Goal: Task Accomplishment & Management: Manage account settings

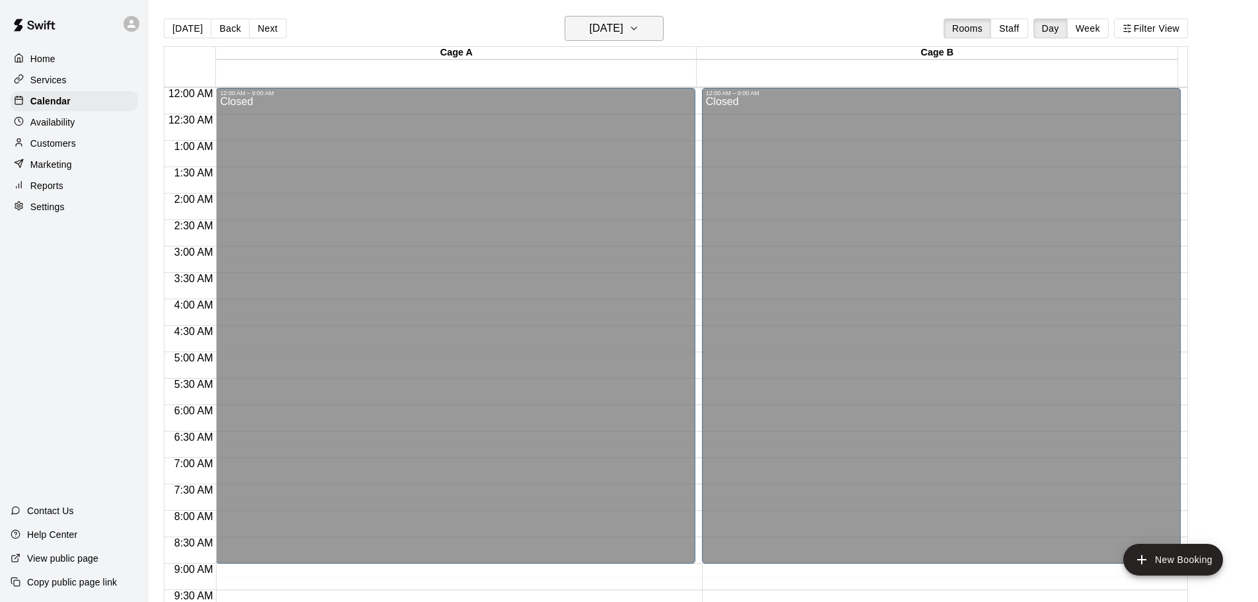
scroll to position [567, 0]
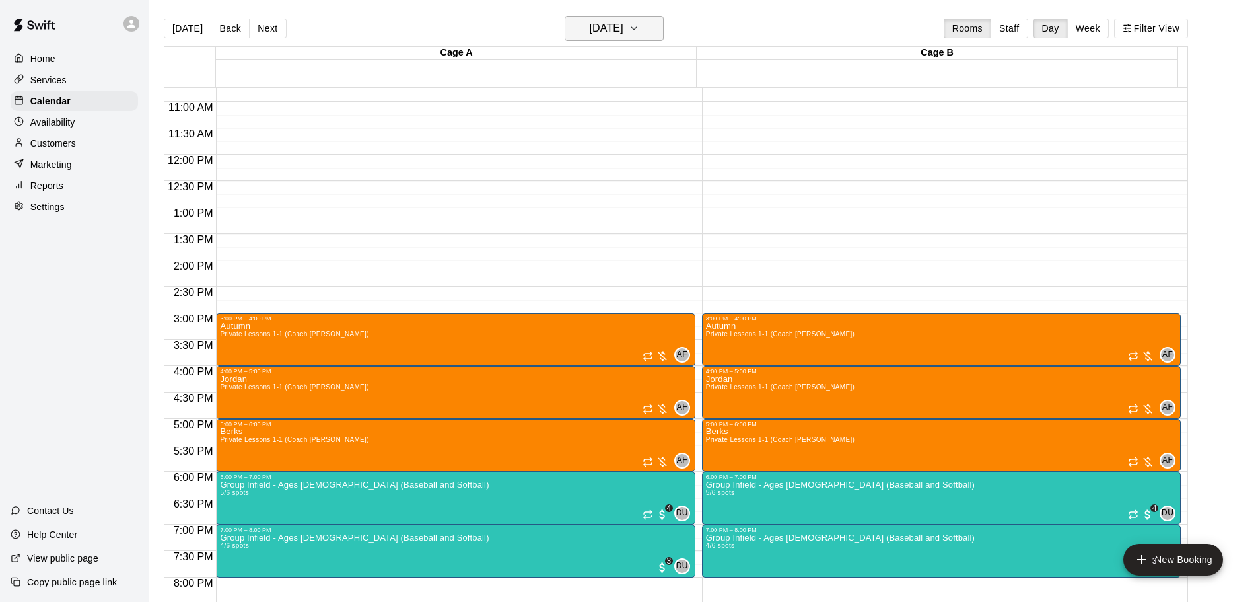
click at [658, 24] on button "[DATE]" at bounding box center [614, 28] width 99 height 25
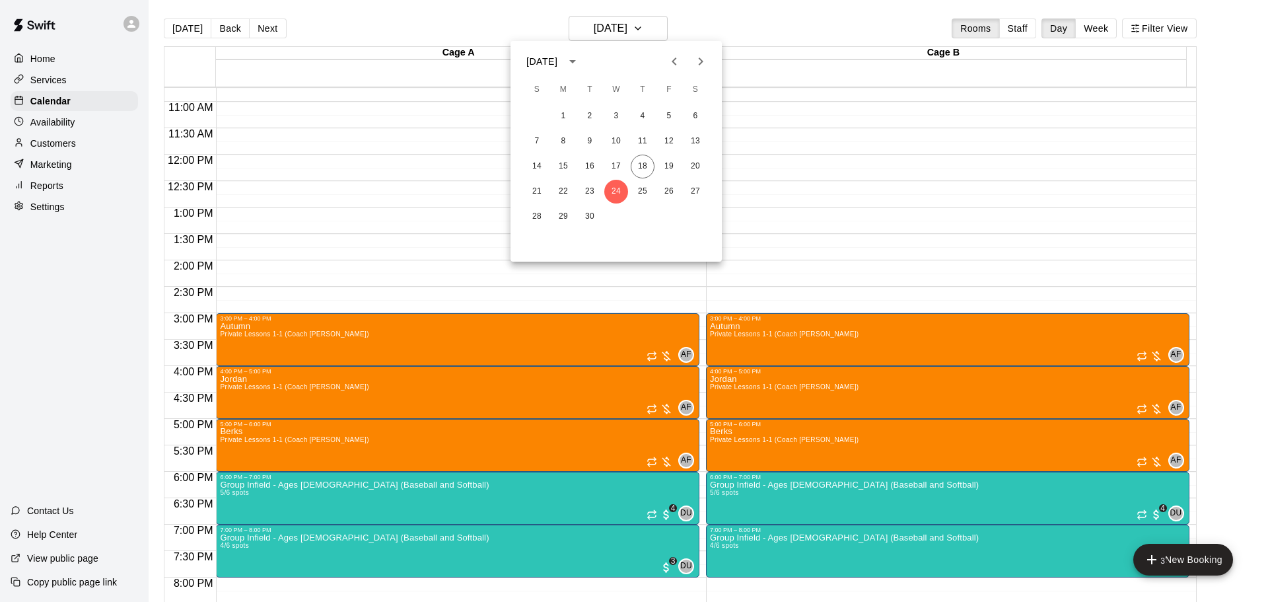
click at [701, 63] on icon "Next month" at bounding box center [701, 61] width 5 height 8
click at [641, 114] on button "2" at bounding box center [643, 116] width 24 height 24
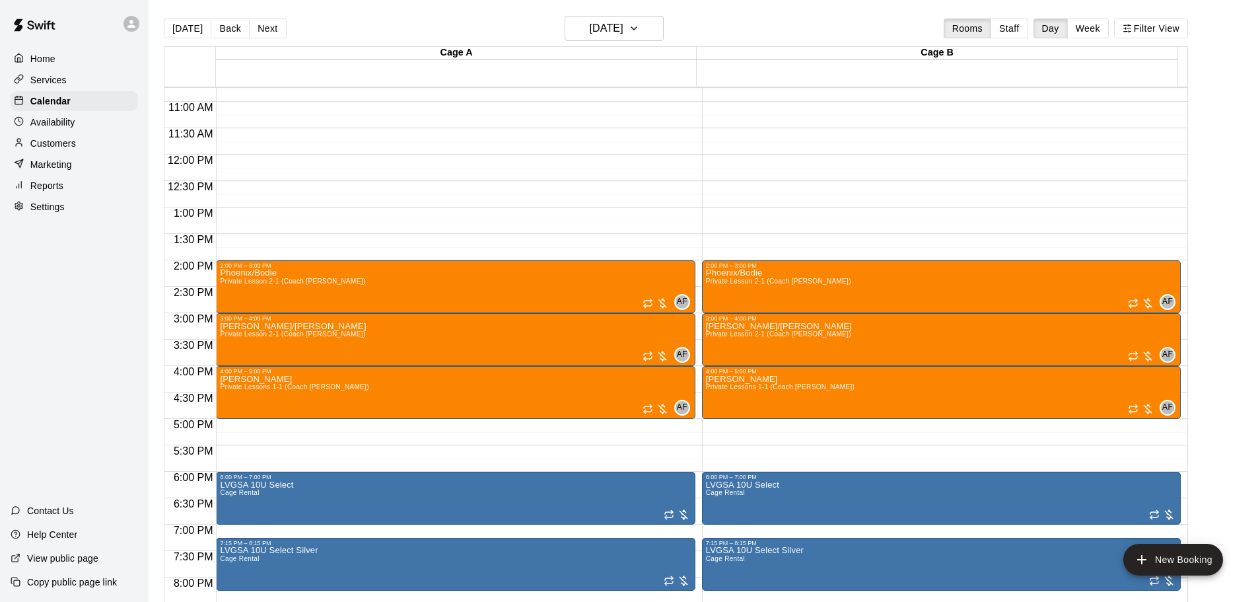
click at [53, 81] on p "Services" at bounding box center [48, 79] width 36 height 13
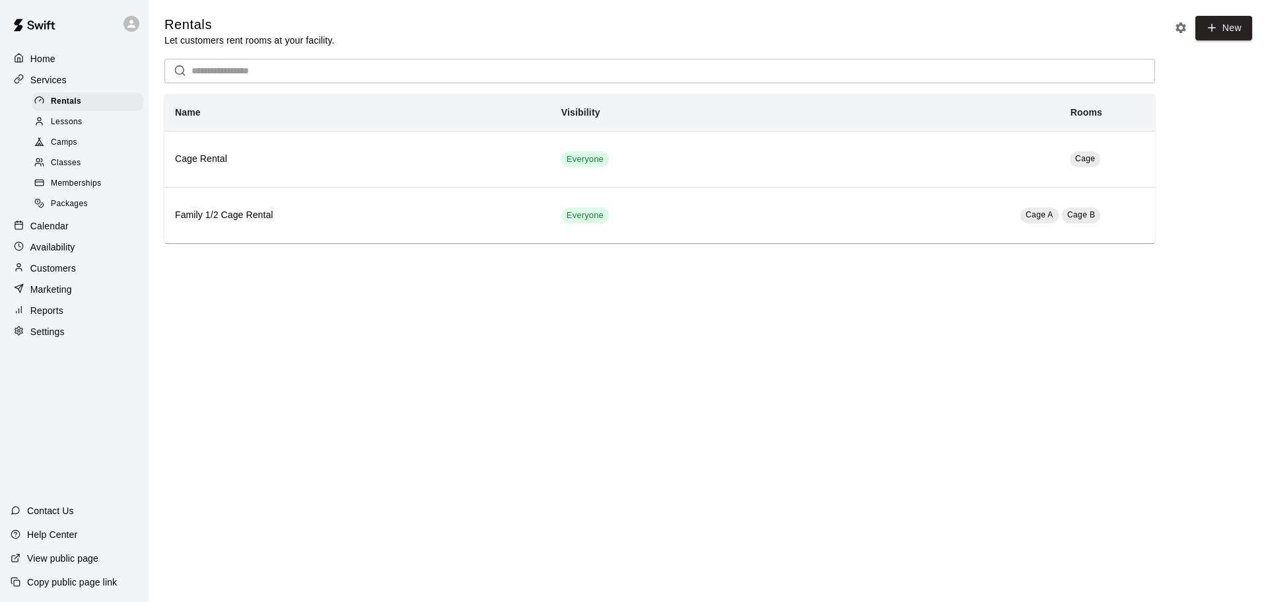
click at [71, 166] on span "Classes" at bounding box center [66, 163] width 30 height 13
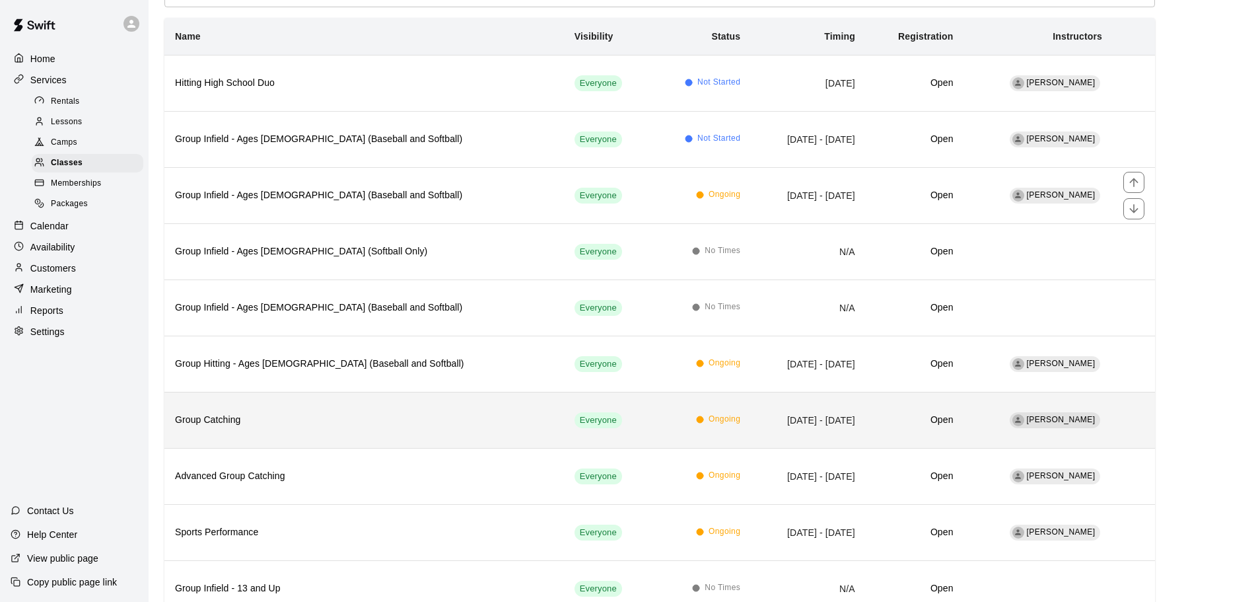
scroll to position [168, 0]
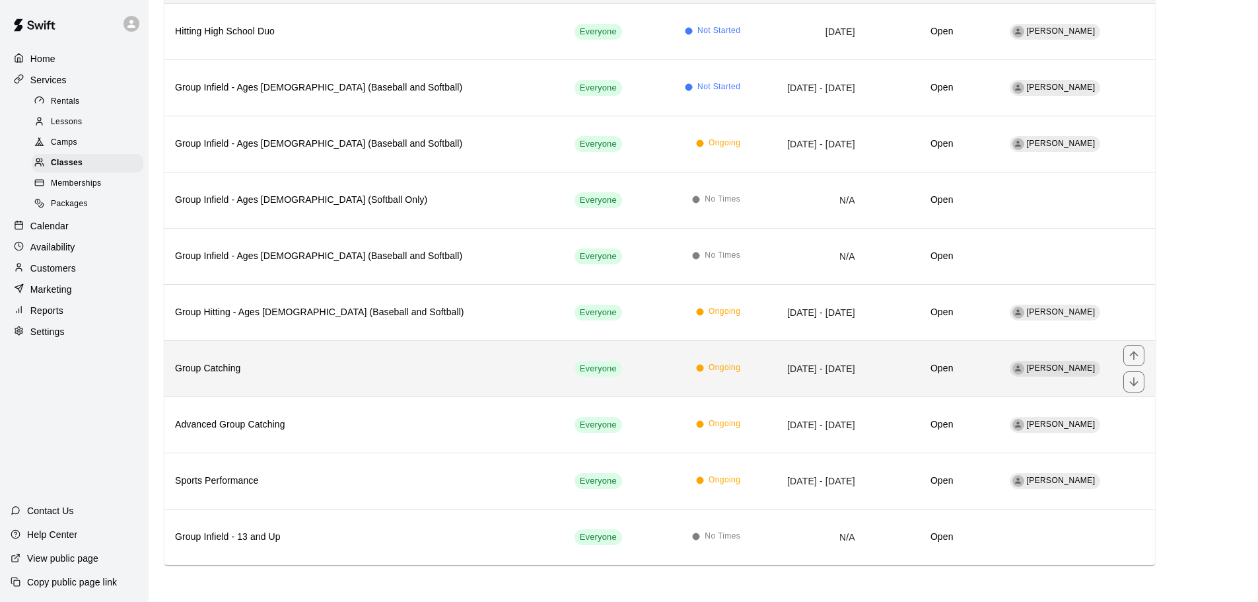
click at [379, 368] on h6 "Group Catching" at bounding box center [364, 368] width 378 height 15
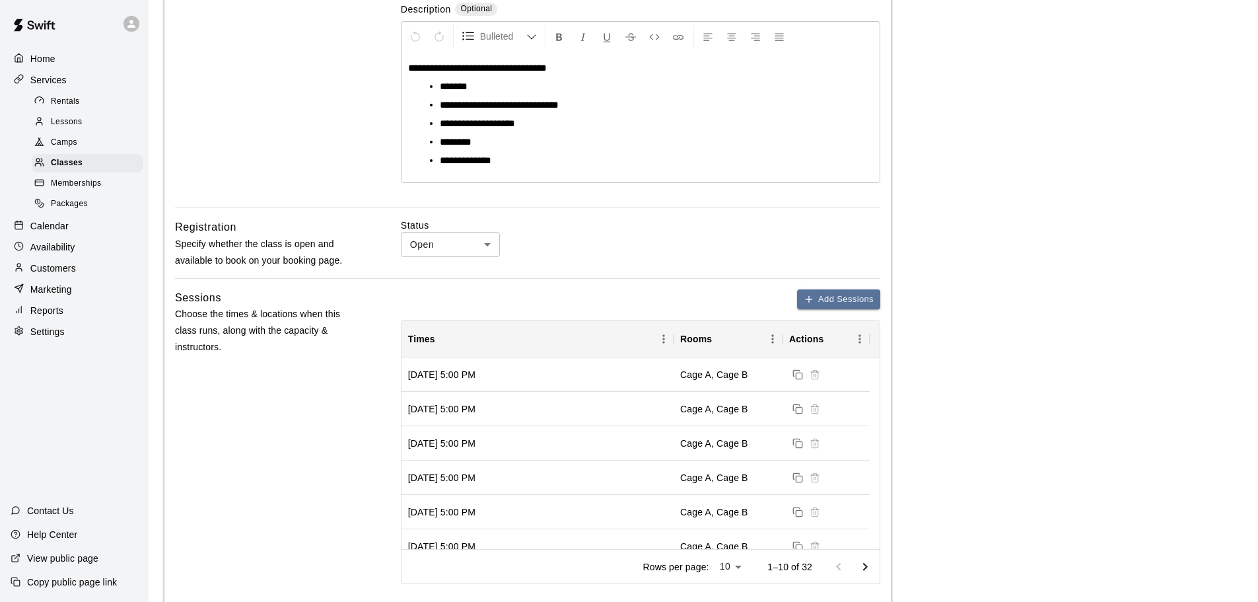
scroll to position [264, 0]
click at [53, 232] on p "Calendar" at bounding box center [49, 225] width 38 height 13
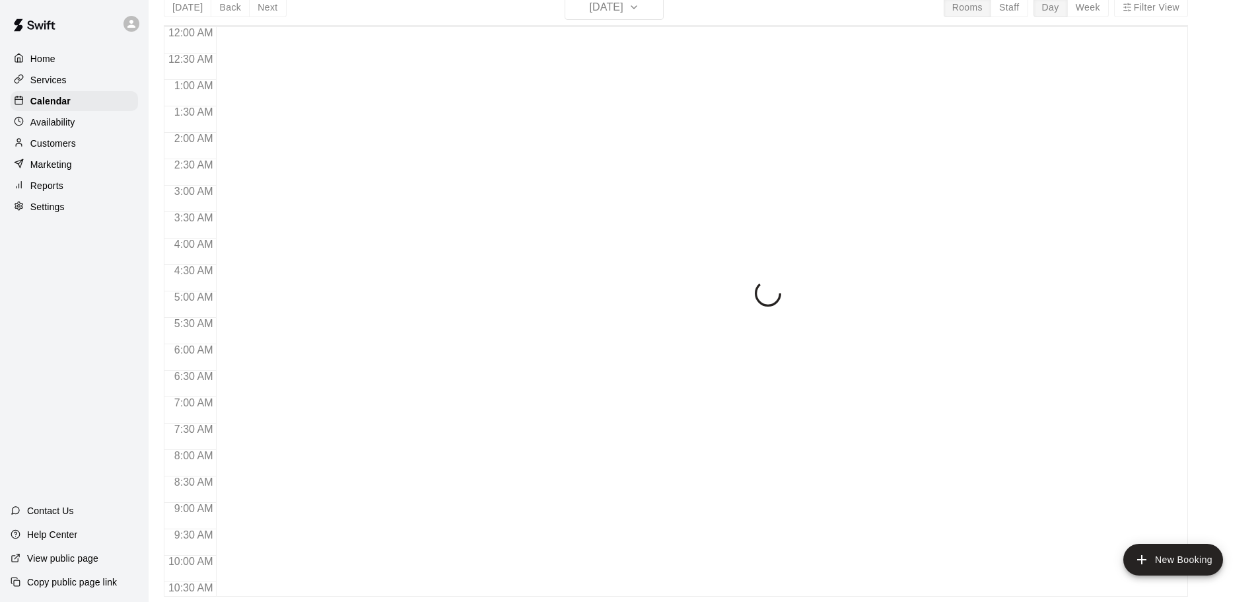
scroll to position [490, 0]
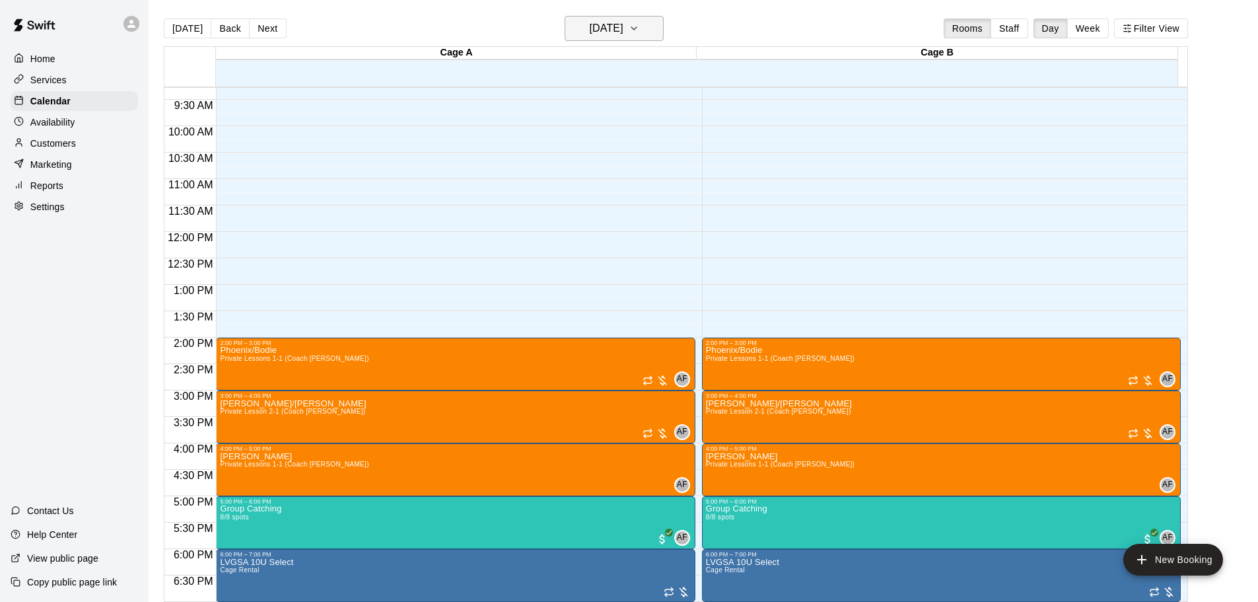
click at [623, 22] on h6 "[DATE]" at bounding box center [607, 28] width 34 height 18
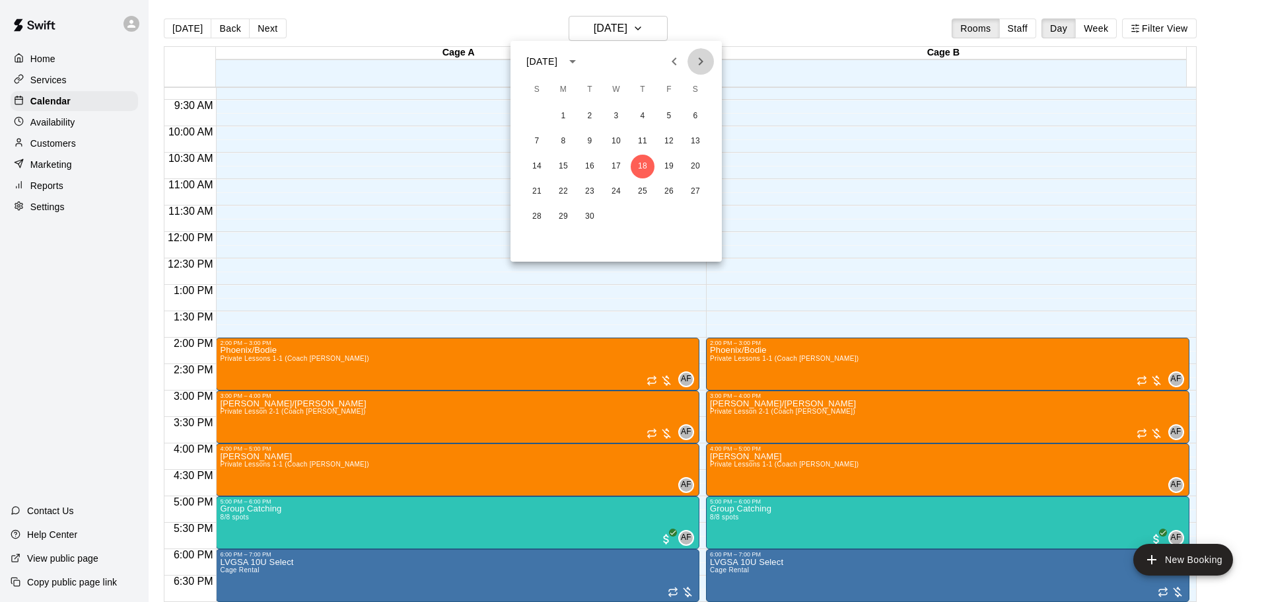
click at [697, 55] on icon "Next month" at bounding box center [701, 61] width 16 height 16
click at [644, 122] on button "2" at bounding box center [643, 116] width 24 height 24
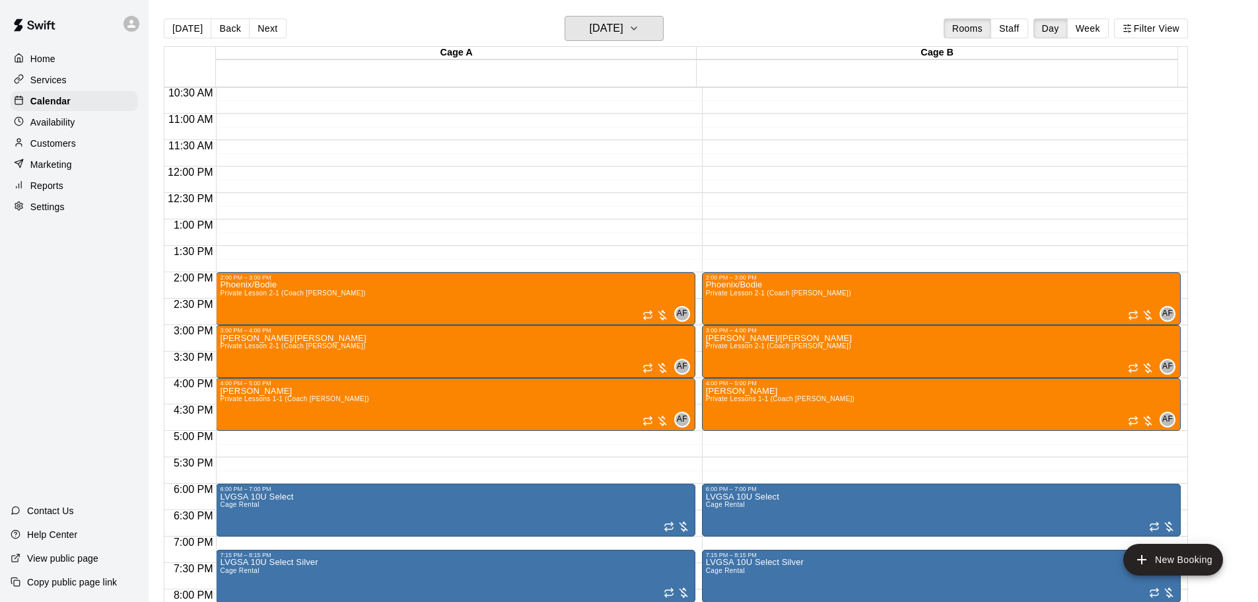
scroll to position [556, 0]
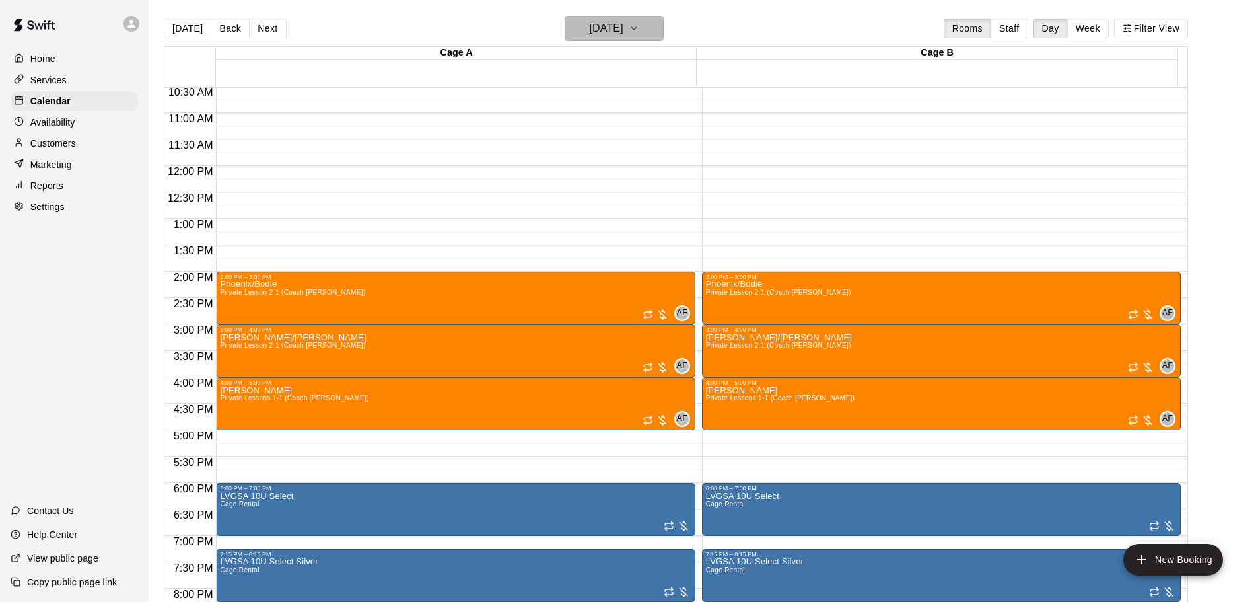
click at [623, 19] on h6 "[DATE]" at bounding box center [607, 28] width 34 height 18
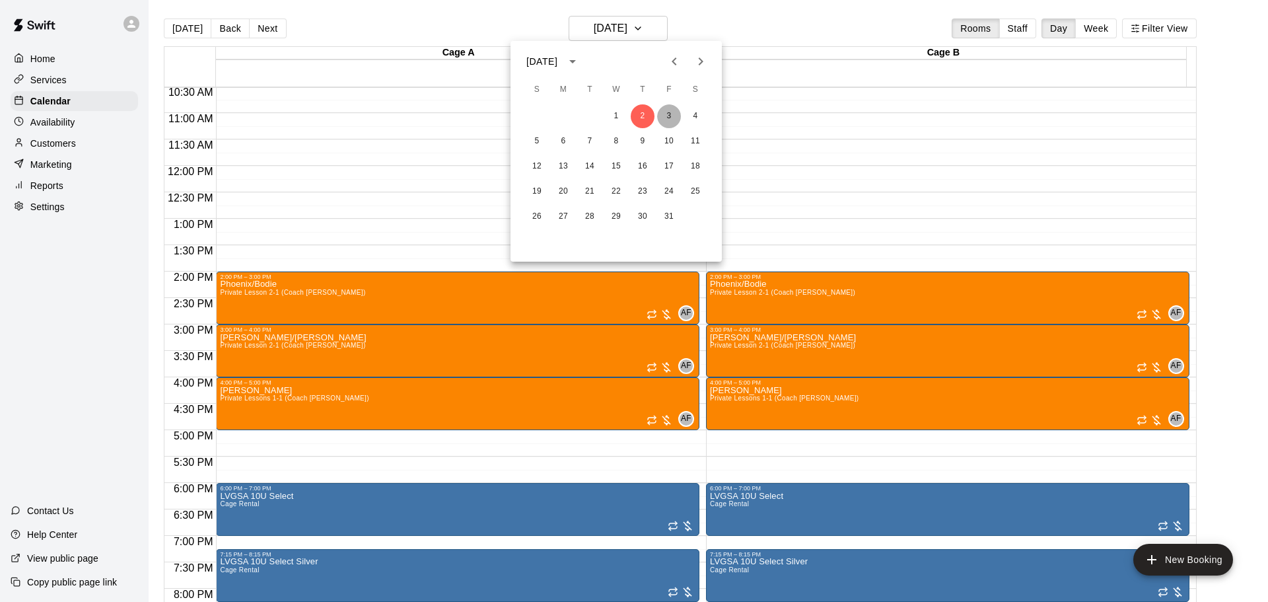
click at [666, 118] on button "3" at bounding box center [669, 116] width 24 height 24
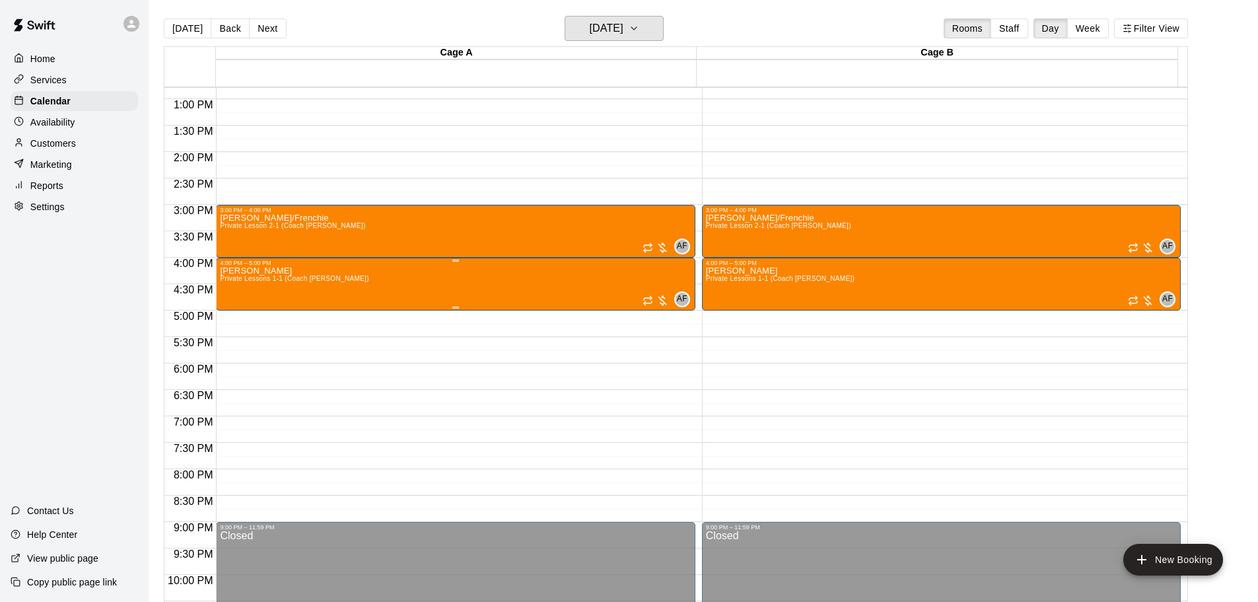
scroll to position [675, 0]
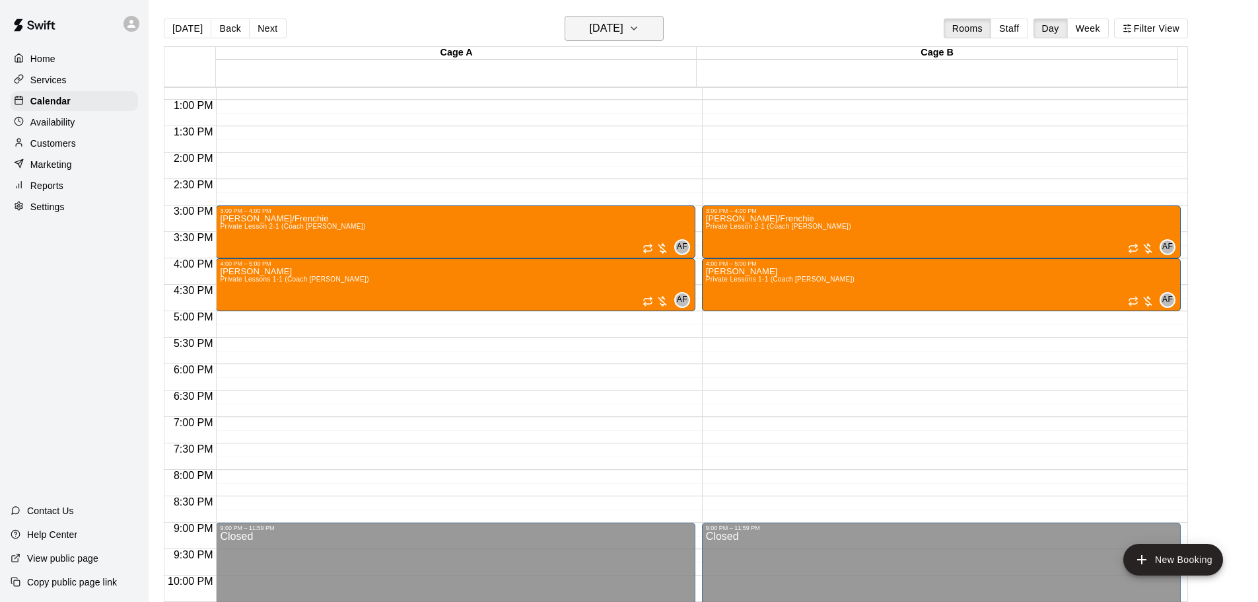
click at [623, 24] on h6 "[DATE]" at bounding box center [607, 28] width 34 height 18
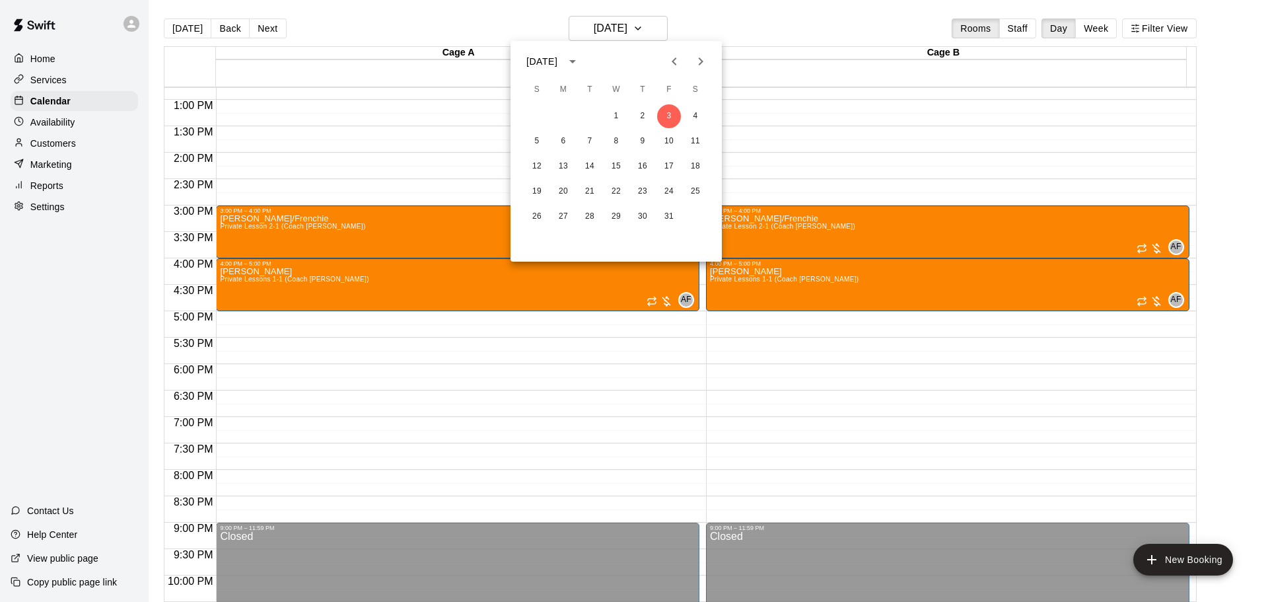
click at [669, 58] on icon "Previous month" at bounding box center [674, 61] width 16 height 16
click at [670, 188] on button "26" at bounding box center [669, 192] width 24 height 24
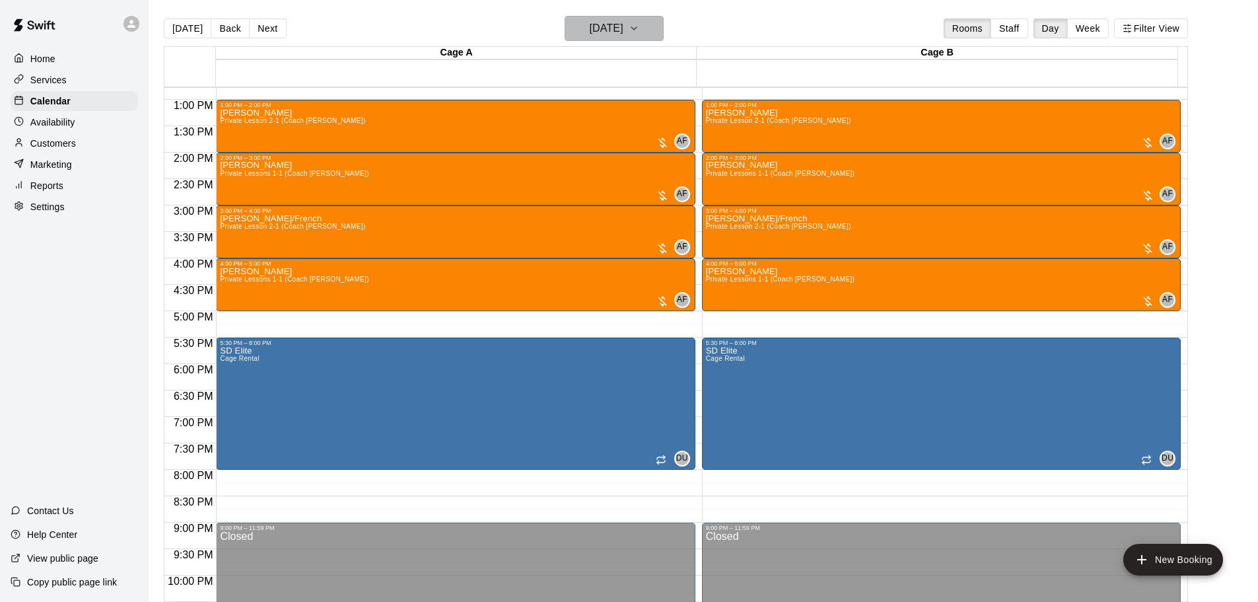
click at [623, 32] on h6 "[DATE]" at bounding box center [607, 28] width 34 height 18
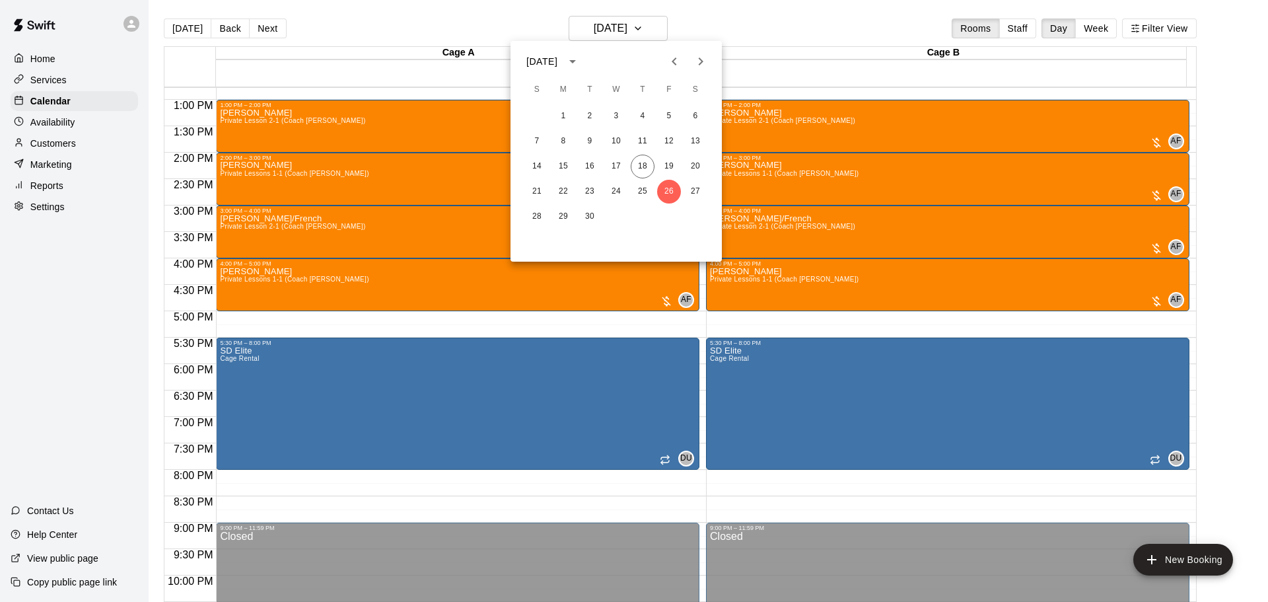
click at [703, 61] on icon "Next month" at bounding box center [701, 61] width 5 height 8
click at [667, 116] on button "3" at bounding box center [669, 116] width 24 height 24
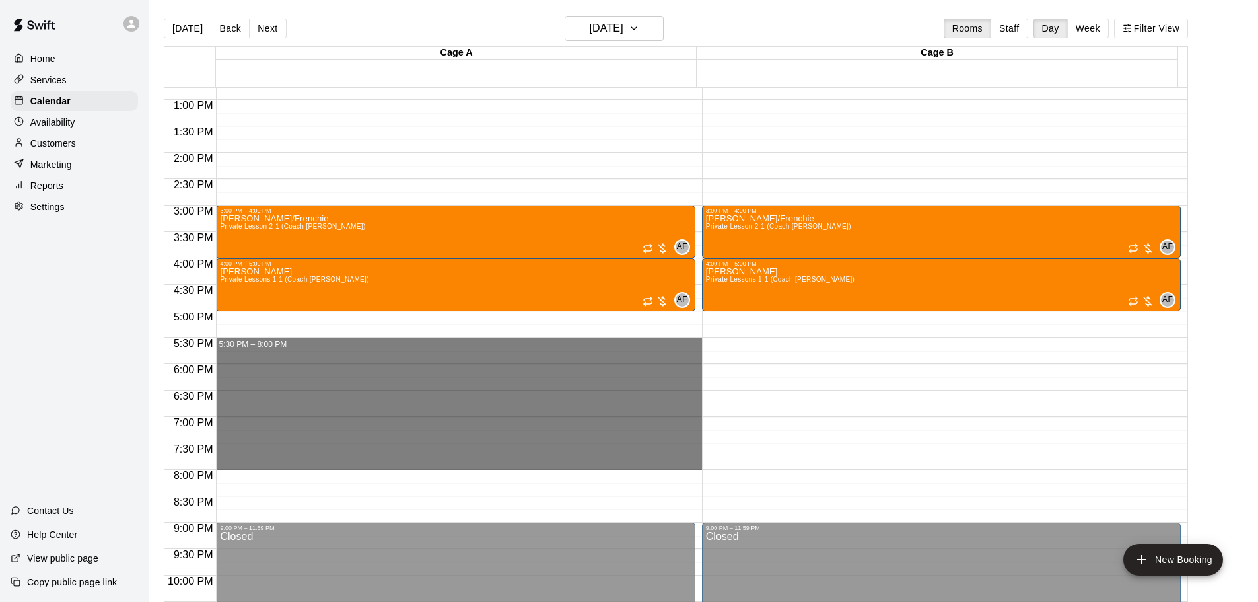
drag, startPoint x: 230, startPoint y: 342, endPoint x: 253, endPoint y: 460, distance: 119.7
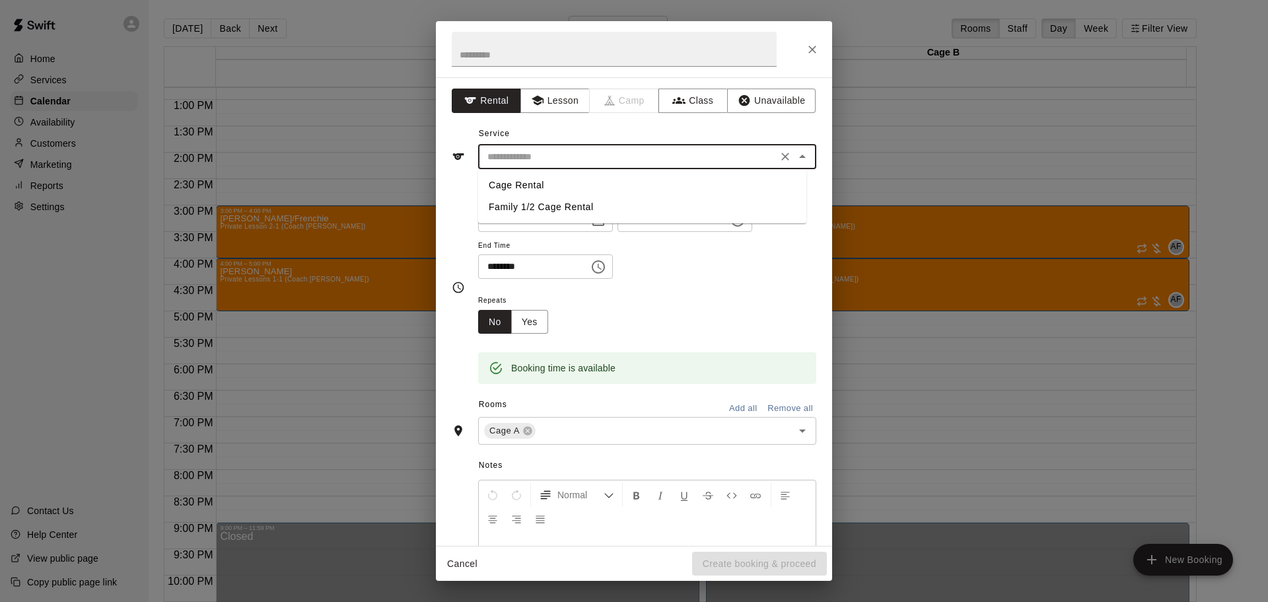
click at [528, 151] on input "text" at bounding box center [627, 157] width 291 height 17
click at [528, 185] on li "Cage Rental" at bounding box center [642, 185] width 328 height 22
type input "**********"
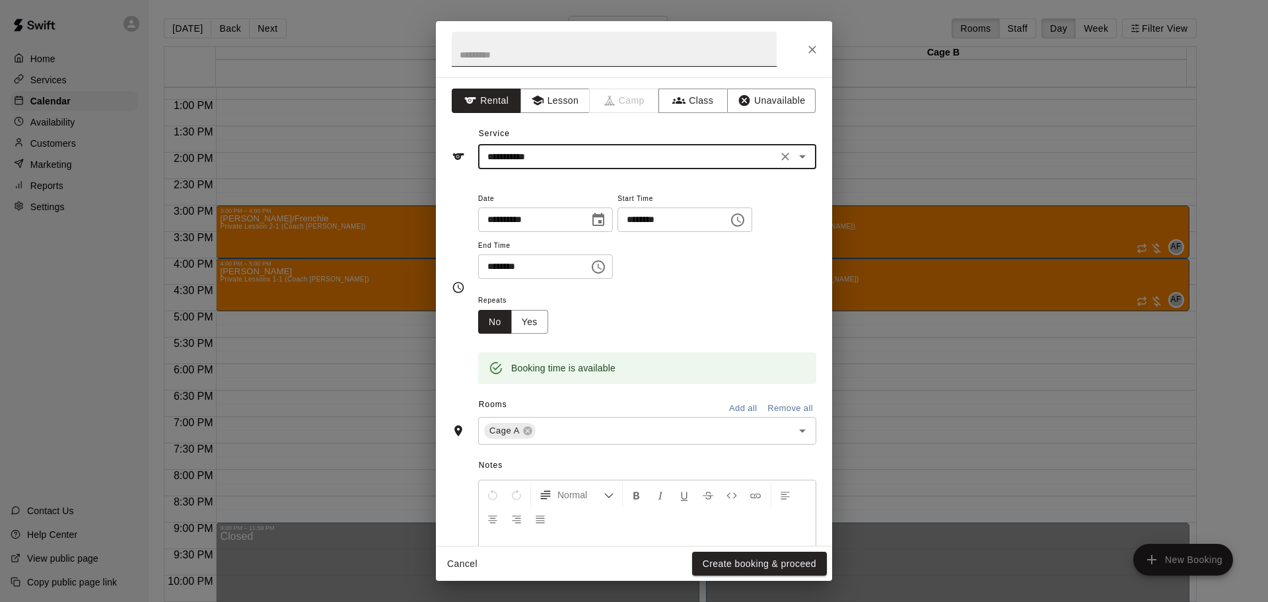
click at [512, 57] on input "text" at bounding box center [614, 49] width 325 height 35
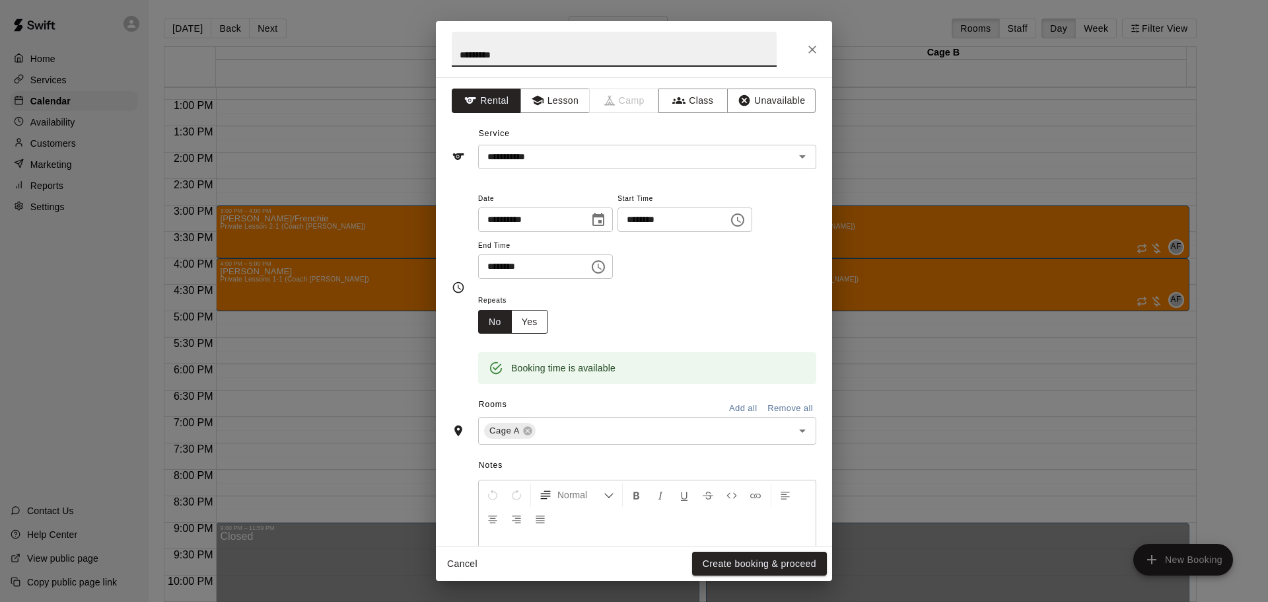
type input "********"
click at [539, 330] on button "Yes" at bounding box center [529, 322] width 37 height 24
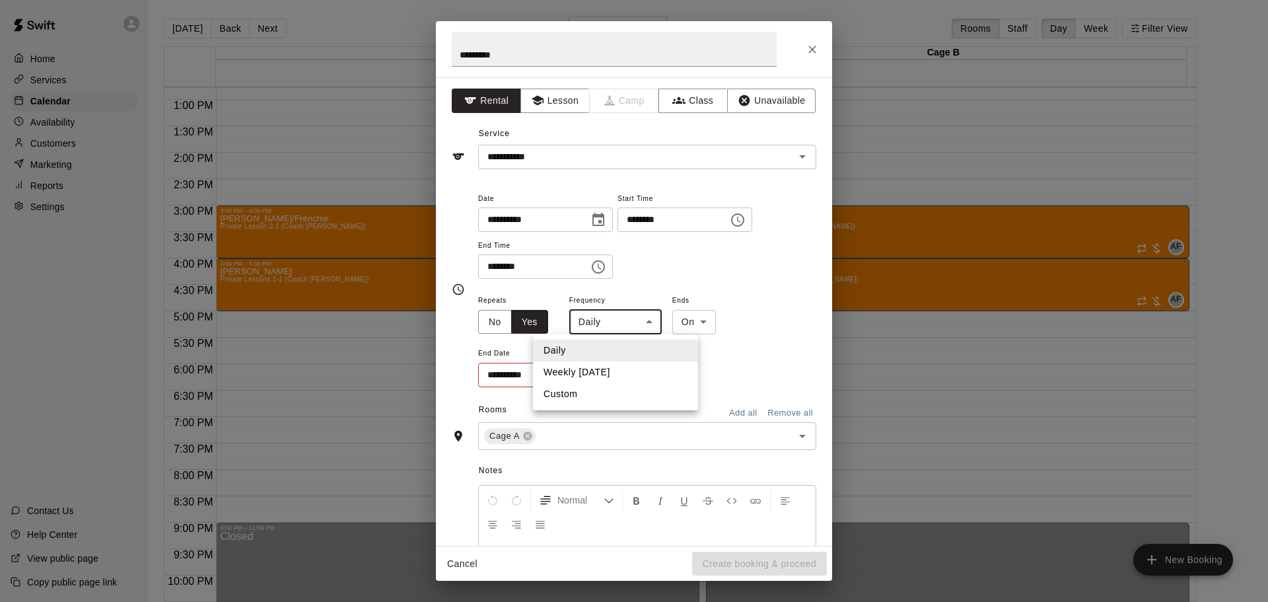
click at [644, 316] on body "Home Services Calendar Availability Customers Marketing Reports Settings Contac…" at bounding box center [634, 311] width 1268 height 623
click at [602, 375] on li "Weekly [DATE]" at bounding box center [615, 372] width 165 height 22
type input "******"
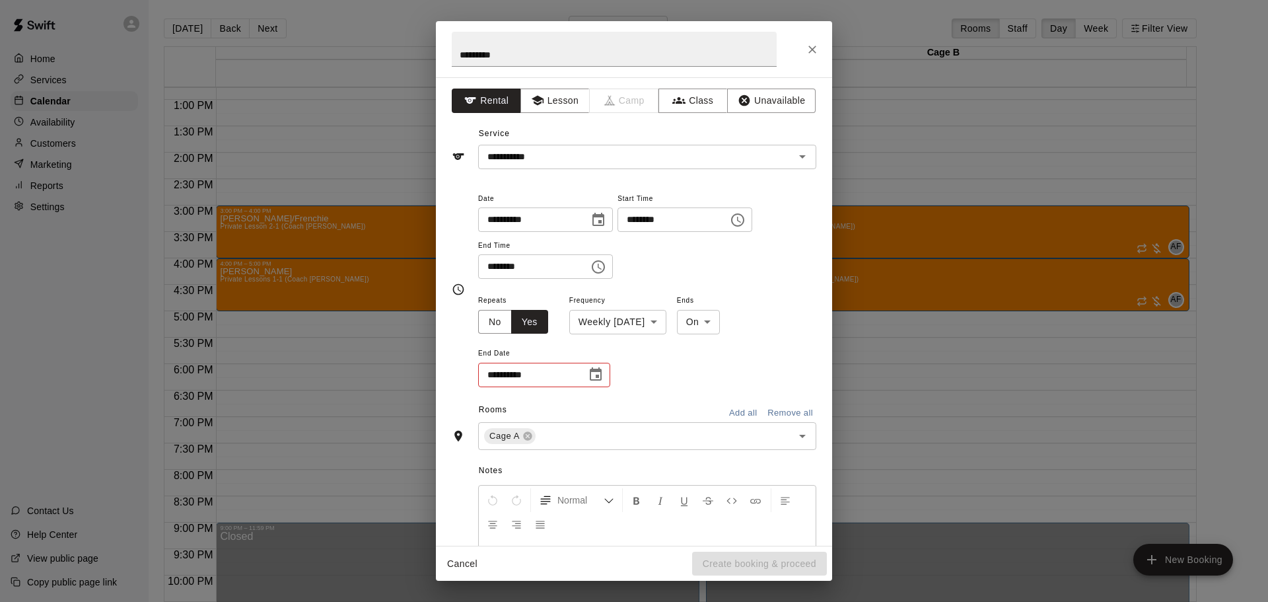
click at [578, 372] on div "**********" at bounding box center [544, 375] width 132 height 24
click at [594, 372] on icon "Choose date" at bounding box center [596, 374] width 16 height 16
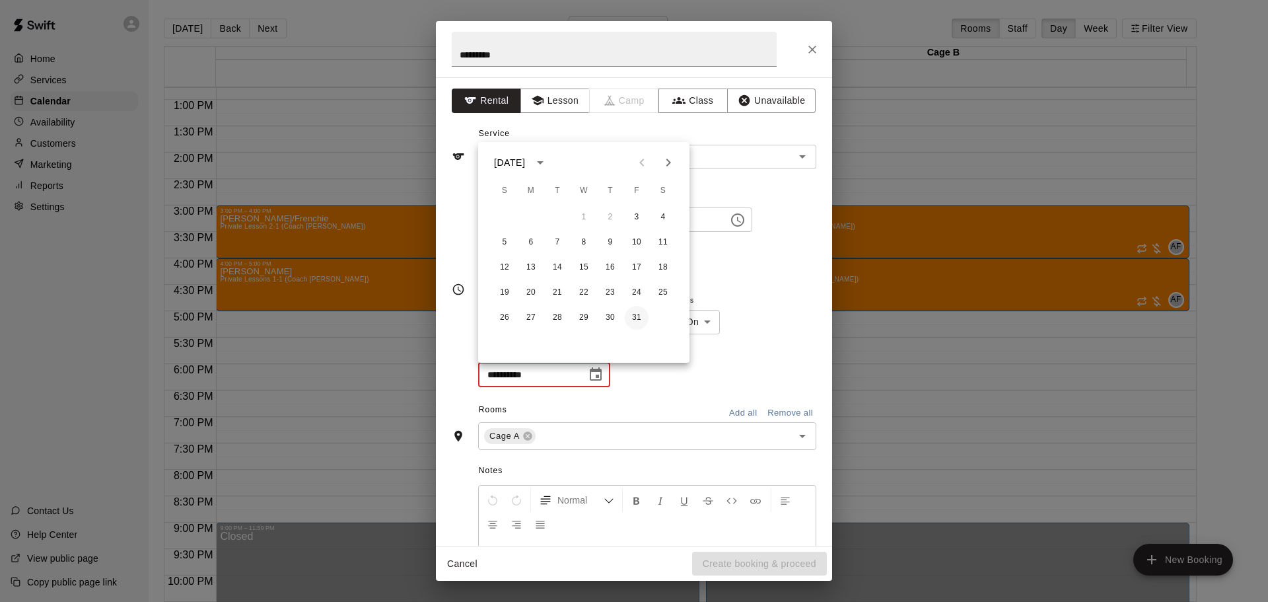
click at [638, 310] on button "31" at bounding box center [637, 318] width 24 height 24
type input "**********"
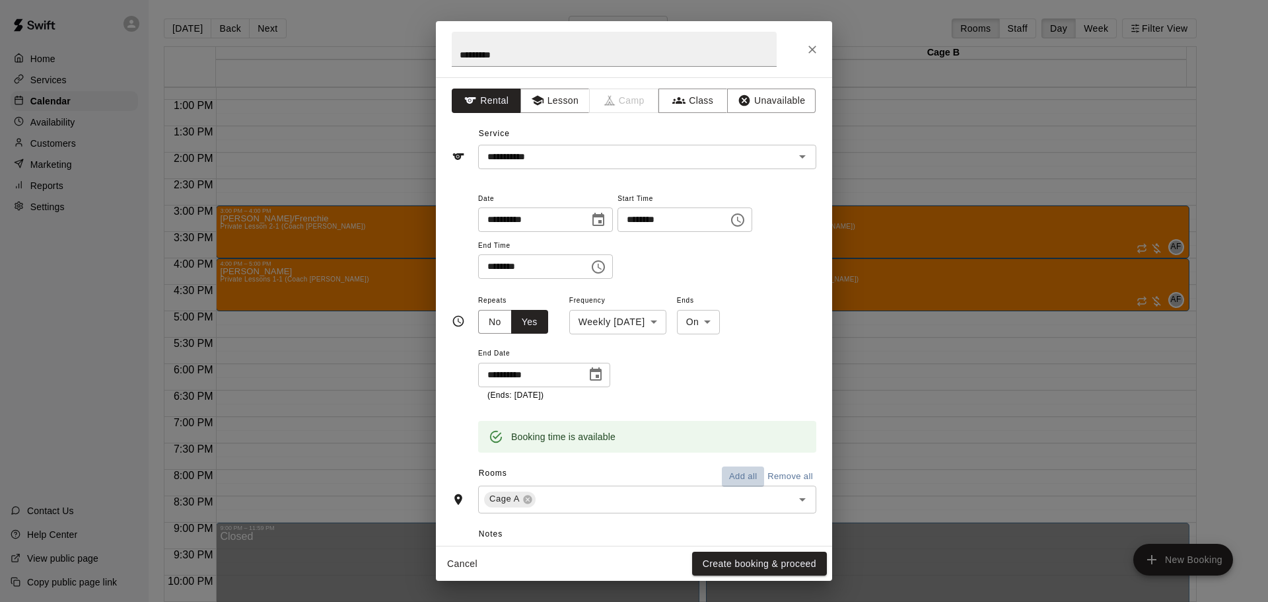
click at [734, 477] on button "Add all" at bounding box center [743, 476] width 42 height 20
click at [747, 567] on button "Create booking & proceed" at bounding box center [759, 563] width 135 height 24
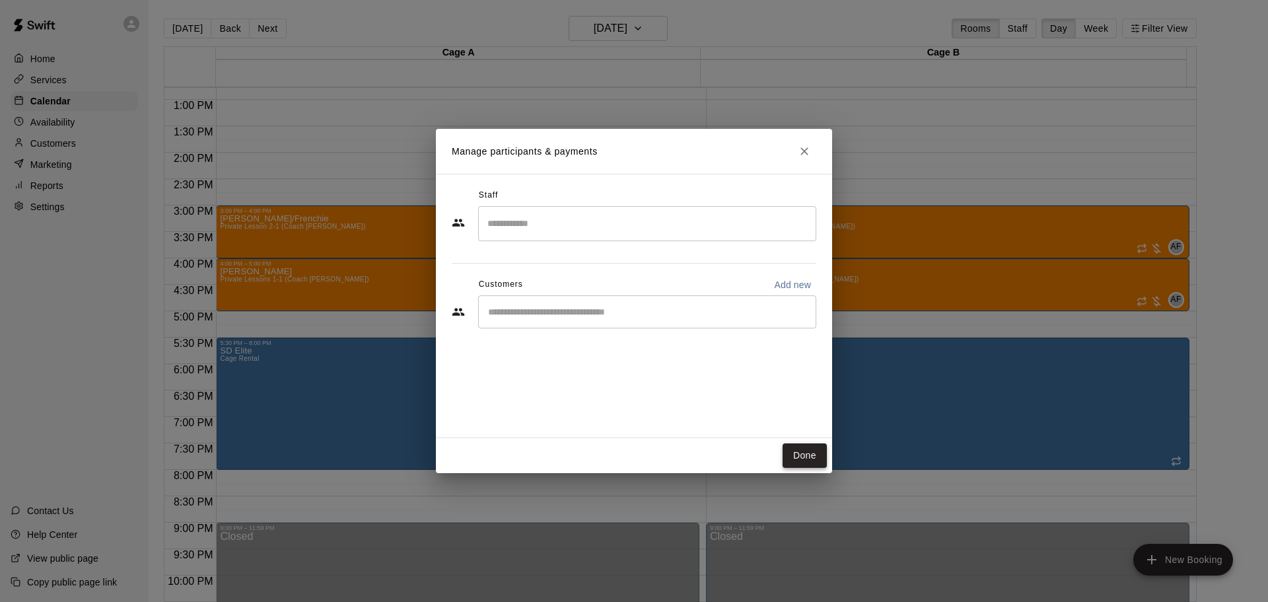
click at [805, 454] on button "Done" at bounding box center [805, 455] width 44 height 24
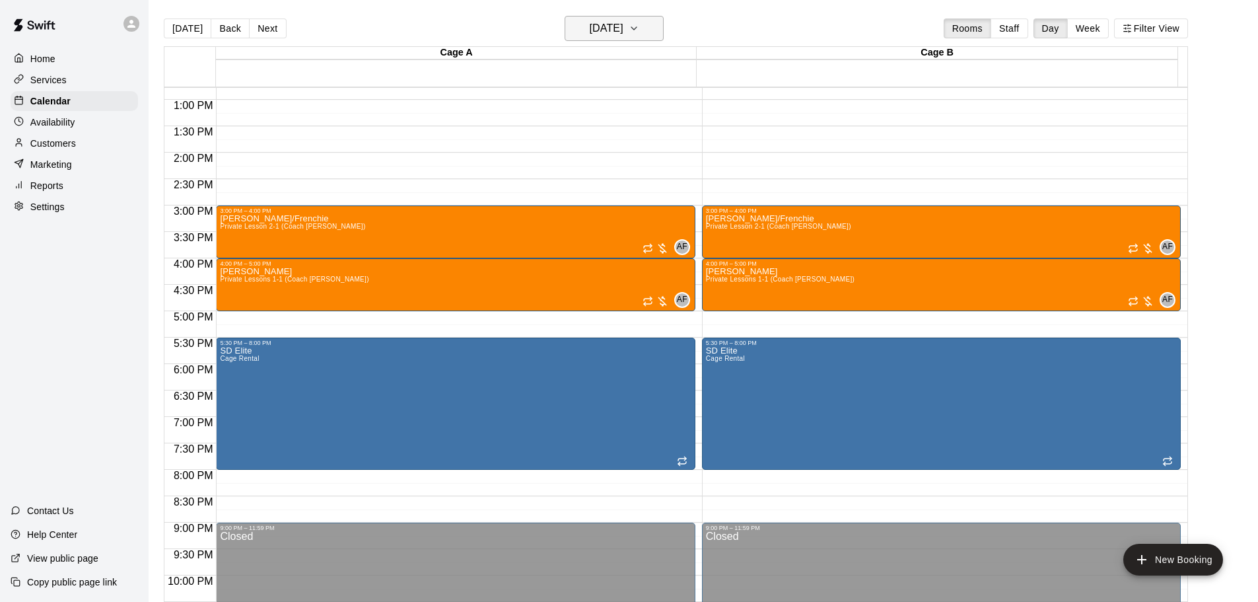
click at [623, 24] on h6 "[DATE]" at bounding box center [607, 28] width 34 height 18
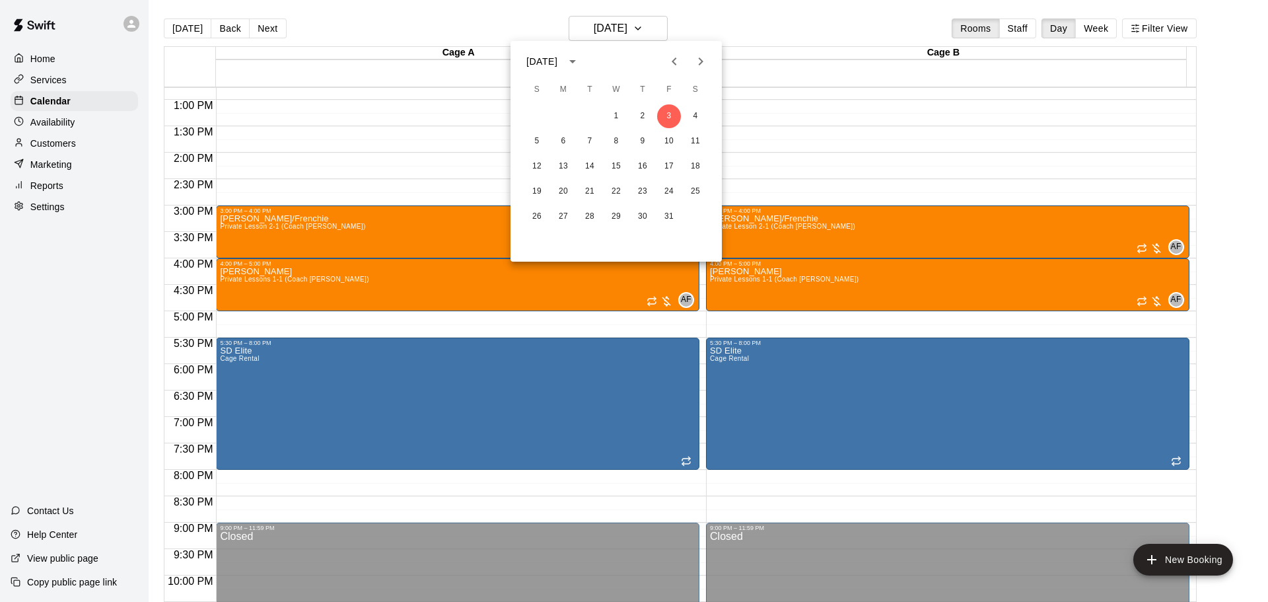
click at [683, 64] on button "Previous month" at bounding box center [674, 61] width 26 height 26
click at [591, 193] on button "23" at bounding box center [590, 192] width 24 height 24
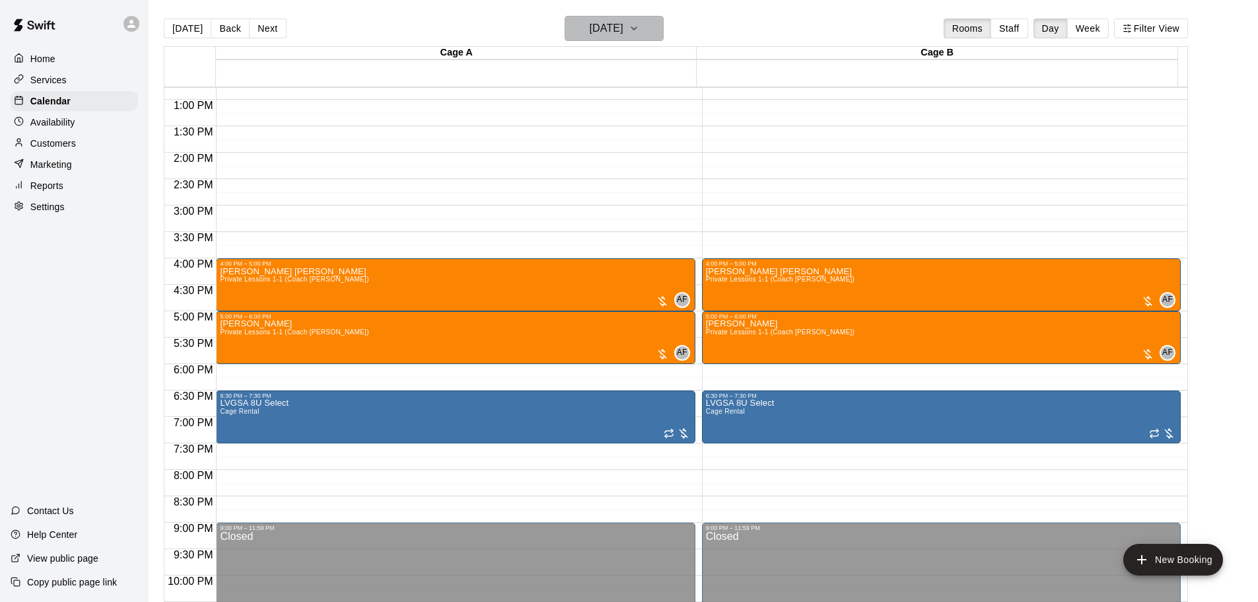
click at [604, 18] on button "[DATE]" at bounding box center [614, 28] width 99 height 25
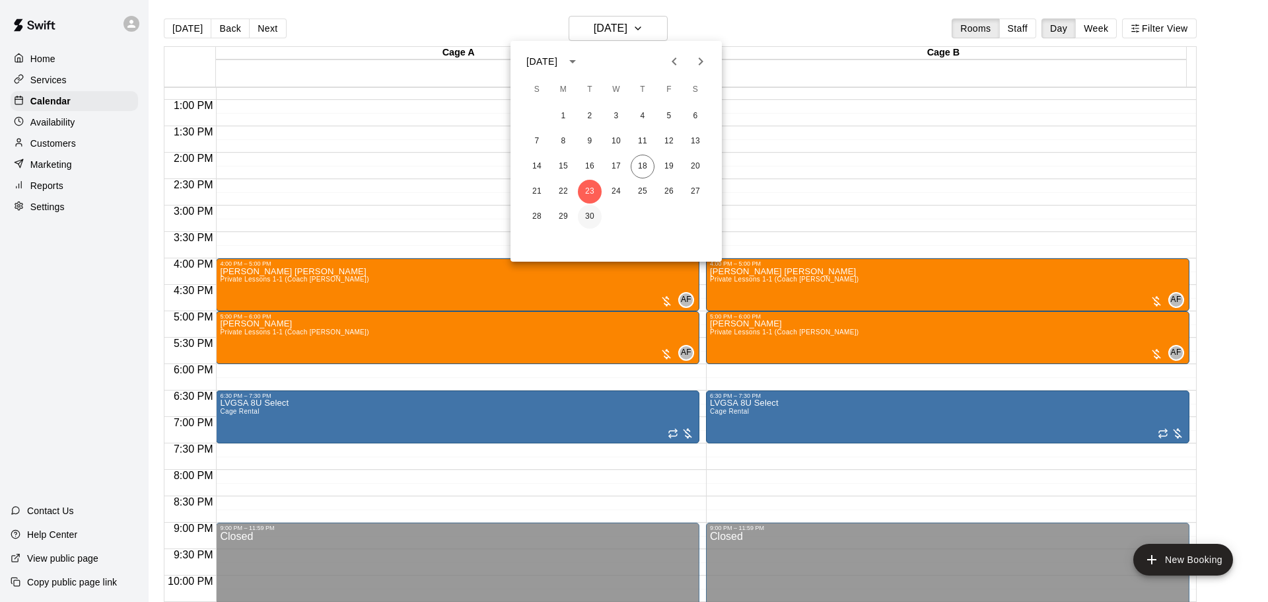
click at [582, 217] on button "30" at bounding box center [590, 217] width 24 height 24
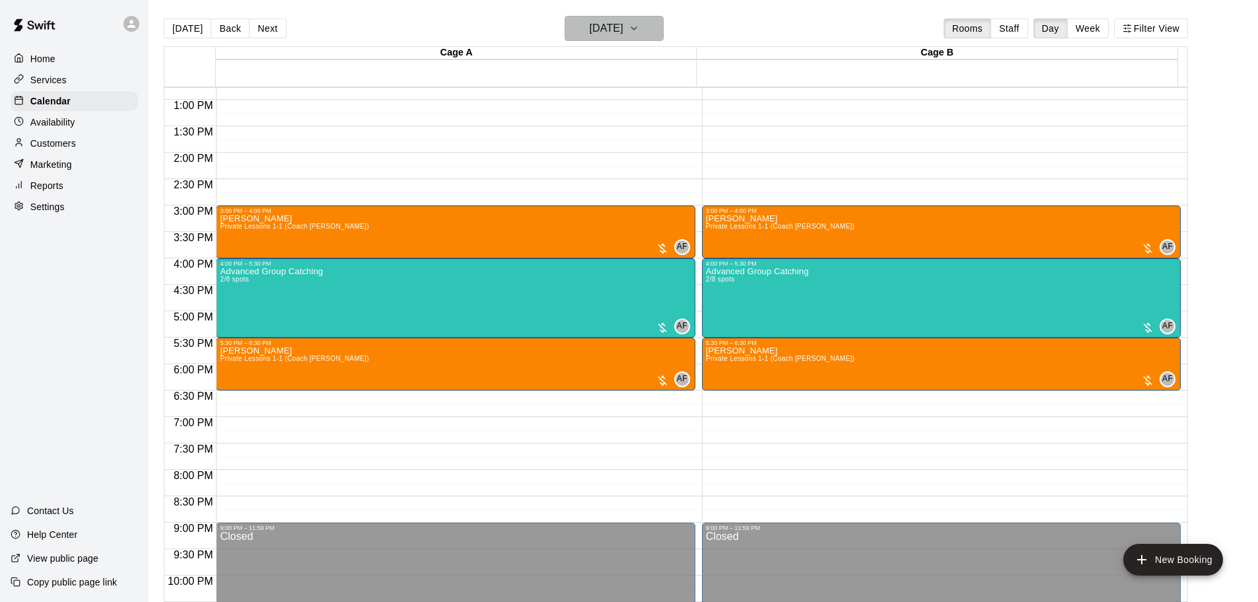
click at [606, 34] on h6 "[DATE]" at bounding box center [607, 28] width 34 height 18
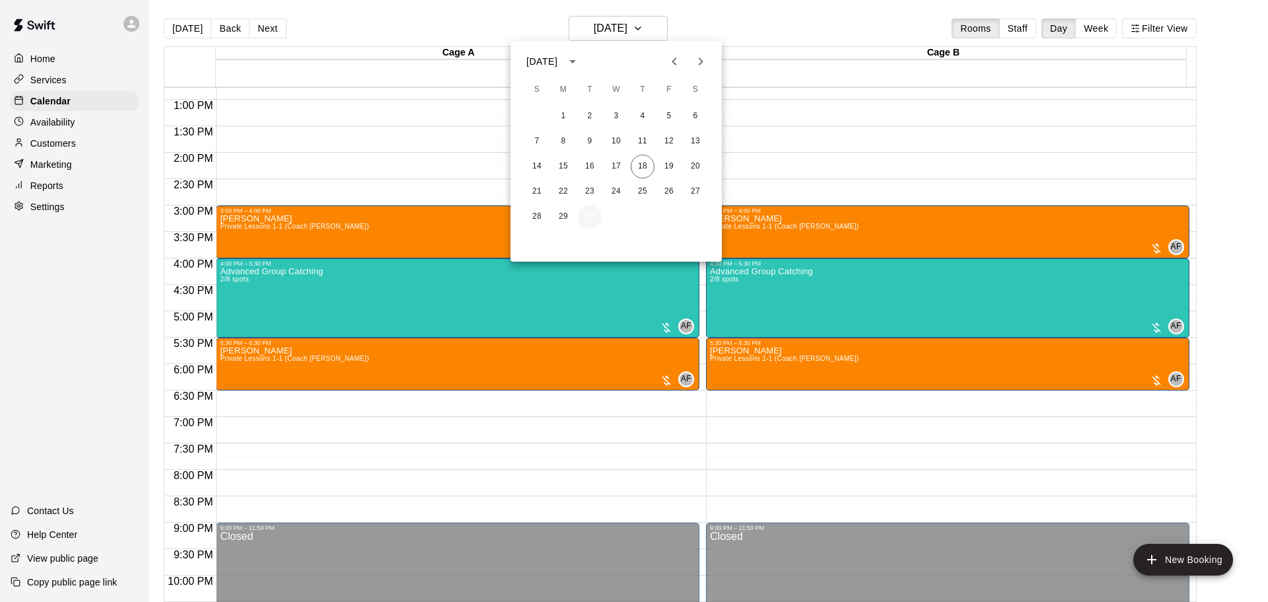
click at [584, 219] on button "30" at bounding box center [590, 217] width 24 height 24
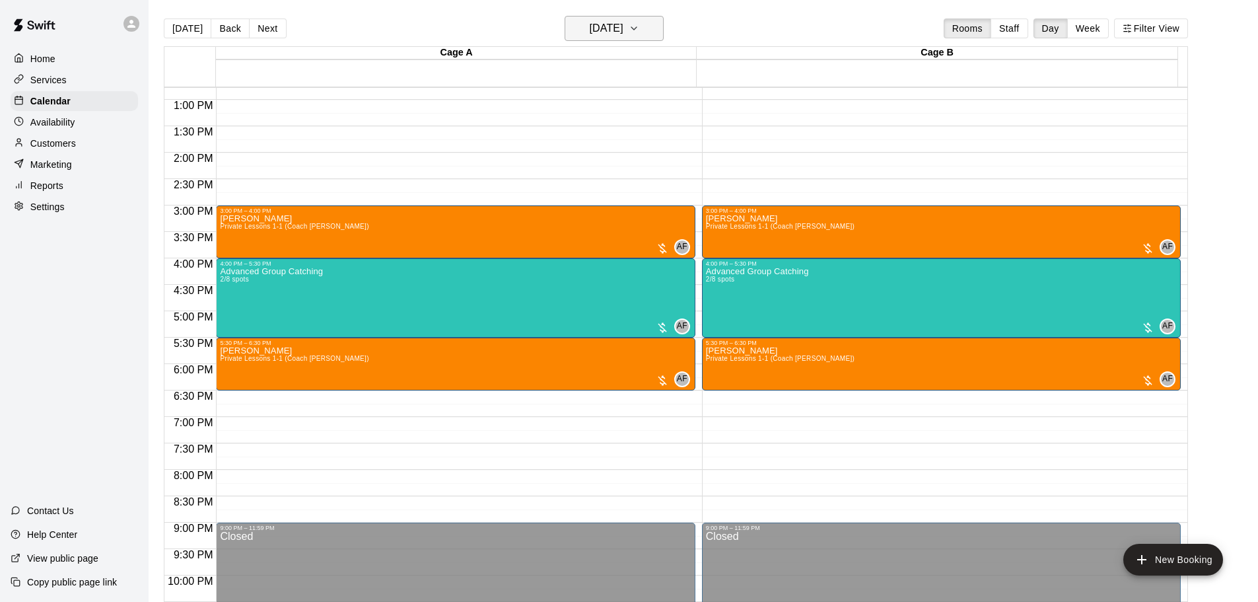
click at [592, 29] on h6 "[DATE]" at bounding box center [607, 28] width 34 height 18
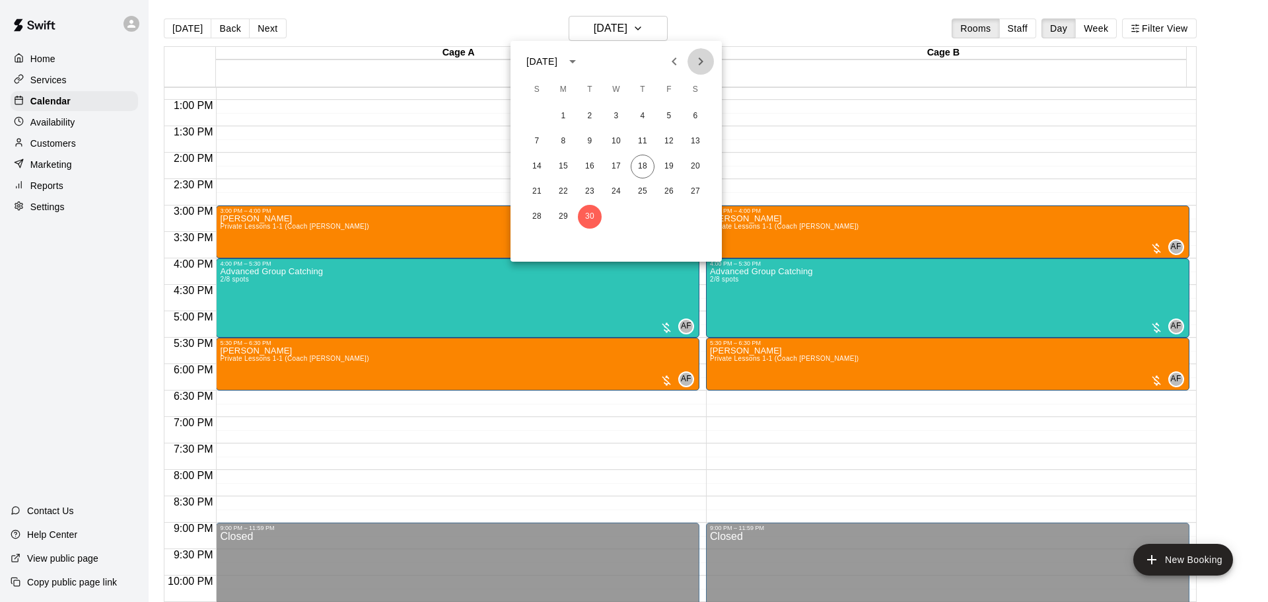
click at [703, 57] on icon "Next month" at bounding box center [701, 61] width 16 height 16
click at [593, 141] on button "7" at bounding box center [590, 141] width 24 height 24
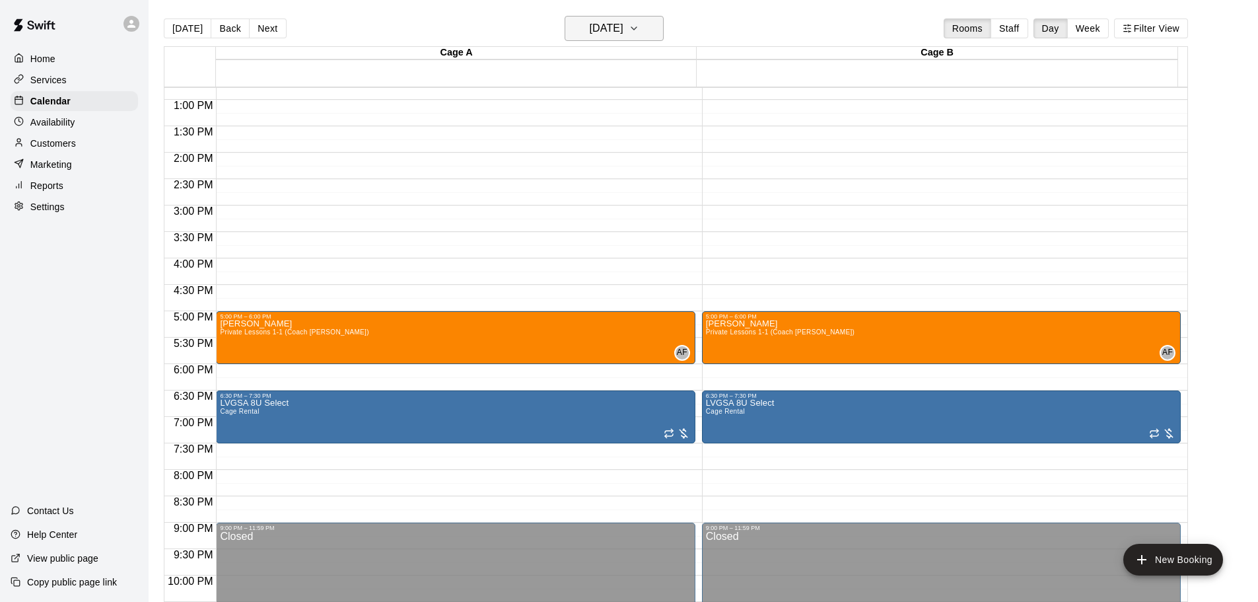
click at [623, 24] on h6 "[DATE]" at bounding box center [607, 28] width 34 height 18
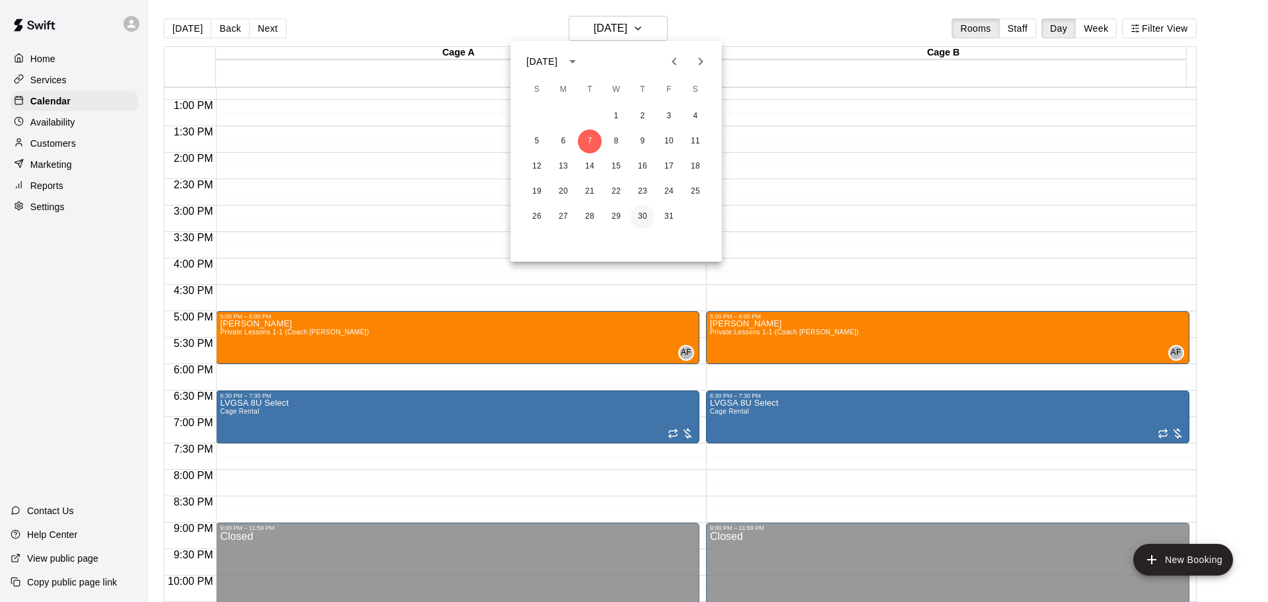
click at [641, 220] on button "30" at bounding box center [643, 217] width 24 height 24
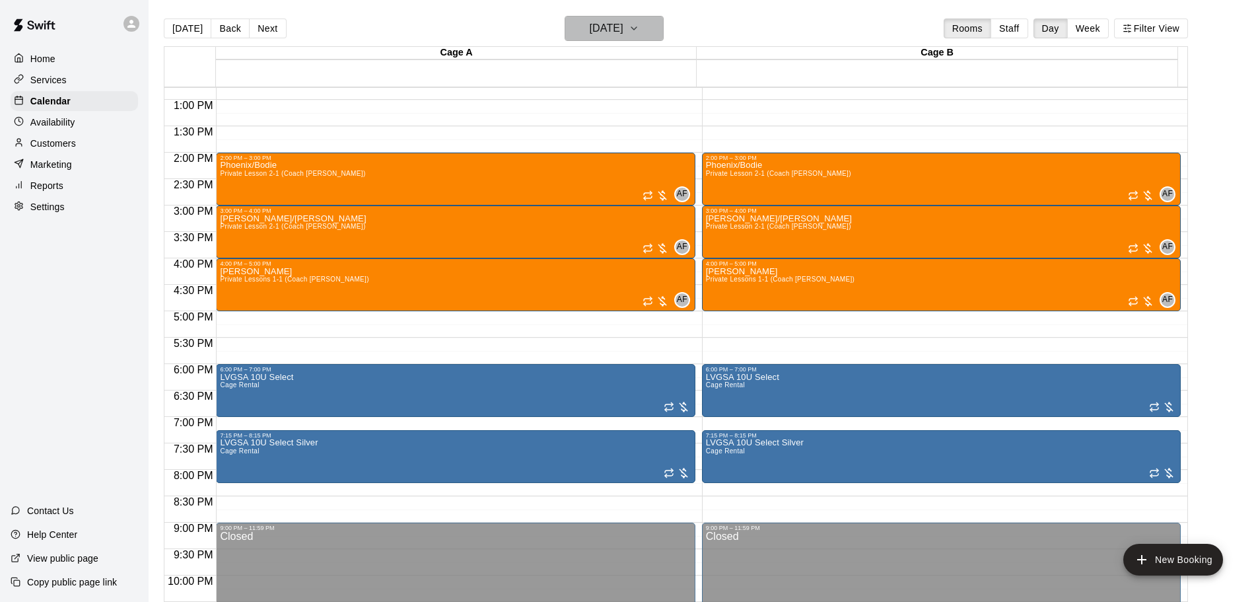
click at [639, 21] on icon "button" at bounding box center [634, 28] width 11 height 16
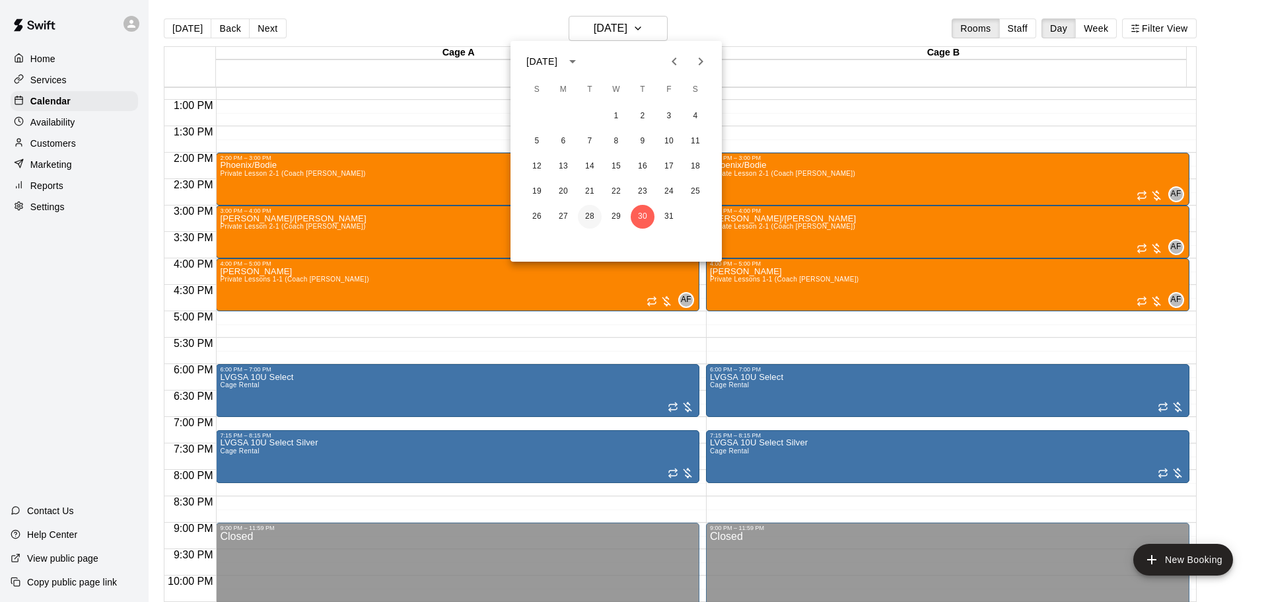
click at [595, 217] on button "28" at bounding box center [590, 217] width 24 height 24
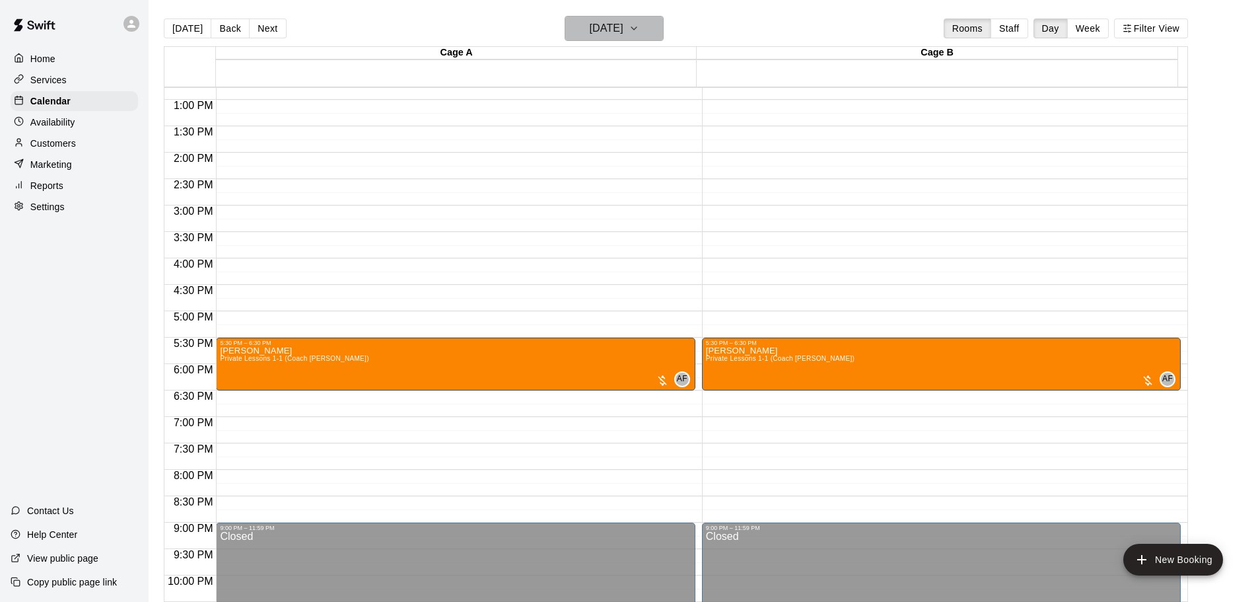
click at [617, 26] on h6 "[DATE]" at bounding box center [607, 28] width 34 height 18
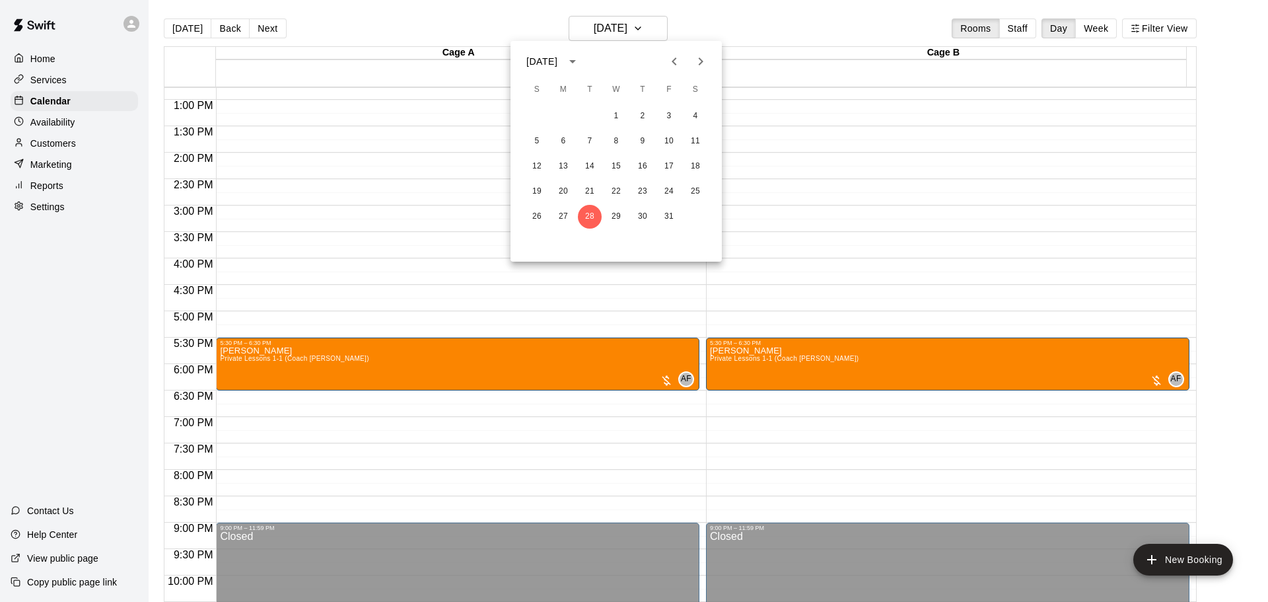
click at [672, 60] on icon "Previous month" at bounding box center [674, 61] width 16 height 16
click at [583, 213] on button "30" at bounding box center [590, 217] width 24 height 24
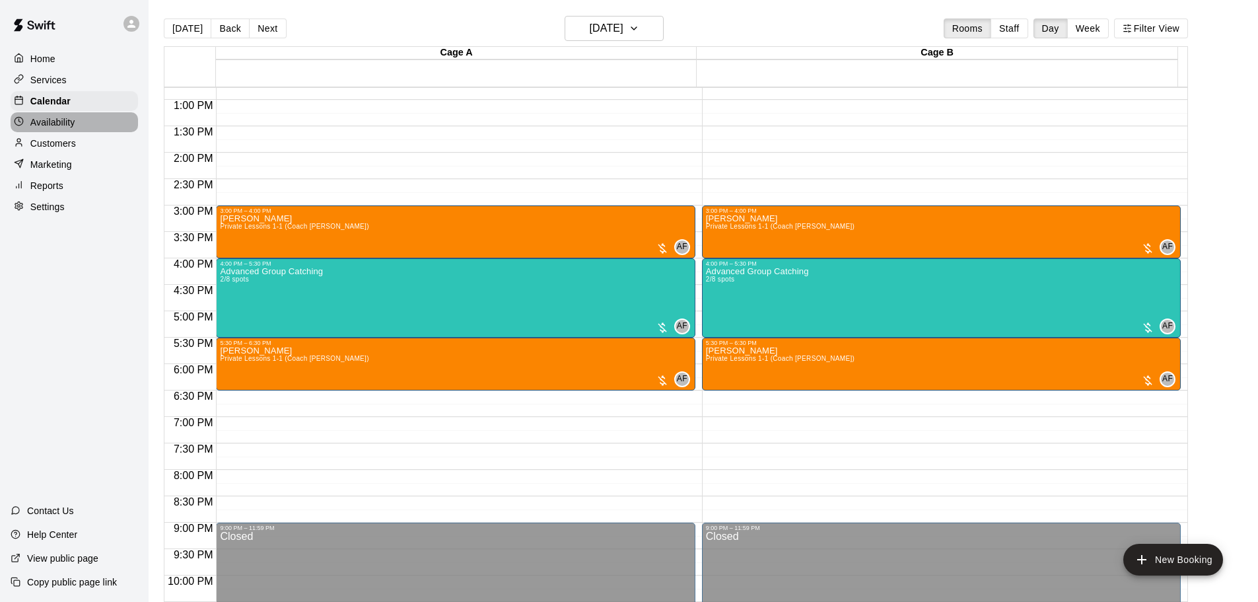
click at [61, 123] on p "Availability" at bounding box center [52, 122] width 45 height 13
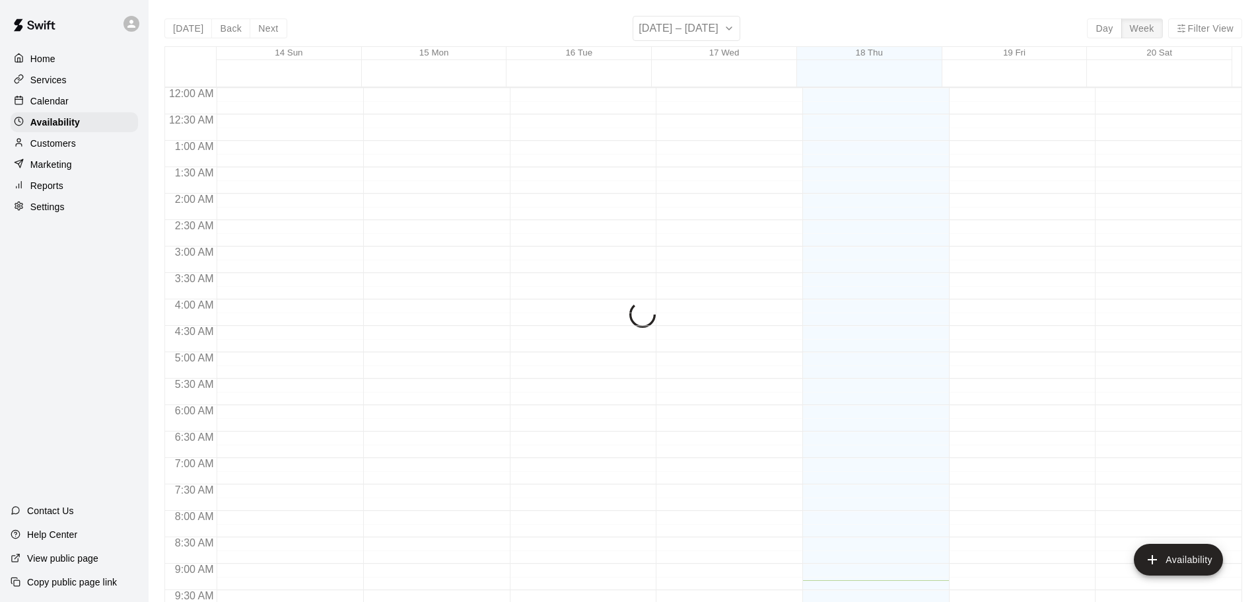
scroll to position [493, 0]
click at [678, 28] on h6 "[DATE] – [DATE]" at bounding box center [679, 28] width 80 height 18
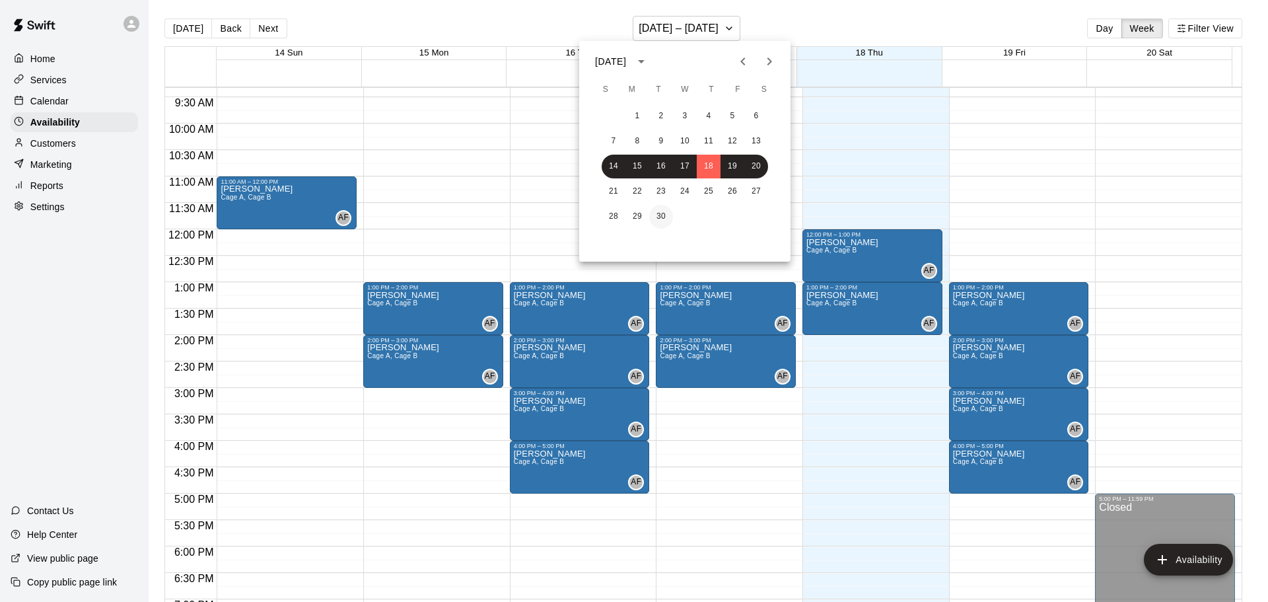
click at [667, 220] on button "30" at bounding box center [661, 217] width 24 height 24
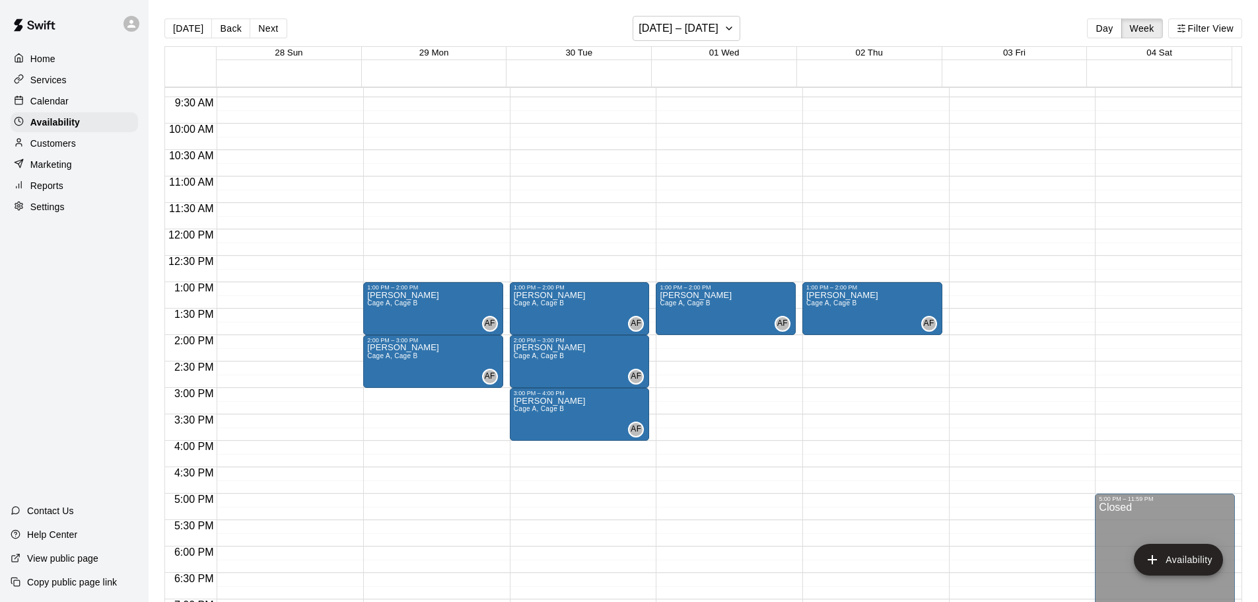
click at [38, 61] on p "Home" at bounding box center [42, 58] width 25 height 13
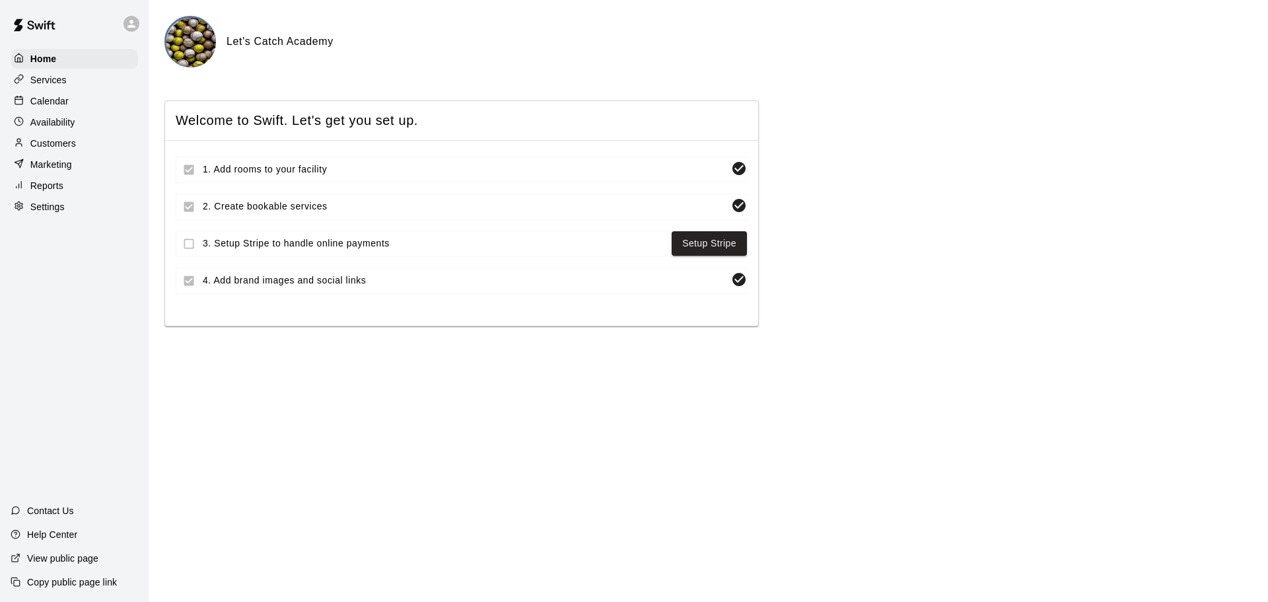
click at [51, 107] on p "Calendar" at bounding box center [49, 100] width 38 height 13
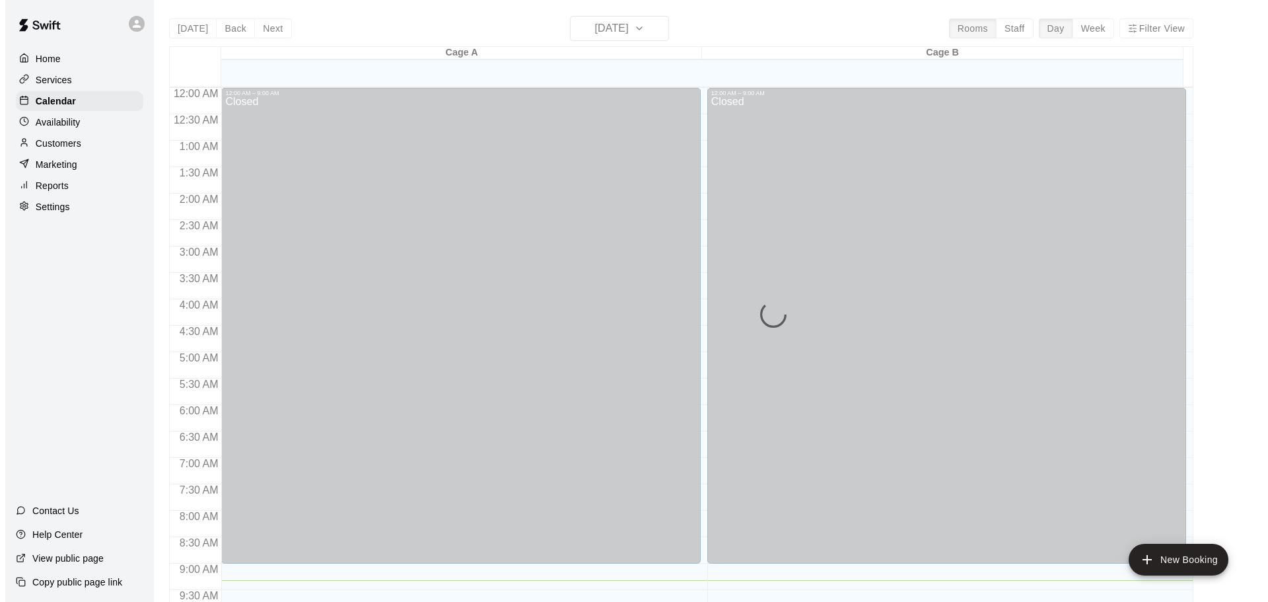
scroll to position [493, 0]
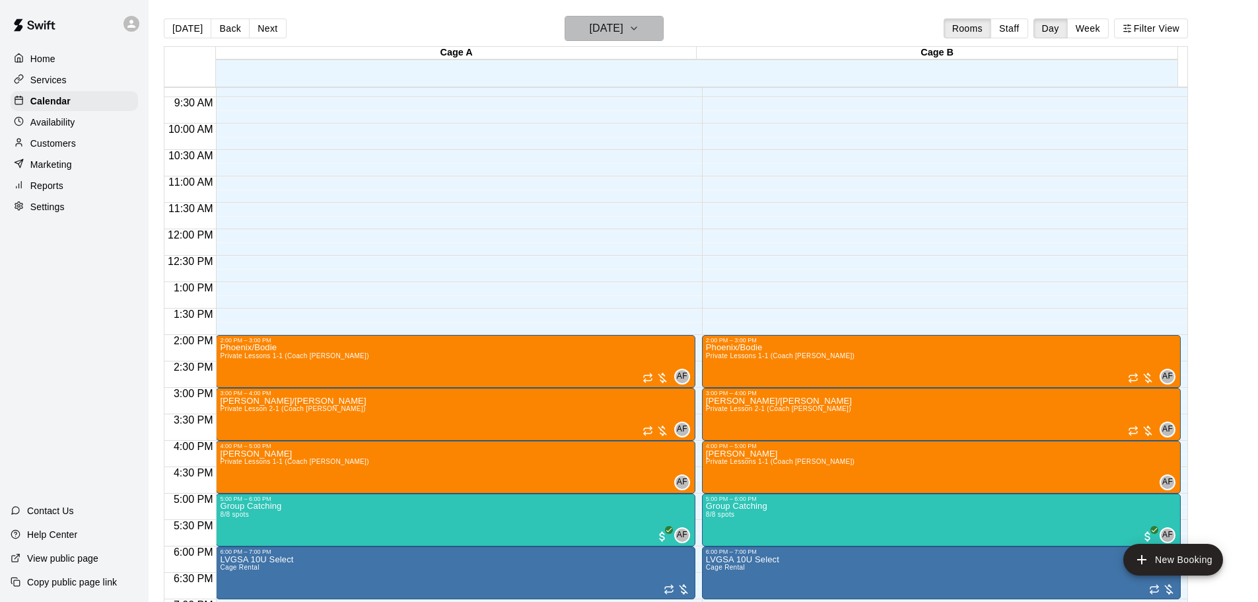
click at [623, 34] on h6 "[DATE]" at bounding box center [607, 28] width 34 height 18
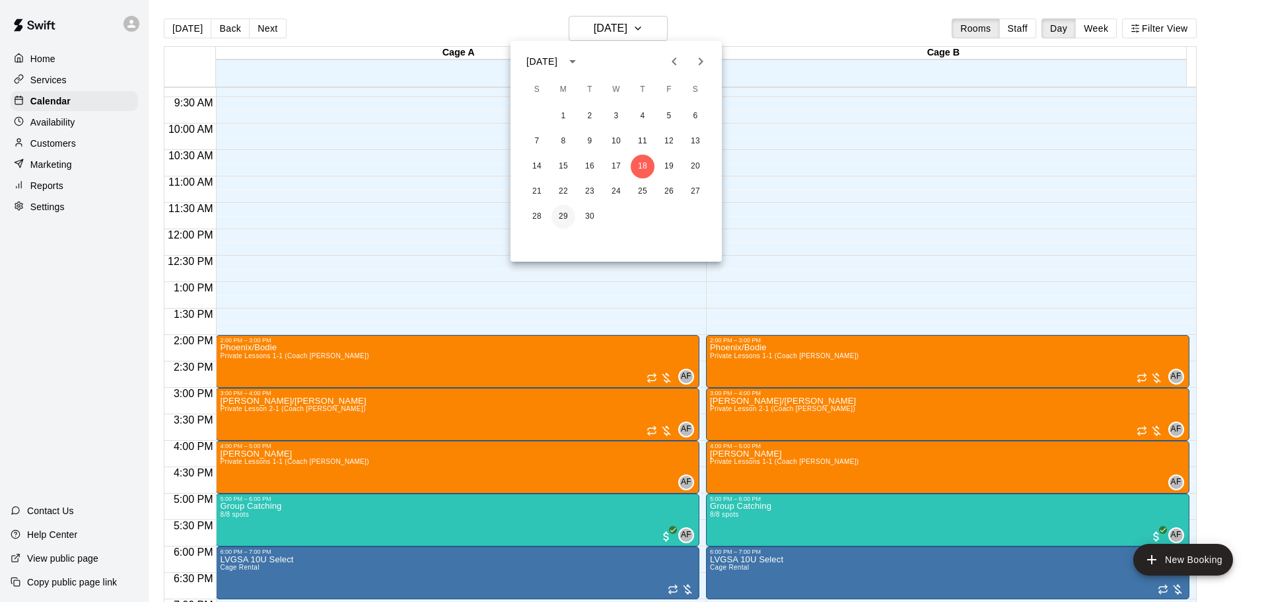
click at [565, 217] on button "29" at bounding box center [563, 217] width 24 height 24
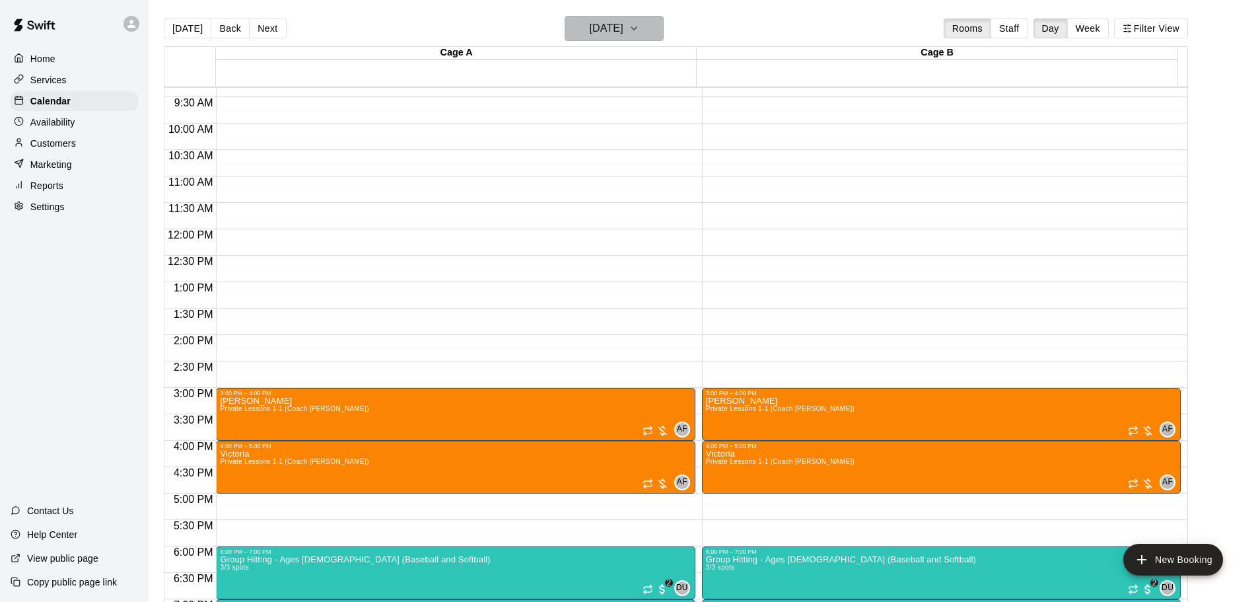
click at [598, 31] on h6 "[DATE]" at bounding box center [607, 28] width 34 height 18
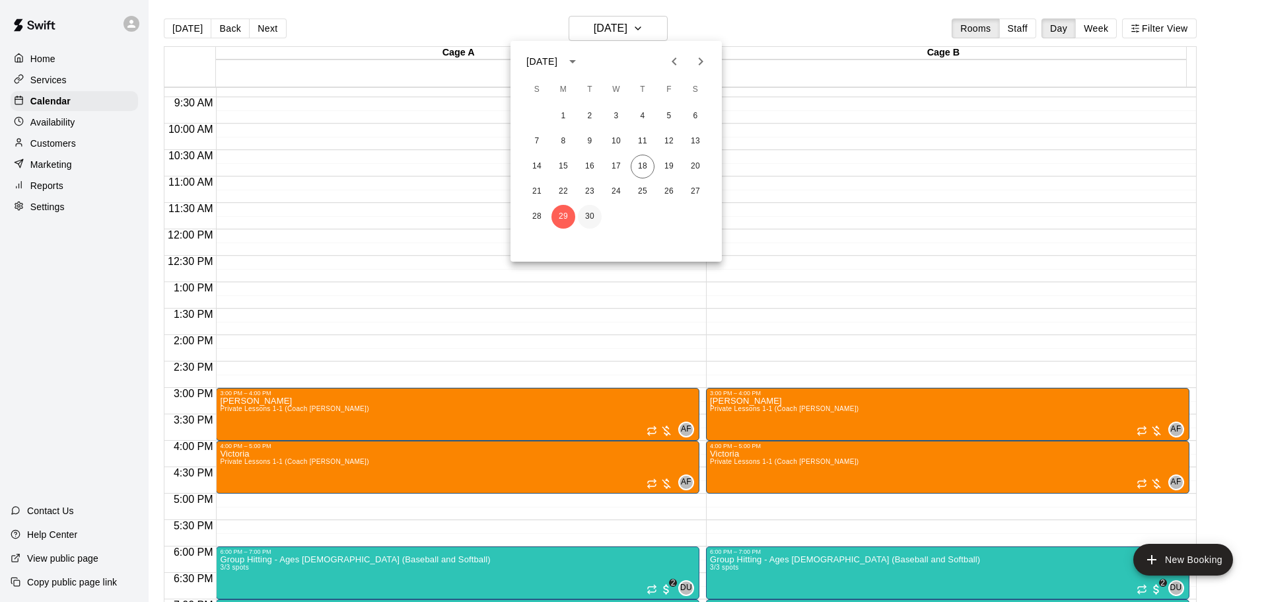
click at [588, 214] on button "30" at bounding box center [590, 217] width 24 height 24
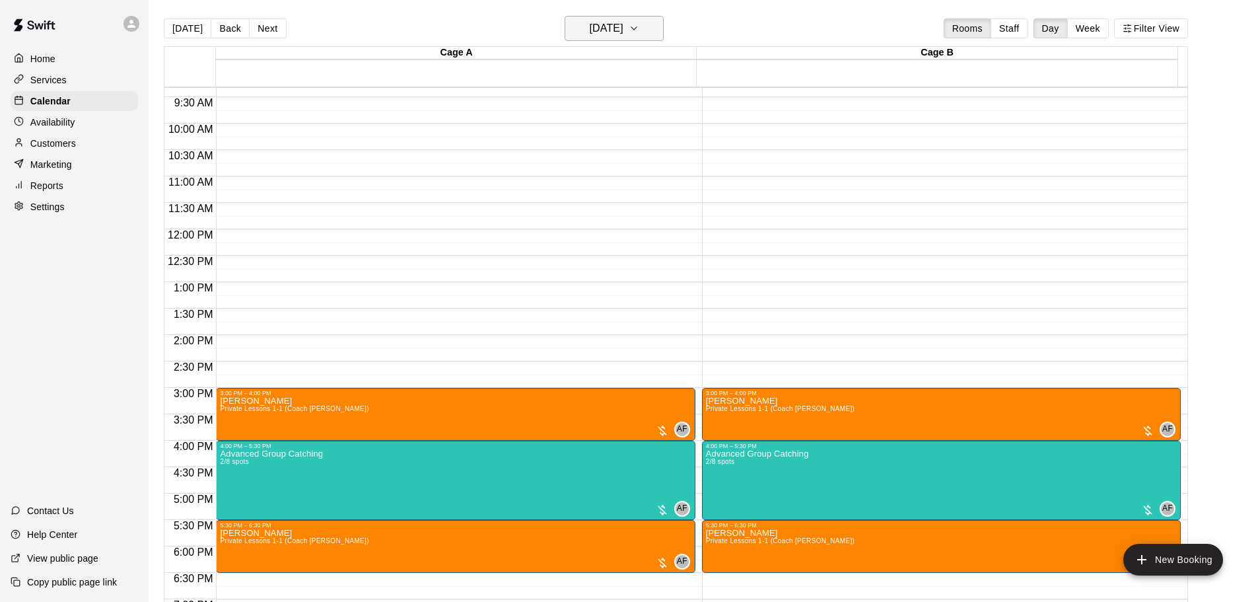
click at [590, 32] on h6 "[DATE]" at bounding box center [607, 28] width 34 height 18
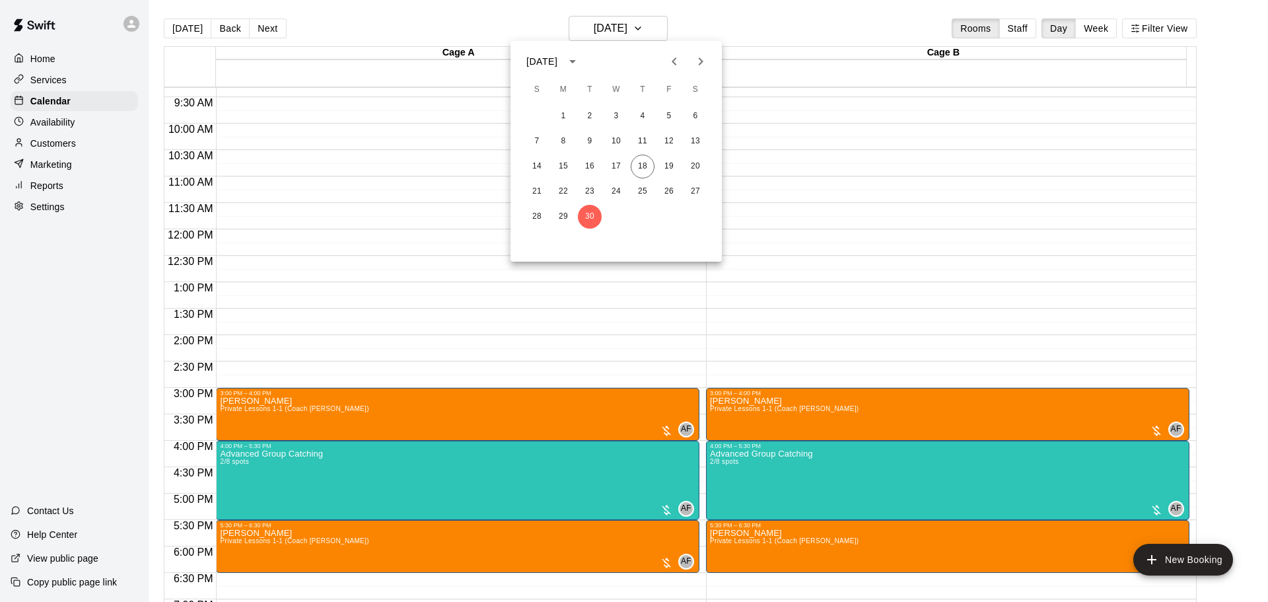
click at [698, 59] on icon "Next month" at bounding box center [701, 61] width 16 height 16
click at [618, 112] on button "1" at bounding box center [616, 116] width 24 height 24
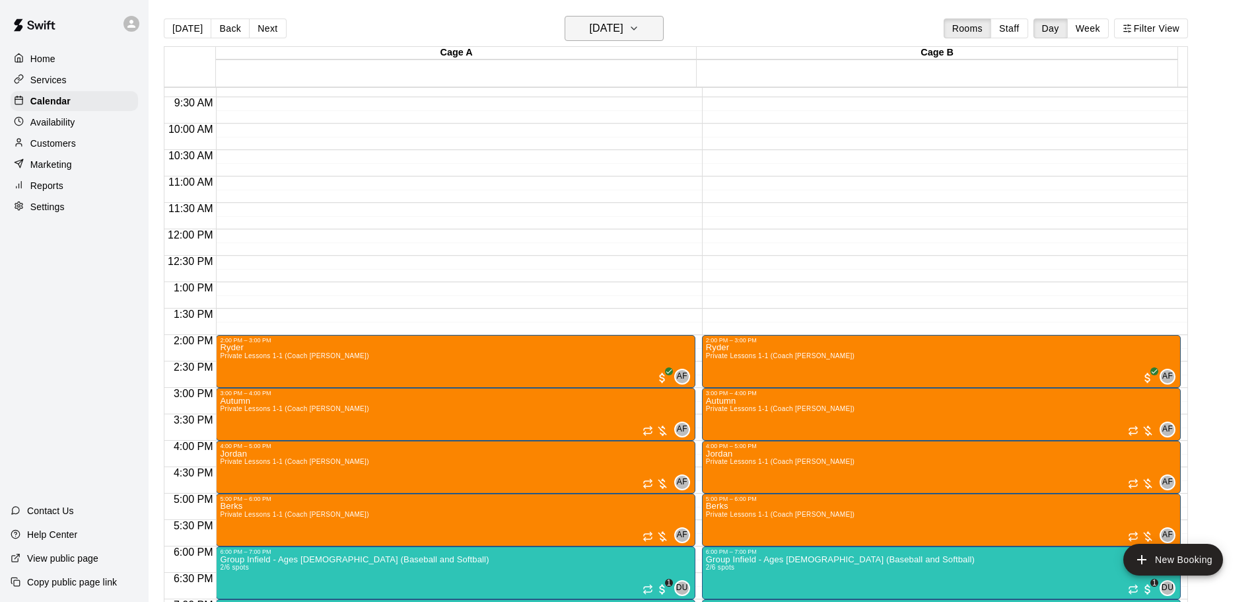
click at [621, 34] on h6 "[DATE]" at bounding box center [607, 28] width 34 height 18
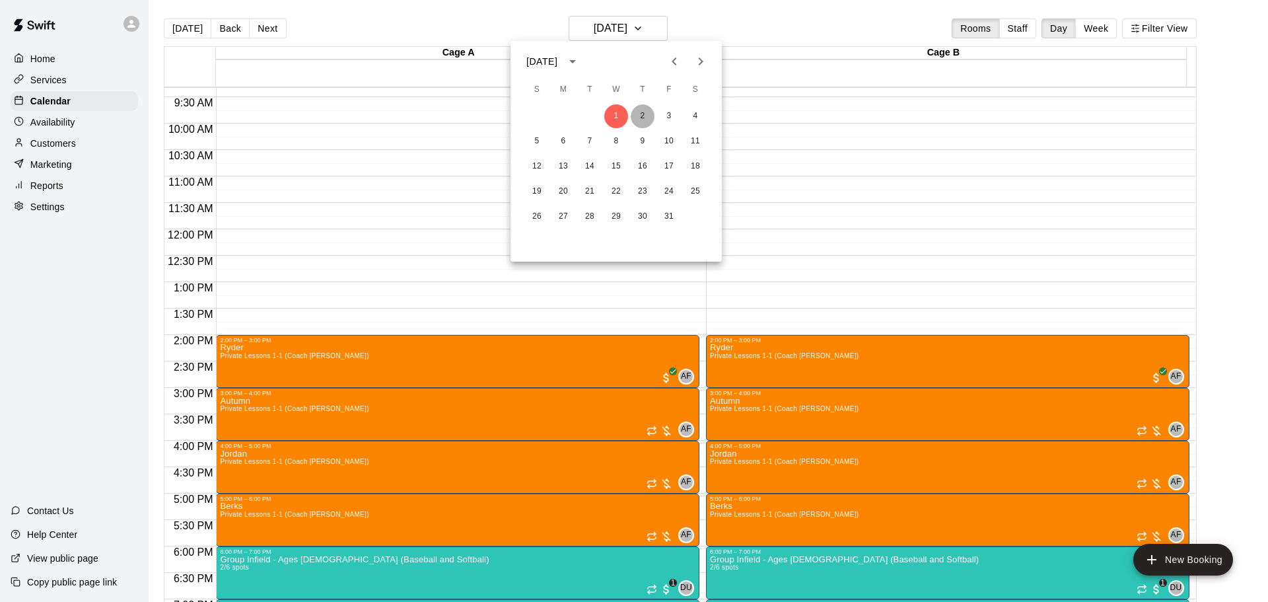
click at [646, 117] on button "2" at bounding box center [643, 116] width 24 height 24
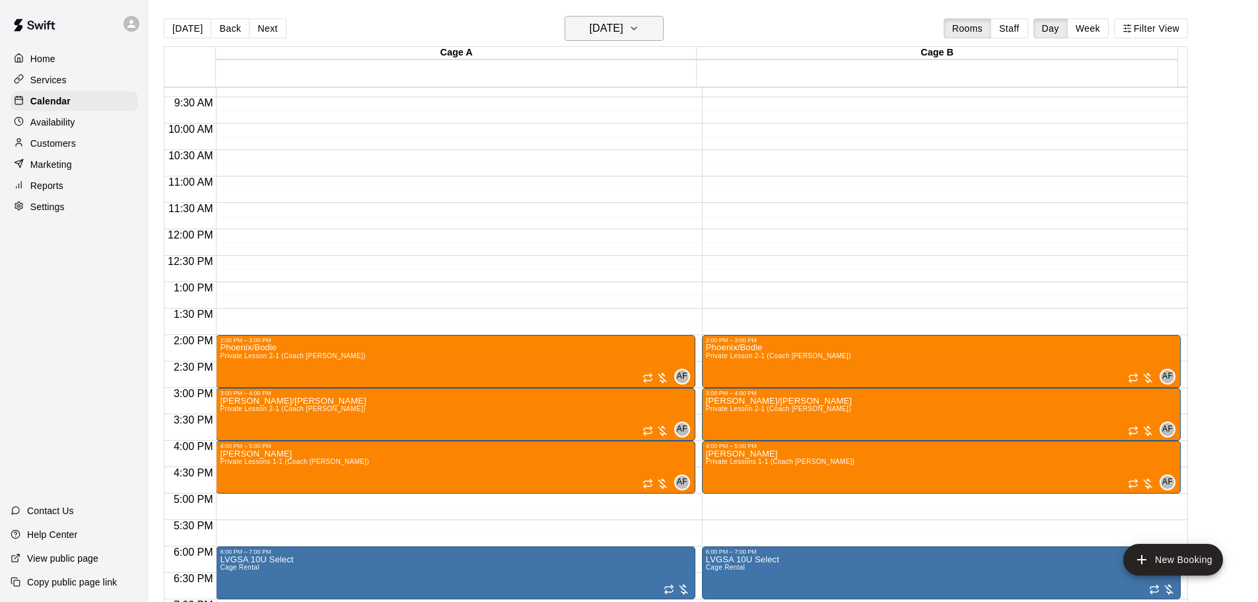
click at [623, 38] on button "[DATE]" at bounding box center [614, 28] width 99 height 25
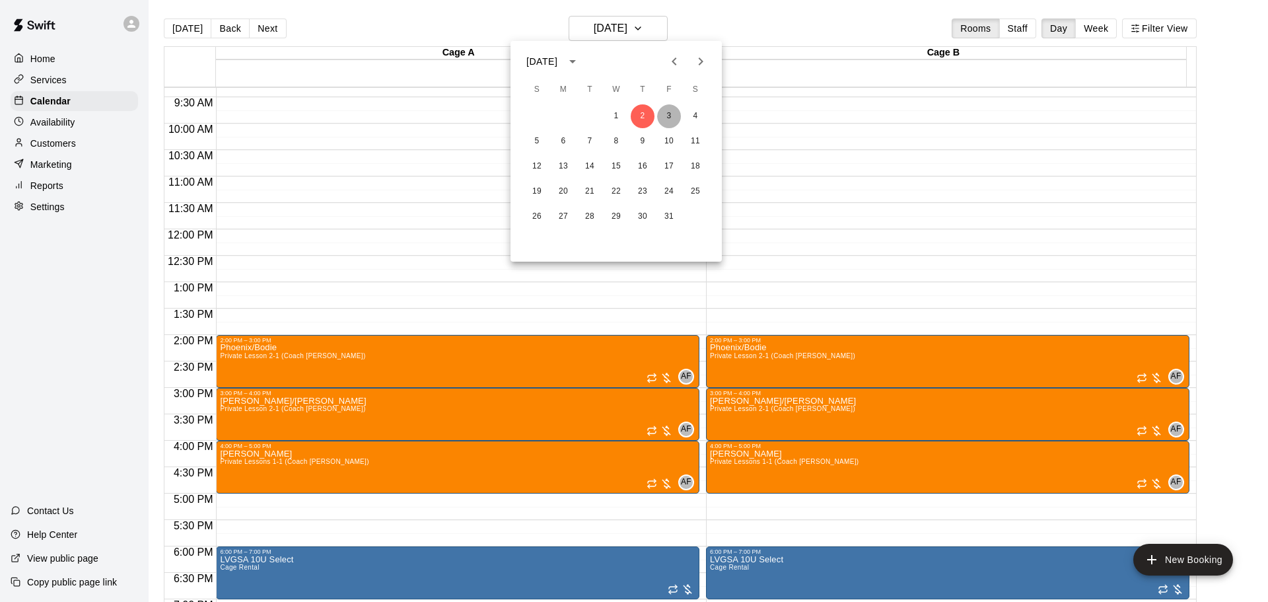
click at [661, 116] on button "3" at bounding box center [669, 116] width 24 height 24
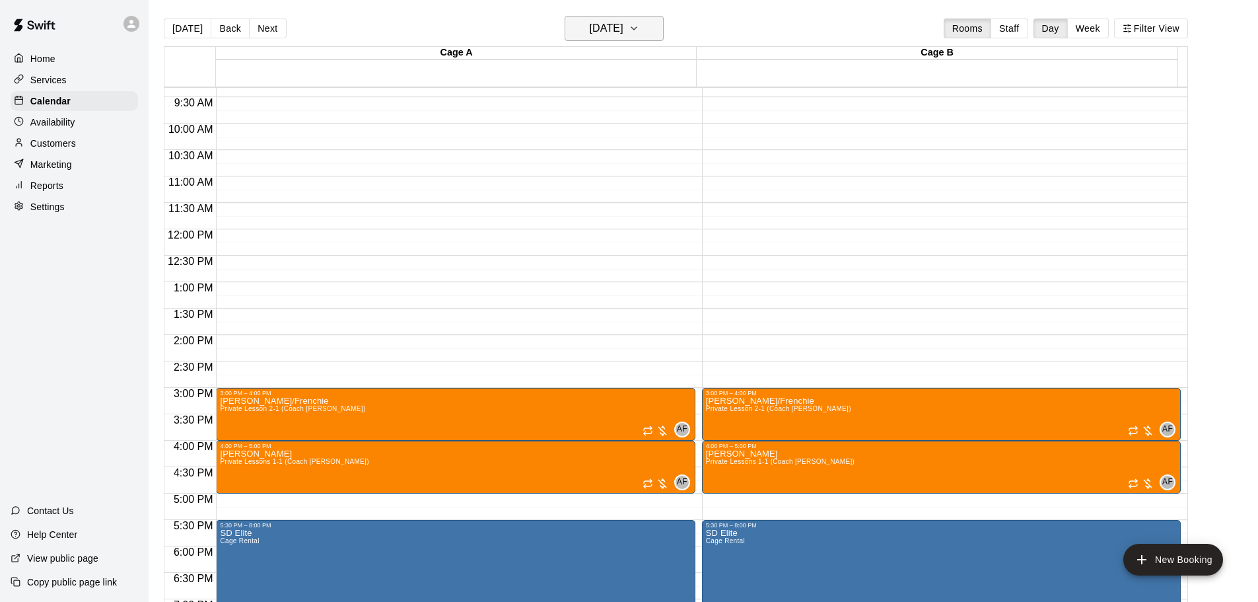
click at [613, 33] on h6 "[DATE]" at bounding box center [607, 28] width 34 height 18
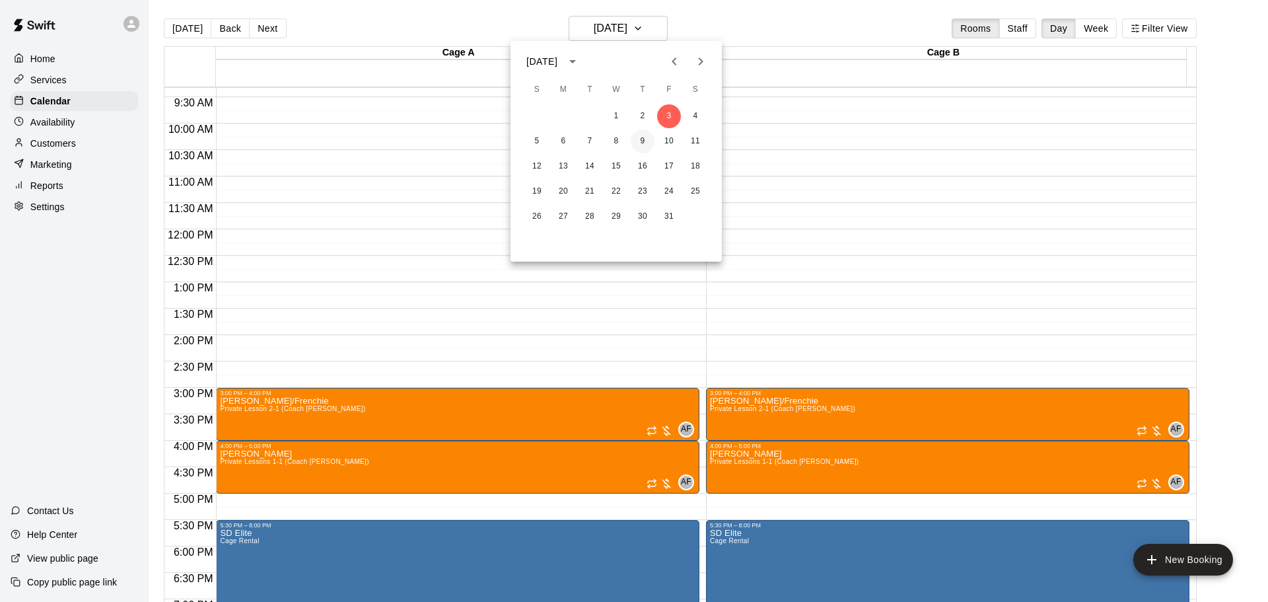
click at [638, 142] on button "9" at bounding box center [643, 141] width 24 height 24
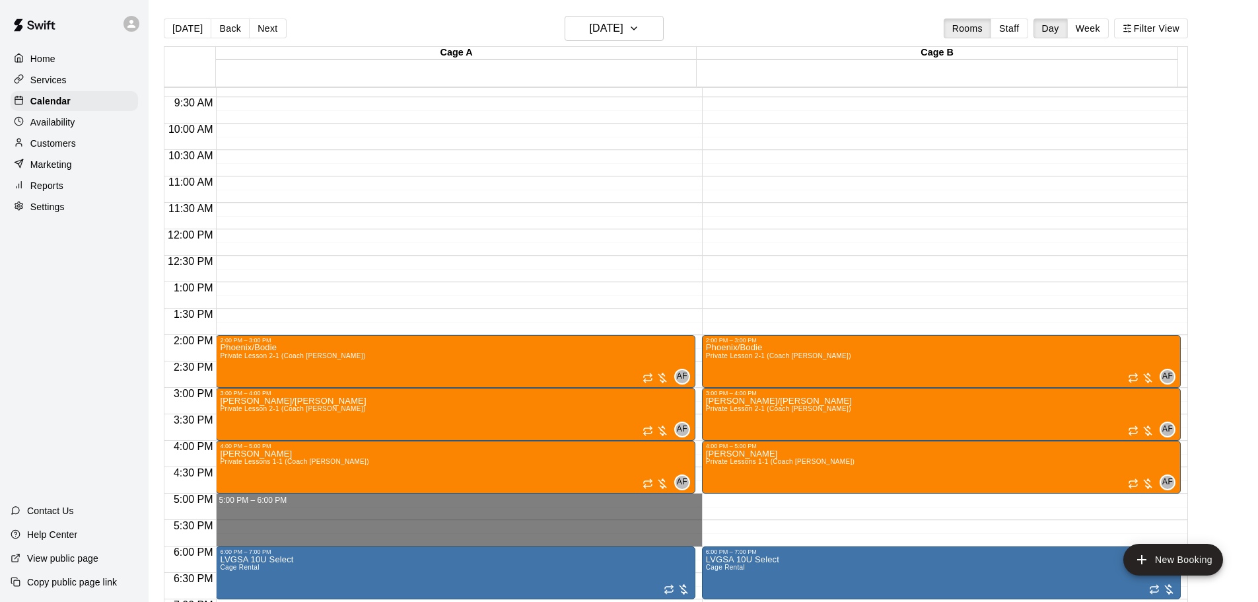
drag, startPoint x: 242, startPoint y: 500, endPoint x: 248, endPoint y: 538, distance: 38.7
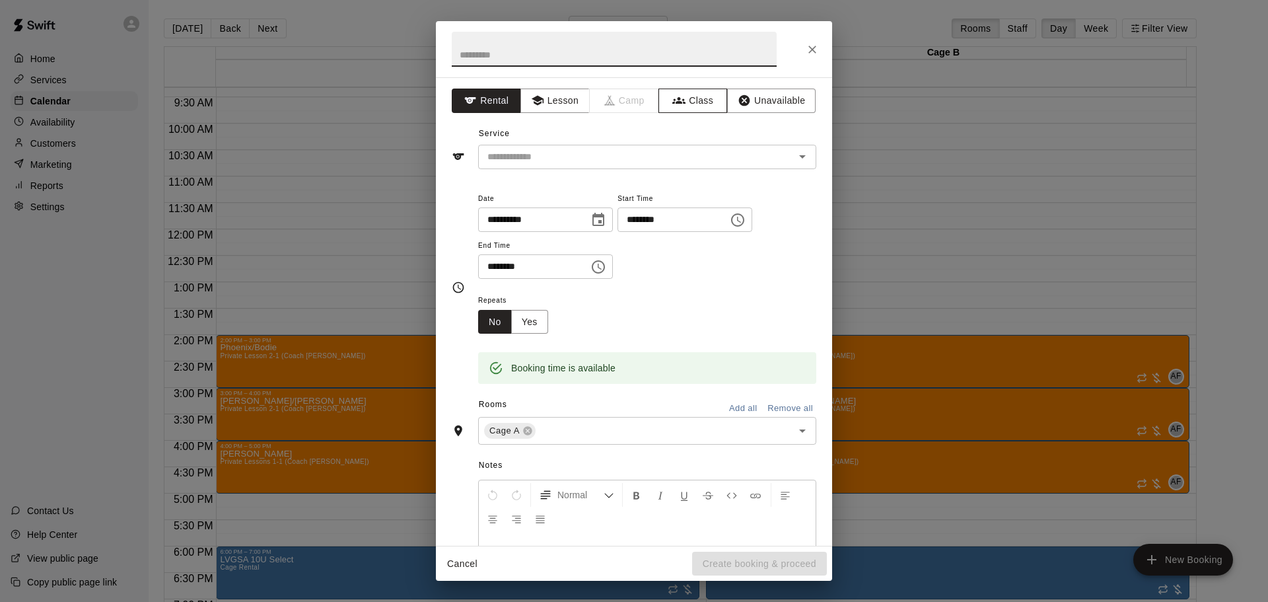
click at [675, 98] on icon "button" at bounding box center [678, 100] width 13 height 13
click at [543, 145] on div "​" at bounding box center [647, 157] width 338 height 24
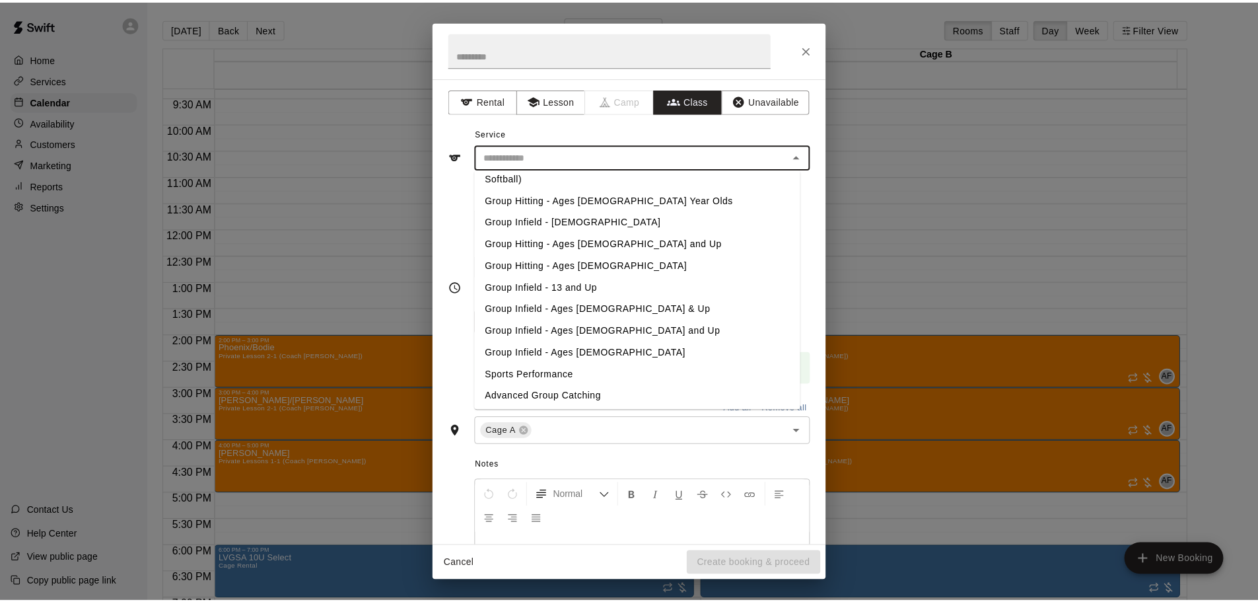
scroll to position [131, 0]
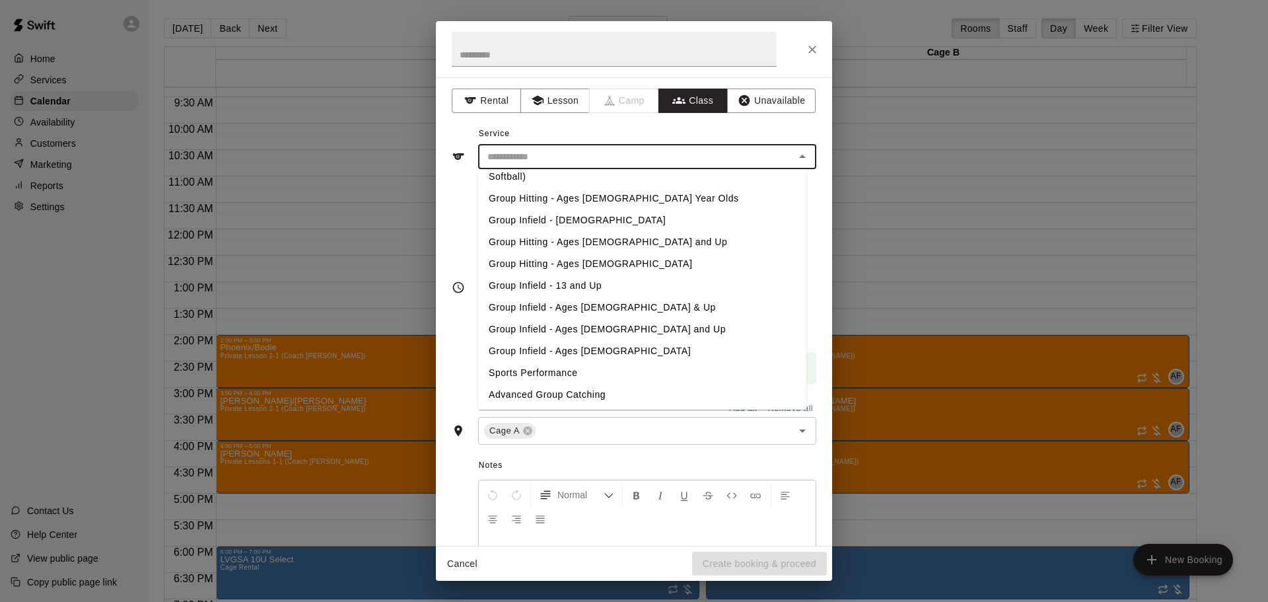
click at [541, 405] on li "Group Catching" at bounding box center [642, 416] width 328 height 22
type input "**********"
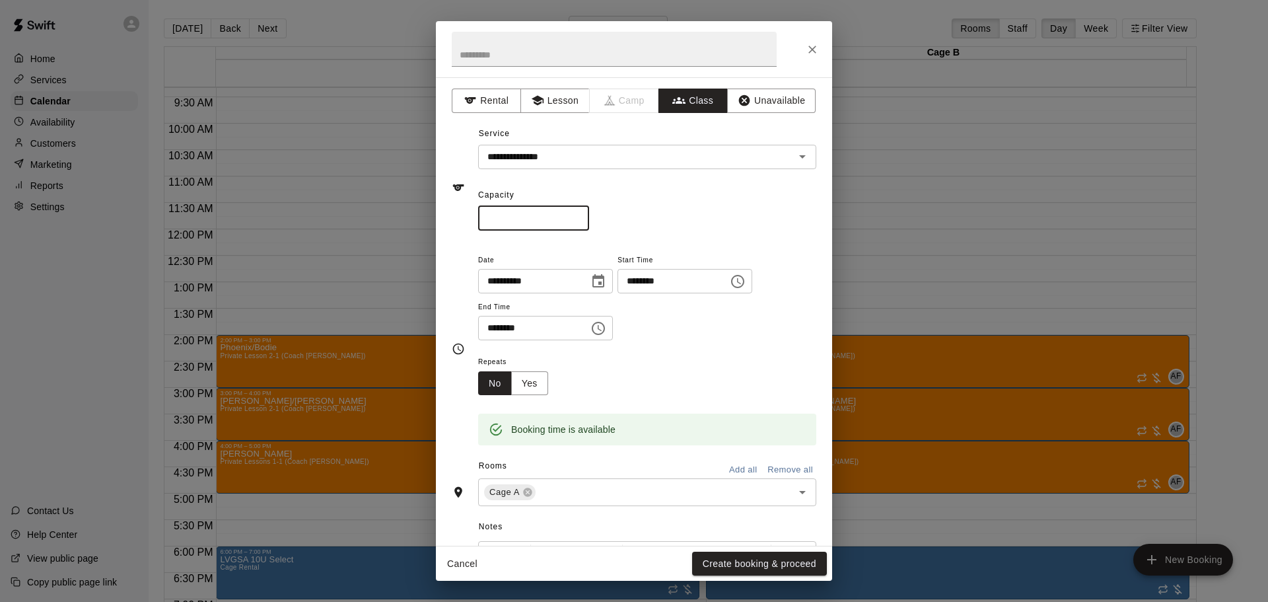
drag, startPoint x: 528, startPoint y: 220, endPoint x: 422, endPoint y: 221, distance: 106.3
click at [436, 219] on div "**********" at bounding box center [634, 311] width 396 height 468
type input "*"
click at [734, 468] on button "Add all" at bounding box center [743, 470] width 42 height 20
click at [781, 563] on button "Create booking & proceed" at bounding box center [759, 563] width 135 height 24
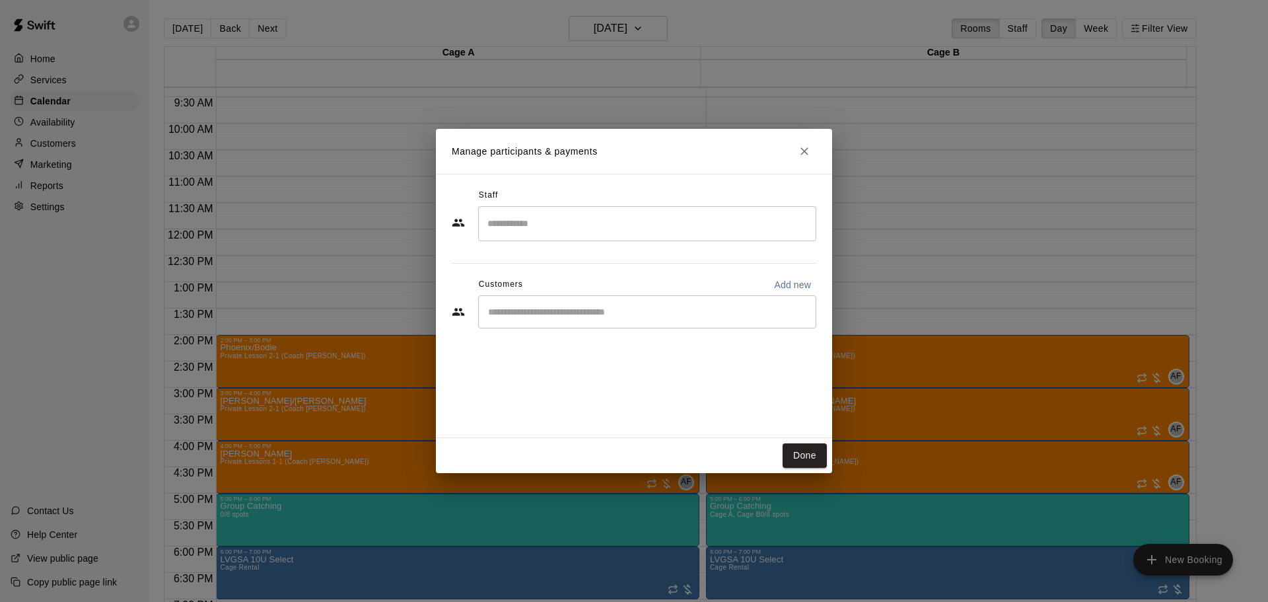
click at [553, 223] on input "Search staff" at bounding box center [647, 223] width 326 height 23
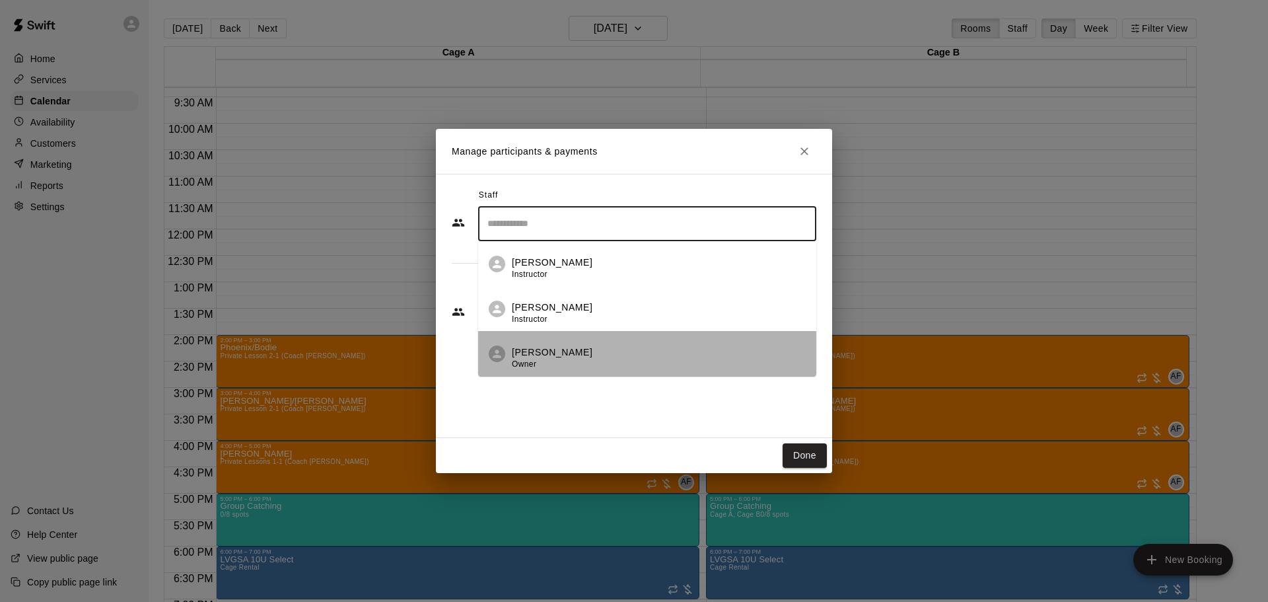
click at [561, 369] on div "[PERSON_NAME] Owner" at bounding box center [552, 358] width 81 height 26
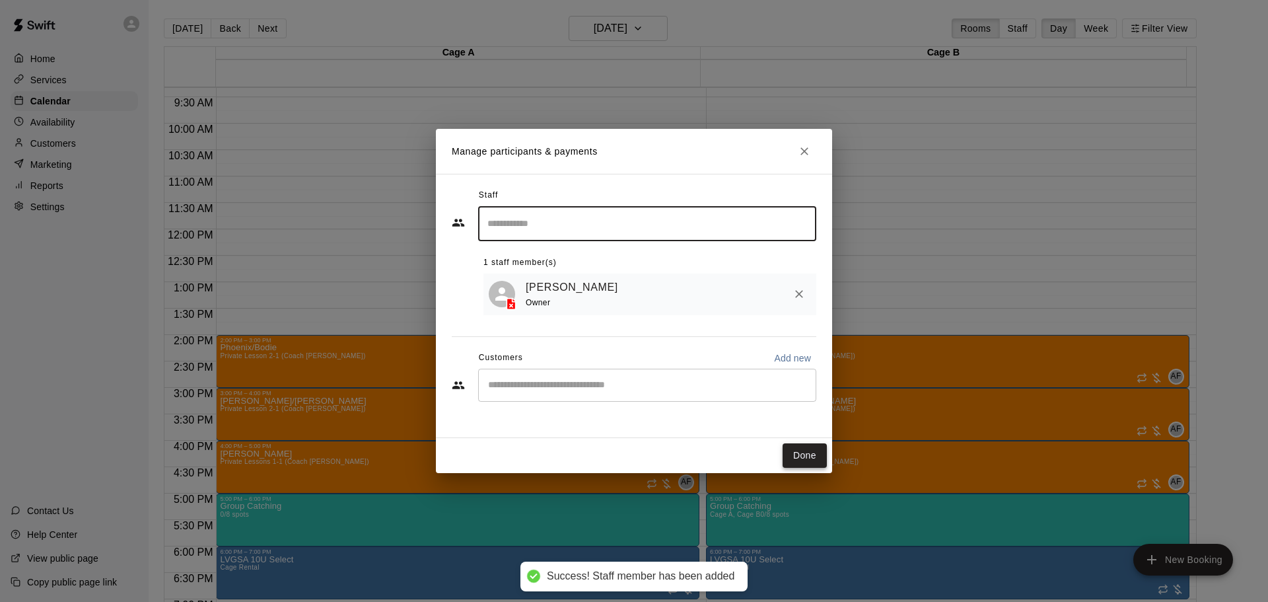
click at [804, 444] on button "Done" at bounding box center [805, 455] width 44 height 24
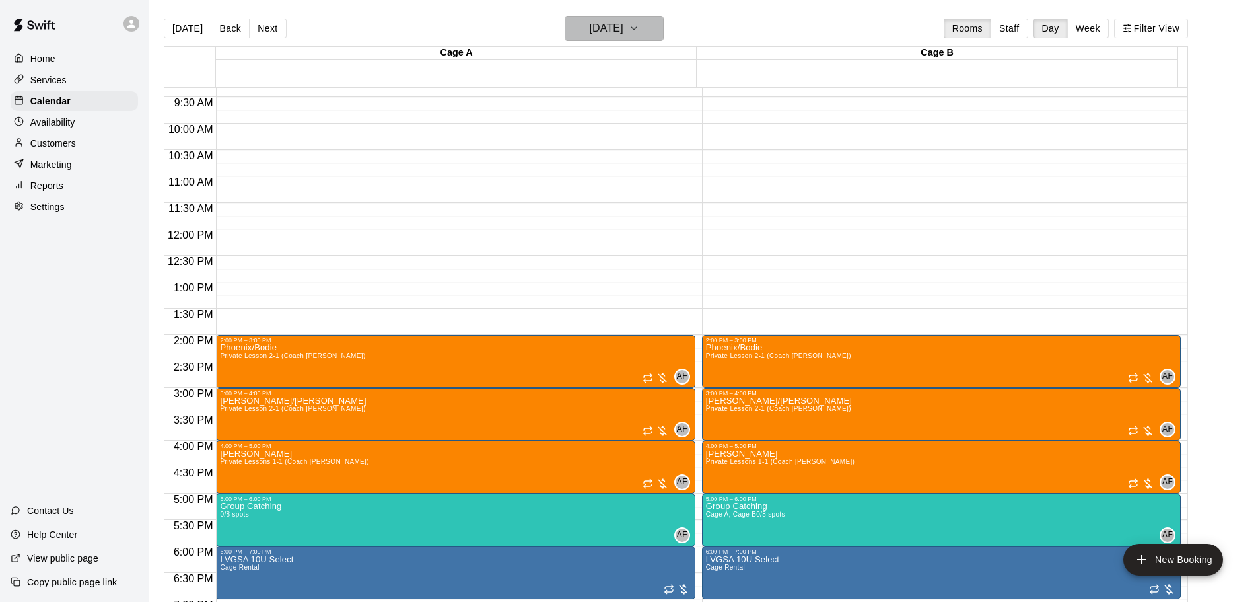
click at [611, 26] on h6 "[DATE]" at bounding box center [607, 28] width 34 height 18
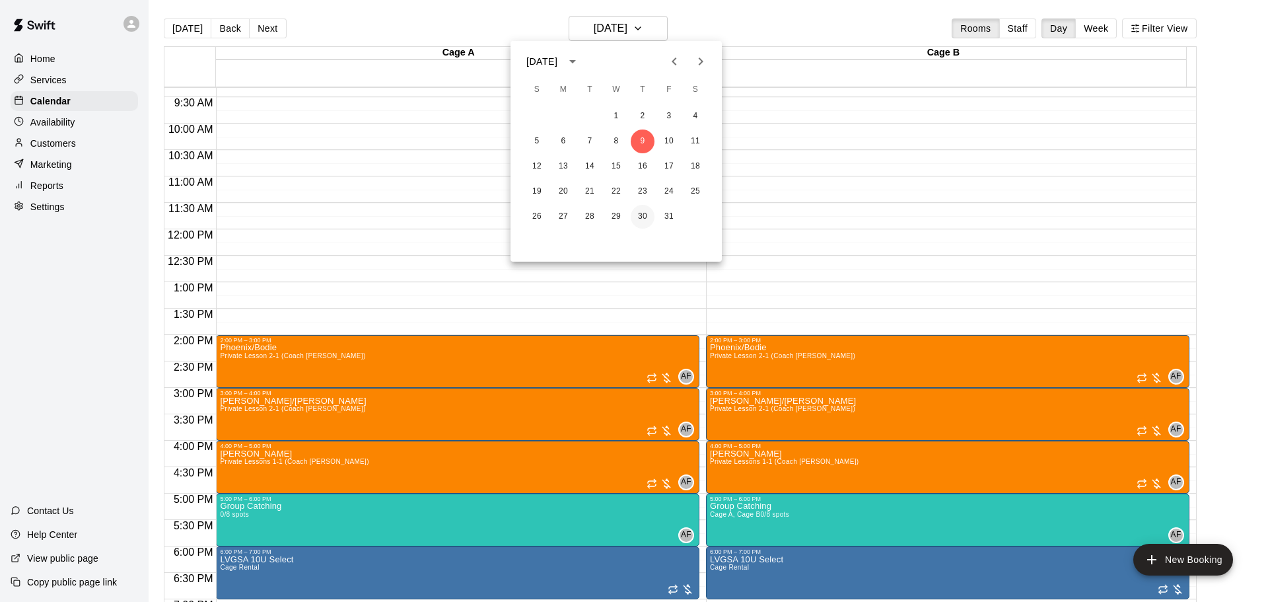
click at [633, 216] on button "30" at bounding box center [643, 217] width 24 height 24
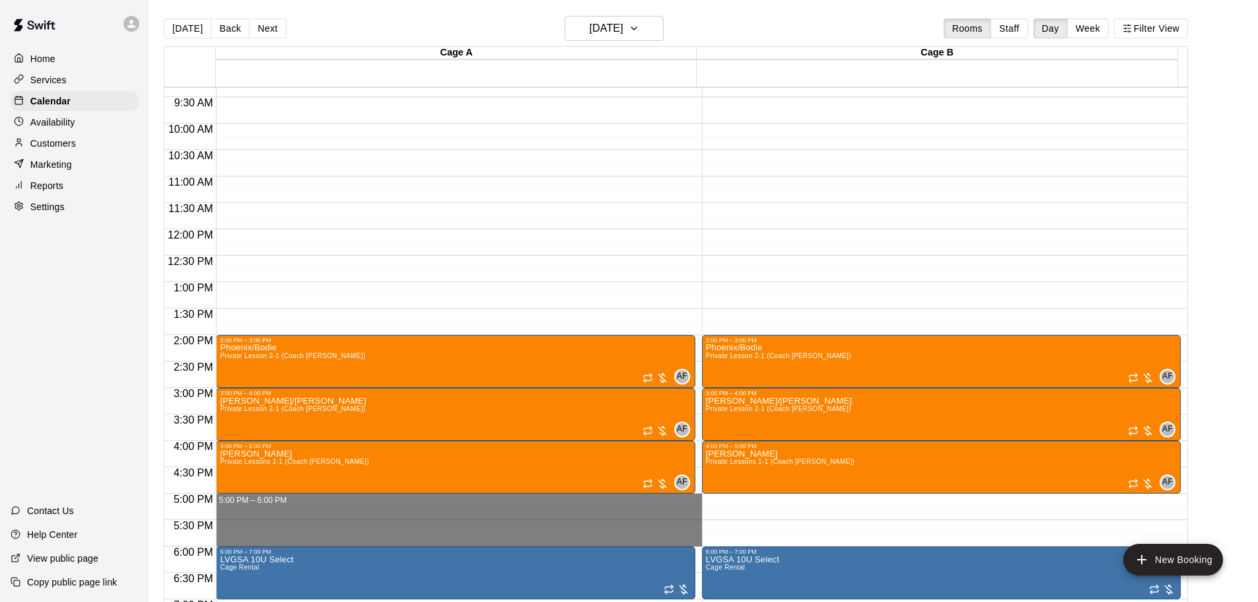
drag, startPoint x: 261, startPoint y: 499, endPoint x: 261, endPoint y: 534, distance: 35.7
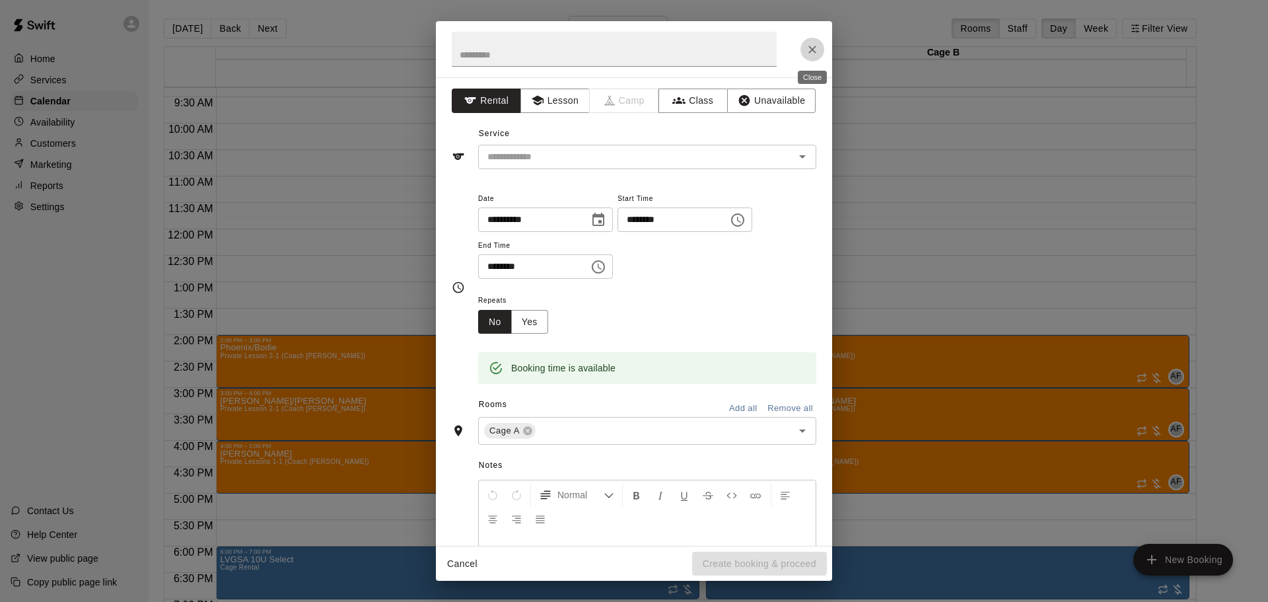
click at [808, 50] on icon "Close" at bounding box center [812, 49] width 13 height 13
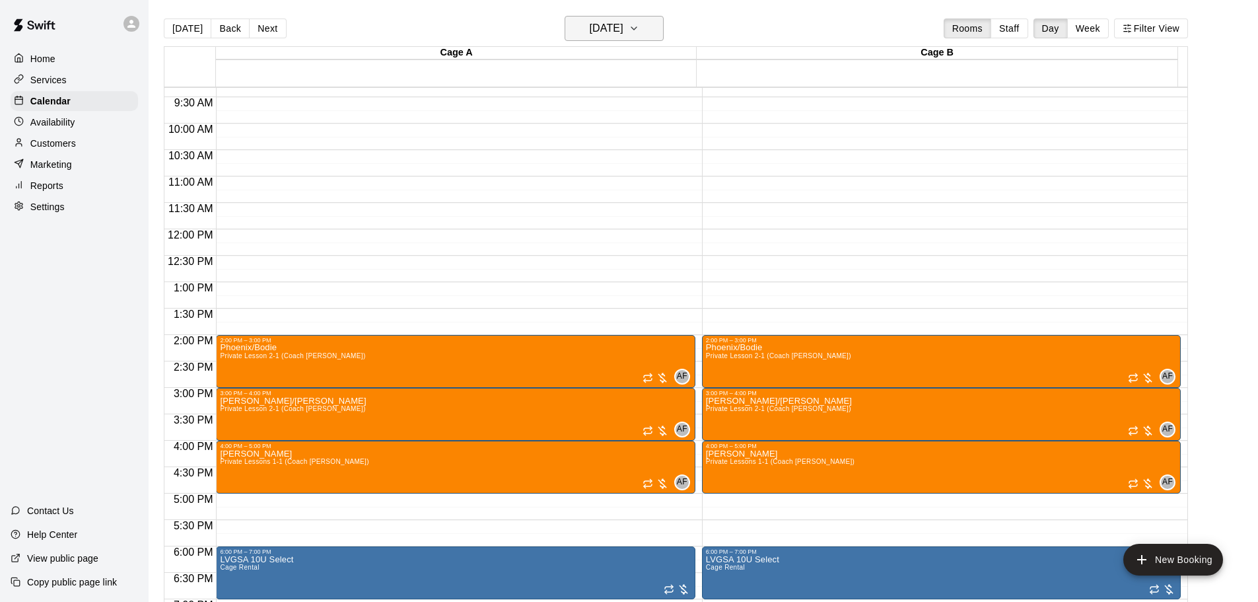
click at [623, 22] on h6 "[DATE]" at bounding box center [607, 28] width 34 height 18
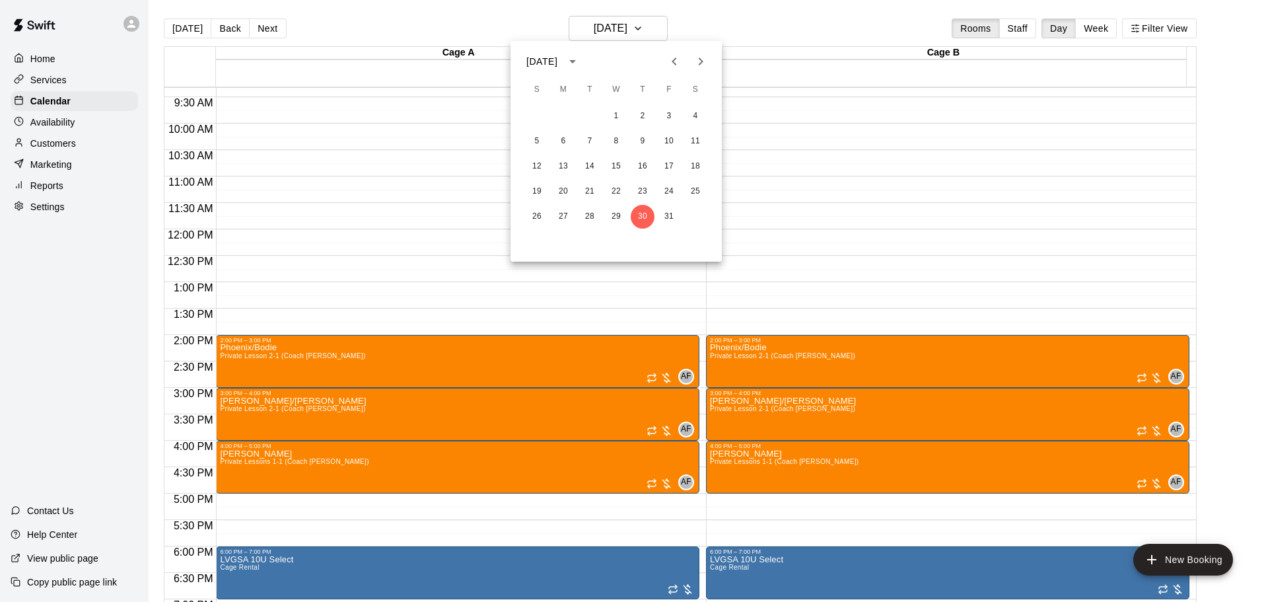
click at [672, 54] on icon "Previous month" at bounding box center [674, 61] width 16 height 16
click at [584, 213] on button "30" at bounding box center [590, 217] width 24 height 24
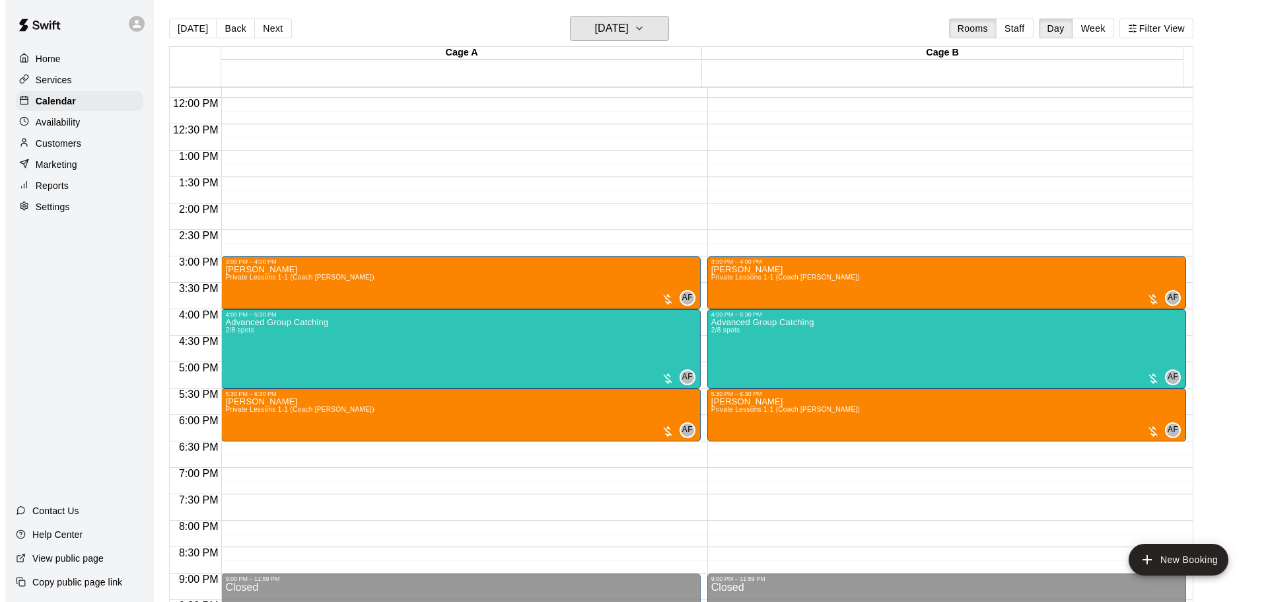
scroll to position [625, 0]
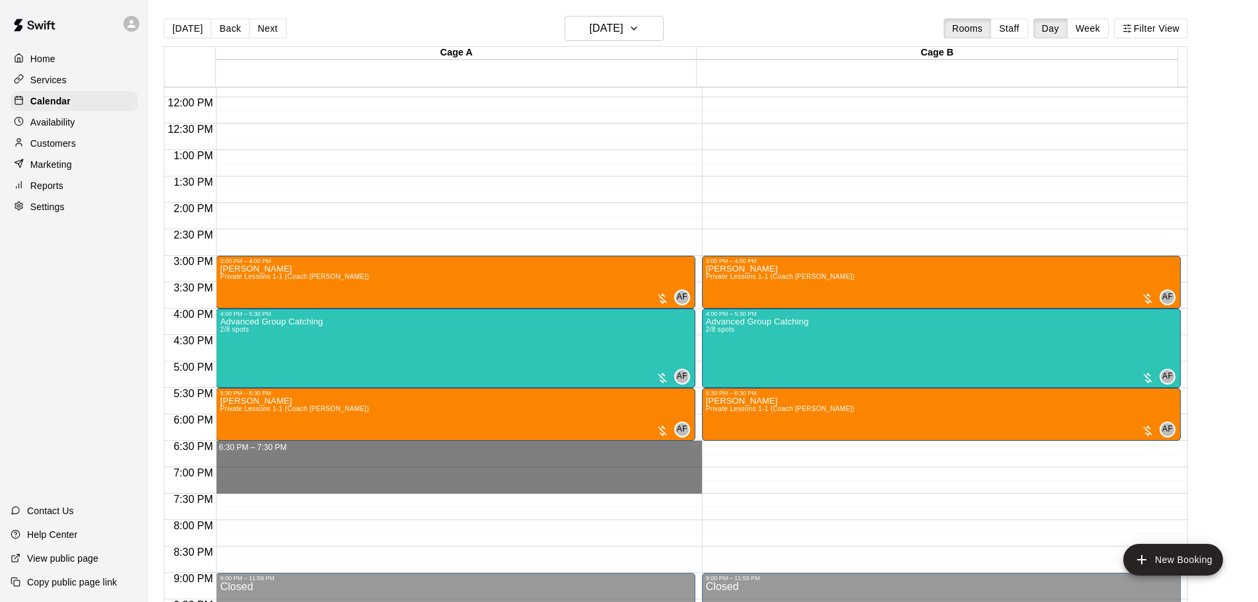
drag, startPoint x: 236, startPoint y: 445, endPoint x: 237, endPoint y: 488, distance: 42.9
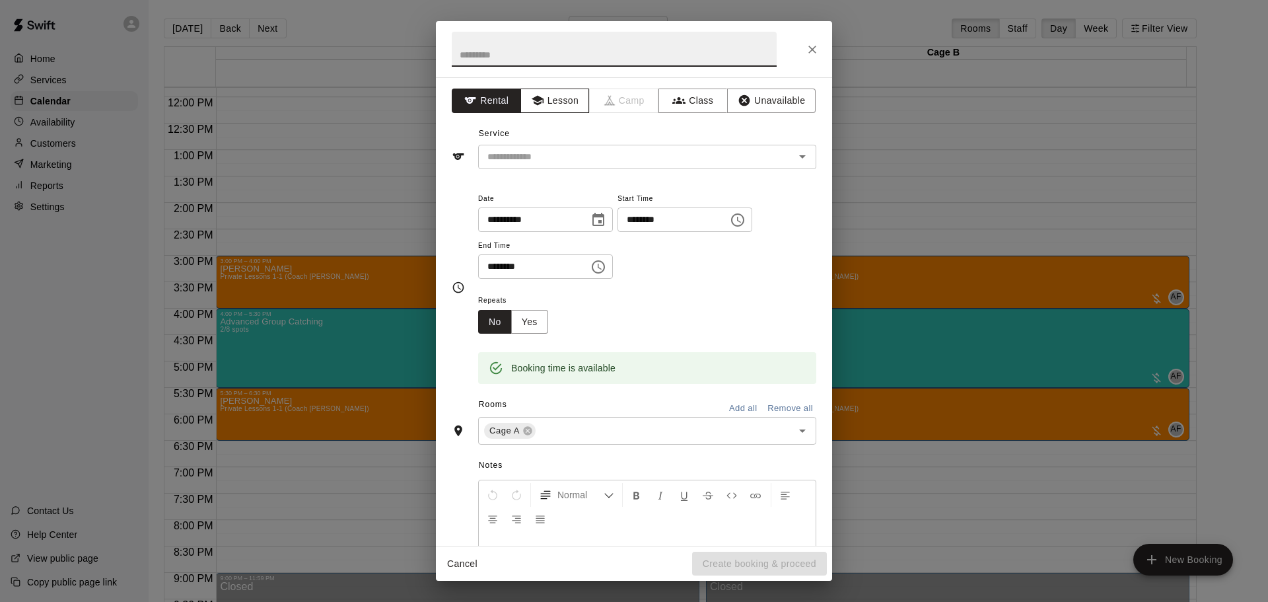
click at [549, 101] on button "Lesson" at bounding box center [554, 100] width 69 height 24
click at [536, 62] on input "text" at bounding box center [614, 49] width 325 height 35
type input "********"
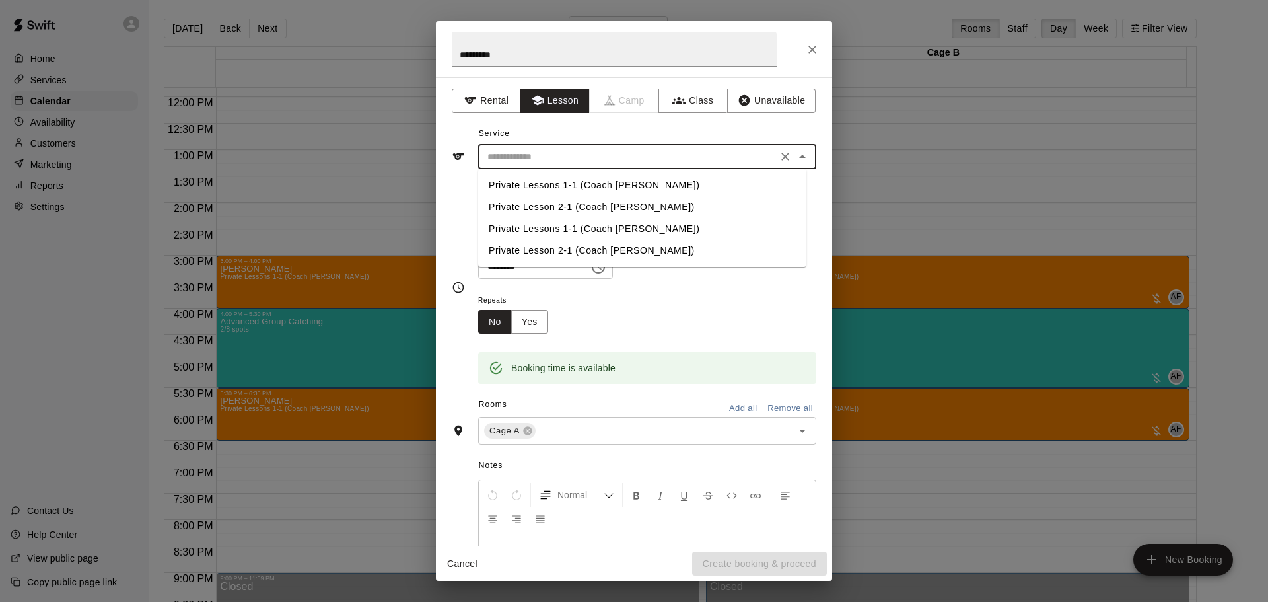
click at [541, 154] on input "text" at bounding box center [627, 157] width 291 height 17
click at [534, 180] on li "Private Lessons 1-1 (Coach [PERSON_NAME])" at bounding box center [642, 185] width 328 height 22
type input "**********"
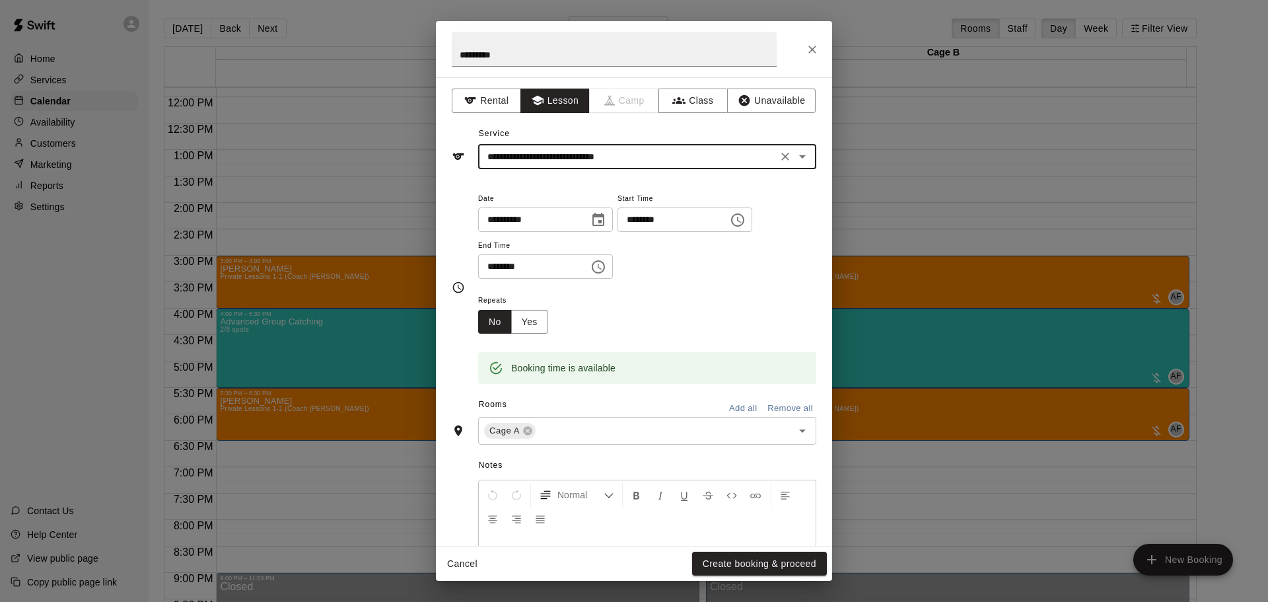
click at [736, 407] on button "Add all" at bounding box center [743, 408] width 42 height 20
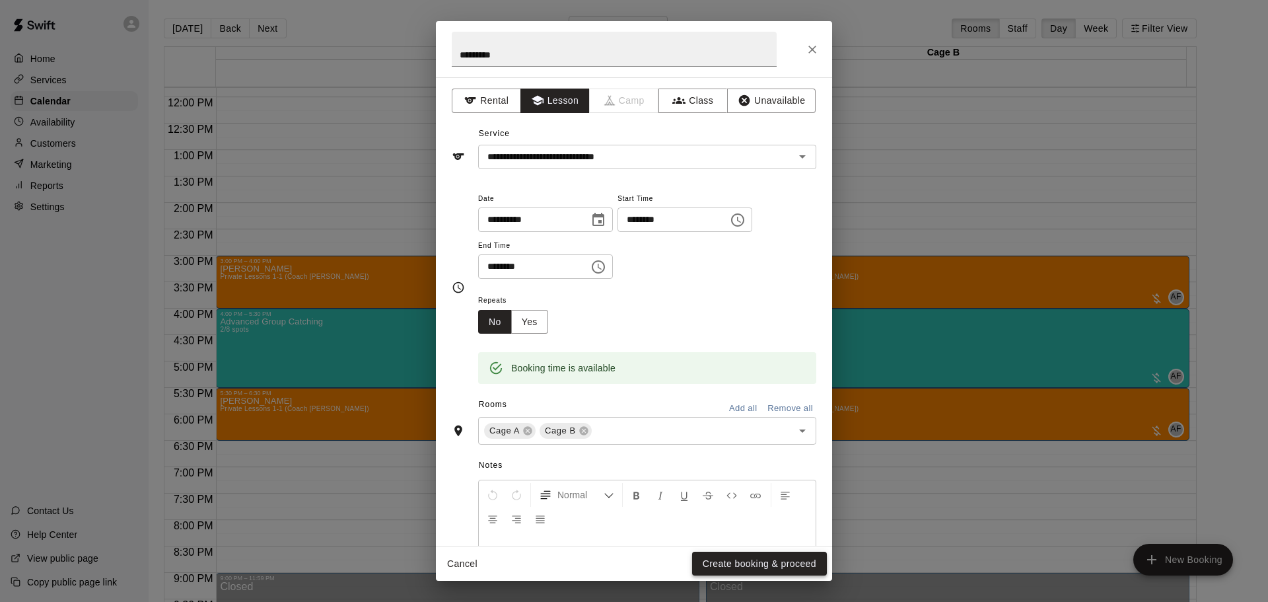
click at [749, 559] on button "Create booking & proceed" at bounding box center [759, 563] width 135 height 24
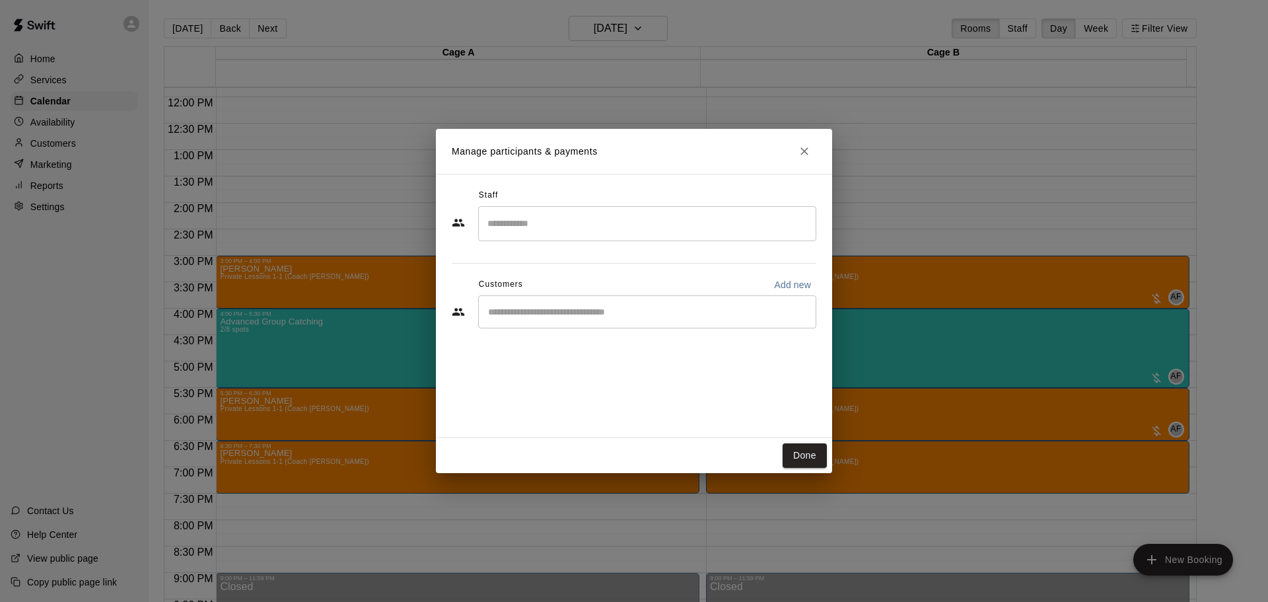
click at [560, 236] on div "​" at bounding box center [647, 223] width 338 height 35
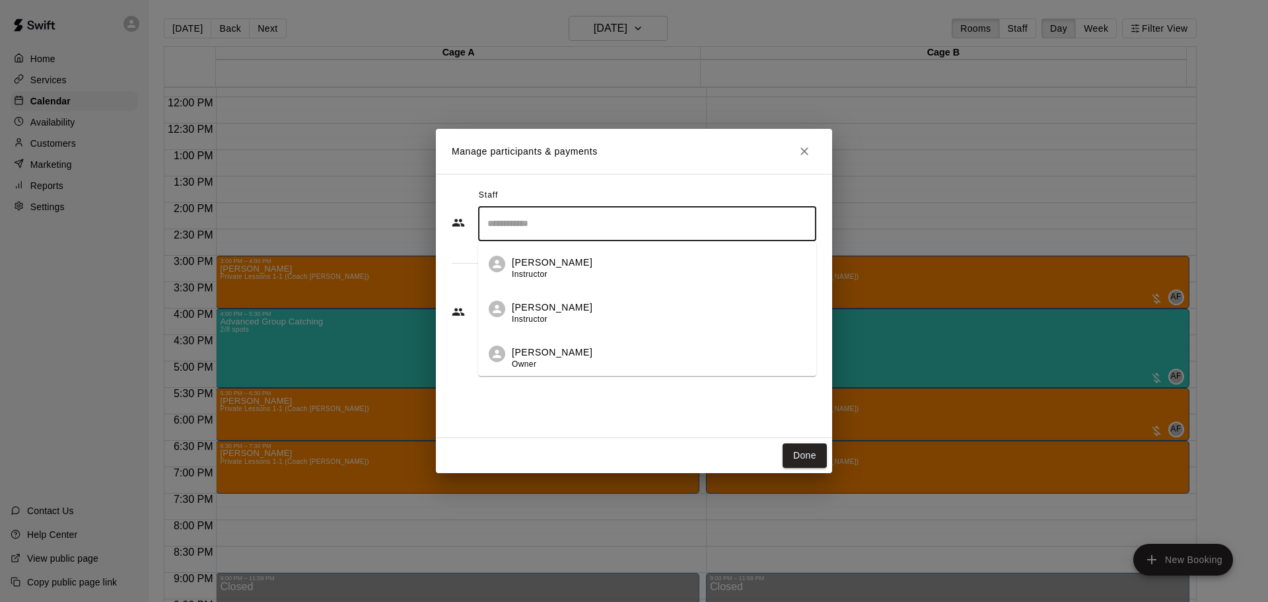
click at [547, 355] on p "[PERSON_NAME]" at bounding box center [552, 352] width 81 height 14
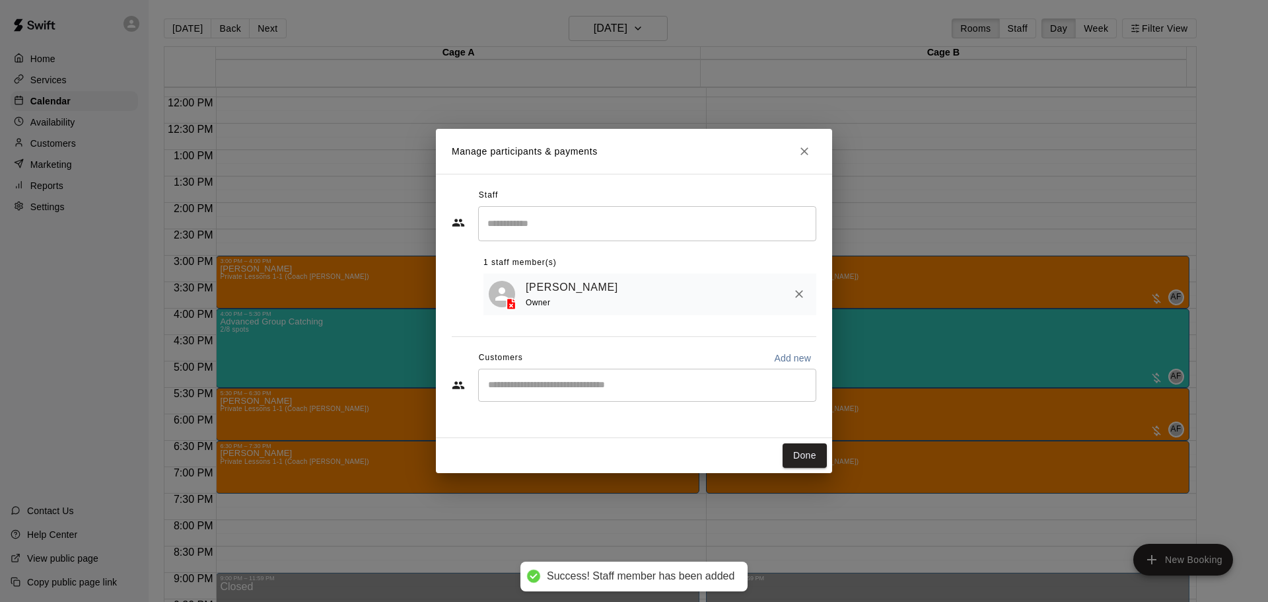
click at [537, 394] on div "​" at bounding box center [647, 384] width 338 height 33
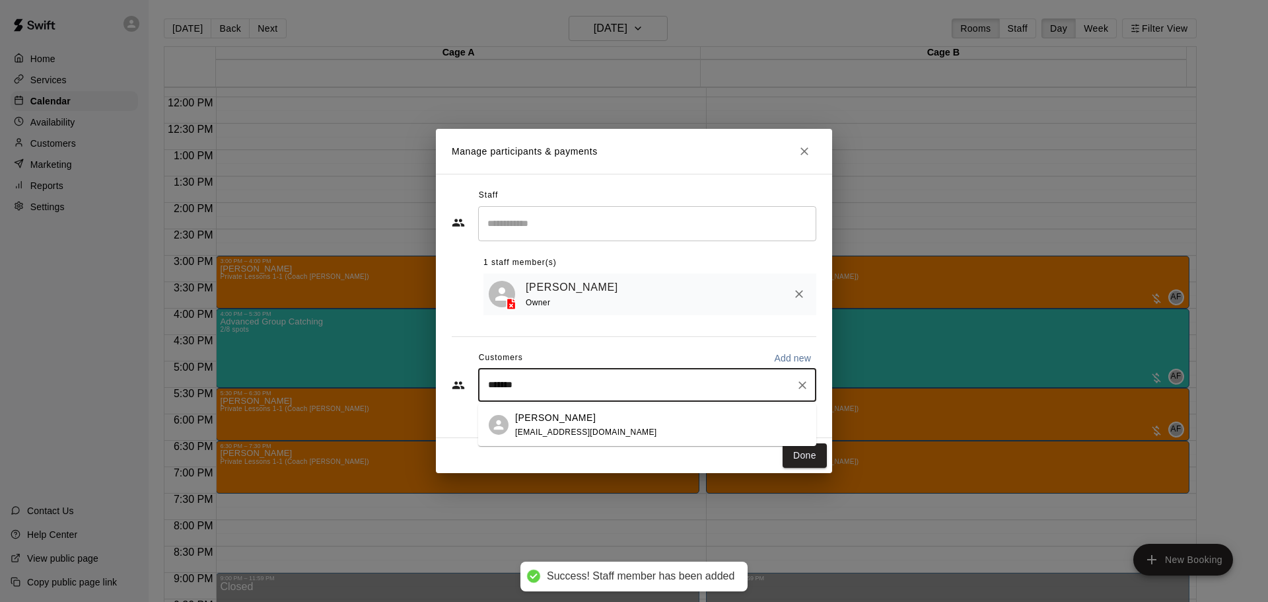
type input "********"
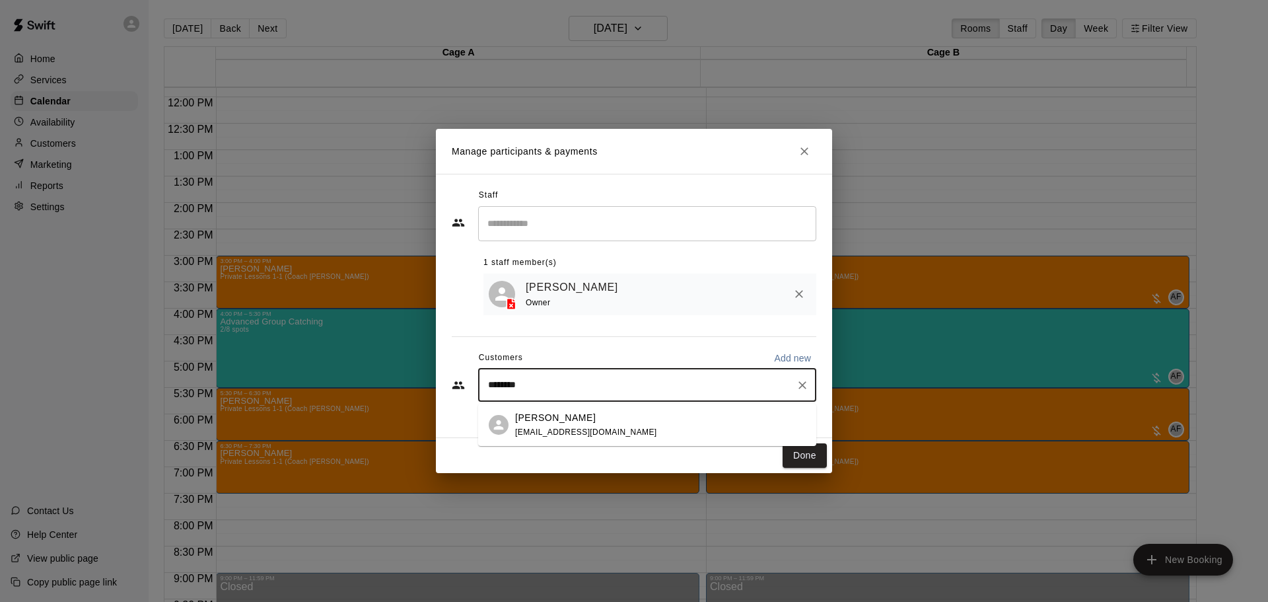
click at [526, 418] on p "[PERSON_NAME]" at bounding box center [555, 418] width 81 height 14
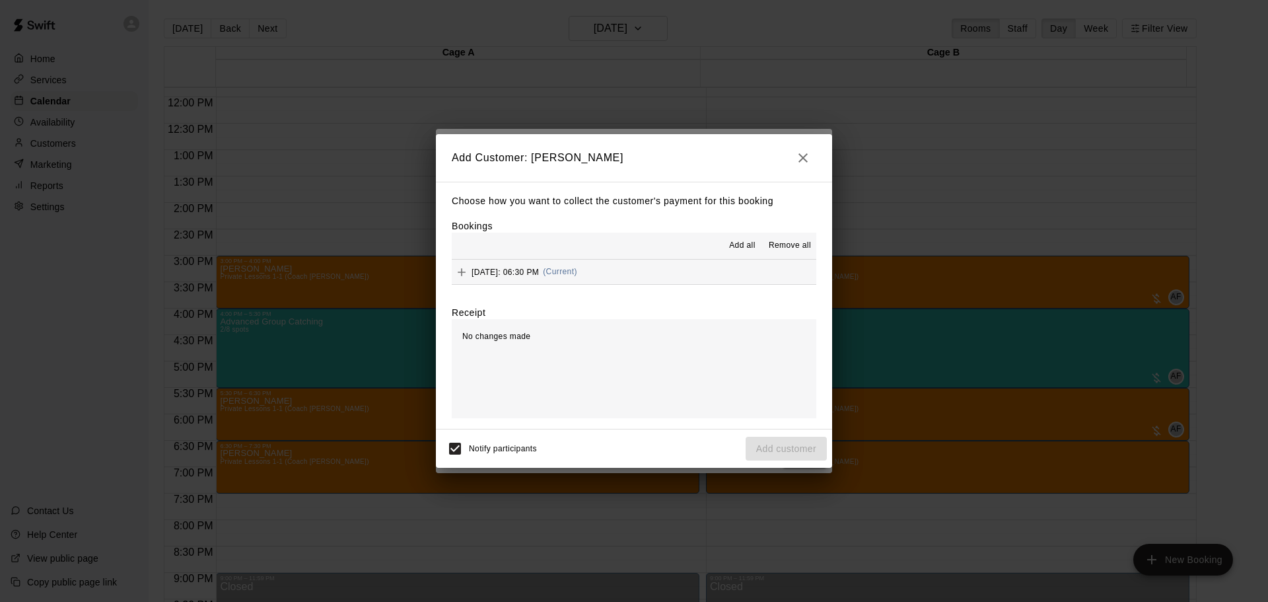
click at [577, 267] on div "[DATE]: 06:30 PM (Current)" at bounding box center [514, 272] width 125 height 20
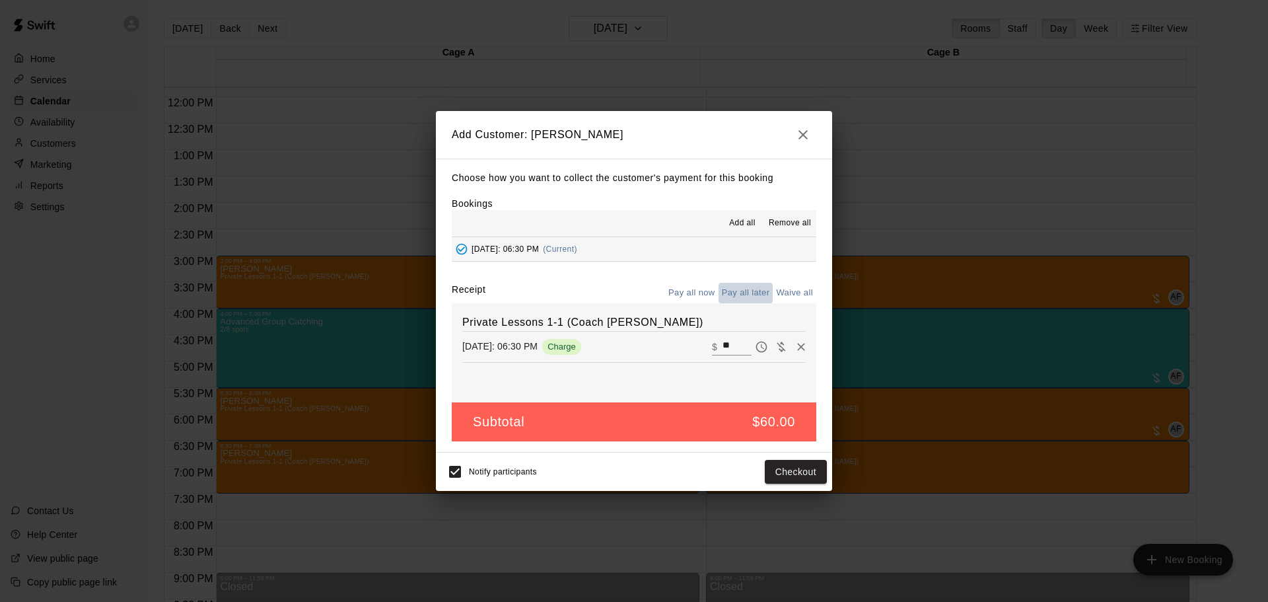
click at [748, 289] on button "Pay all later" at bounding box center [745, 293] width 55 height 20
click at [791, 468] on button "Add customer" at bounding box center [786, 472] width 81 height 24
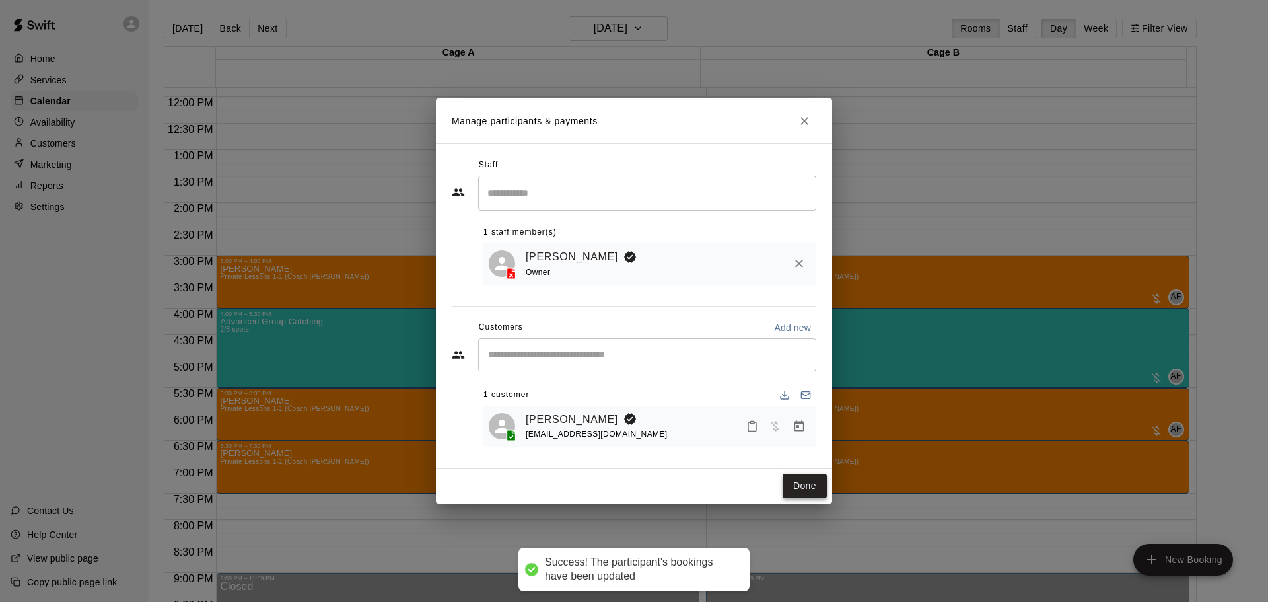
click at [796, 484] on button "Done" at bounding box center [805, 485] width 44 height 24
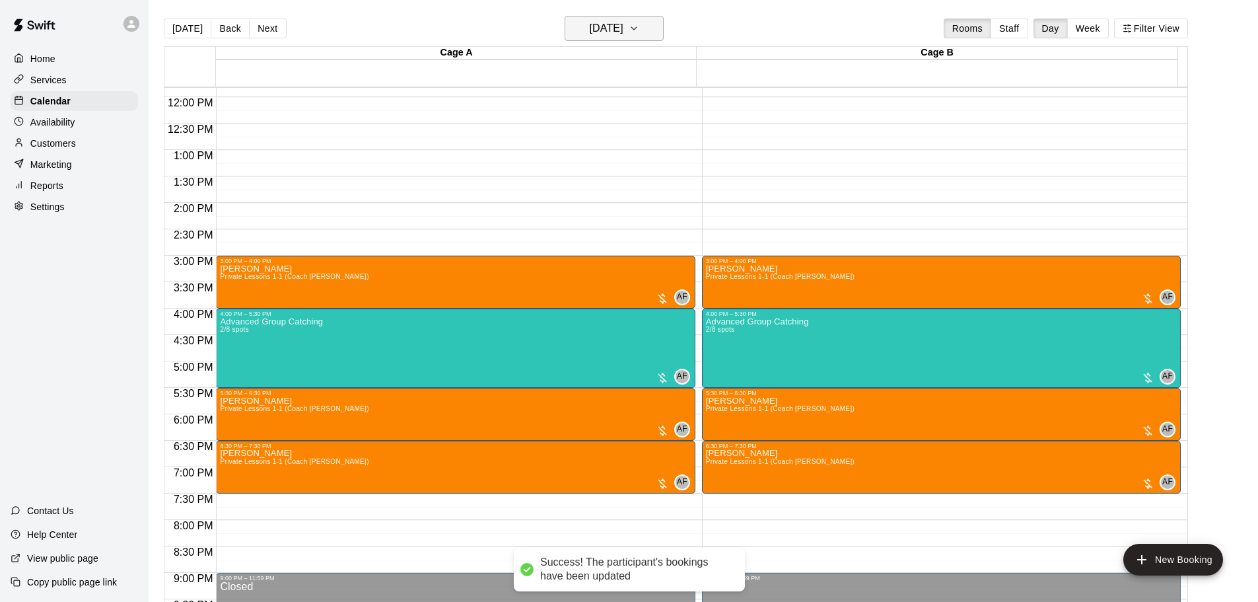
click at [623, 33] on h6 "[DATE]" at bounding box center [607, 28] width 34 height 18
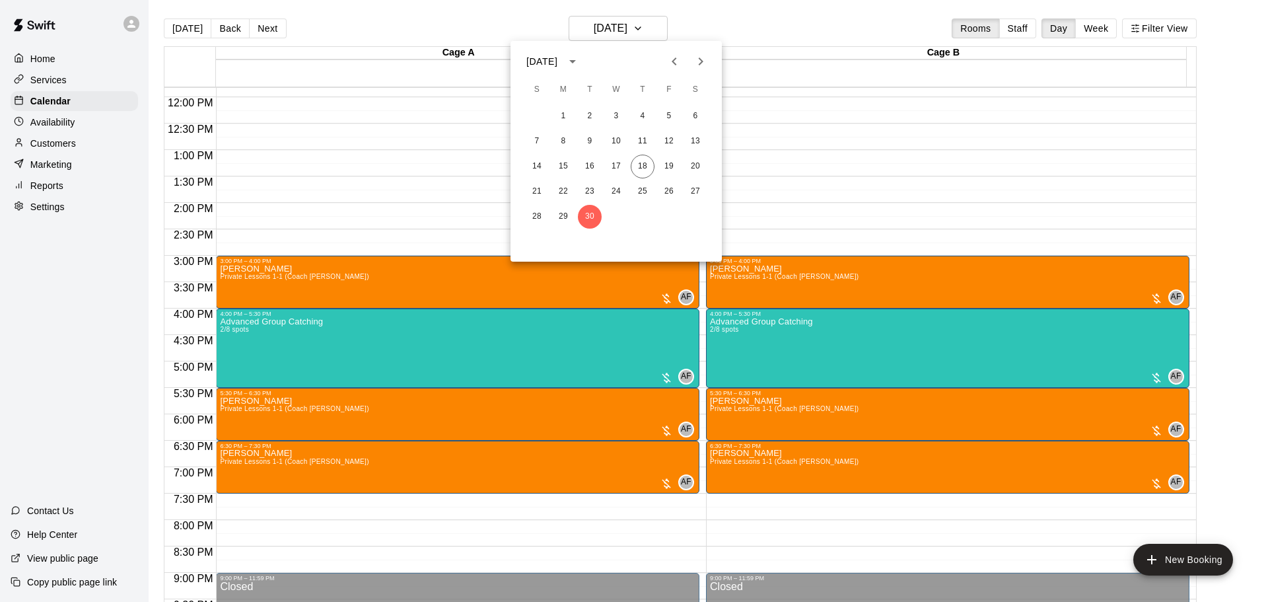
click at [695, 57] on icon "Next month" at bounding box center [701, 61] width 16 height 16
click at [586, 166] on button "14" at bounding box center [590, 167] width 24 height 24
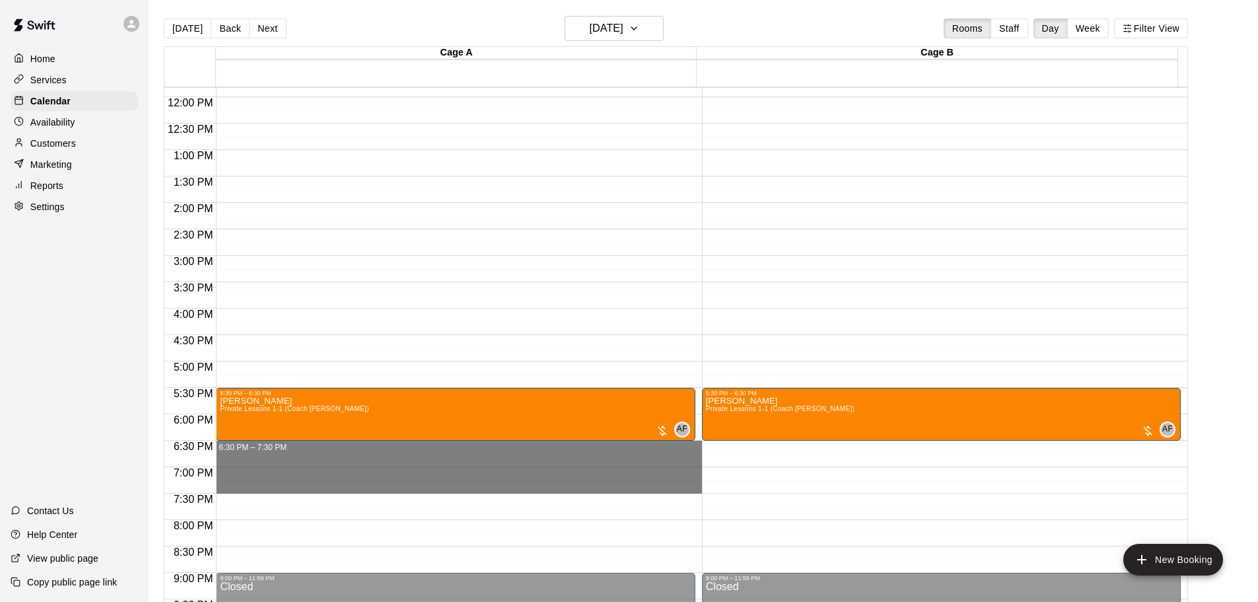
drag, startPoint x: 240, startPoint y: 445, endPoint x: 246, endPoint y: 492, distance: 47.3
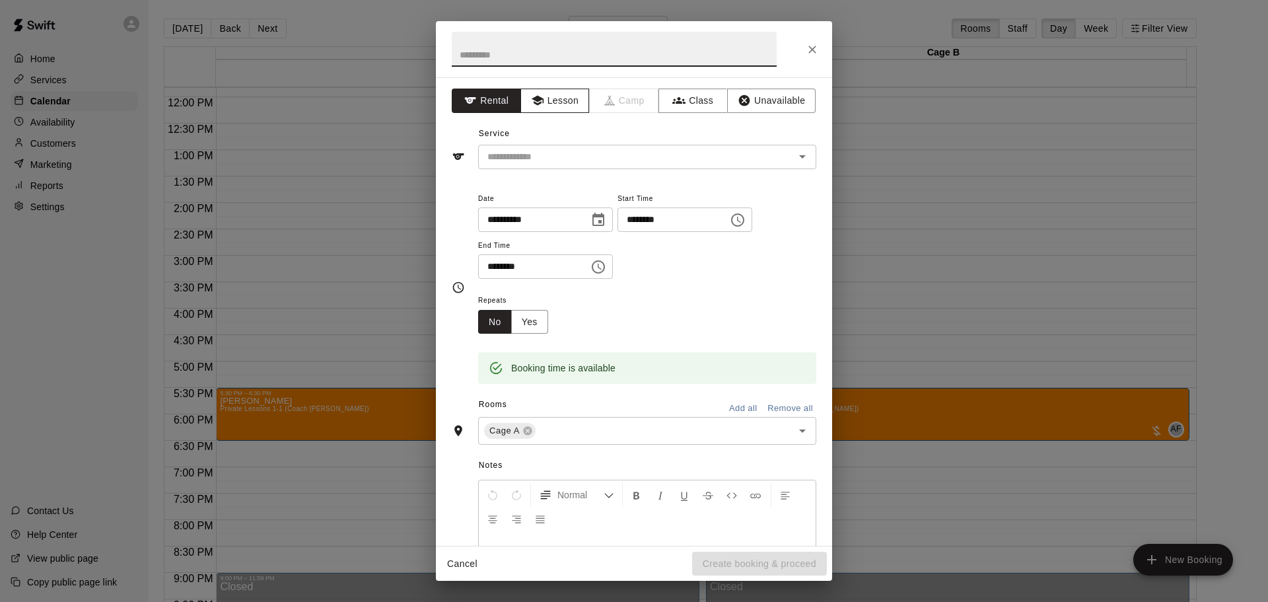
click at [575, 106] on button "Lesson" at bounding box center [554, 100] width 69 height 24
click at [533, 66] on input "text" at bounding box center [614, 49] width 325 height 35
type input "********"
click at [580, 155] on input "text" at bounding box center [627, 157] width 291 height 17
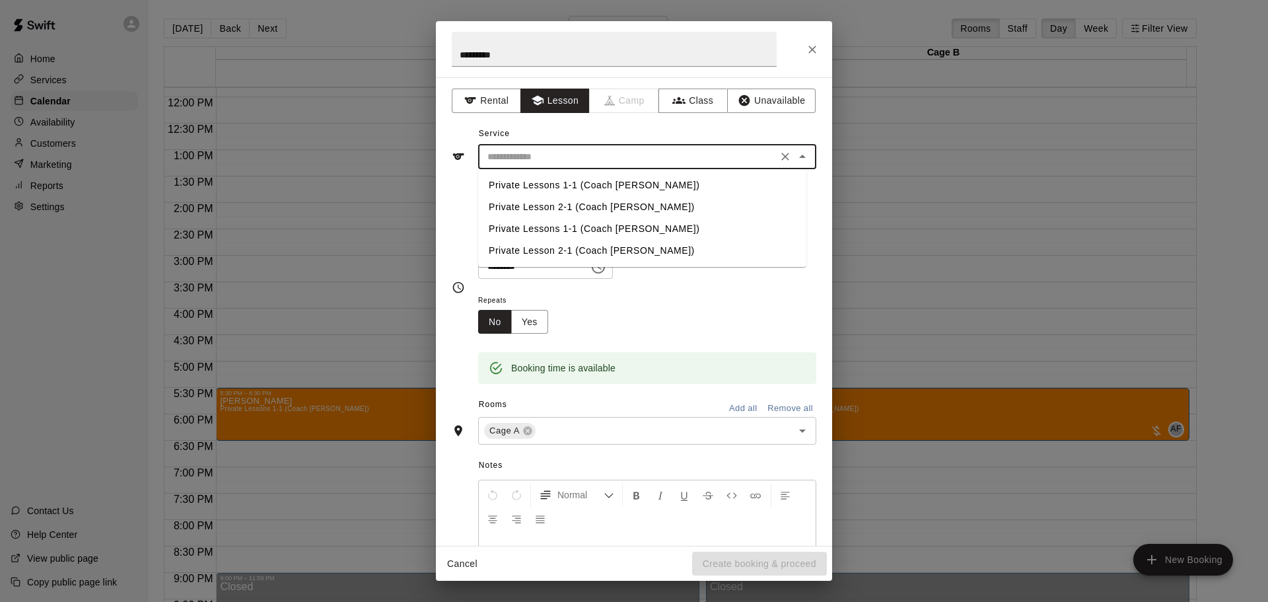
click at [559, 188] on li "Private Lessons 1-1 (Coach [PERSON_NAME])" at bounding box center [642, 185] width 328 height 22
type input "**********"
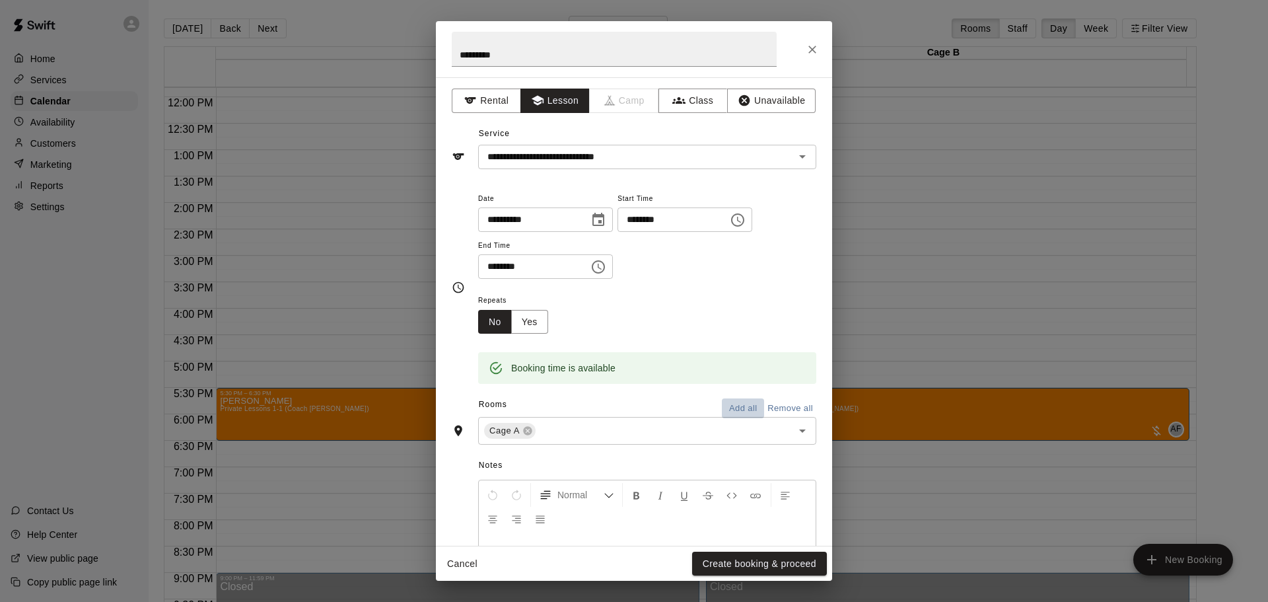
click at [728, 401] on button "Add all" at bounding box center [743, 408] width 42 height 20
click at [748, 555] on button "Create booking & proceed" at bounding box center [759, 563] width 135 height 24
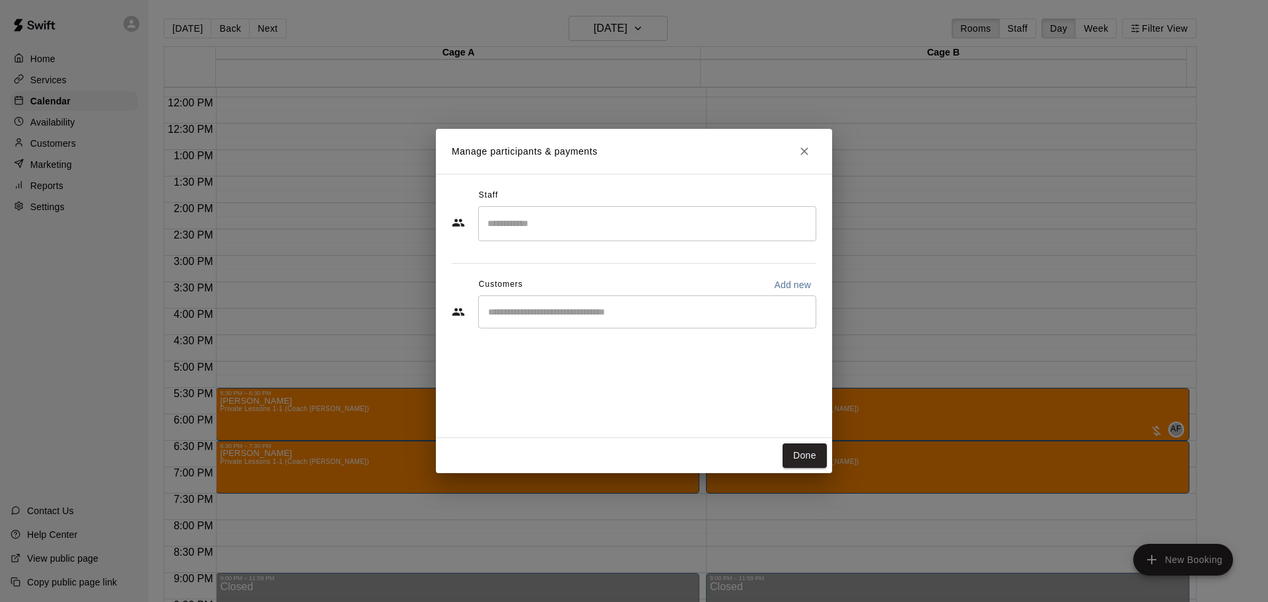
click at [563, 221] on input "Search staff" at bounding box center [647, 223] width 326 height 23
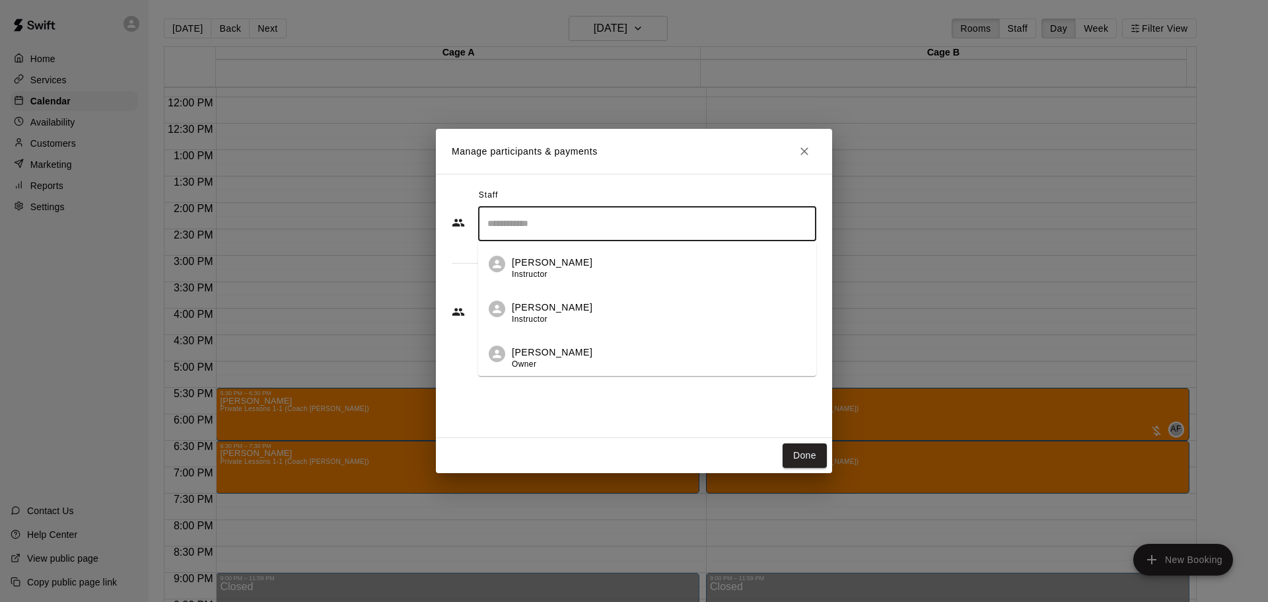
click at [551, 358] on p "[PERSON_NAME]" at bounding box center [552, 352] width 81 height 14
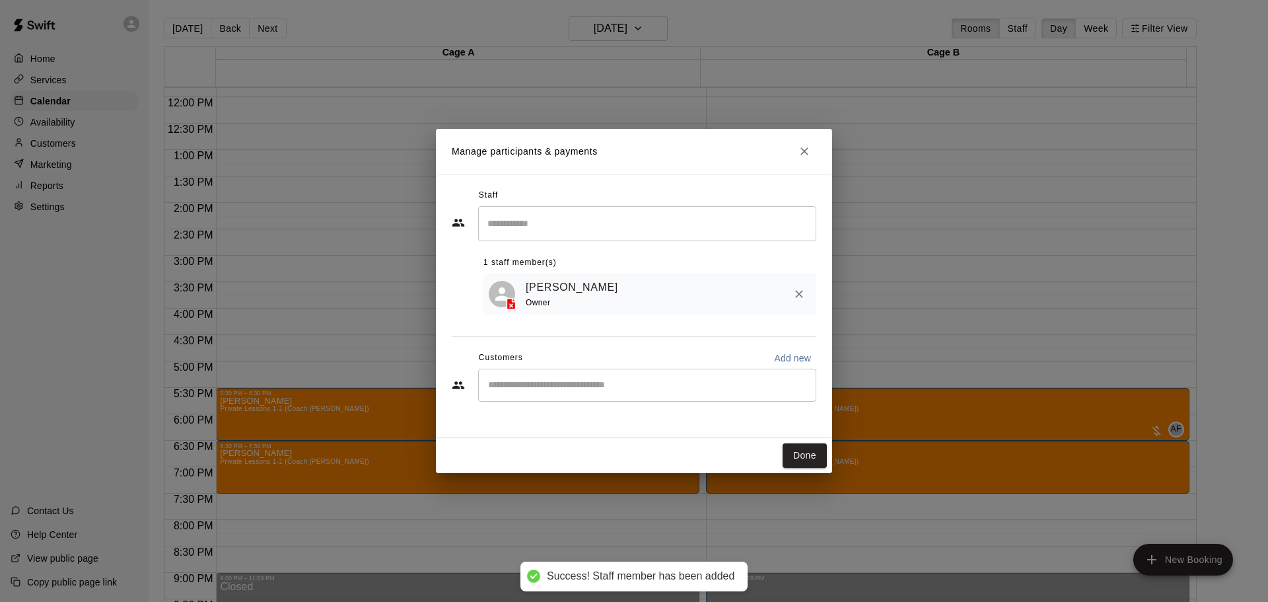
click at [523, 315] on div "[PERSON_NAME] Owner" at bounding box center [649, 294] width 333 height 42
click at [526, 387] on input "Start typing to search customers..." at bounding box center [647, 384] width 326 height 13
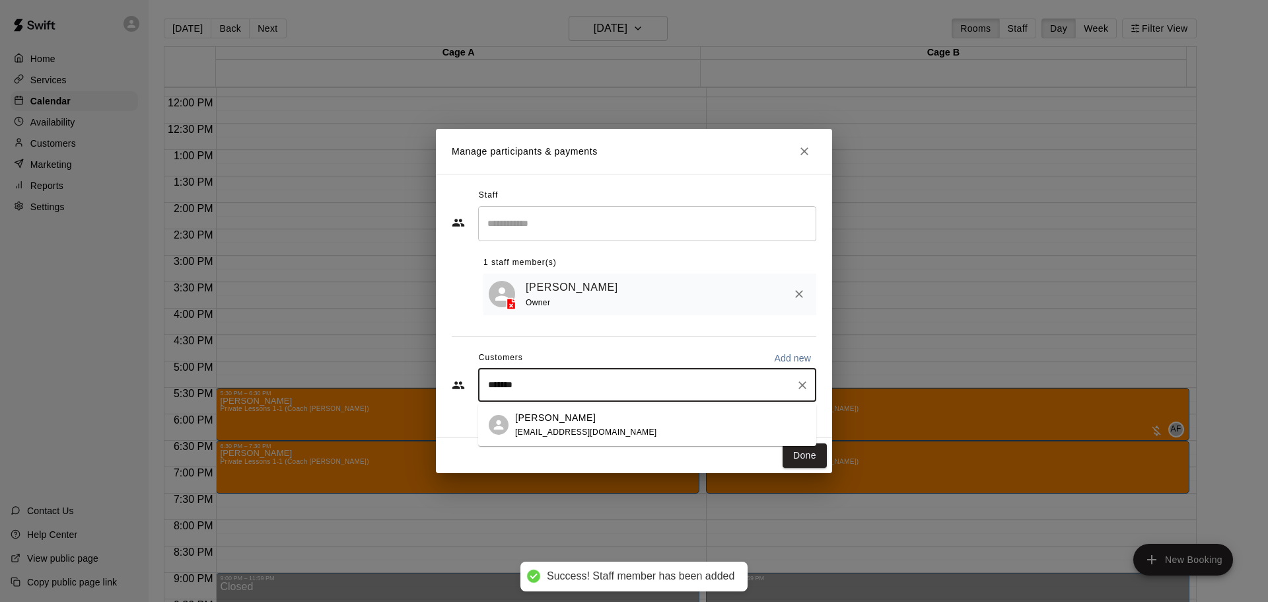
type input "********"
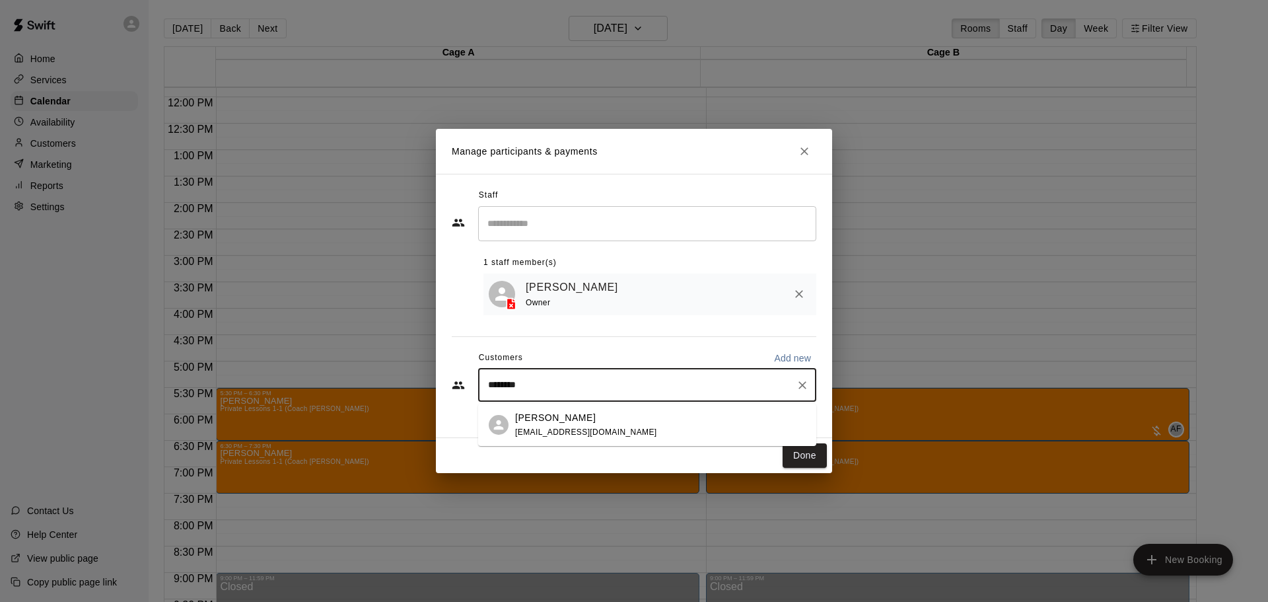
click at [510, 424] on div "[PERSON_NAME] [EMAIL_ADDRESS][DOMAIN_NAME]" at bounding box center [647, 424] width 338 height 42
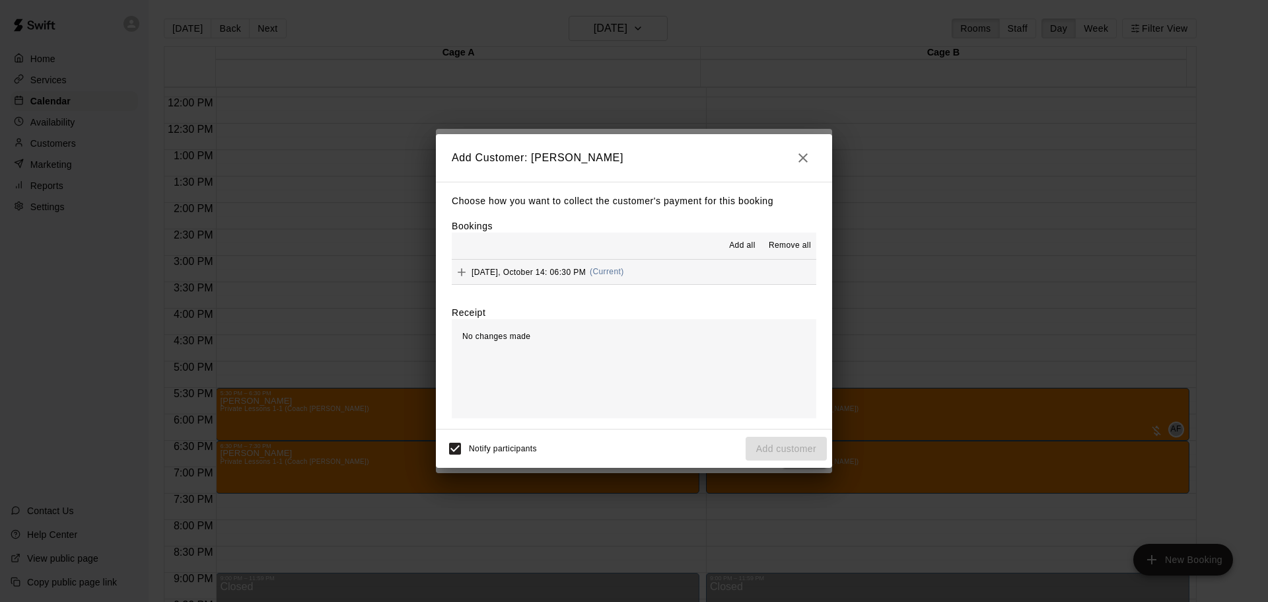
click at [740, 250] on span "Add all" at bounding box center [742, 245] width 26 height 13
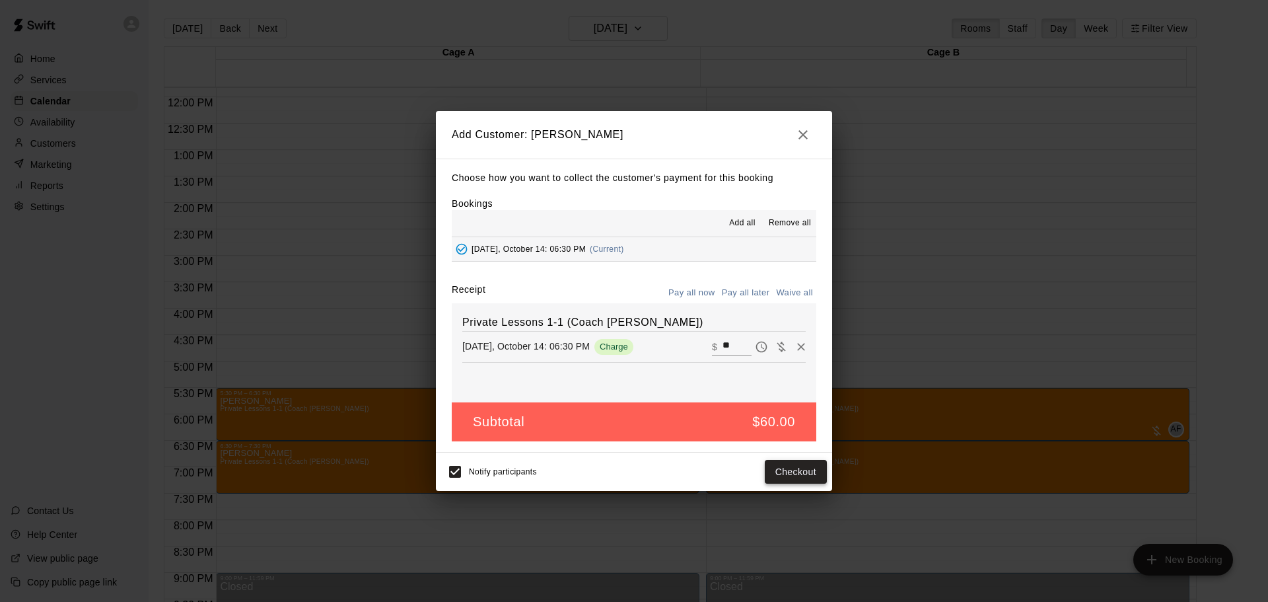
click at [790, 471] on button "Checkout" at bounding box center [796, 472] width 62 height 24
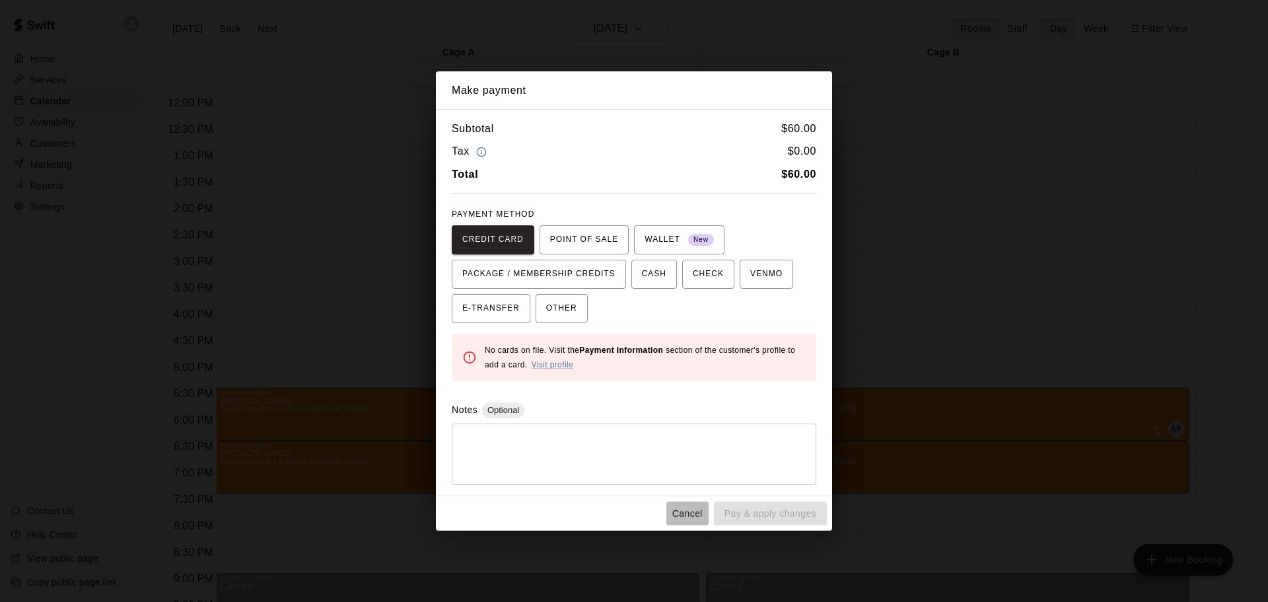
click at [692, 514] on button "Cancel" at bounding box center [687, 513] width 42 height 24
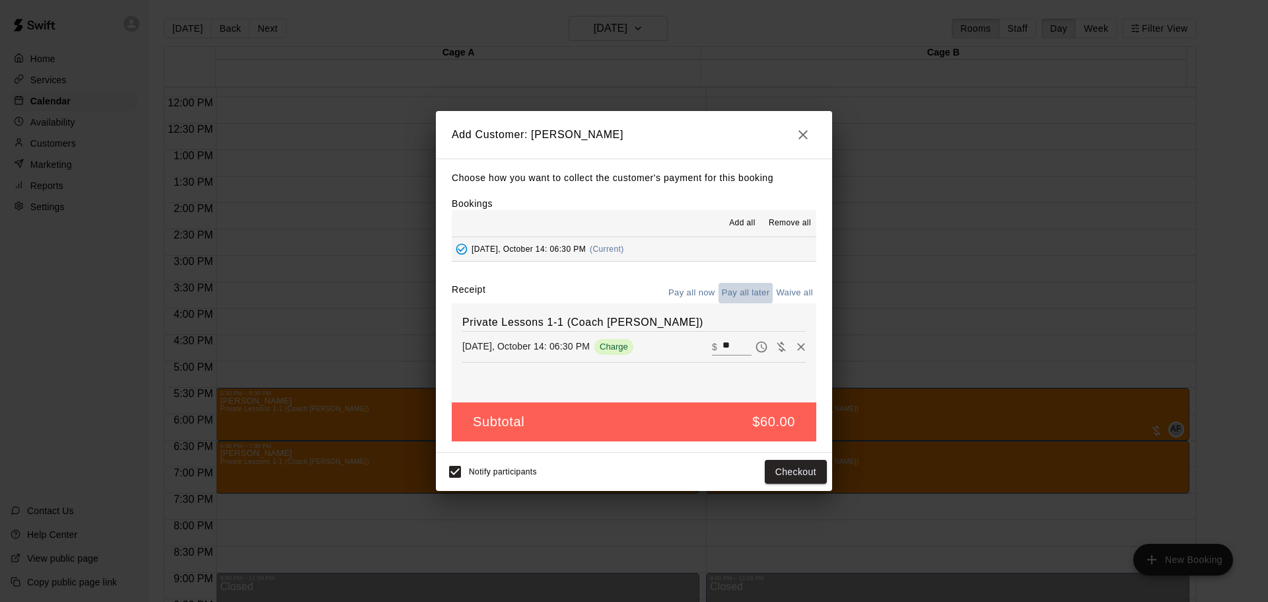
click at [746, 293] on button "Pay all later" at bounding box center [745, 293] width 55 height 20
click at [792, 471] on button "Add customer" at bounding box center [786, 472] width 81 height 24
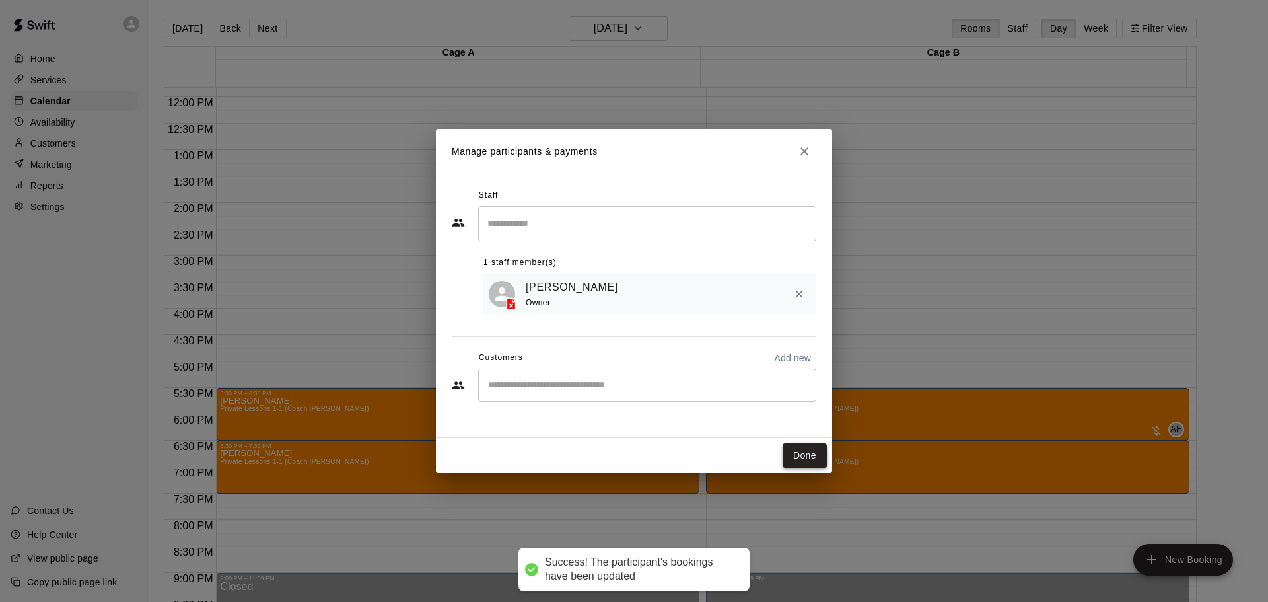
click at [796, 454] on button "Done" at bounding box center [805, 455] width 44 height 24
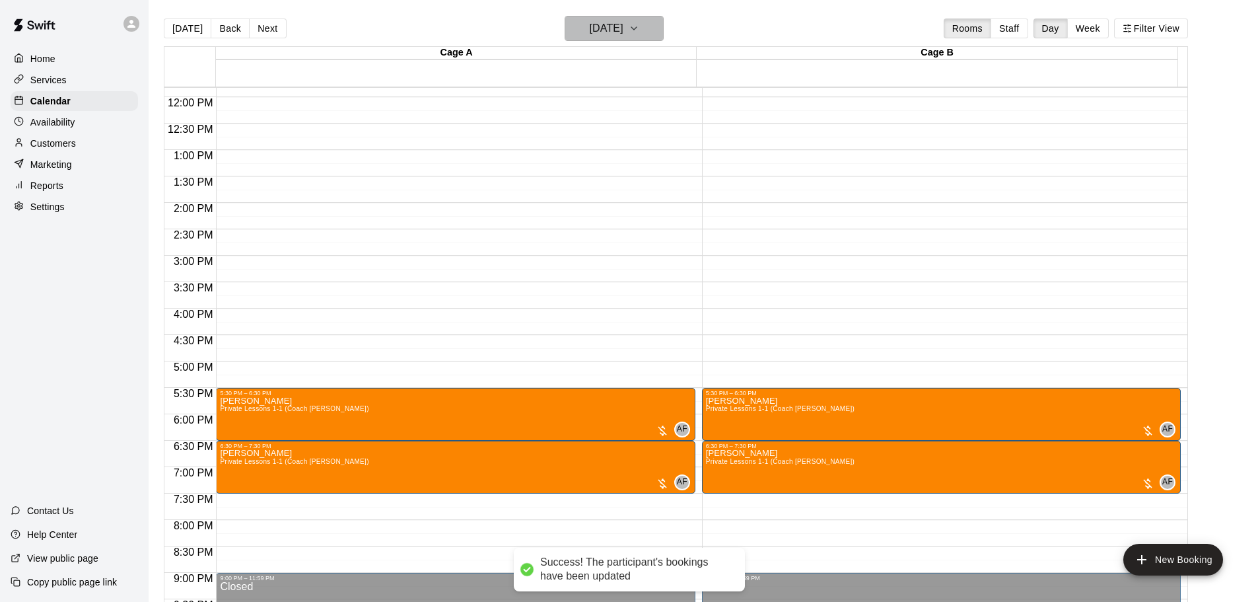
click at [623, 33] on h6 "[DATE]" at bounding box center [607, 28] width 34 height 18
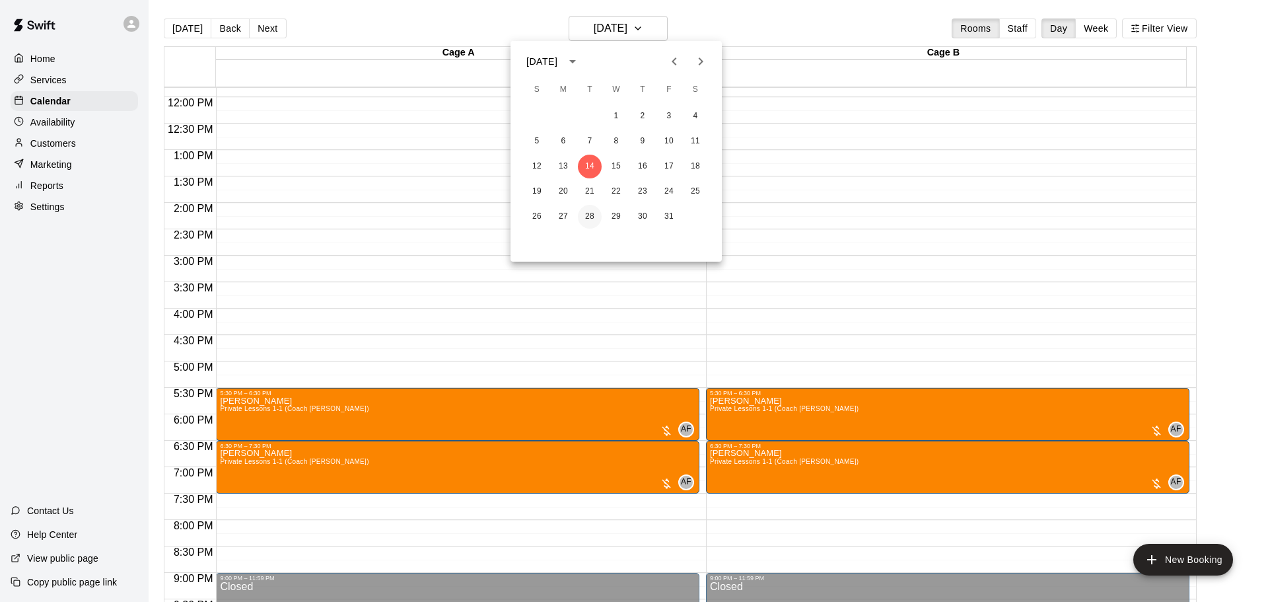
click at [589, 215] on button "28" at bounding box center [590, 217] width 24 height 24
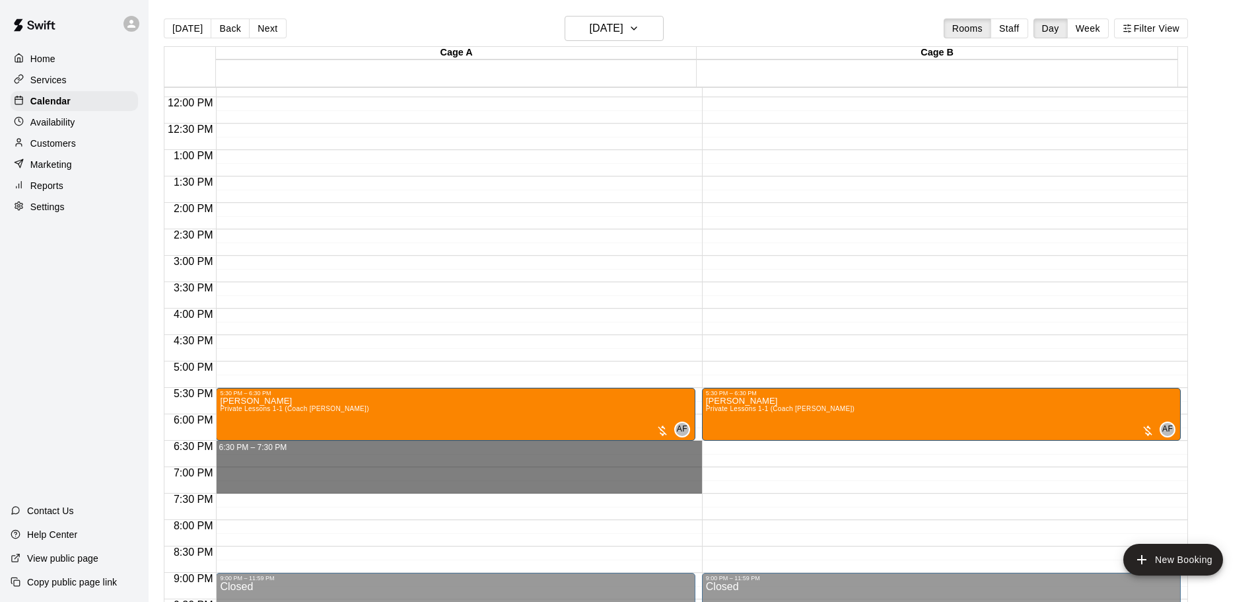
drag, startPoint x: 261, startPoint y: 444, endPoint x: 260, endPoint y: 487, distance: 43.6
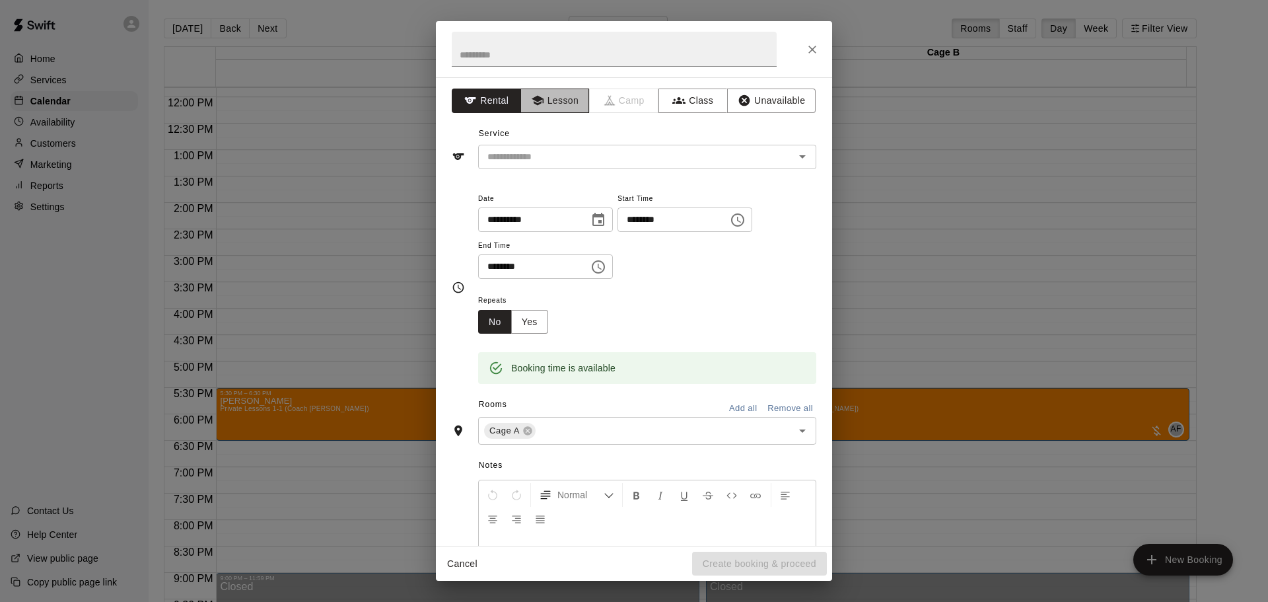
click at [541, 93] on button "Lesson" at bounding box center [554, 100] width 69 height 24
click at [533, 58] on input "text" at bounding box center [614, 49] width 325 height 35
click at [587, 145] on div "​" at bounding box center [647, 157] width 338 height 24
type input "********"
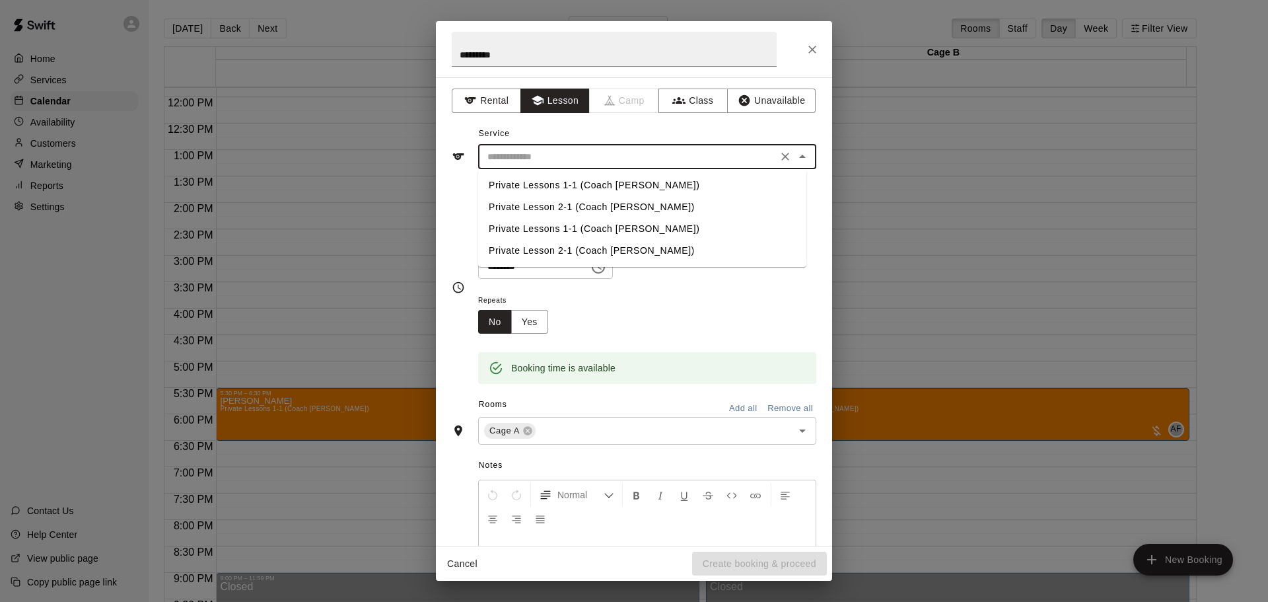
click at [575, 186] on li "Private Lessons 1-1 (Coach [PERSON_NAME])" at bounding box center [642, 185] width 328 height 22
type input "**********"
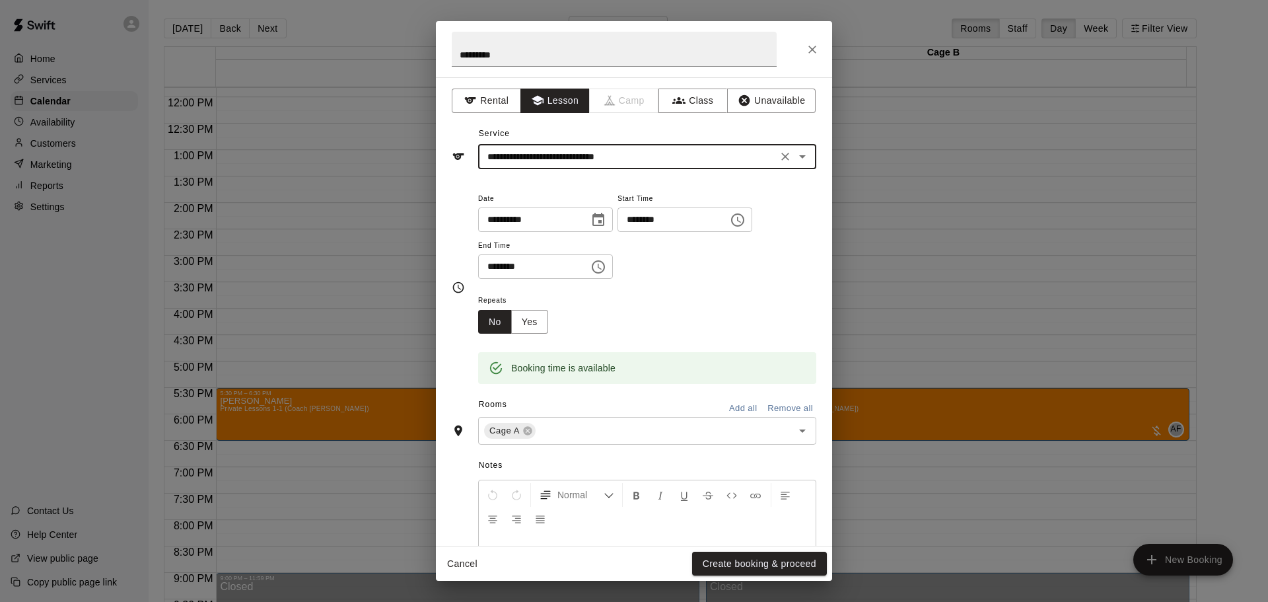
click at [724, 403] on button "Add all" at bounding box center [743, 408] width 42 height 20
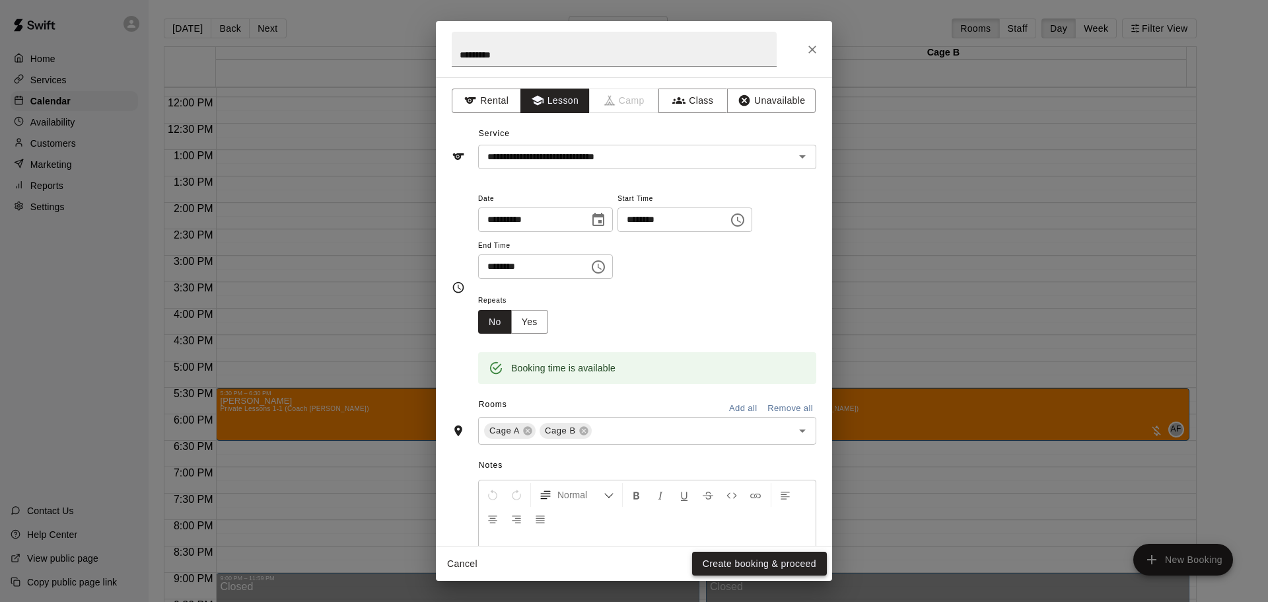
click at [736, 565] on button "Create booking & proceed" at bounding box center [759, 563] width 135 height 24
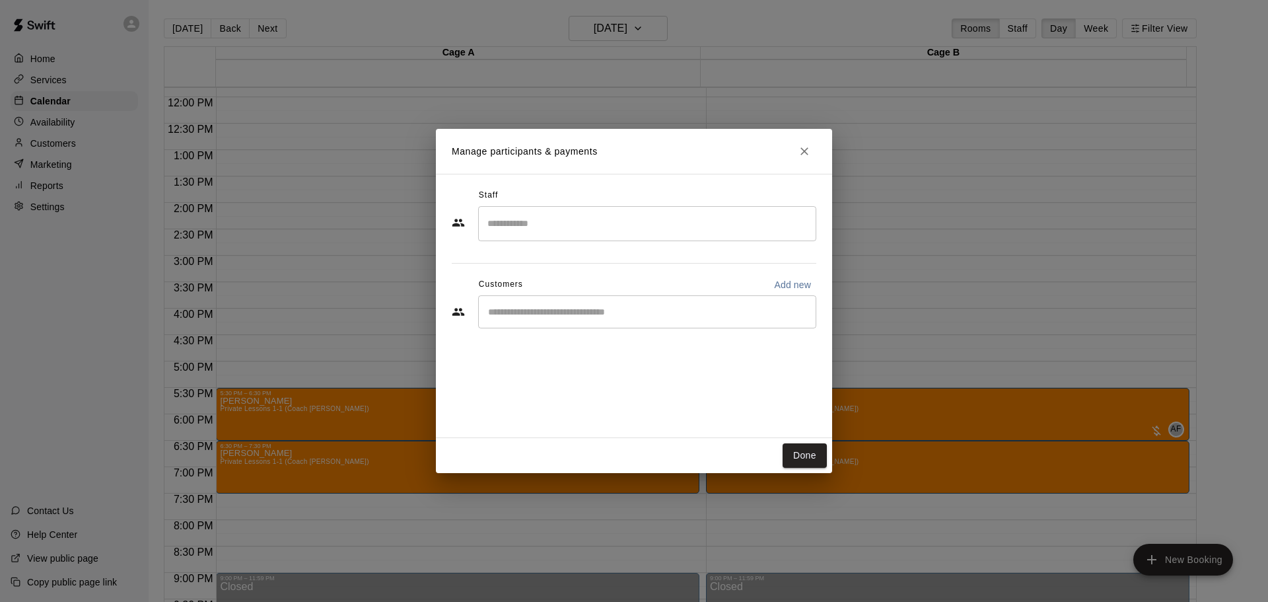
click at [545, 225] on input "Search staff" at bounding box center [647, 223] width 326 height 23
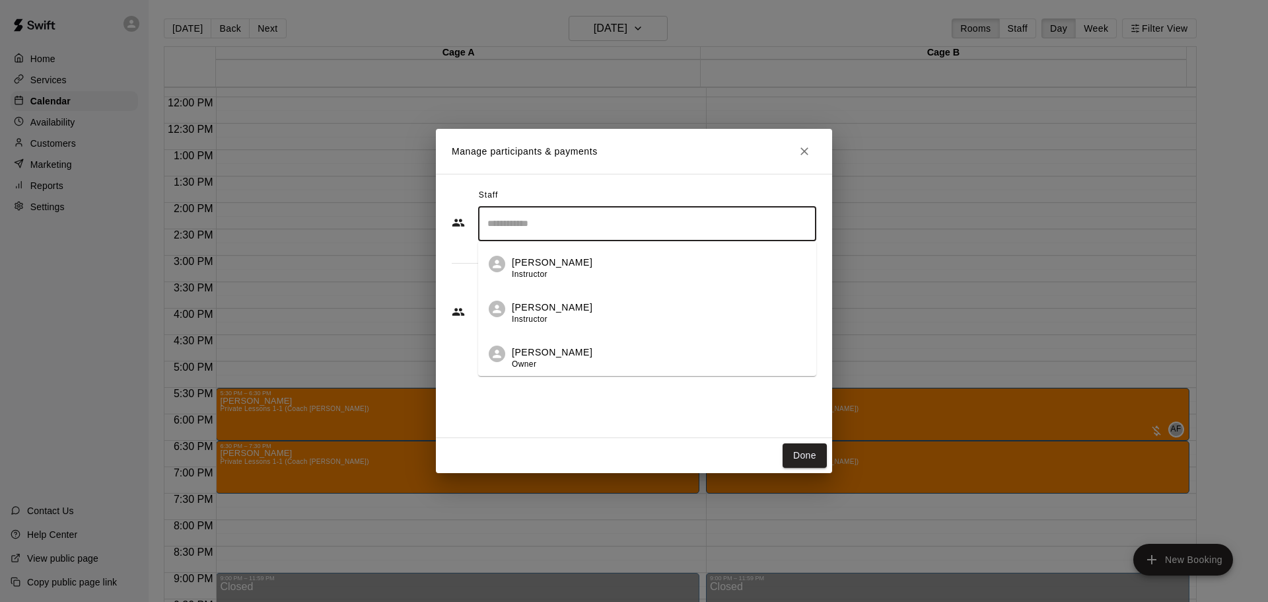
click at [547, 346] on p "[PERSON_NAME]" at bounding box center [552, 352] width 81 height 14
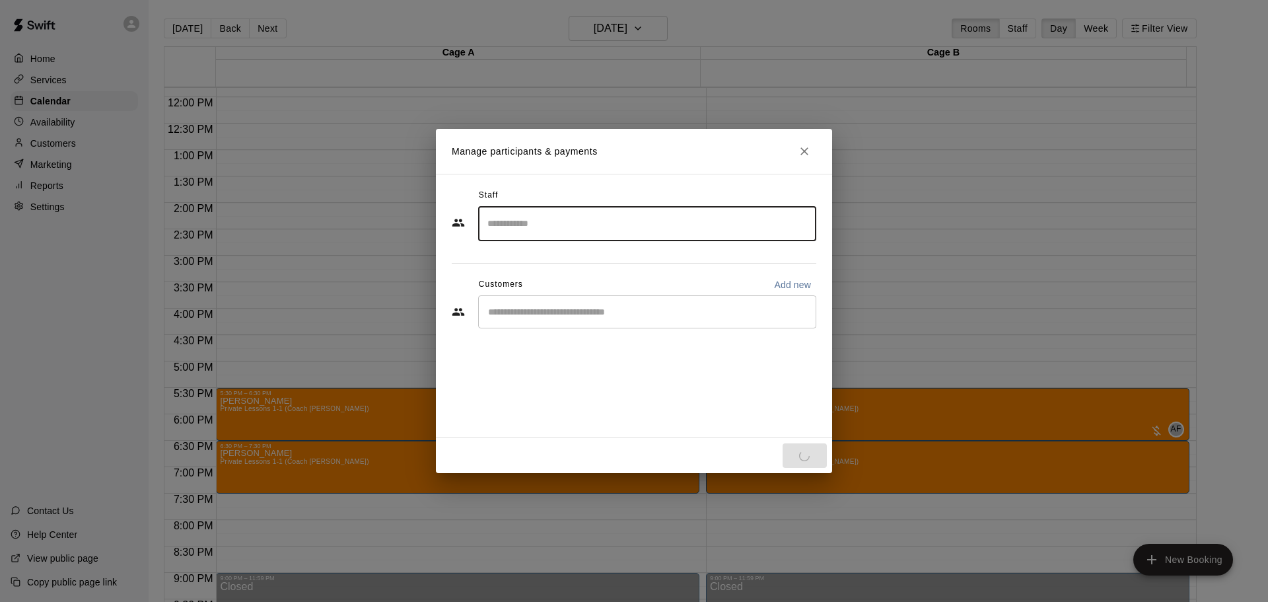
click at [536, 311] on div "Staff ​ Customers Add new ​" at bounding box center [634, 263] width 365 height 157
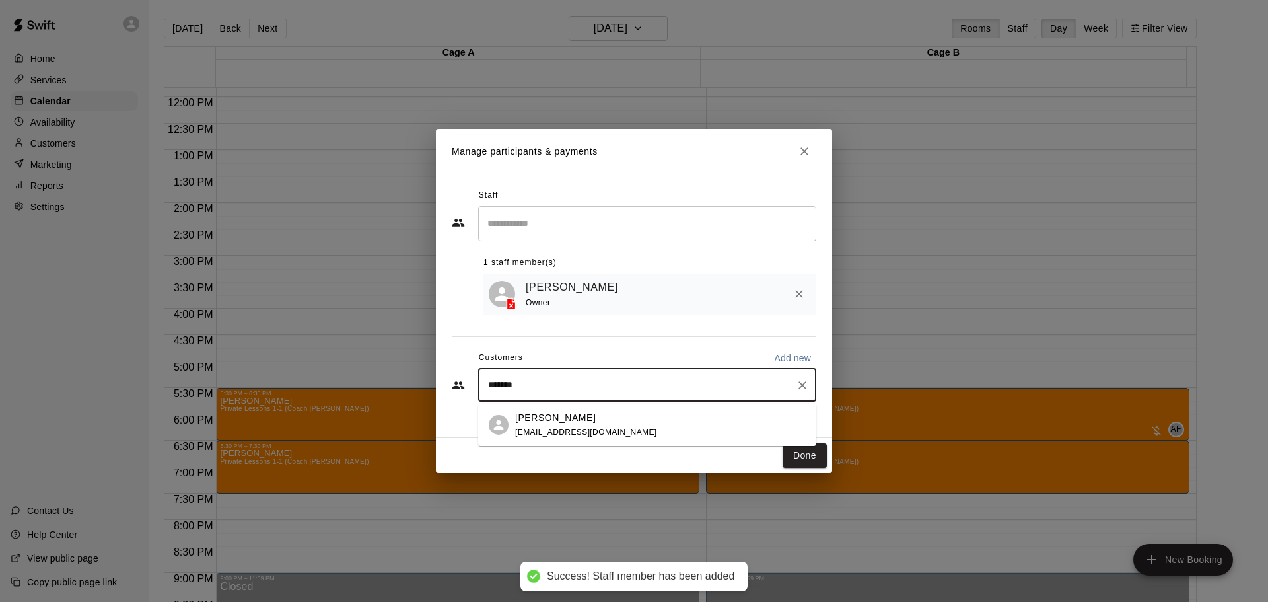
type input "********"
drag, startPoint x: 536, startPoint y: 311, endPoint x: 522, endPoint y: 400, distance: 89.6
click at [517, 438] on div "[PERSON_NAME] [EMAIL_ADDRESS][DOMAIN_NAME]" at bounding box center [586, 425] width 142 height 28
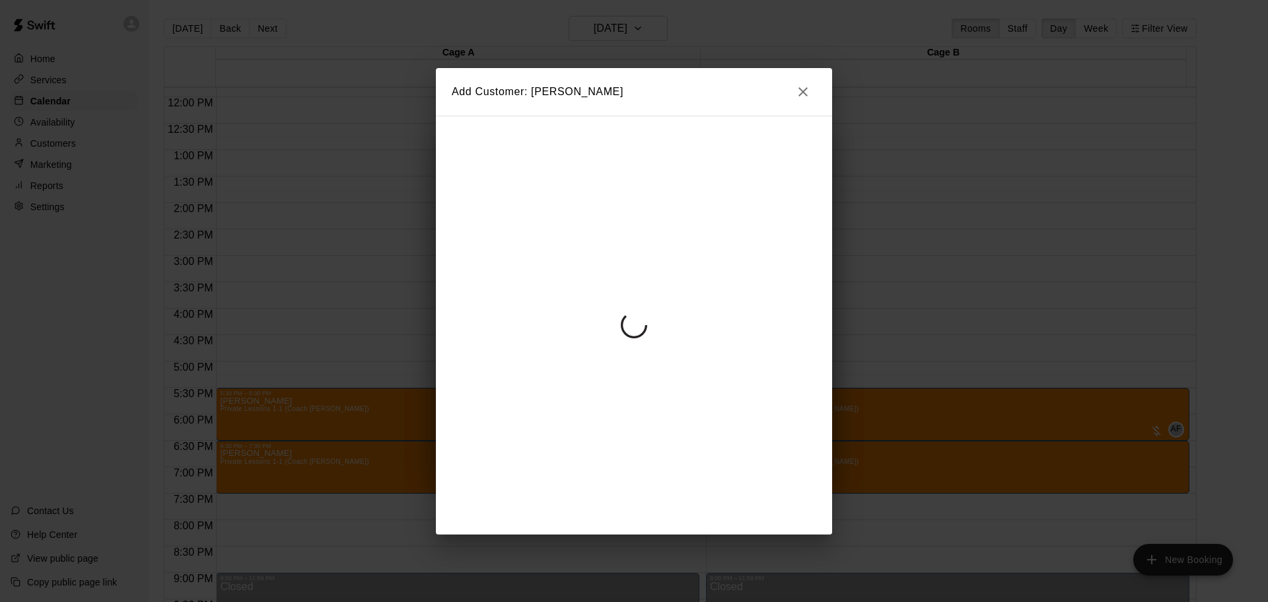
click at [797, 87] on icon "button" at bounding box center [803, 92] width 16 height 16
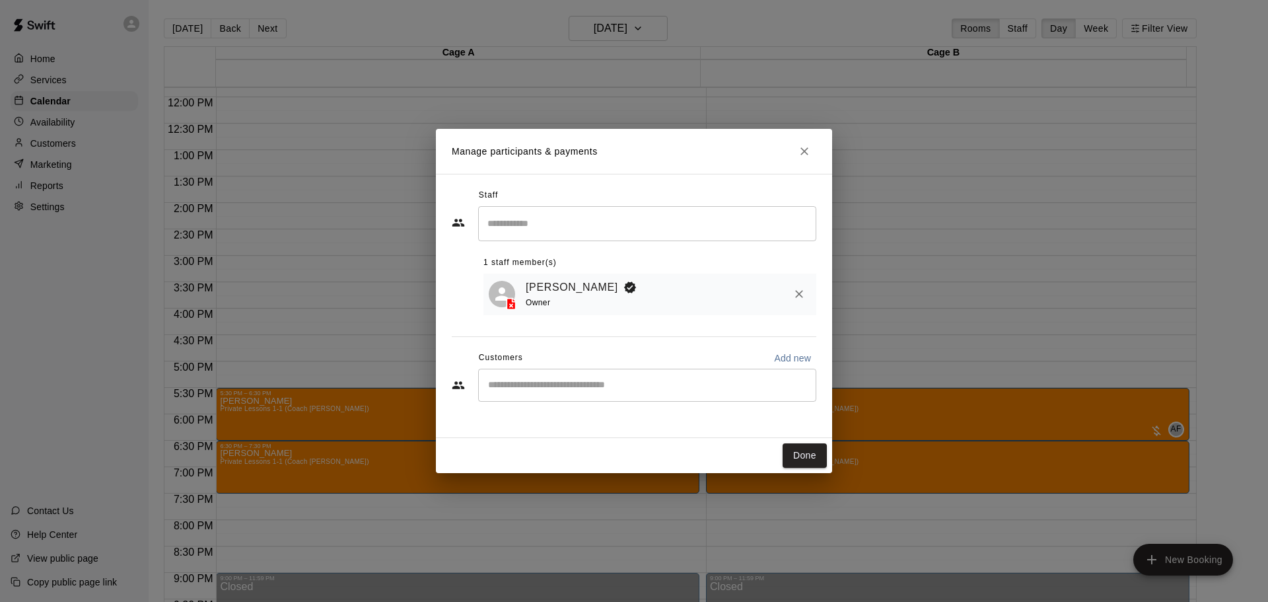
click at [571, 384] on input "Start typing to search customers..." at bounding box center [647, 384] width 326 height 13
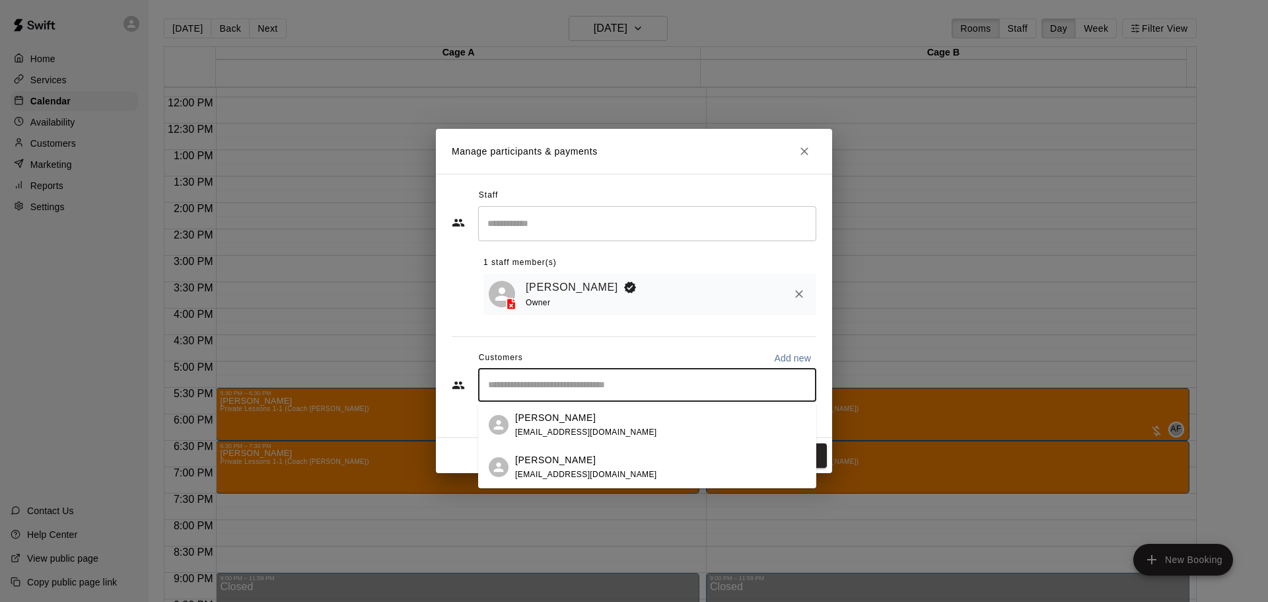
click at [547, 475] on span "[EMAIL_ADDRESS][DOMAIN_NAME]" at bounding box center [586, 474] width 142 height 9
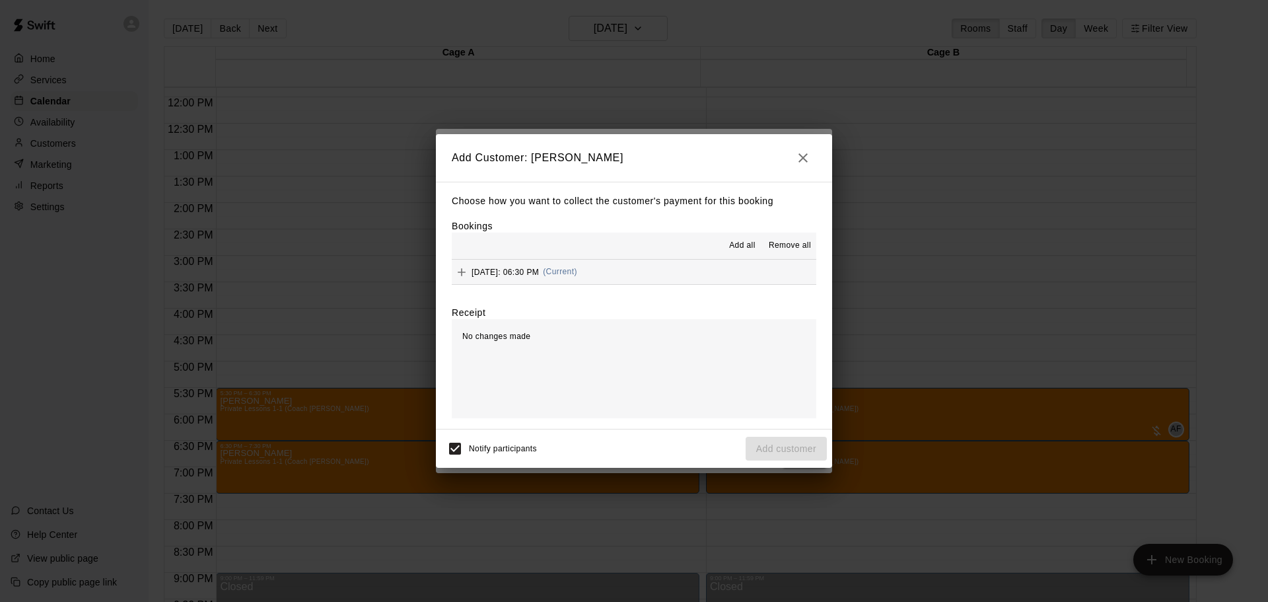
click at [539, 274] on span "[DATE]: 06:30 PM" at bounding box center [504, 271] width 67 height 9
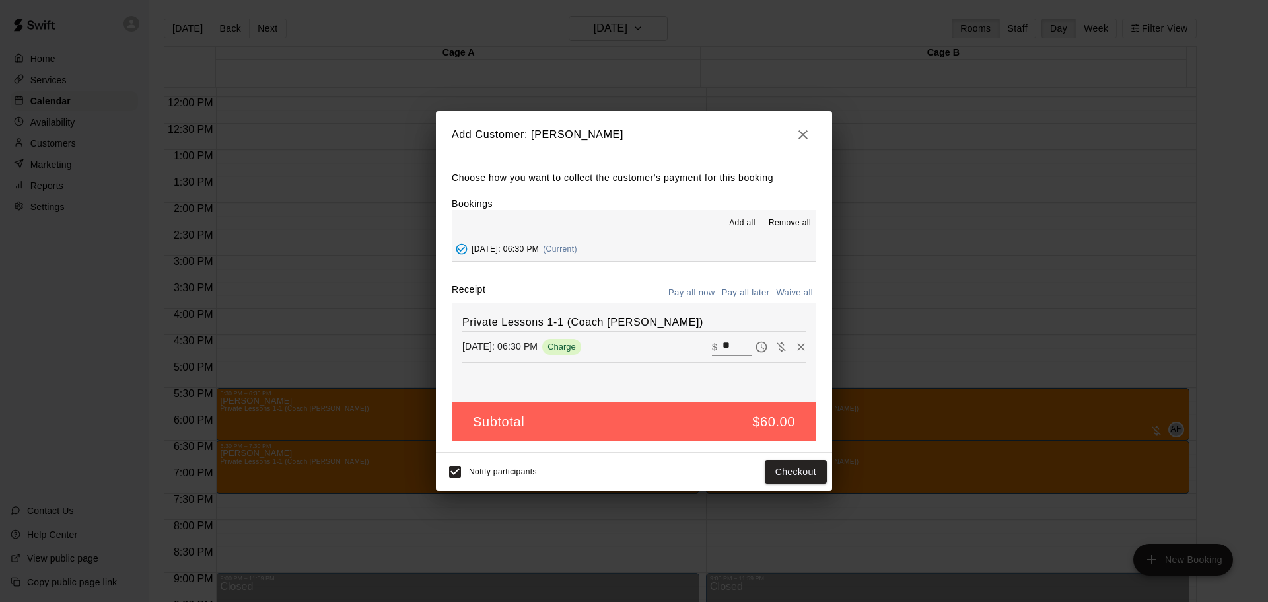
click at [741, 293] on button "Pay all later" at bounding box center [745, 293] width 55 height 20
click at [797, 477] on button "Add customer" at bounding box center [786, 472] width 81 height 24
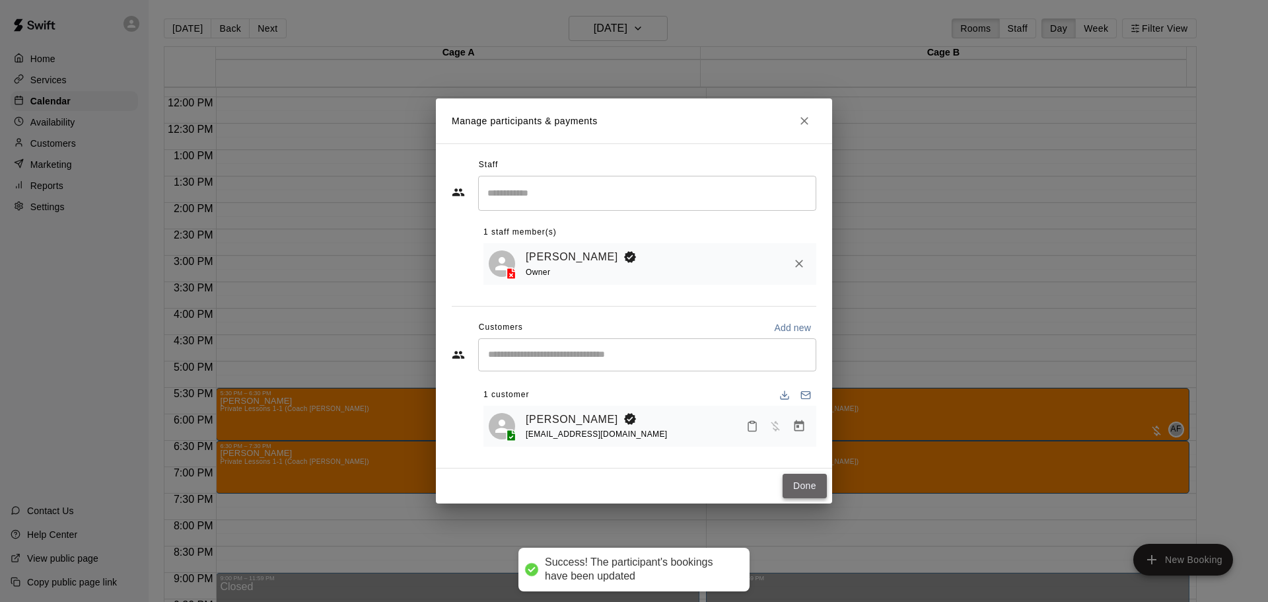
click at [798, 485] on button "Done" at bounding box center [805, 485] width 44 height 24
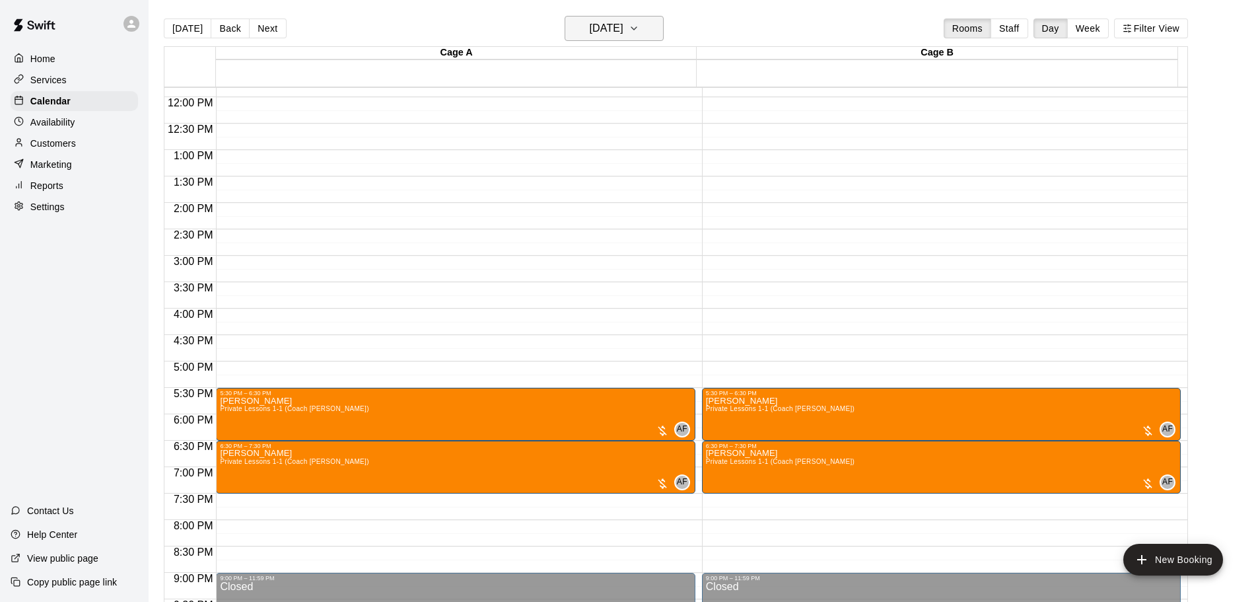
click at [622, 21] on h6 "[DATE]" at bounding box center [607, 28] width 34 height 18
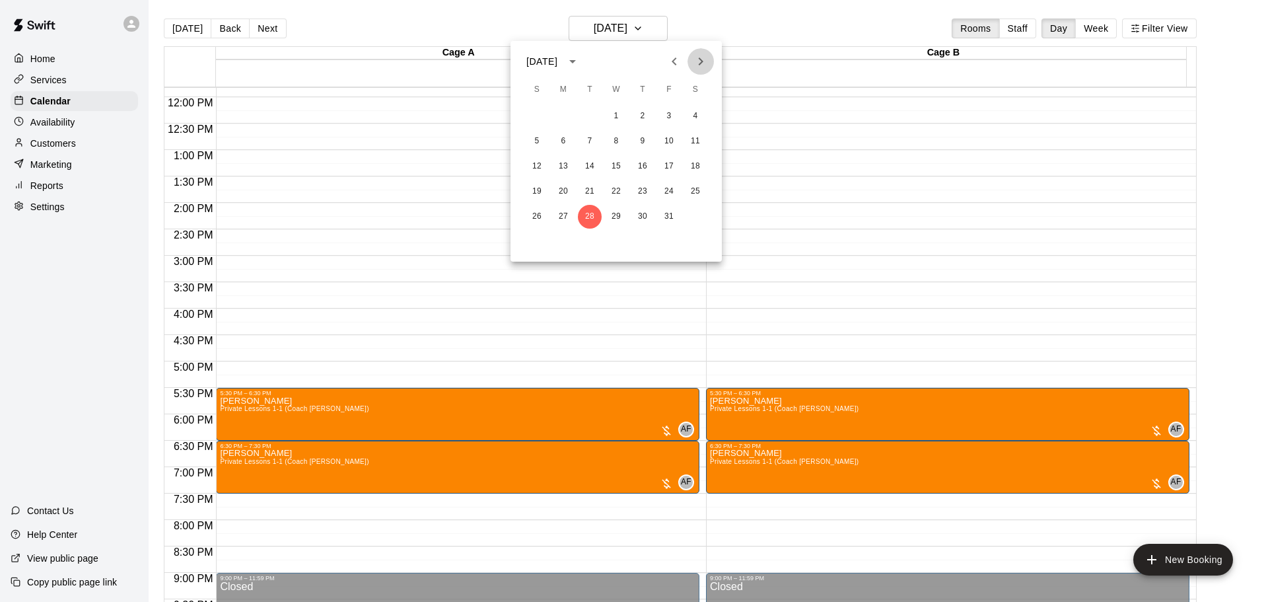
click at [703, 58] on icon "Next month" at bounding box center [701, 61] width 16 height 16
drag, startPoint x: 664, startPoint y: 50, endPoint x: 672, endPoint y: 63, distance: 16.3
click at [666, 55] on div at bounding box center [687, 61] width 53 height 26
click at [672, 63] on icon "Previous month" at bounding box center [674, 61] width 16 height 16
click at [619, 118] on button "1" at bounding box center [616, 116] width 24 height 24
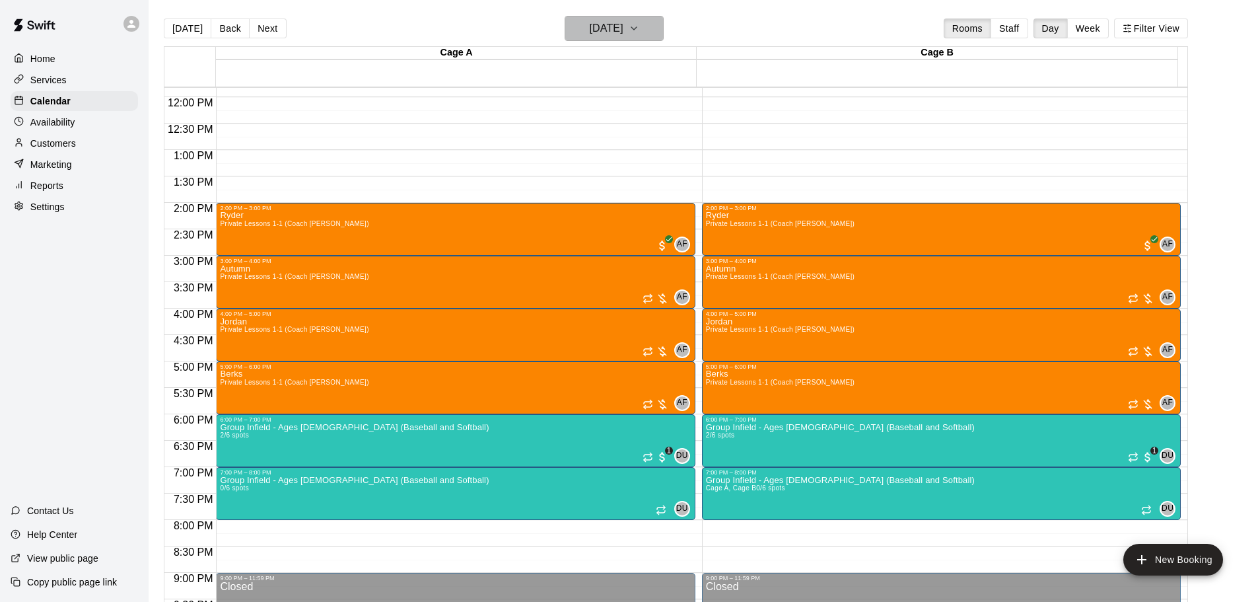
click at [607, 28] on h6 "[DATE]" at bounding box center [607, 28] width 34 height 18
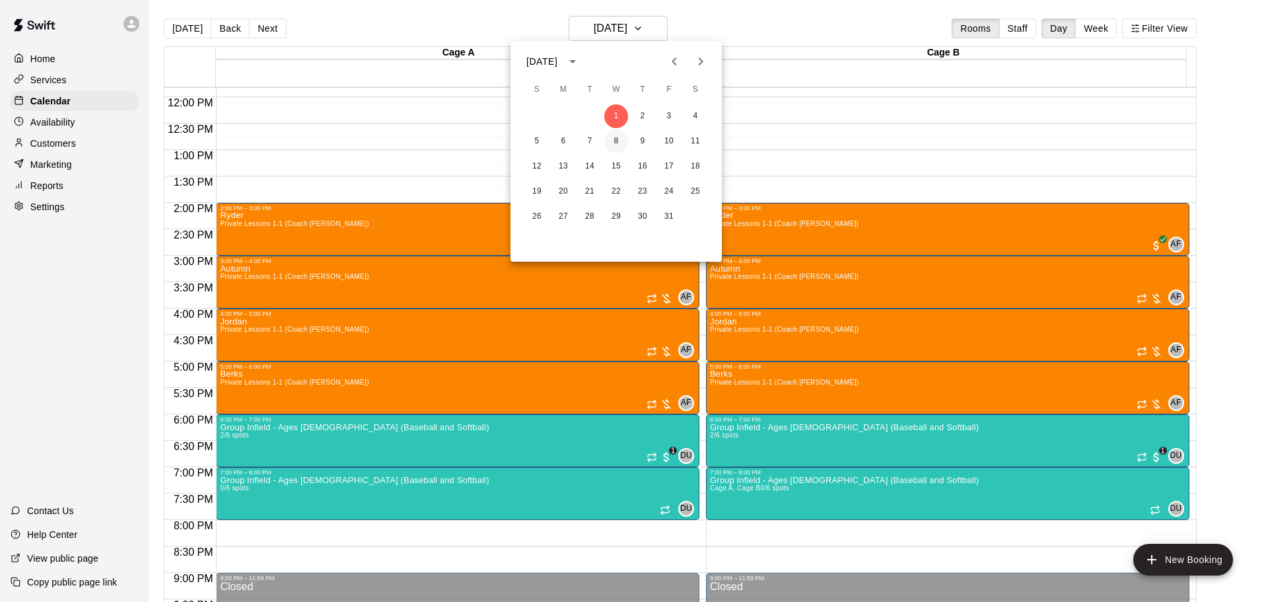
click at [616, 140] on button "8" at bounding box center [616, 141] width 24 height 24
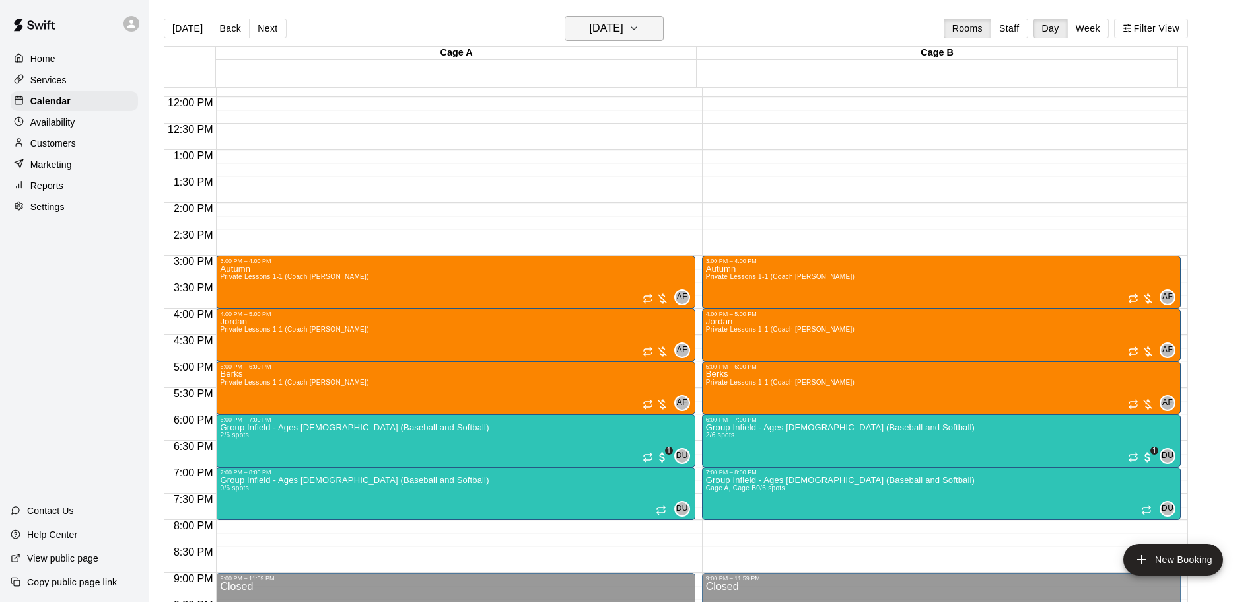
click at [623, 37] on h6 "[DATE]" at bounding box center [607, 28] width 34 height 18
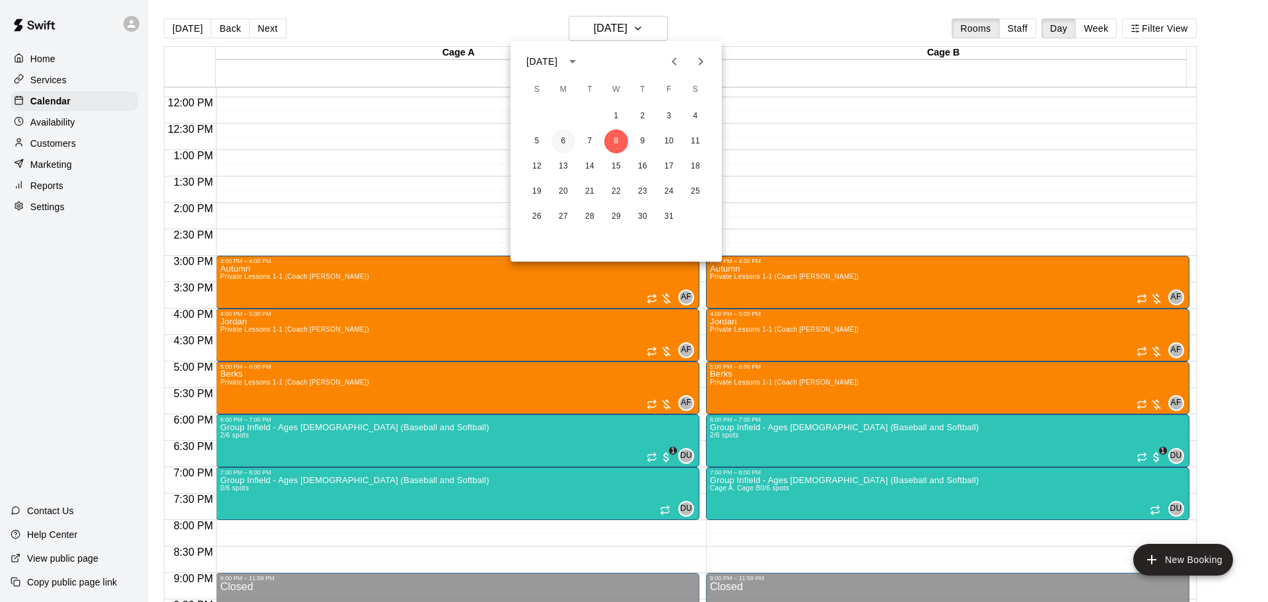
click at [553, 146] on button "6" at bounding box center [563, 141] width 24 height 24
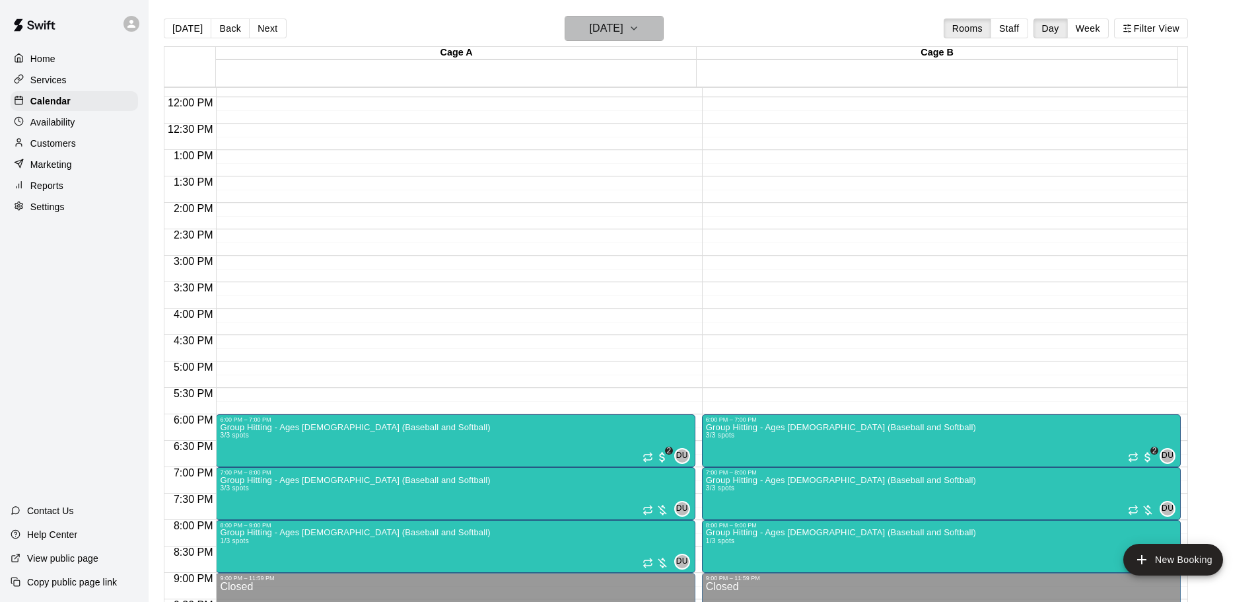
click at [621, 26] on h6 "[DATE]" at bounding box center [607, 28] width 34 height 18
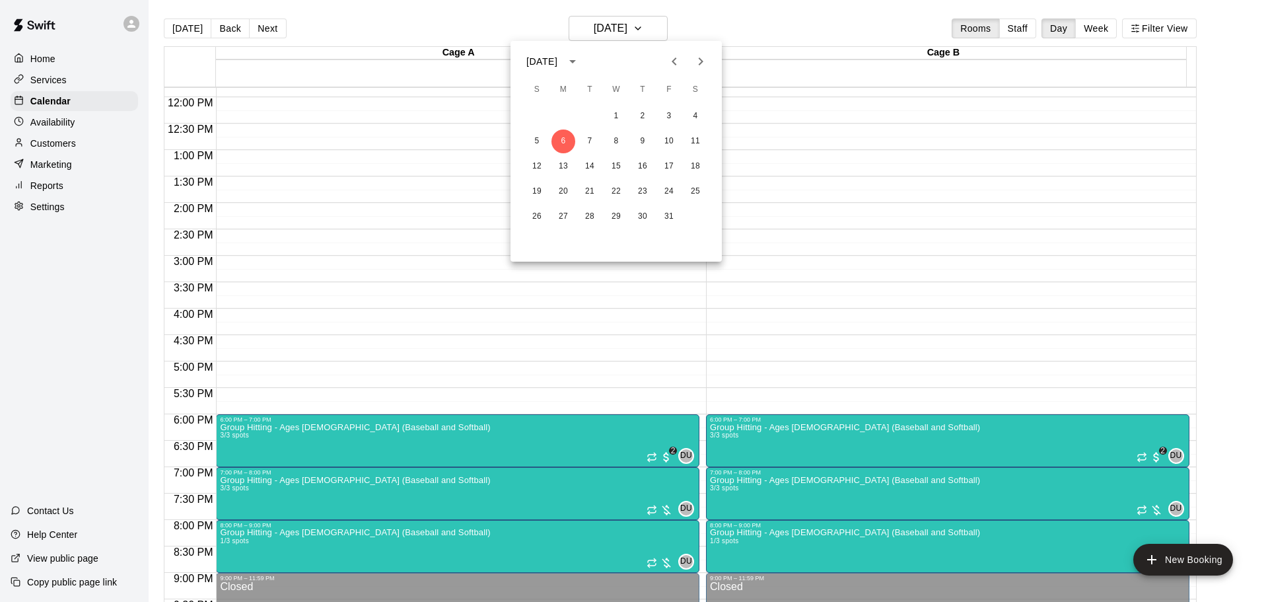
click at [671, 62] on icon "Previous month" at bounding box center [674, 61] width 16 height 16
click at [564, 116] on button "1" at bounding box center [563, 116] width 24 height 24
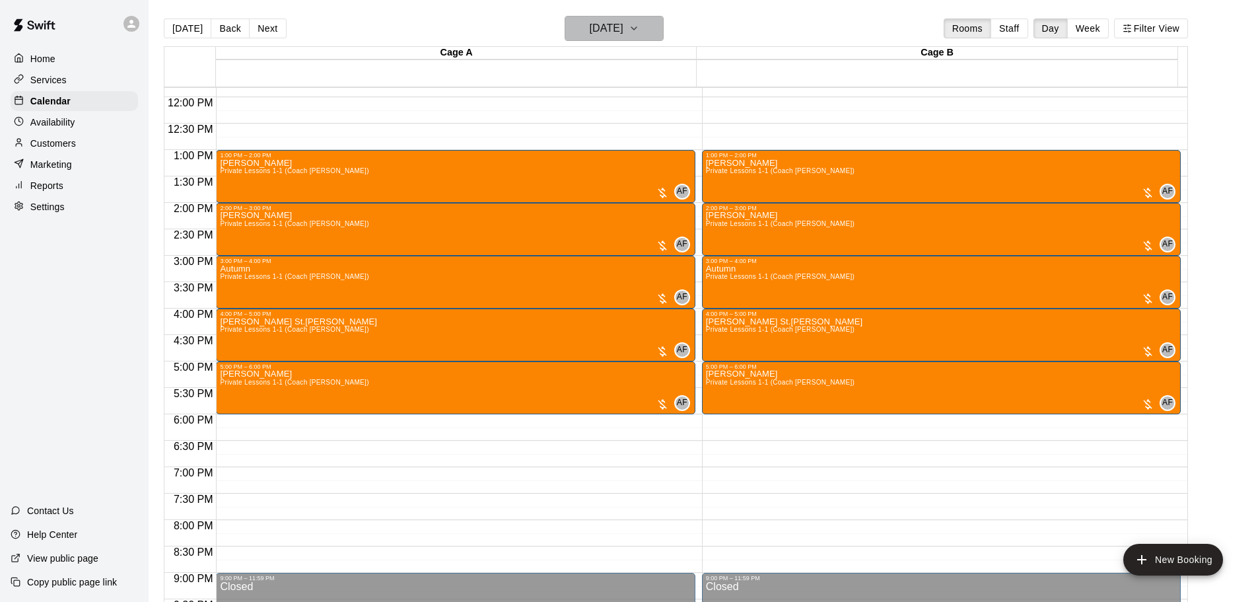
click at [611, 28] on h6 "[DATE]" at bounding box center [607, 28] width 34 height 18
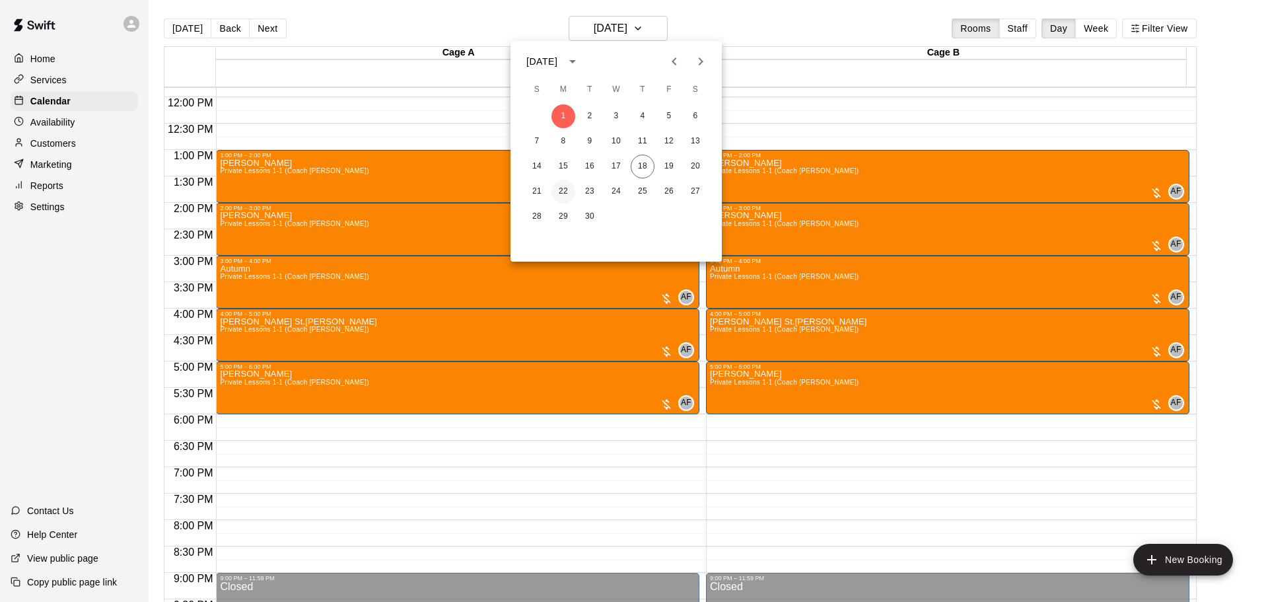
click at [563, 186] on button "22" at bounding box center [563, 192] width 24 height 24
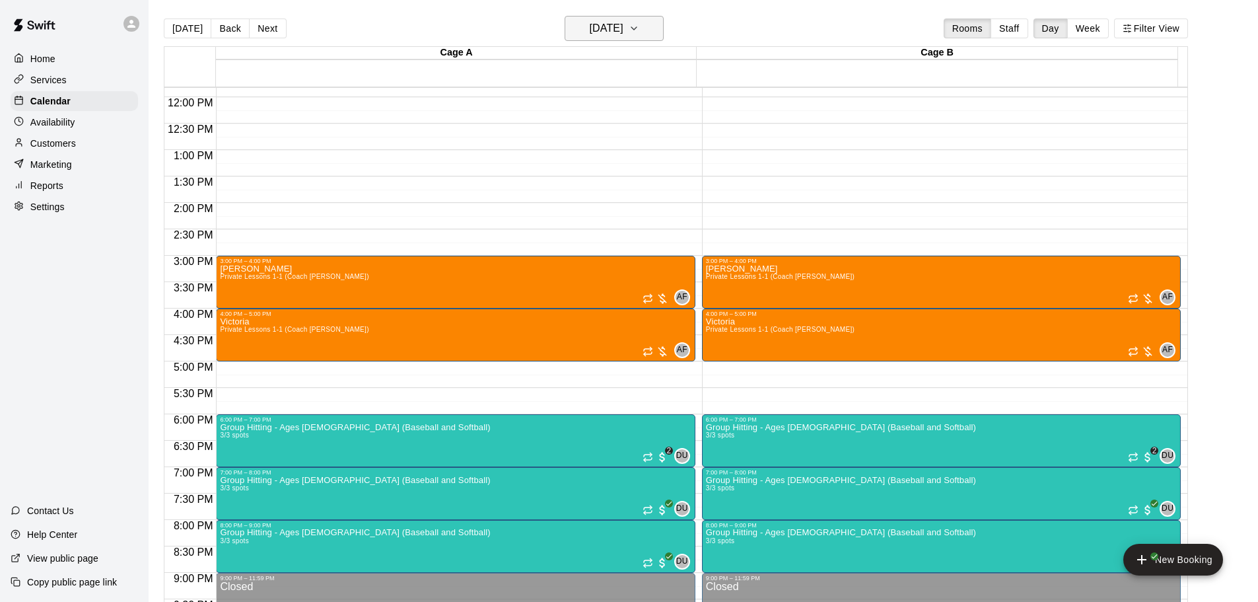
click at [644, 16] on button "[DATE]" at bounding box center [614, 28] width 99 height 25
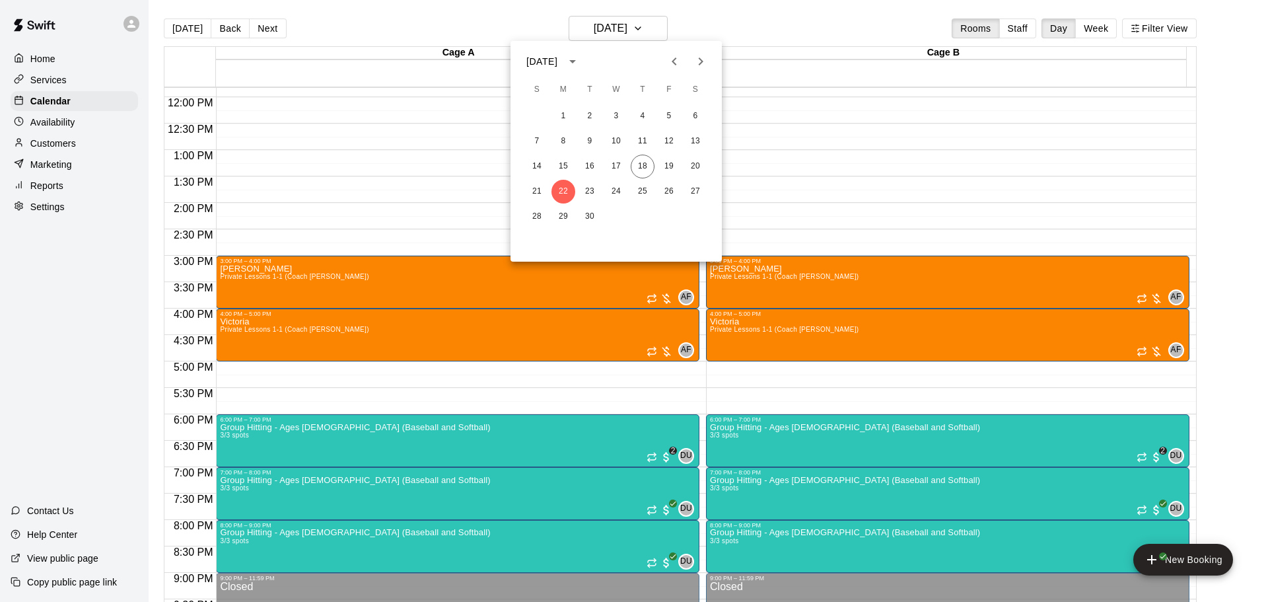
click at [699, 57] on icon "Next month" at bounding box center [701, 61] width 5 height 8
click at [565, 143] on button "6" at bounding box center [563, 141] width 24 height 24
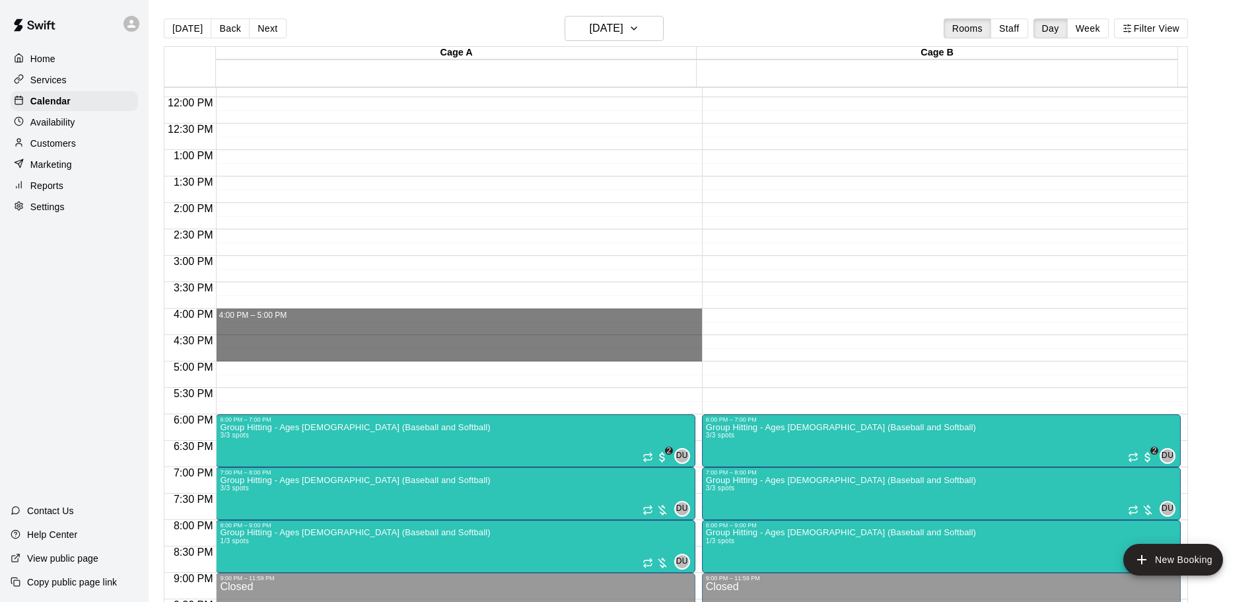
drag, startPoint x: 240, startPoint y: 314, endPoint x: 249, endPoint y: 353, distance: 40.0
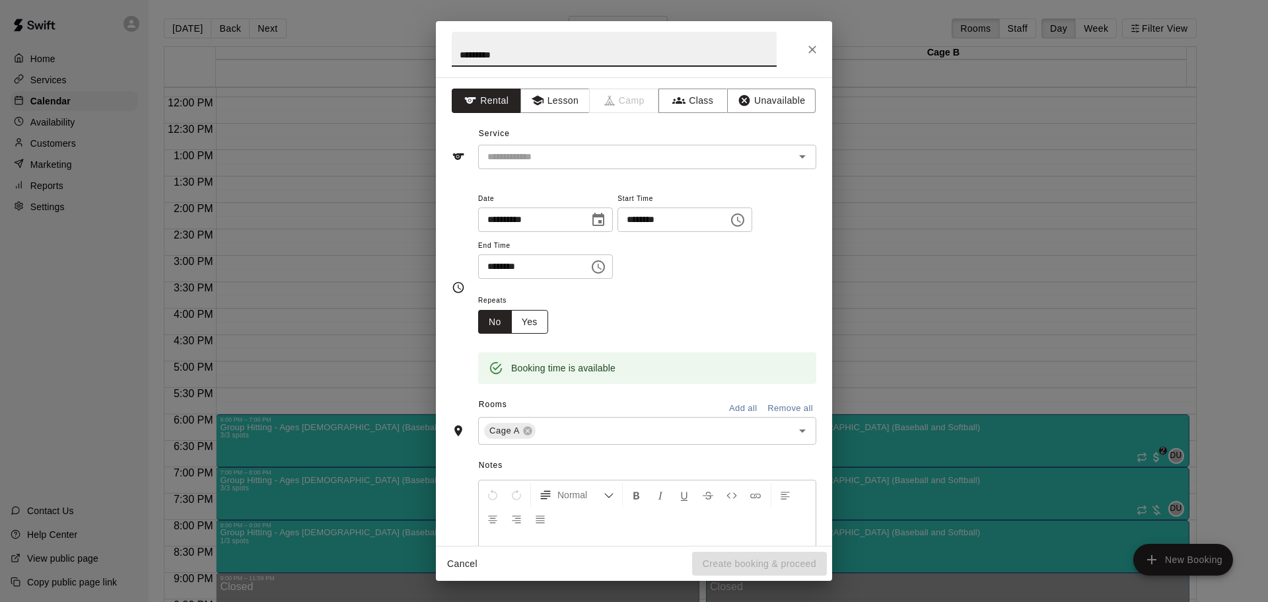
type input "********"
click at [522, 320] on button "Yes" at bounding box center [529, 322] width 37 height 24
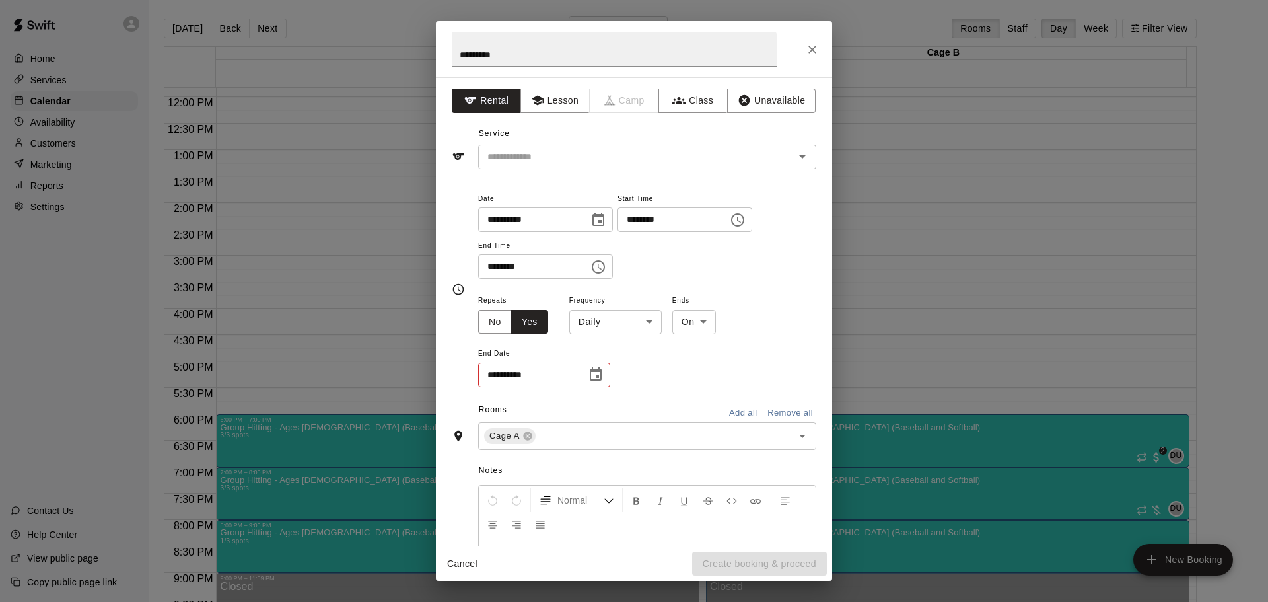
click at [736, 420] on button "Add all" at bounding box center [743, 413] width 42 height 20
click at [593, 314] on body "Home Services Calendar Availability Customers Marketing Reports Settings Contac…" at bounding box center [634, 311] width 1268 height 623
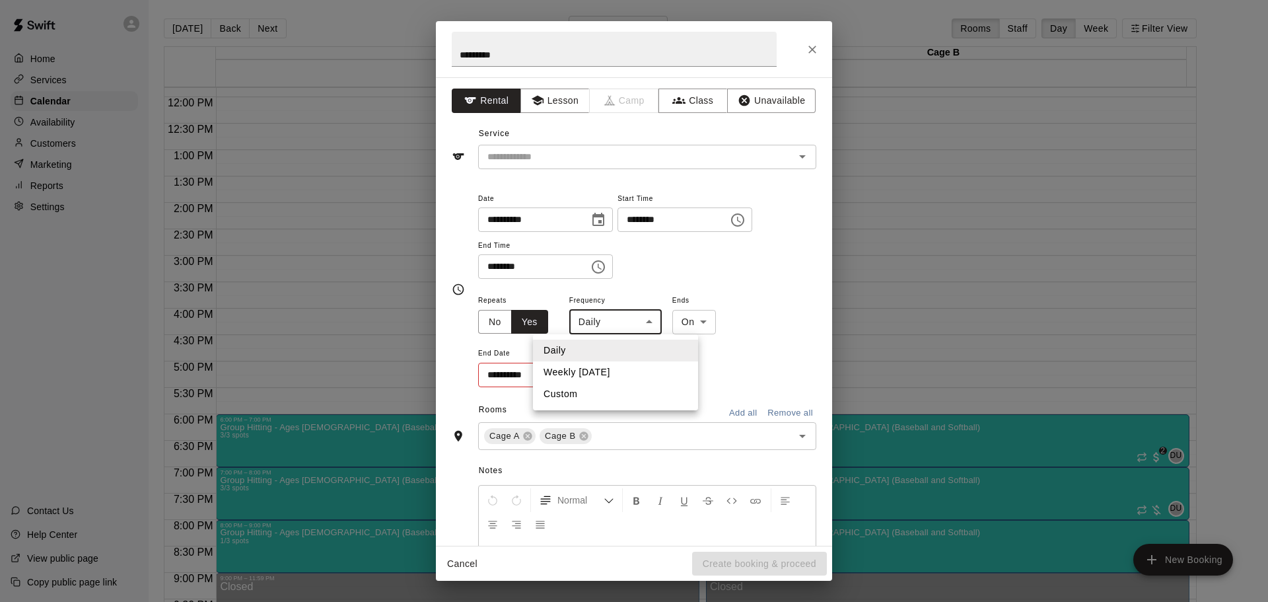
click at [604, 378] on li "Weekly [DATE]" at bounding box center [615, 372] width 165 height 22
type input "******"
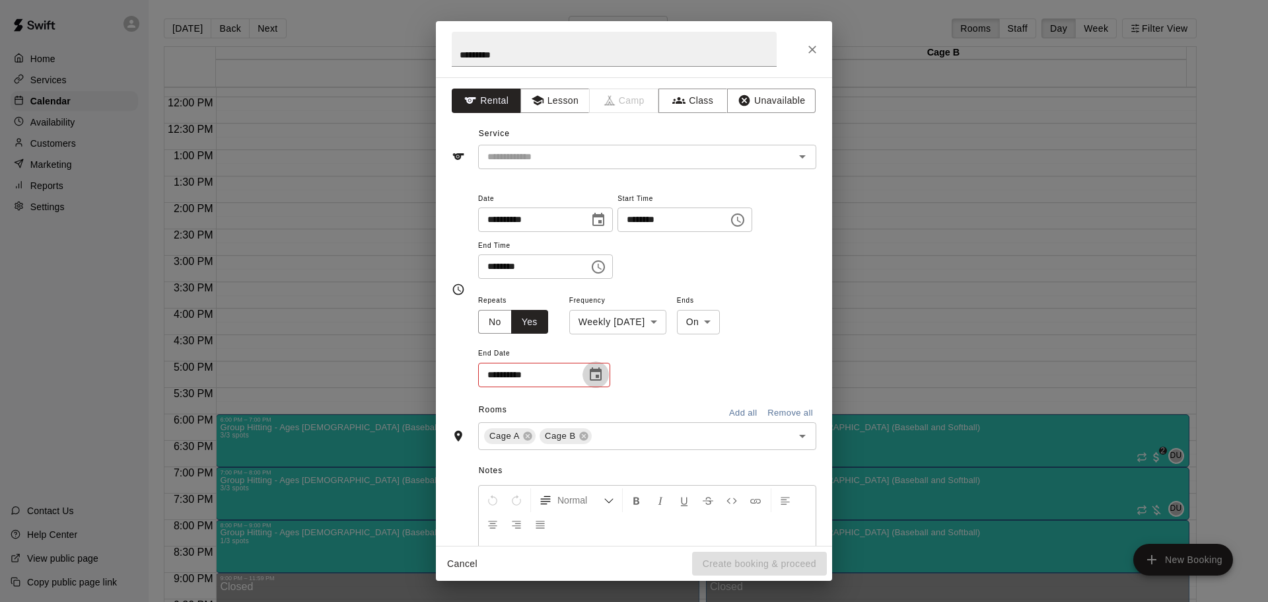
click at [596, 370] on icon "Choose date" at bounding box center [596, 373] width 12 height 13
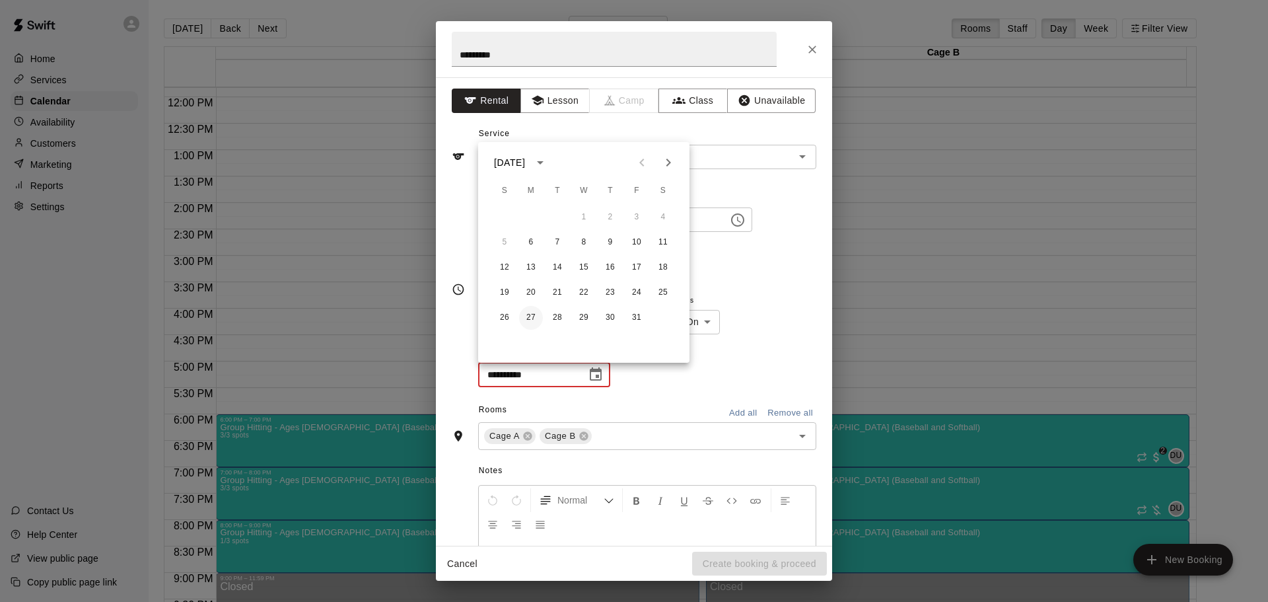
click at [537, 323] on button "27" at bounding box center [531, 318] width 24 height 24
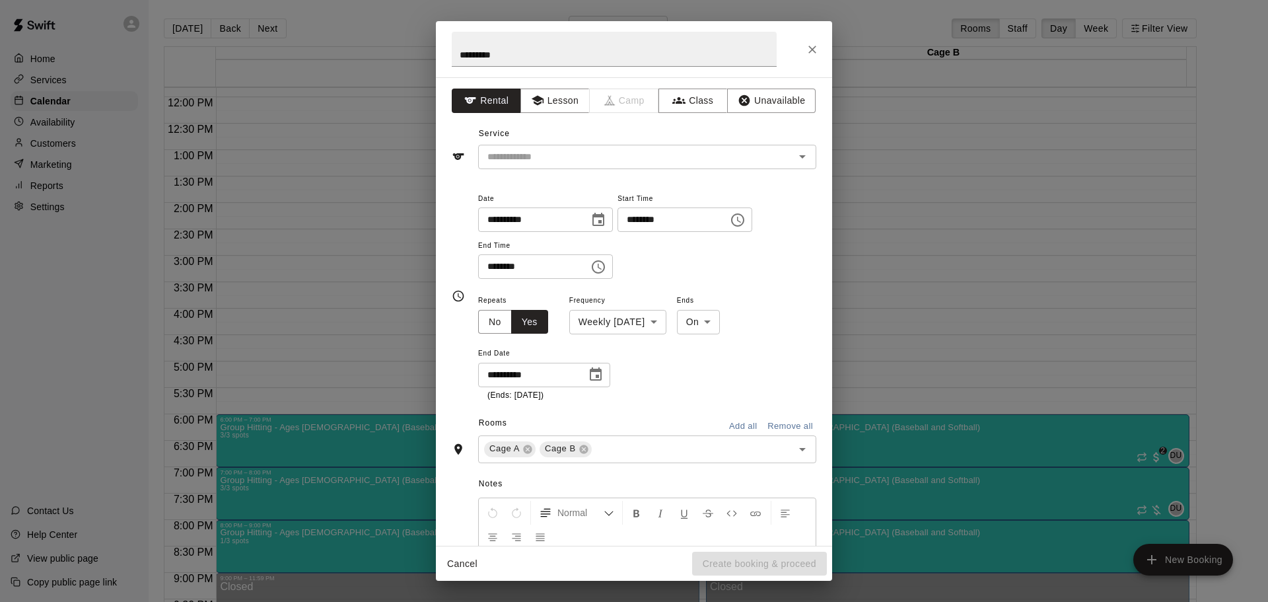
type input "**********"
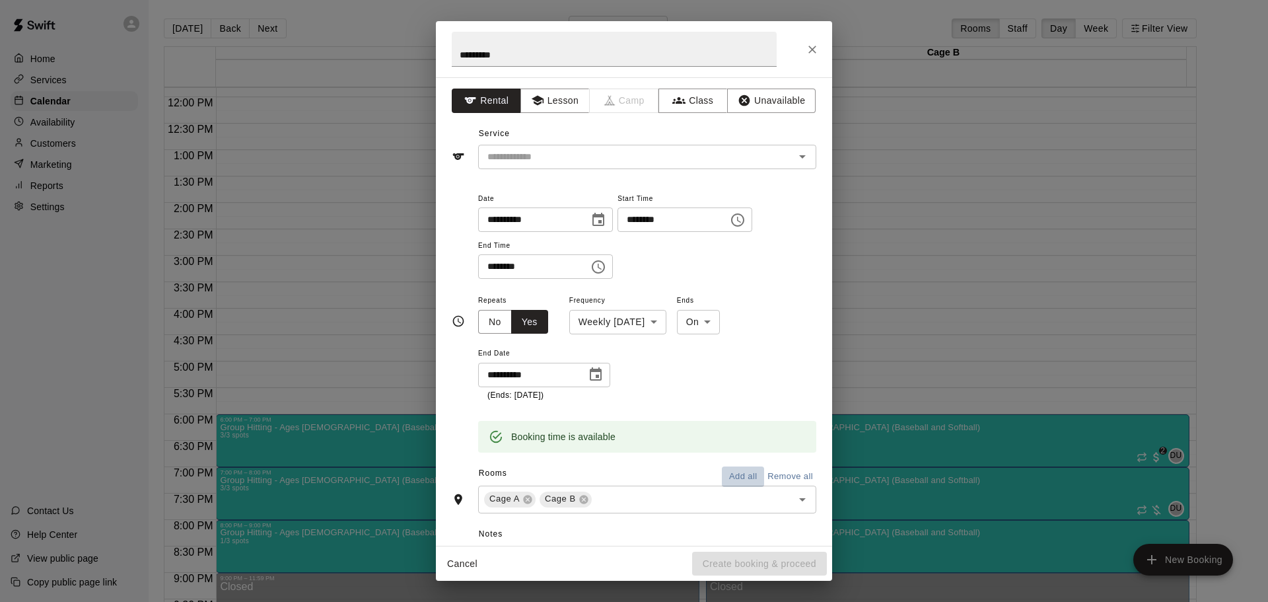
click at [736, 475] on button "Add all" at bounding box center [743, 476] width 42 height 20
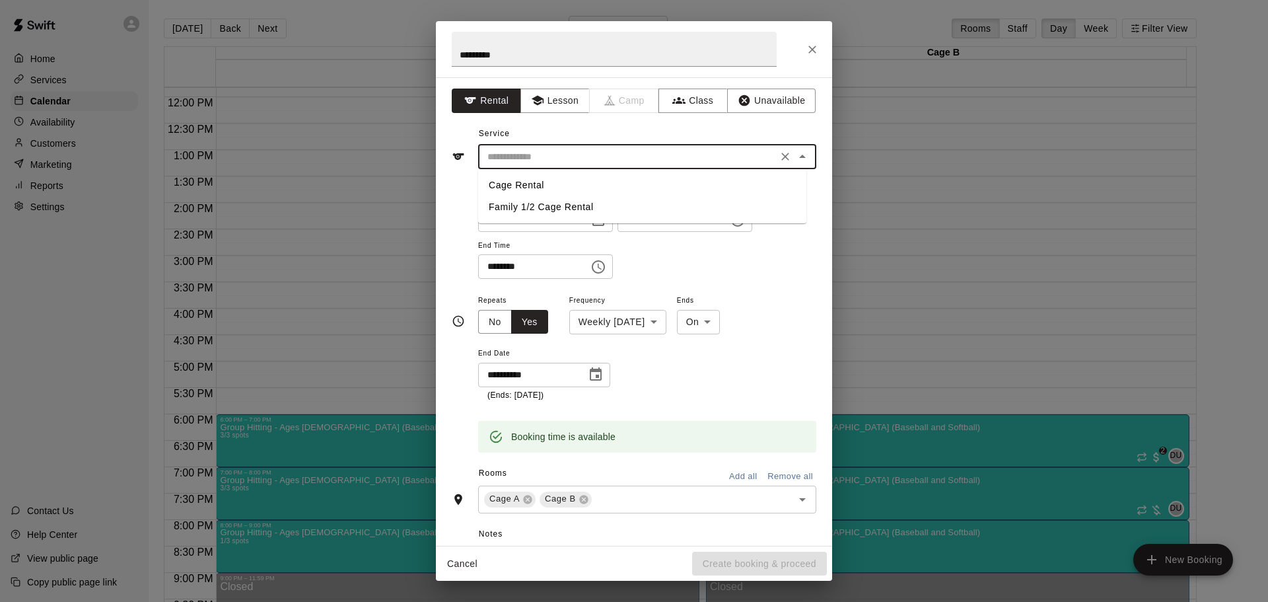
click at [629, 159] on input "text" at bounding box center [627, 157] width 291 height 17
click at [559, 102] on button "Lesson" at bounding box center [554, 100] width 69 height 24
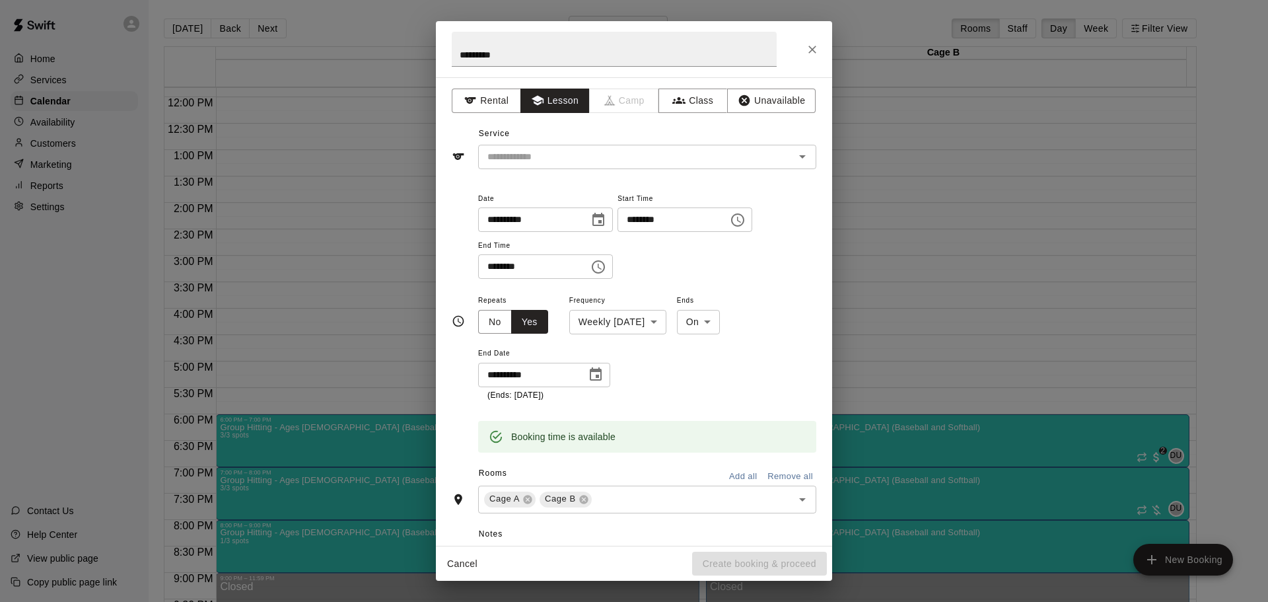
click at [544, 142] on div "Service ​" at bounding box center [634, 146] width 365 height 46
click at [539, 158] on input "text" at bounding box center [627, 157] width 291 height 17
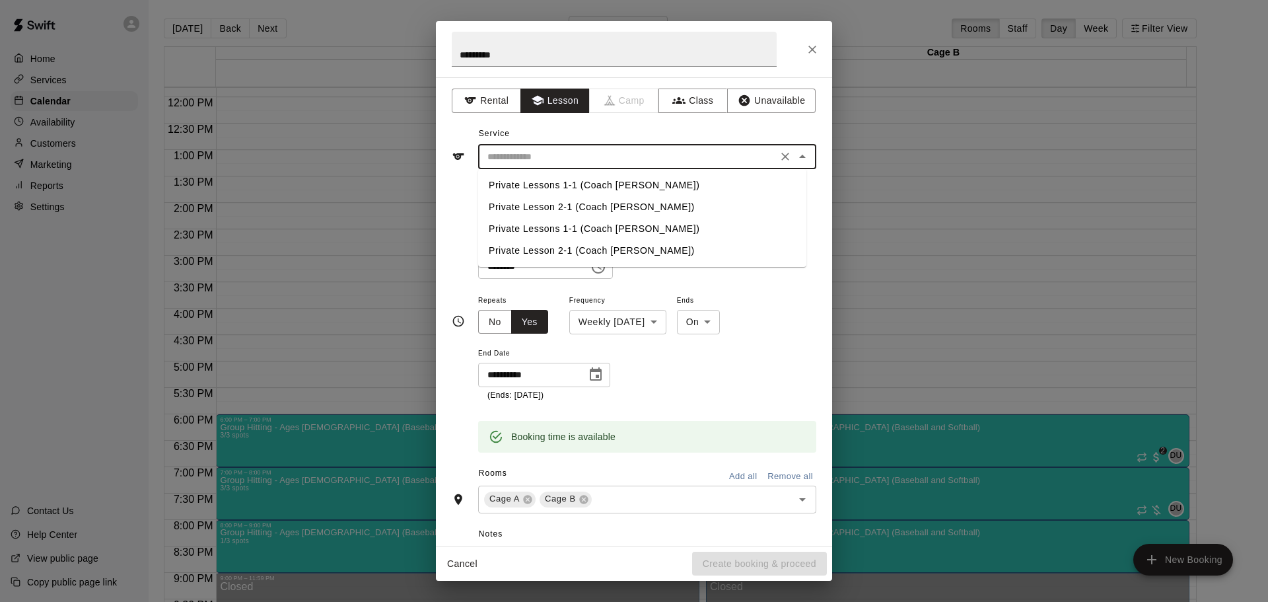
click at [527, 182] on li "Private Lessons 1-1 (Coach [PERSON_NAME])" at bounding box center [642, 185] width 328 height 22
type input "**********"
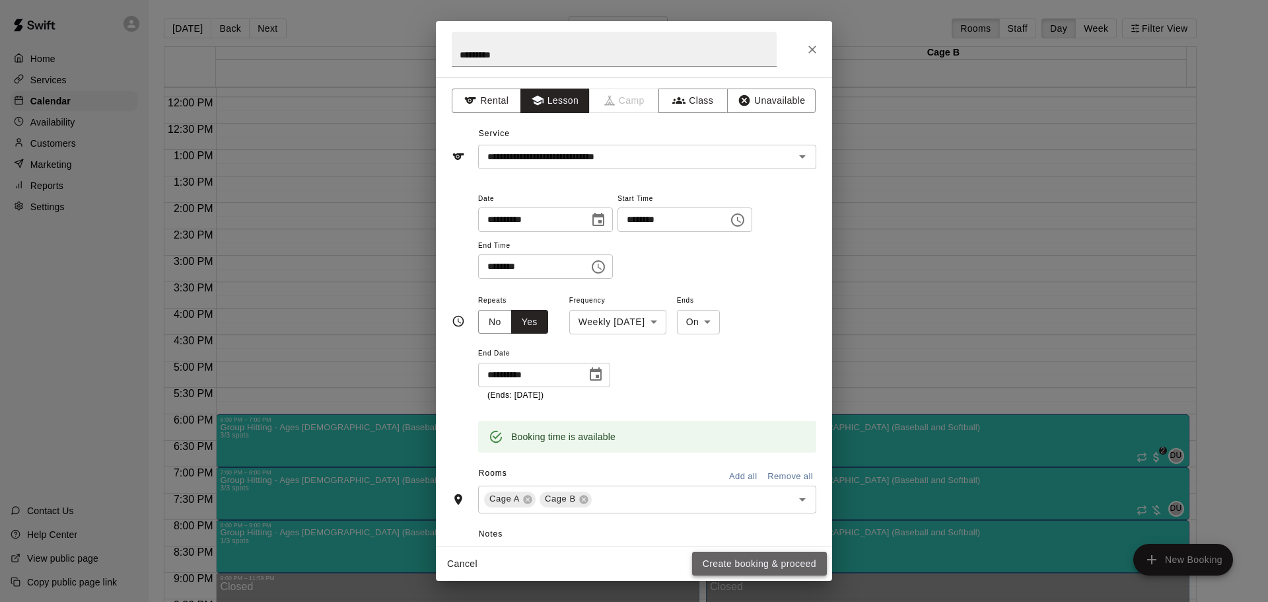
click at [719, 563] on button "Create booking & proceed" at bounding box center [759, 563] width 135 height 24
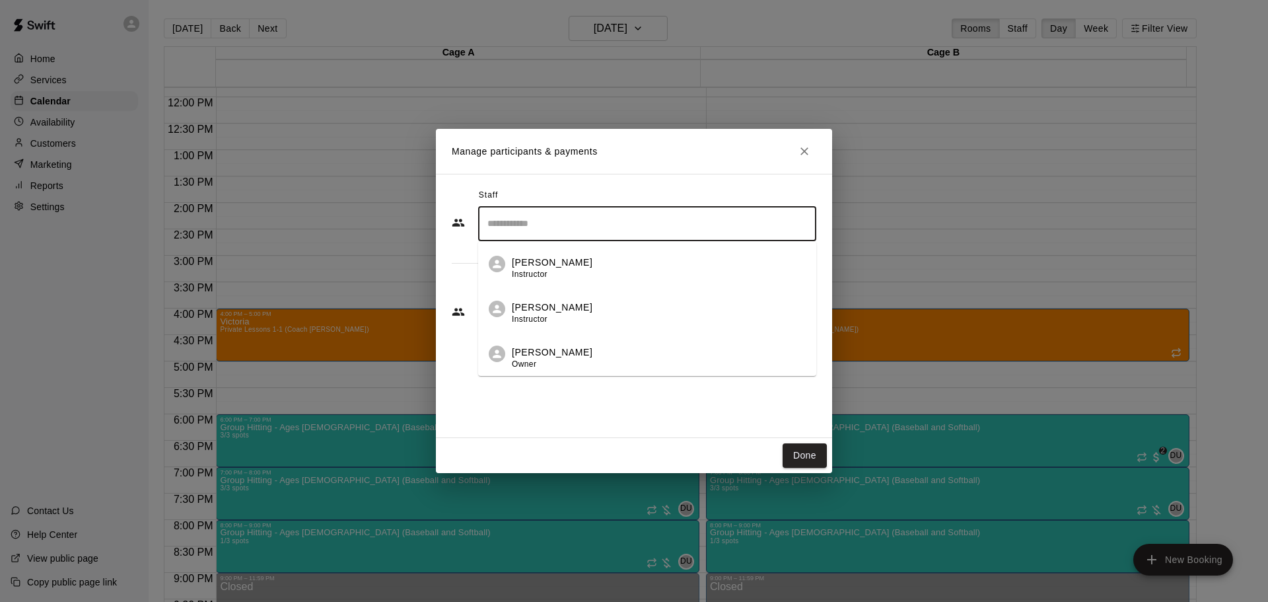
click at [524, 231] on input "Search staff" at bounding box center [647, 223] width 326 height 23
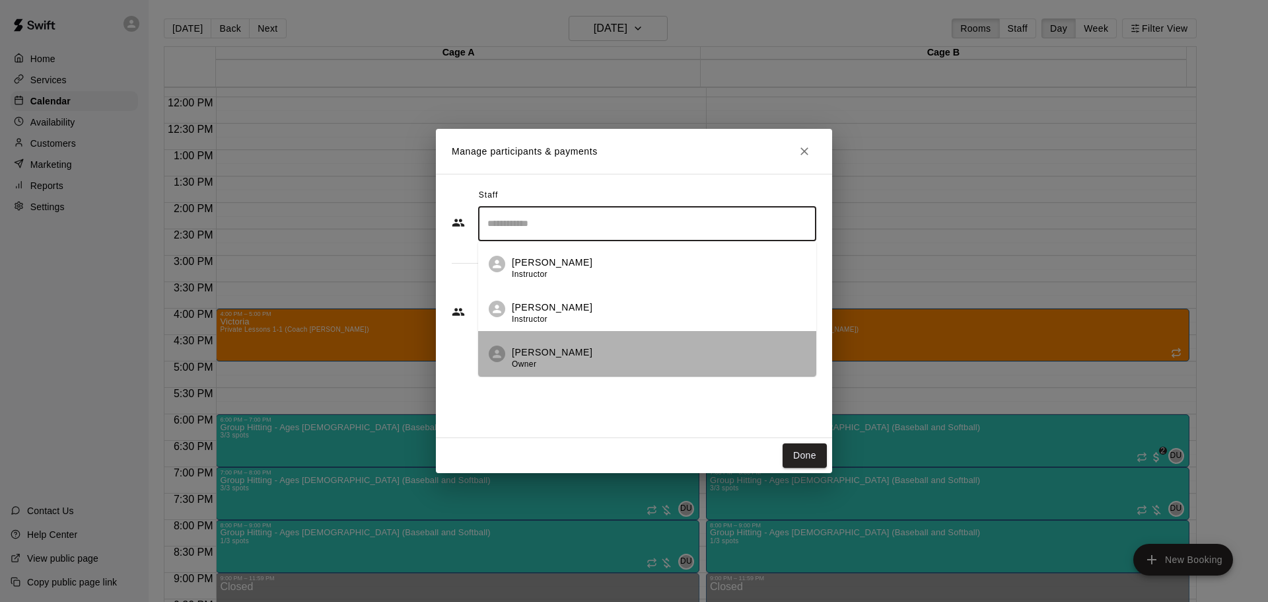
click at [537, 353] on p "[PERSON_NAME]" at bounding box center [552, 352] width 81 height 14
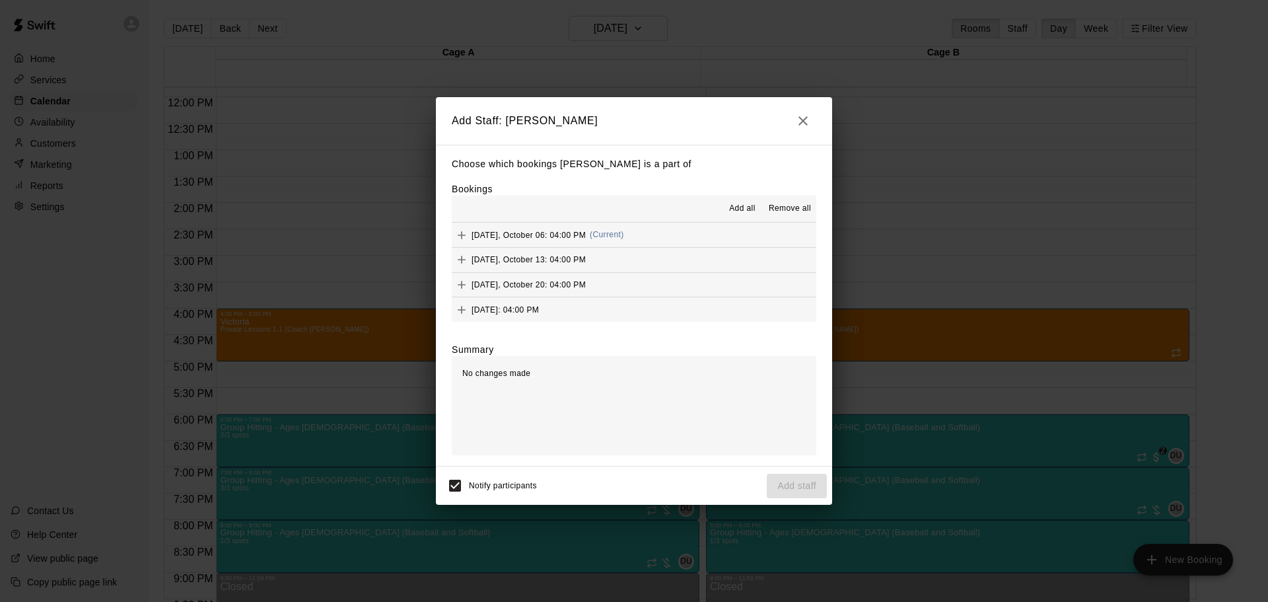
click at [746, 203] on span "Add all" at bounding box center [742, 208] width 26 height 13
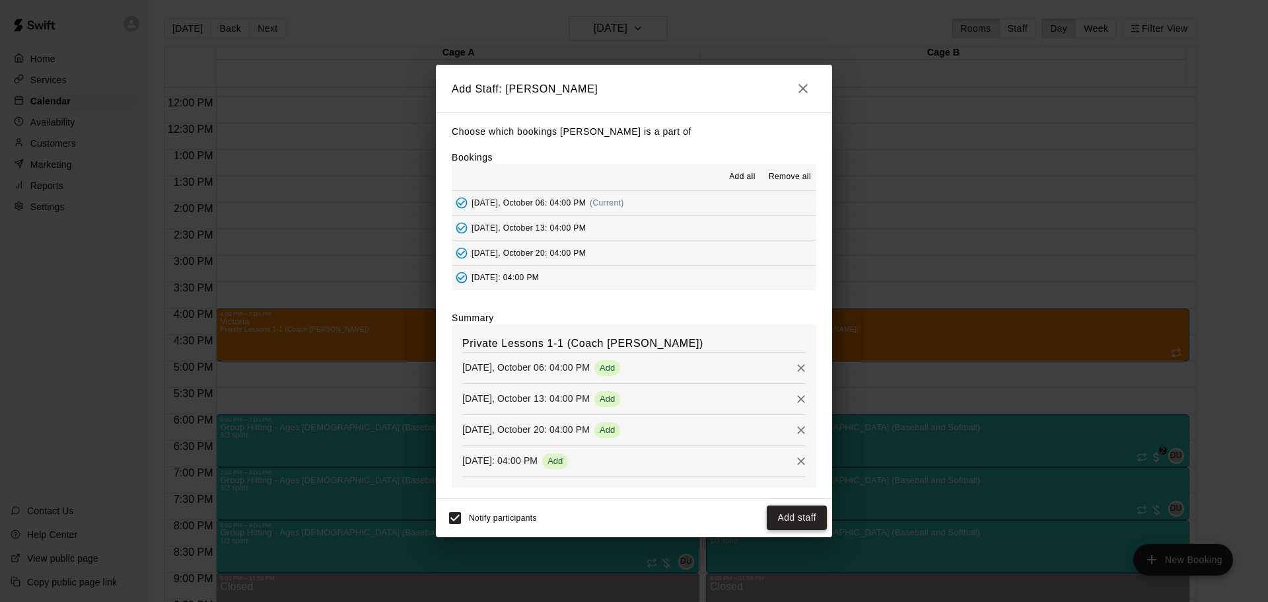
click at [804, 519] on button "Add staff" at bounding box center [797, 517] width 60 height 24
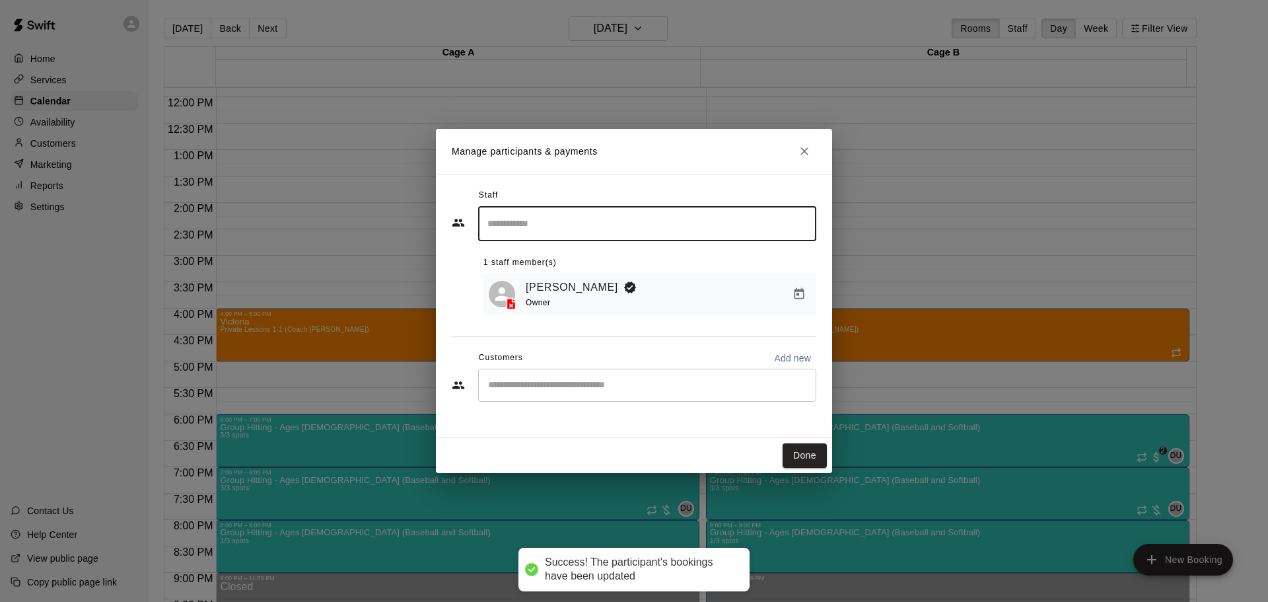
click at [568, 384] on input "Start typing to search customers..." at bounding box center [647, 384] width 326 height 13
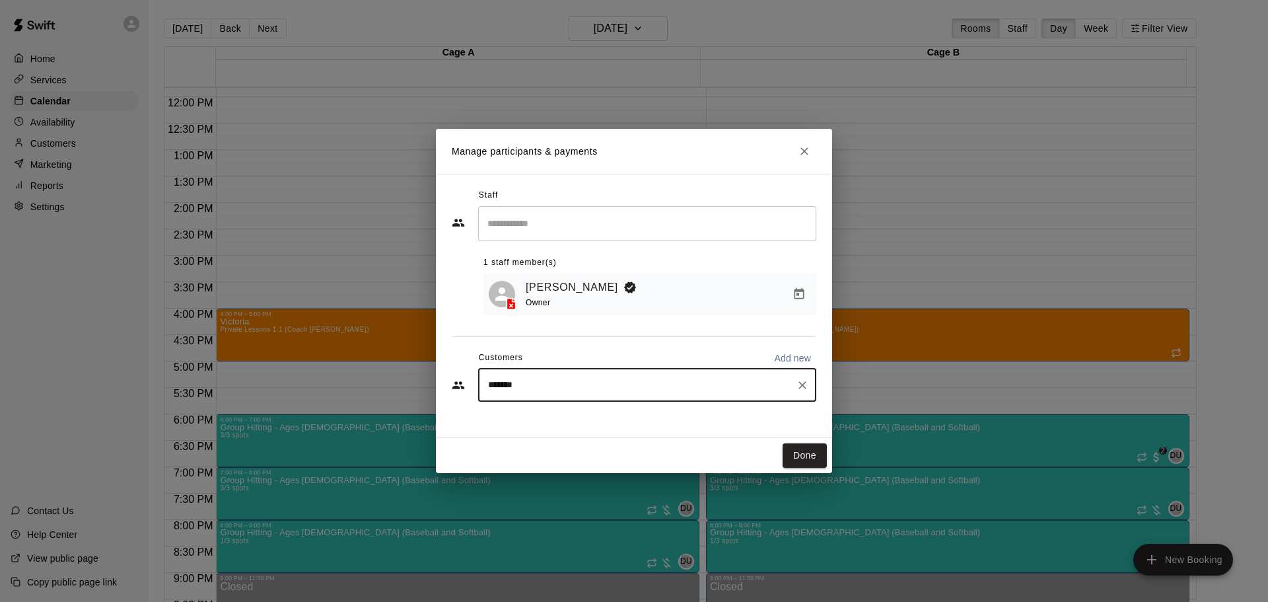
type input "********"
click at [602, 425] on div "[PERSON_NAME] [PERSON_NAME][EMAIL_ADDRESS][DOMAIN_NAME]" at bounding box center [620, 425] width 210 height 28
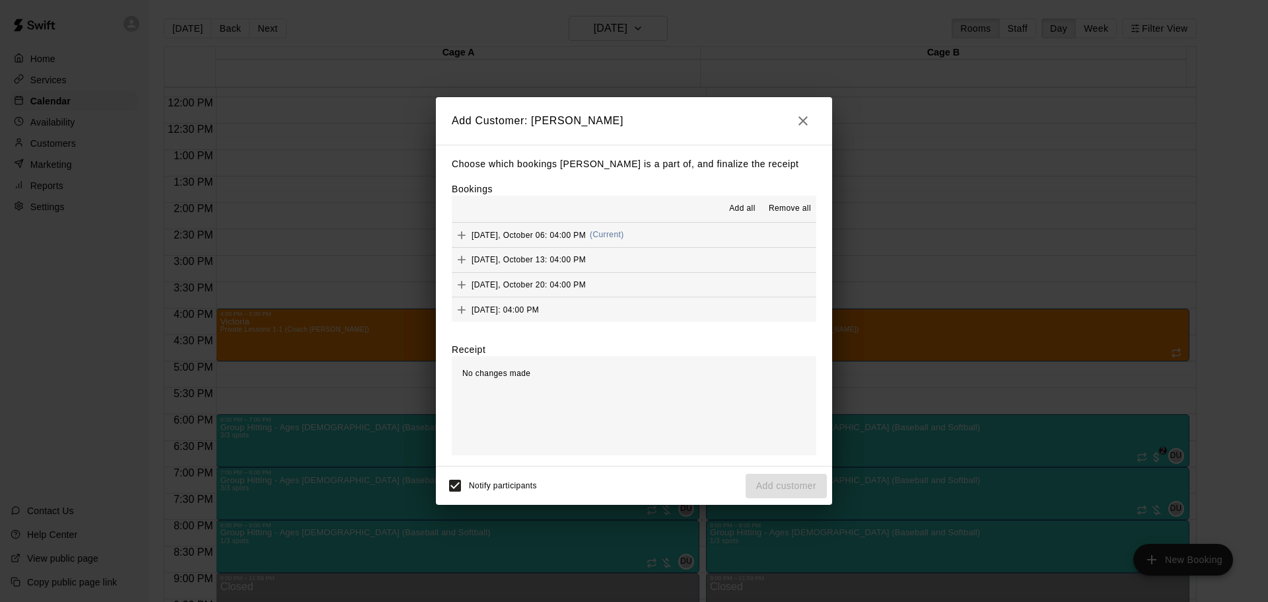
click at [745, 204] on span "Add all" at bounding box center [742, 208] width 26 height 13
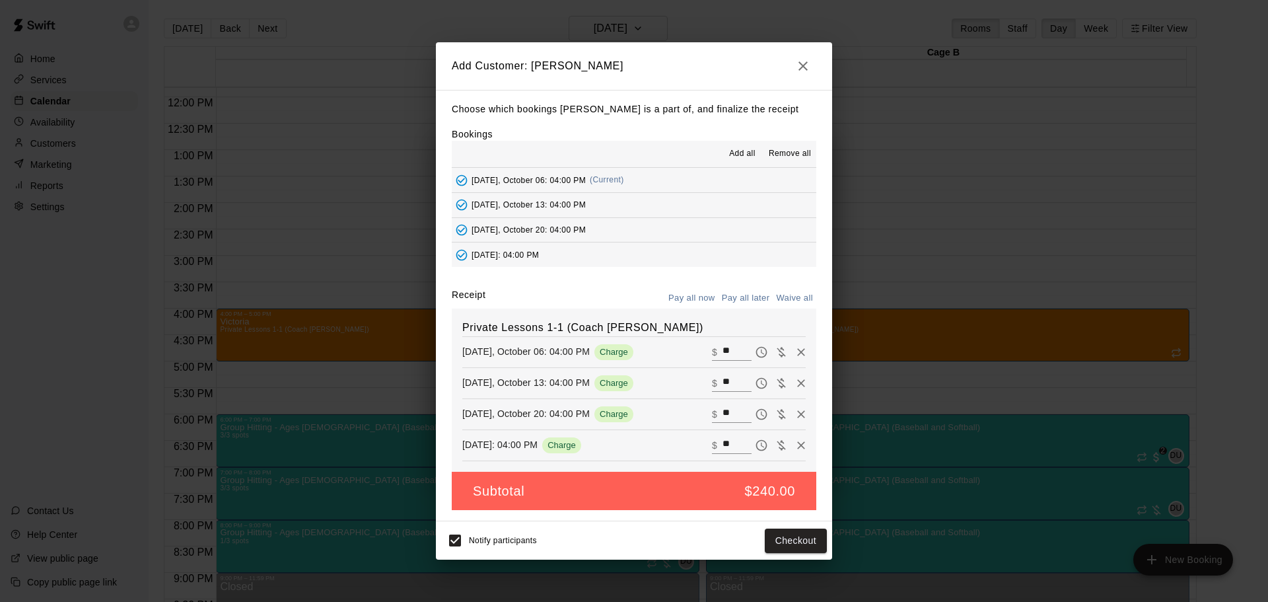
click at [748, 291] on button "Pay all later" at bounding box center [745, 298] width 55 height 20
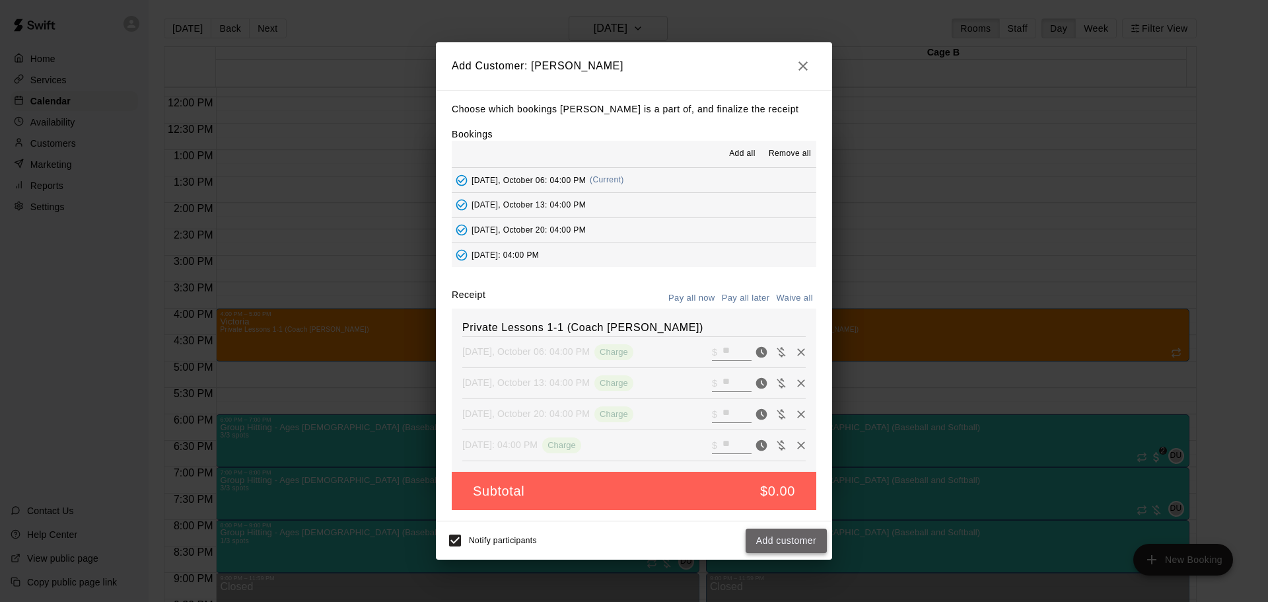
click at [769, 541] on button "Add customer" at bounding box center [786, 540] width 81 height 24
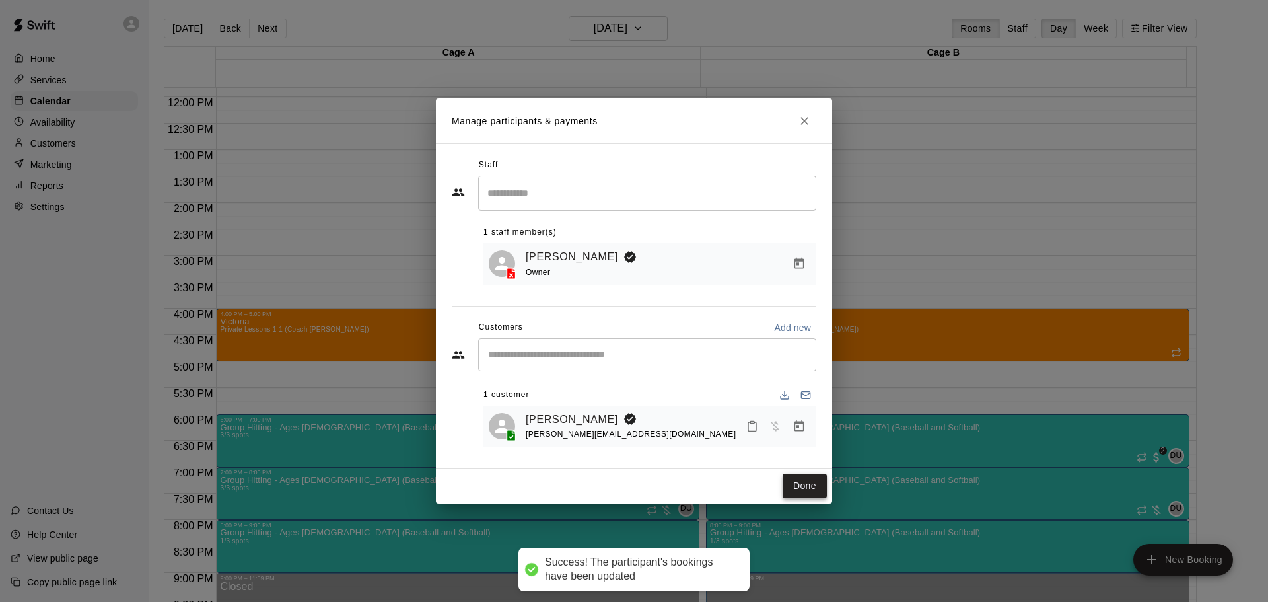
click at [821, 471] on div "Done" at bounding box center [634, 485] width 396 height 35
click at [812, 482] on button "Done" at bounding box center [805, 485] width 44 height 24
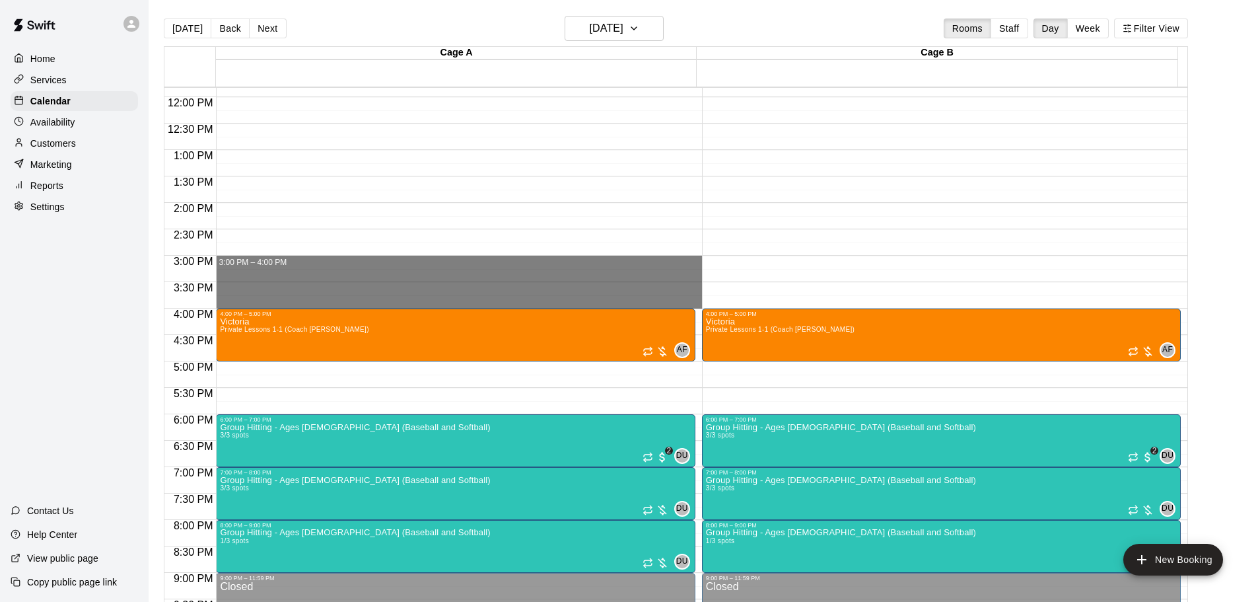
drag, startPoint x: 245, startPoint y: 287, endPoint x: 247, endPoint y: 301, distance: 14.7
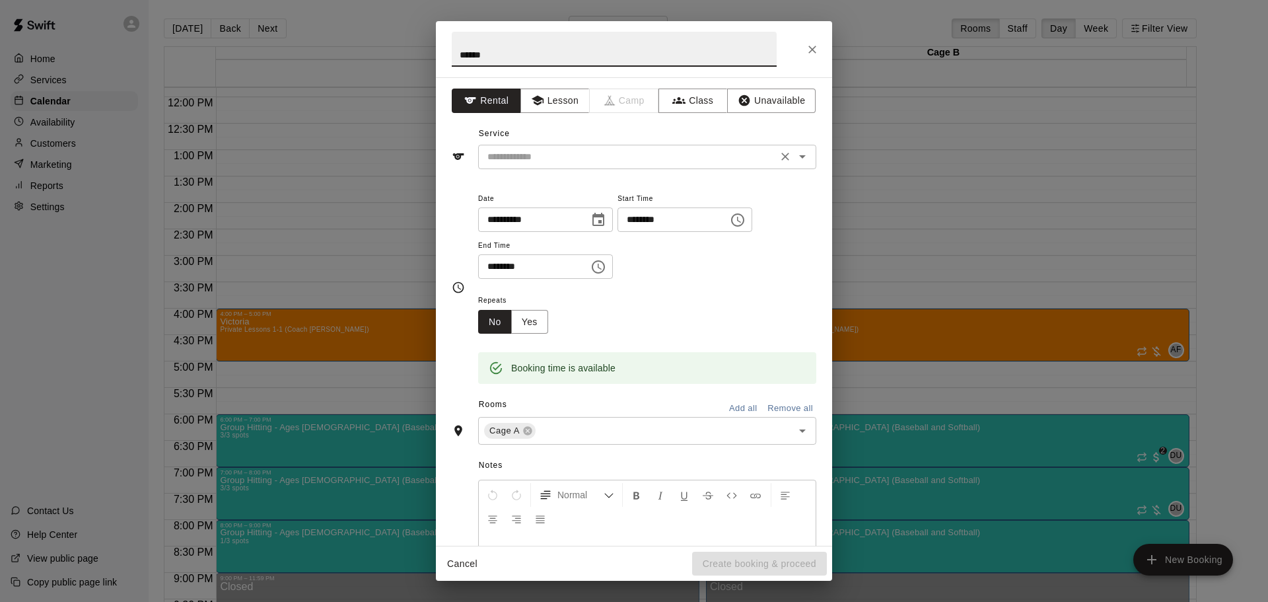
type input "*****"
click at [558, 160] on input "text" at bounding box center [627, 157] width 291 height 17
click at [551, 103] on button "Lesson" at bounding box center [554, 100] width 69 height 24
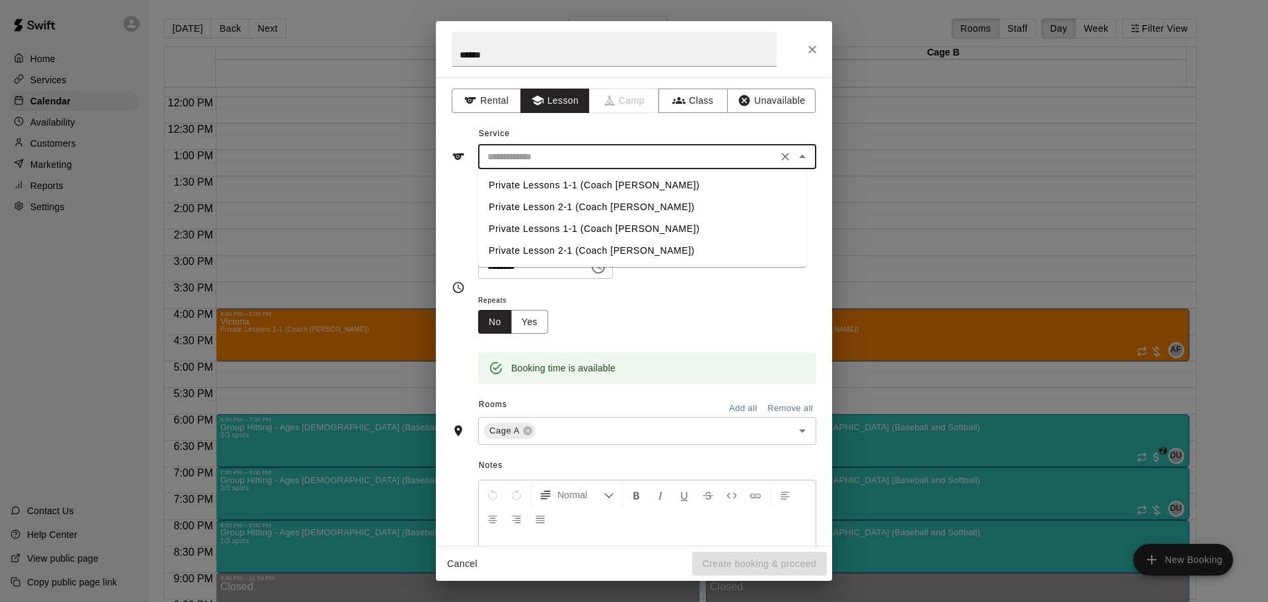
click at [549, 154] on input "text" at bounding box center [627, 157] width 291 height 17
click at [534, 184] on li "Private Lessons 1-1 (Coach [PERSON_NAME])" at bounding box center [642, 185] width 328 height 22
type input "**********"
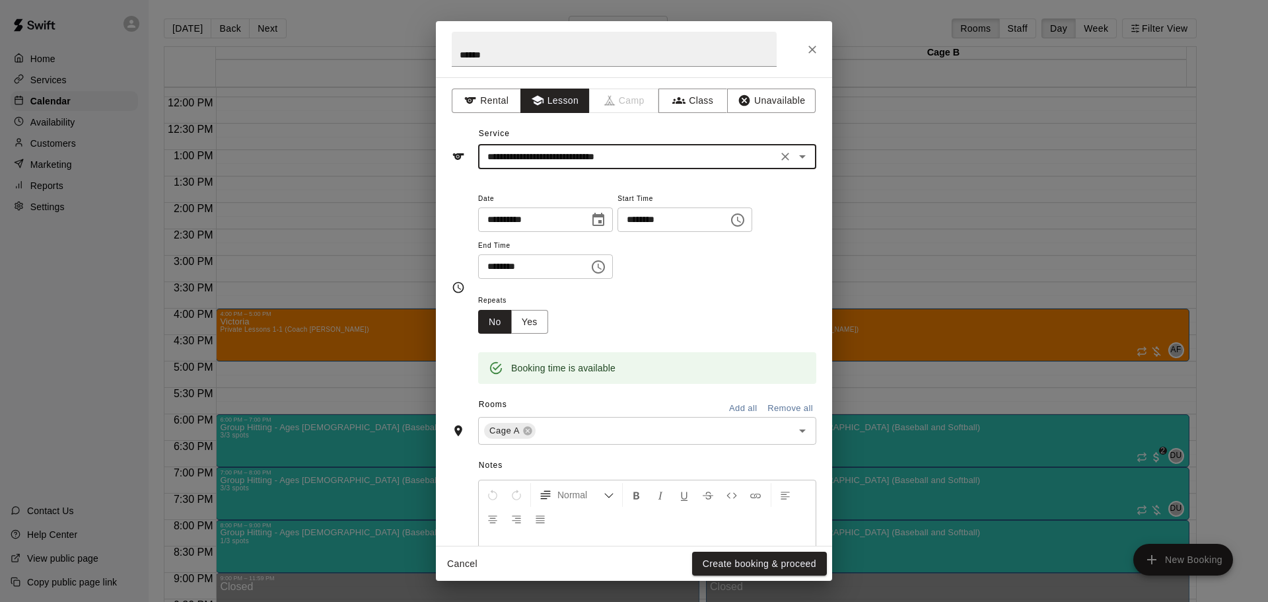
click at [726, 396] on div "Rooms Add all Remove all" at bounding box center [634, 405] width 365 height 22
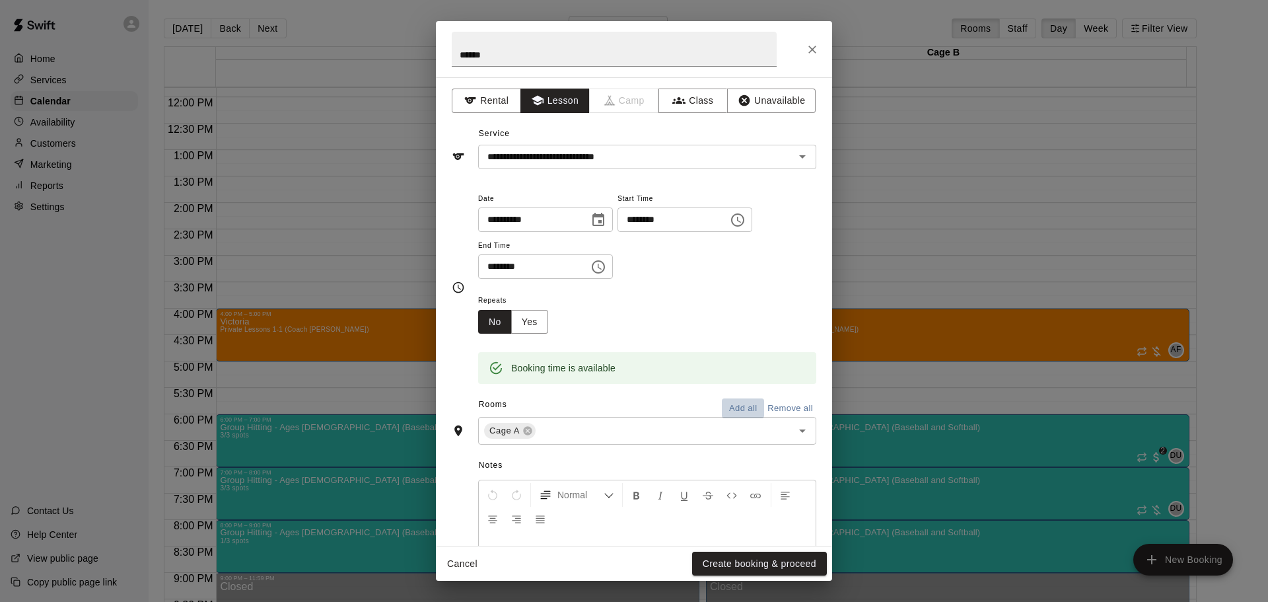
click at [728, 407] on button "Add all" at bounding box center [743, 408] width 42 height 20
click at [736, 553] on button "Create booking & proceed" at bounding box center [759, 563] width 135 height 24
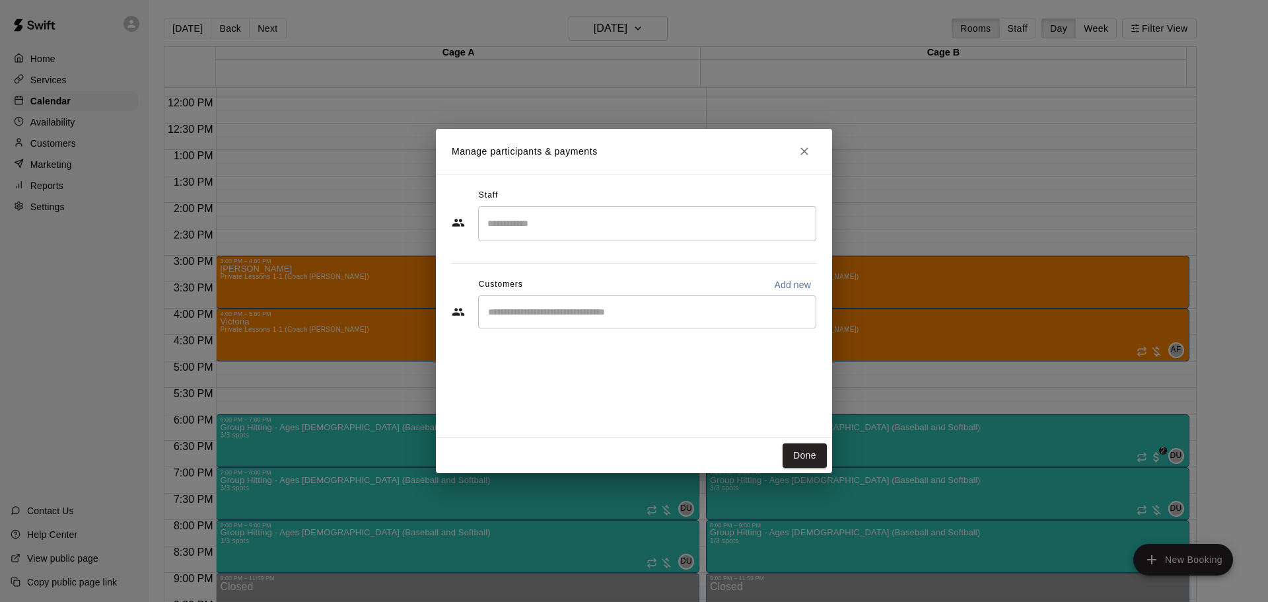
click at [556, 228] on input "Search staff" at bounding box center [647, 223] width 326 height 23
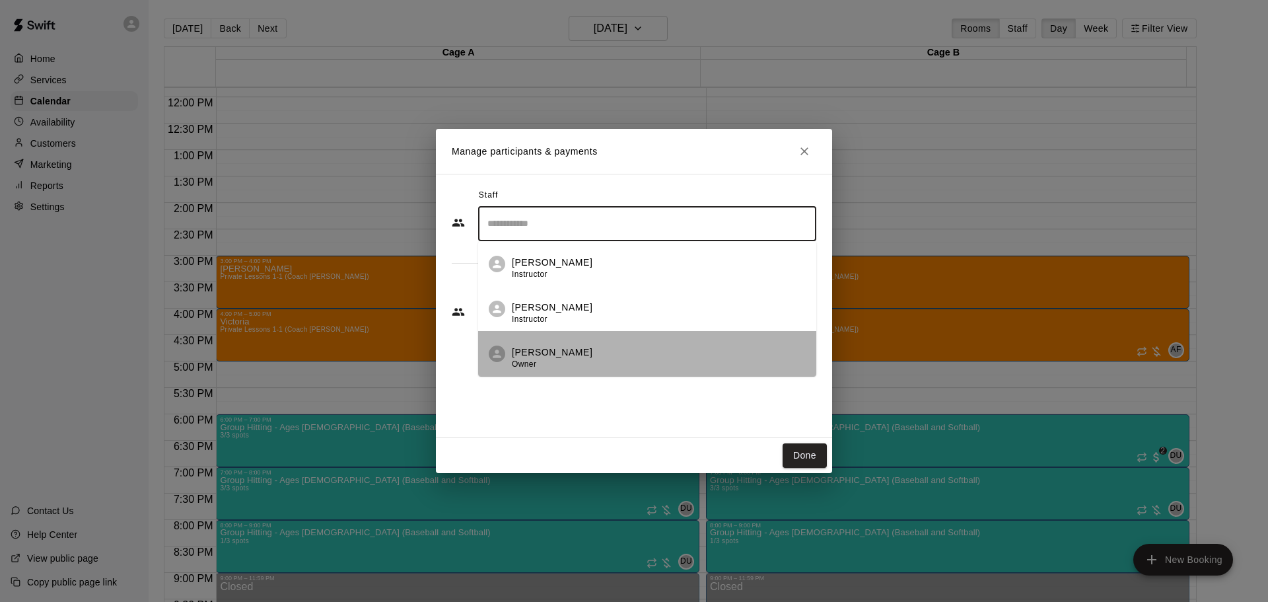
click at [559, 357] on p "[PERSON_NAME]" at bounding box center [552, 352] width 81 height 14
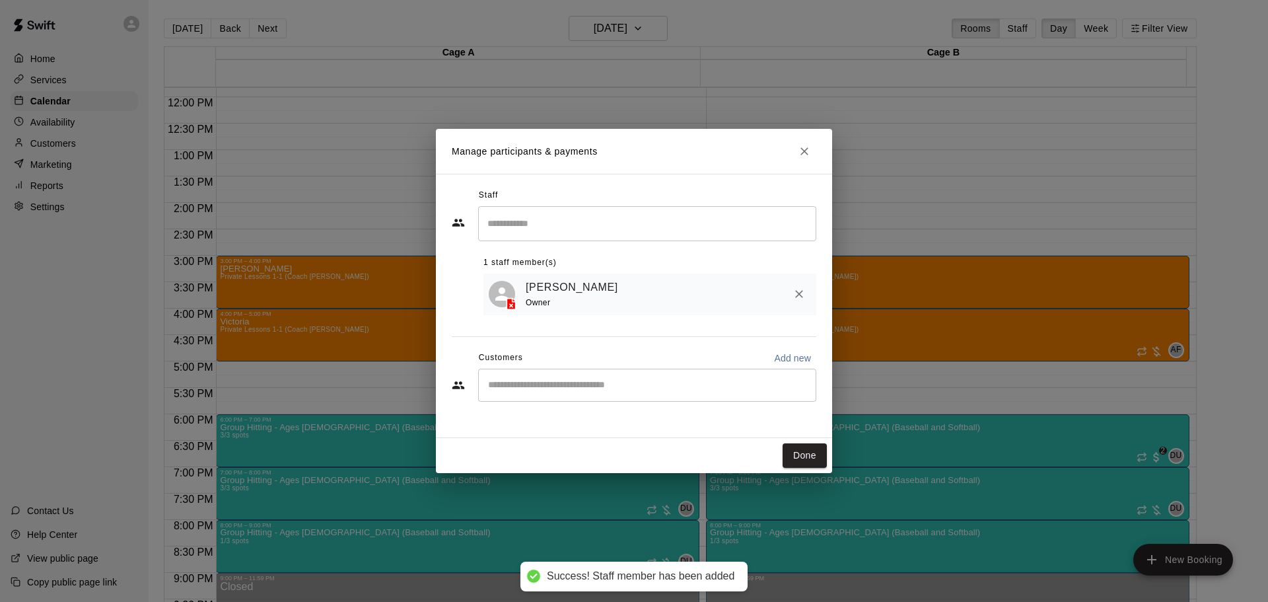
click at [539, 404] on div "​" at bounding box center [634, 386] width 365 height 36
click at [543, 390] on input "Start typing to search customers..." at bounding box center [647, 384] width 326 height 13
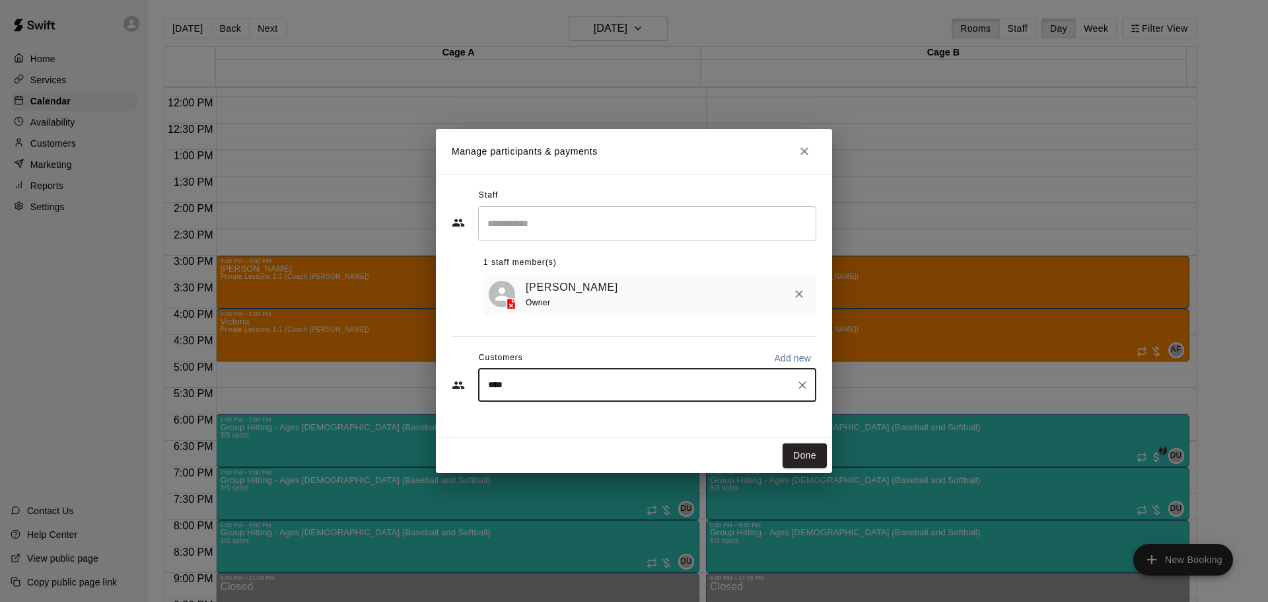
type input "*****"
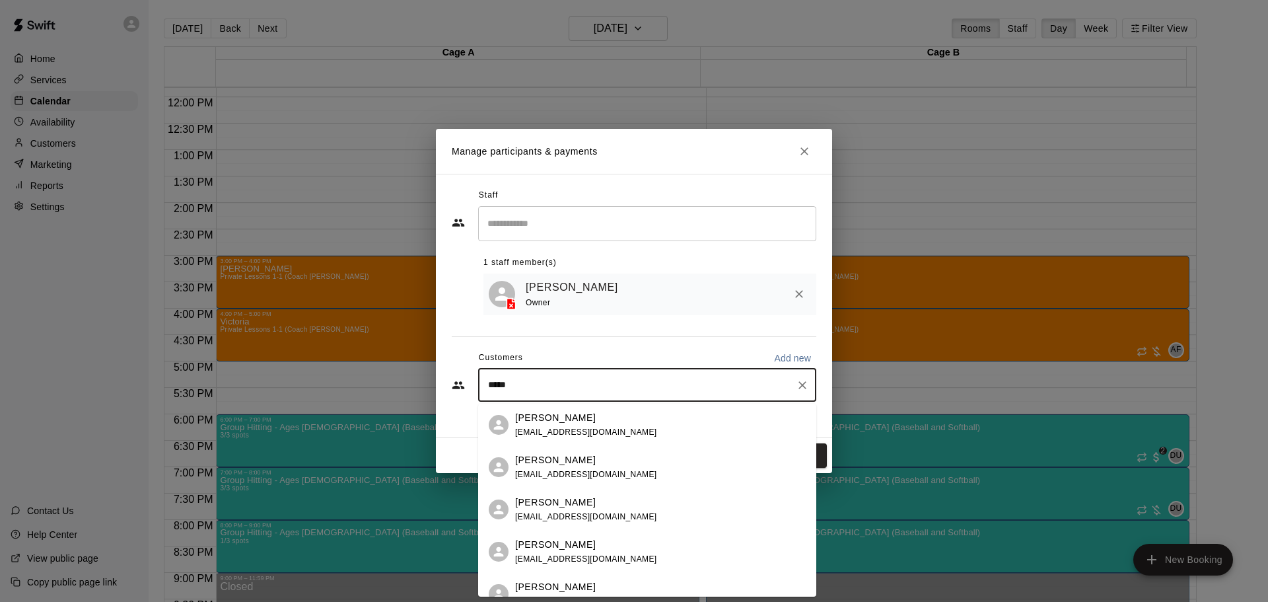
click at [554, 459] on p "[PERSON_NAME]" at bounding box center [555, 460] width 81 height 14
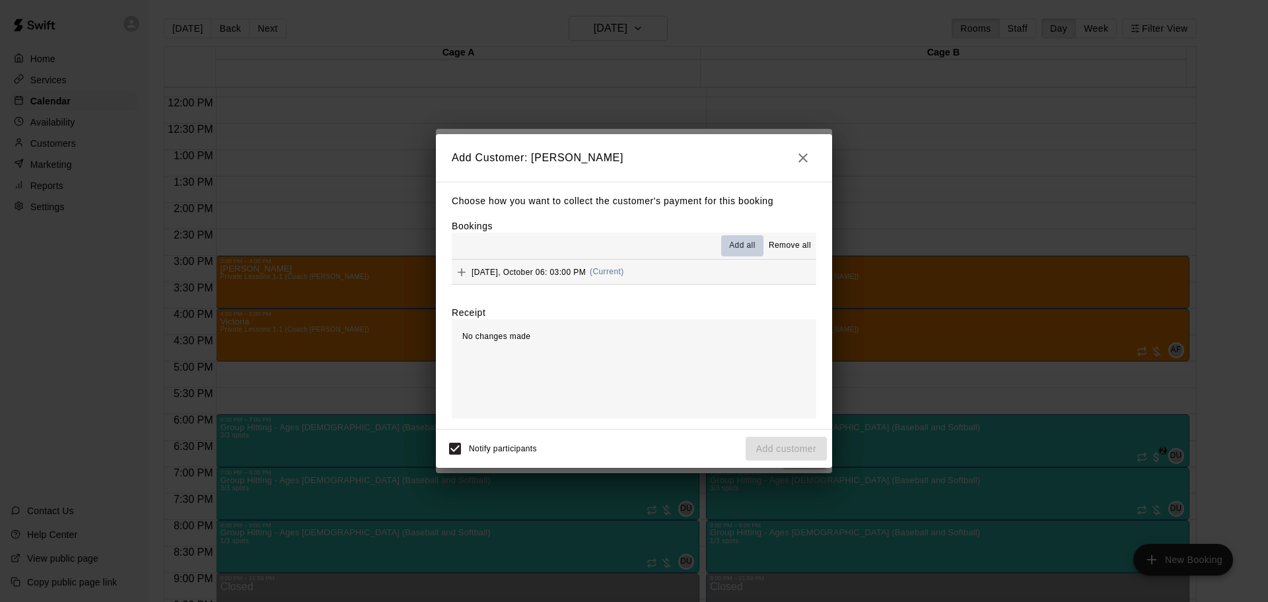
click at [734, 256] on button "Add all" at bounding box center [742, 245] width 42 height 21
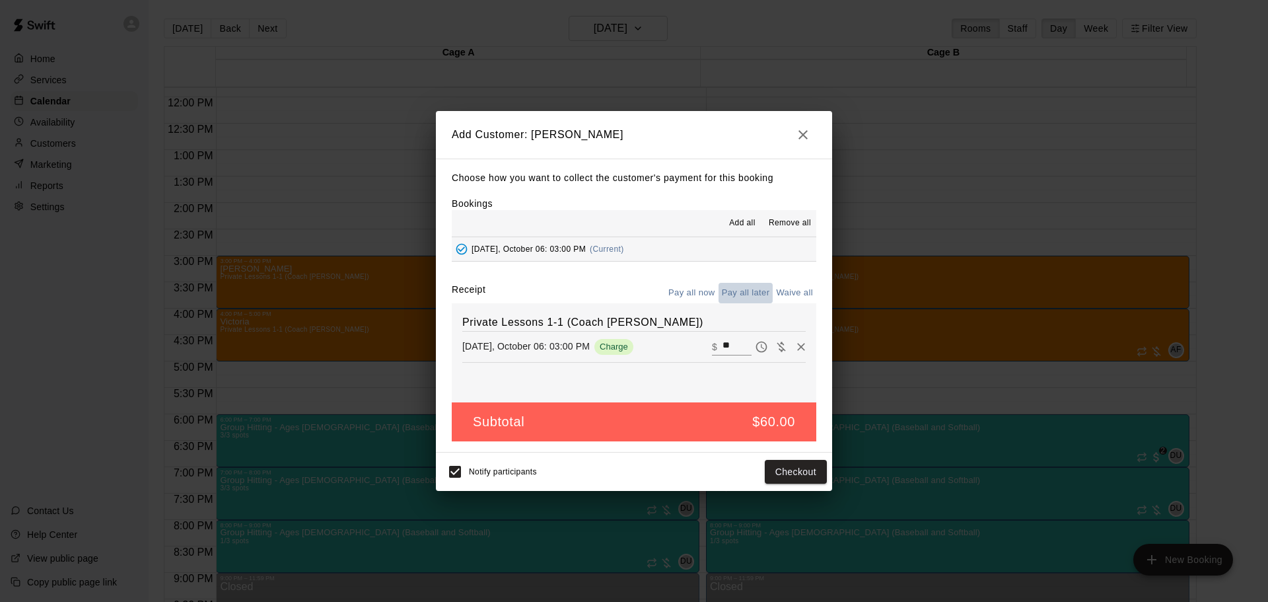
click at [742, 300] on button "Pay all later" at bounding box center [745, 293] width 55 height 20
click at [759, 462] on button "Add customer" at bounding box center [786, 472] width 81 height 24
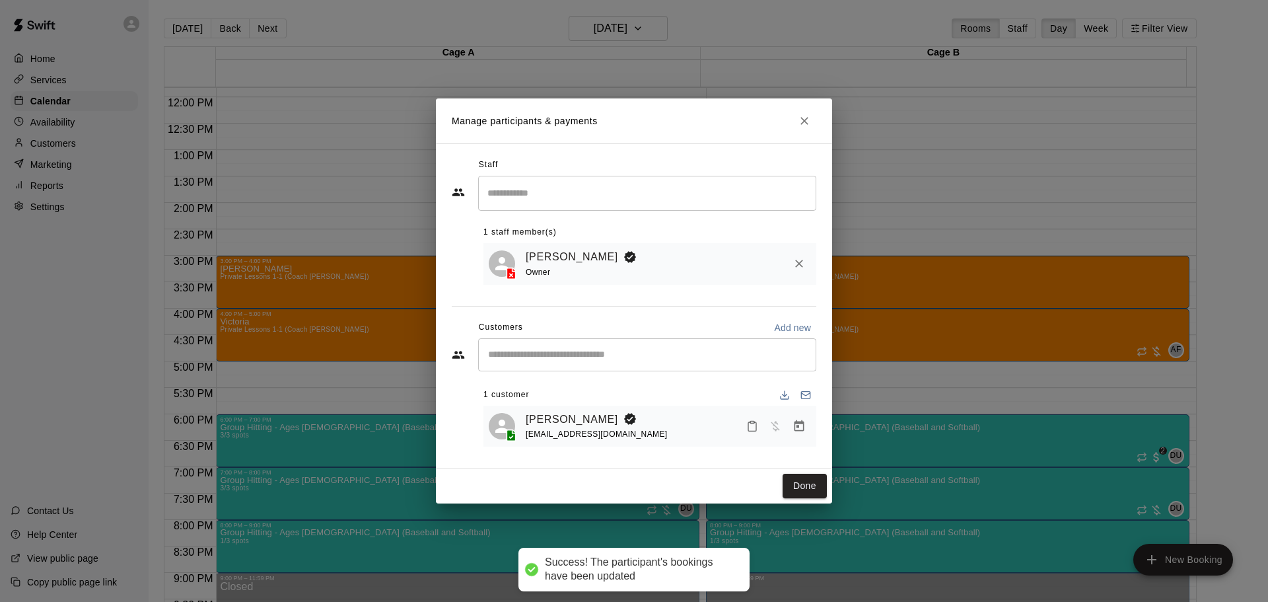
click at [796, 473] on div "Done" at bounding box center [634, 485] width 396 height 35
click at [798, 478] on button "Done" at bounding box center [805, 485] width 44 height 24
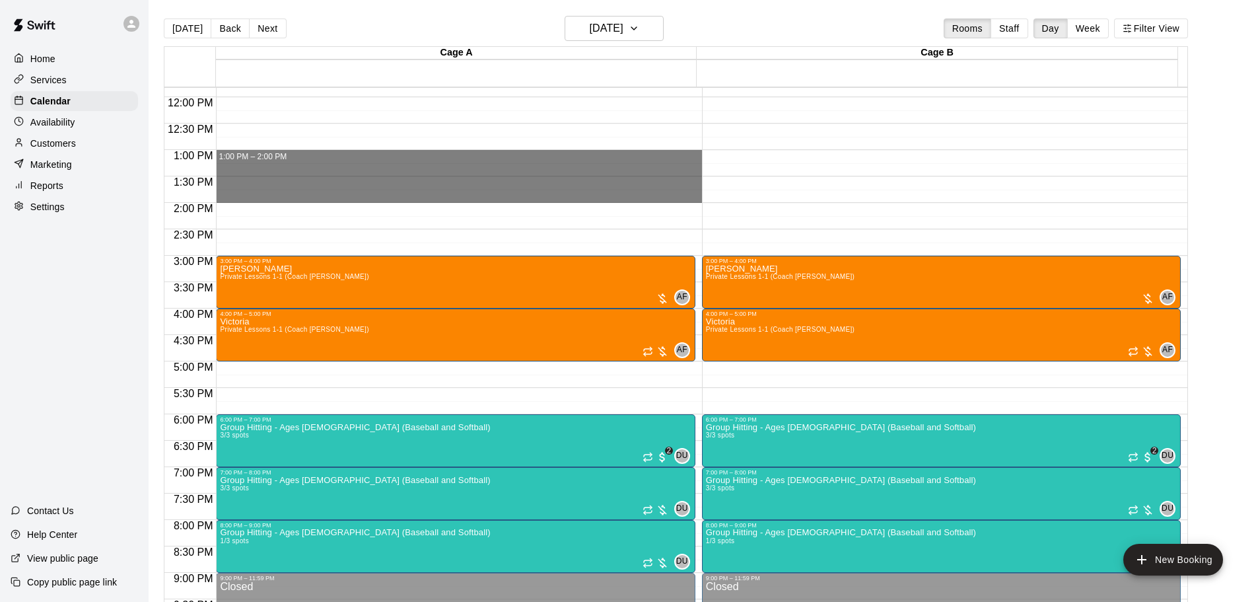
drag, startPoint x: 269, startPoint y: 155, endPoint x: 269, endPoint y: 191, distance: 36.3
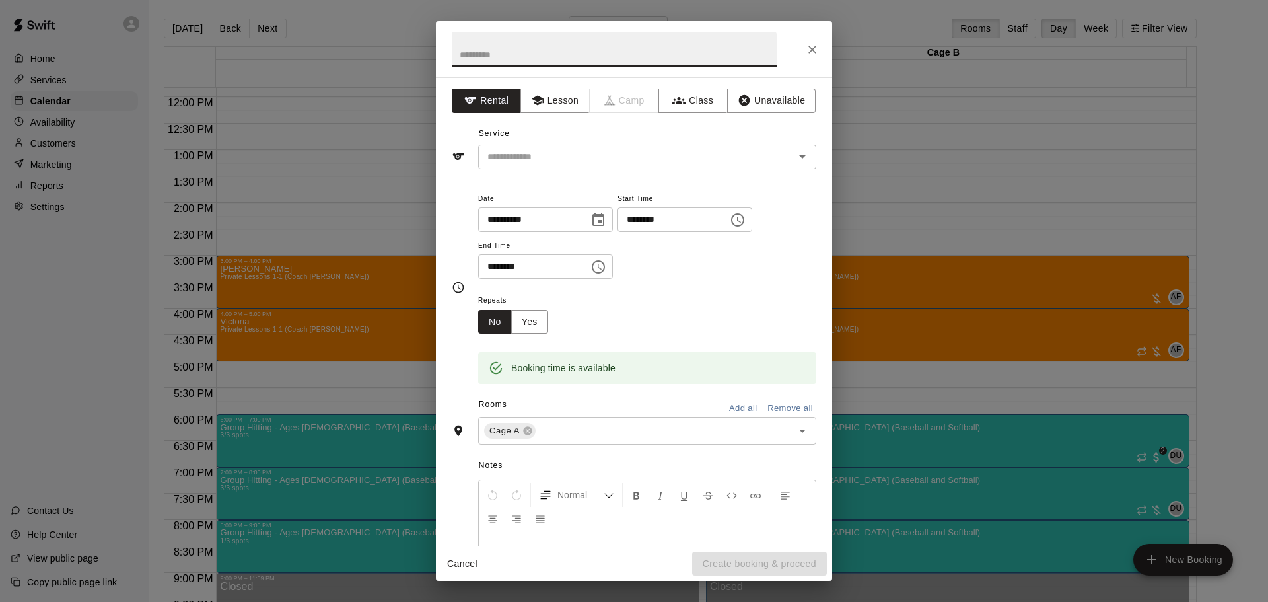
click at [514, 61] on input "text" at bounding box center [614, 49] width 325 height 35
type input "******"
click at [722, 400] on button "Add all" at bounding box center [743, 408] width 42 height 20
click at [555, 109] on button "Lesson" at bounding box center [554, 100] width 69 height 24
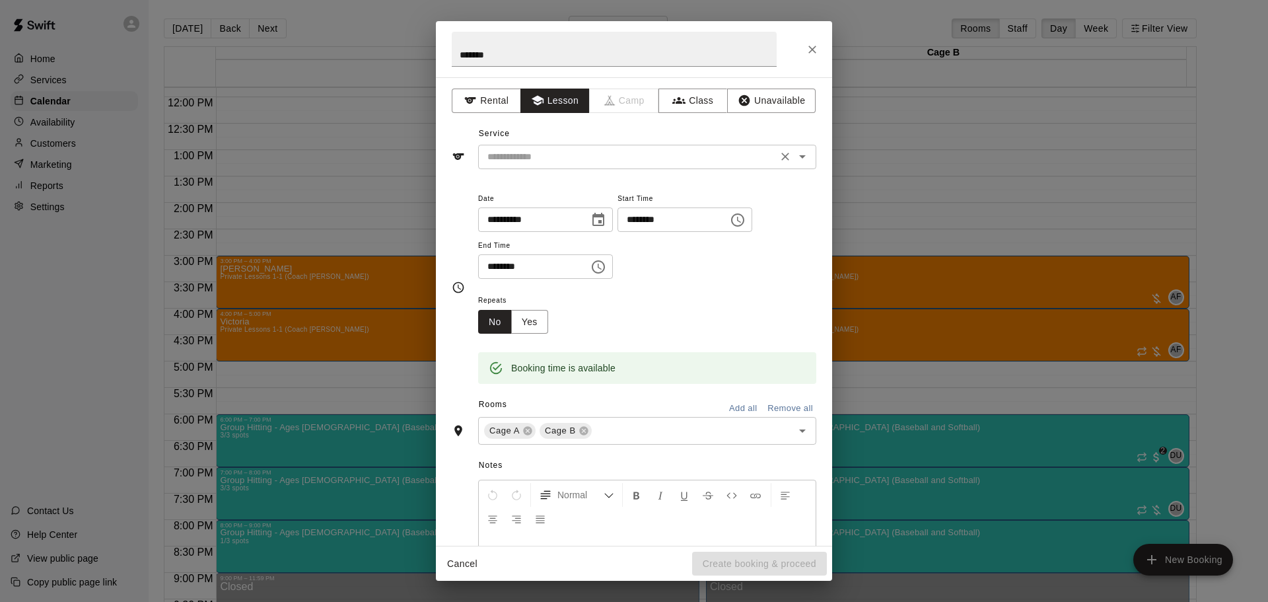
click at [551, 158] on input "text" at bounding box center [627, 157] width 291 height 17
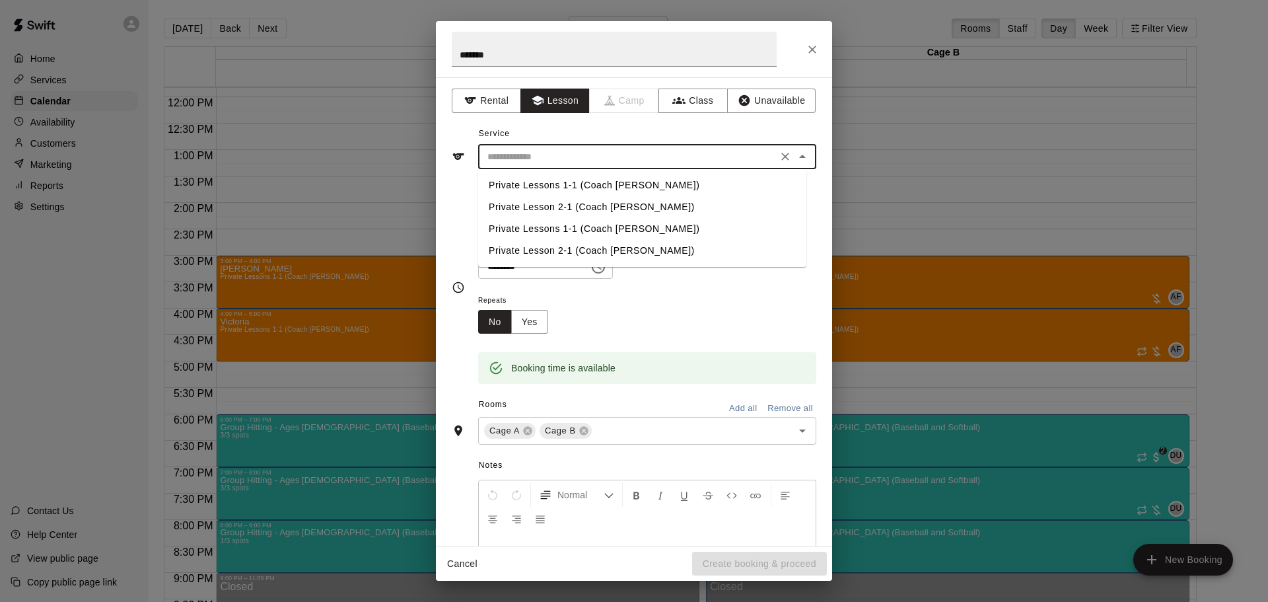
click at [545, 180] on li "Private Lessons 1-1 (Coach [PERSON_NAME])" at bounding box center [642, 185] width 328 height 22
type input "**********"
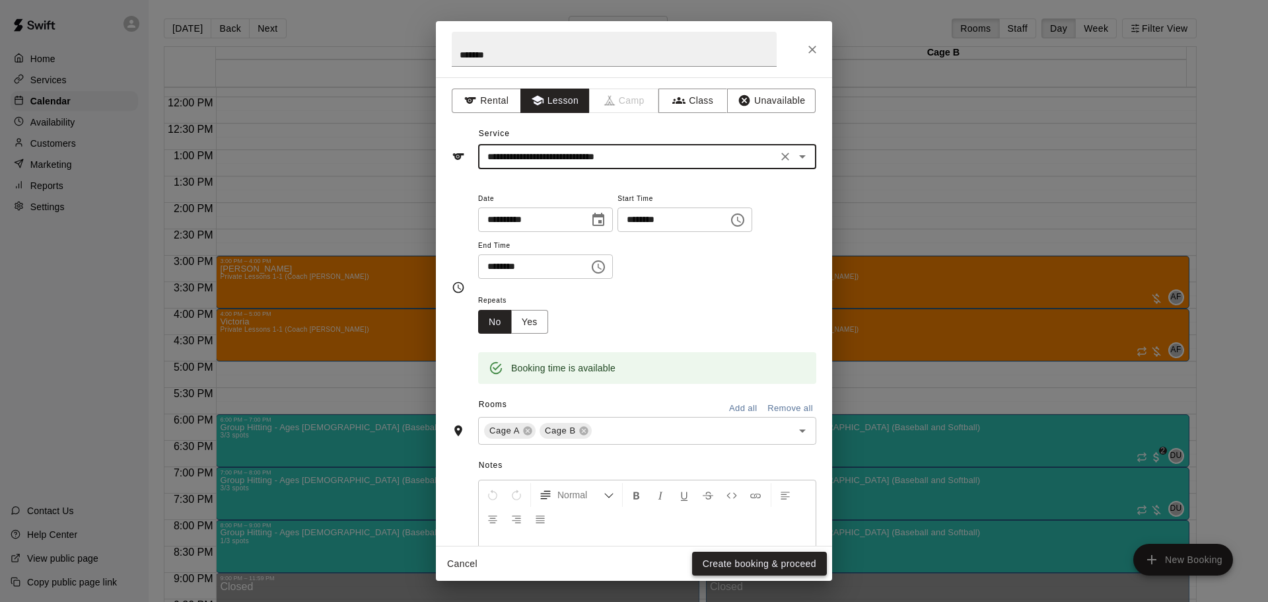
click at [753, 562] on button "Create booking & proceed" at bounding box center [759, 563] width 135 height 24
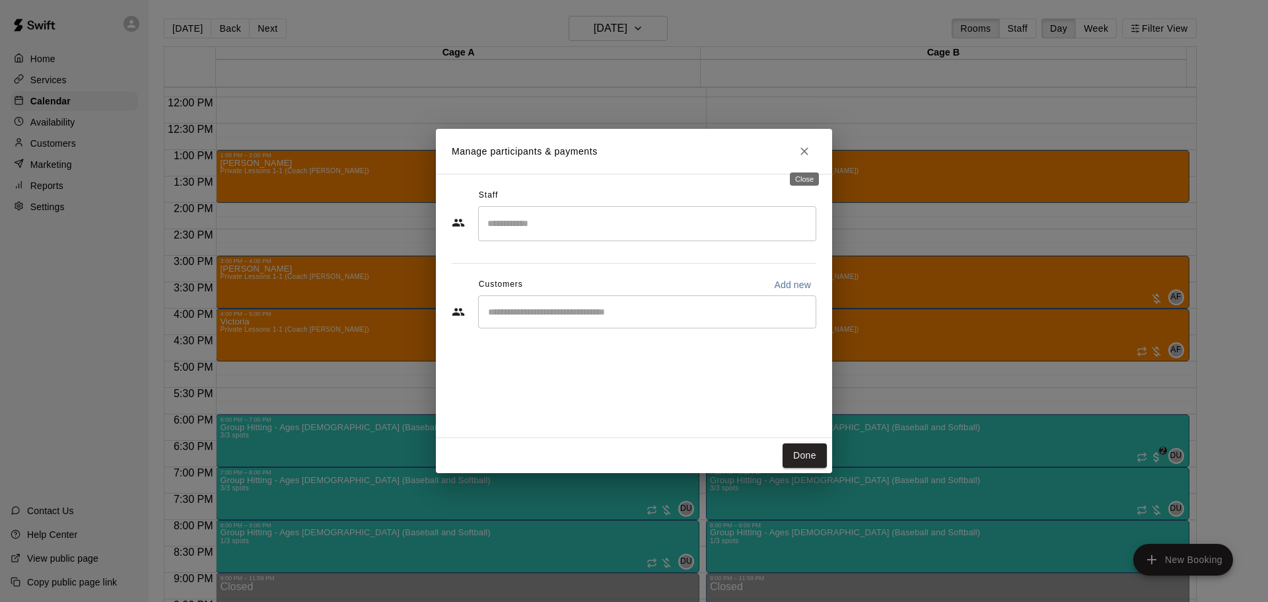
drag, startPoint x: 812, startPoint y: 154, endPoint x: 807, endPoint y: 147, distance: 8.1
click at [808, 165] on body "Home Services Calendar Availability Customers Marketing Reports Settings Contac…" at bounding box center [634, 311] width 1268 height 623
click at [807, 147] on icon "Close" at bounding box center [804, 151] width 13 height 13
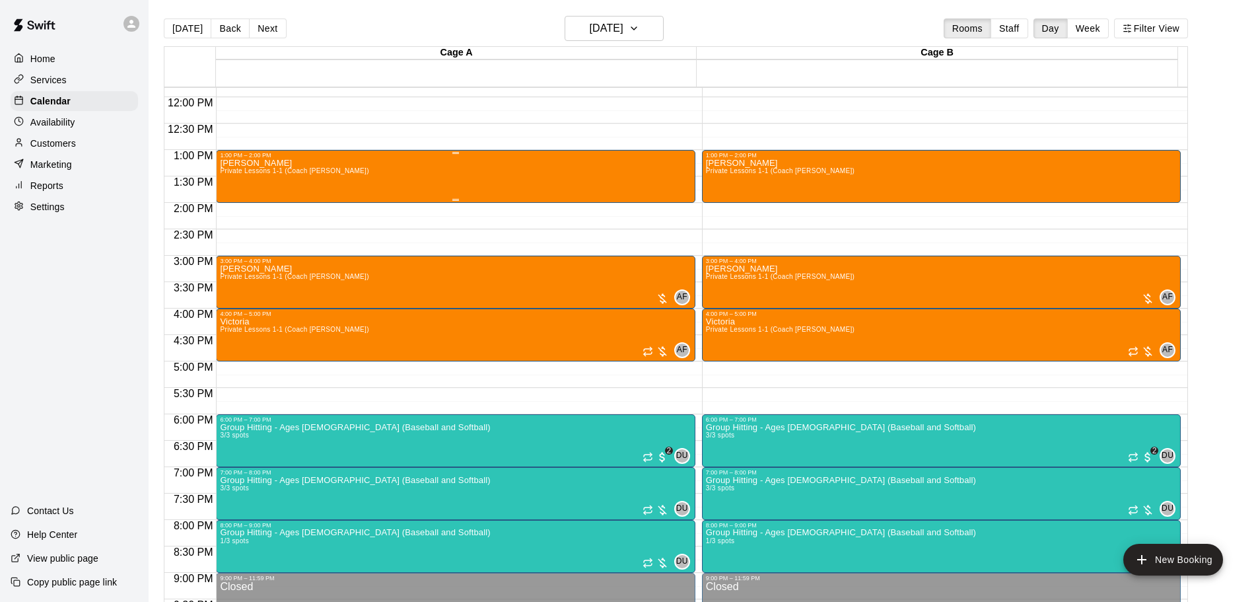
click at [486, 161] on div "[PERSON_NAME] Private Lessons 1-1 (Coach [PERSON_NAME])" at bounding box center [455, 459] width 471 height 602
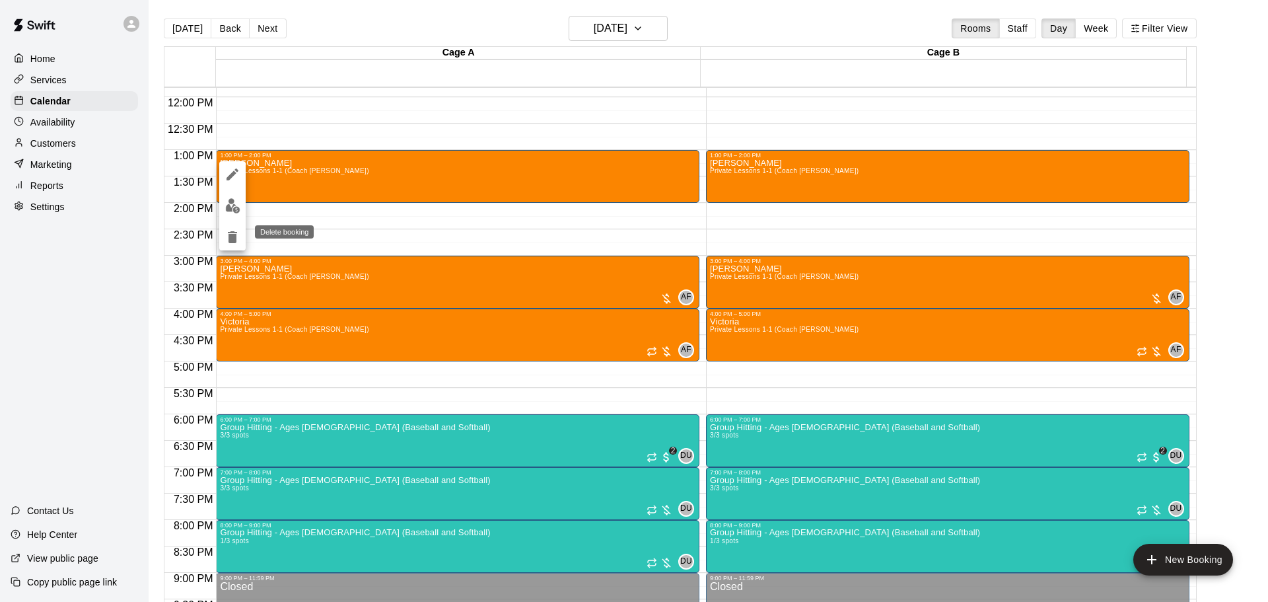
click at [237, 242] on icon "delete" at bounding box center [233, 237] width 16 height 16
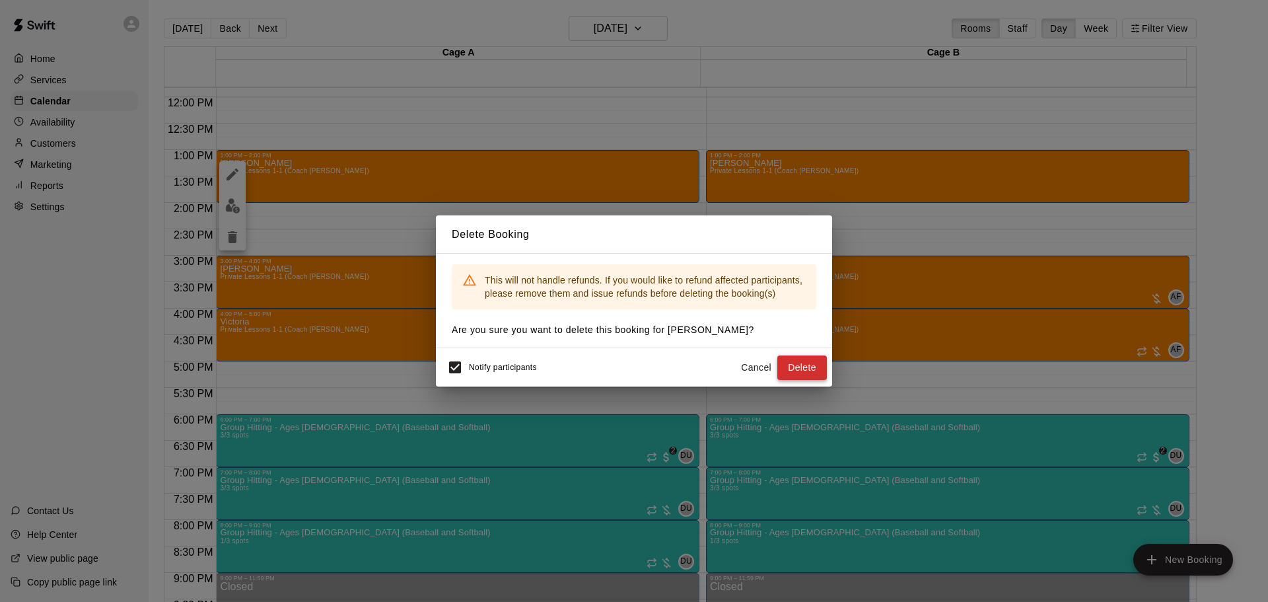
click at [803, 365] on button "Delete" at bounding box center [802, 367] width 50 height 24
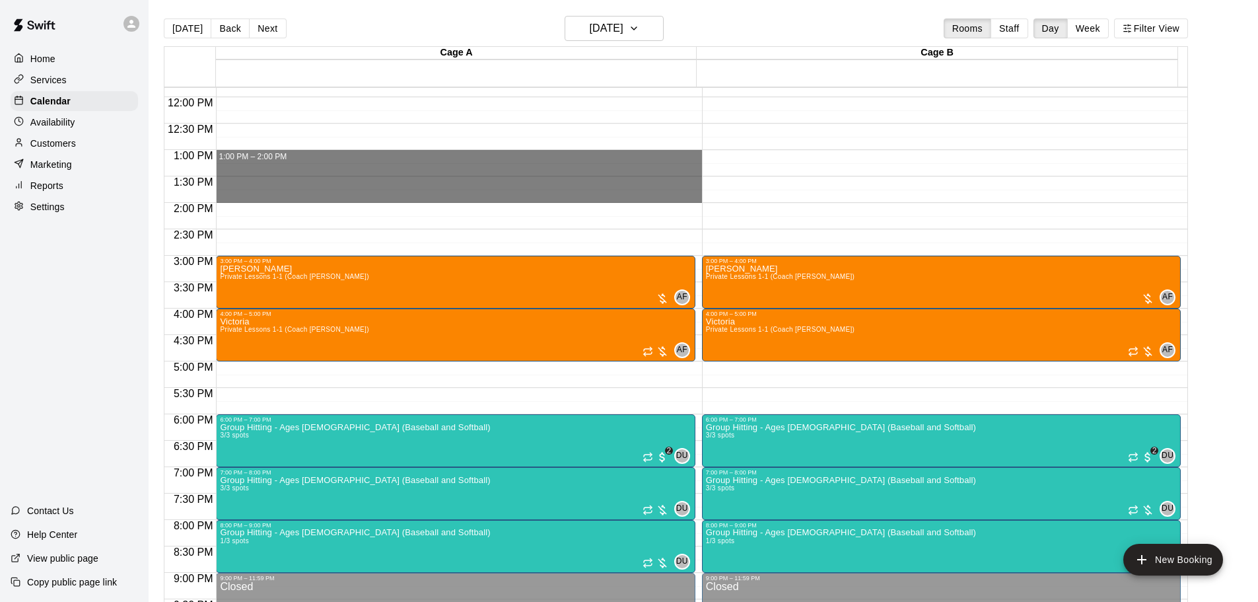
drag, startPoint x: 263, startPoint y: 158, endPoint x: 262, endPoint y: 196, distance: 37.6
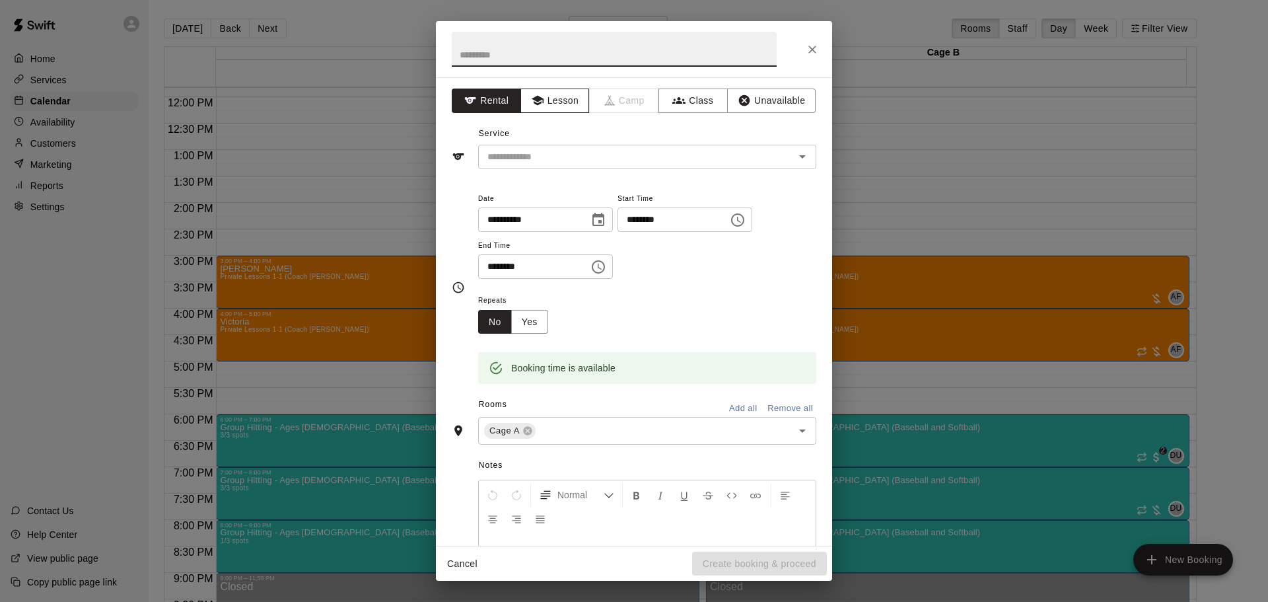
click at [557, 98] on button "Lesson" at bounding box center [554, 100] width 69 height 24
click at [534, 61] on input "text" at bounding box center [614, 49] width 325 height 35
type input "*"
type input "********"
click at [722, 406] on button "Add all" at bounding box center [743, 408] width 42 height 20
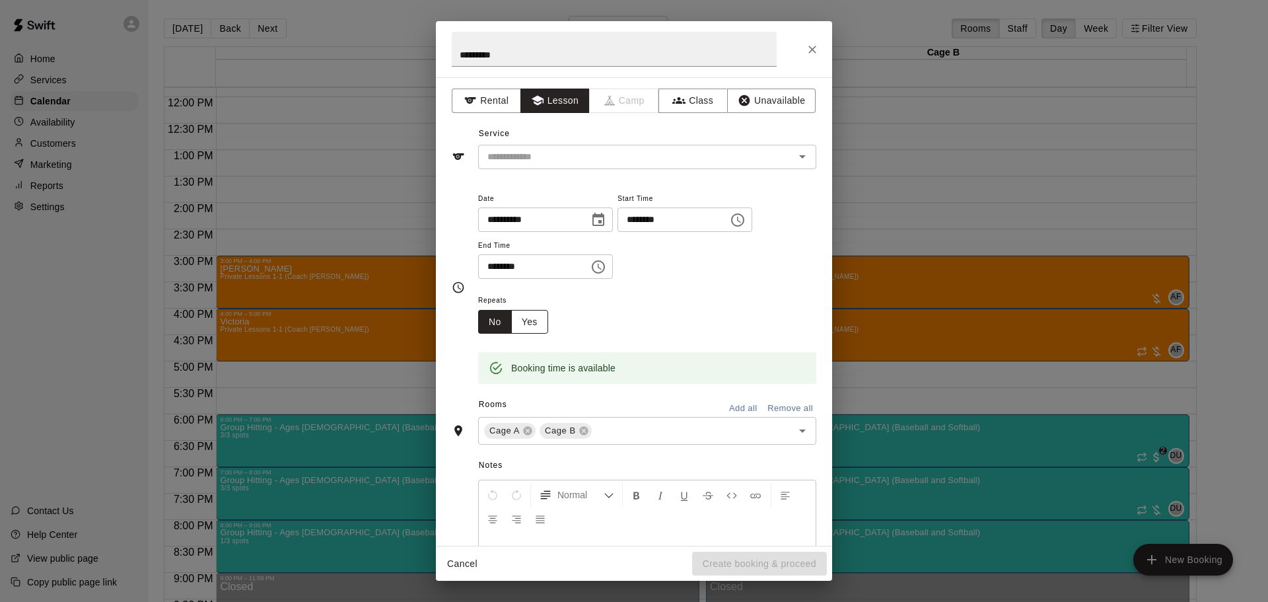
click at [544, 310] on button "Yes" at bounding box center [529, 322] width 37 height 24
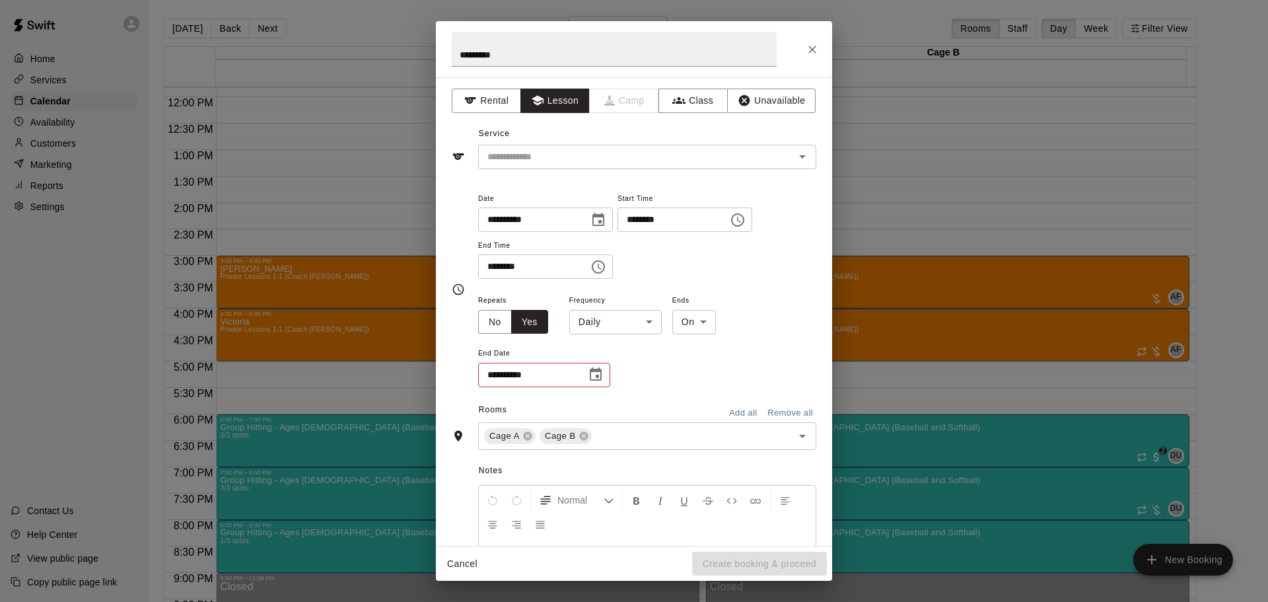
click at [604, 318] on body "Home Services Calendar Availability Customers Marketing Reports Settings Contac…" at bounding box center [634, 311] width 1268 height 623
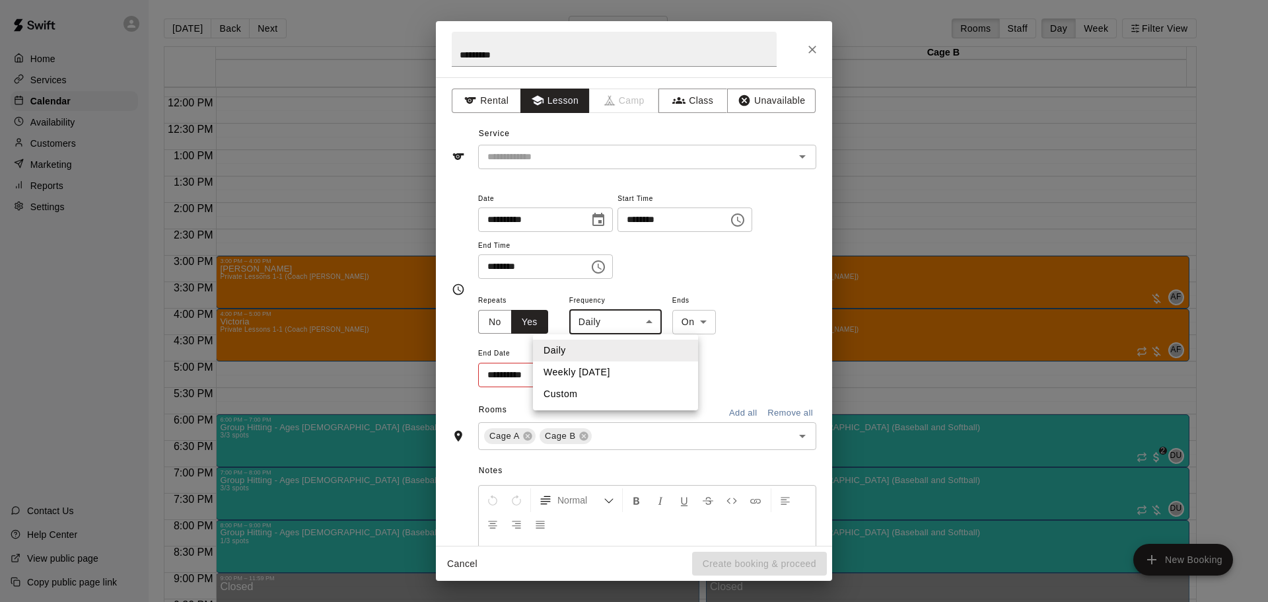
click at [619, 367] on li "Weekly [DATE]" at bounding box center [615, 372] width 165 height 22
type input "******"
click at [567, 372] on input "**********" at bounding box center [527, 375] width 99 height 24
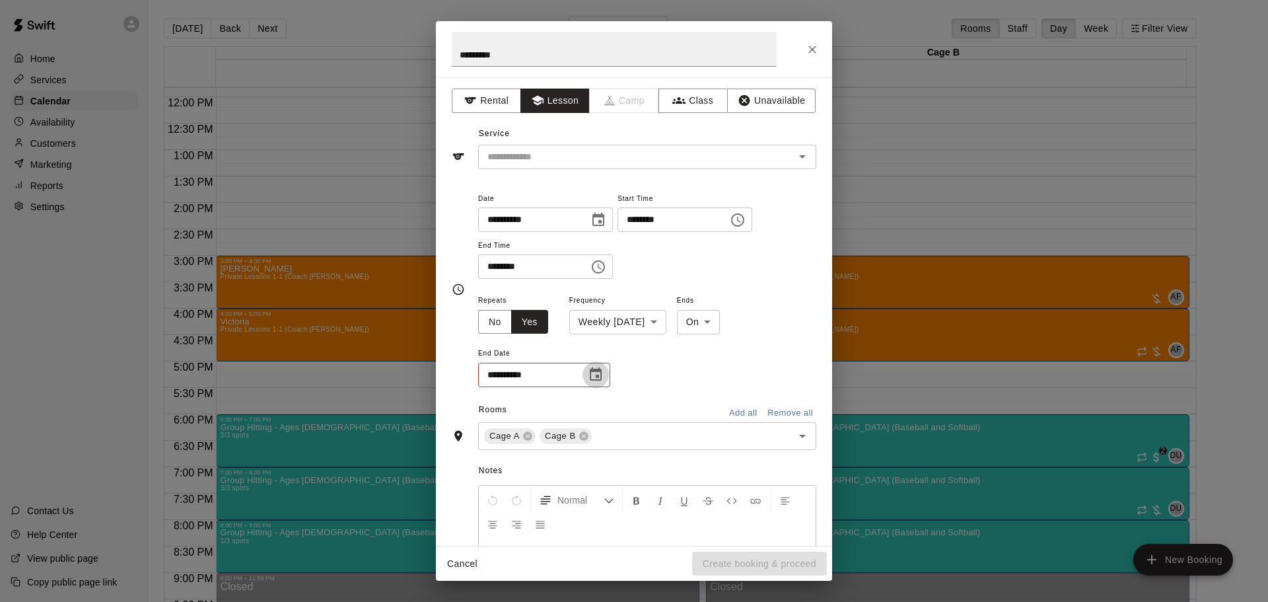
click at [598, 378] on icon "Choose date" at bounding box center [596, 373] width 12 height 13
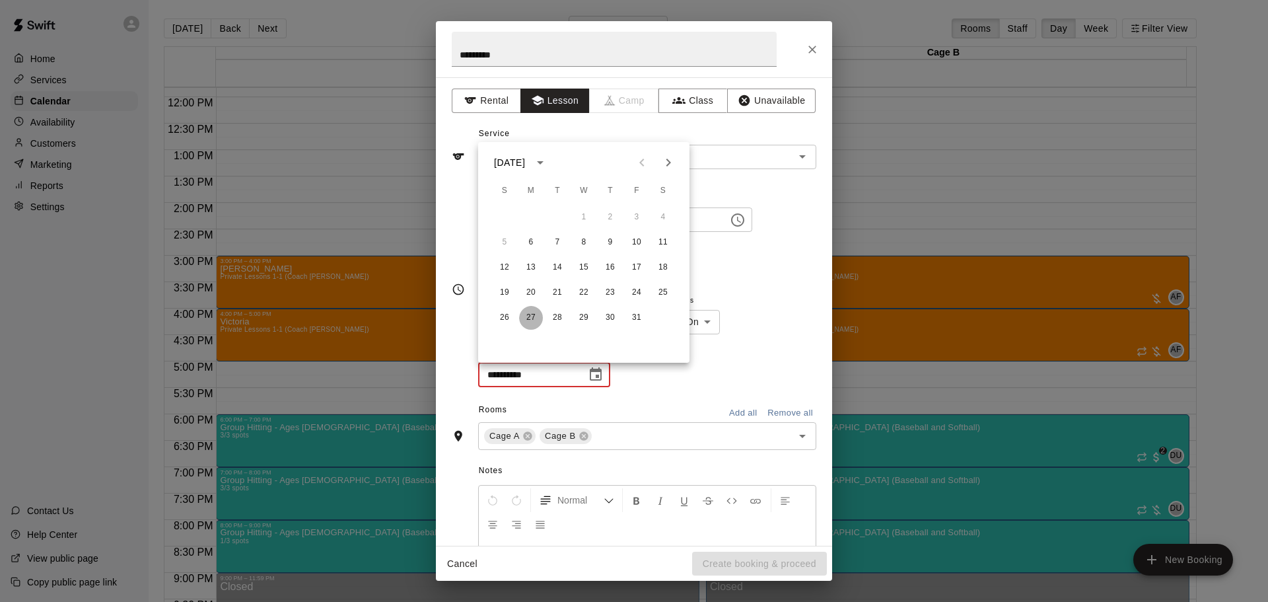
click at [526, 323] on button "27" at bounding box center [531, 318] width 24 height 24
type input "**********"
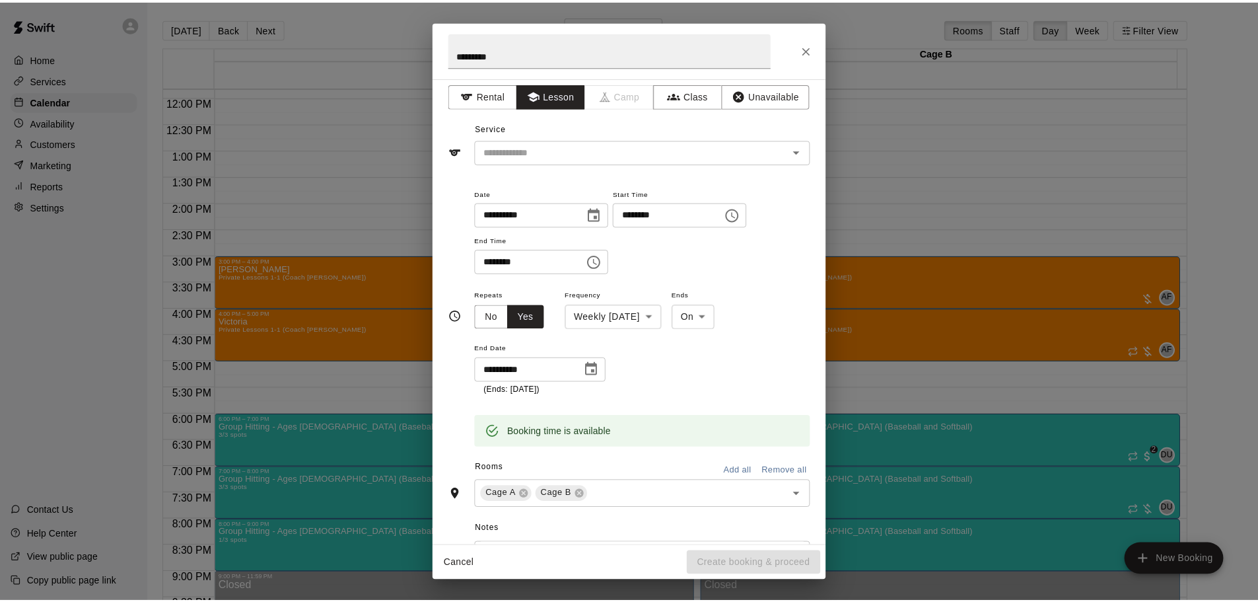
scroll to position [0, 0]
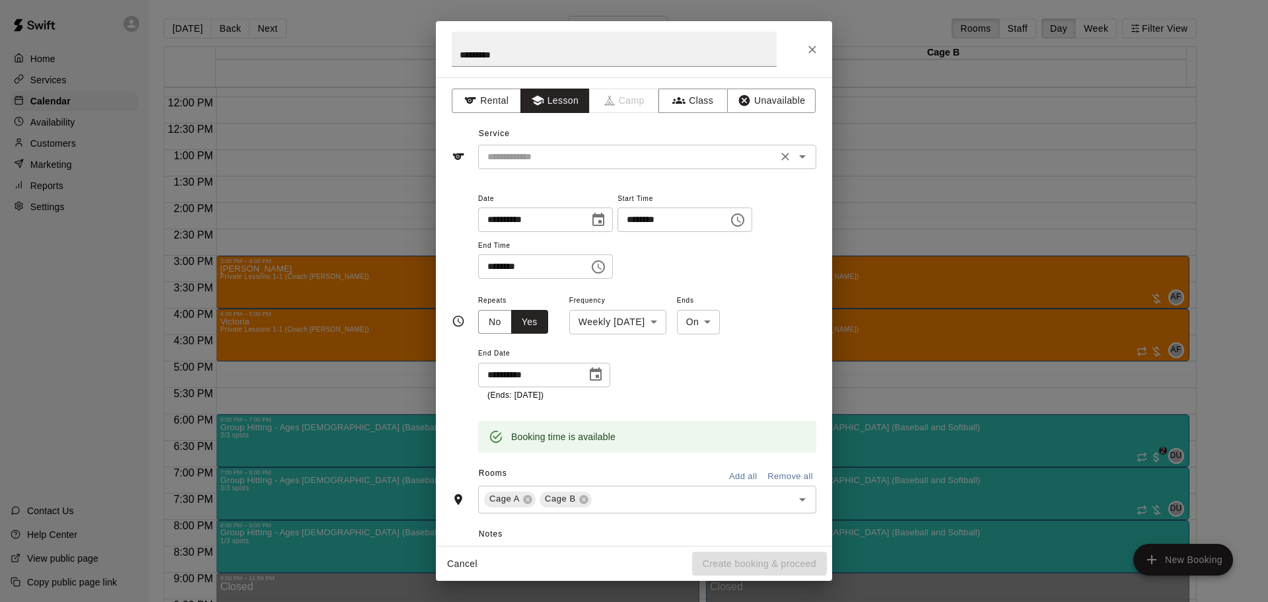
click at [565, 166] on div "​" at bounding box center [647, 157] width 338 height 24
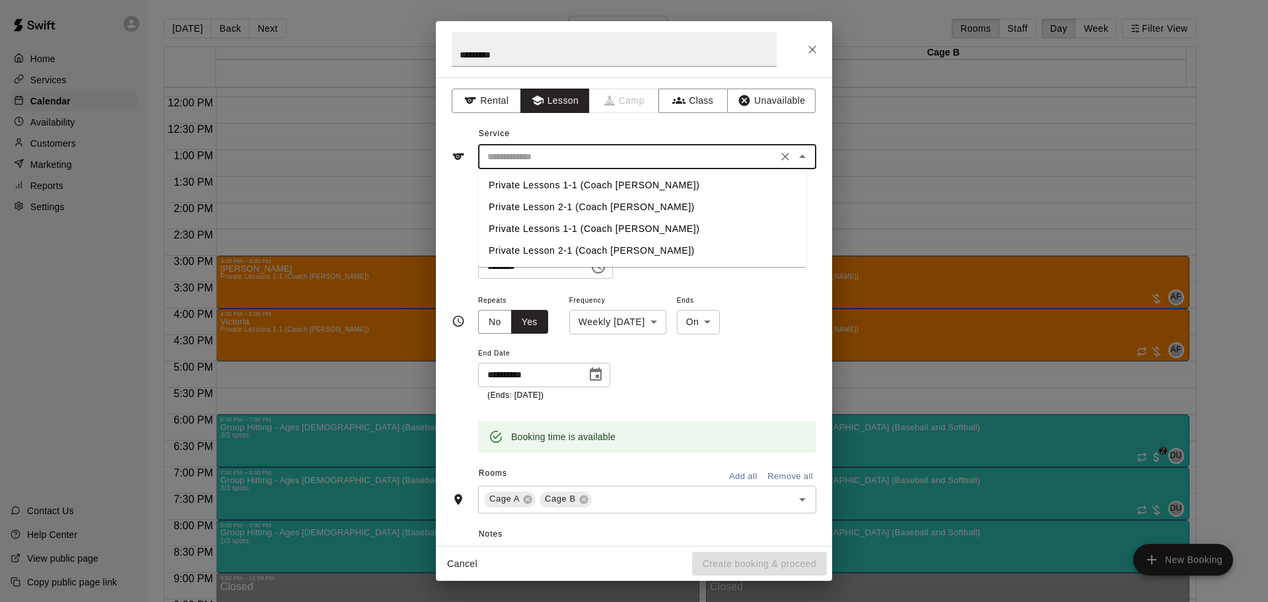
click at [553, 180] on li "Private Lessons 1-1 (Coach [PERSON_NAME])" at bounding box center [642, 185] width 328 height 22
type input "**********"
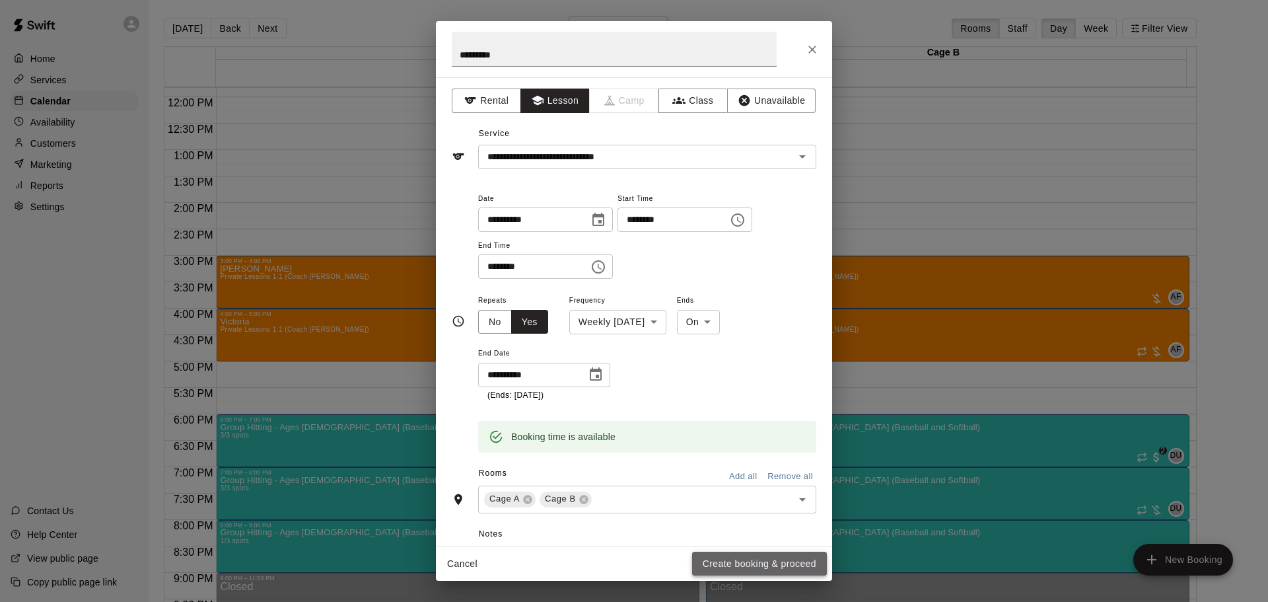
click at [784, 564] on button "Create booking & proceed" at bounding box center [759, 563] width 135 height 24
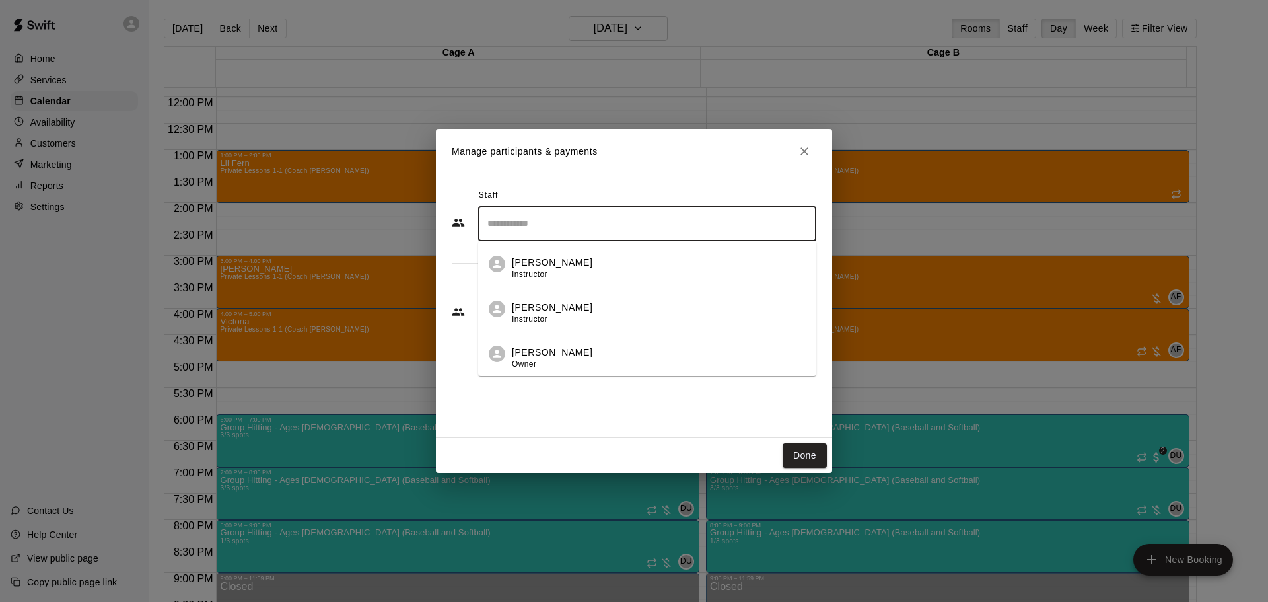
click at [604, 225] on input "Search staff" at bounding box center [647, 223] width 326 height 23
click at [569, 354] on p "[PERSON_NAME]" at bounding box center [552, 352] width 81 height 14
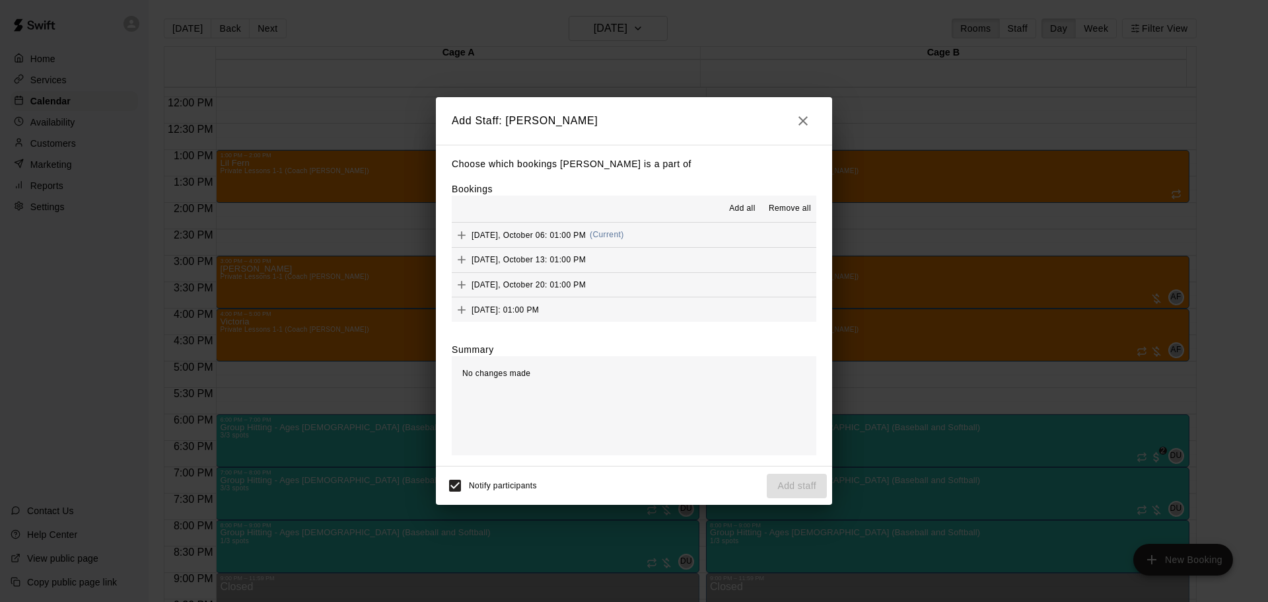
click at [743, 205] on span "Add all" at bounding box center [742, 208] width 26 height 13
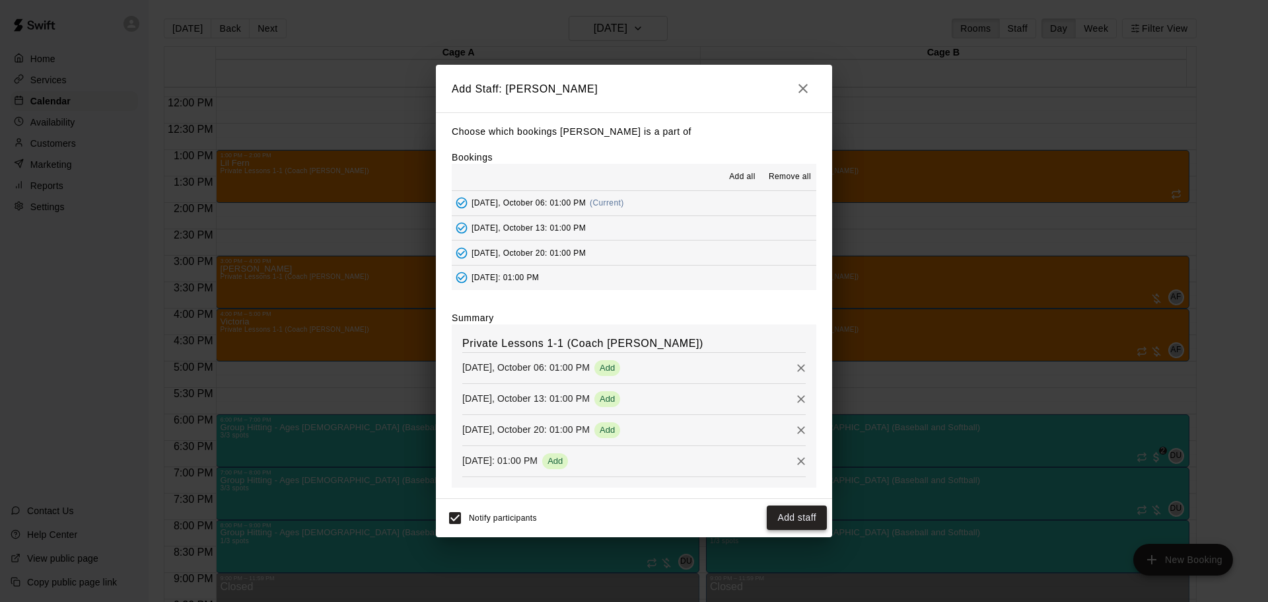
click at [797, 519] on button "Add staff" at bounding box center [797, 517] width 60 height 24
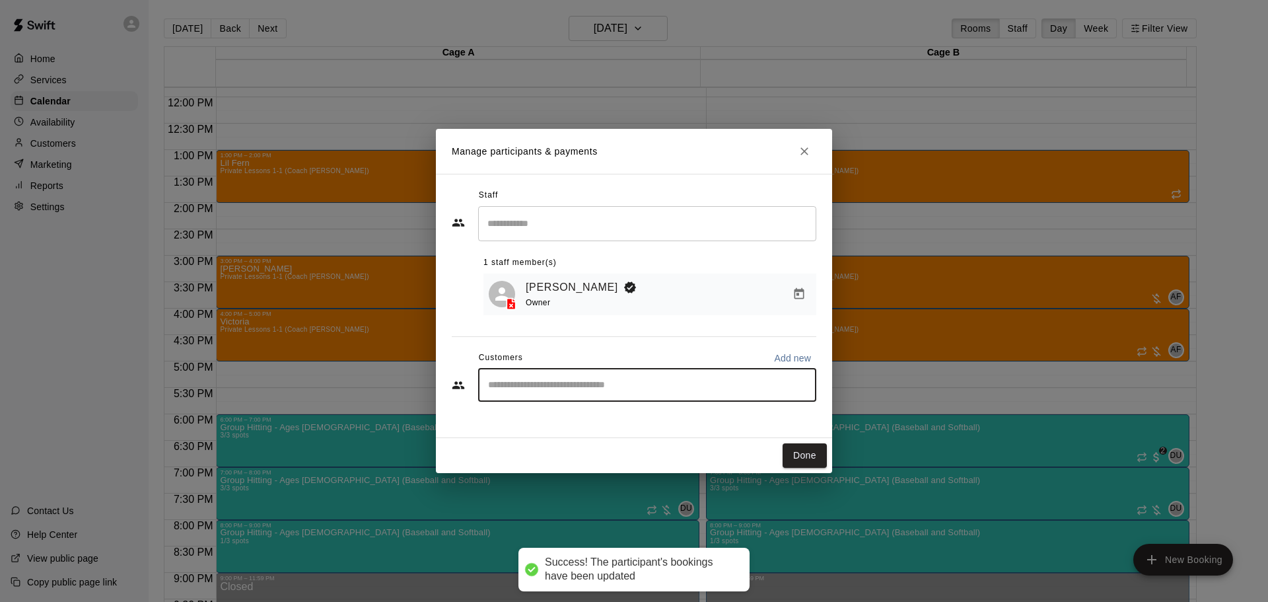
click at [592, 392] on input "Start typing to search customers..." at bounding box center [647, 384] width 326 height 13
type input "******"
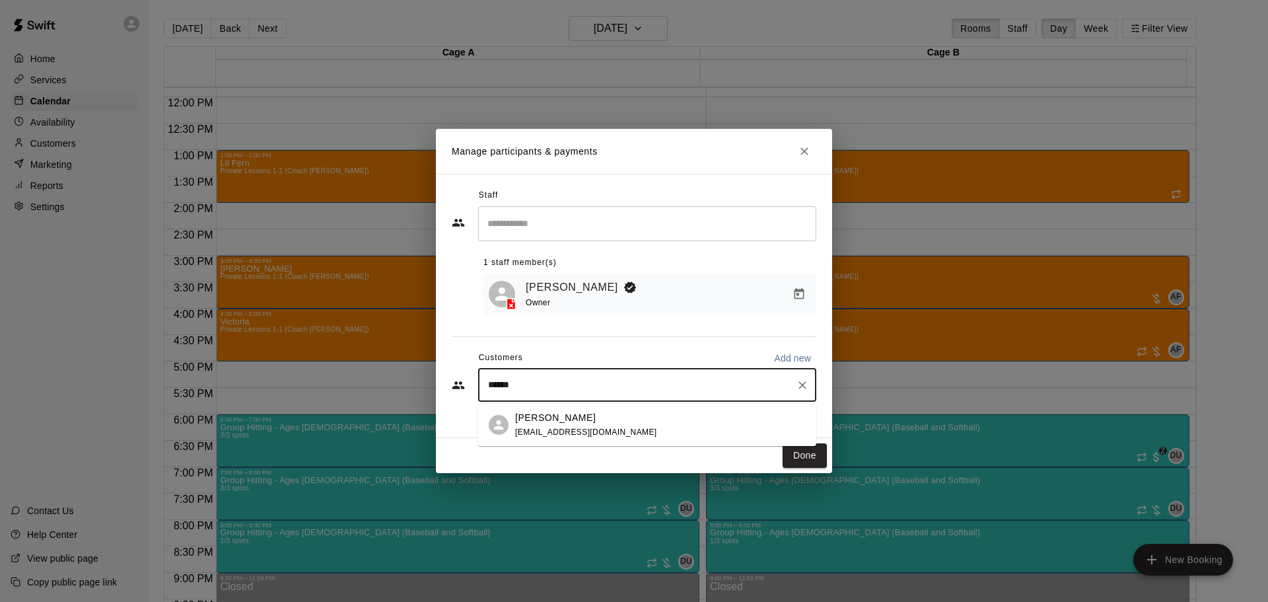
click at [575, 420] on p "[PERSON_NAME]" at bounding box center [555, 418] width 81 height 14
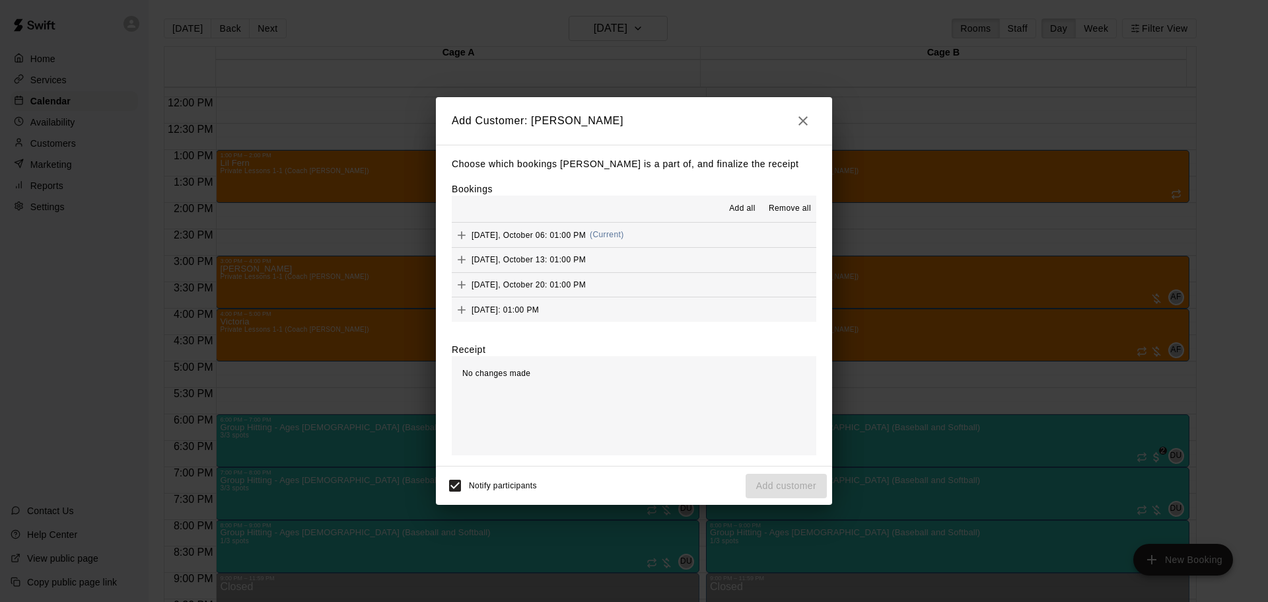
click at [742, 205] on span "Add all" at bounding box center [742, 208] width 26 height 13
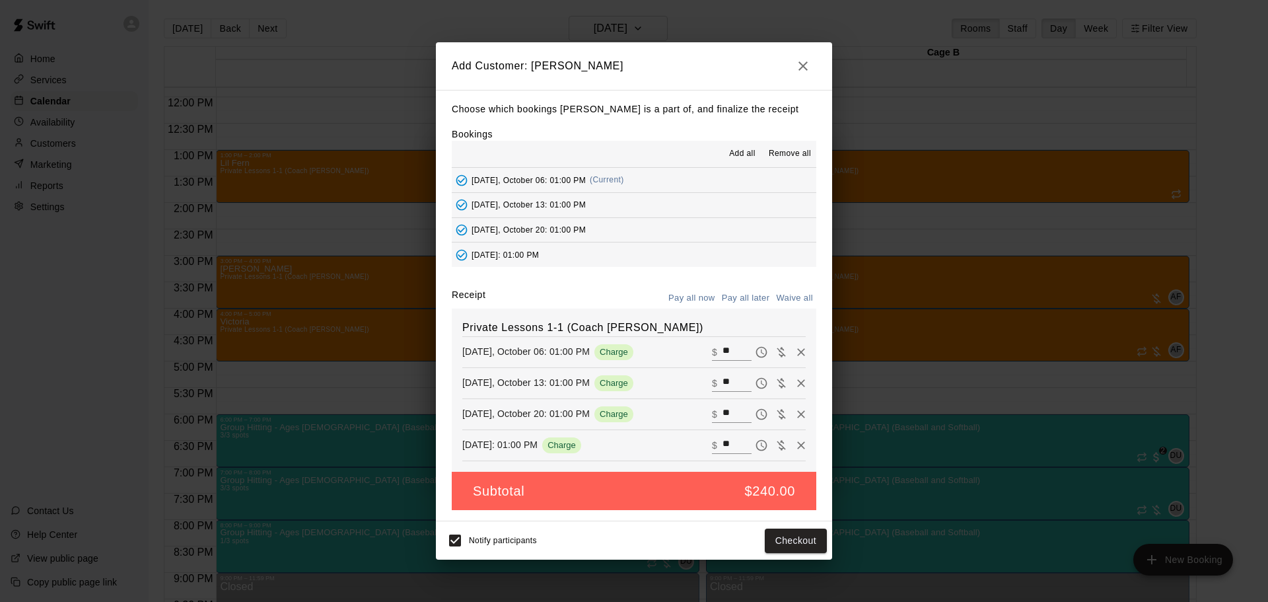
click at [744, 298] on button "Pay all later" at bounding box center [745, 298] width 55 height 20
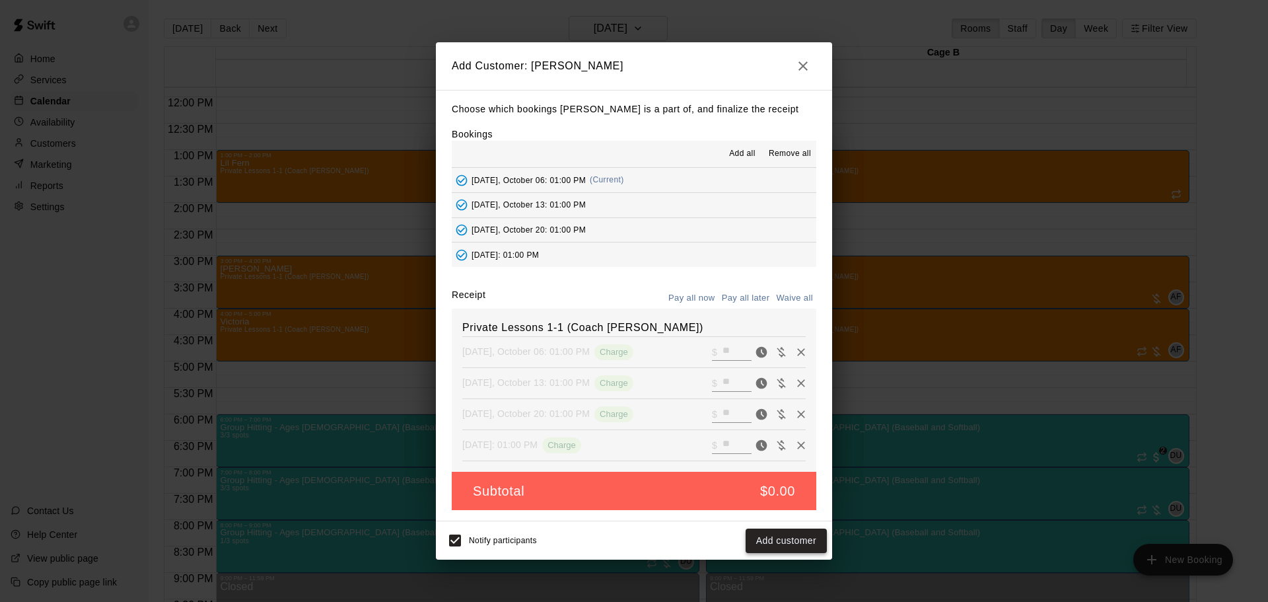
click at [763, 550] on button "Add customer" at bounding box center [786, 540] width 81 height 24
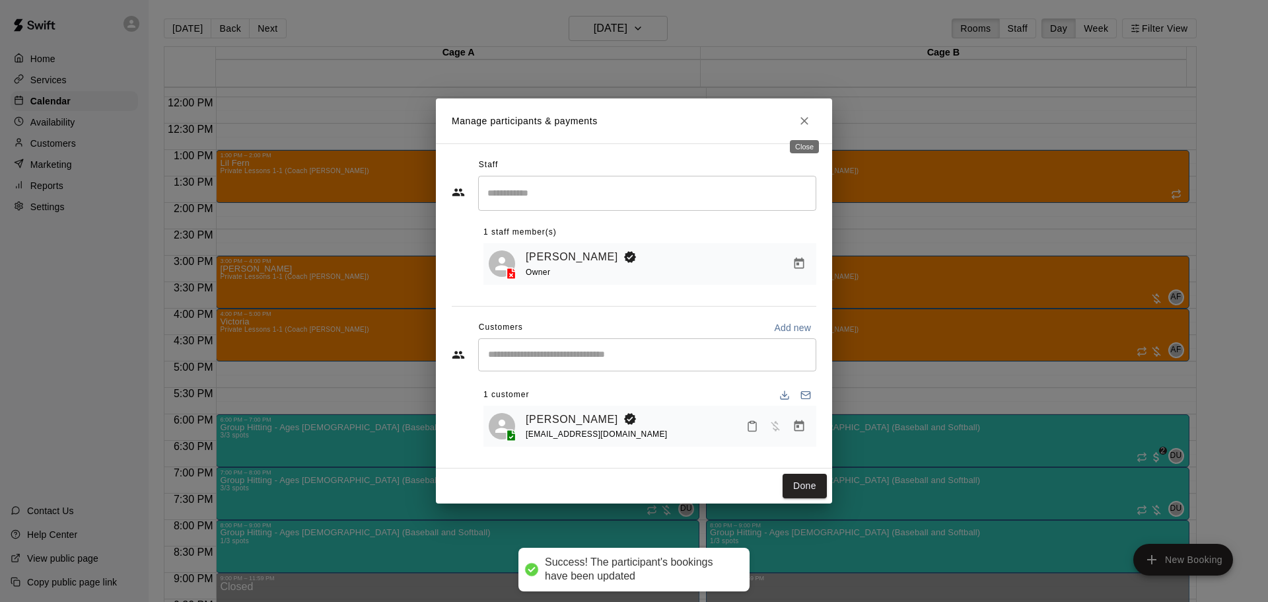
click at [809, 114] on icon "Close" at bounding box center [804, 120] width 13 height 13
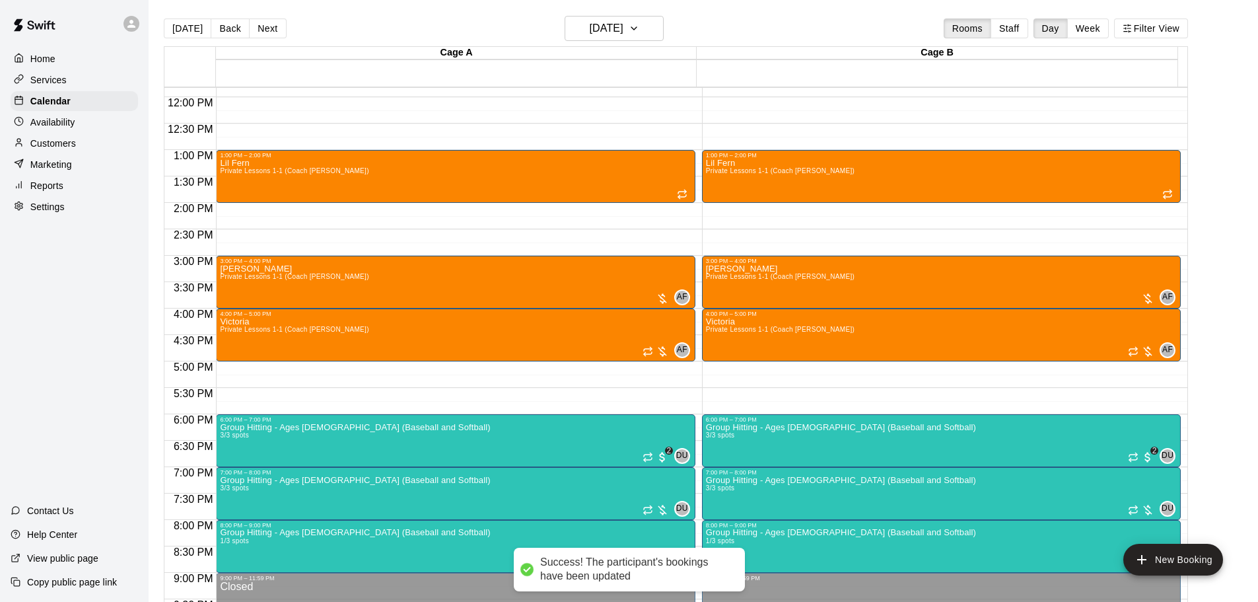
click at [57, 121] on p "Availability" at bounding box center [52, 122] width 45 height 13
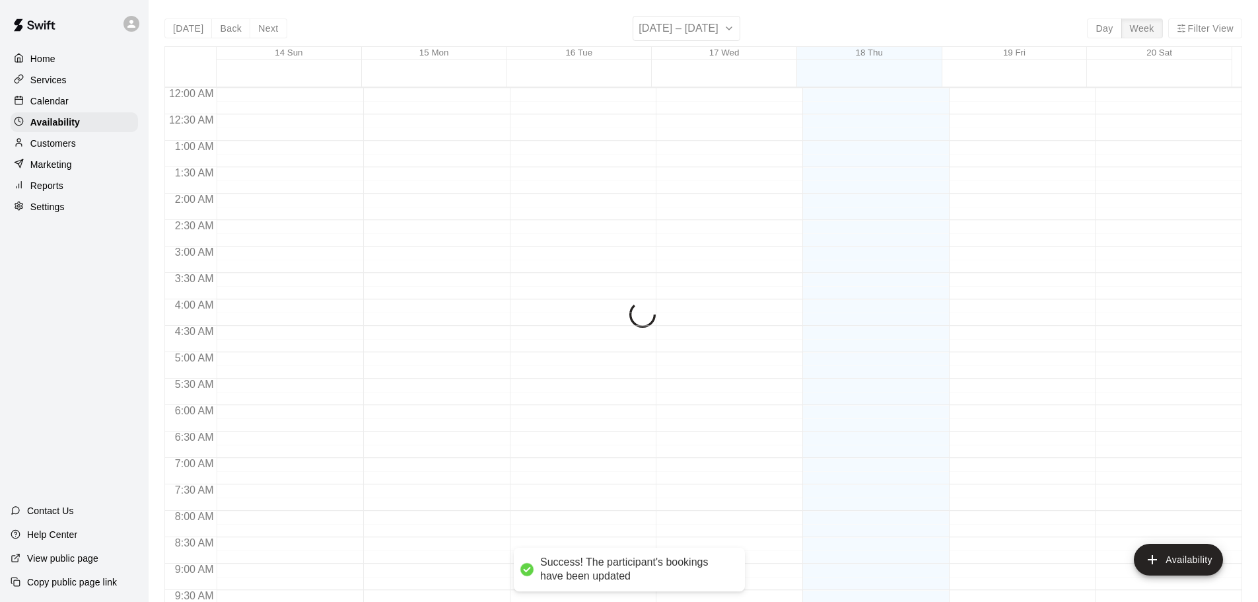
scroll to position [518, 0]
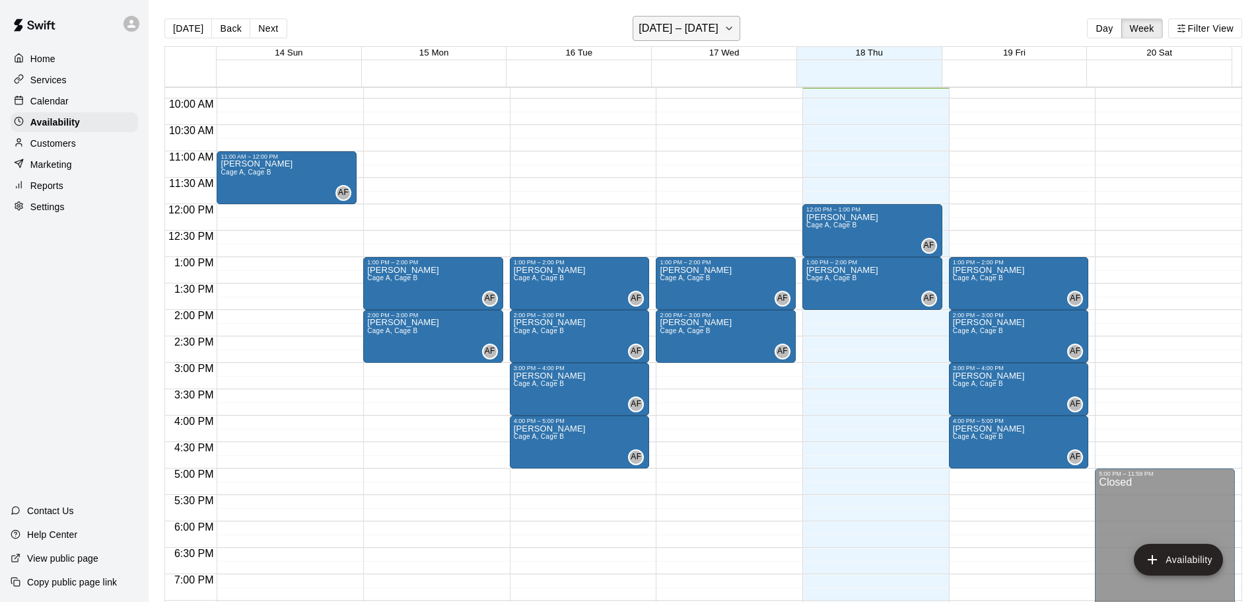
click at [706, 32] on h6 "[DATE] – [DATE]" at bounding box center [679, 28] width 80 height 18
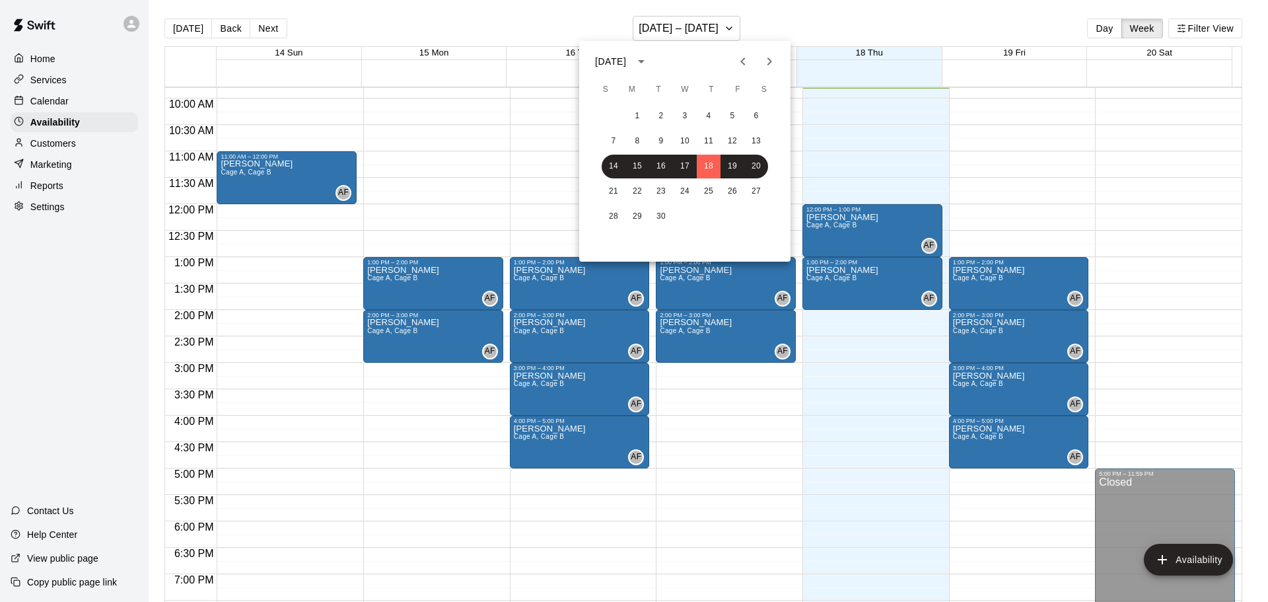
click at [762, 56] on icon "Next month" at bounding box center [769, 61] width 16 height 16
click at [634, 140] on button "6" at bounding box center [637, 141] width 24 height 24
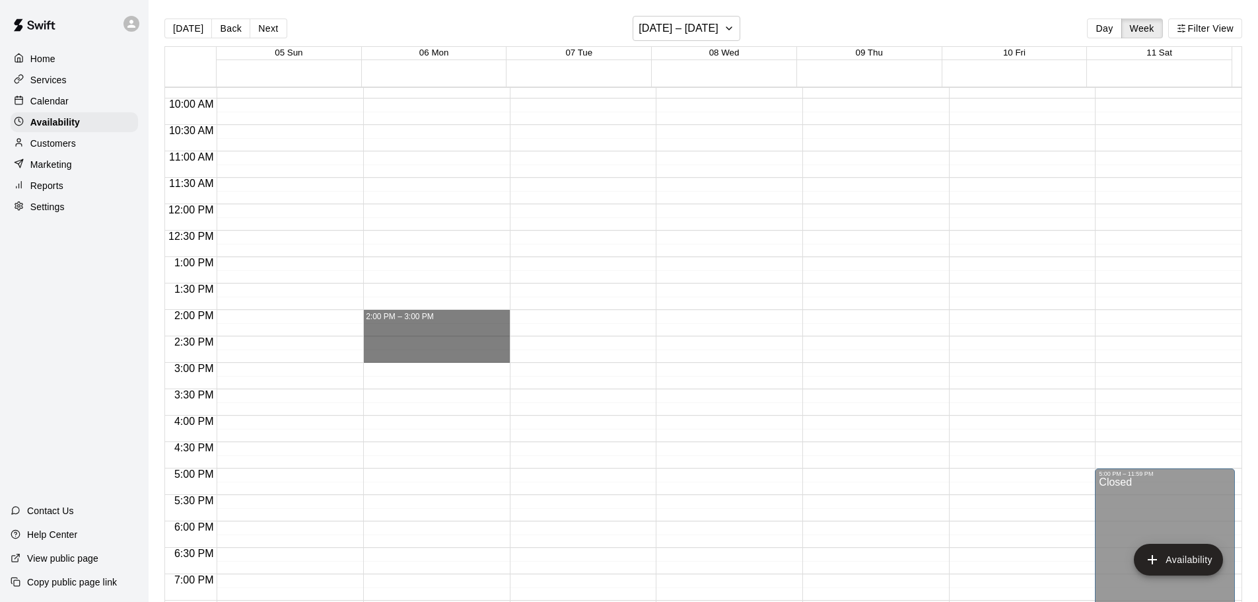
drag, startPoint x: 378, startPoint y: 312, endPoint x: 383, endPoint y: 350, distance: 38.0
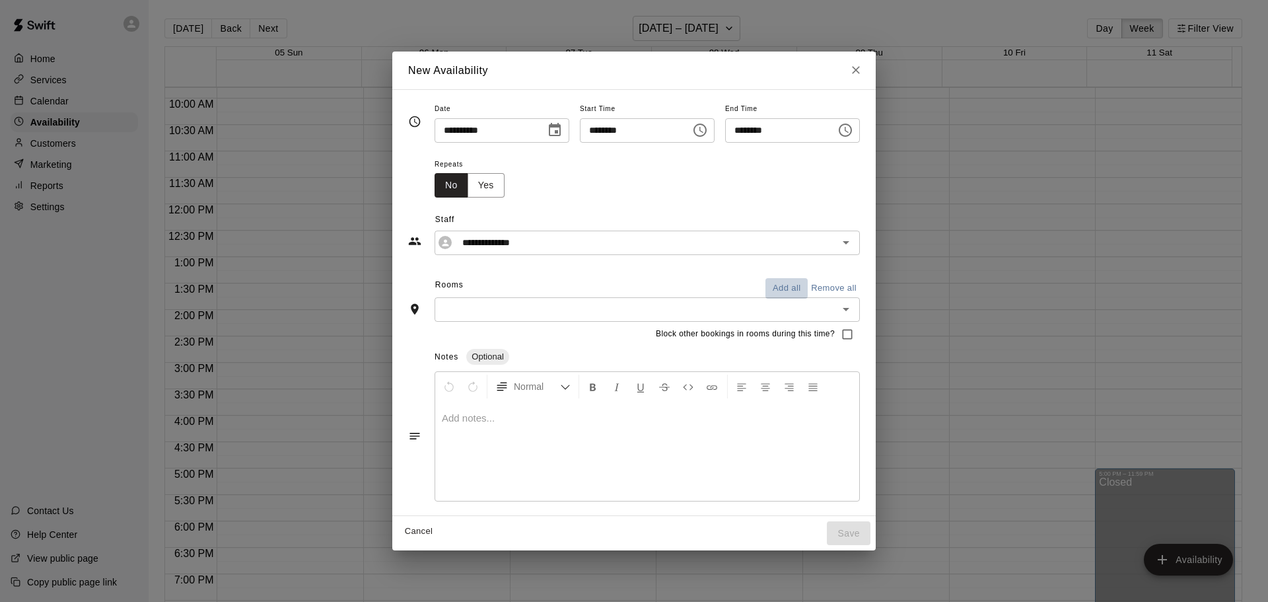
click at [801, 284] on button "Add all" at bounding box center [786, 288] width 42 height 20
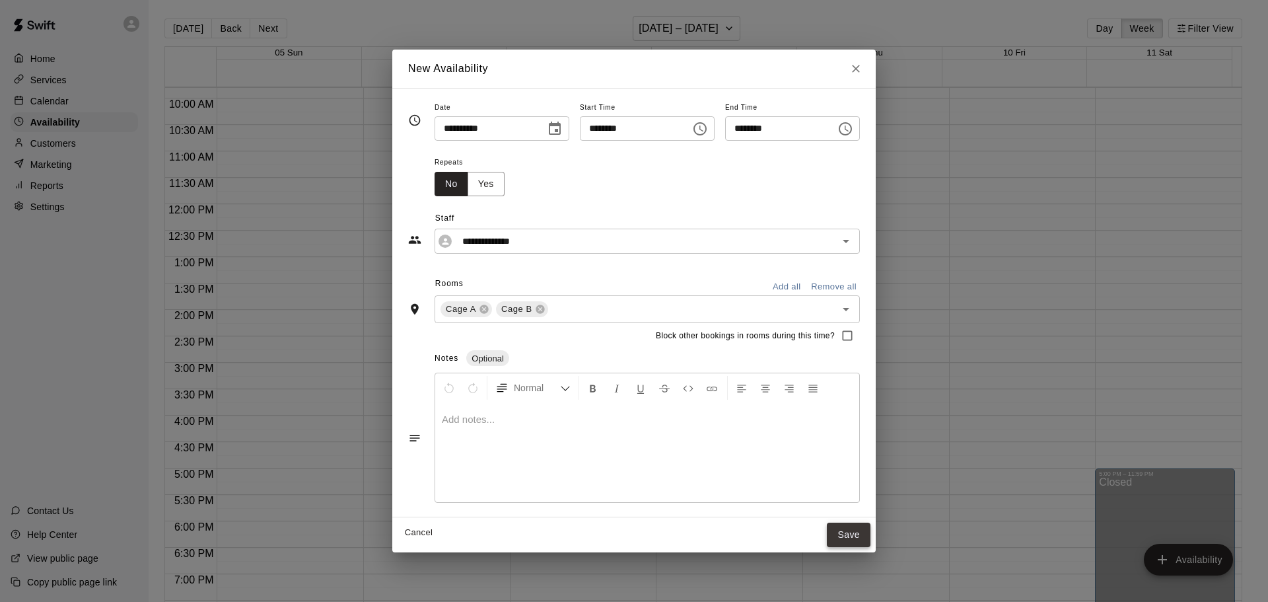
click at [870, 532] on button "Save" at bounding box center [849, 534] width 44 height 24
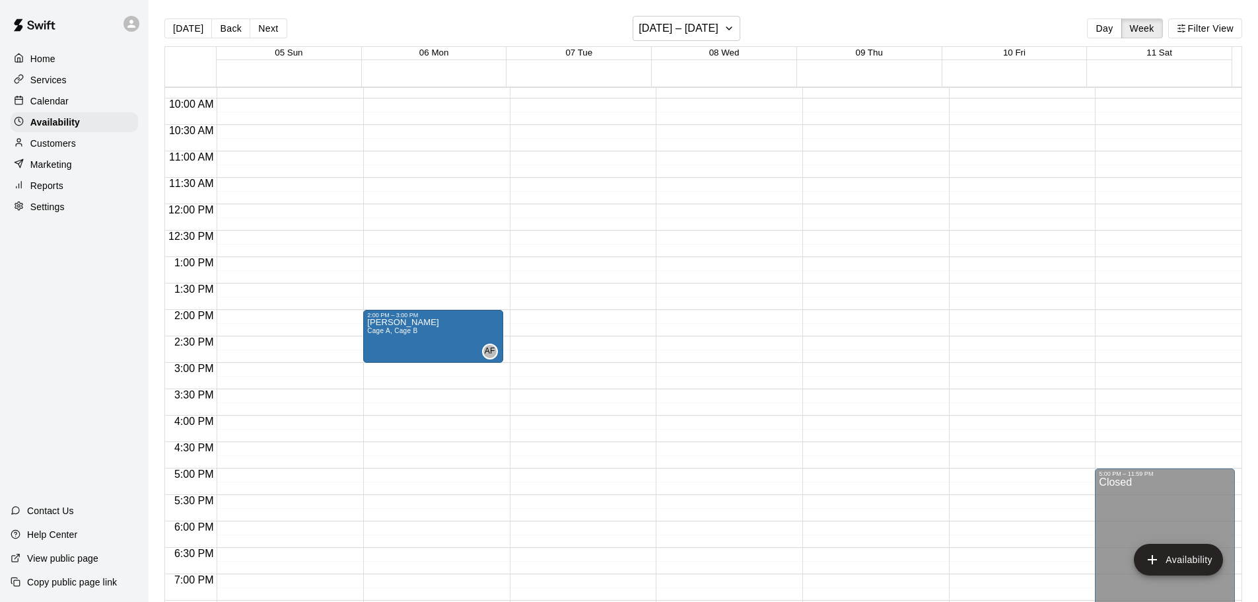
click at [691, 10] on main "[DATE] Back Next [DATE] – [DATE] Day Week Filter View 05 Sun 06 Mon 07 Tue 08 W…" at bounding box center [703, 311] width 1109 height 623
click at [689, 25] on h6 "[DATE] – [DATE]" at bounding box center [679, 28] width 80 height 18
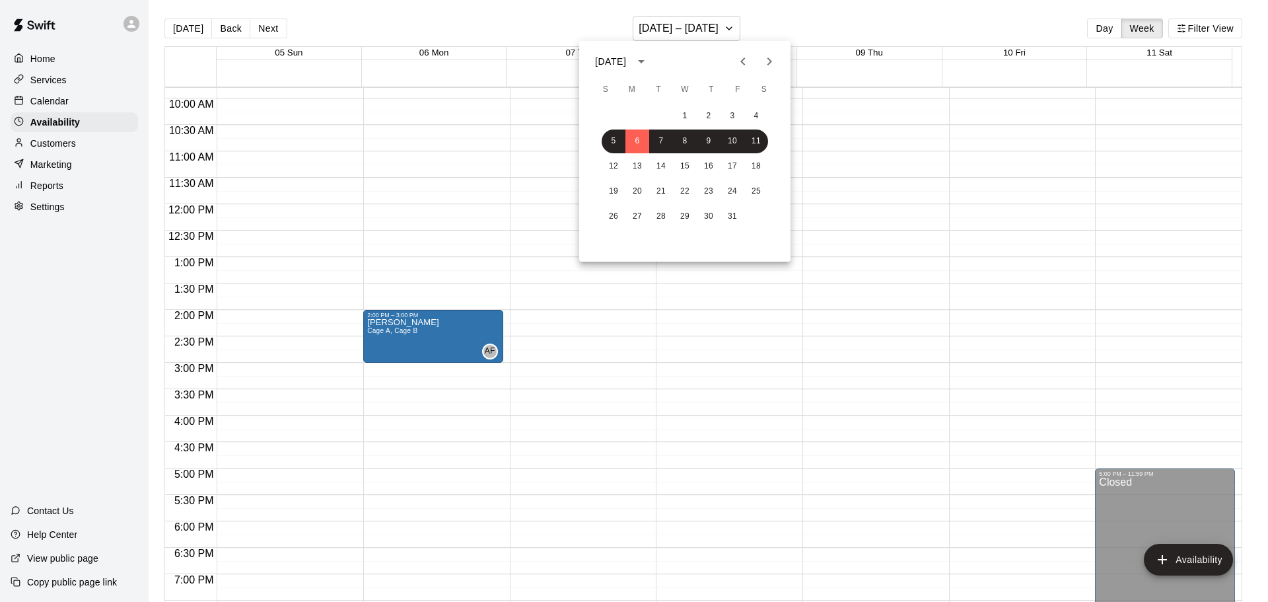
click at [740, 56] on icon "Previous month" at bounding box center [743, 61] width 16 height 16
click at [674, 167] on button "17" at bounding box center [685, 167] width 24 height 24
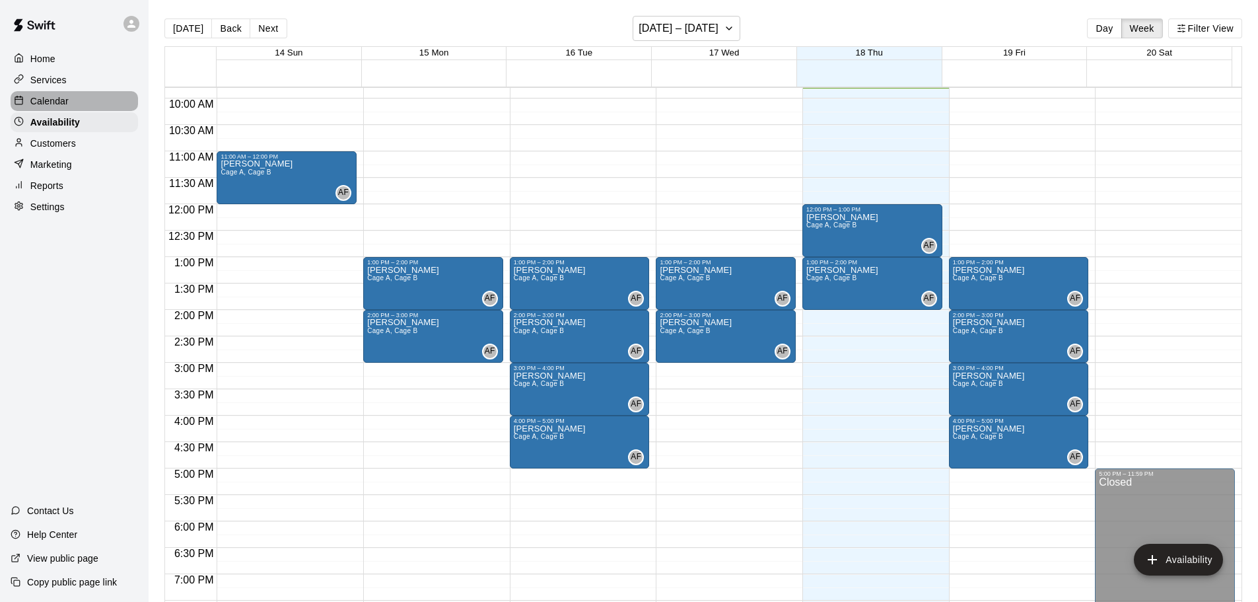
click at [56, 105] on p "Calendar" at bounding box center [49, 100] width 38 height 13
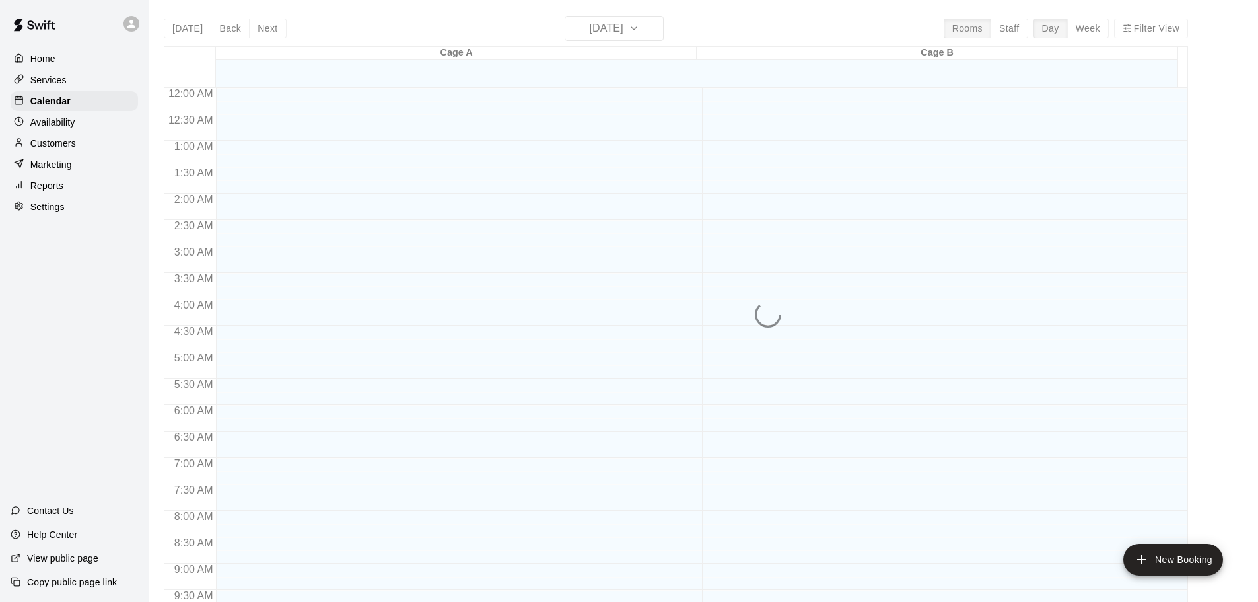
scroll to position [518, 0]
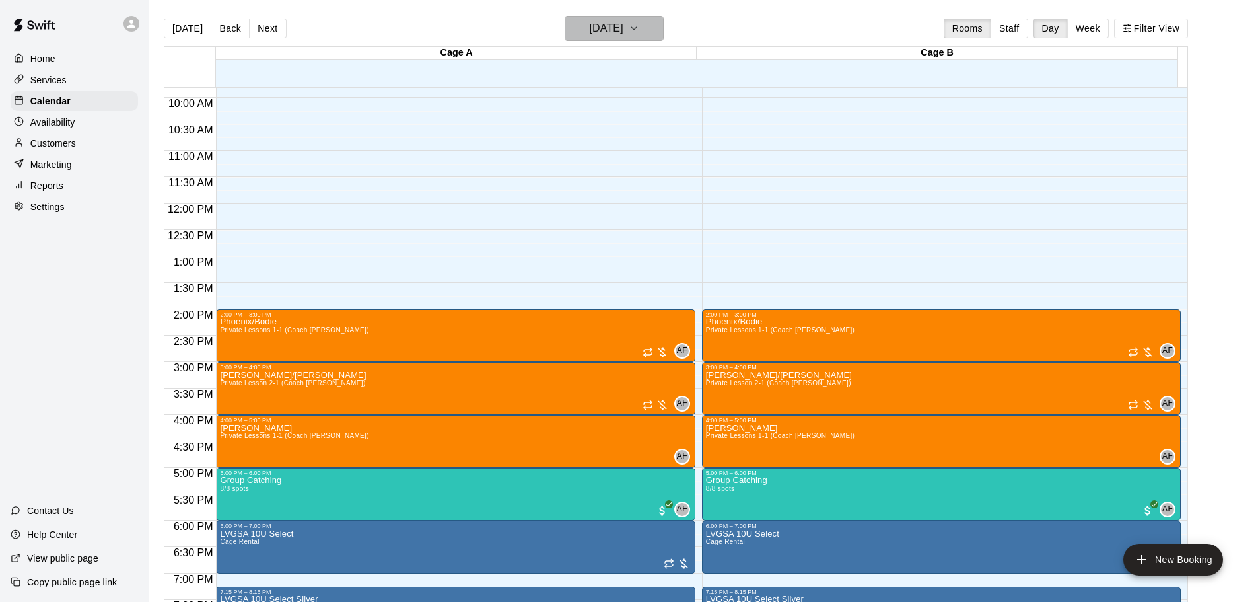
click at [623, 26] on h6 "[DATE]" at bounding box center [607, 28] width 34 height 18
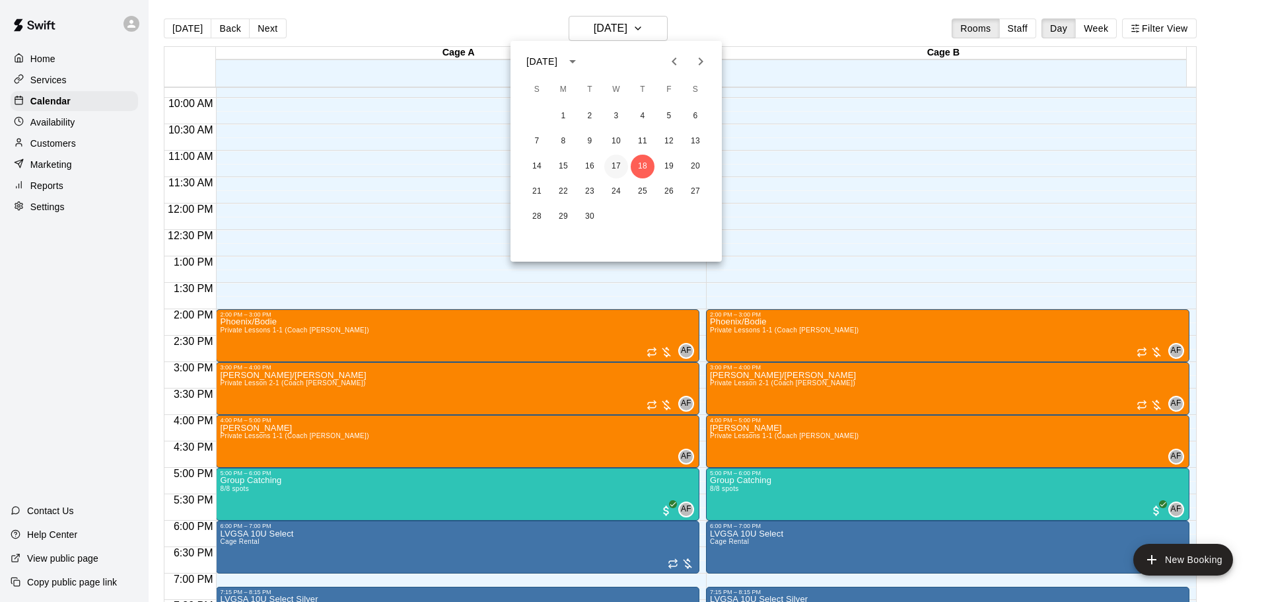
click at [611, 162] on button "17" at bounding box center [616, 167] width 24 height 24
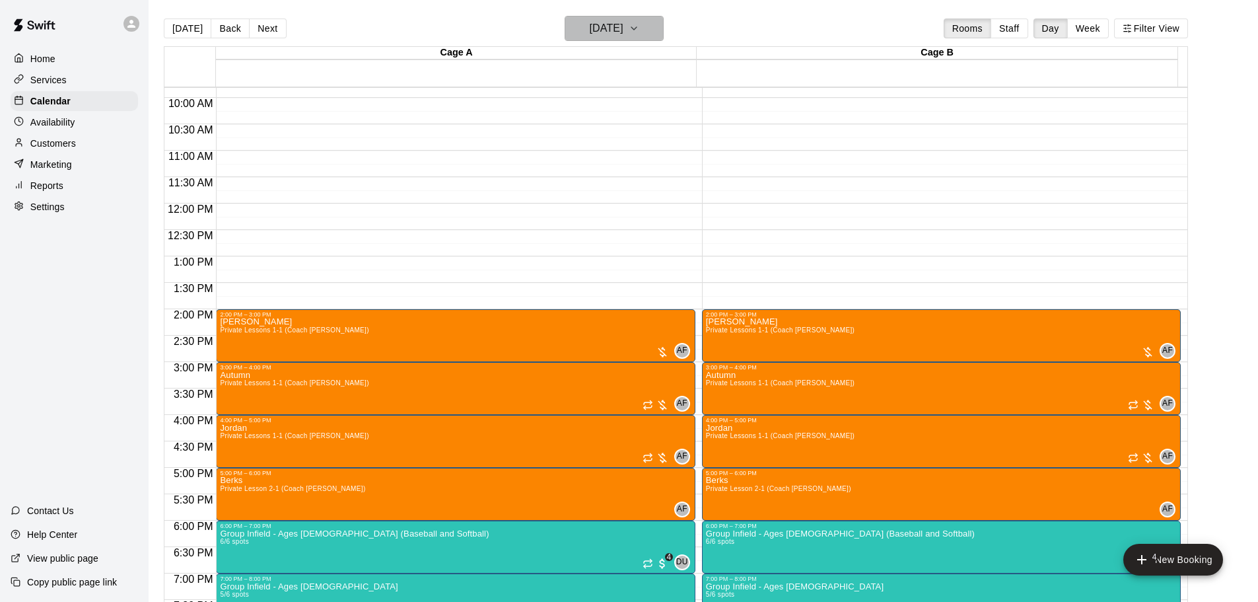
click at [623, 32] on h6 "[DATE]" at bounding box center [607, 28] width 34 height 18
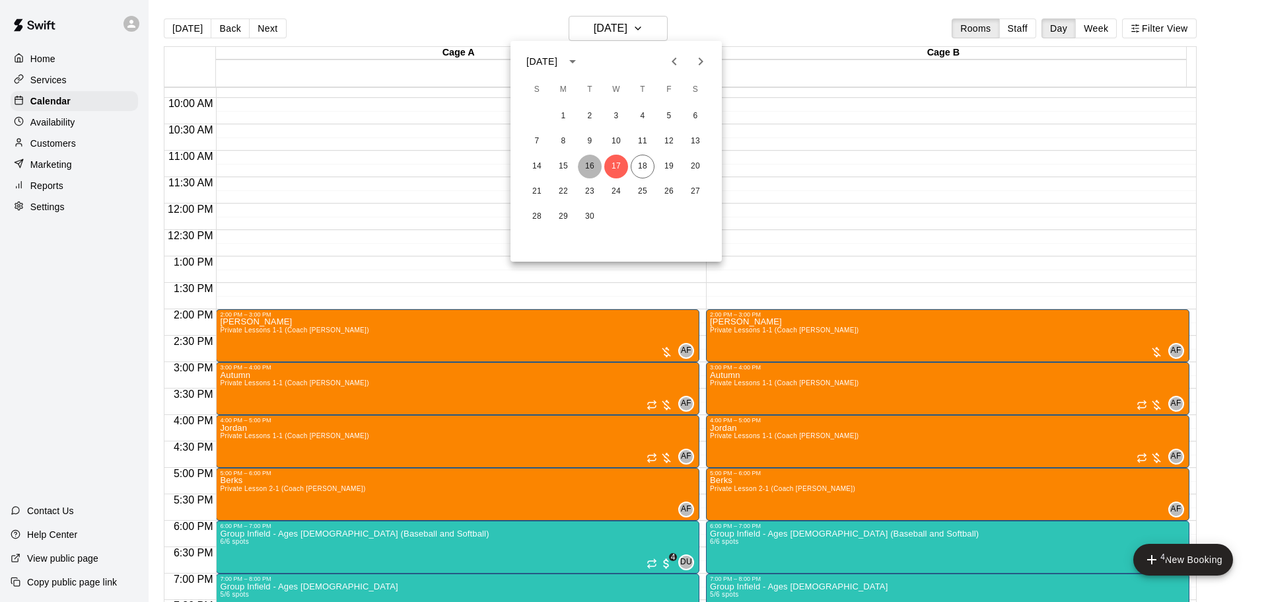
click at [598, 170] on button "16" at bounding box center [590, 167] width 24 height 24
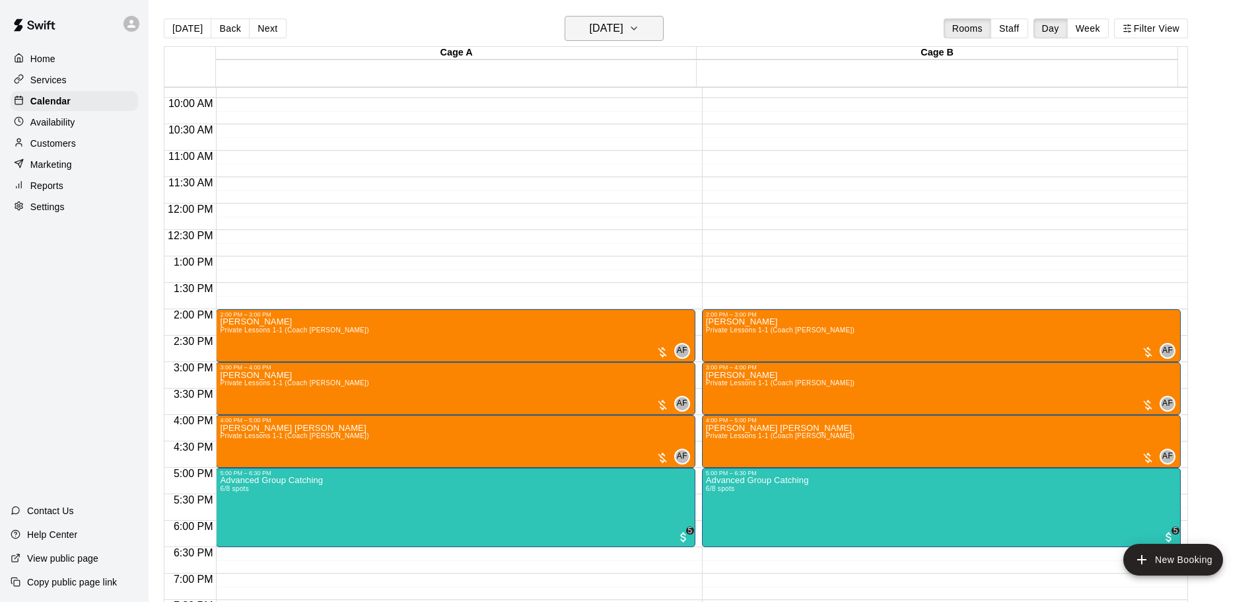
click at [609, 32] on h6 "[DATE]" at bounding box center [607, 28] width 34 height 18
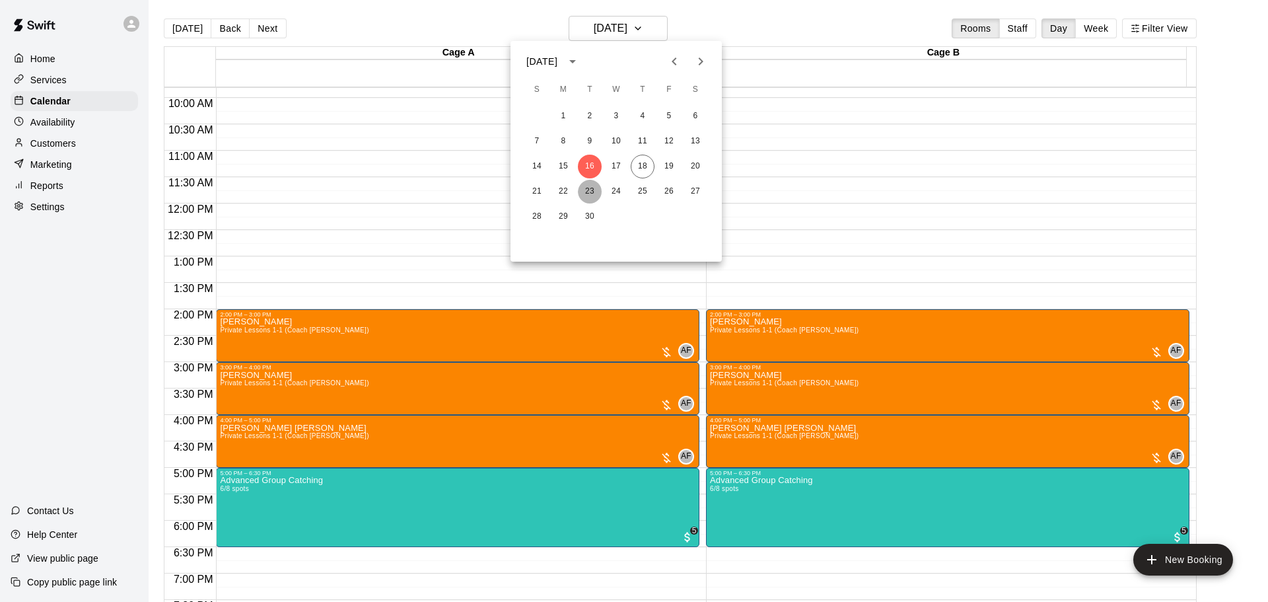
click at [578, 192] on button "23" at bounding box center [590, 192] width 24 height 24
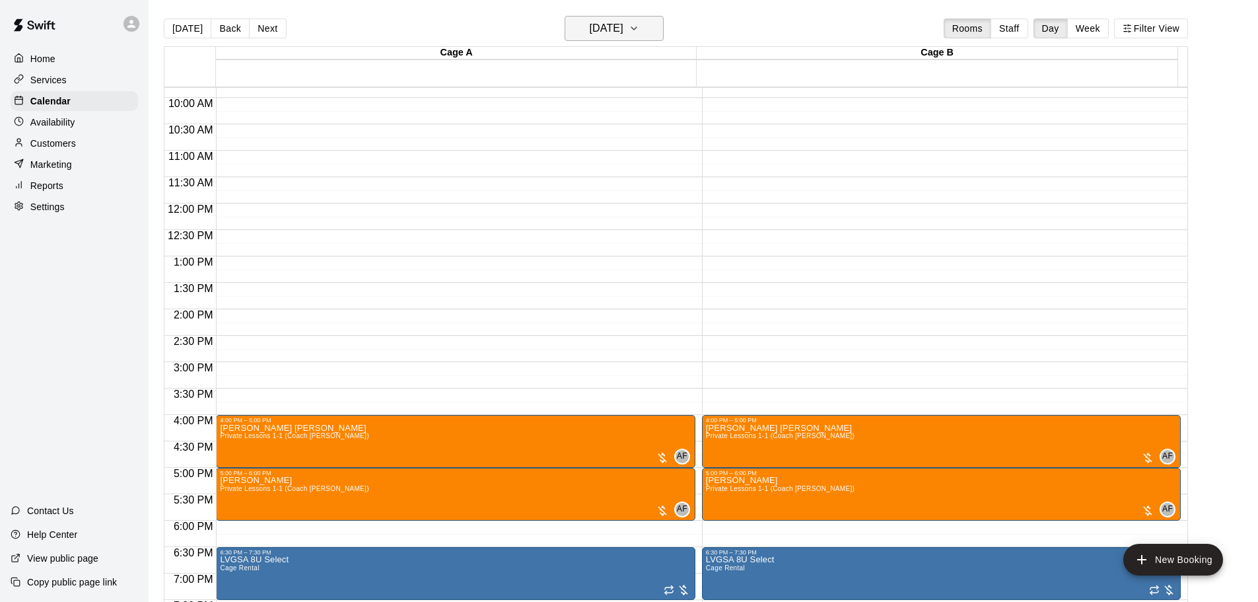
click at [636, 18] on button "[DATE]" at bounding box center [614, 28] width 99 height 25
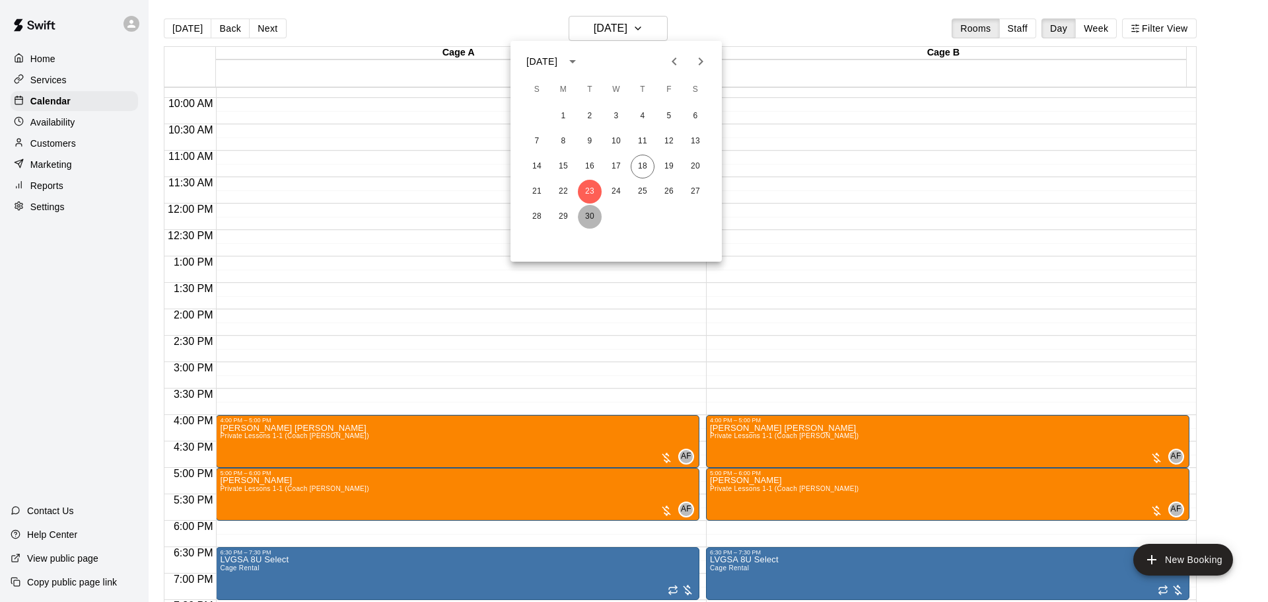
click at [579, 213] on button "30" at bounding box center [590, 217] width 24 height 24
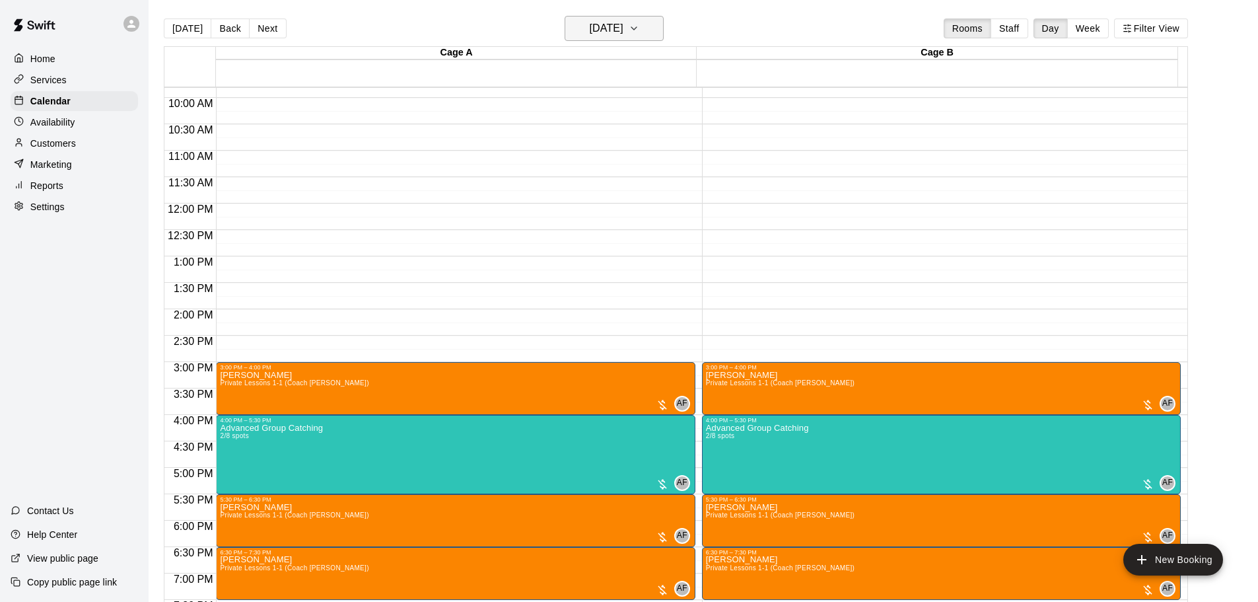
click at [623, 28] on h6 "[DATE]" at bounding box center [607, 28] width 34 height 18
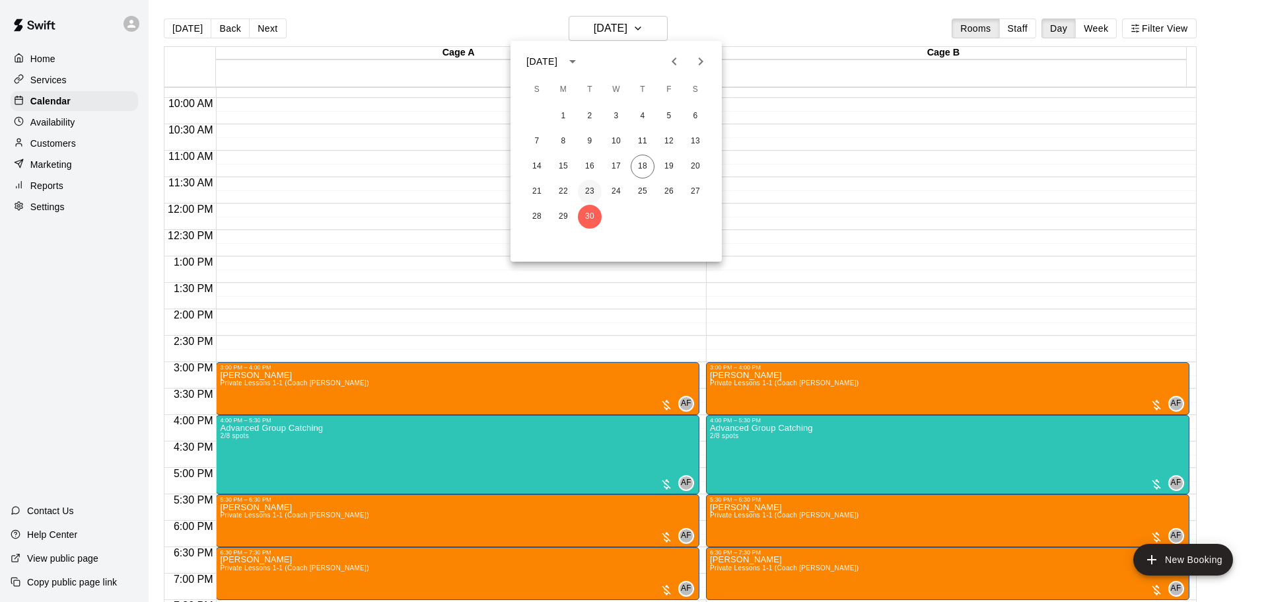
click at [591, 193] on button "23" at bounding box center [590, 192] width 24 height 24
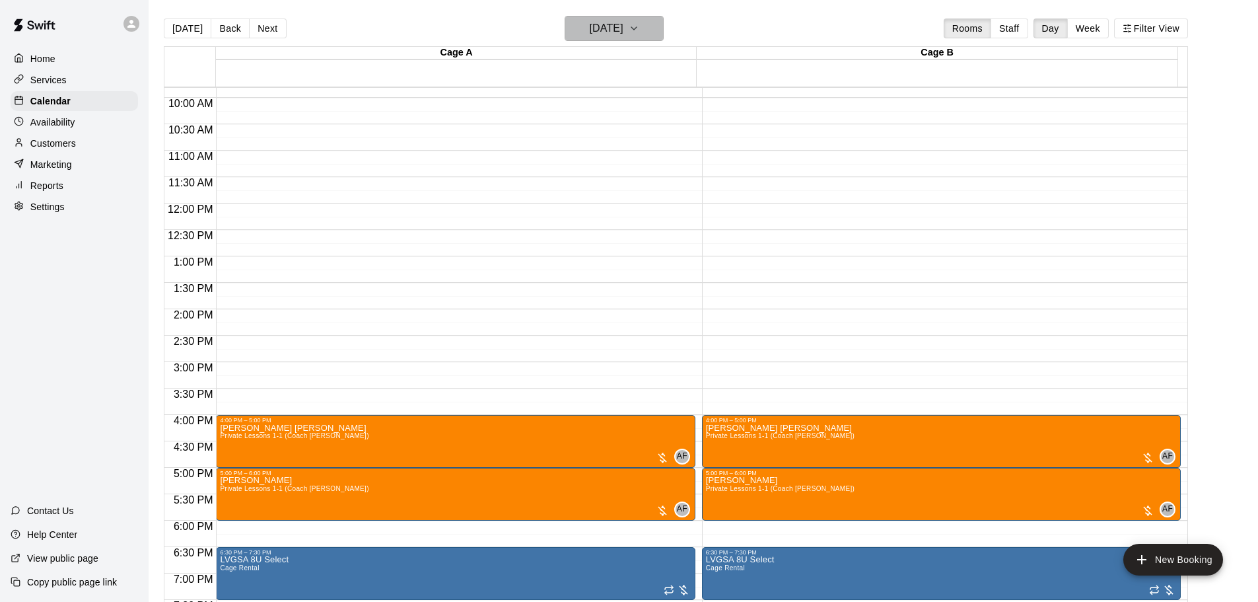
click at [648, 28] on button "[DATE]" at bounding box center [614, 28] width 99 height 25
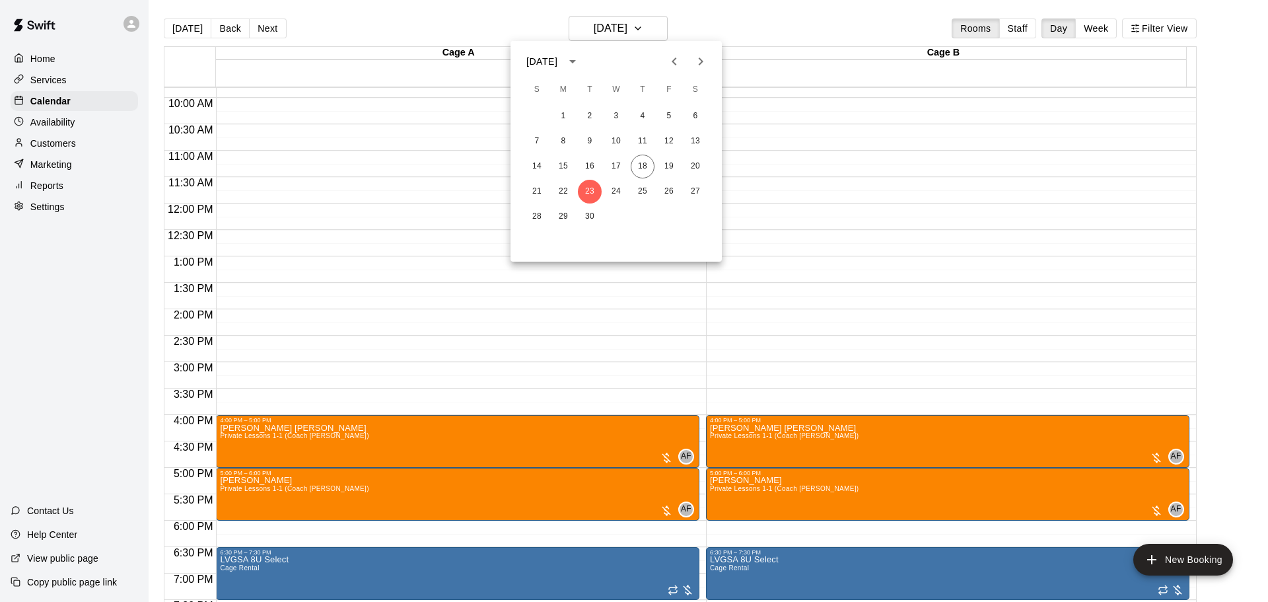
click at [696, 60] on icon "Next month" at bounding box center [701, 61] width 16 height 16
click at [618, 113] on button "1" at bounding box center [616, 116] width 24 height 24
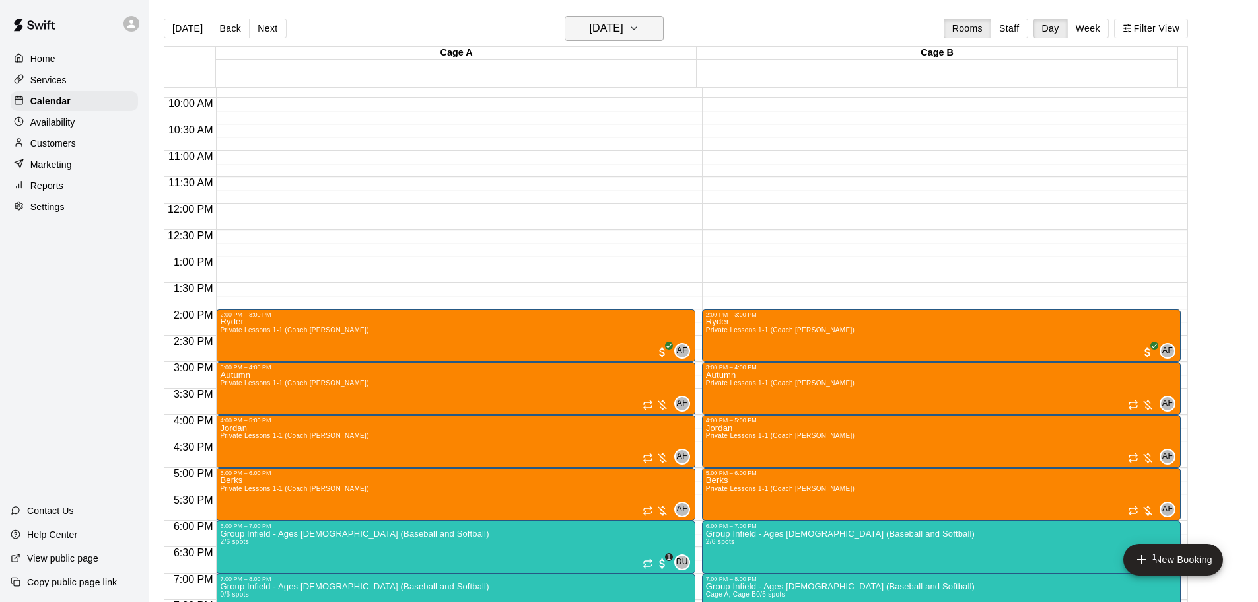
click at [623, 34] on h6 "[DATE]" at bounding box center [607, 28] width 34 height 18
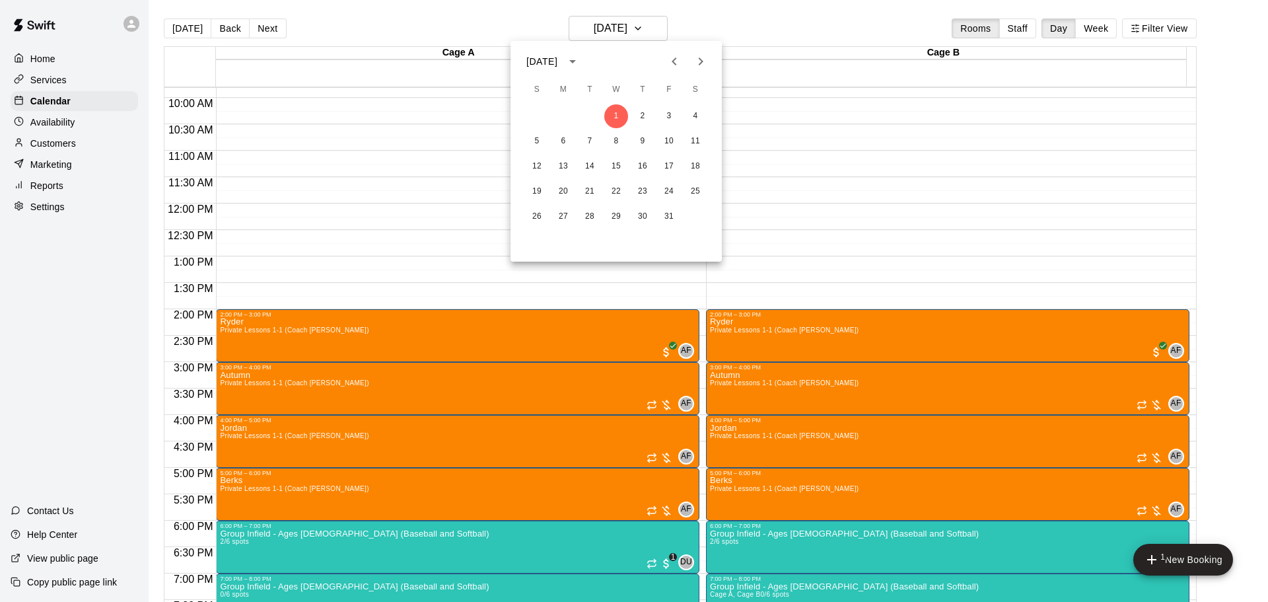
click at [670, 59] on icon "Previous month" at bounding box center [674, 61] width 16 height 16
click at [590, 168] on button "16" at bounding box center [590, 167] width 24 height 24
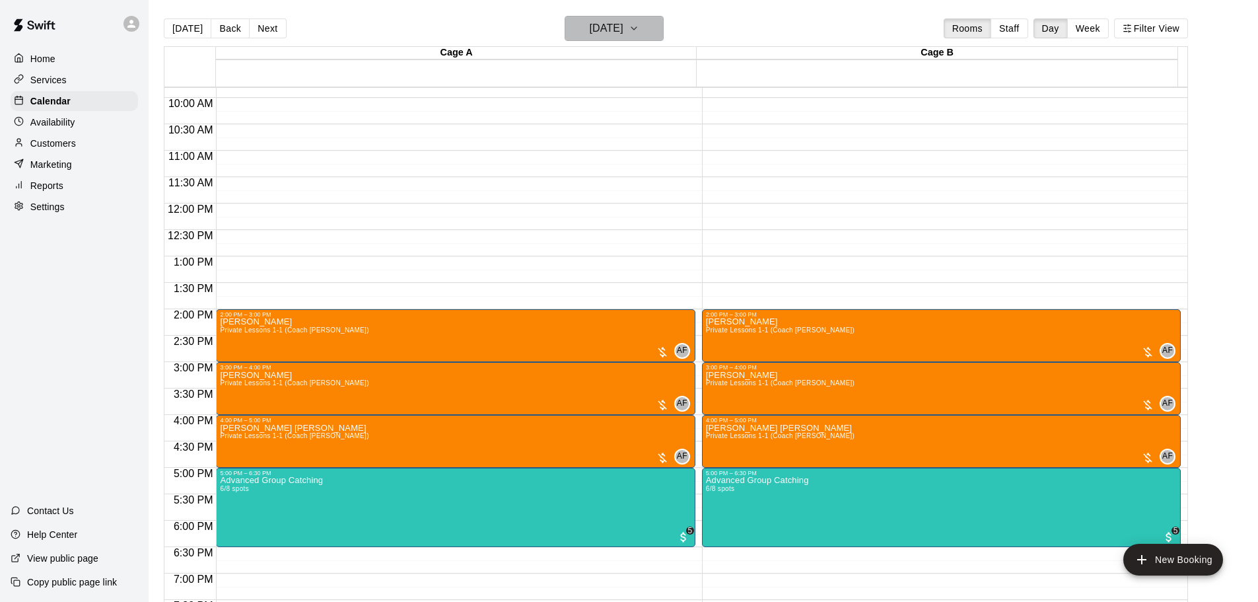
click at [623, 27] on h6 "[DATE]" at bounding box center [607, 28] width 34 height 18
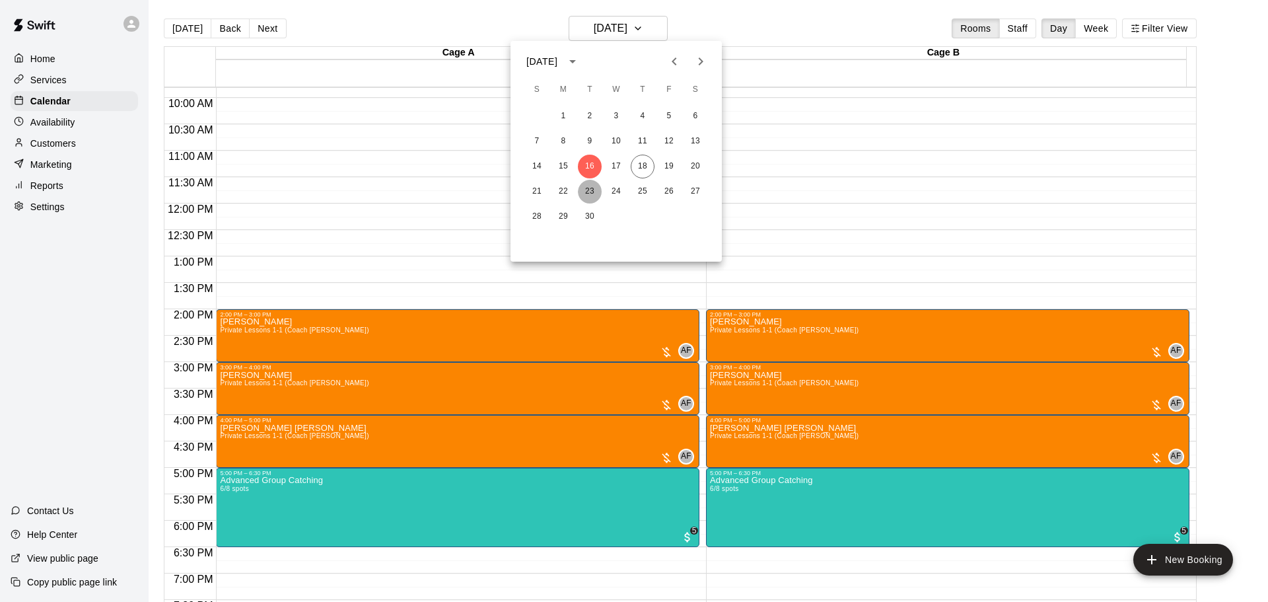
click at [592, 188] on button "23" at bounding box center [590, 192] width 24 height 24
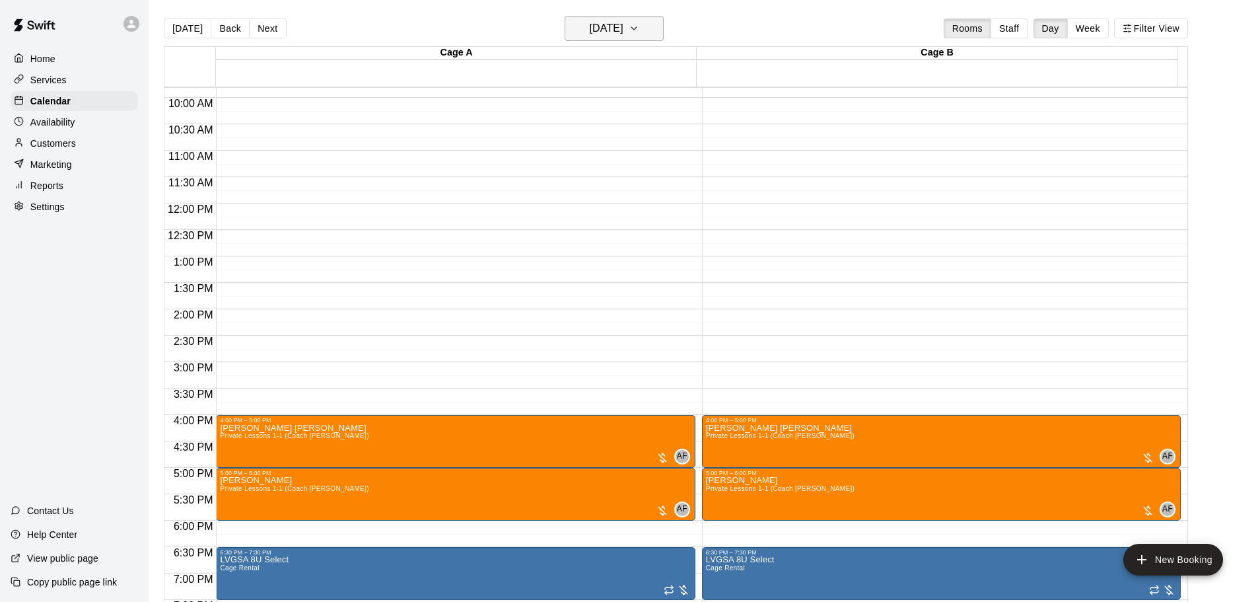
click at [641, 18] on button "[DATE]" at bounding box center [614, 28] width 99 height 25
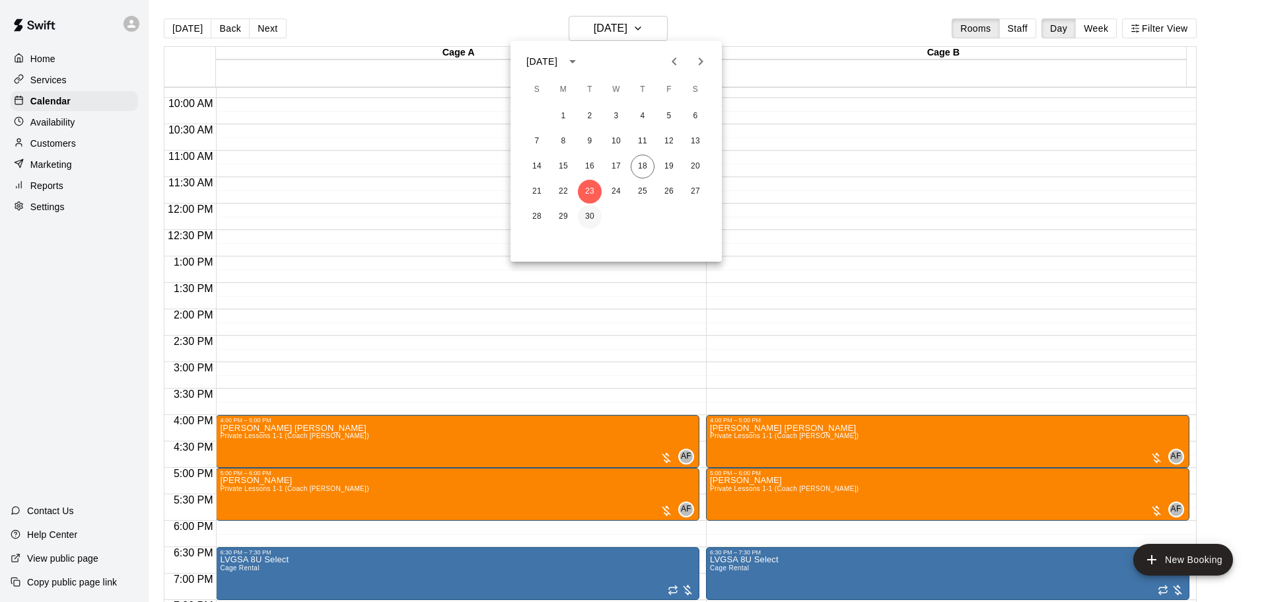
click at [594, 222] on button "30" at bounding box center [590, 217] width 24 height 24
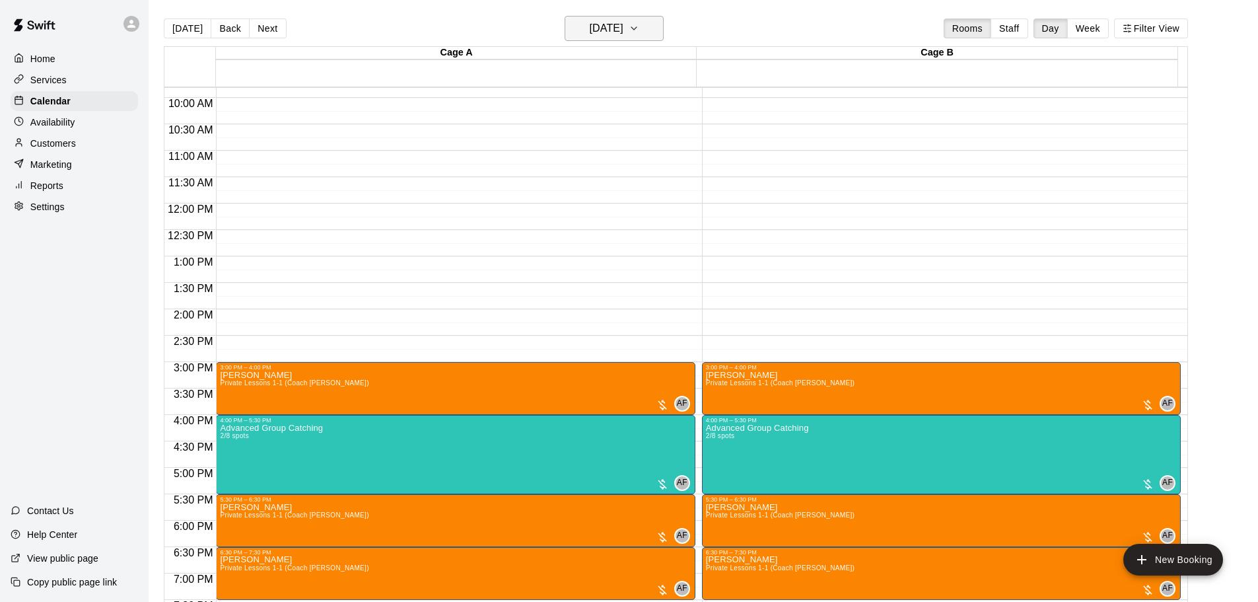
click at [664, 26] on button "[DATE]" at bounding box center [614, 28] width 99 height 25
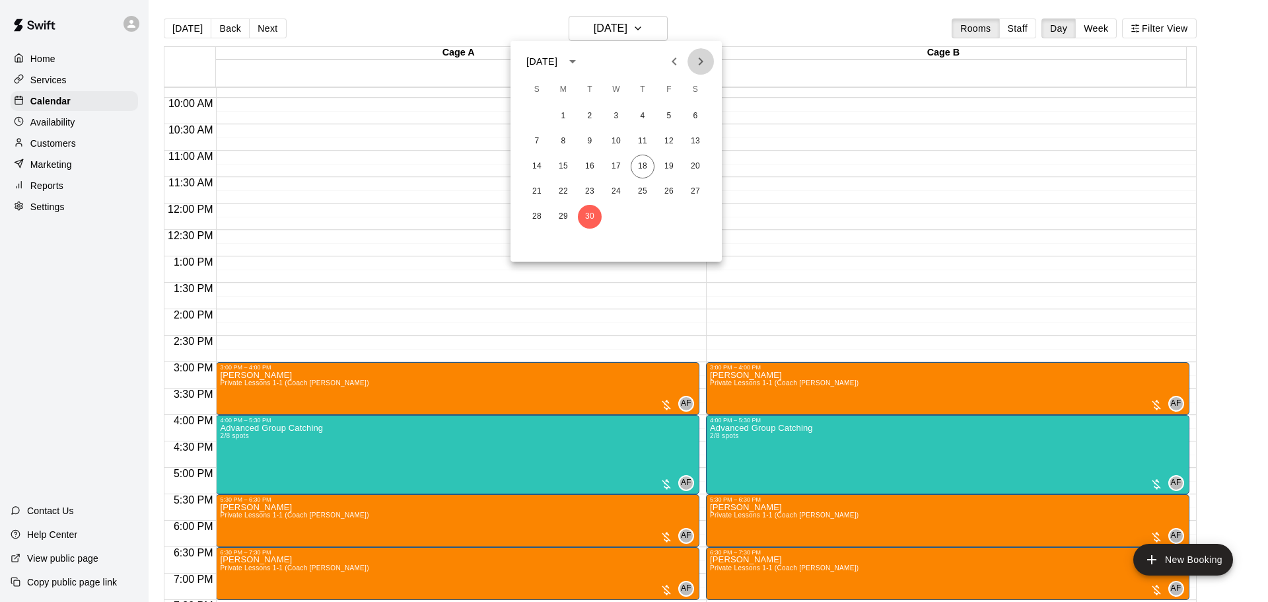
click at [700, 56] on icon "Next month" at bounding box center [701, 61] width 16 height 16
click at [590, 141] on button "7" at bounding box center [590, 141] width 24 height 24
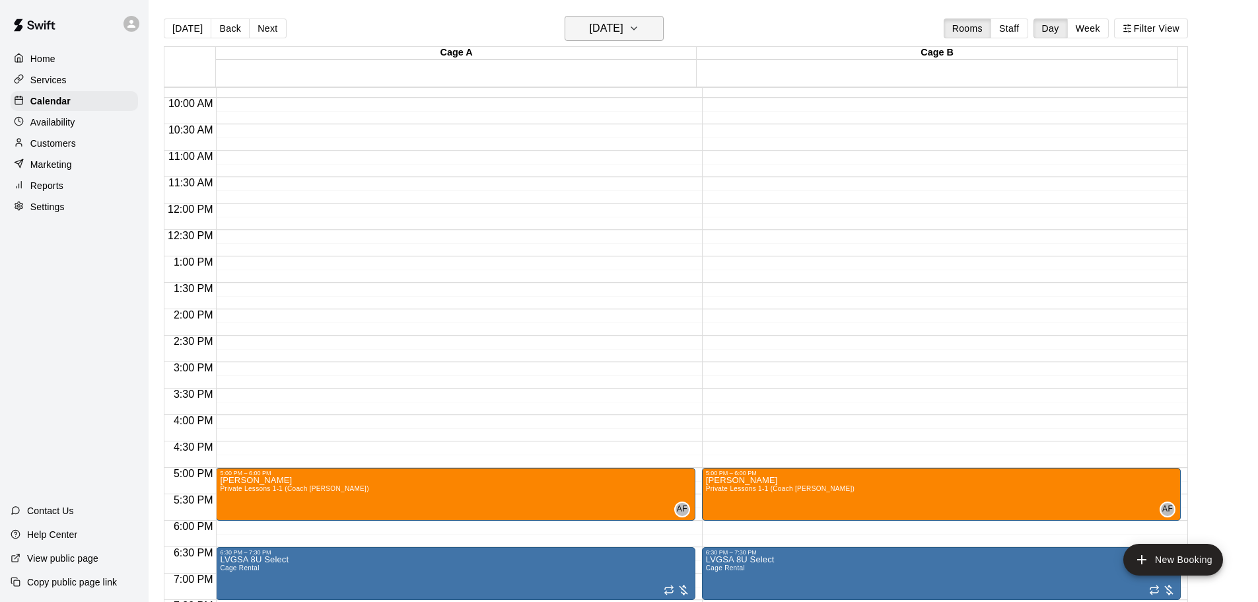
click at [641, 17] on button "[DATE]" at bounding box center [614, 28] width 99 height 25
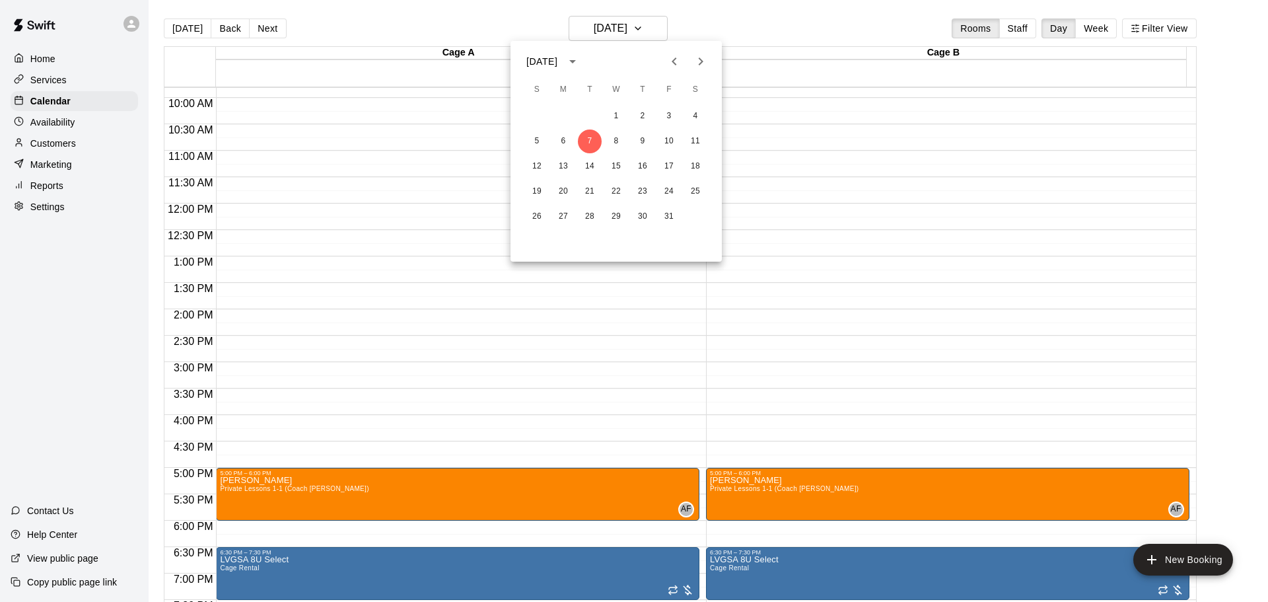
click at [670, 61] on icon "Previous month" at bounding box center [674, 61] width 16 height 16
click at [586, 187] on button "23" at bounding box center [590, 192] width 24 height 24
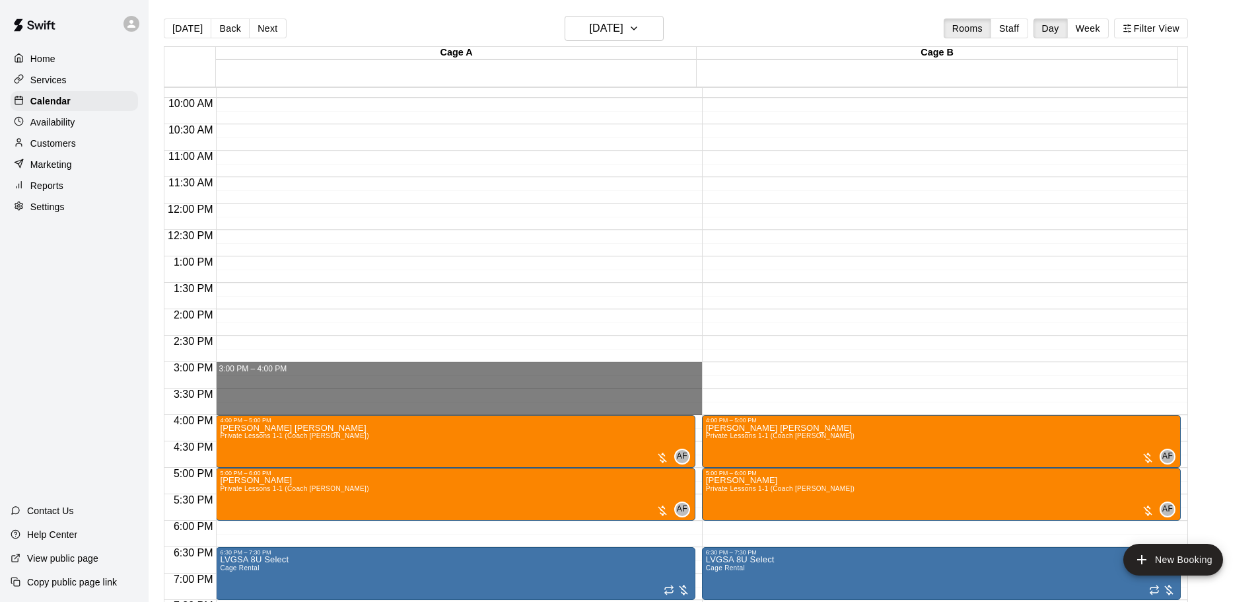
drag, startPoint x: 269, startPoint y: 370, endPoint x: 269, endPoint y: 406, distance: 36.3
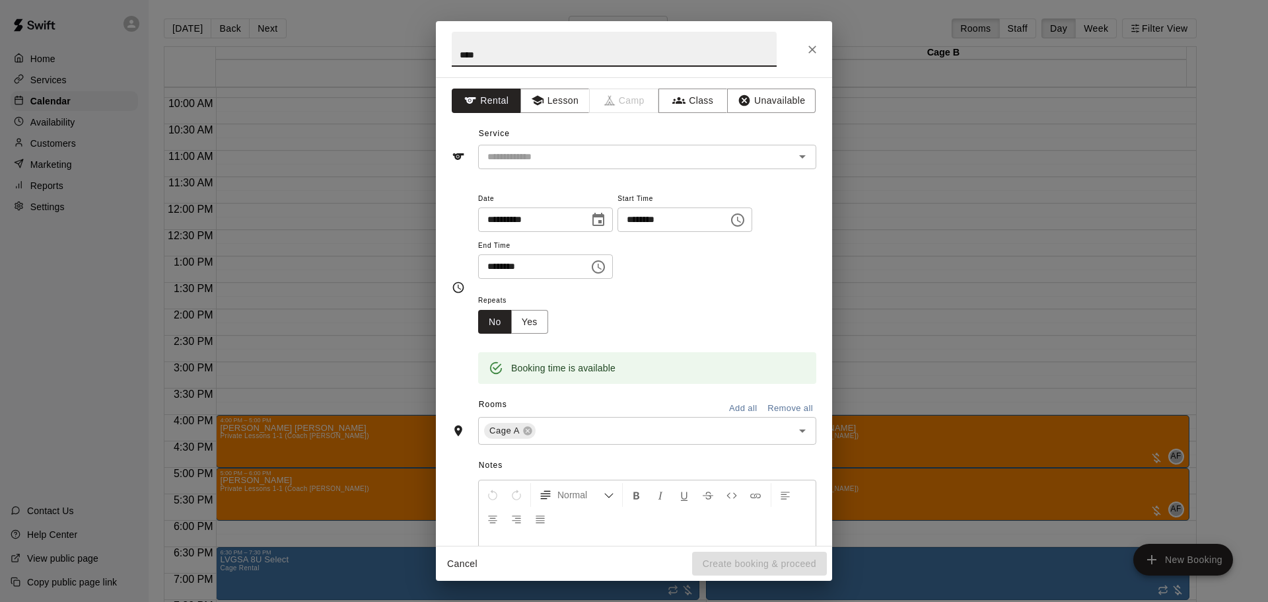
type input "****"
click at [737, 407] on button "Add all" at bounding box center [743, 408] width 42 height 20
click at [588, 161] on input "text" at bounding box center [627, 157] width 291 height 17
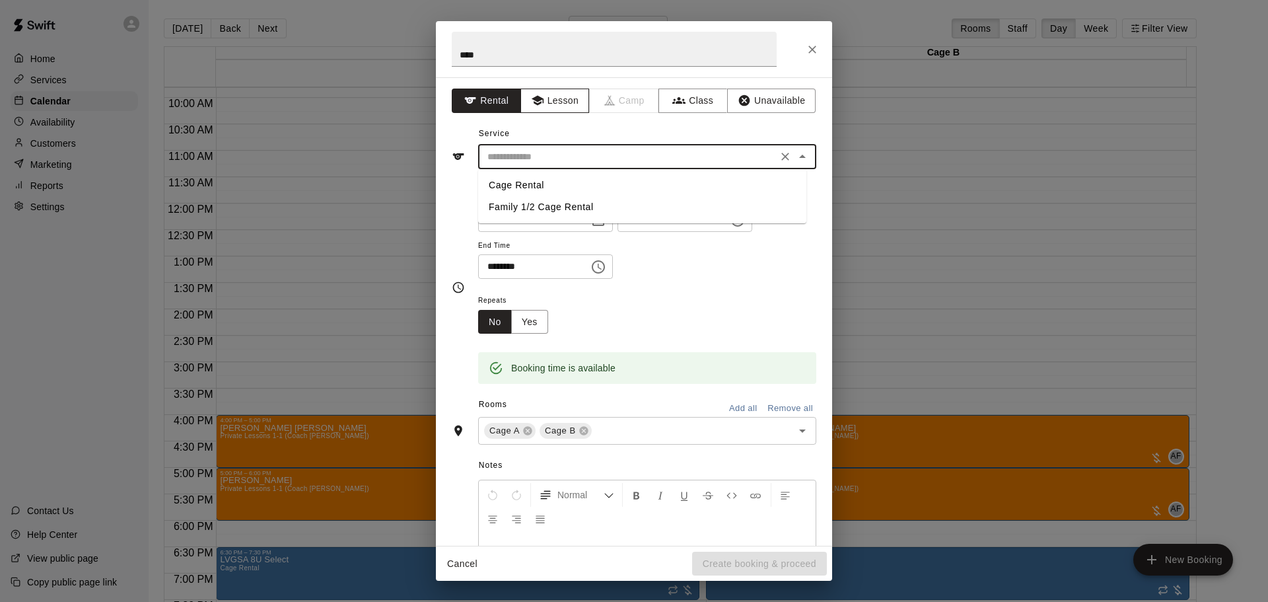
click at [544, 110] on button "Lesson" at bounding box center [554, 100] width 69 height 24
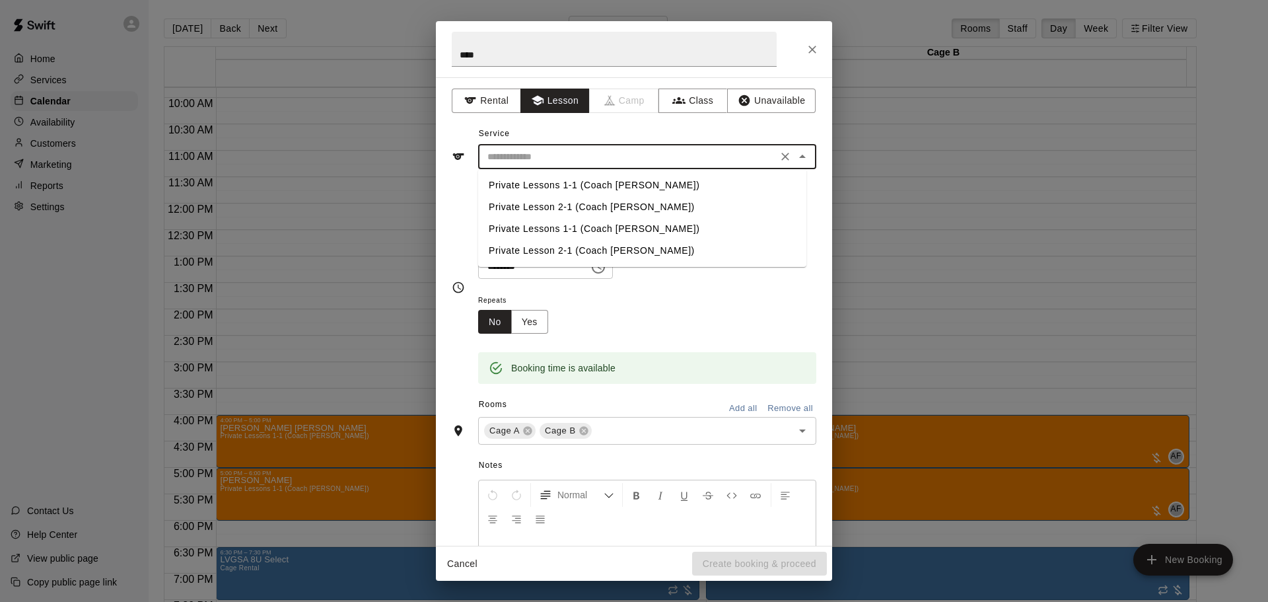
click at [539, 151] on input "text" at bounding box center [627, 157] width 291 height 17
click at [543, 185] on li "Private Lessons 1-1 (Coach [PERSON_NAME])" at bounding box center [642, 185] width 328 height 22
type input "**********"
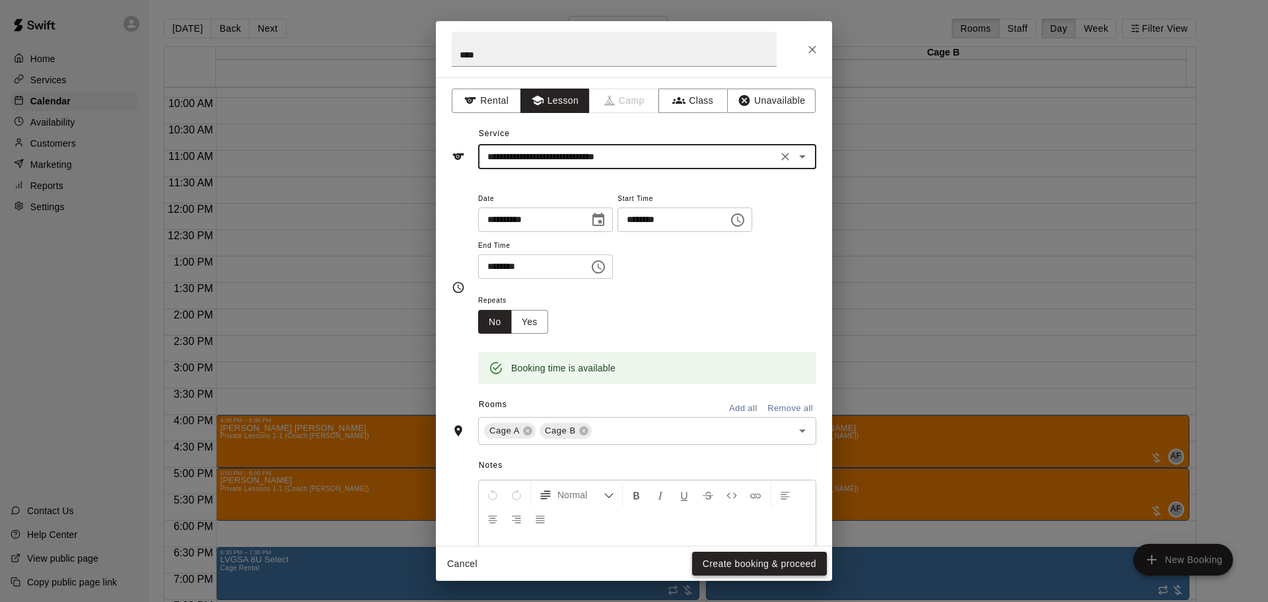
click at [744, 560] on button "Create booking & proceed" at bounding box center [759, 563] width 135 height 24
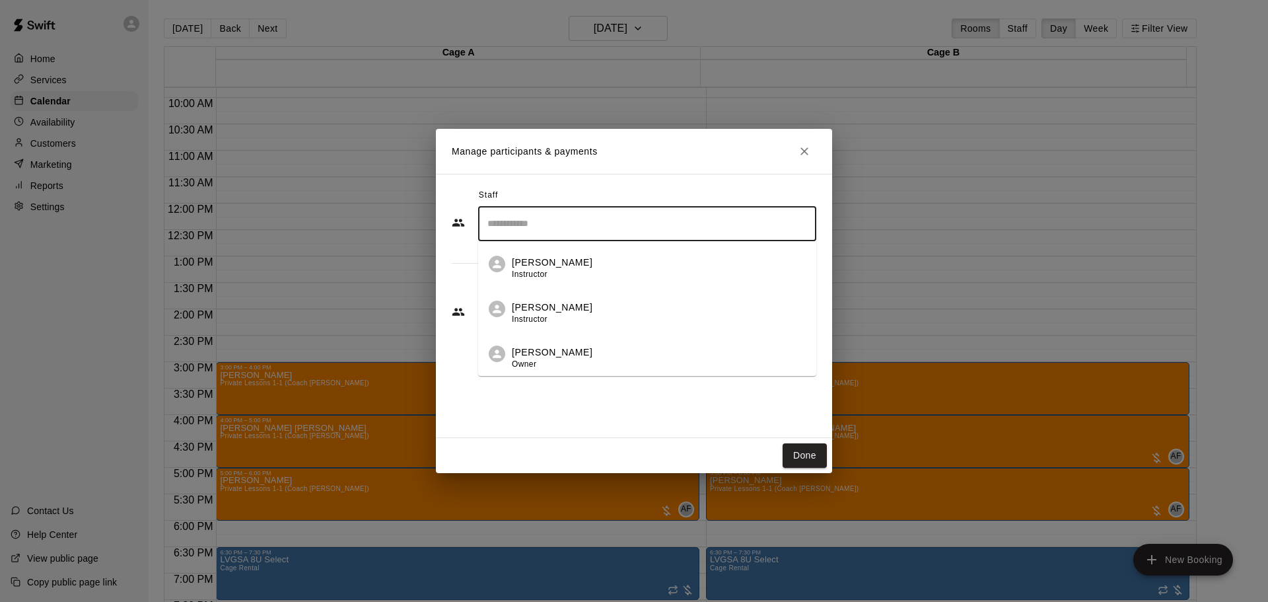
click at [548, 225] on input "Search staff" at bounding box center [647, 223] width 326 height 23
click at [540, 356] on p "[PERSON_NAME]" at bounding box center [552, 352] width 81 height 14
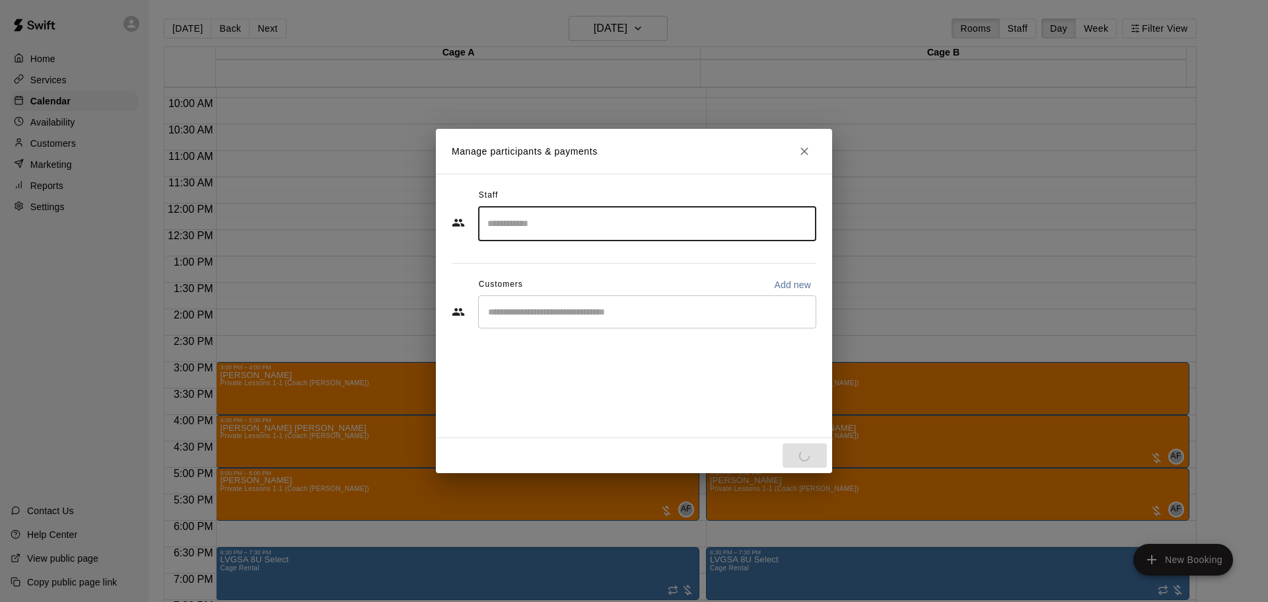
click at [539, 317] on input "Start typing to search customers..." at bounding box center [647, 311] width 326 height 13
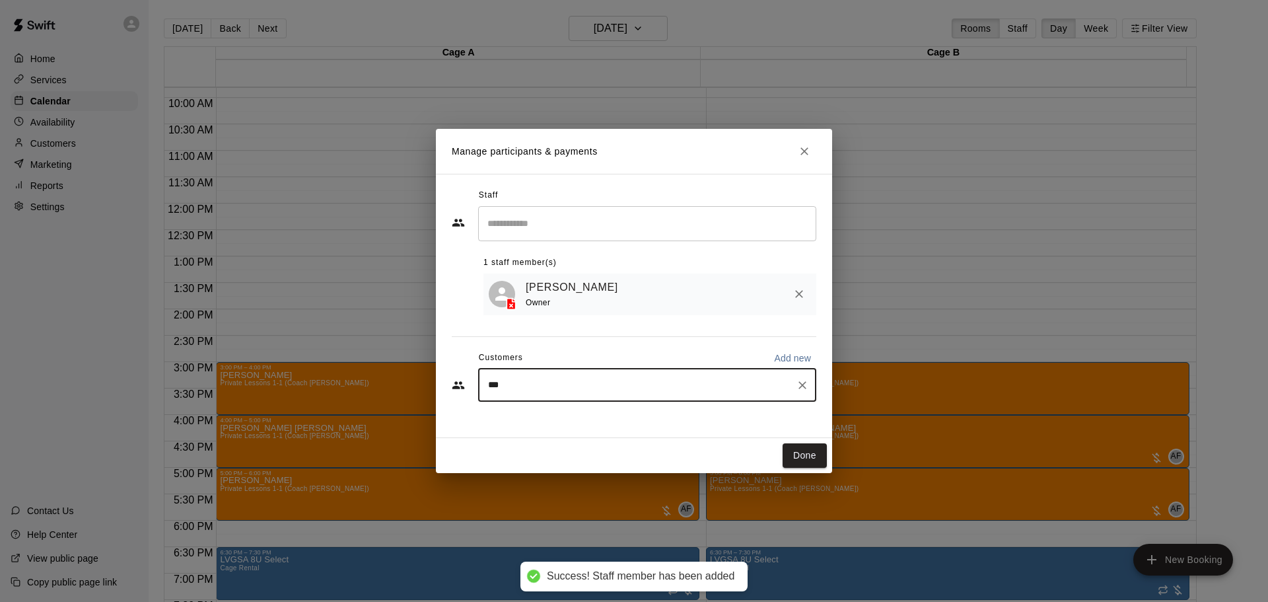
type input "****"
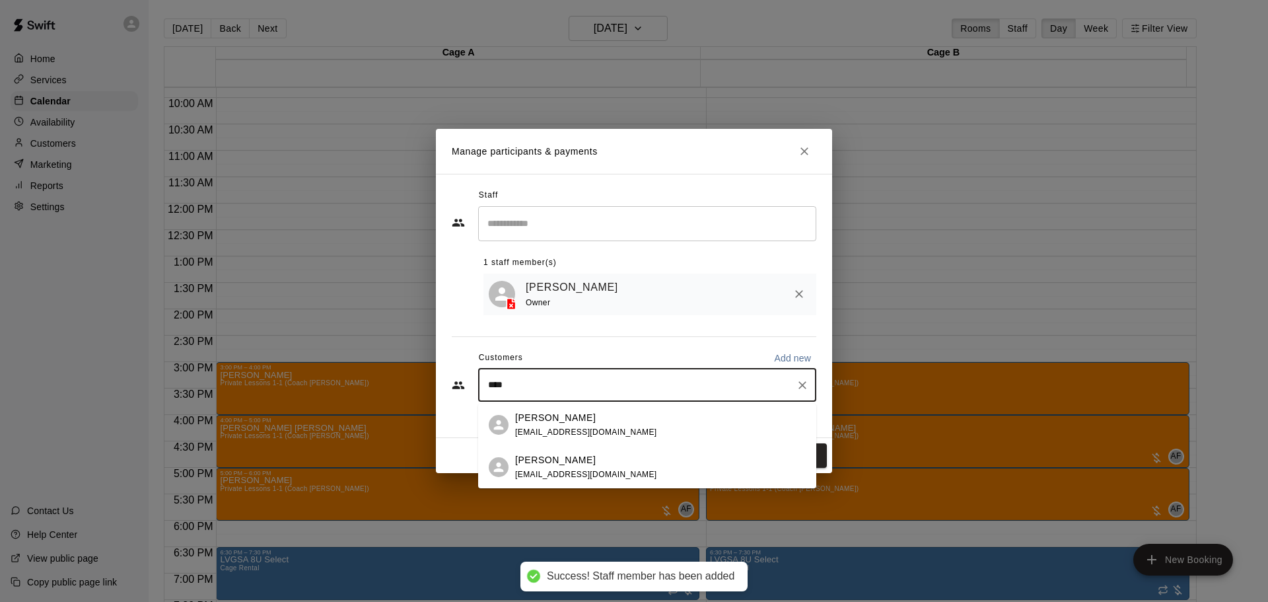
click at [540, 422] on p "[PERSON_NAME]" at bounding box center [555, 418] width 81 height 14
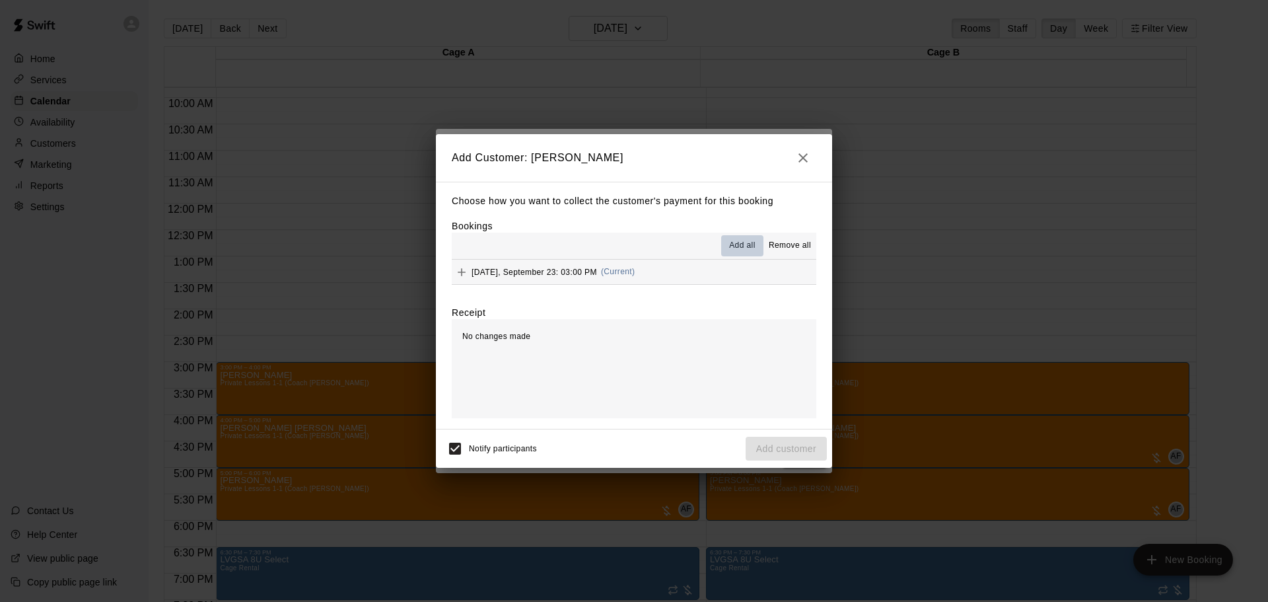
click at [737, 240] on span "Add all" at bounding box center [742, 245] width 26 height 13
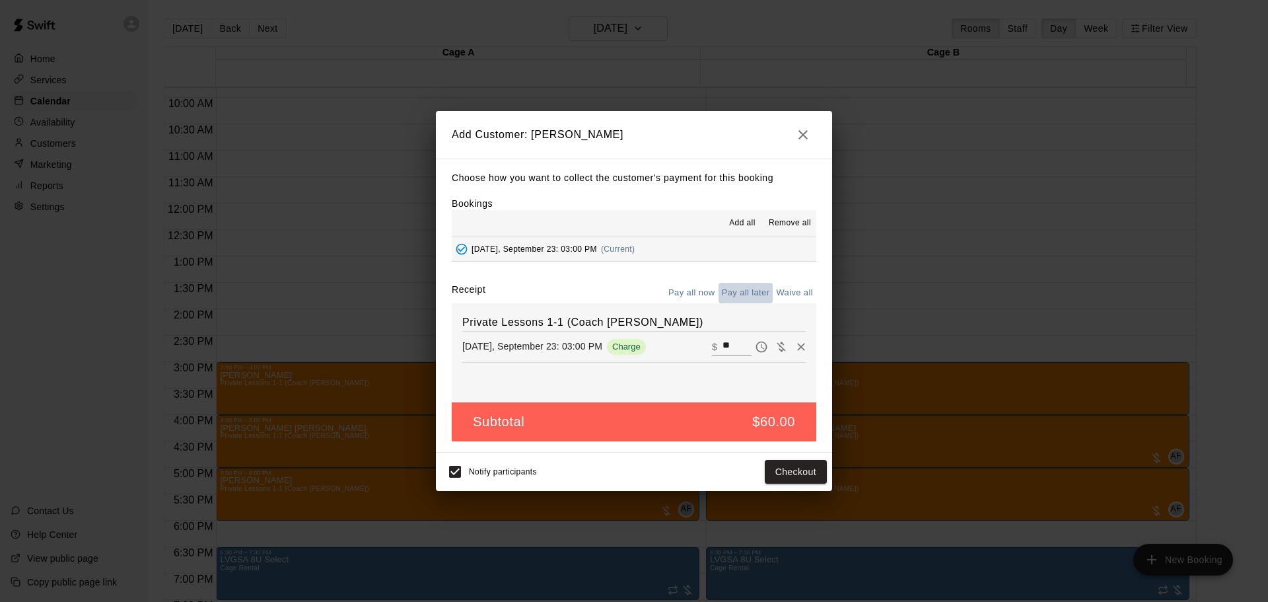
click at [750, 291] on button "Pay all later" at bounding box center [745, 293] width 55 height 20
click at [788, 463] on button "Add customer" at bounding box center [786, 472] width 81 height 24
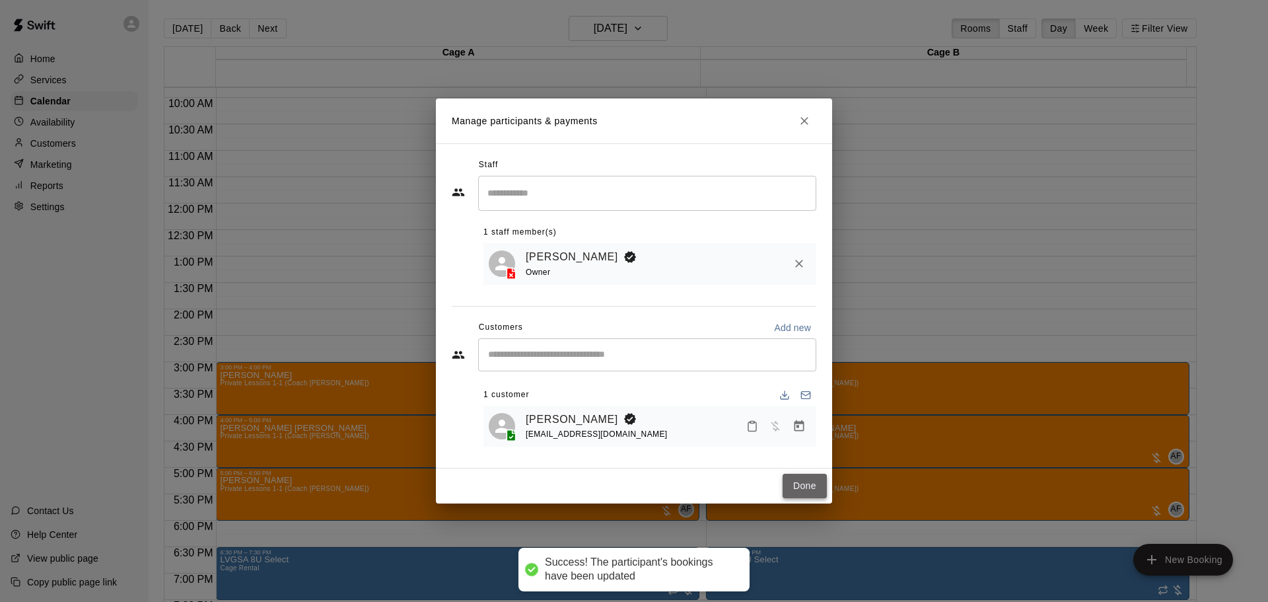
click at [800, 481] on button "Done" at bounding box center [805, 485] width 44 height 24
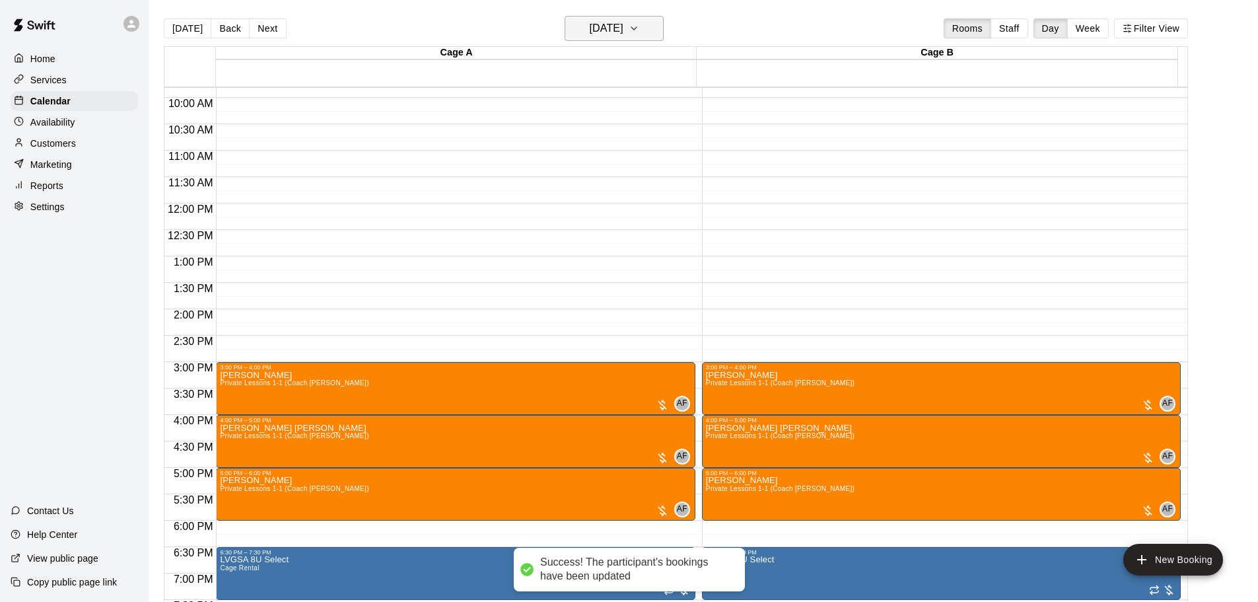
click at [639, 16] on main "[DATE] Back [DATE][DATE] Rooms Staff Day Week Filter View Cage A 23 Tue Cage B …" at bounding box center [703, 311] width 1109 height 623
click at [623, 22] on h6 "[DATE]" at bounding box center [607, 28] width 34 height 18
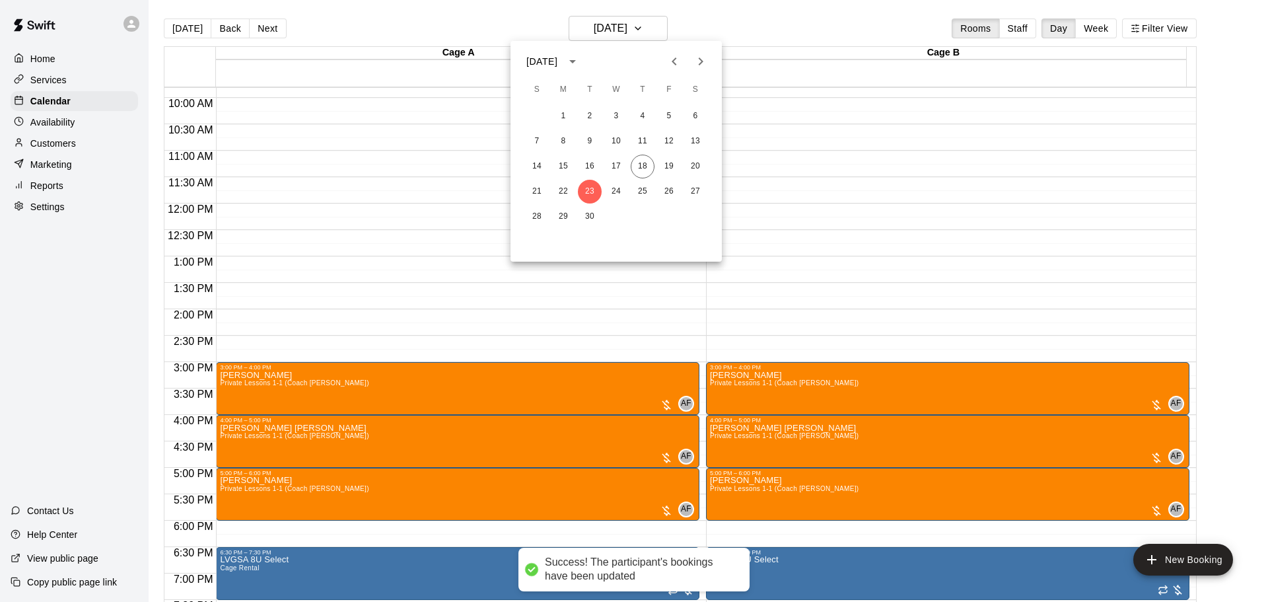
click at [703, 63] on icon "Next month" at bounding box center [701, 61] width 16 height 16
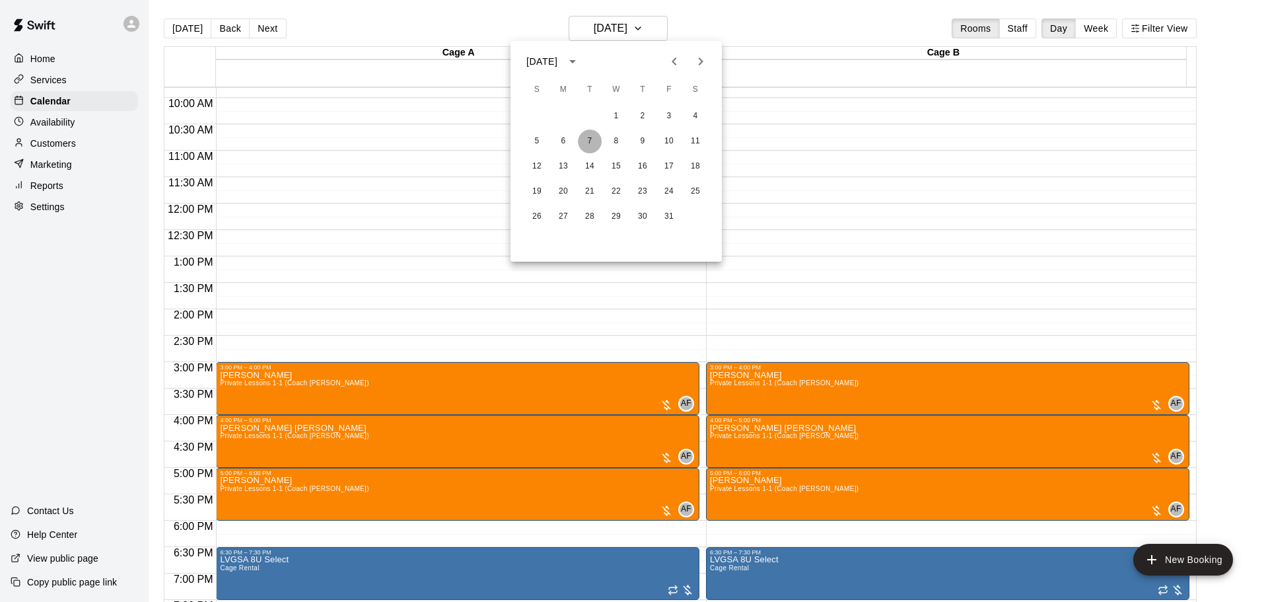
click at [591, 140] on button "7" at bounding box center [590, 141] width 24 height 24
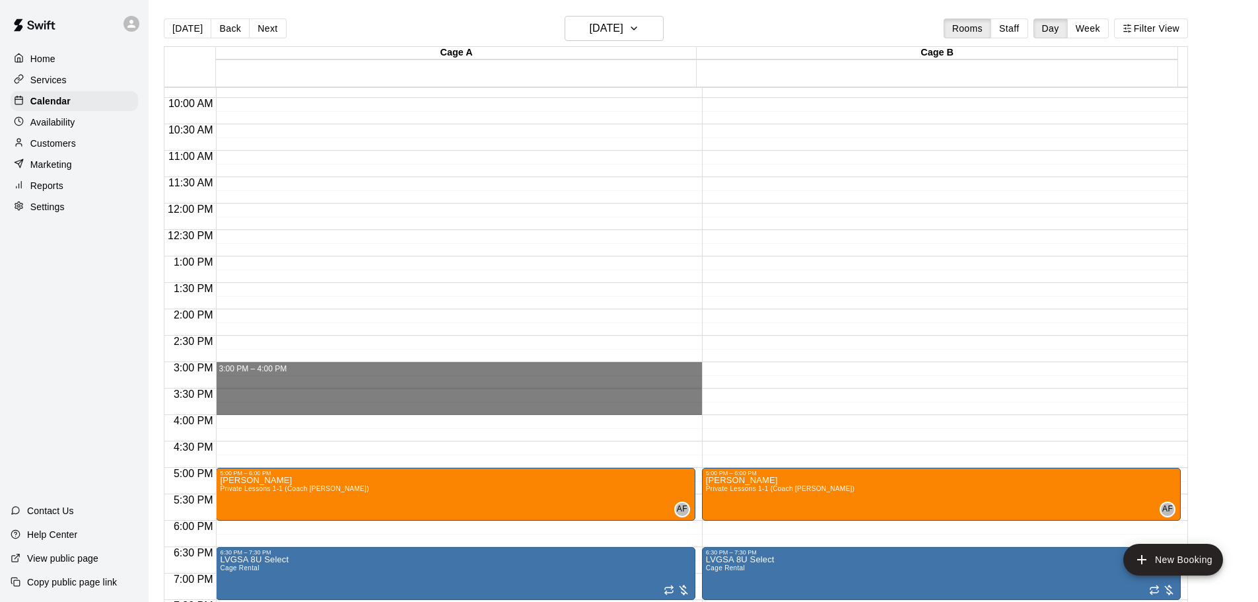
drag, startPoint x: 242, startPoint y: 366, endPoint x: 247, endPoint y: 405, distance: 39.2
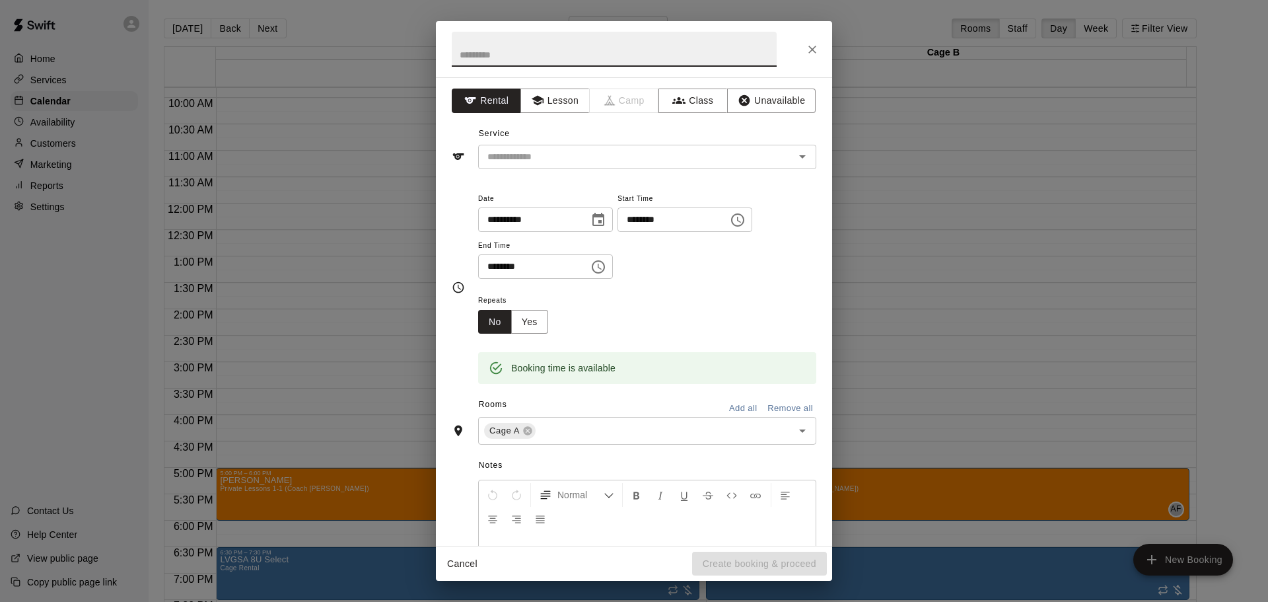
click at [819, 44] on button "Close" at bounding box center [812, 50] width 24 height 24
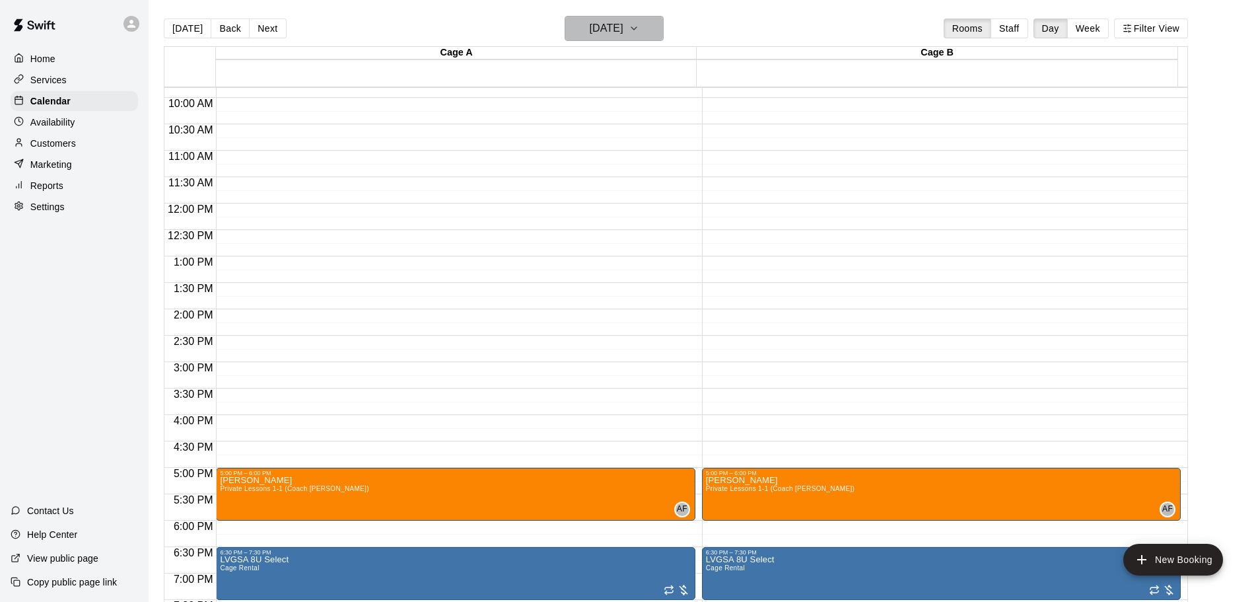
click at [623, 22] on h6 "[DATE]" at bounding box center [607, 28] width 34 height 18
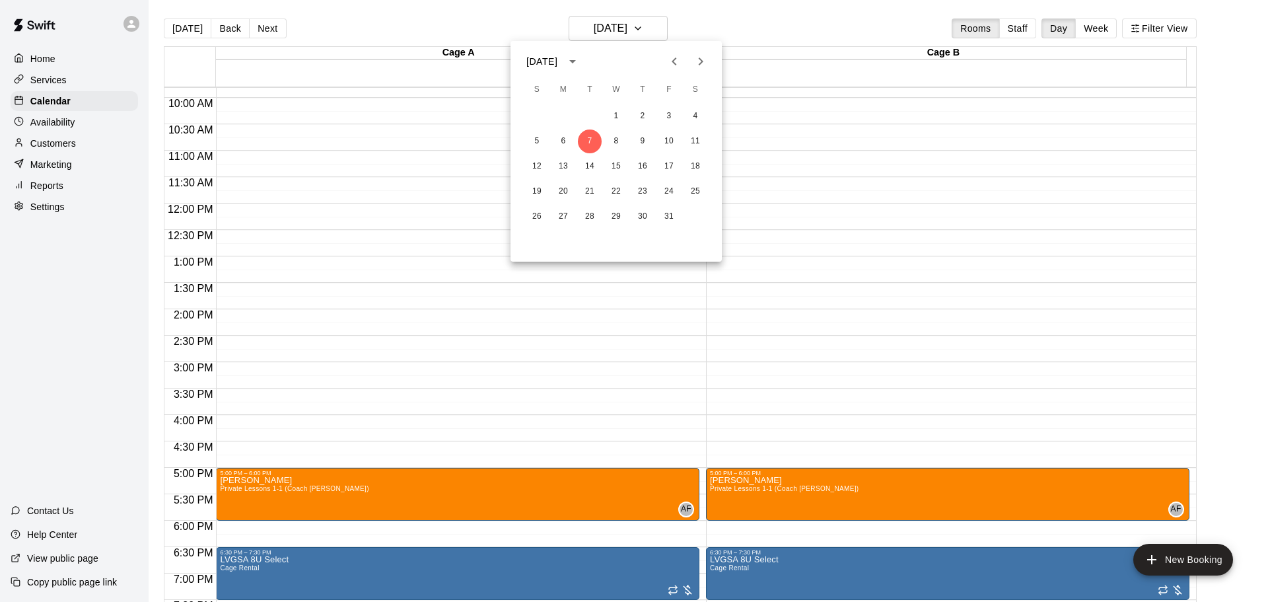
click at [670, 59] on icon "Previous month" at bounding box center [674, 61] width 16 height 16
click at [589, 196] on button "23" at bounding box center [590, 192] width 24 height 24
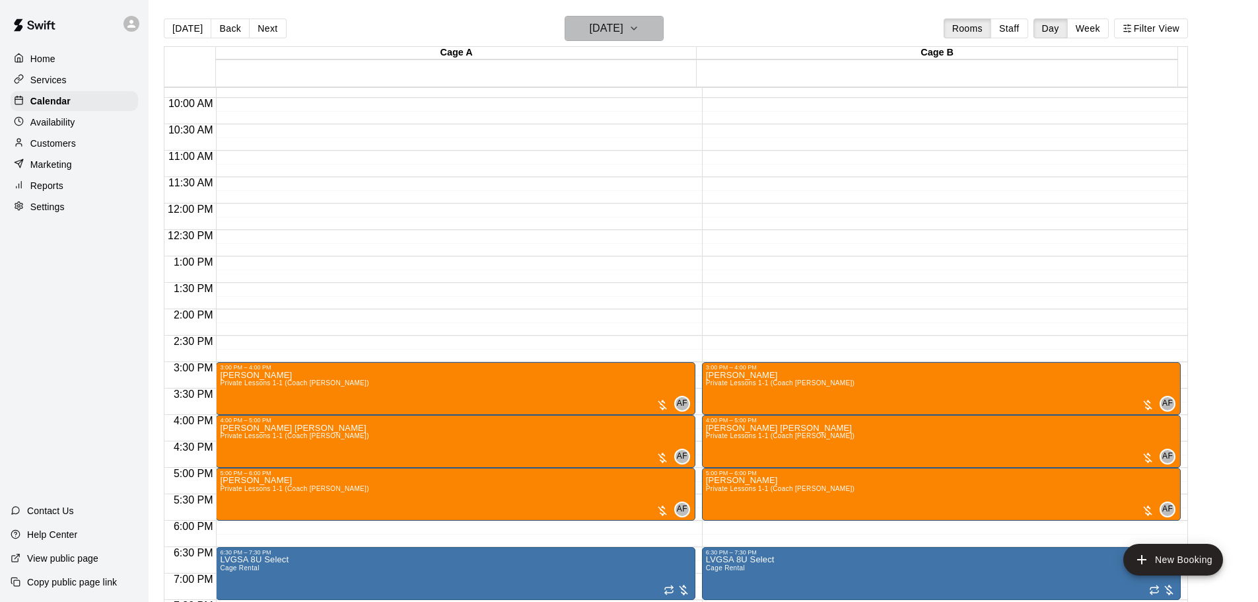
click at [649, 24] on button "[DATE]" at bounding box center [614, 28] width 99 height 25
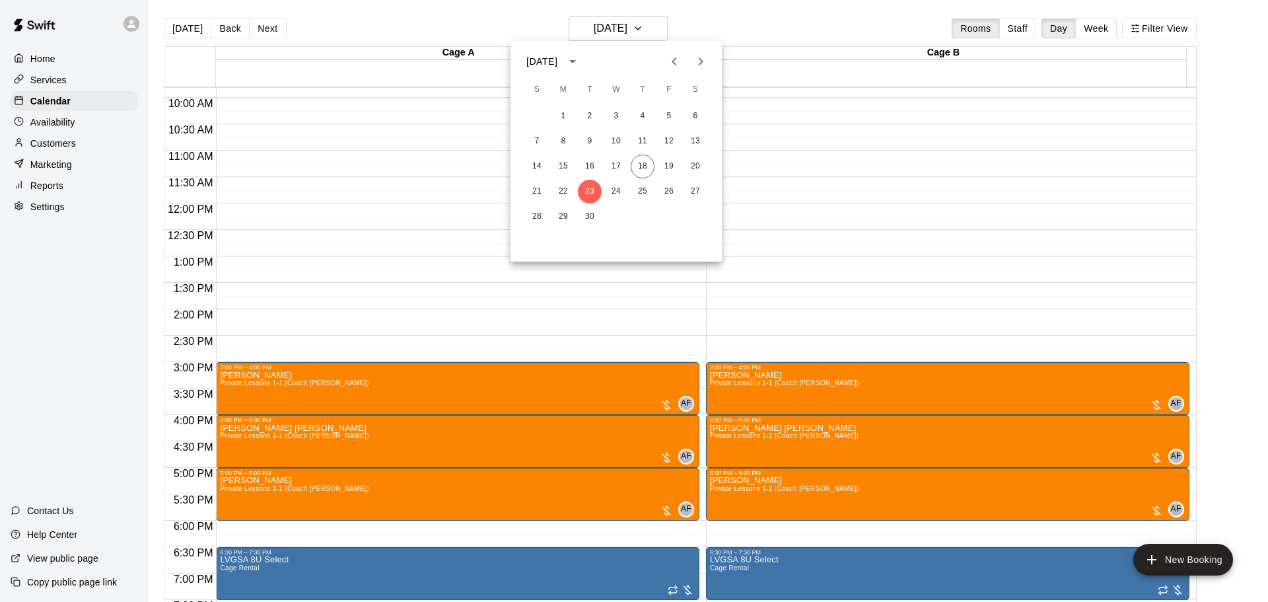
click at [701, 61] on icon "Next month" at bounding box center [701, 61] width 16 height 16
click at [594, 137] on button "7" at bounding box center [590, 141] width 24 height 24
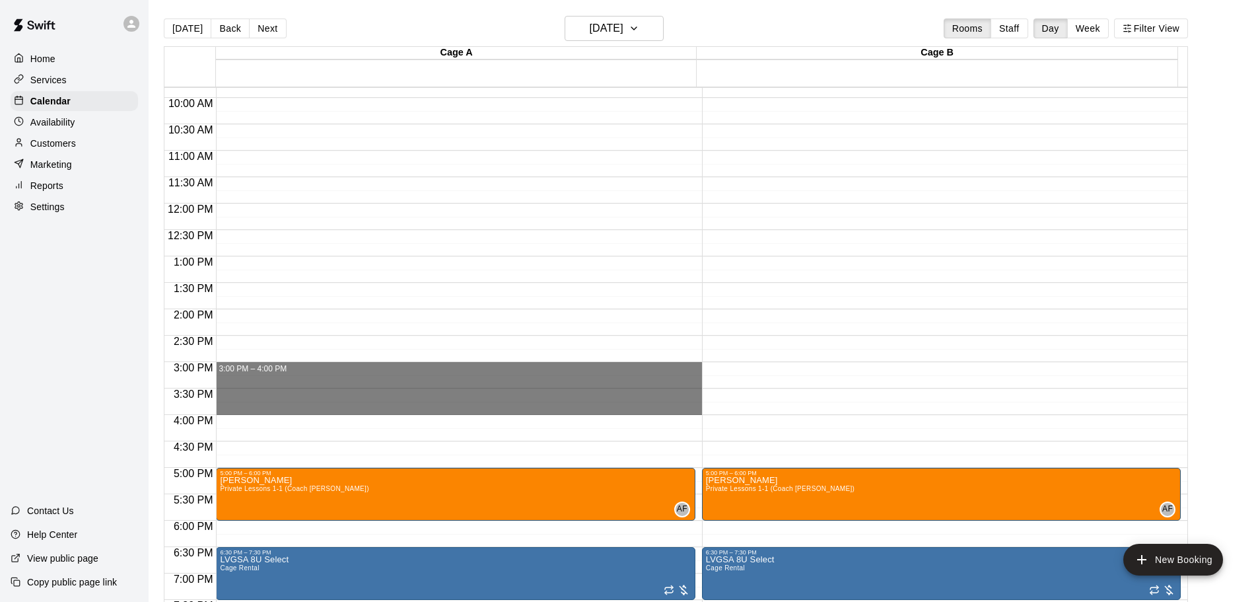
drag, startPoint x: 256, startPoint y: 367, endPoint x: 260, endPoint y: 403, distance: 36.5
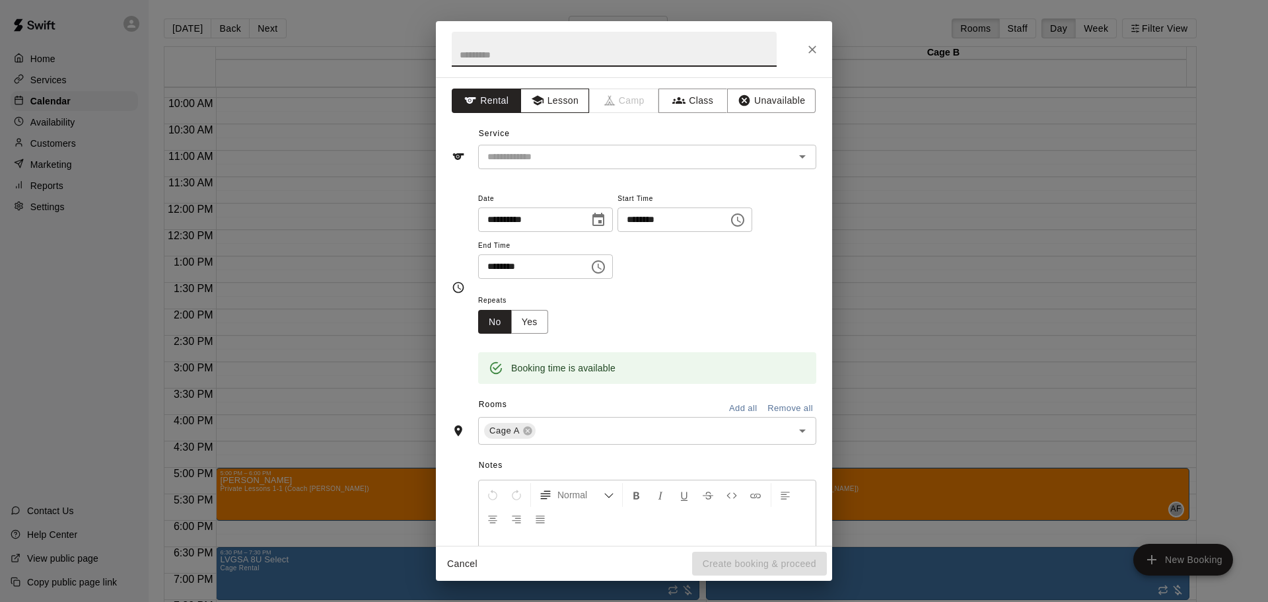
click at [556, 100] on button "Lesson" at bounding box center [554, 100] width 69 height 24
click at [521, 59] on input "text" at bounding box center [614, 49] width 325 height 35
type input "****"
click at [726, 401] on button "Add all" at bounding box center [743, 408] width 42 height 20
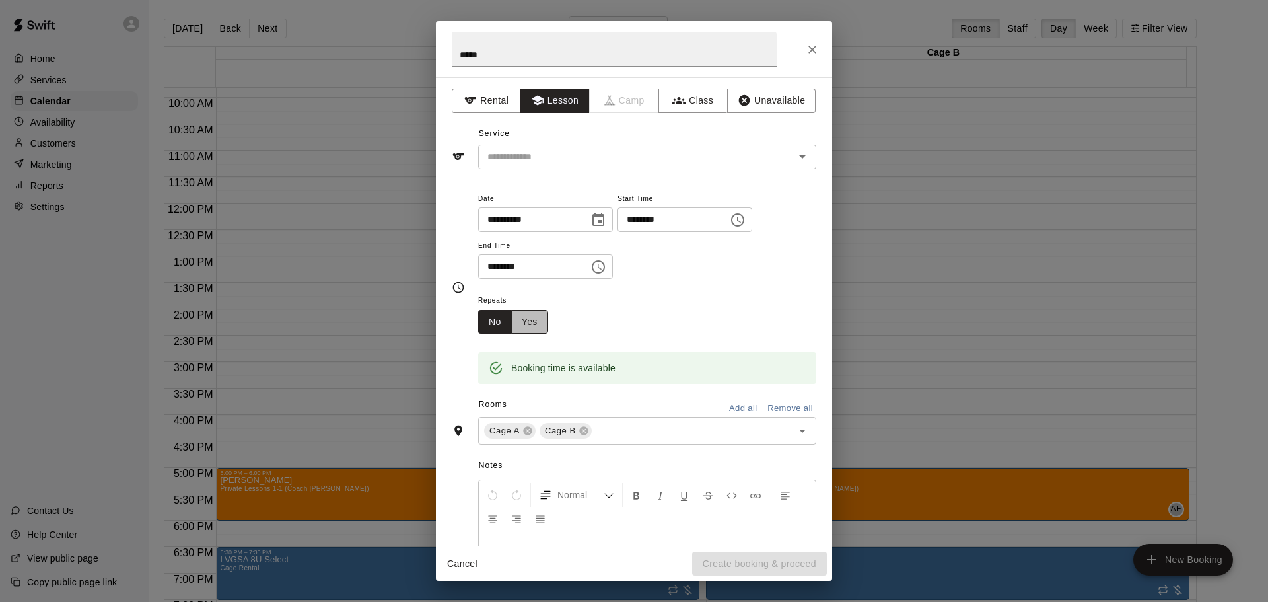
click at [547, 322] on button "Yes" at bounding box center [529, 322] width 37 height 24
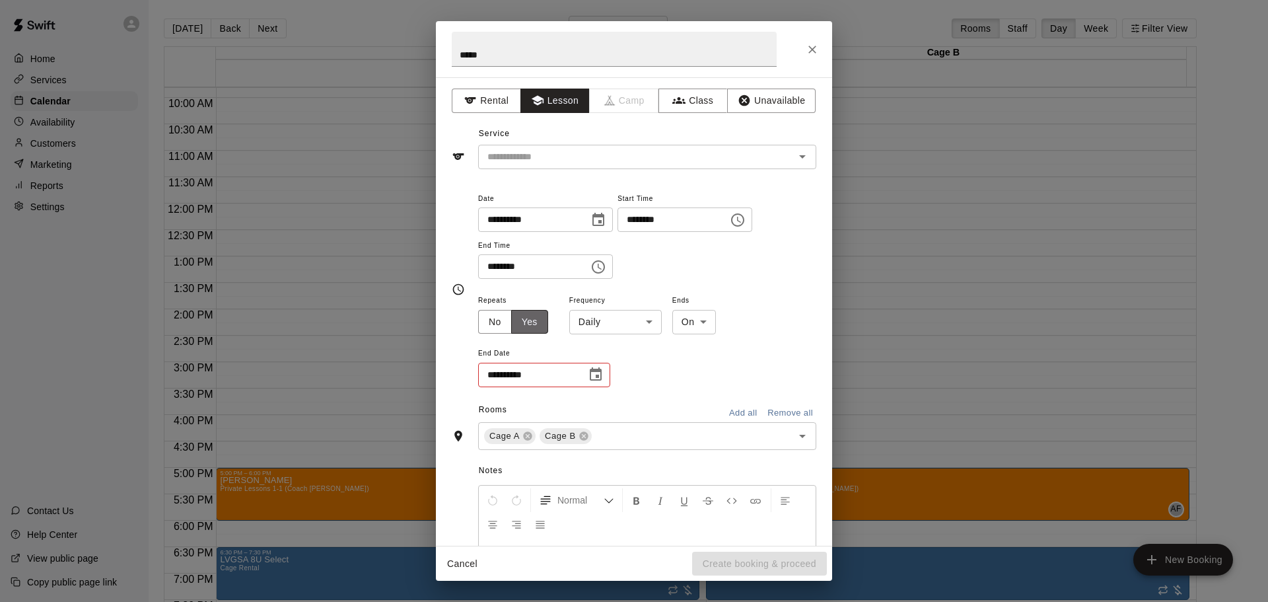
click at [532, 323] on button "Yes" at bounding box center [529, 322] width 37 height 24
click at [603, 320] on body "Home Services Calendar Availability Customers Marketing Reports Settings Contac…" at bounding box center [634, 311] width 1268 height 623
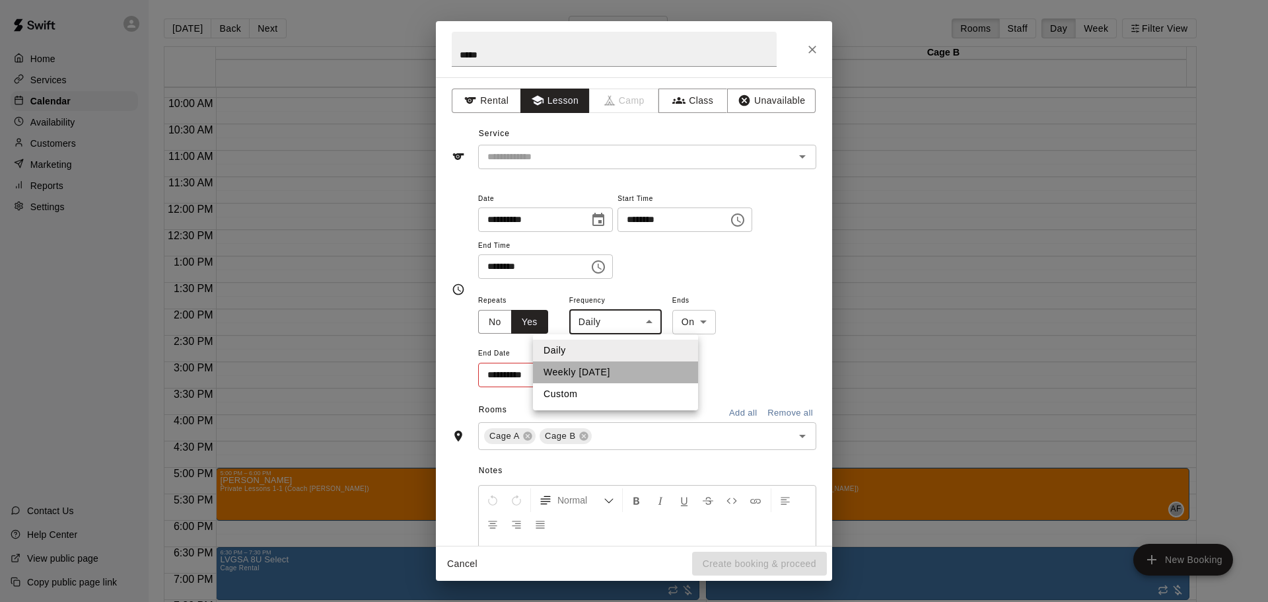
click at [604, 364] on li "Weekly [DATE]" at bounding box center [615, 372] width 165 height 22
type input "******"
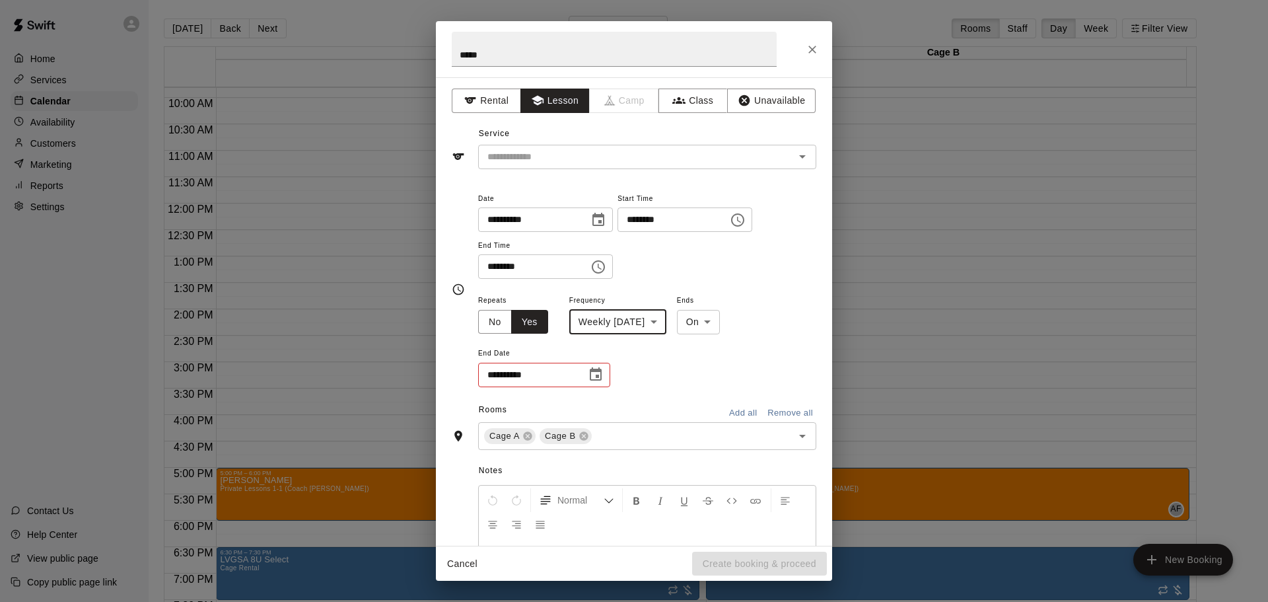
click at [590, 372] on icon "Choose date" at bounding box center [596, 373] width 12 height 13
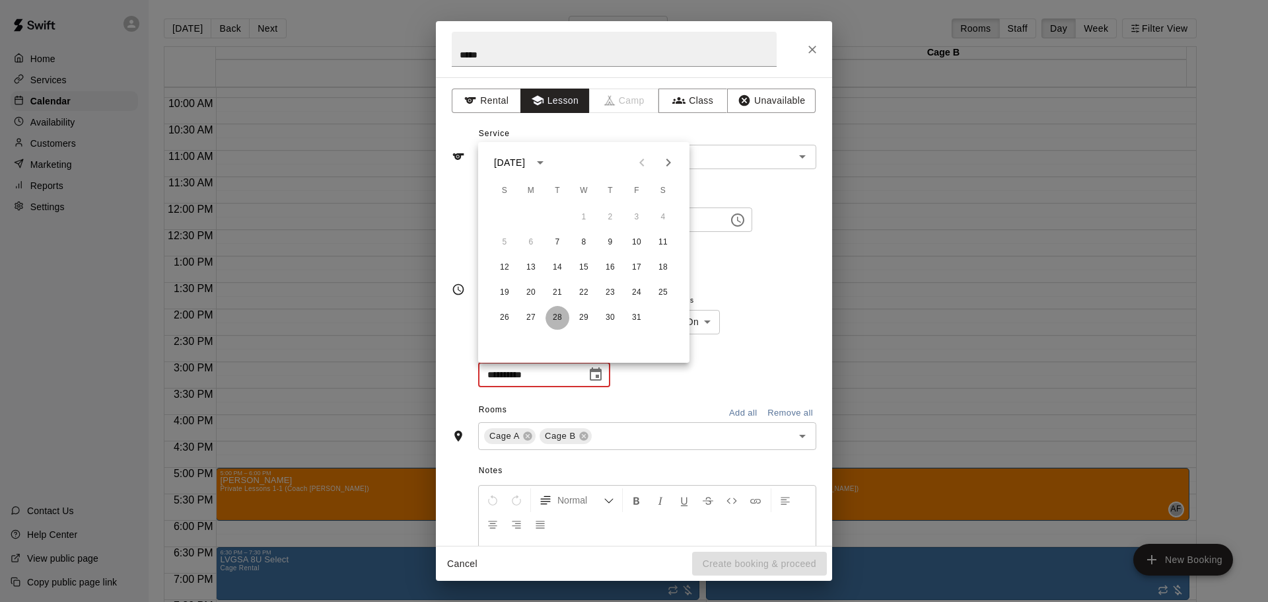
click at [553, 319] on button "28" at bounding box center [557, 318] width 24 height 24
type input "**********"
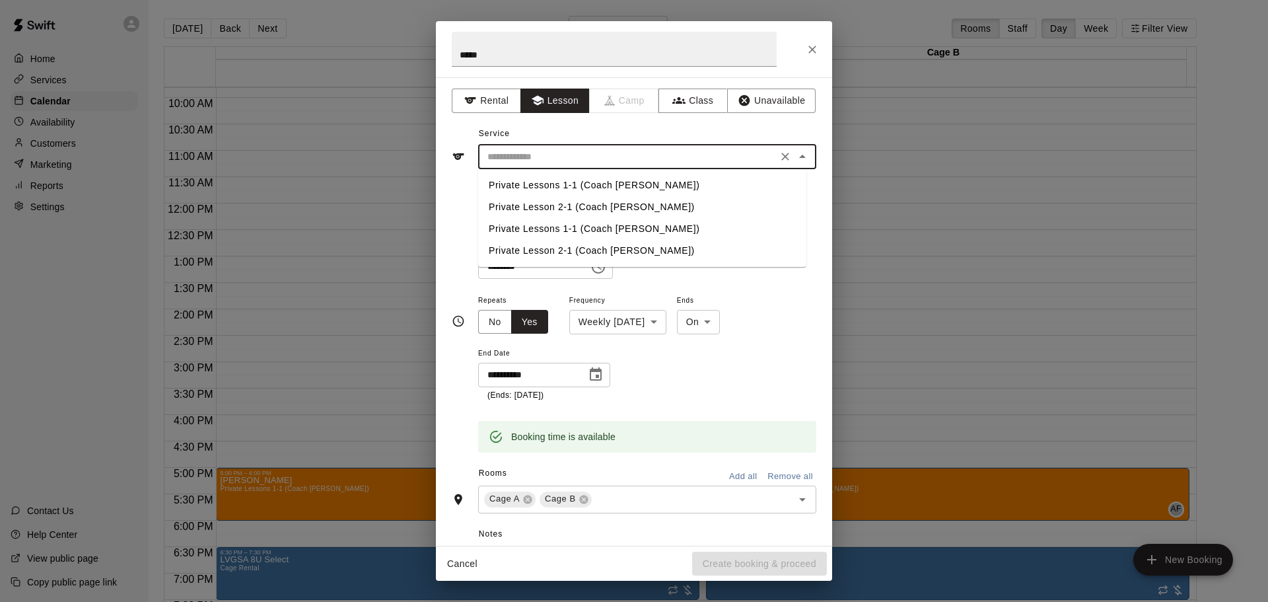
click at [540, 157] on input "text" at bounding box center [627, 157] width 291 height 17
click at [541, 188] on li "Private Lessons 1-1 (Coach [PERSON_NAME])" at bounding box center [642, 185] width 328 height 22
type input "**********"
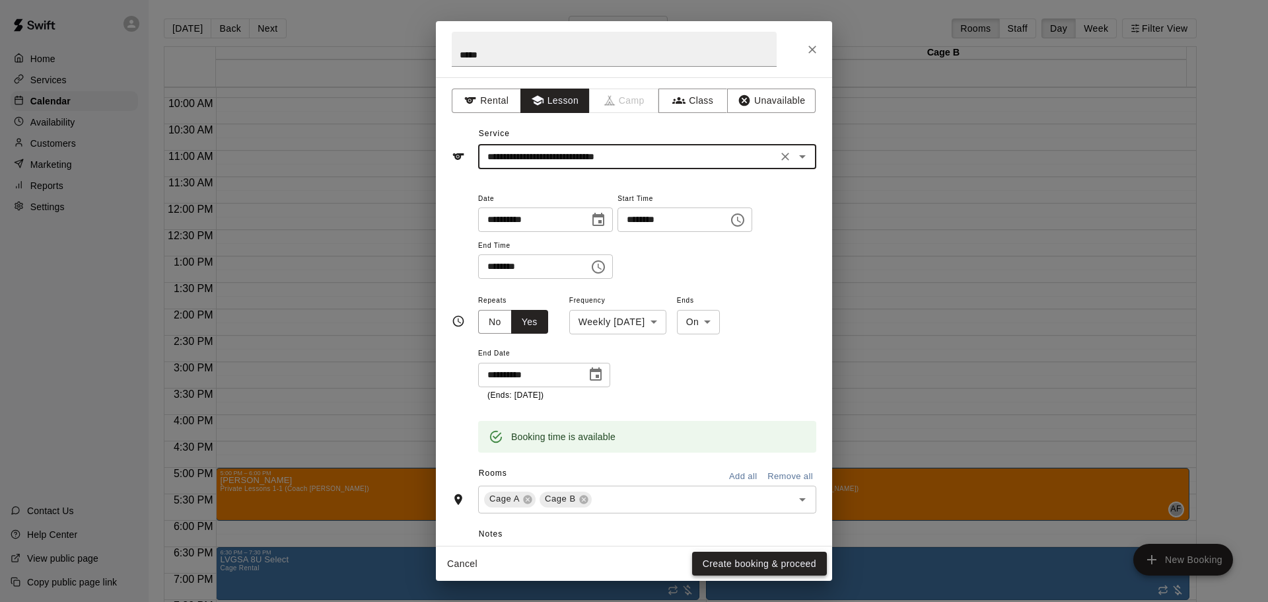
click at [724, 560] on button "Create booking & proceed" at bounding box center [759, 563] width 135 height 24
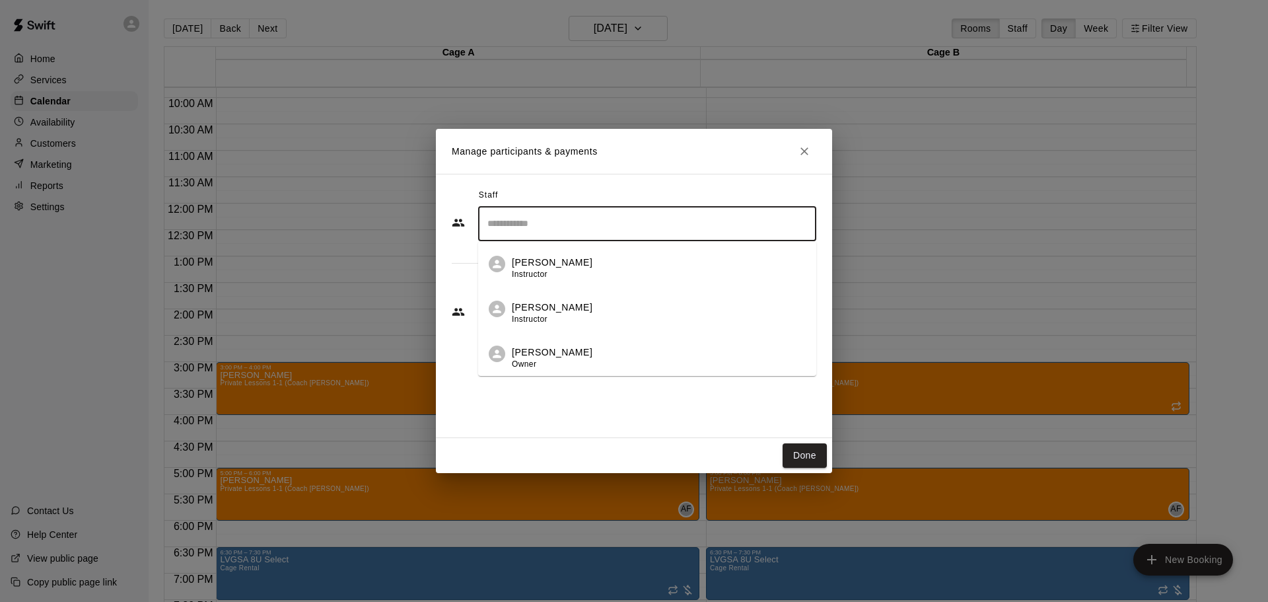
click at [544, 220] on input "Search staff" at bounding box center [647, 223] width 326 height 23
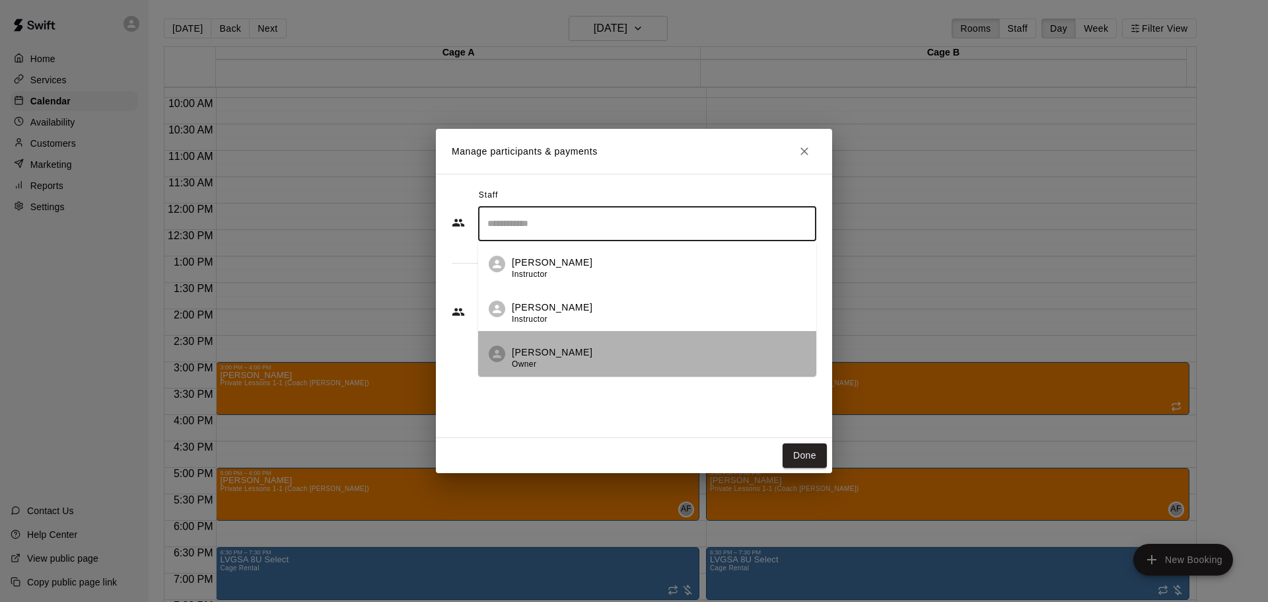
click at [541, 355] on p "[PERSON_NAME]" at bounding box center [552, 352] width 81 height 14
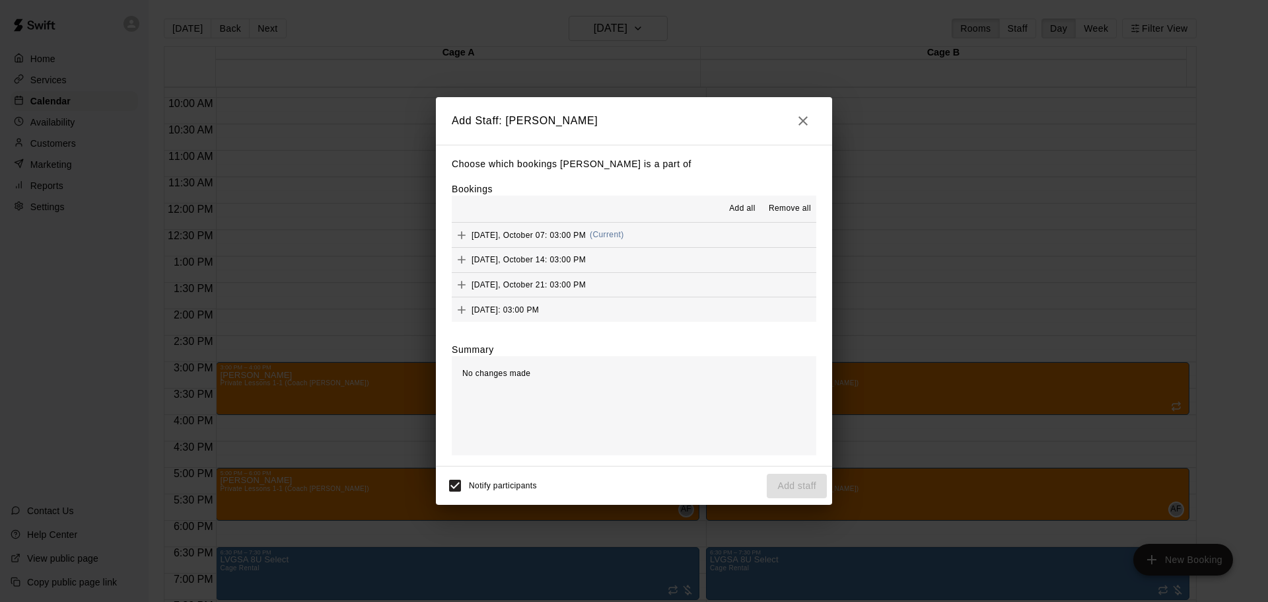
click at [732, 208] on span "Add all" at bounding box center [742, 208] width 26 height 13
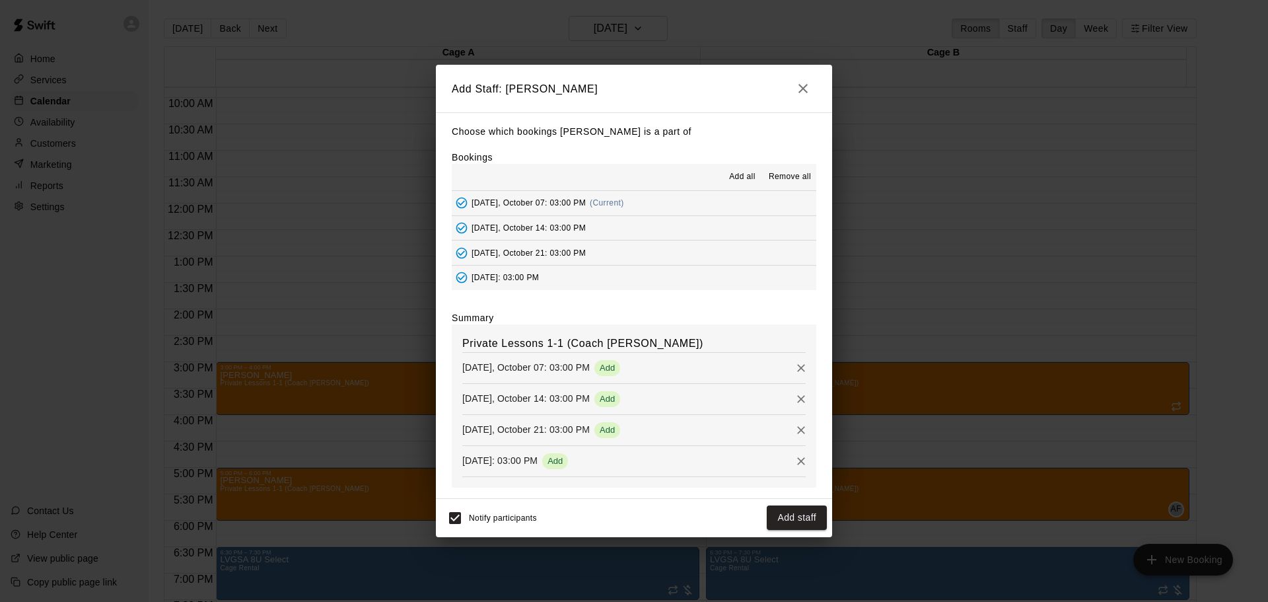
click at [783, 515] on button "Add staff" at bounding box center [797, 517] width 60 height 24
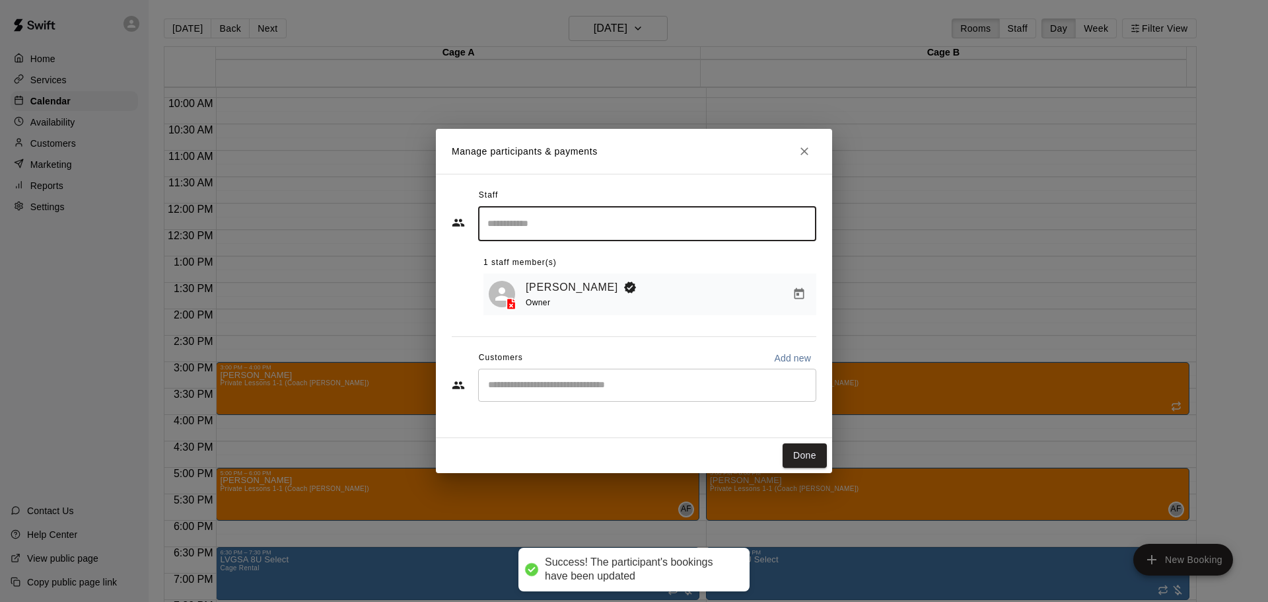
click at [540, 386] on input "Start typing to search customers..." at bounding box center [647, 384] width 326 height 13
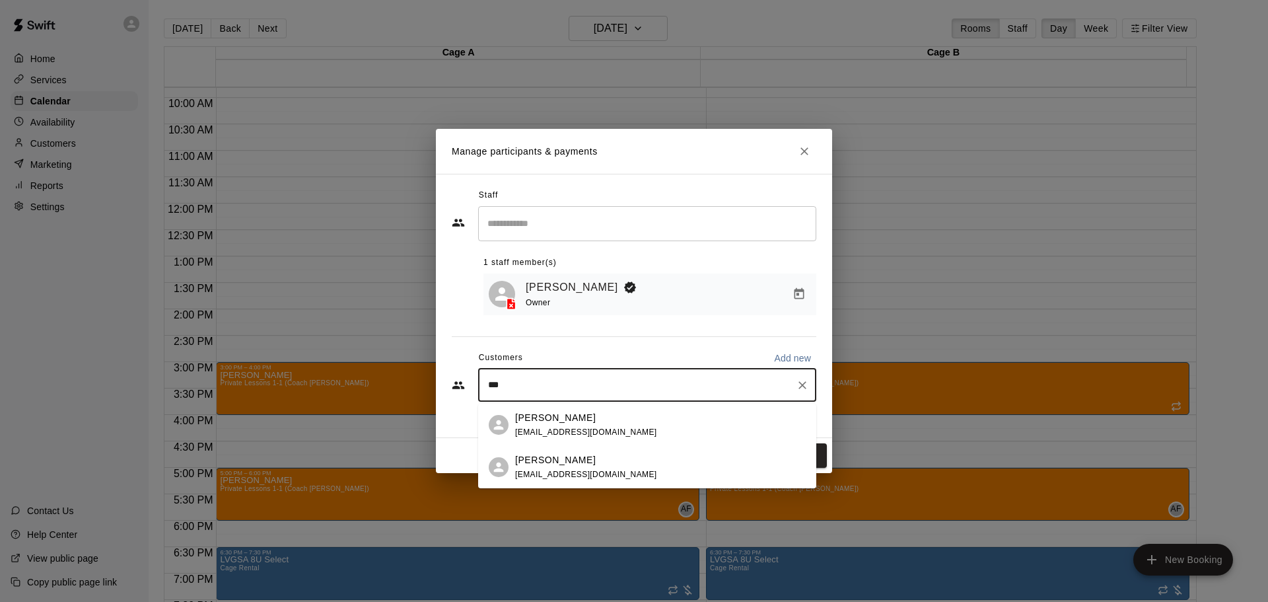
type input "****"
click at [621, 430] on div "[PERSON_NAME] [EMAIL_ADDRESS][DOMAIN_NAME]" at bounding box center [660, 425] width 291 height 28
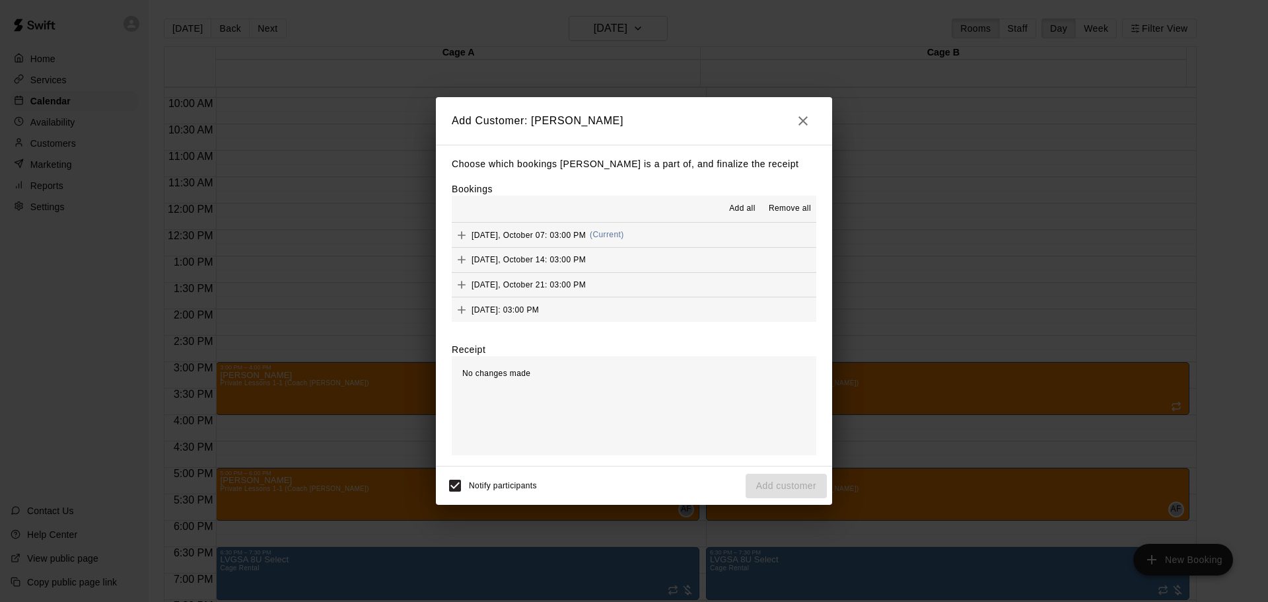
click at [739, 205] on span "Add all" at bounding box center [742, 208] width 26 height 13
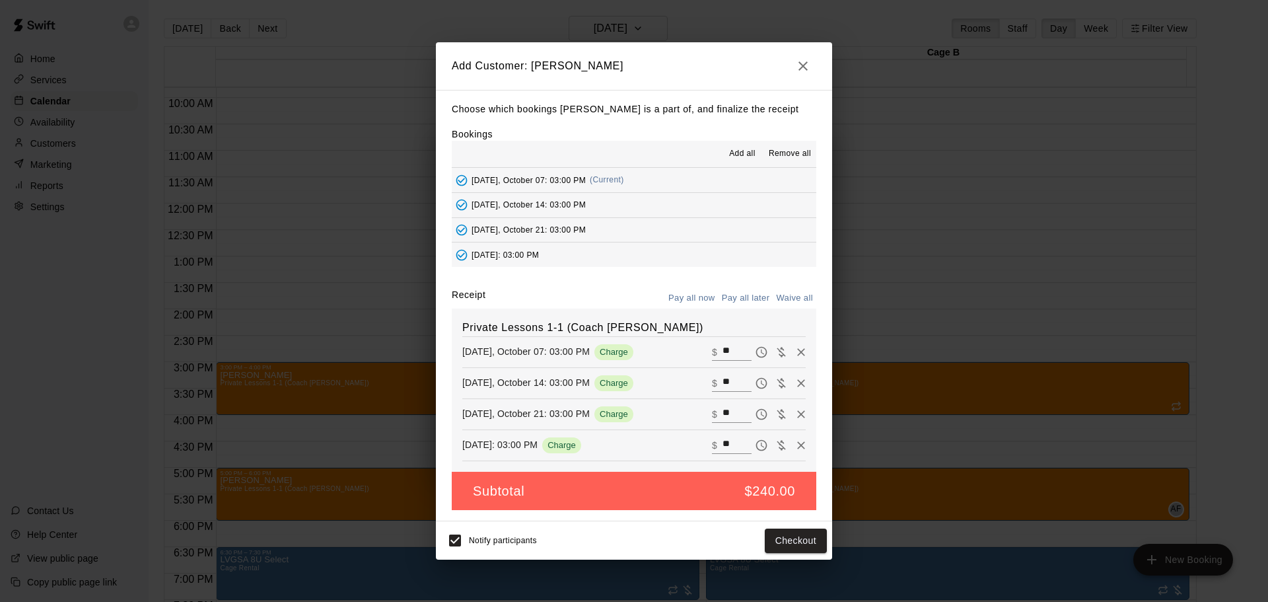
click at [751, 289] on button "Pay all later" at bounding box center [745, 298] width 55 height 20
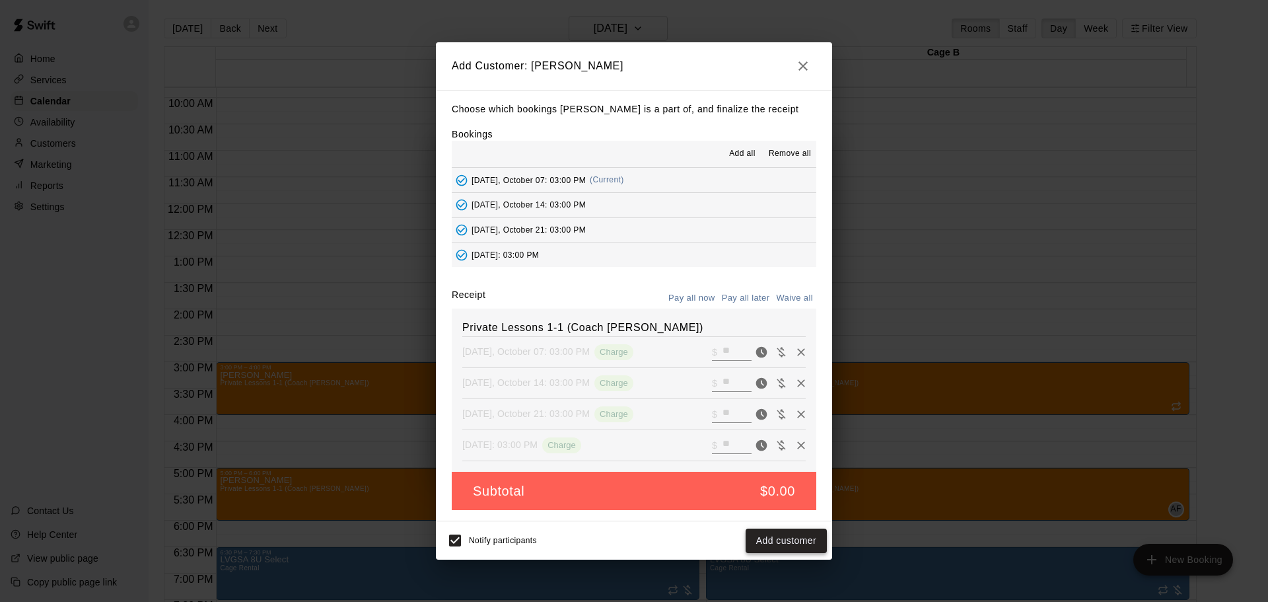
click at [788, 536] on button "Add customer" at bounding box center [786, 540] width 81 height 24
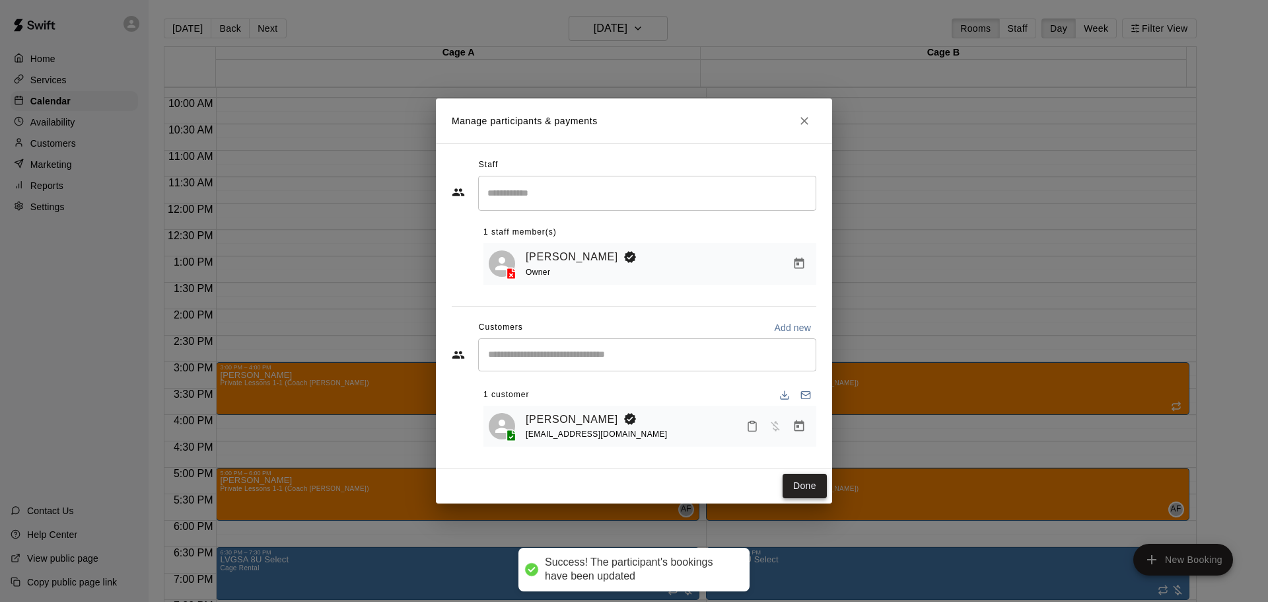
click at [811, 484] on button "Done" at bounding box center [805, 485] width 44 height 24
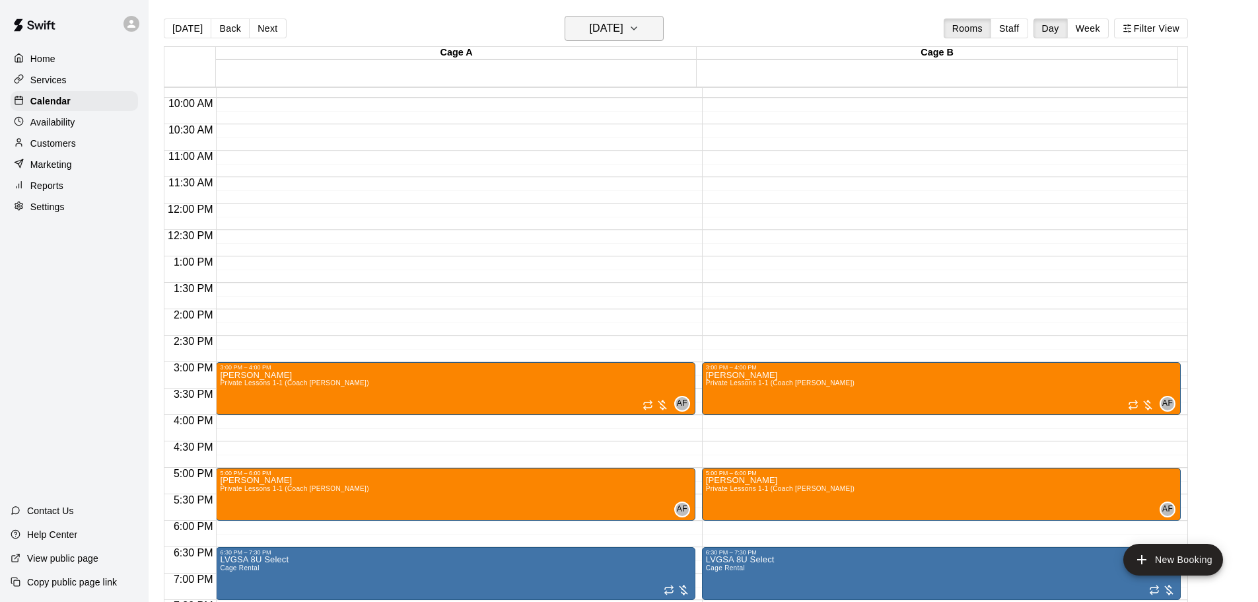
click at [598, 27] on h6 "[DATE]" at bounding box center [607, 28] width 34 height 18
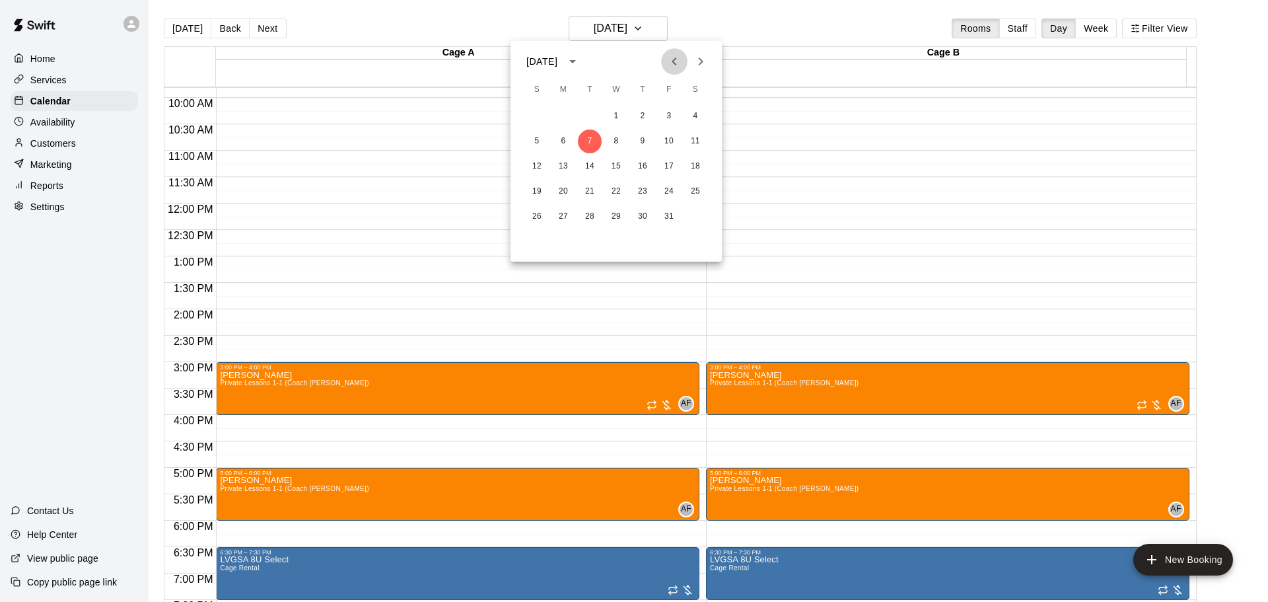
drag, startPoint x: 673, startPoint y: 56, endPoint x: 654, endPoint y: 98, distance: 46.4
click at [674, 57] on icon "Previous month" at bounding box center [674, 61] width 16 height 16
click at [582, 213] on button "30" at bounding box center [590, 217] width 24 height 24
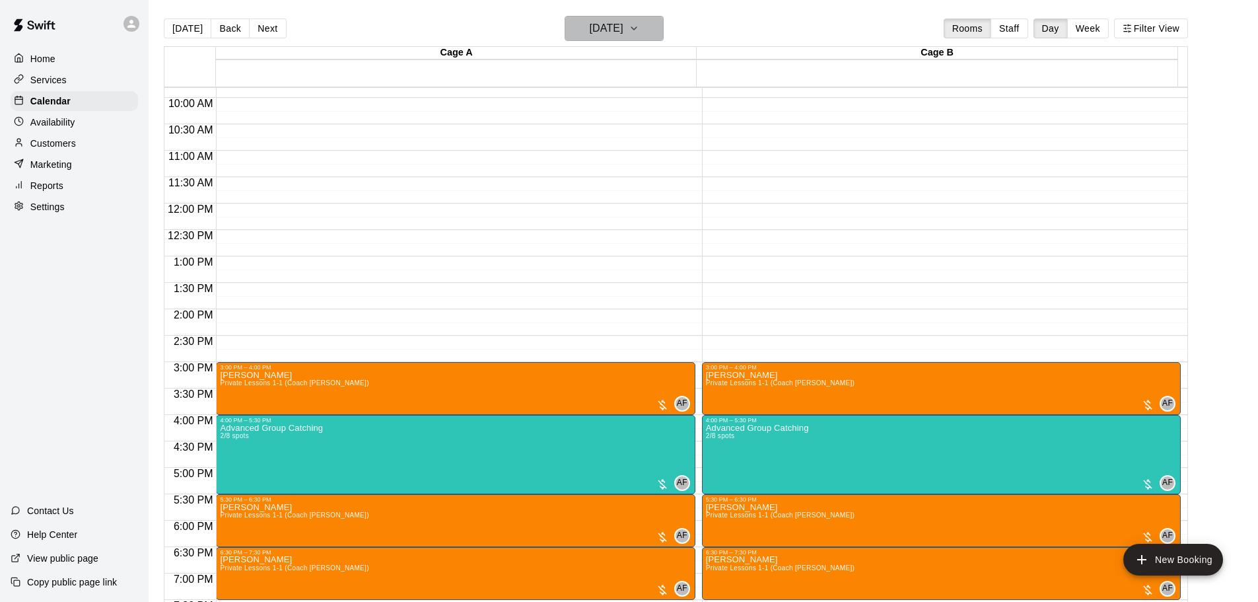
click at [621, 21] on h6 "[DATE]" at bounding box center [607, 28] width 34 height 18
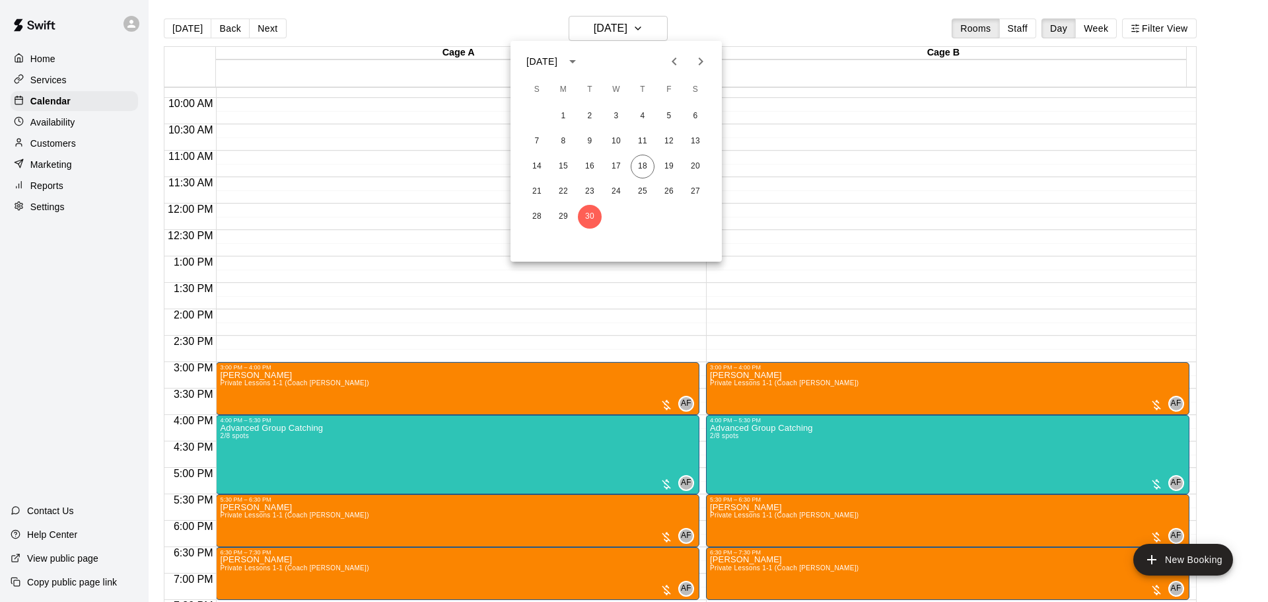
click at [704, 59] on icon "Next month" at bounding box center [701, 61] width 16 height 16
click at [594, 170] on button "14" at bounding box center [590, 167] width 24 height 24
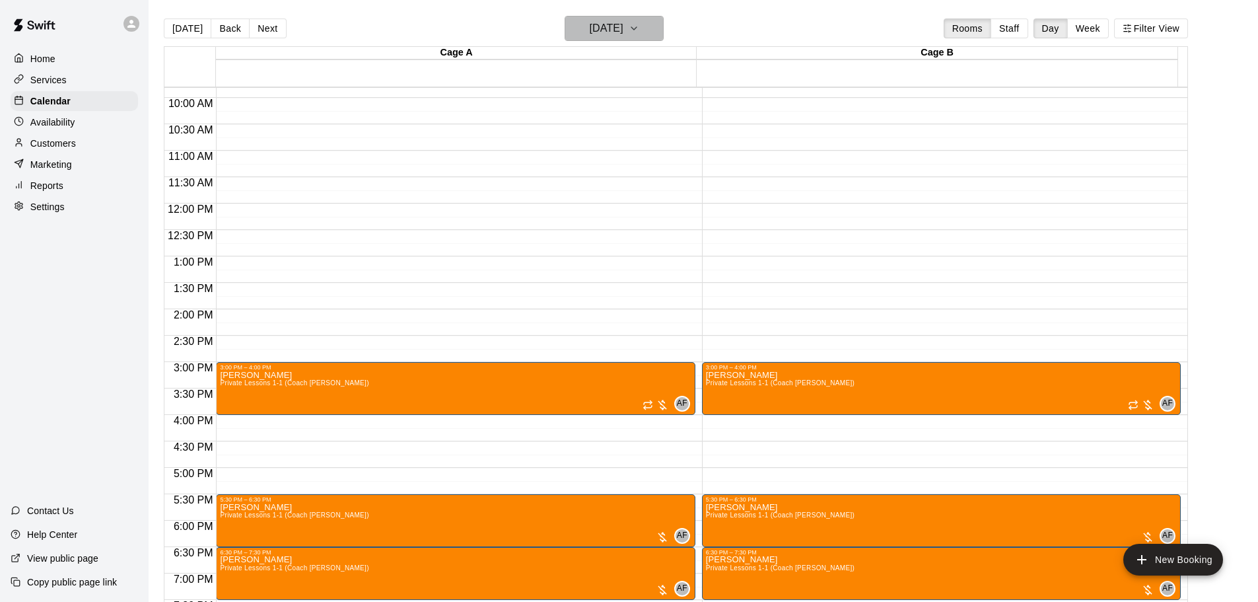
click at [612, 26] on h6 "[DATE]" at bounding box center [607, 28] width 34 height 18
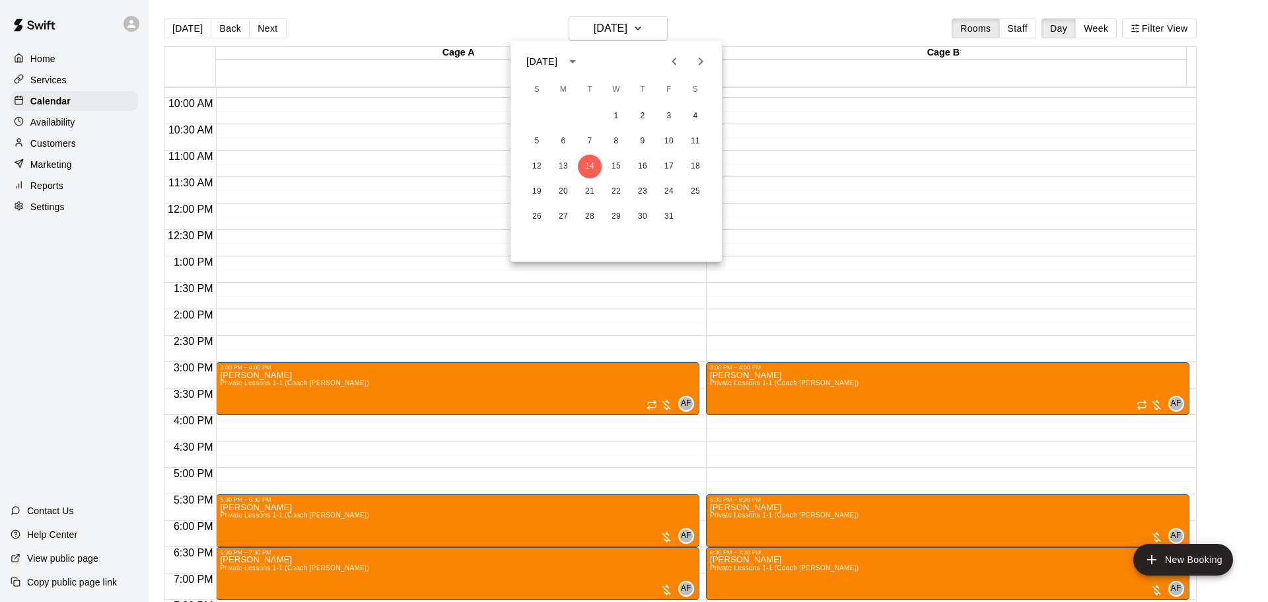
click at [59, 123] on div at bounding box center [634, 301] width 1268 height 602
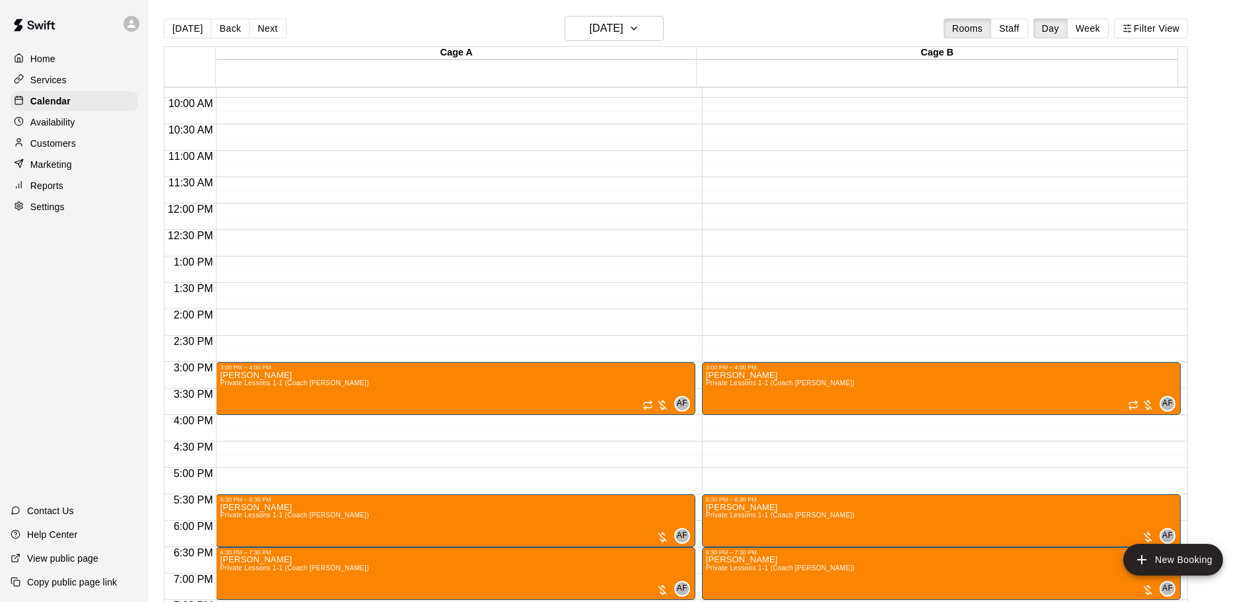
click at [59, 123] on p "Availability" at bounding box center [52, 122] width 45 height 13
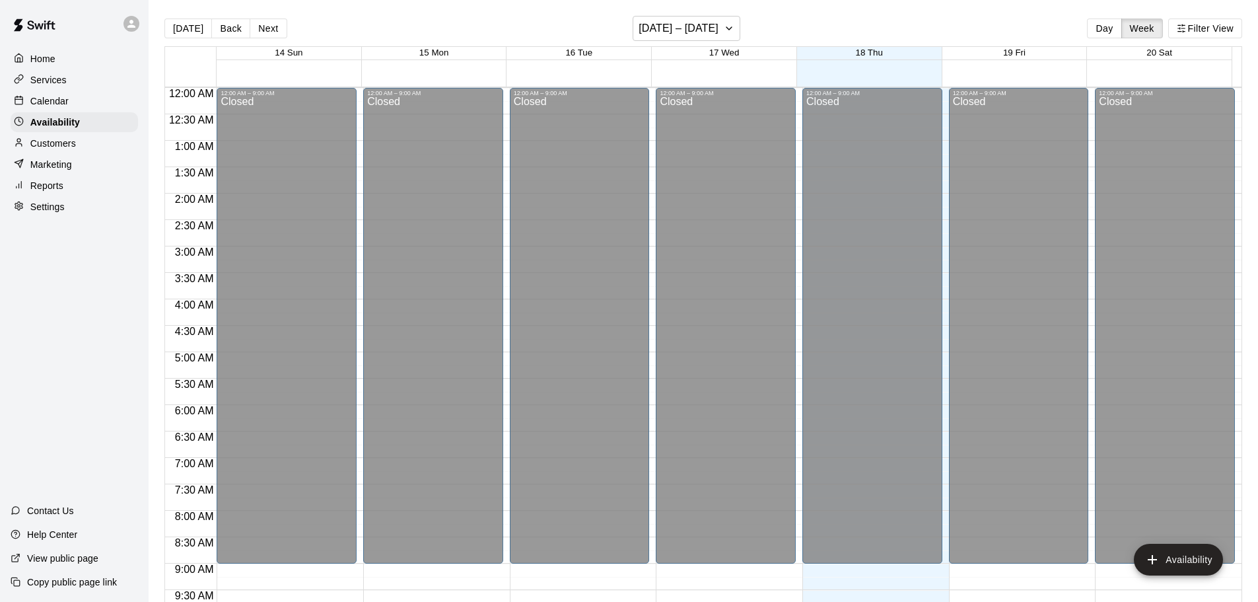
scroll to position [522, 0]
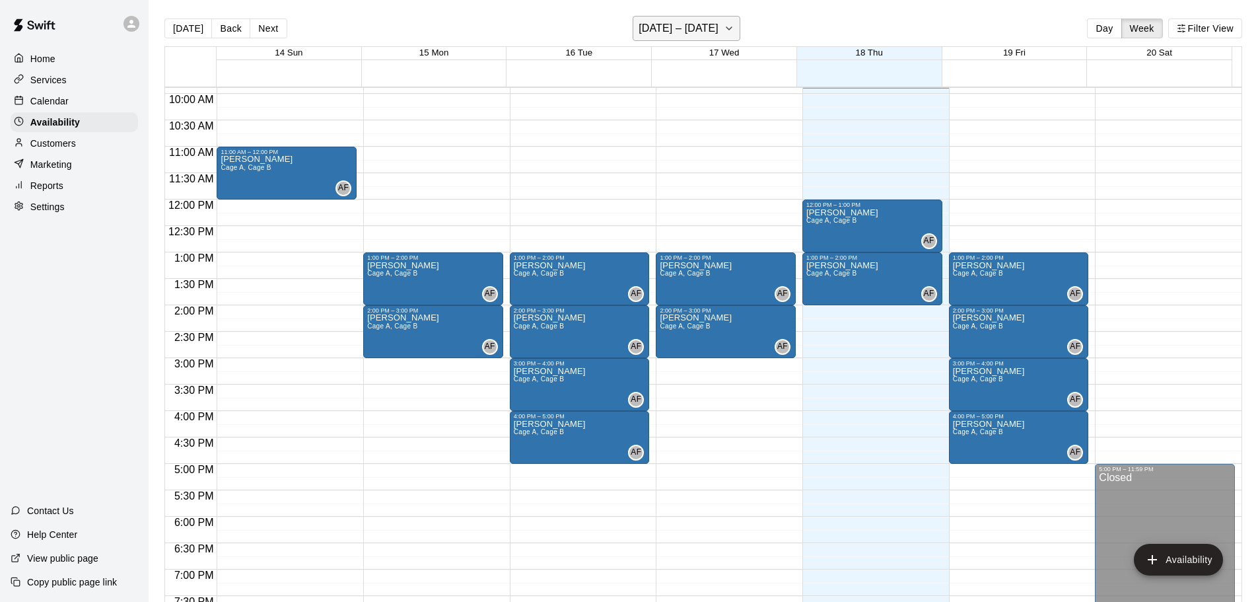
click at [676, 32] on h6 "[DATE] – [DATE]" at bounding box center [679, 28] width 80 height 18
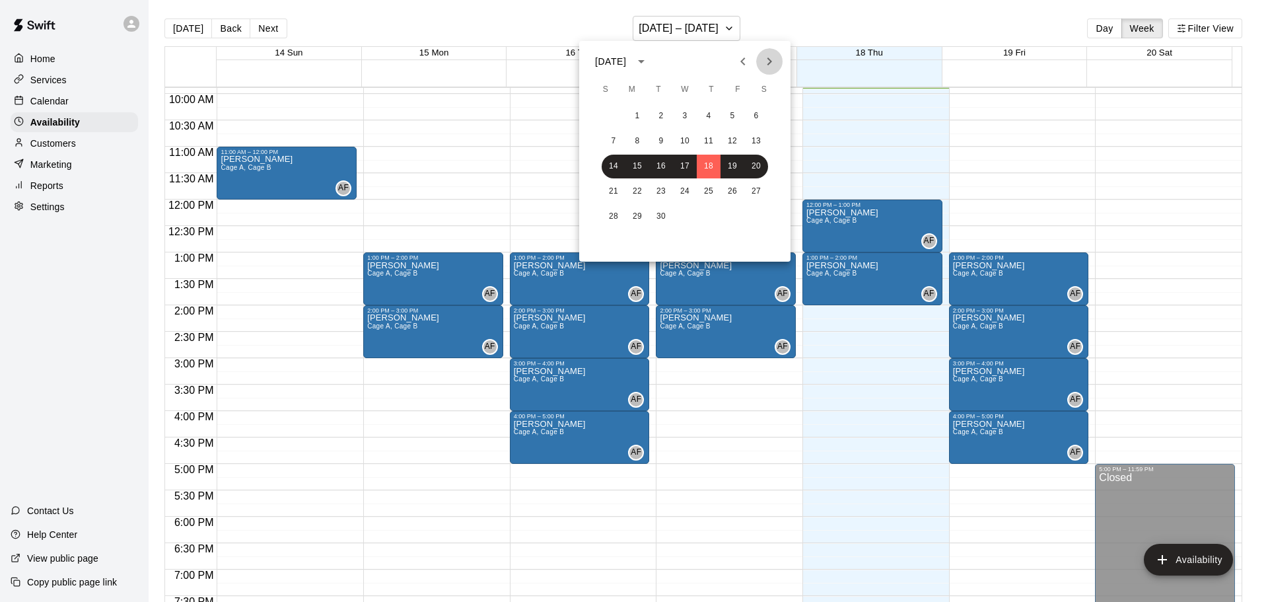
click at [773, 59] on icon "Next month" at bounding box center [769, 61] width 16 height 16
click at [655, 133] on button "7" at bounding box center [661, 141] width 24 height 24
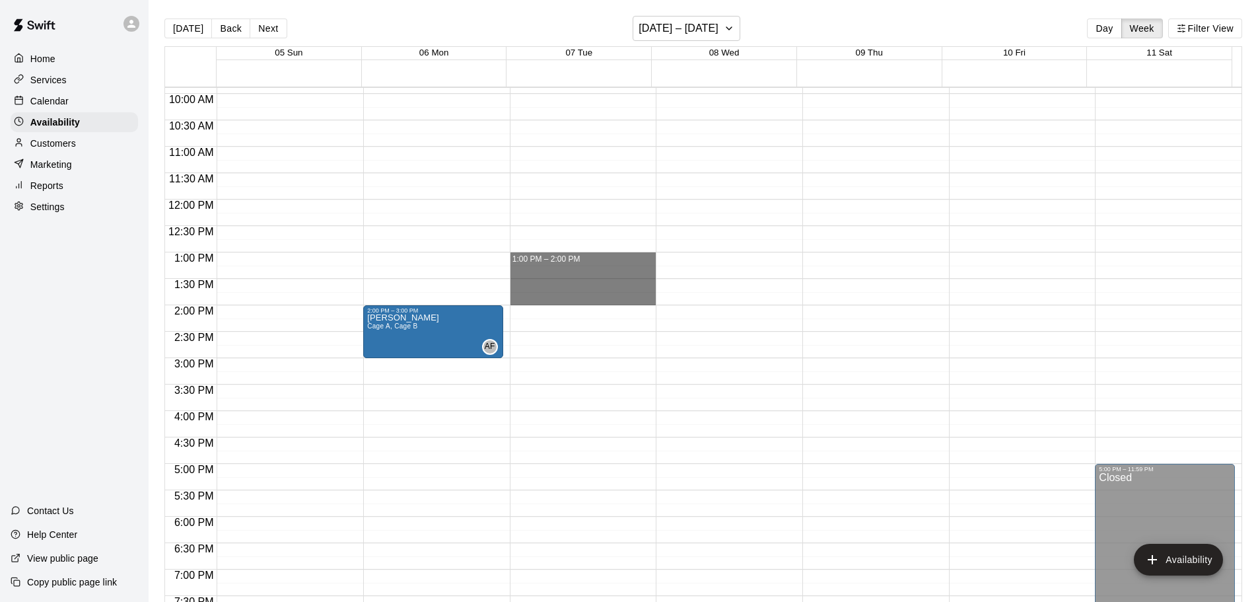
drag, startPoint x: 523, startPoint y: 256, endPoint x: 527, endPoint y: 296, distance: 41.1
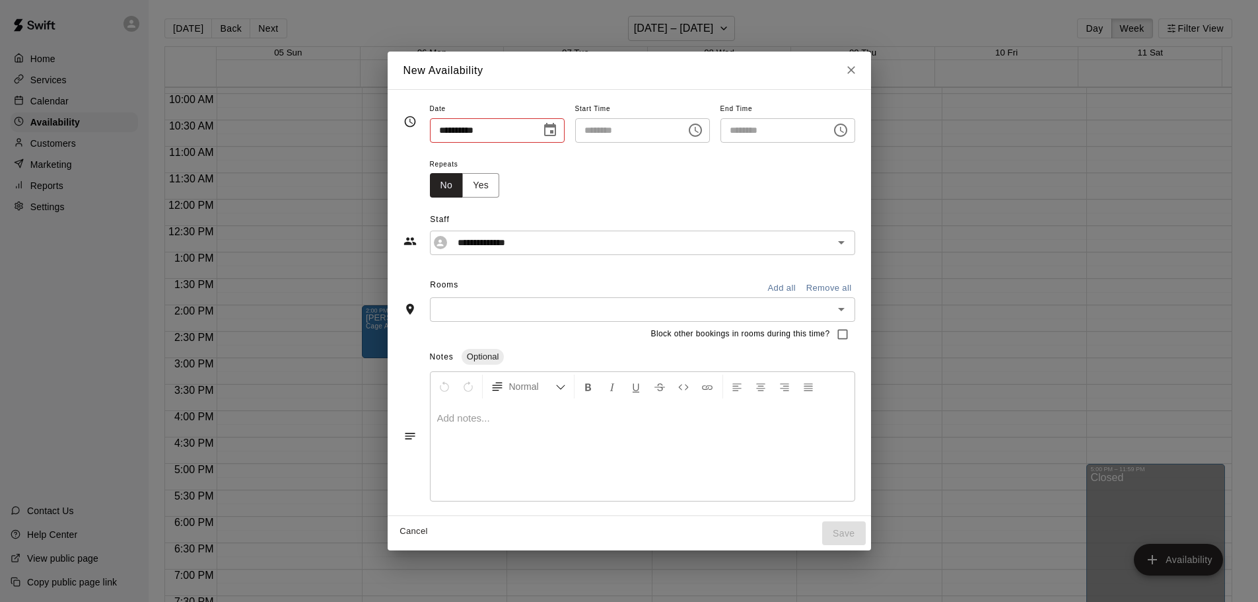
type input "**********"
type input "********"
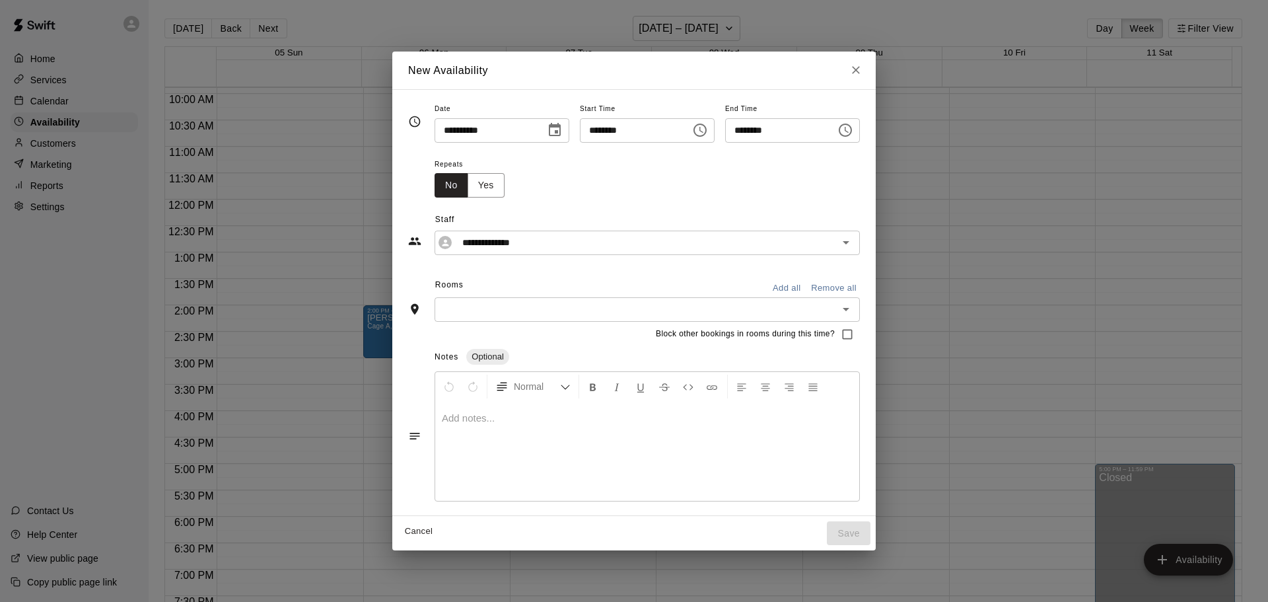
click at [801, 295] on button "Add all" at bounding box center [786, 288] width 42 height 20
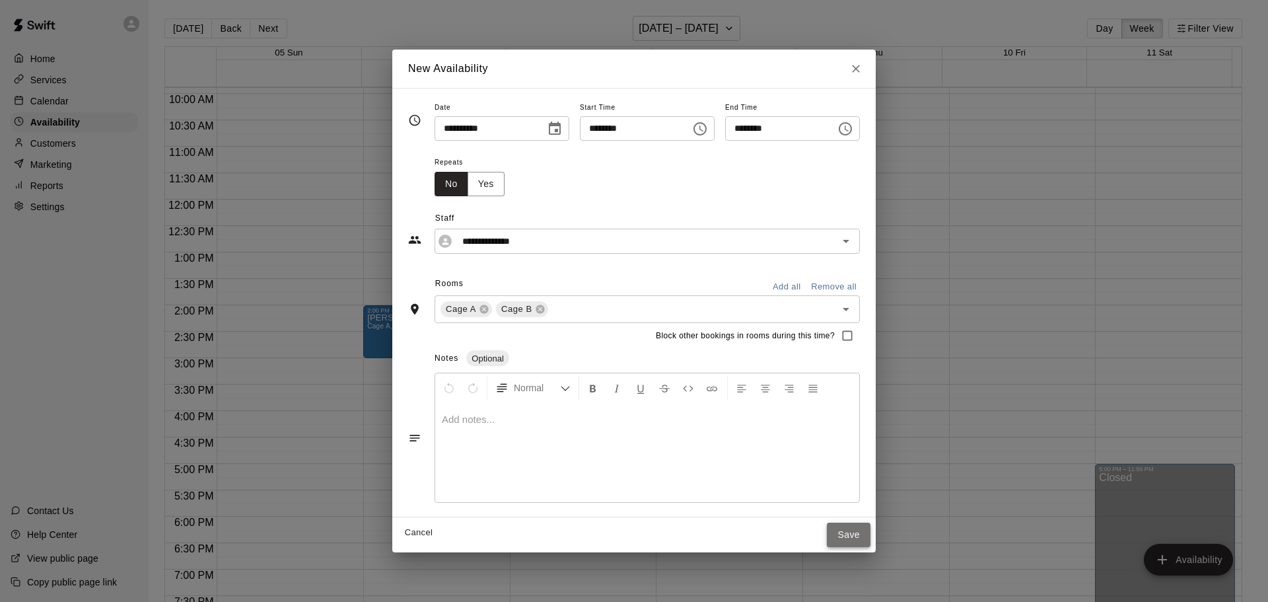
click at [863, 532] on button "Save" at bounding box center [849, 534] width 44 height 24
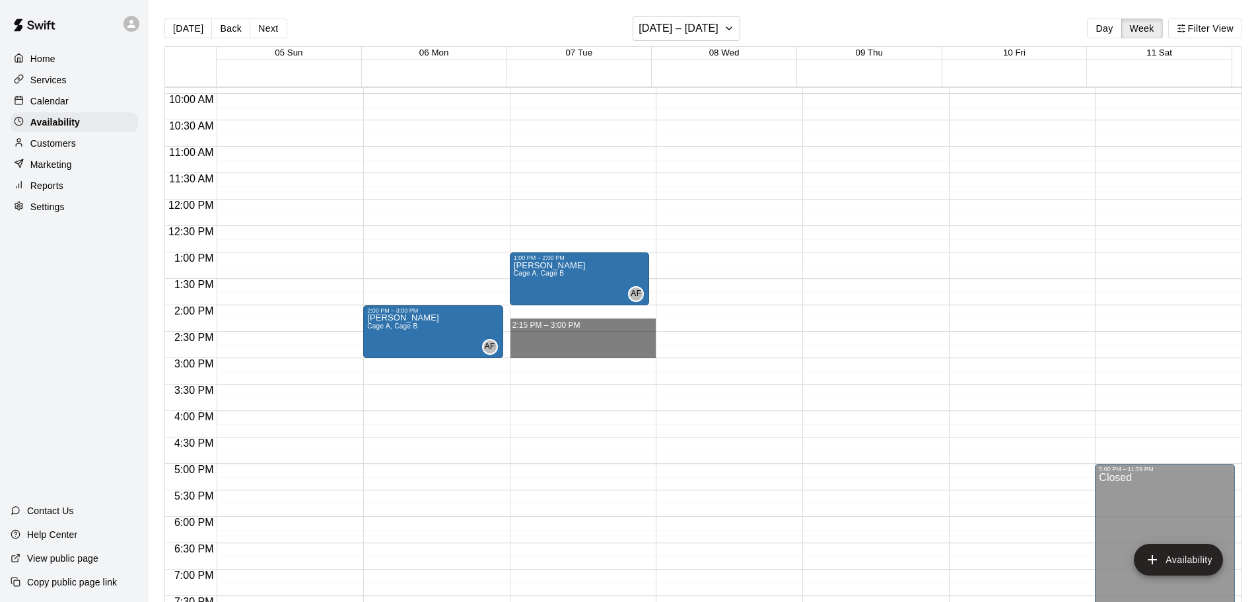
drag, startPoint x: 596, startPoint y: 315, endPoint x: 601, endPoint y: 354, distance: 39.3
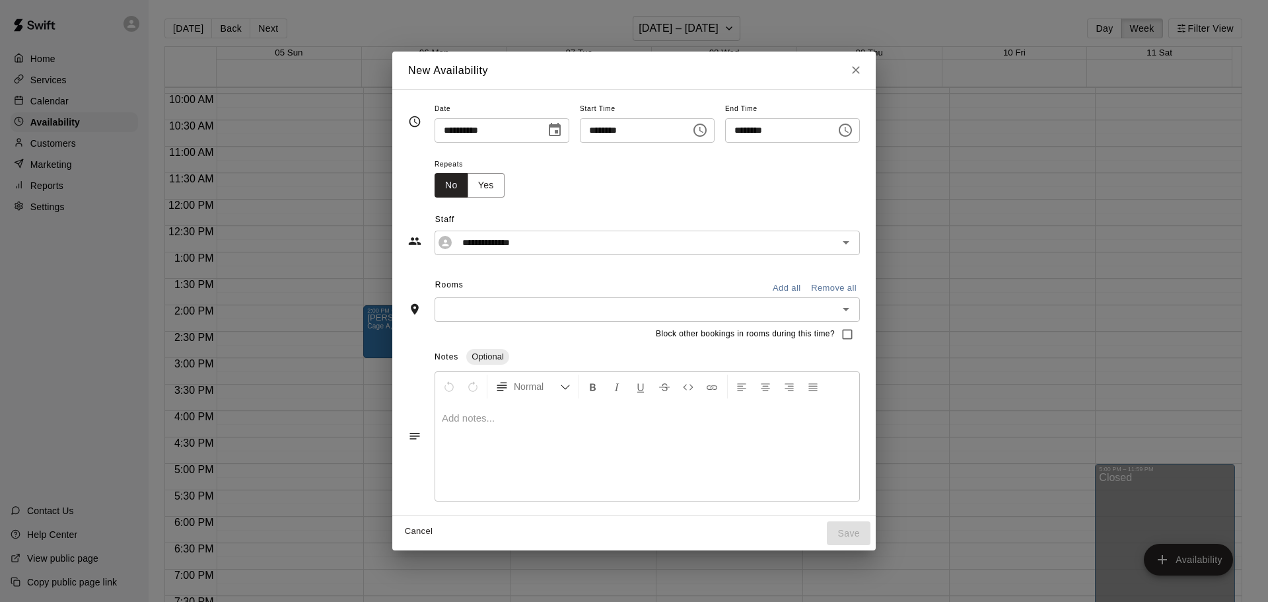
click at [868, 73] on button "Close" at bounding box center [856, 70] width 24 height 24
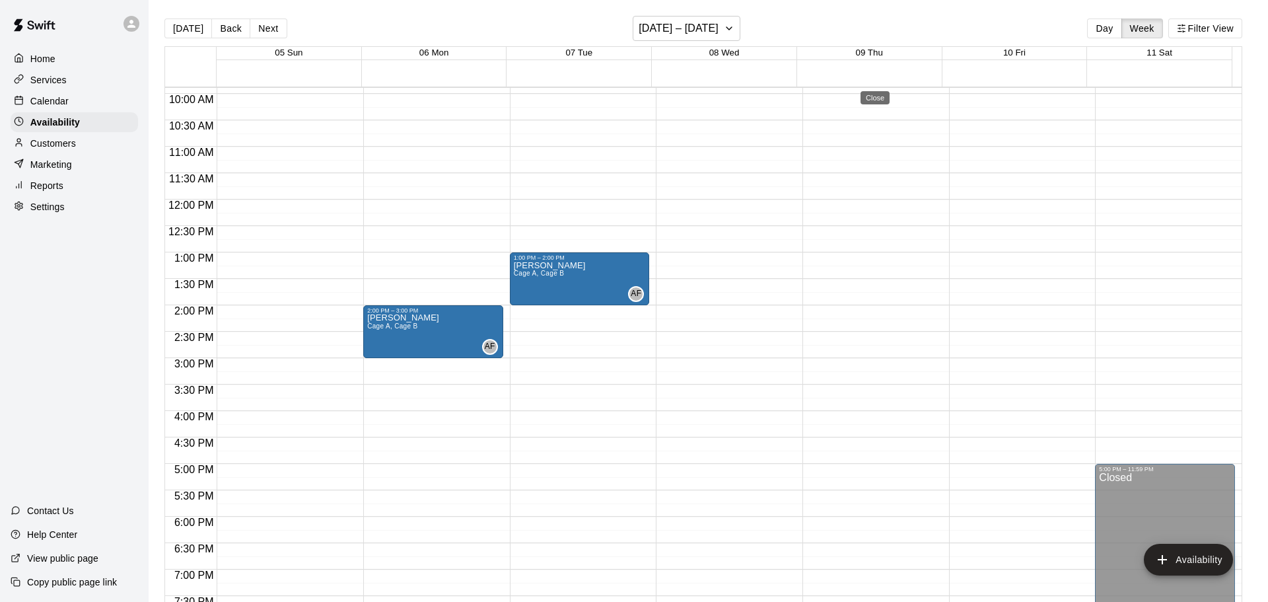
type input "**********"
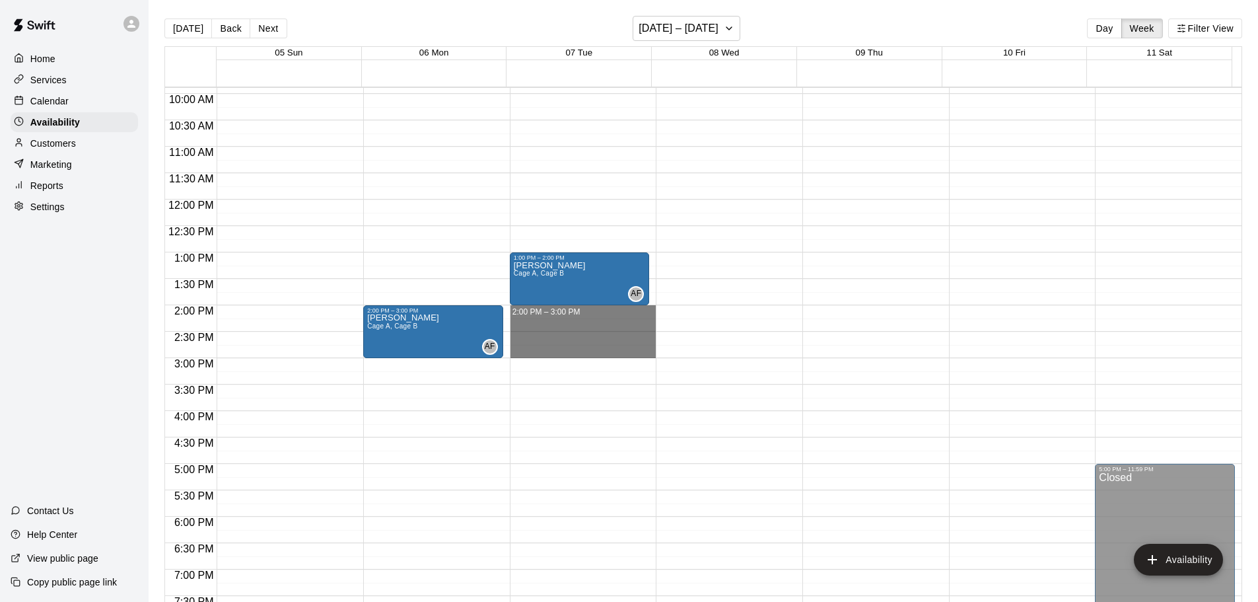
drag, startPoint x: 562, startPoint y: 308, endPoint x: 562, endPoint y: 350, distance: 41.6
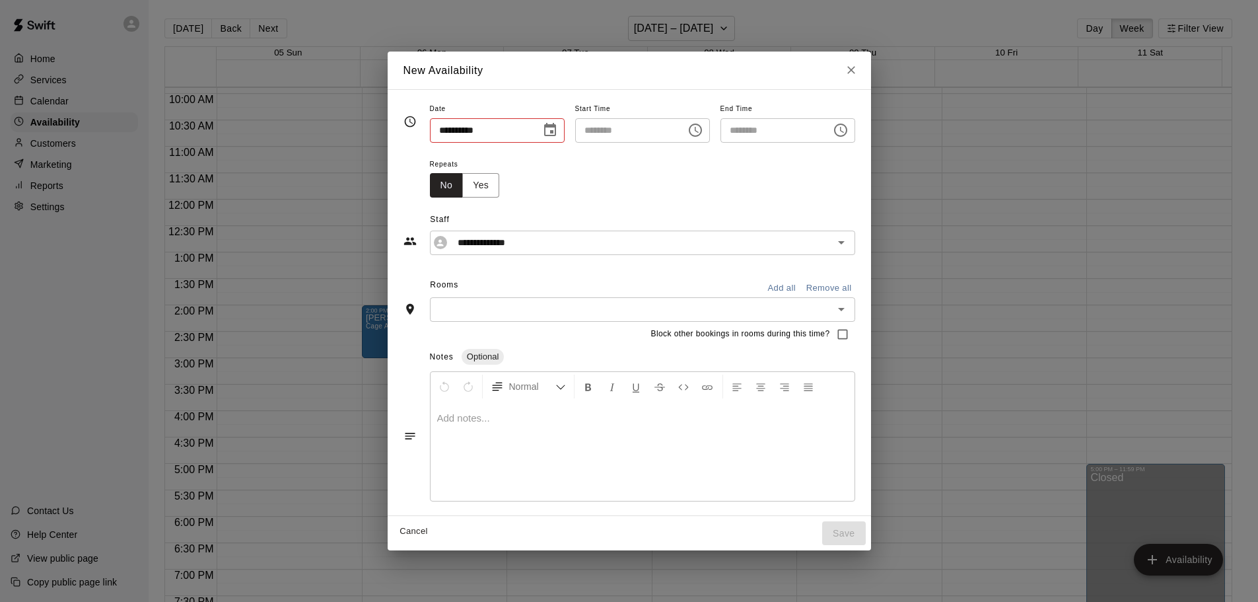
type input "**********"
type input "********"
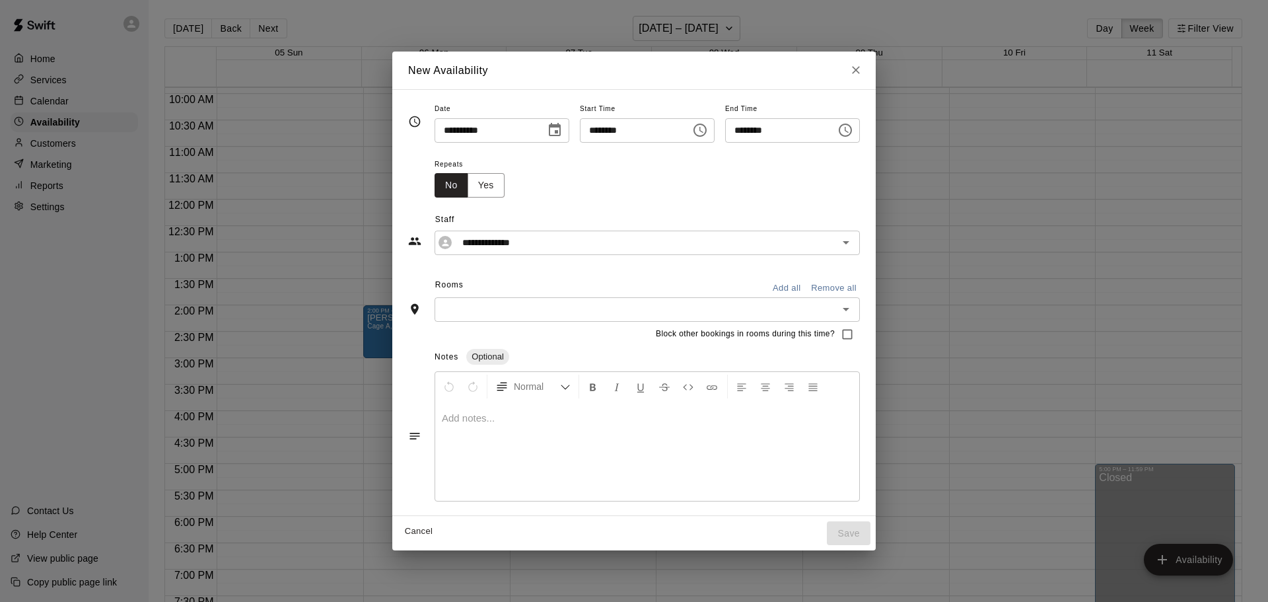
click at [806, 283] on button "Add all" at bounding box center [786, 288] width 42 height 20
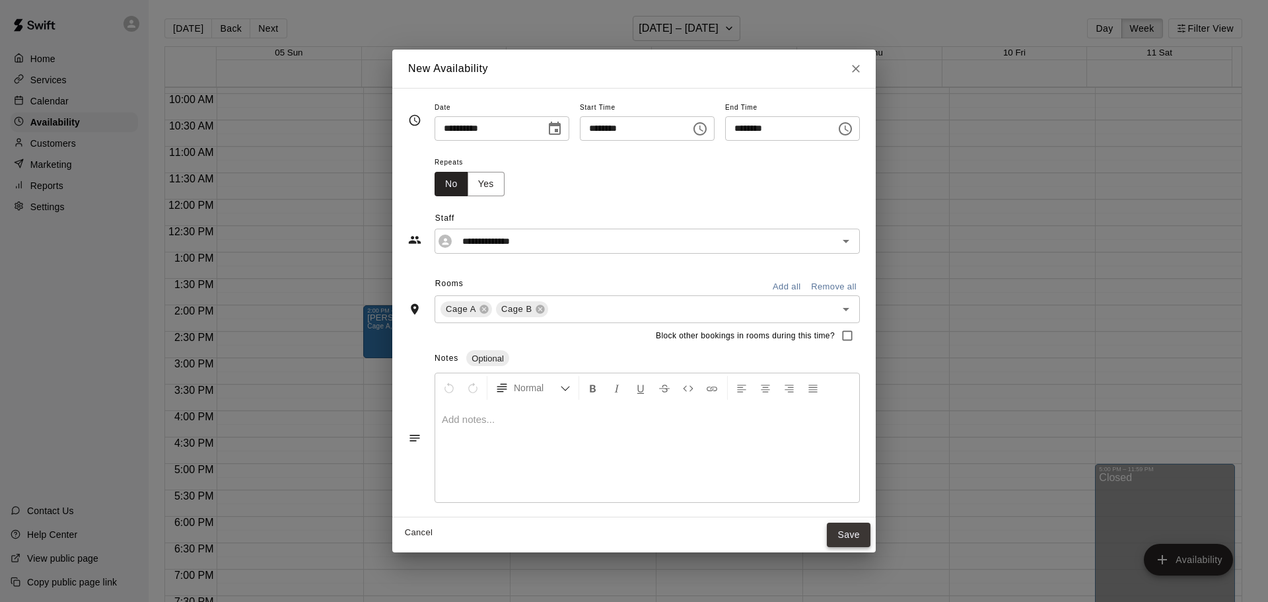
click at [870, 536] on button "Save" at bounding box center [849, 534] width 44 height 24
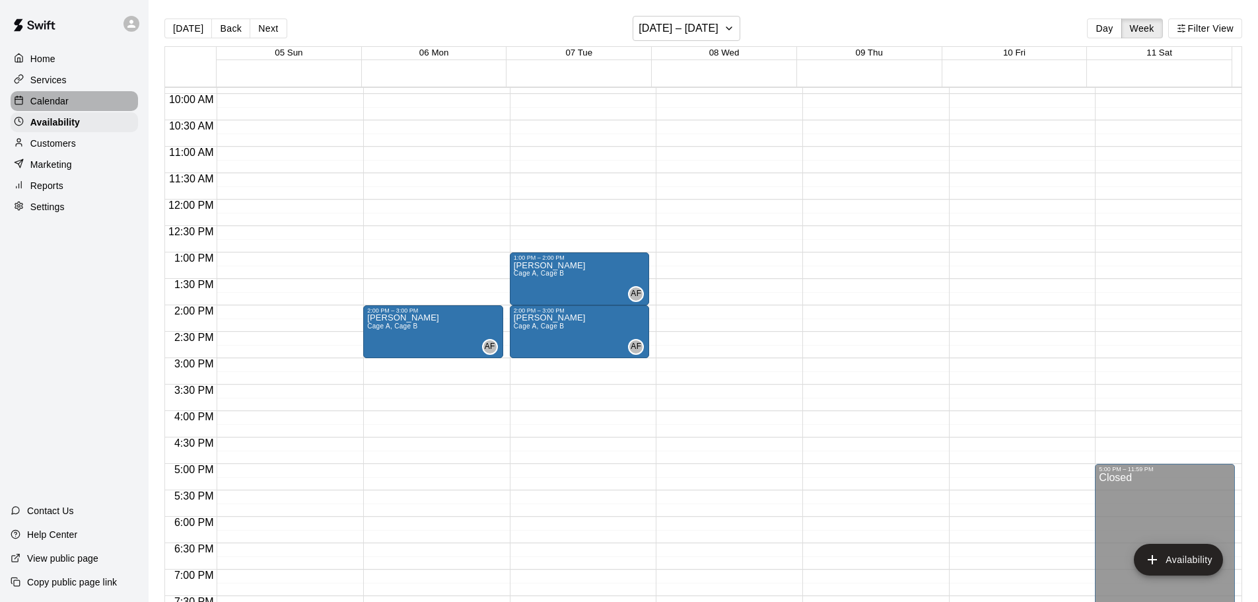
click at [50, 105] on p "Calendar" at bounding box center [49, 100] width 38 height 13
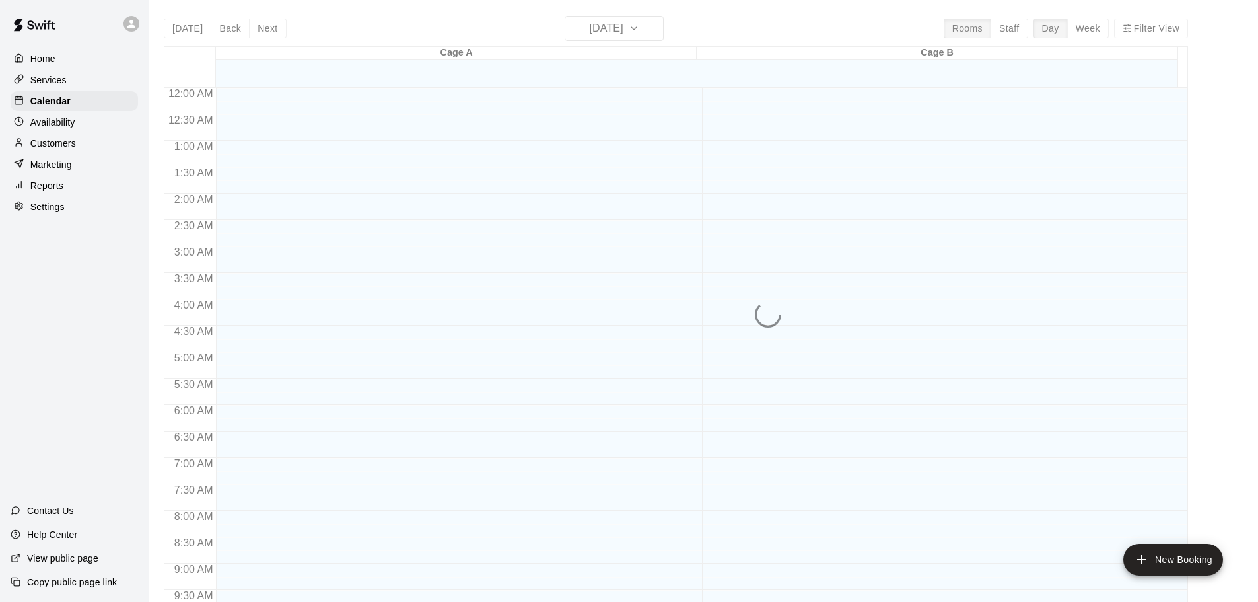
scroll to position [522, 0]
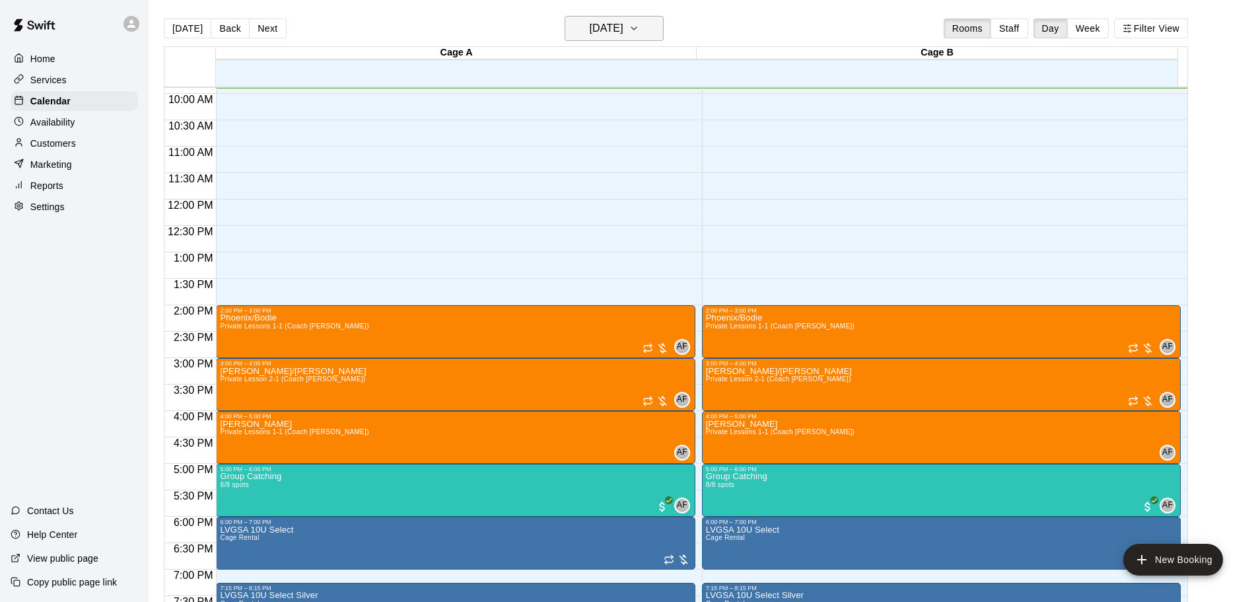
click at [599, 25] on h6 "[DATE]" at bounding box center [607, 28] width 34 height 18
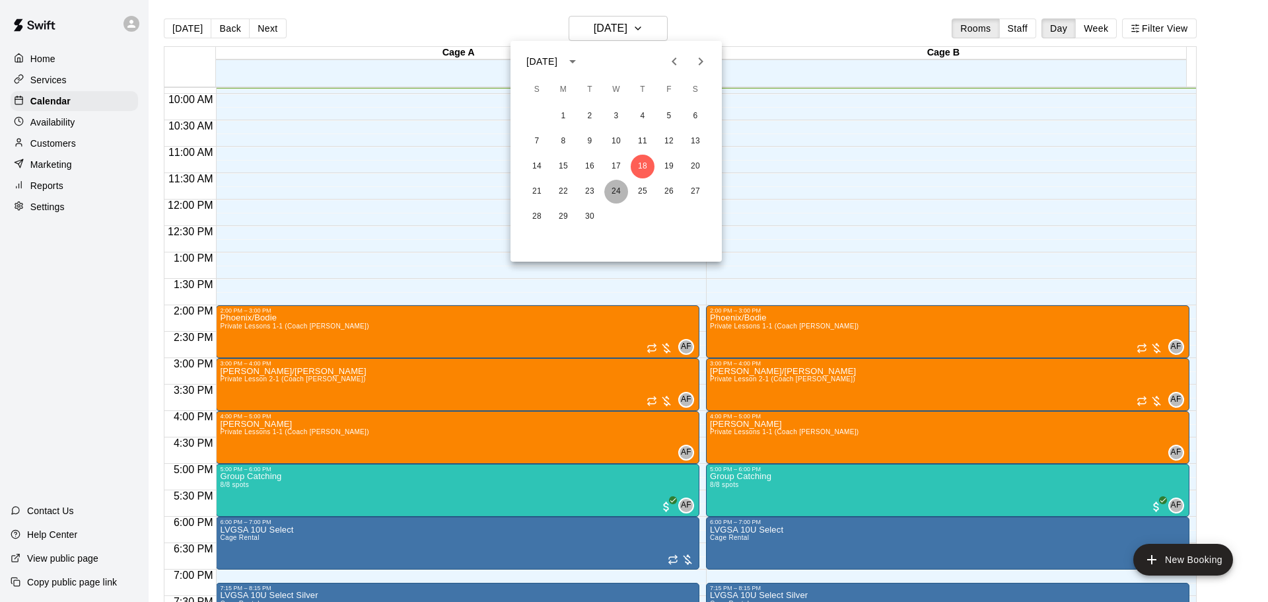
click at [617, 186] on button "24" at bounding box center [616, 192] width 24 height 24
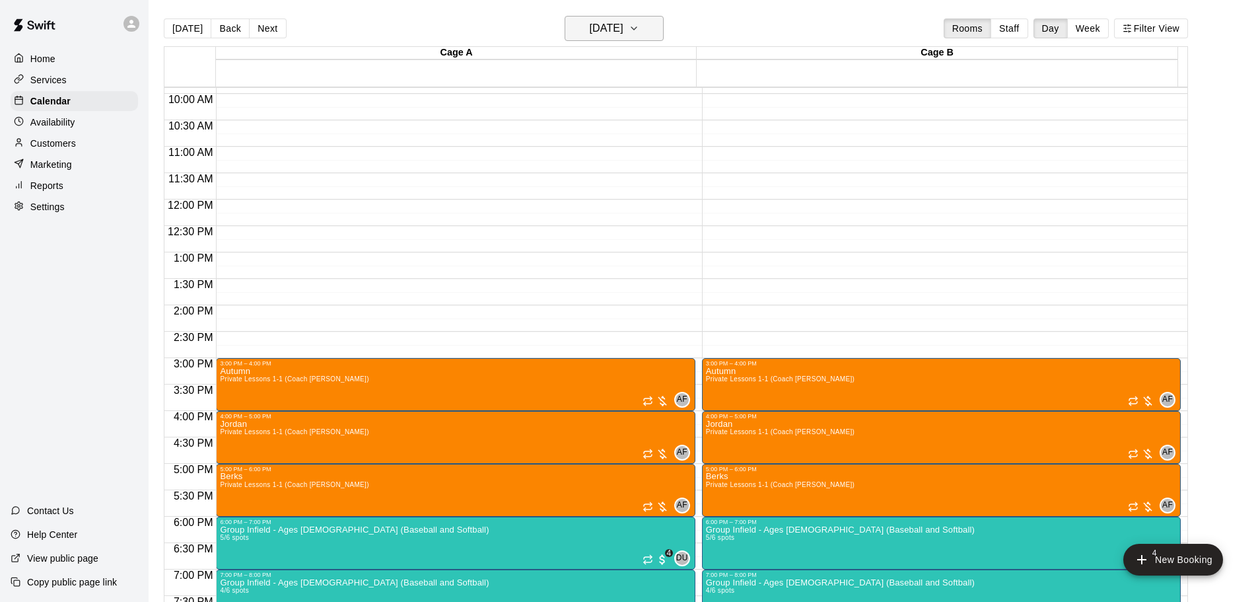
click at [617, 22] on h6 "[DATE]" at bounding box center [607, 28] width 34 height 18
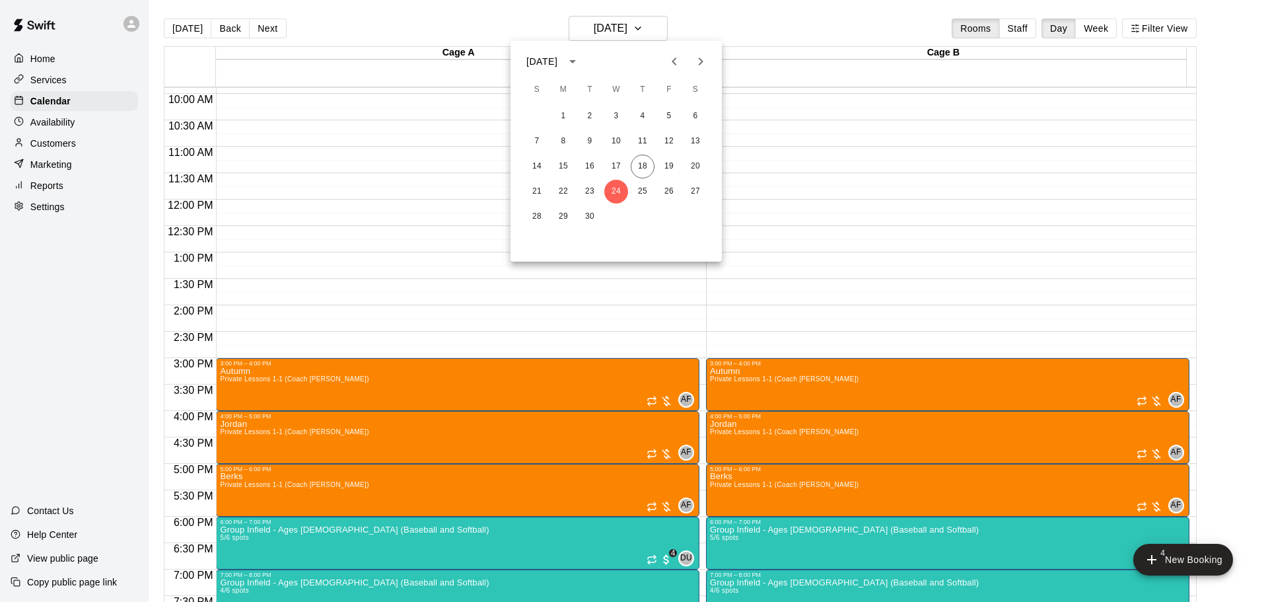
click at [697, 54] on icon "Next month" at bounding box center [701, 61] width 16 height 16
click at [619, 140] on button "8" at bounding box center [616, 141] width 24 height 24
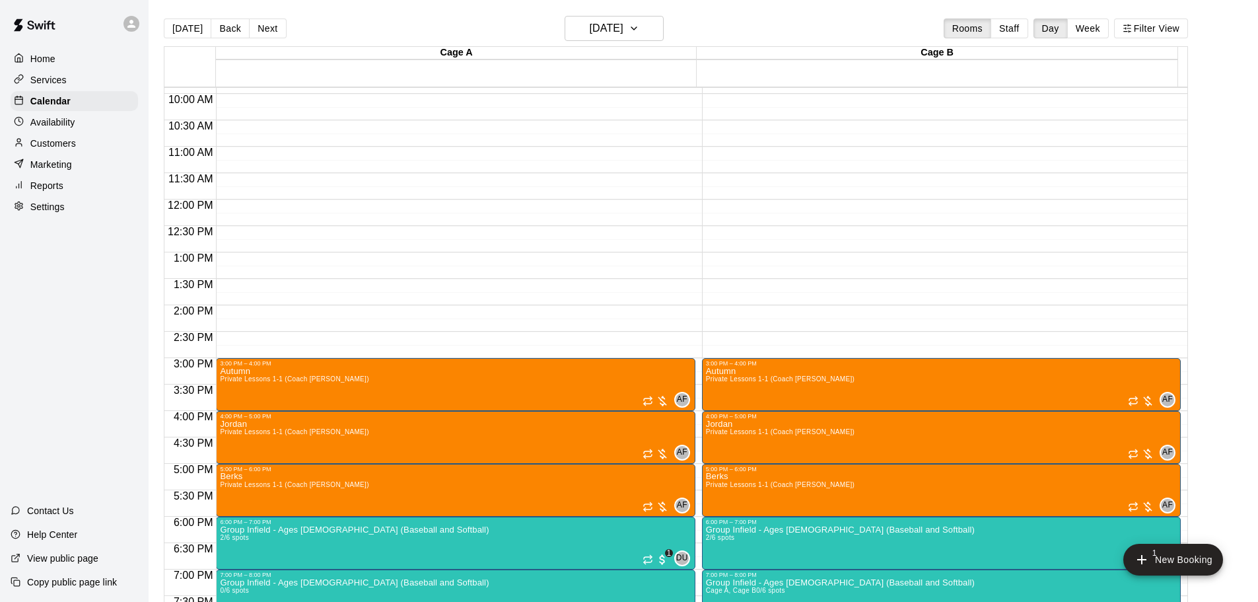
drag, startPoint x: 36, startPoint y: 120, endPoint x: 106, endPoint y: 80, distance: 80.8
click at [36, 120] on p "Availability" at bounding box center [52, 122] width 45 height 13
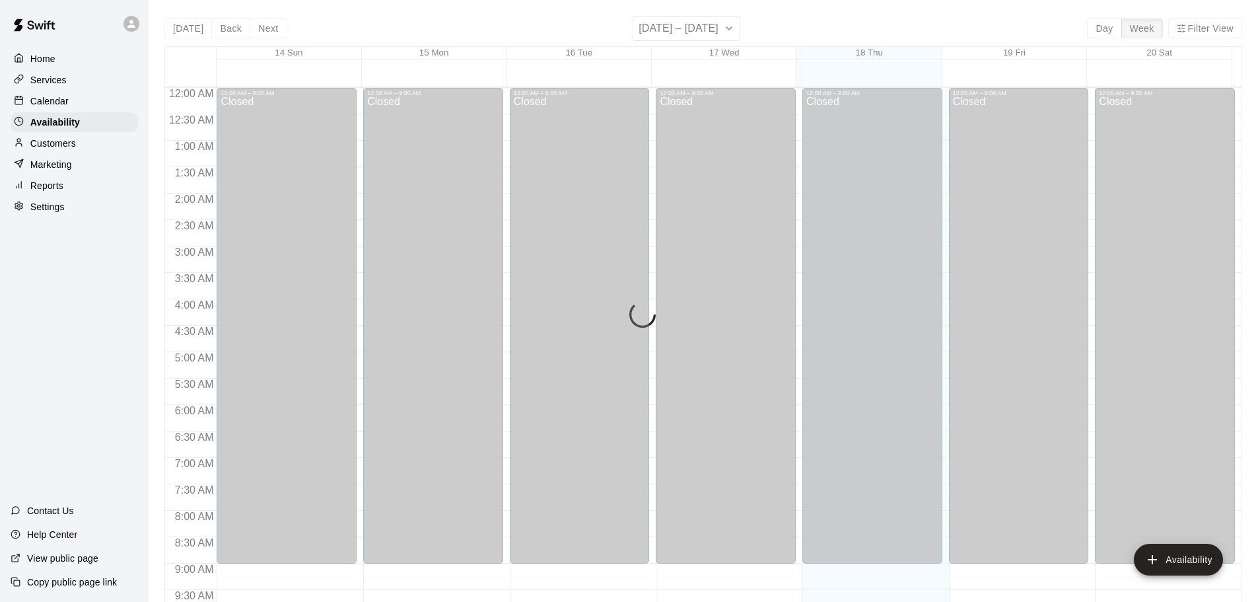
scroll to position [523, 0]
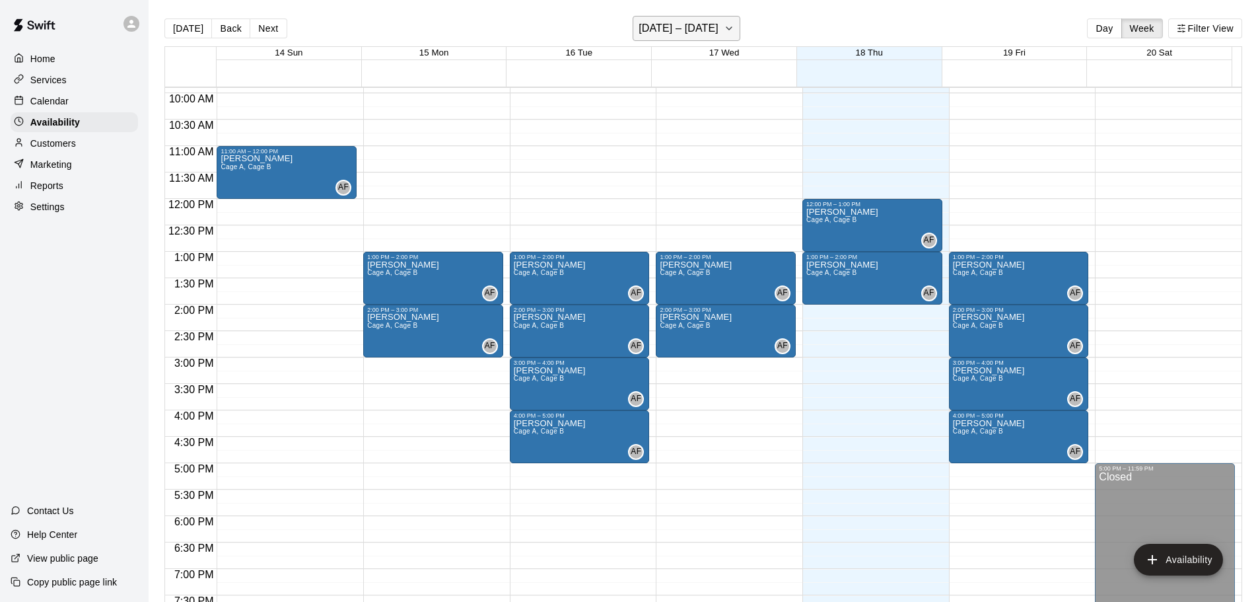
click at [677, 33] on h6 "[DATE] – [DATE]" at bounding box center [679, 28] width 80 height 18
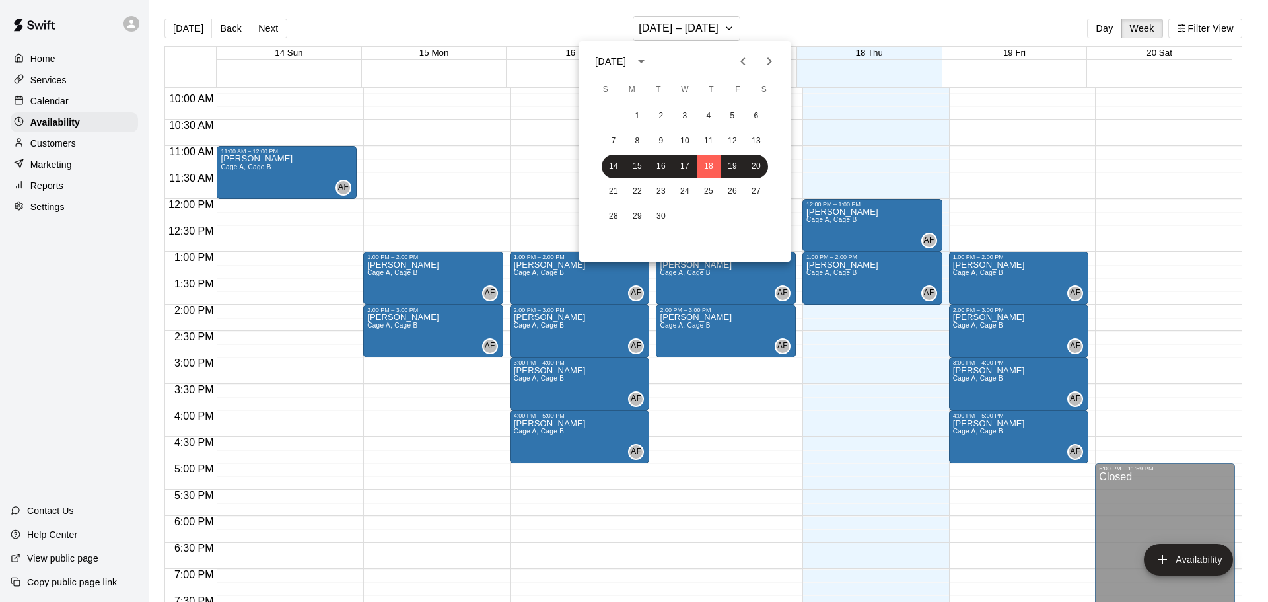
click at [766, 57] on icon "Next month" at bounding box center [769, 61] width 16 height 16
click at [685, 139] on button "8" at bounding box center [685, 141] width 24 height 24
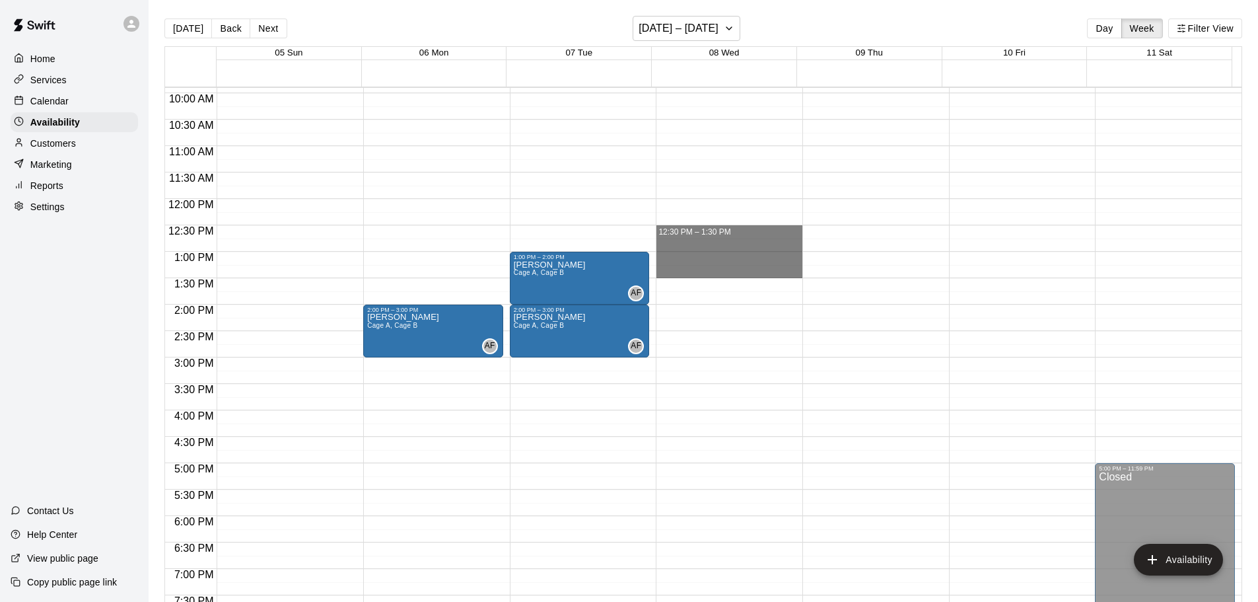
drag, startPoint x: 687, startPoint y: 228, endPoint x: 689, endPoint y: 271, distance: 43.7
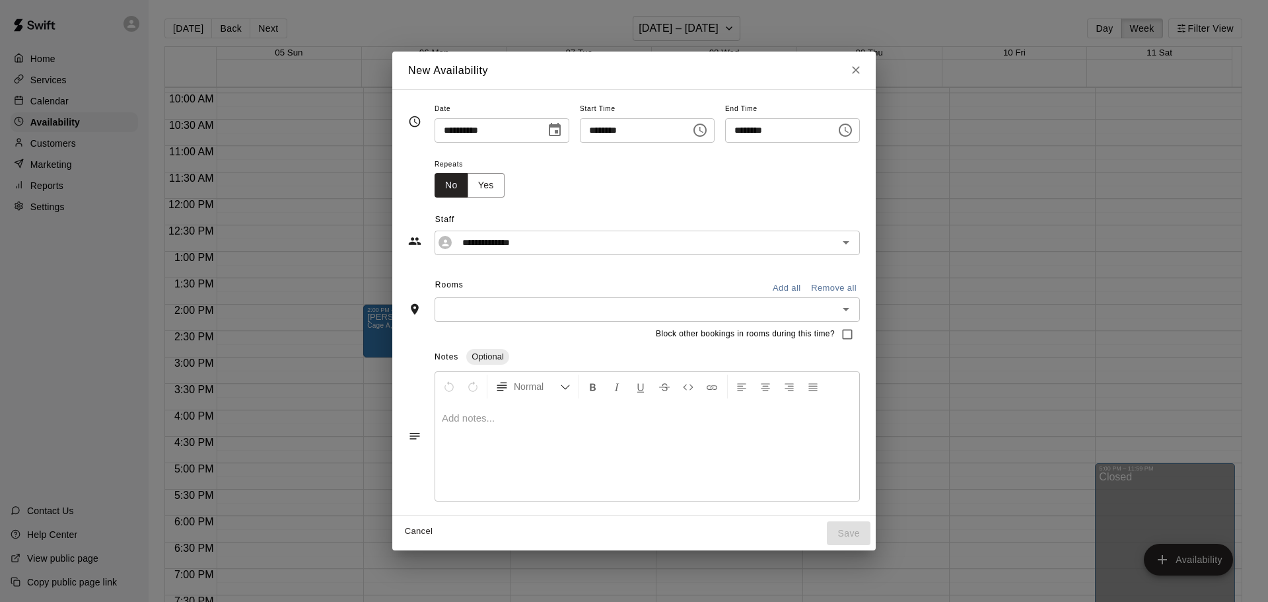
click at [862, 69] on icon "Close" at bounding box center [855, 69] width 13 height 13
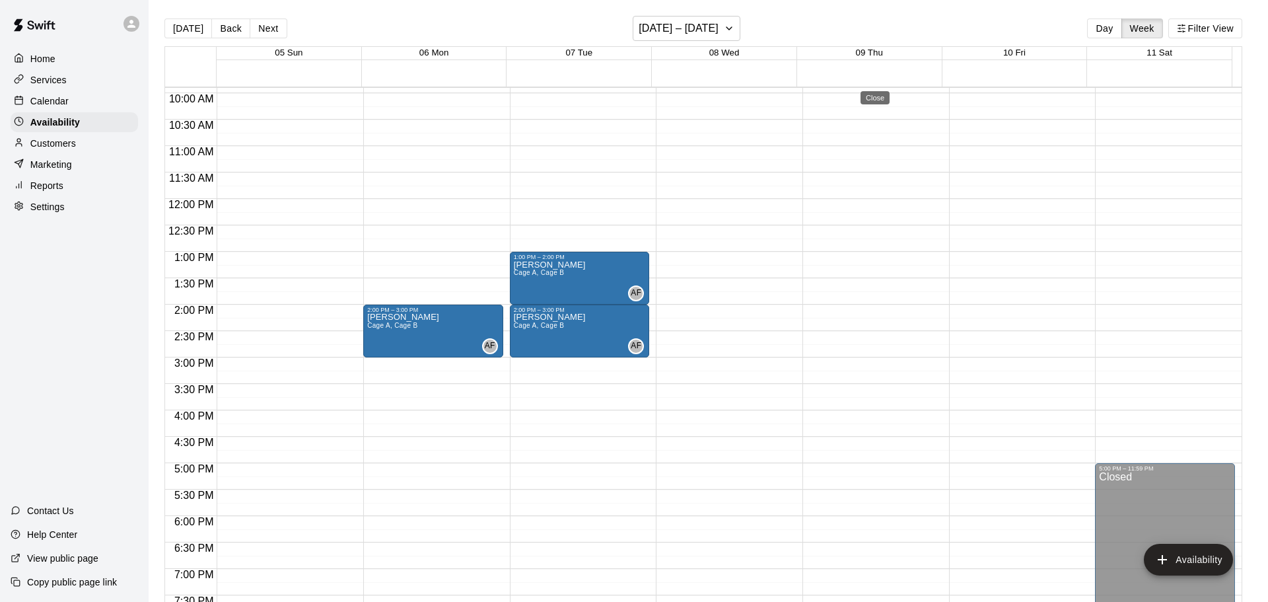
type input "**********"
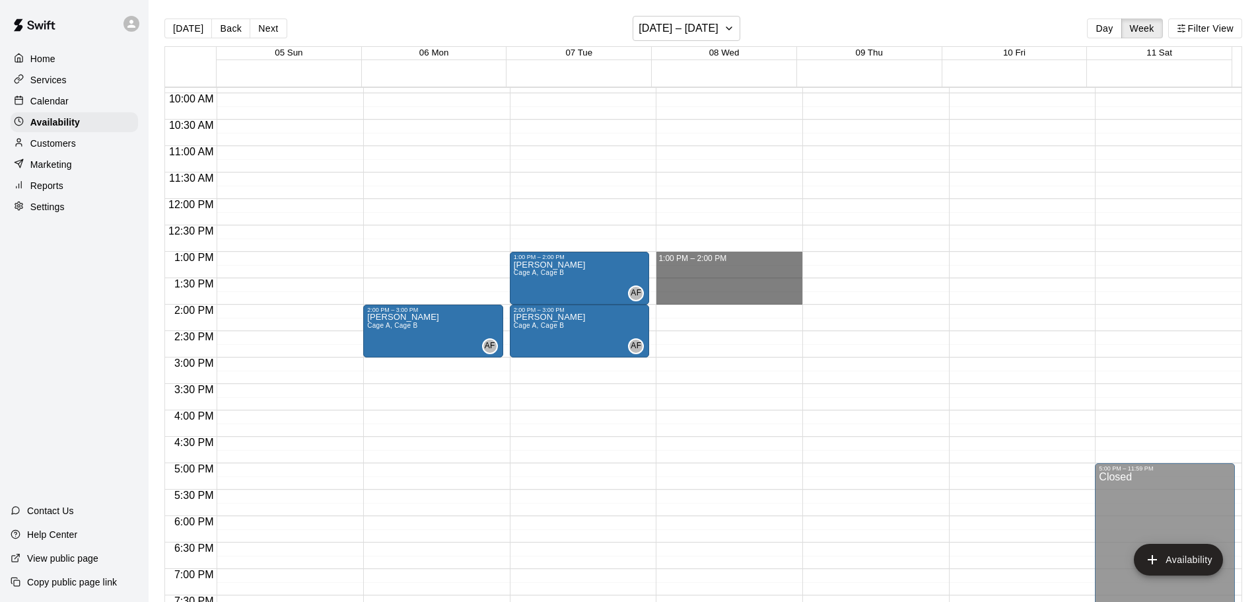
drag, startPoint x: 675, startPoint y: 256, endPoint x: 685, endPoint y: 300, distance: 45.5
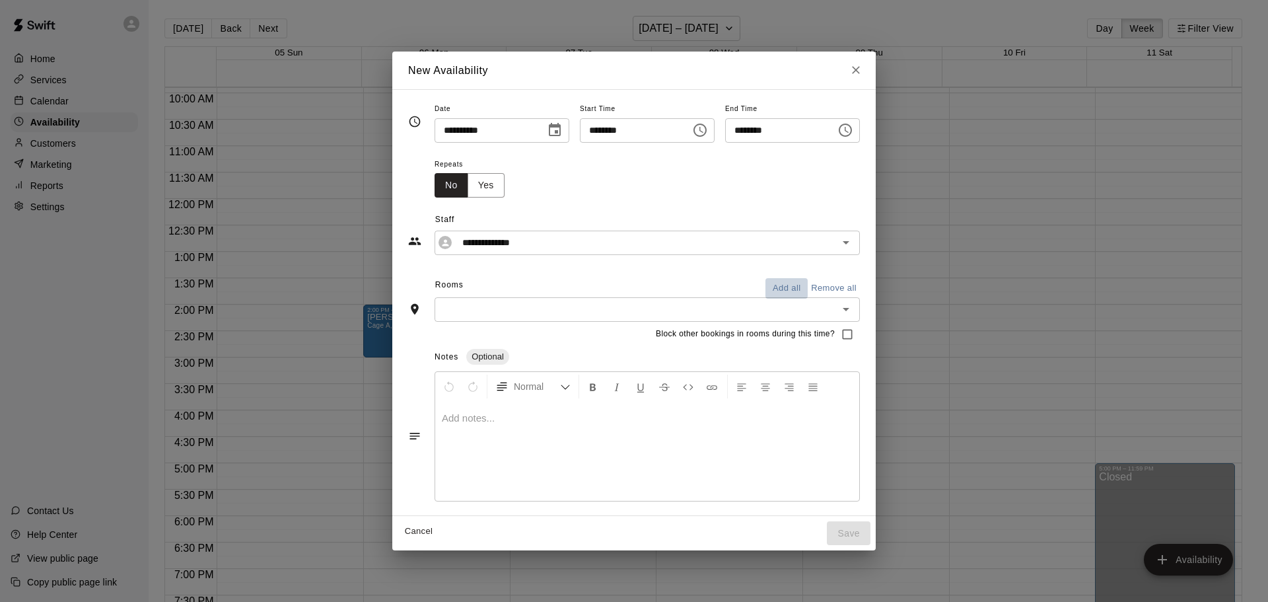
click at [799, 283] on button "Add all" at bounding box center [786, 288] width 42 height 20
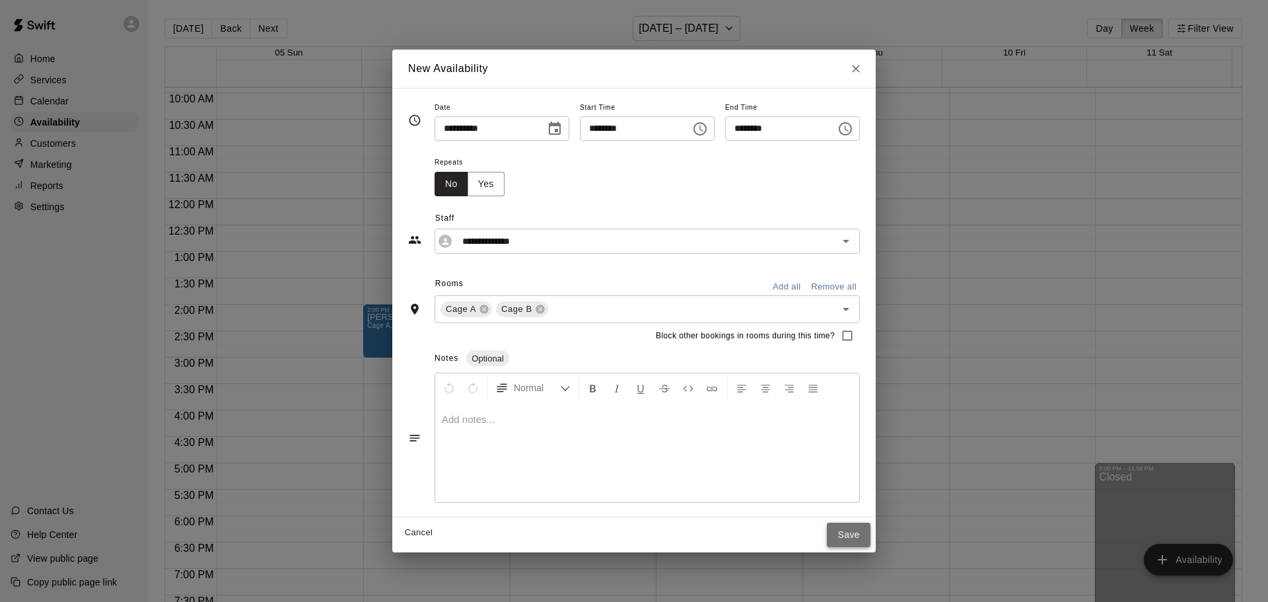
click at [870, 534] on button "Save" at bounding box center [849, 534] width 44 height 24
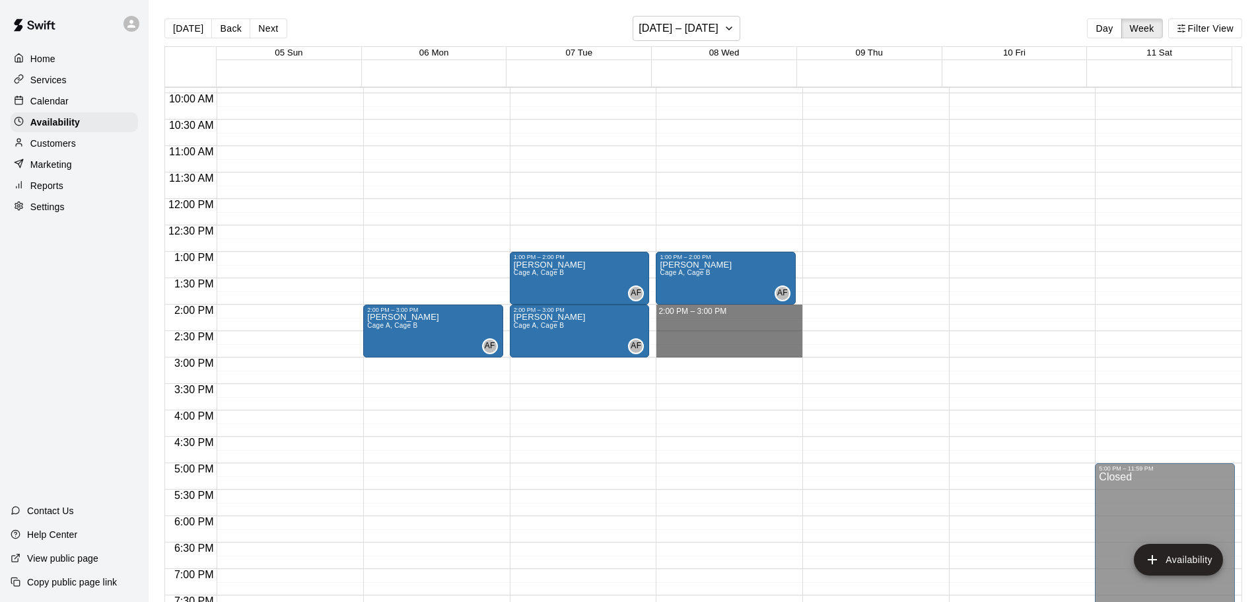
drag, startPoint x: 687, startPoint y: 311, endPoint x: 689, endPoint y: 355, distance: 44.3
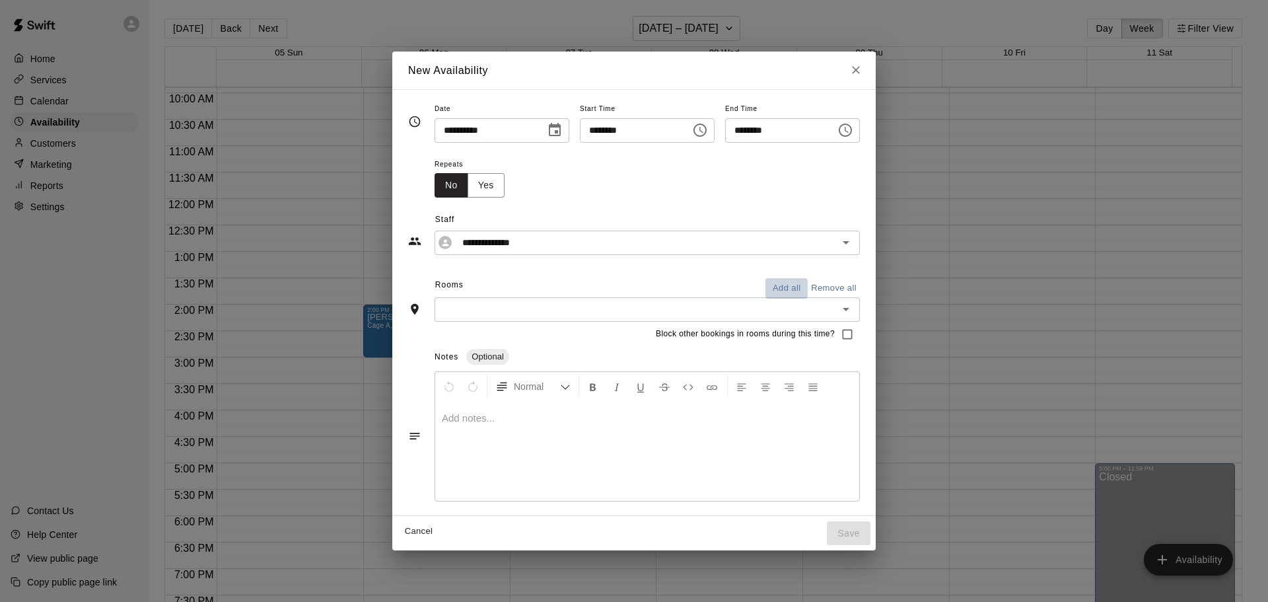
click at [804, 283] on button "Add all" at bounding box center [786, 288] width 42 height 20
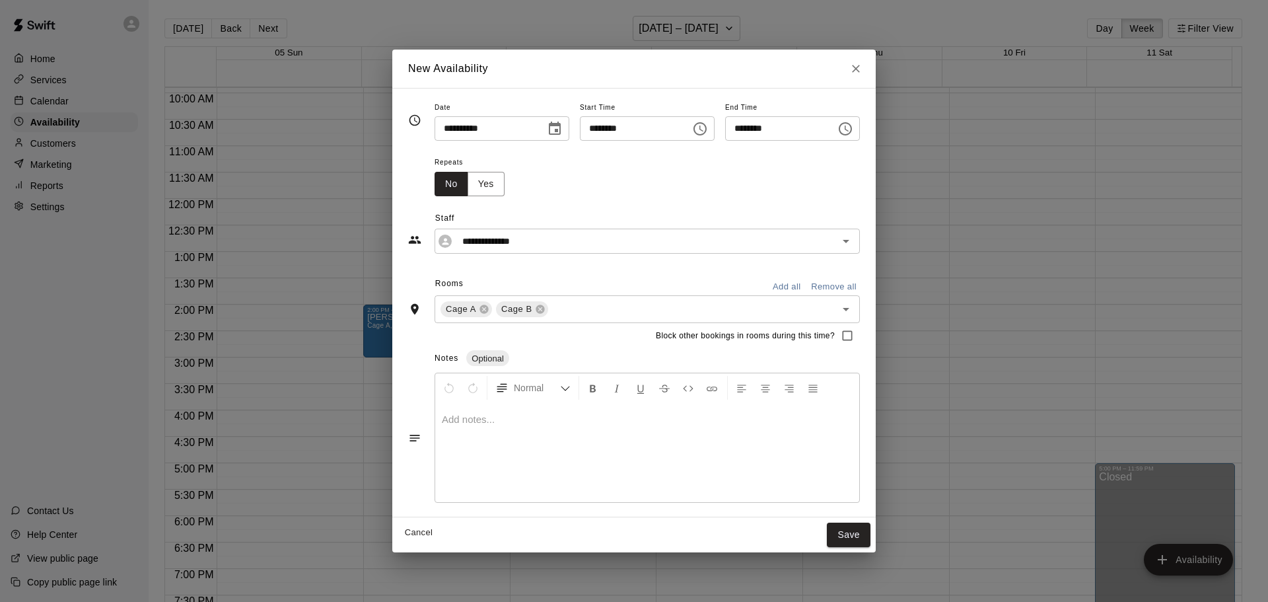
click at [870, 535] on button "Save" at bounding box center [849, 534] width 44 height 24
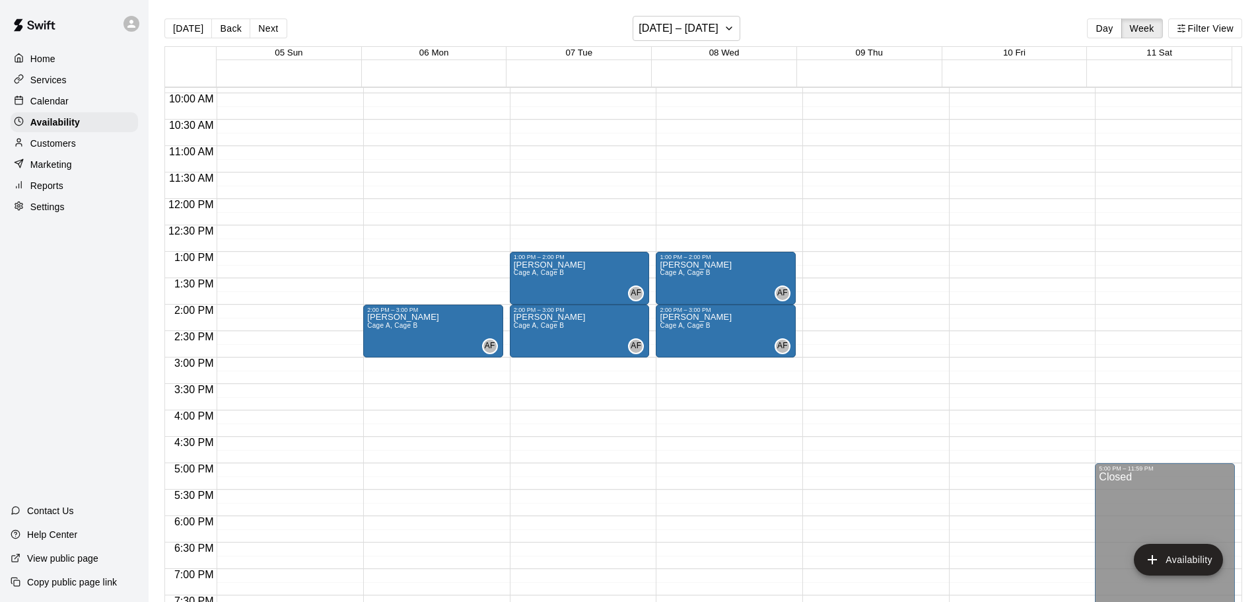
click at [64, 101] on p "Calendar" at bounding box center [49, 100] width 38 height 13
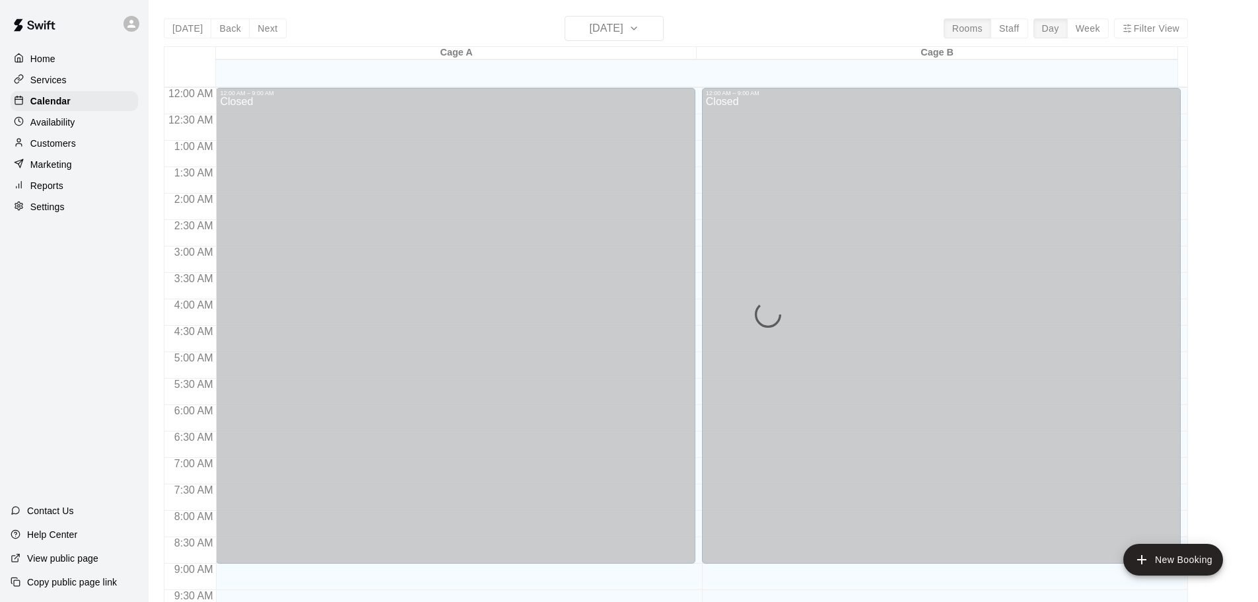
scroll to position [523, 0]
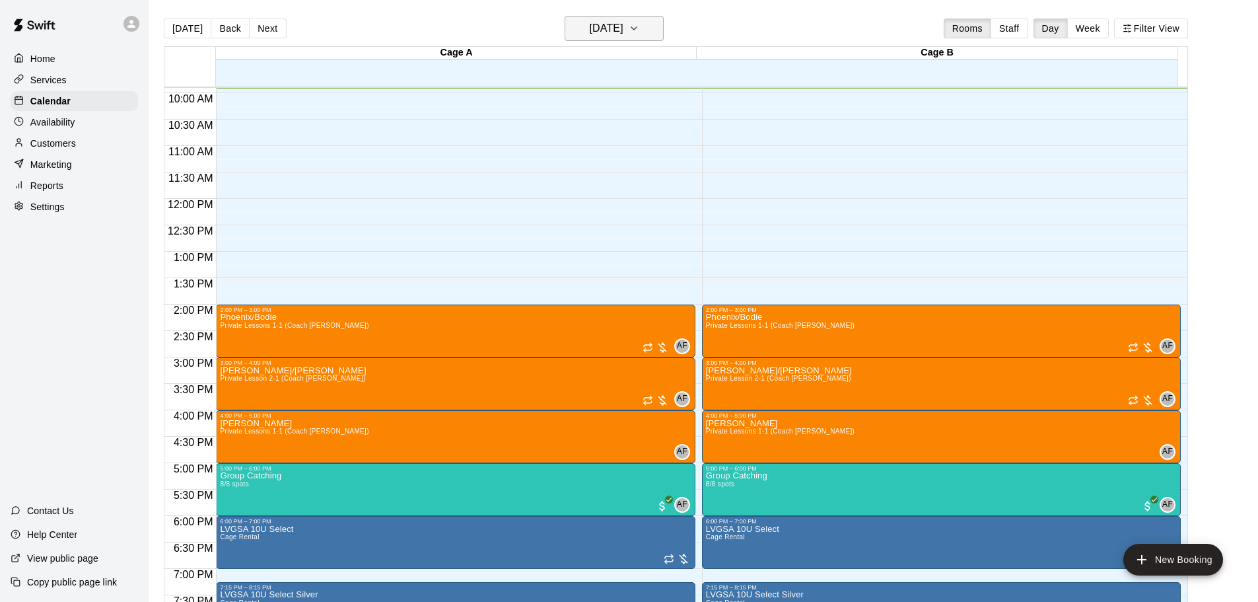
click at [623, 31] on h6 "[DATE]" at bounding box center [607, 28] width 34 height 18
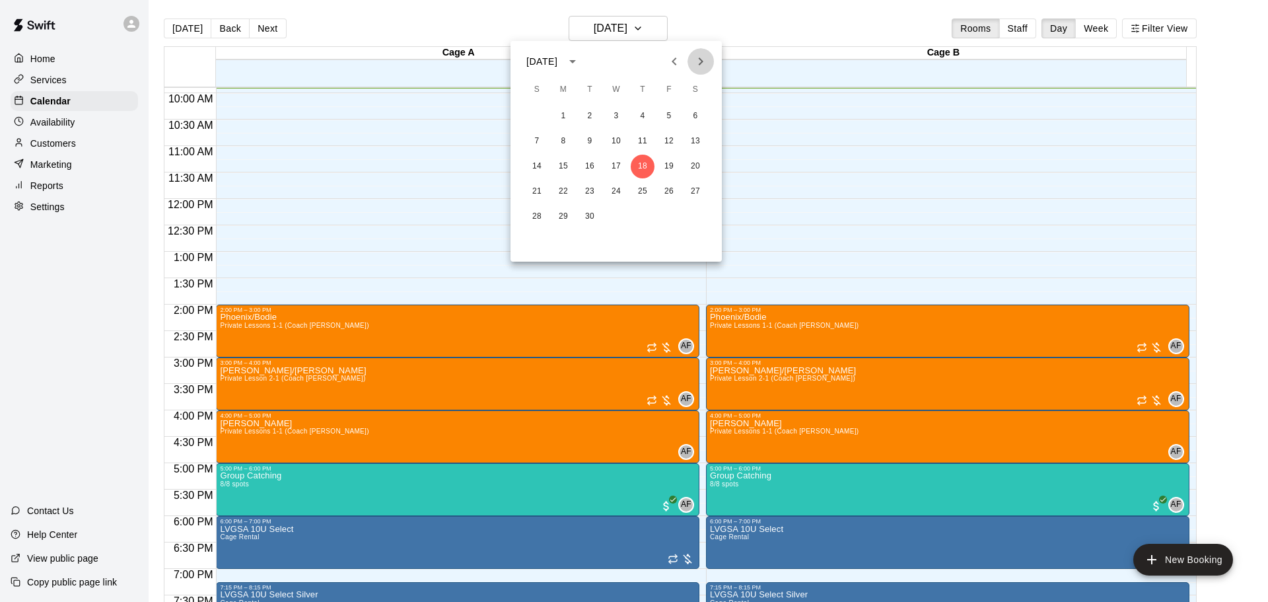
click at [705, 57] on icon "Next month" at bounding box center [701, 61] width 16 height 16
click at [642, 140] on button "9" at bounding box center [643, 141] width 24 height 24
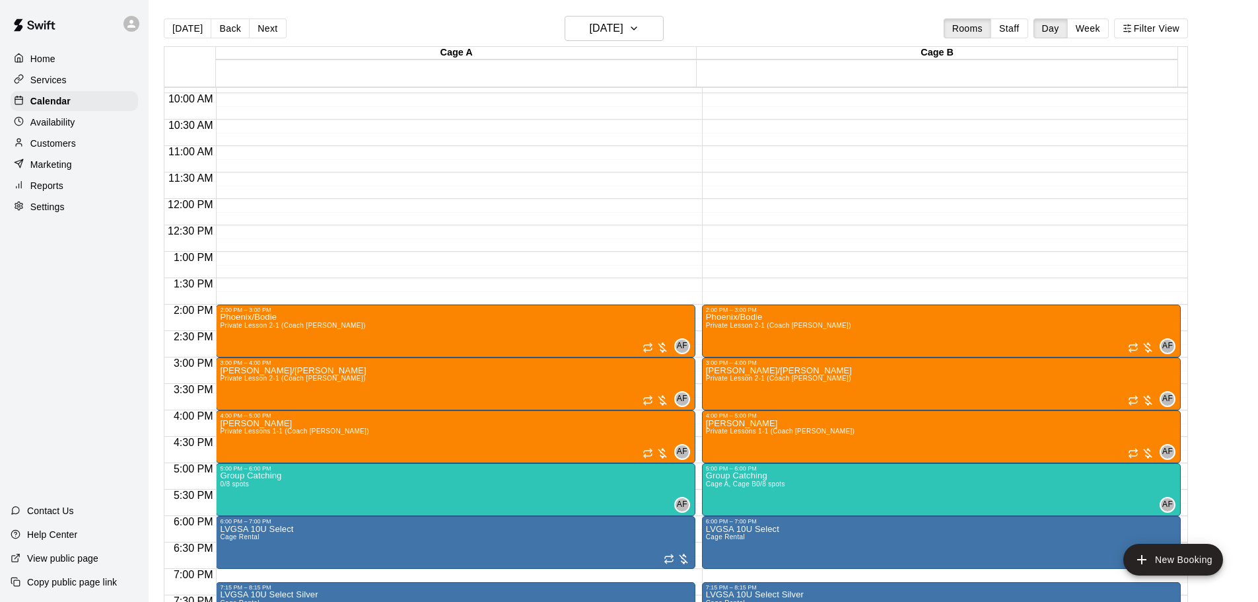
click at [50, 119] on p "Availability" at bounding box center [52, 122] width 45 height 13
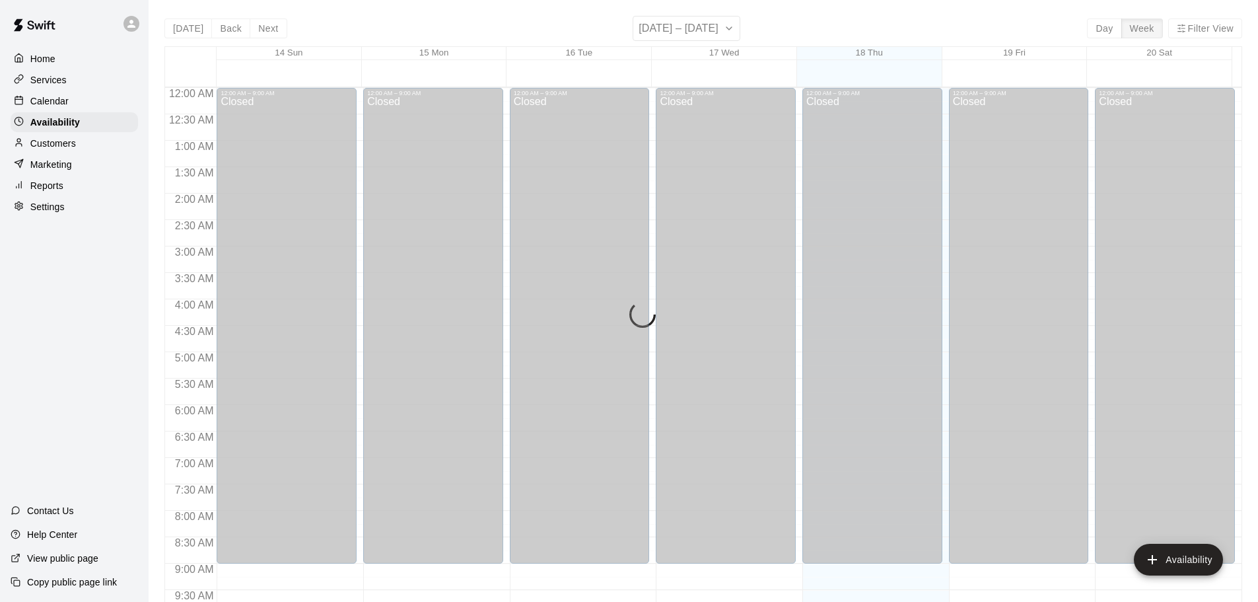
scroll to position [524, 0]
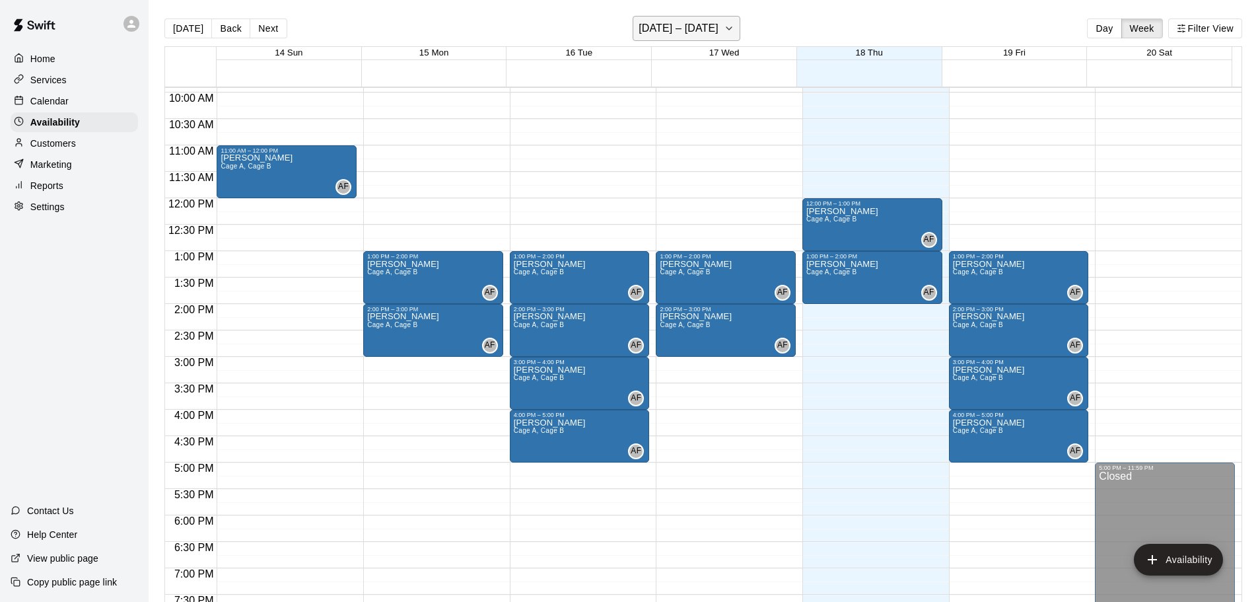
click at [723, 25] on button "[DATE] – [DATE]" at bounding box center [687, 28] width 108 height 25
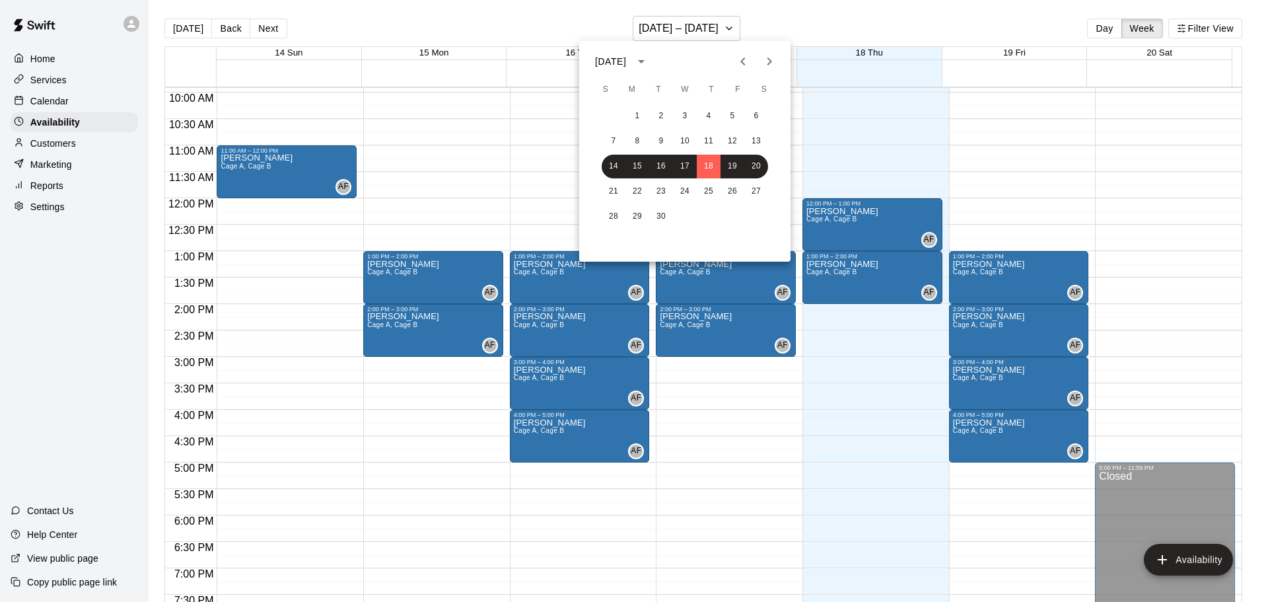
click at [765, 61] on icon "Next month" at bounding box center [769, 61] width 16 height 16
click at [709, 139] on button "9" at bounding box center [709, 141] width 24 height 24
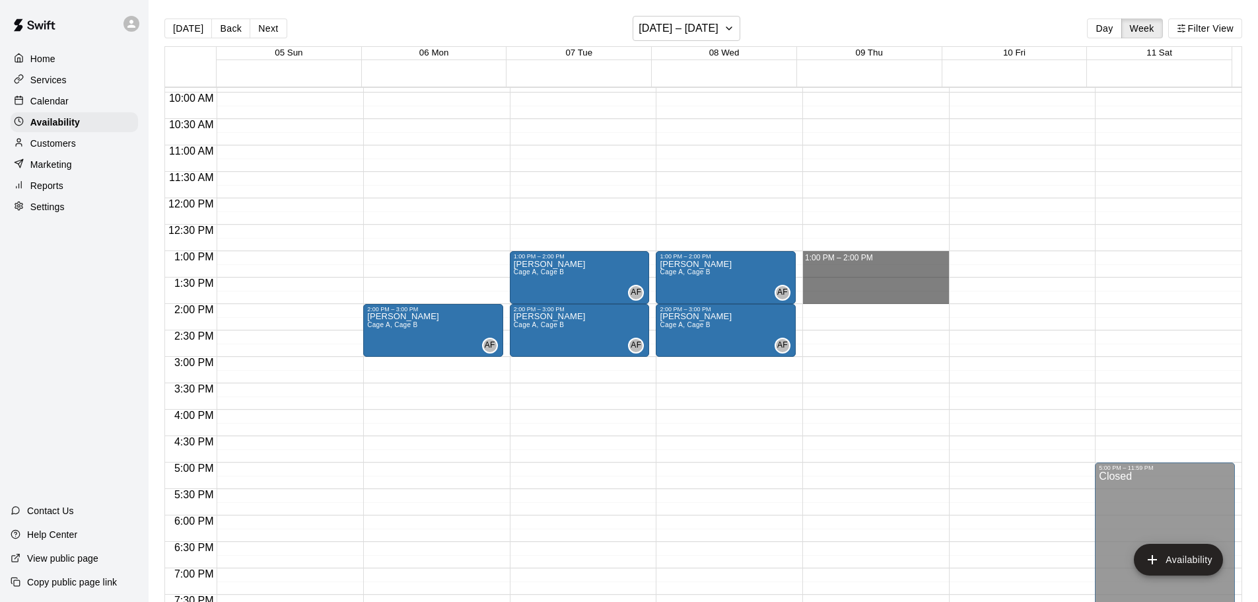
drag, startPoint x: 847, startPoint y: 254, endPoint x: 848, endPoint y: 291, distance: 37.0
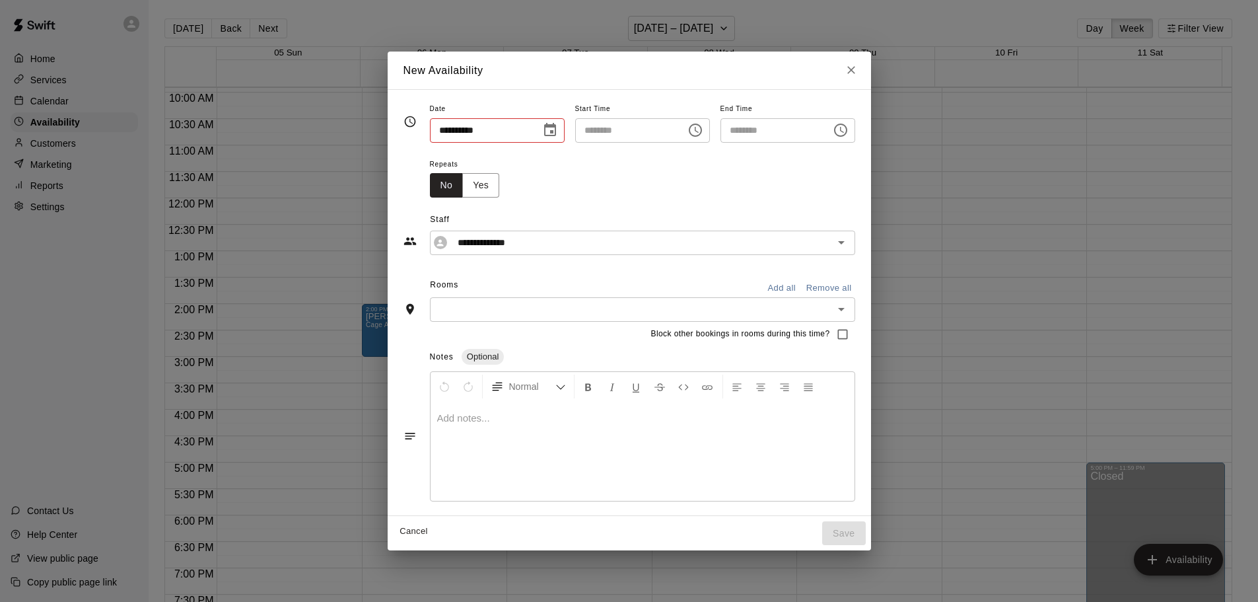
type input "**********"
type input "********"
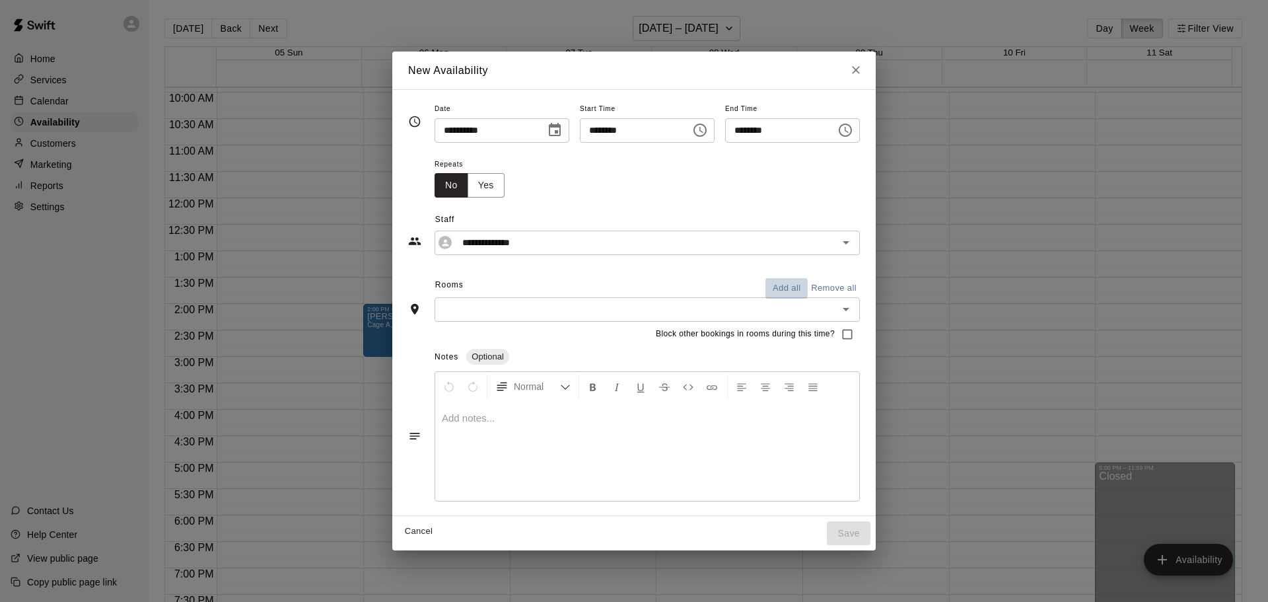
click at [797, 281] on button "Add all" at bounding box center [786, 288] width 42 height 20
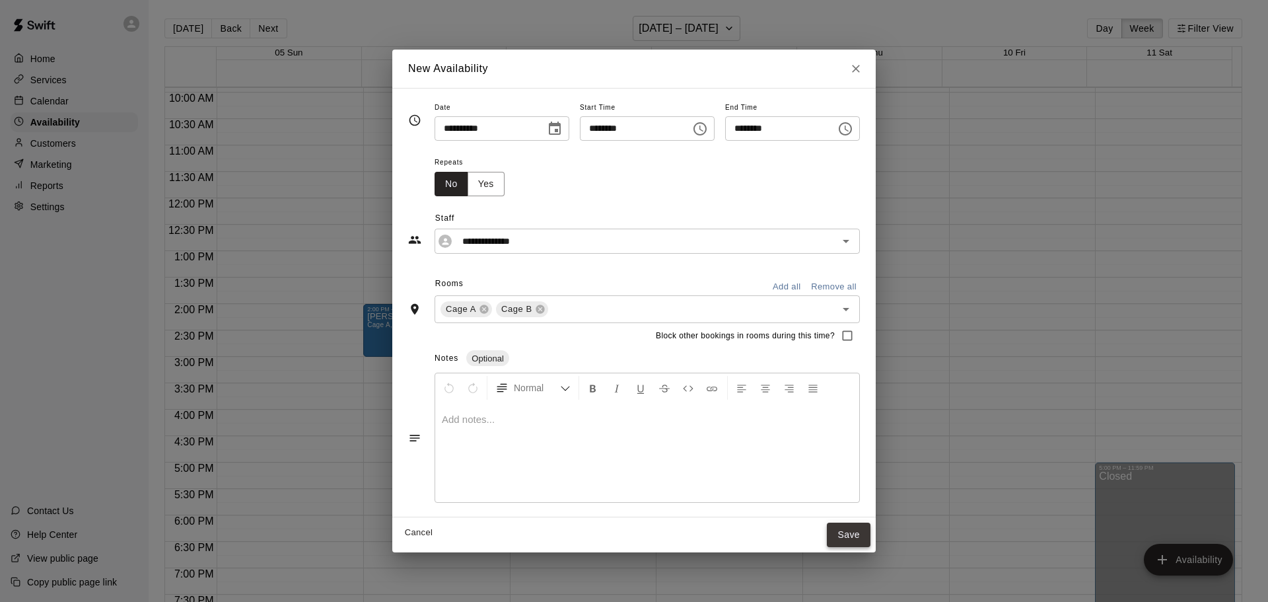
click at [868, 540] on button "Save" at bounding box center [849, 534] width 44 height 24
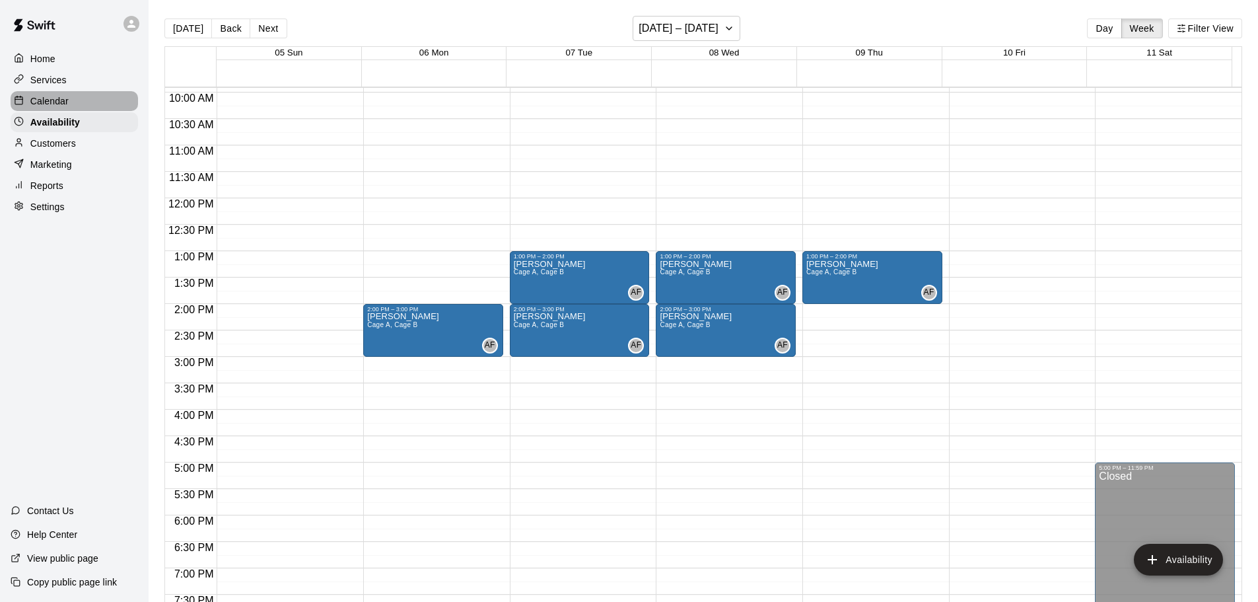
click at [33, 98] on p "Calendar" at bounding box center [49, 100] width 38 height 13
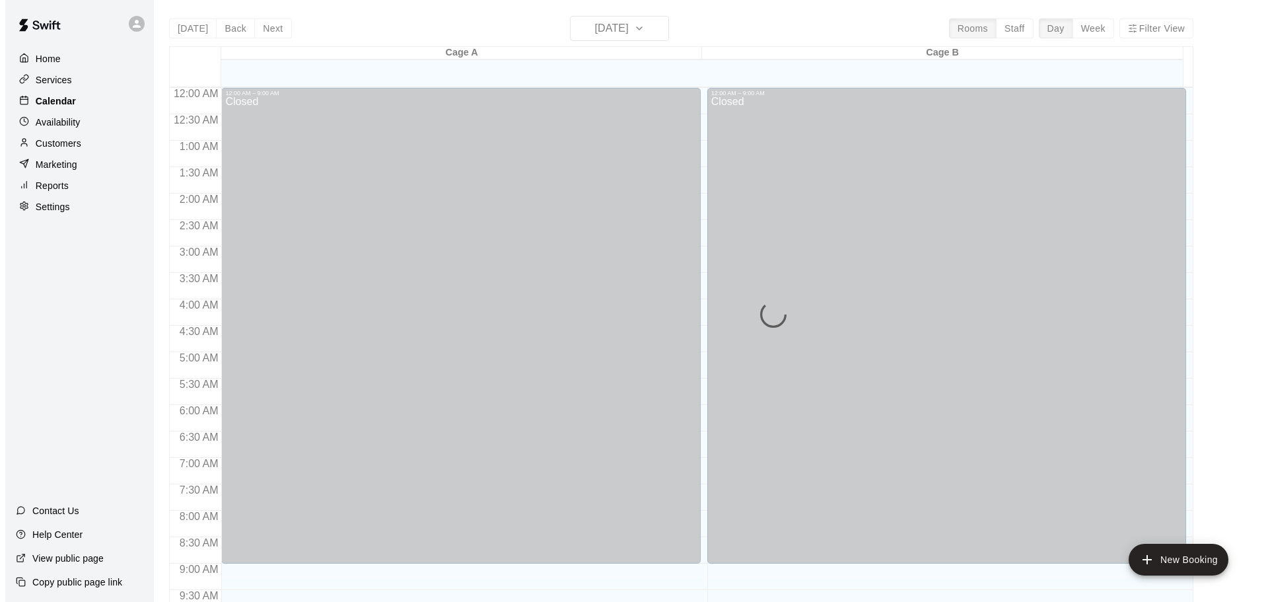
scroll to position [524, 0]
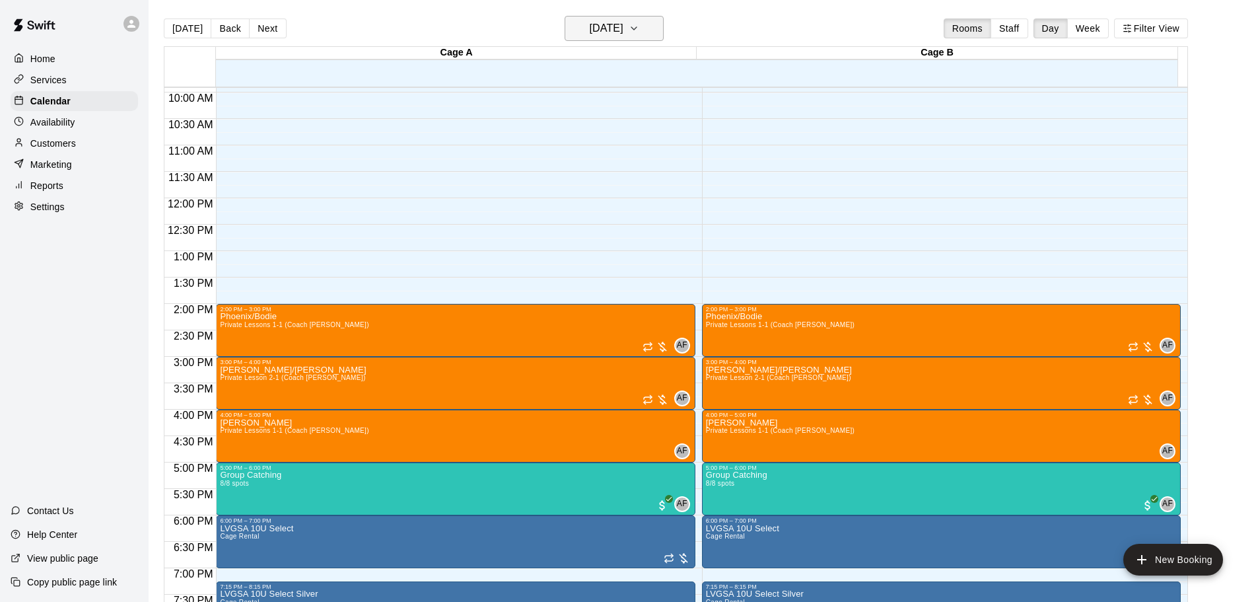
click at [650, 20] on button "[DATE]" at bounding box center [614, 28] width 99 height 25
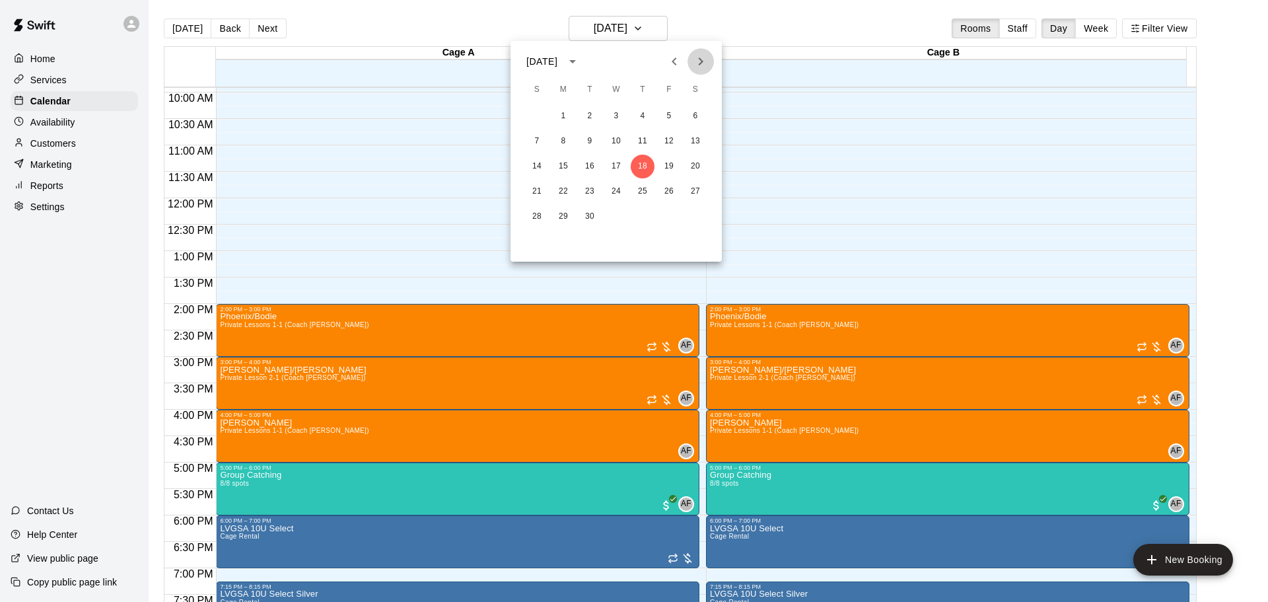
click at [701, 55] on icon "Next month" at bounding box center [701, 61] width 16 height 16
click at [591, 139] on button "7" at bounding box center [590, 141] width 24 height 24
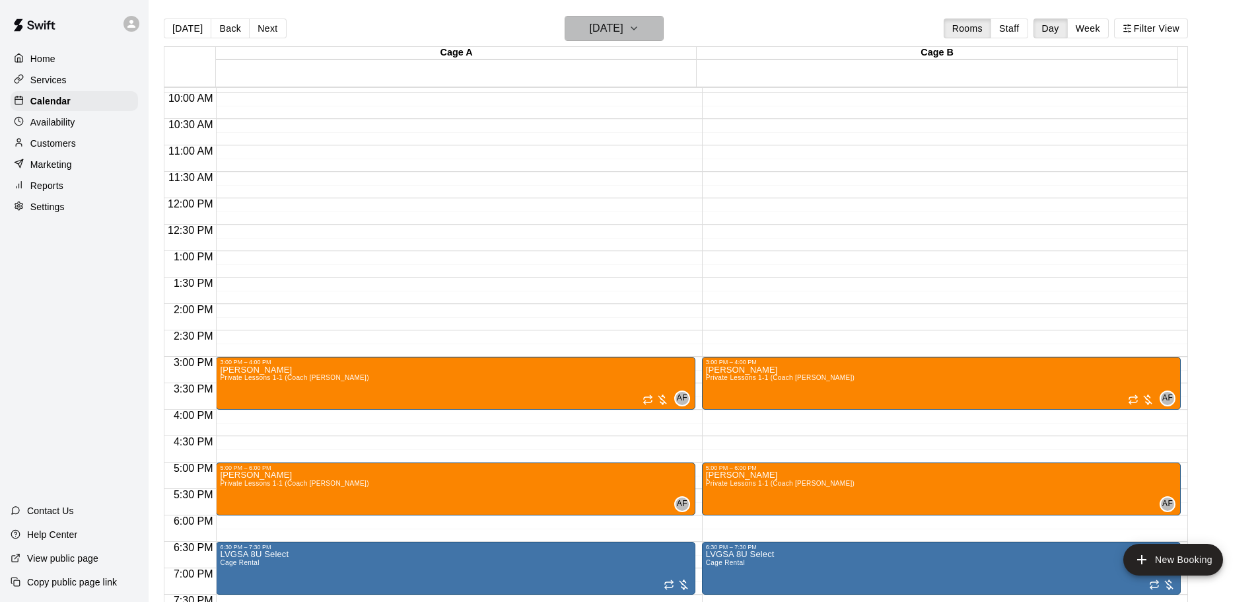
click at [607, 38] on button "[DATE]" at bounding box center [614, 28] width 99 height 25
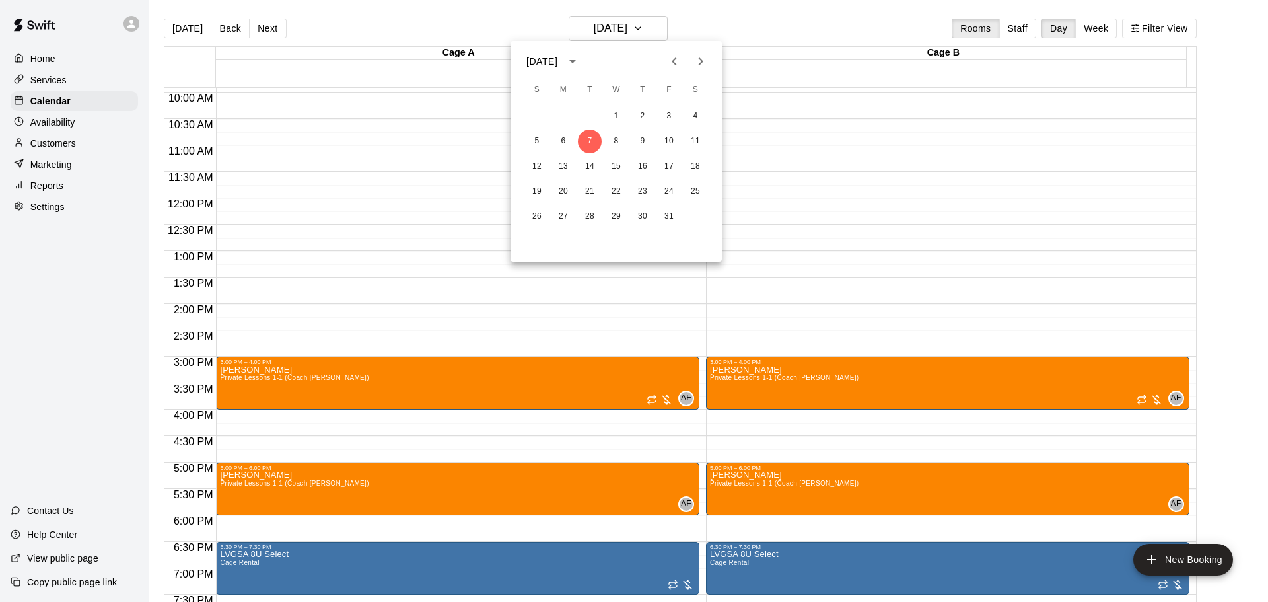
click at [282, 419] on div at bounding box center [634, 301] width 1268 height 602
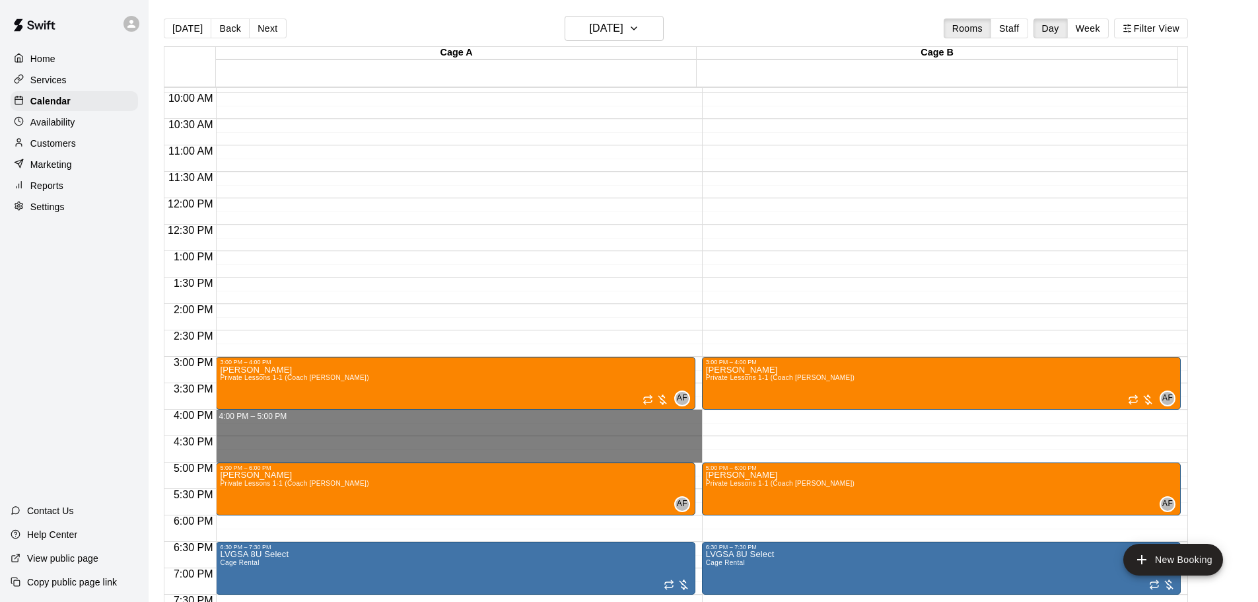
drag, startPoint x: 250, startPoint y: 417, endPoint x: 254, endPoint y: 454, distance: 37.8
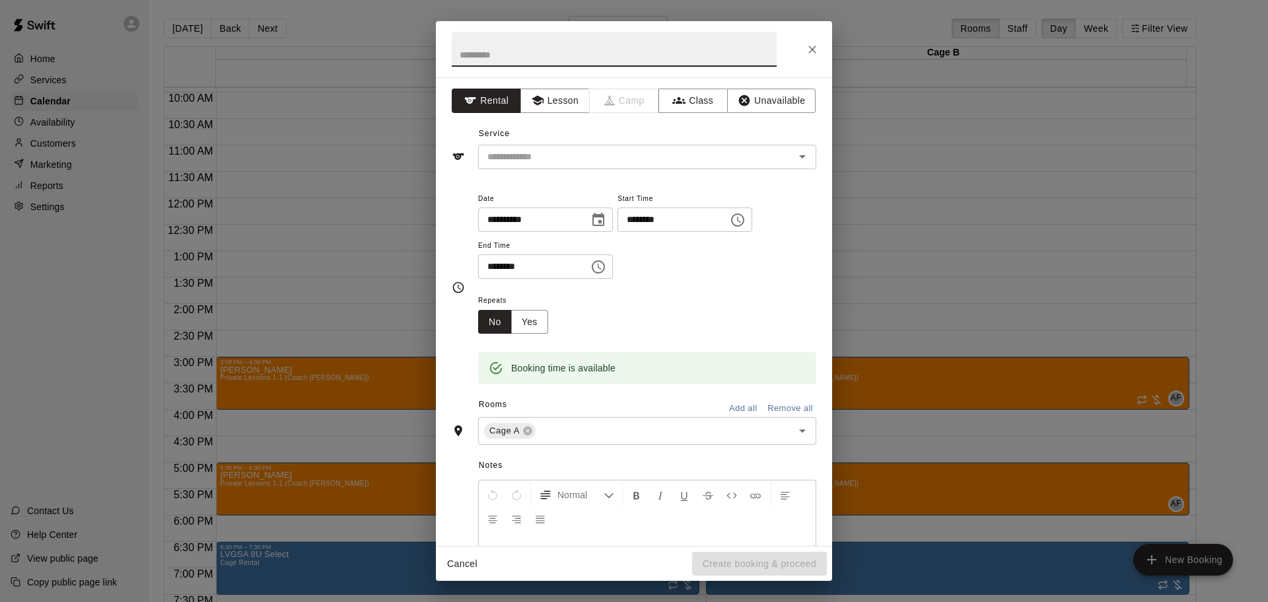
click at [812, 47] on icon "Close" at bounding box center [812, 49] width 13 height 13
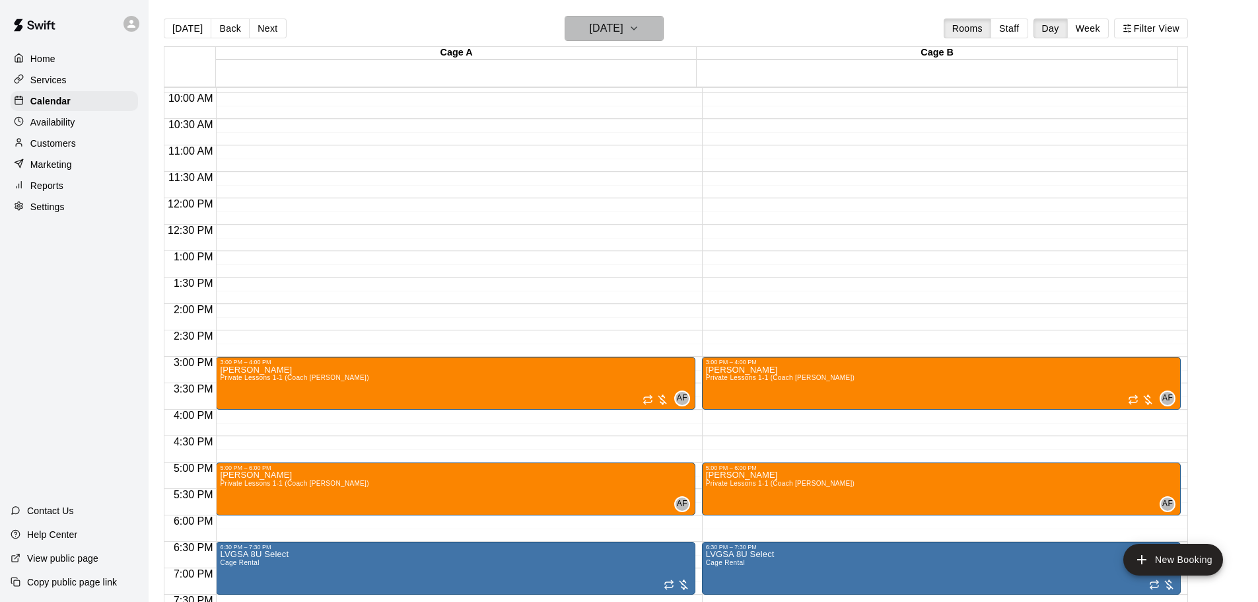
click at [639, 36] on icon "button" at bounding box center [634, 28] width 11 height 16
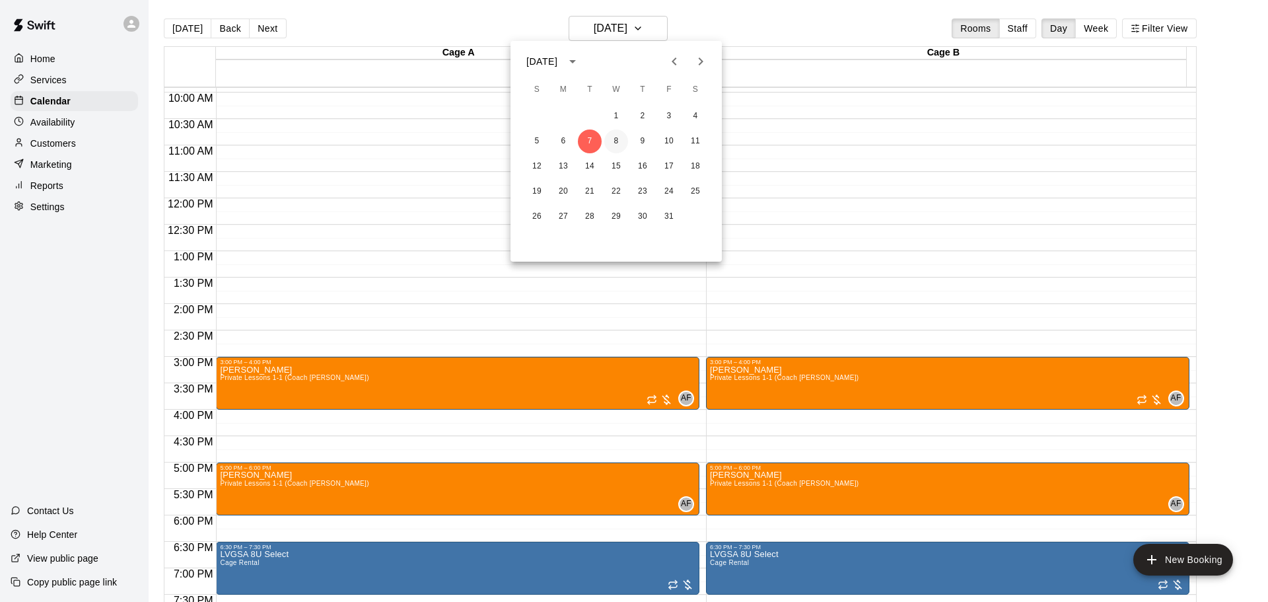
click at [623, 138] on button "8" at bounding box center [616, 141] width 24 height 24
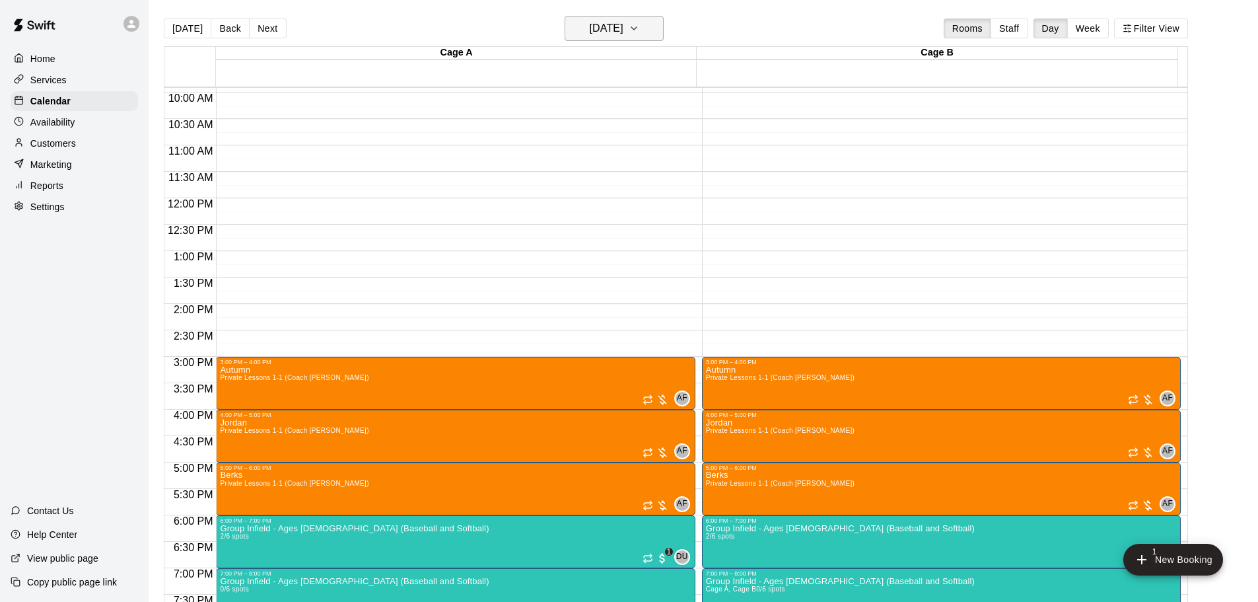
click at [623, 31] on h6 "[DATE]" at bounding box center [607, 28] width 34 height 18
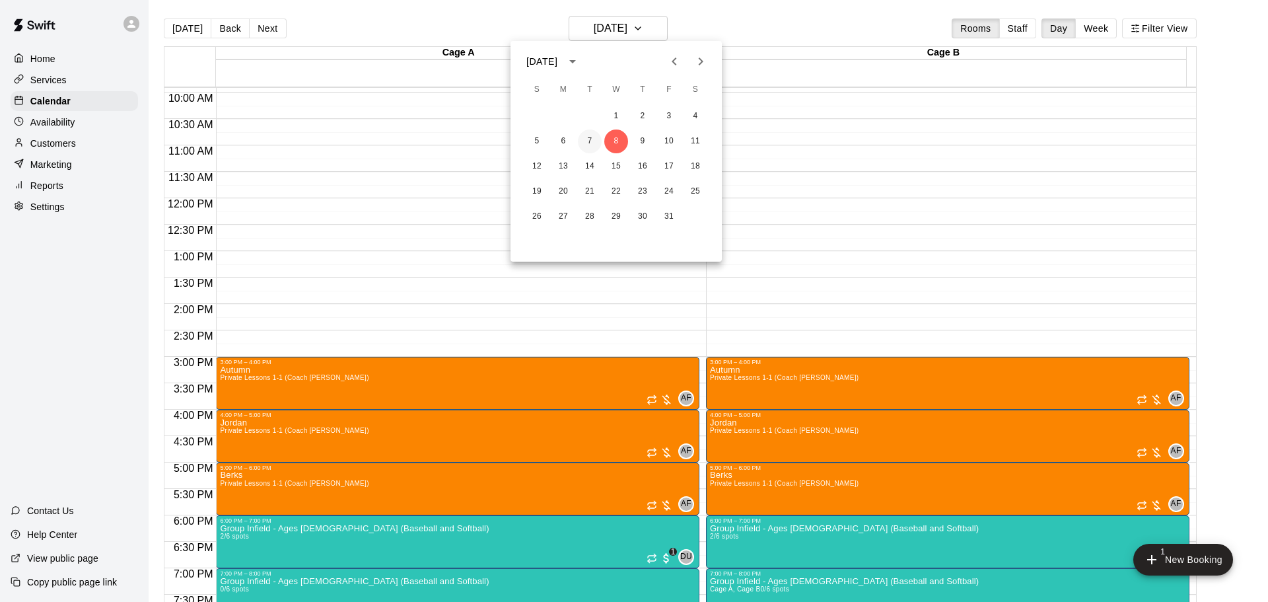
click at [596, 143] on button "7" at bounding box center [590, 141] width 24 height 24
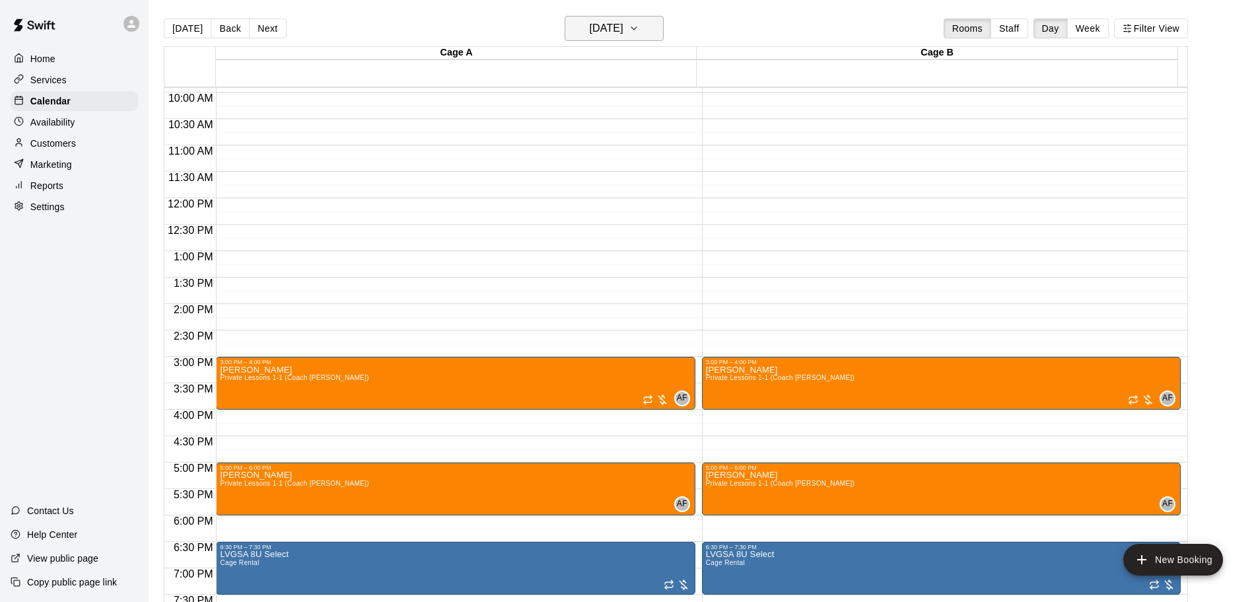
click at [619, 23] on h6 "[DATE]" at bounding box center [607, 28] width 34 height 18
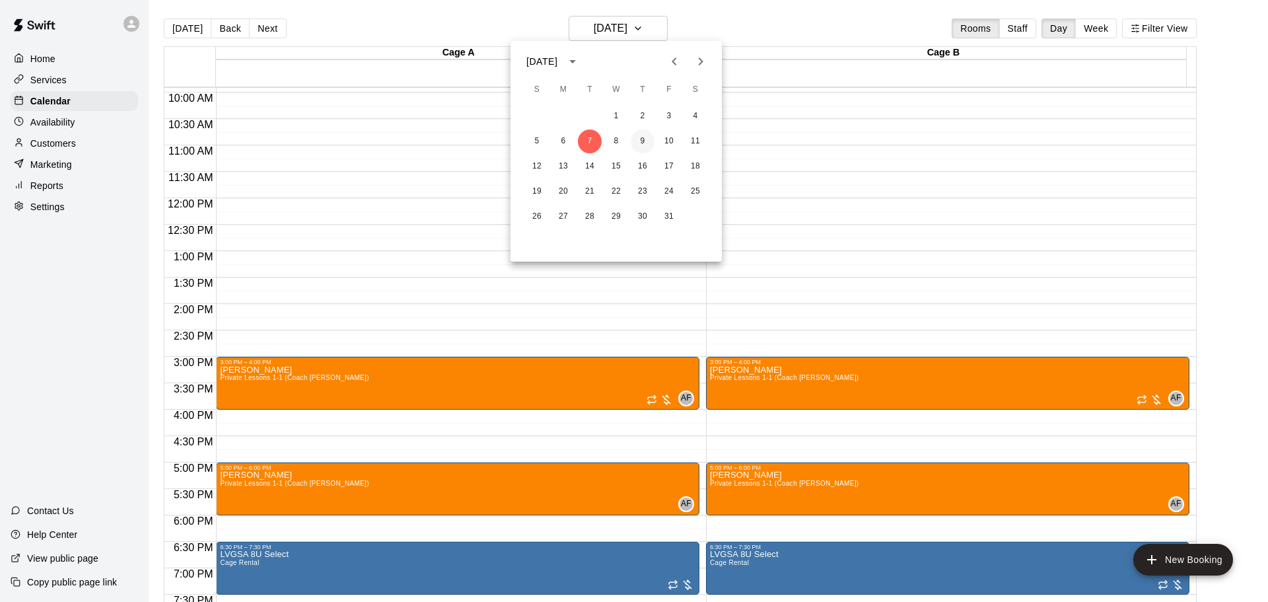
click at [645, 141] on button "9" at bounding box center [643, 141] width 24 height 24
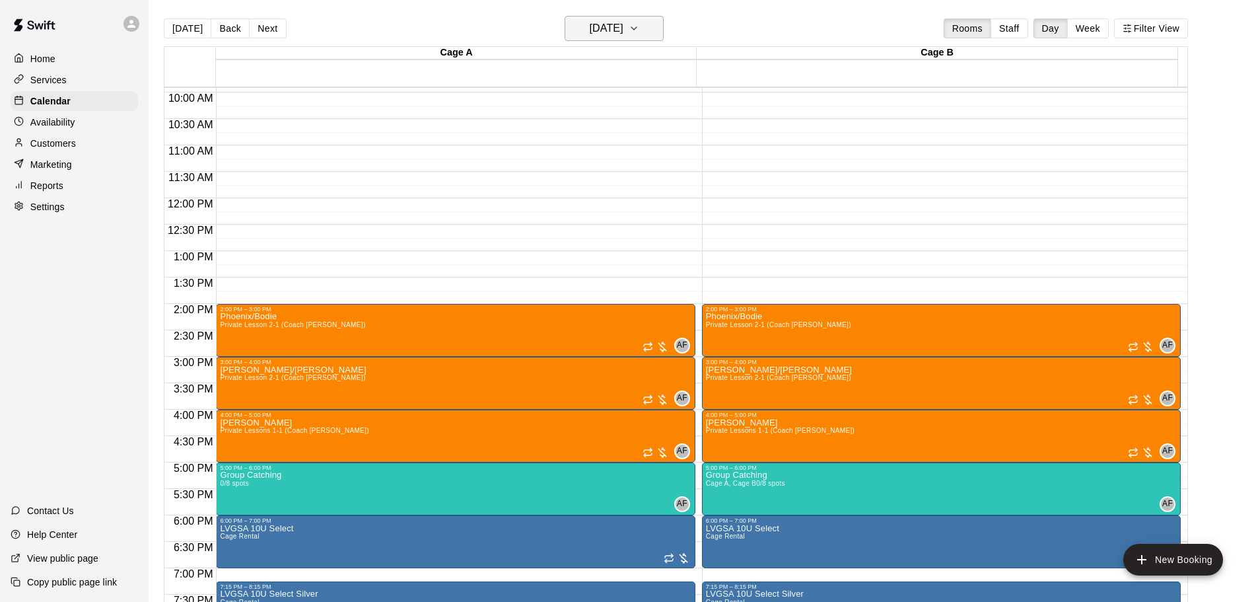
click at [623, 34] on h6 "[DATE]" at bounding box center [607, 28] width 34 height 18
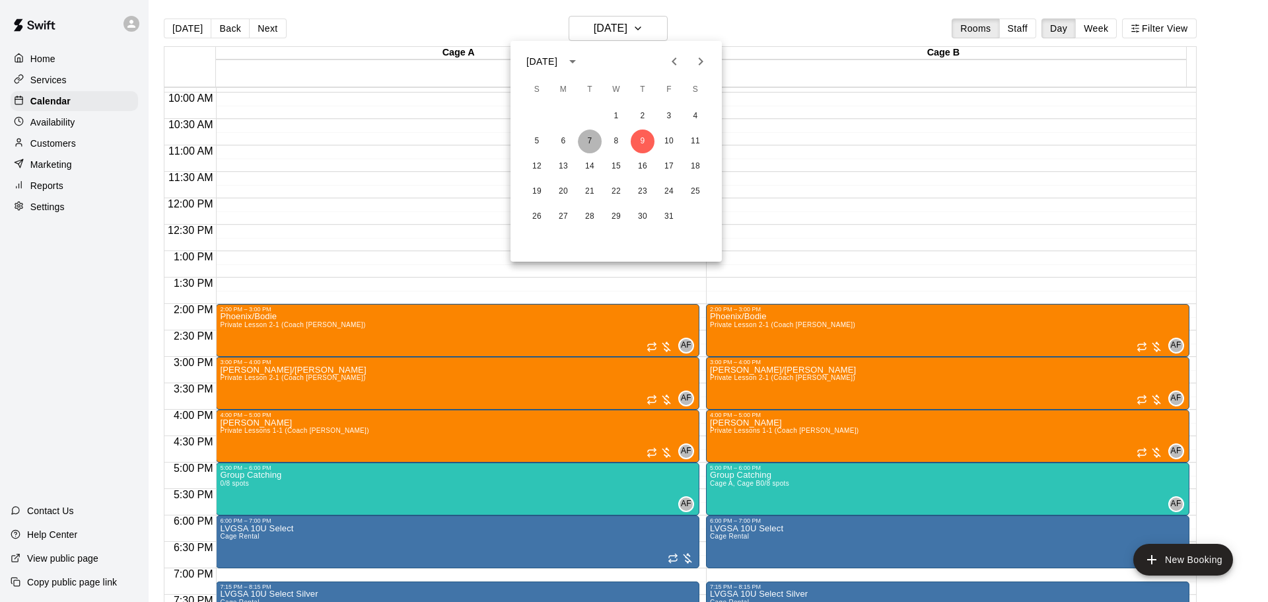
click at [583, 143] on button "7" at bounding box center [590, 141] width 24 height 24
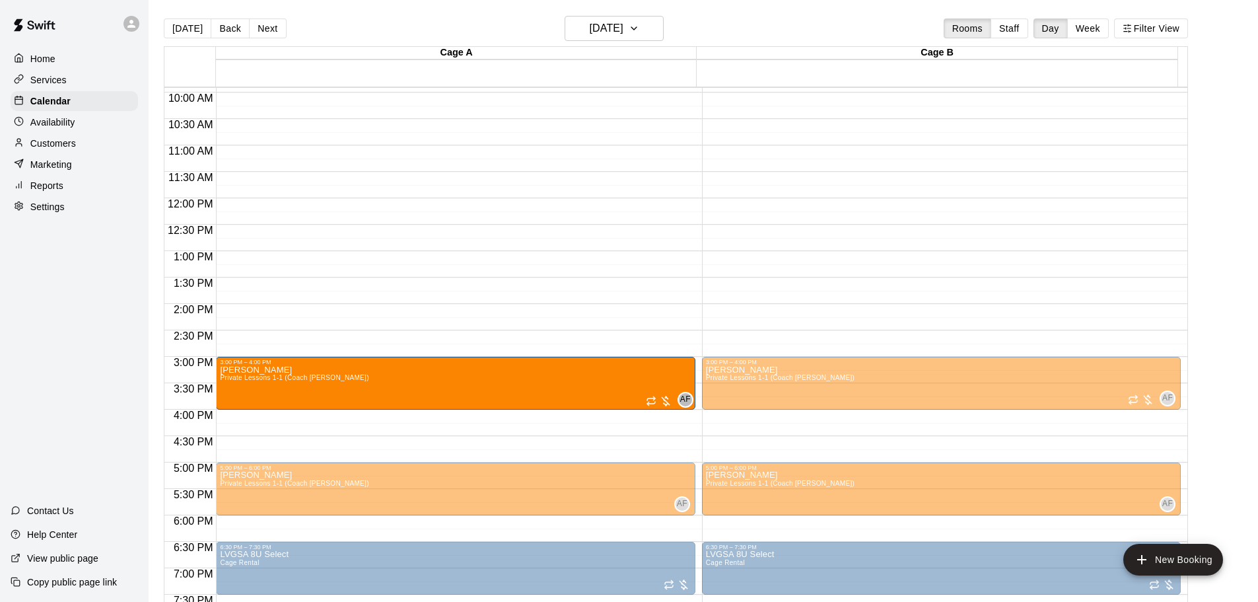
drag, startPoint x: 275, startPoint y: 409, endPoint x: 284, endPoint y: 416, distance: 10.8
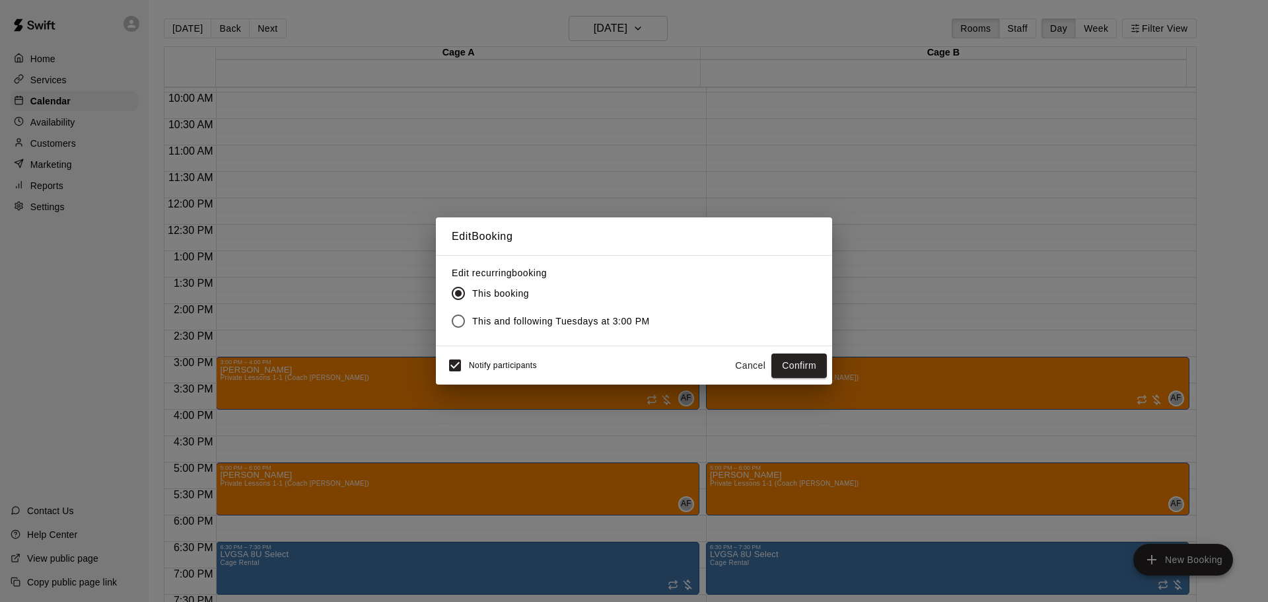
click at [725, 363] on div "Notify participants Cancel Confirm" at bounding box center [634, 365] width 386 height 28
click at [735, 357] on button "Cancel" at bounding box center [750, 365] width 42 height 24
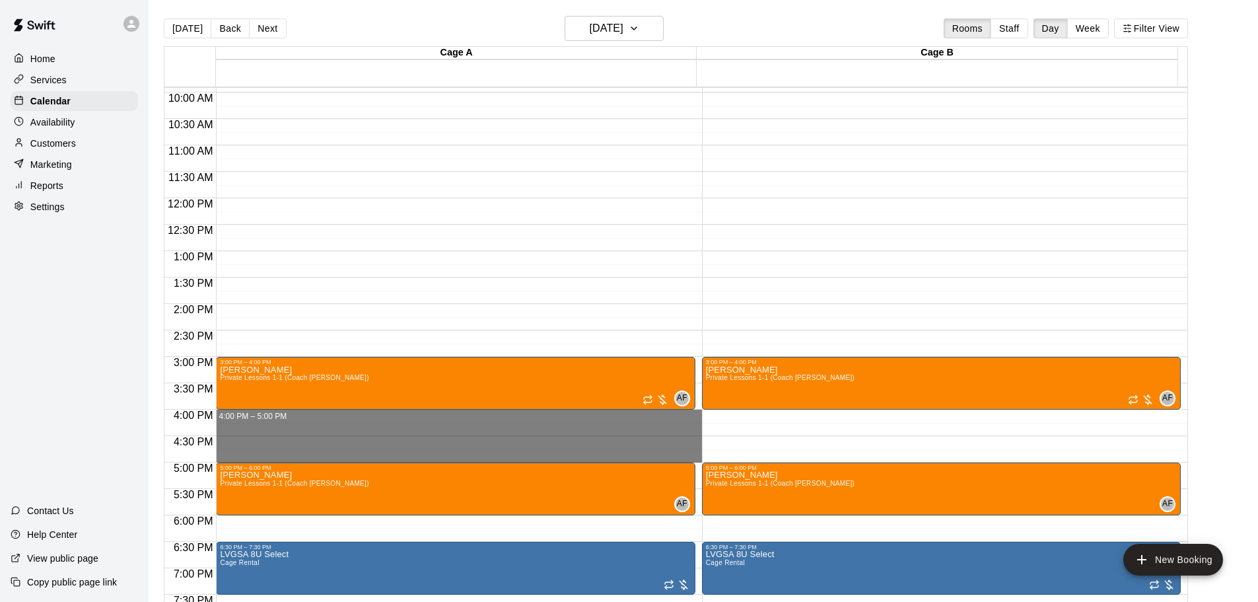
drag, startPoint x: 252, startPoint y: 414, endPoint x: 254, endPoint y: 455, distance: 41.0
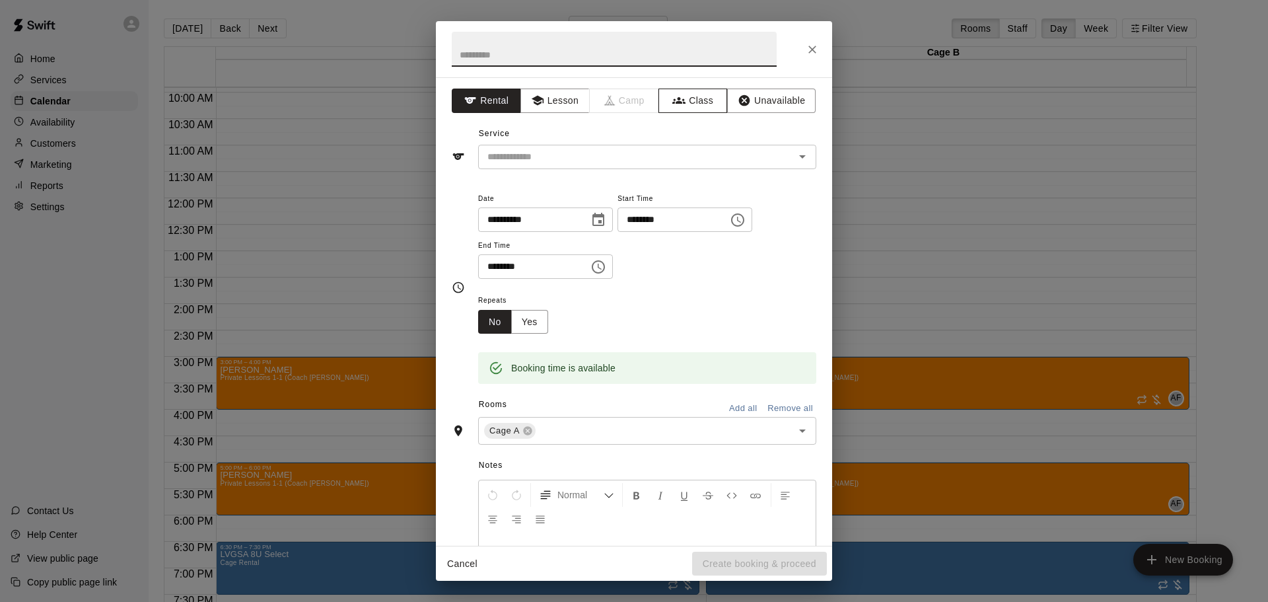
click at [678, 96] on icon "button" at bounding box center [678, 100] width 13 height 13
click at [648, 142] on div "Service ​" at bounding box center [634, 146] width 365 height 46
click at [633, 152] on input "text" at bounding box center [636, 157] width 308 height 17
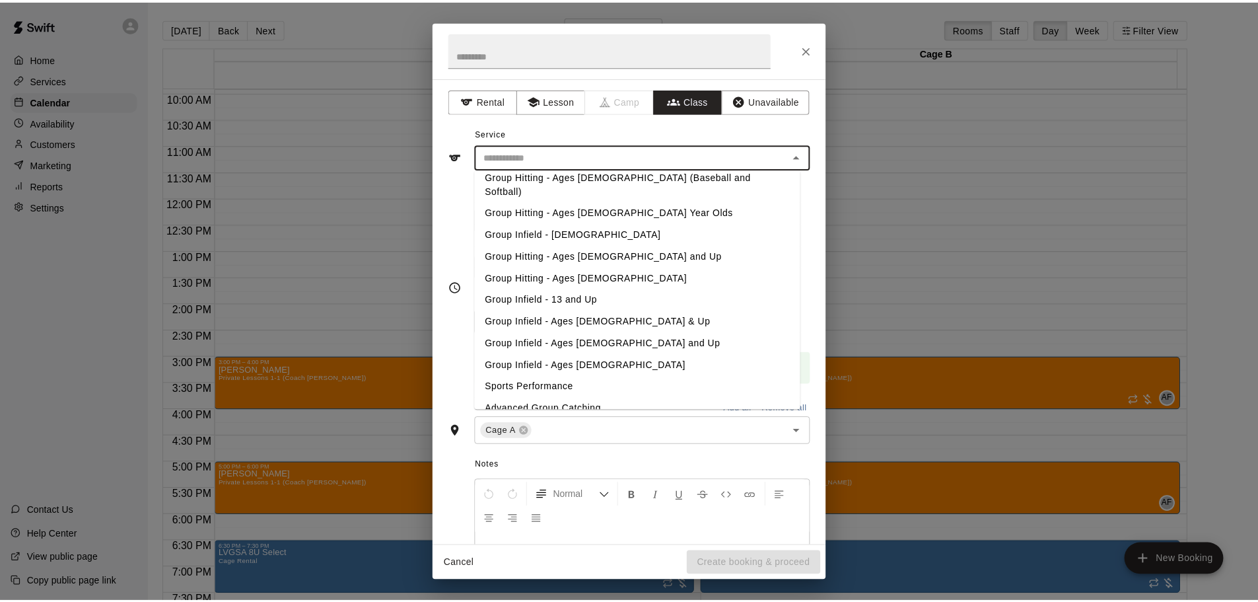
scroll to position [141, 0]
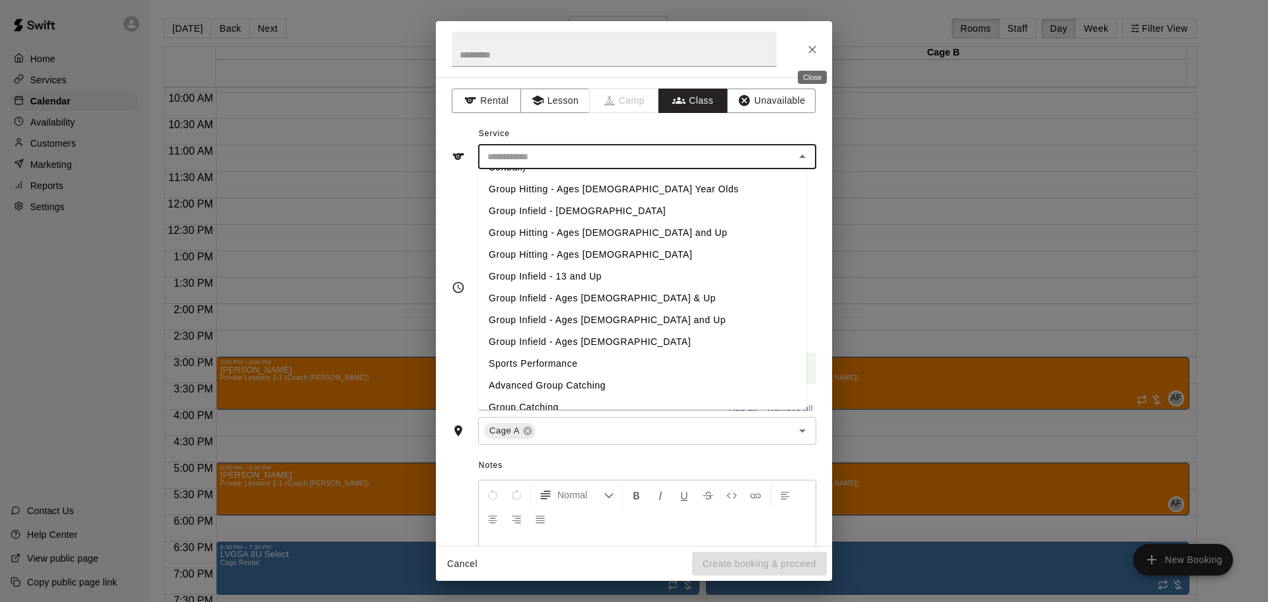
click at [811, 50] on icon "Close" at bounding box center [812, 49] width 13 height 13
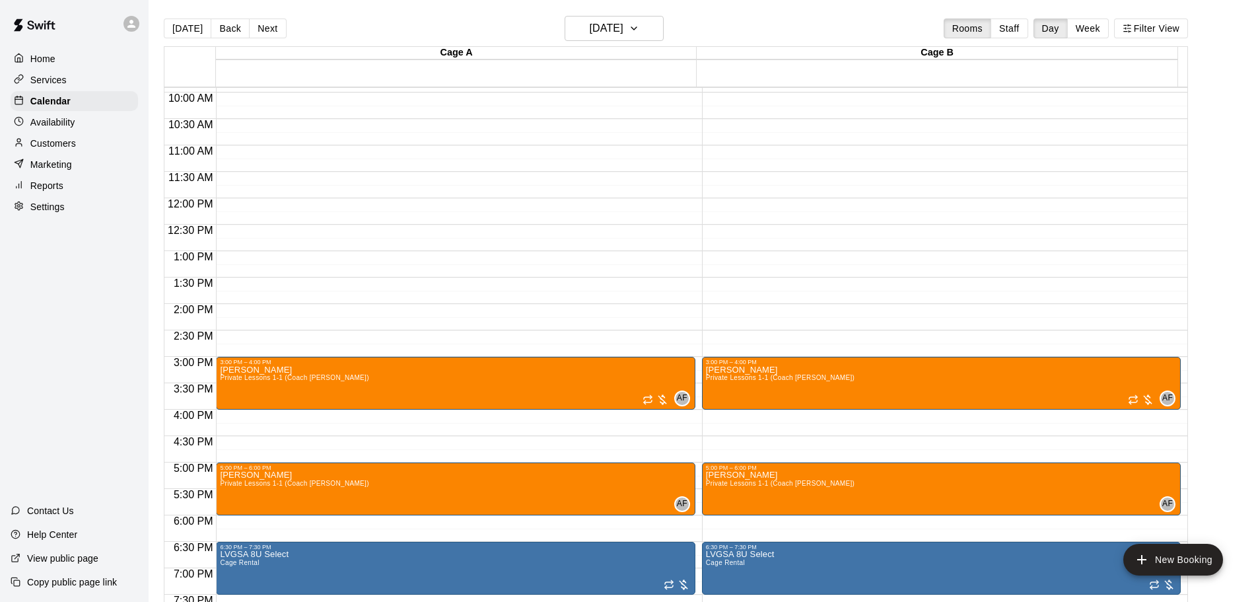
click at [26, 120] on div at bounding box center [22, 122] width 17 height 13
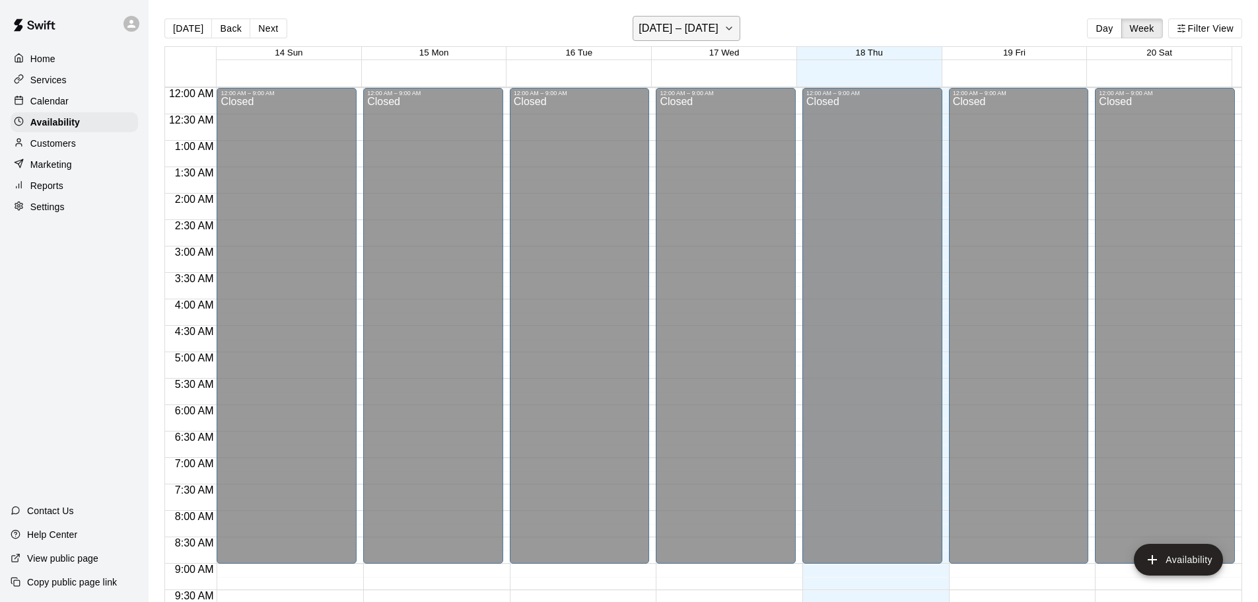
scroll to position [526, 0]
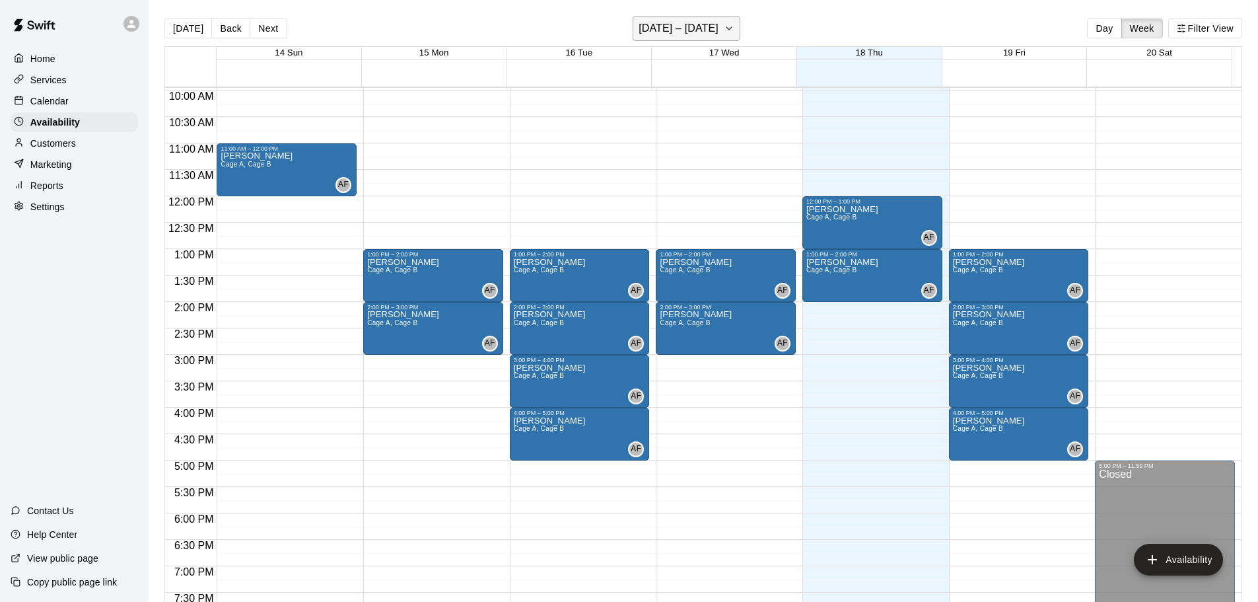
click at [712, 32] on h6 "[DATE] – [DATE]" at bounding box center [679, 28] width 80 height 18
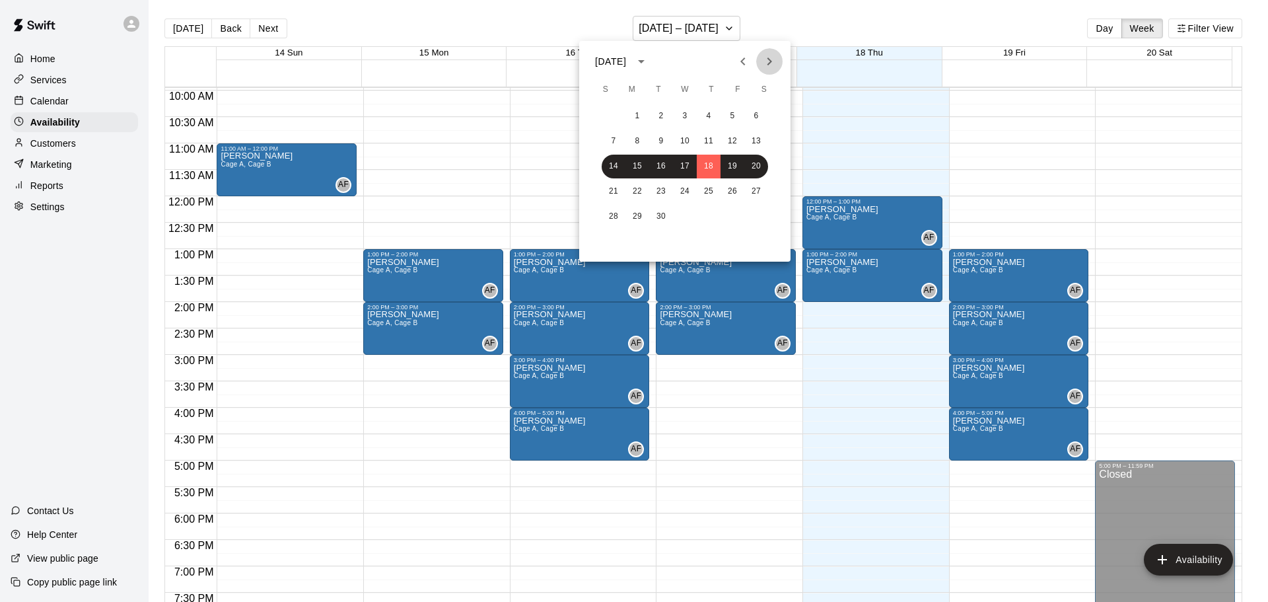
click at [763, 56] on icon "Next month" at bounding box center [769, 61] width 16 height 16
click at [661, 142] on button "7" at bounding box center [661, 141] width 24 height 24
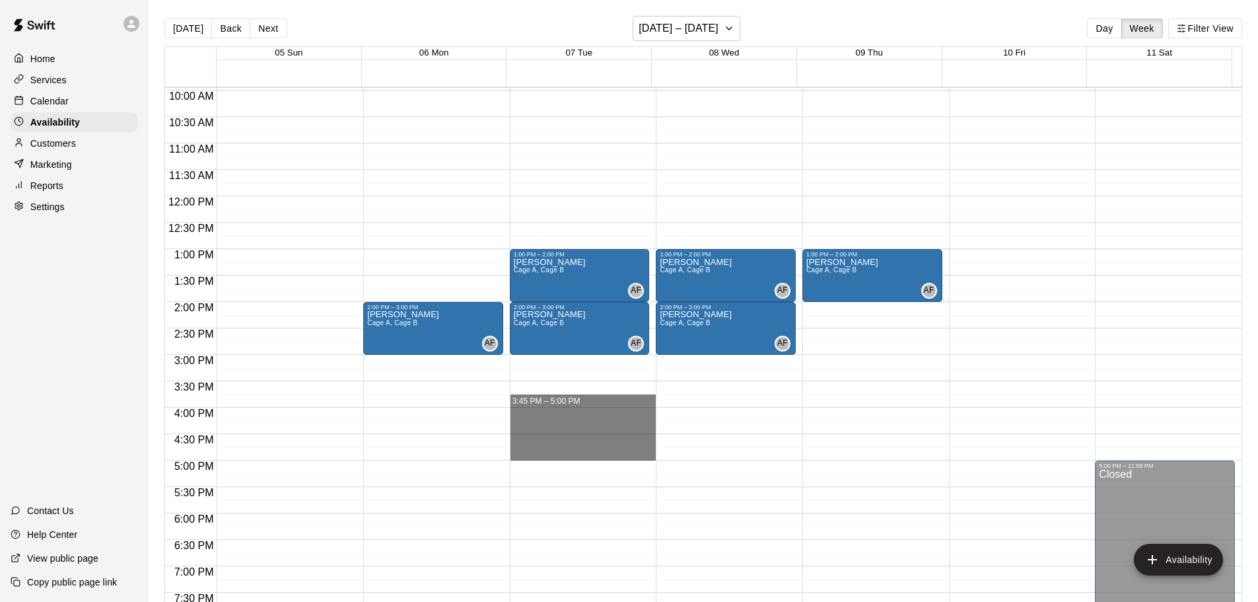
drag, startPoint x: 531, startPoint y: 407, endPoint x: 541, endPoint y: 458, distance: 51.9
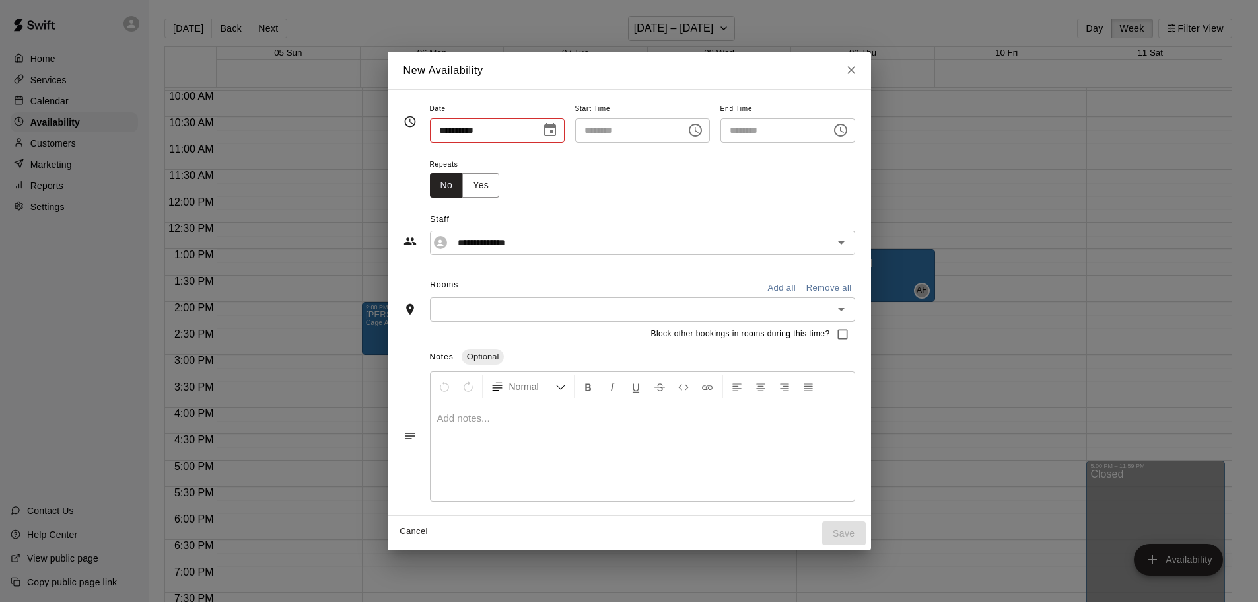
type input "**********"
type input "********"
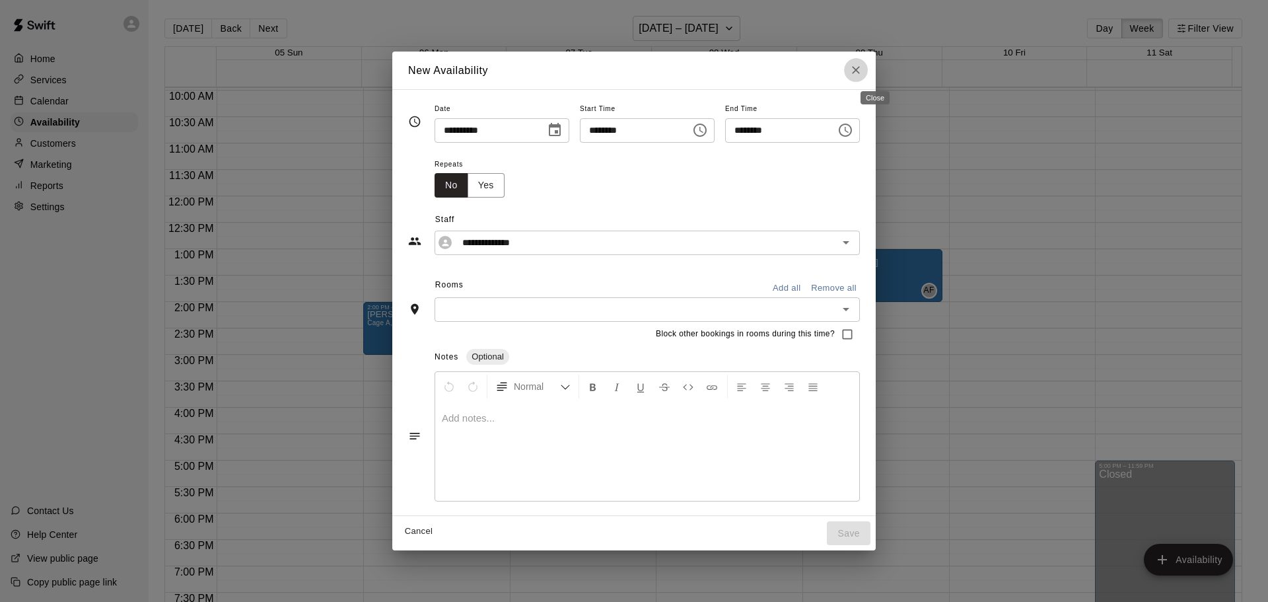
click at [862, 64] on icon "Close" at bounding box center [855, 69] width 13 height 13
type input "**********"
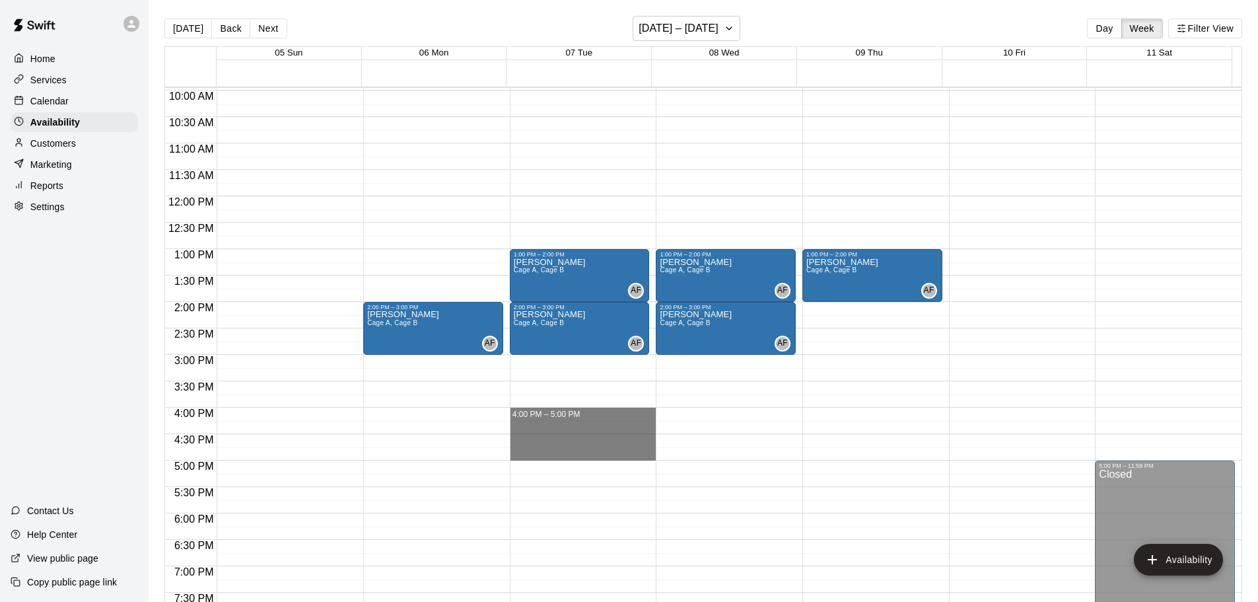
drag, startPoint x: 522, startPoint y: 411, endPoint x: 526, endPoint y: 452, distance: 41.2
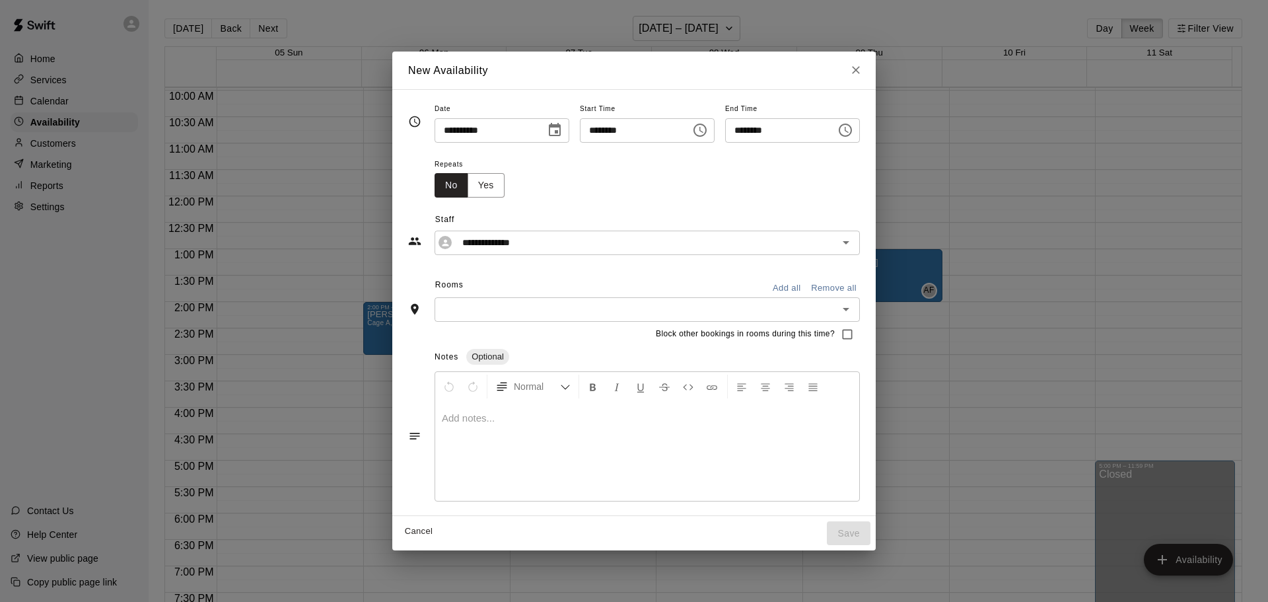
click at [791, 282] on button "Add all" at bounding box center [786, 288] width 42 height 20
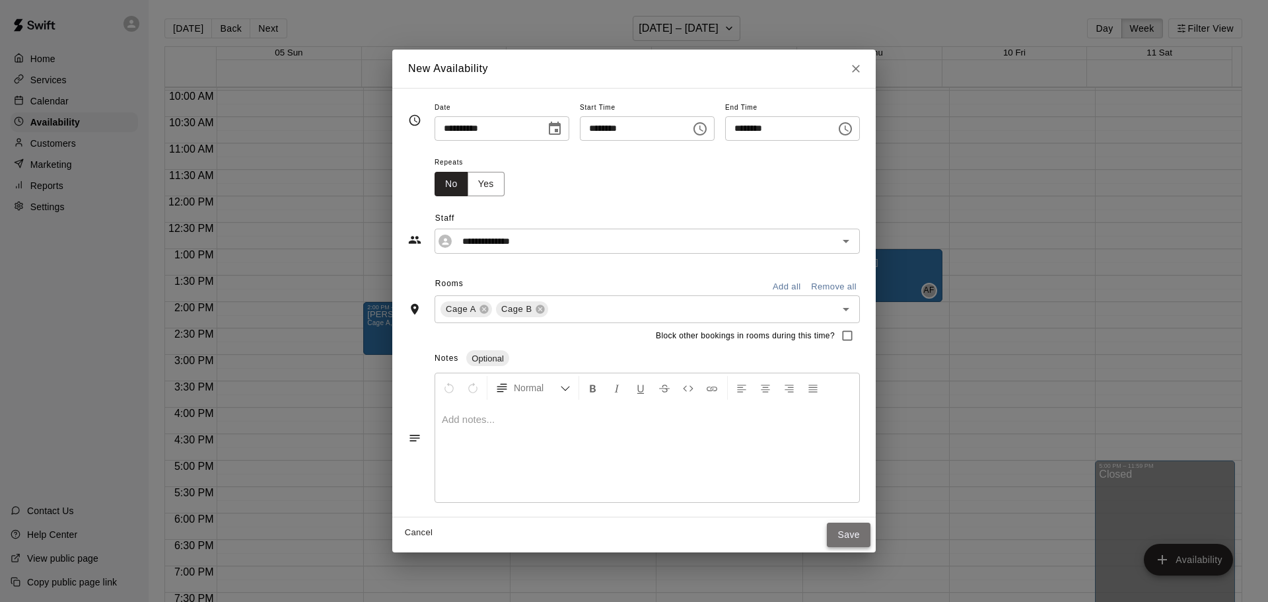
click at [866, 536] on button "Save" at bounding box center [849, 534] width 44 height 24
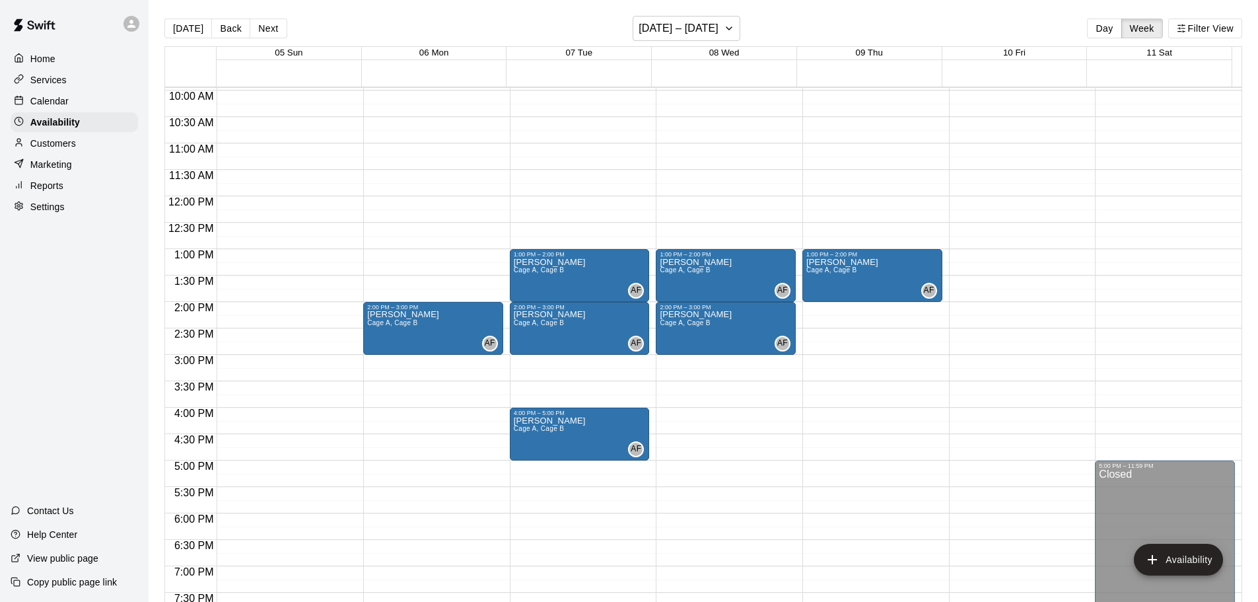
drag, startPoint x: 55, startPoint y: 98, endPoint x: 67, endPoint y: 99, distance: 11.9
click at [55, 98] on p "Calendar" at bounding box center [49, 100] width 38 height 13
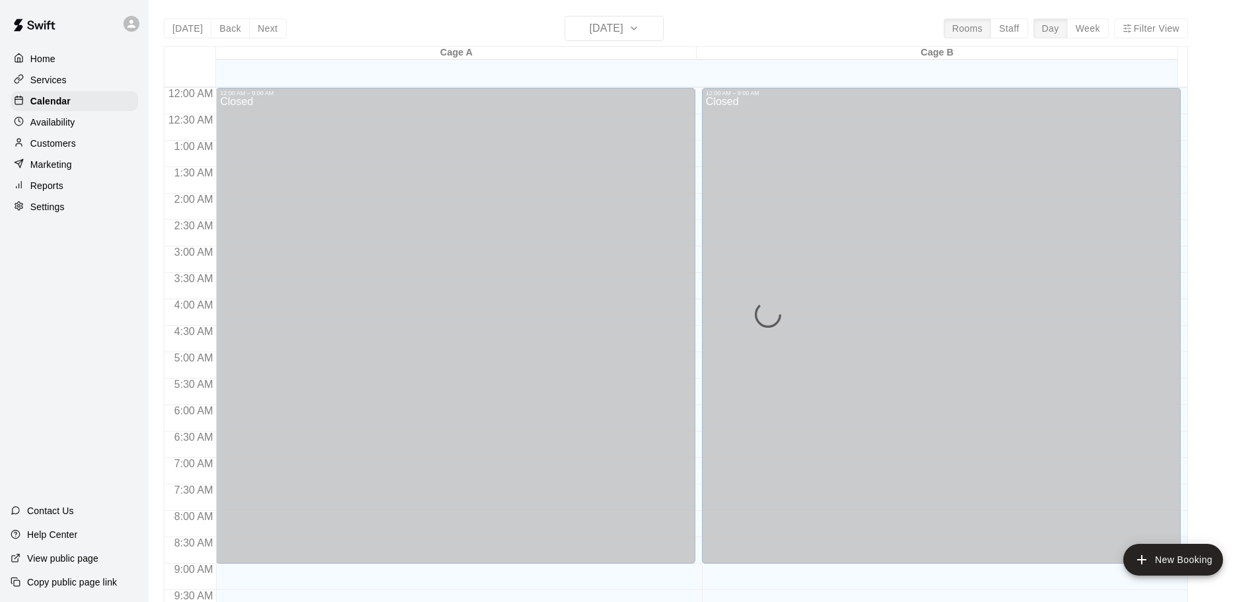
scroll to position [526, 0]
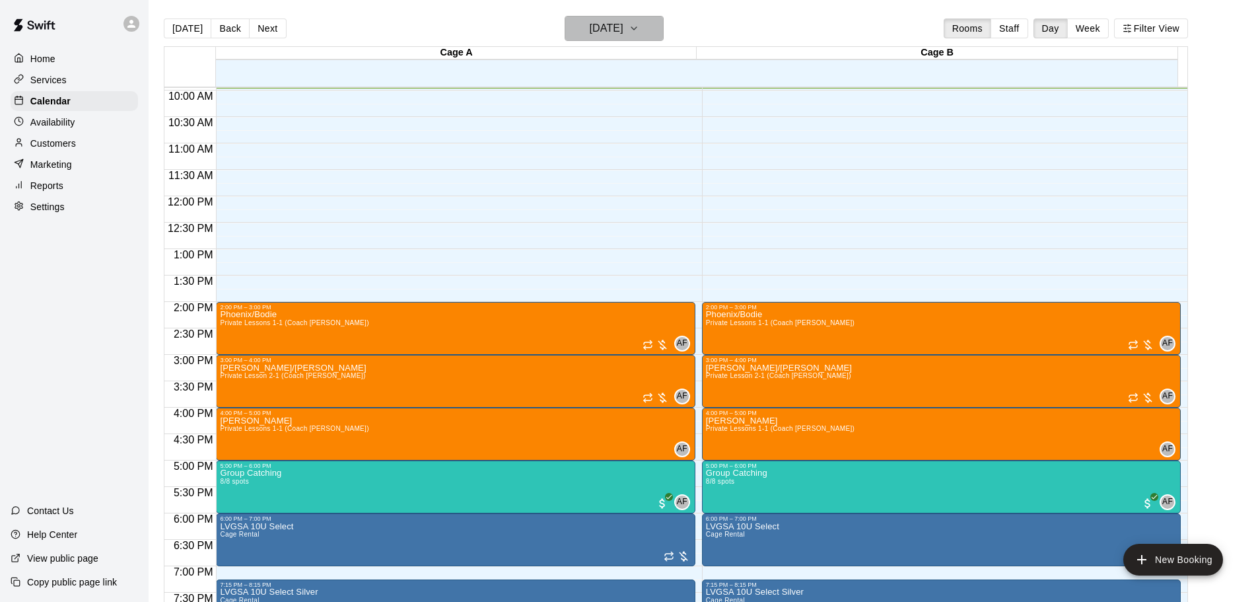
click at [623, 30] on h6 "[DATE]" at bounding box center [607, 28] width 34 height 18
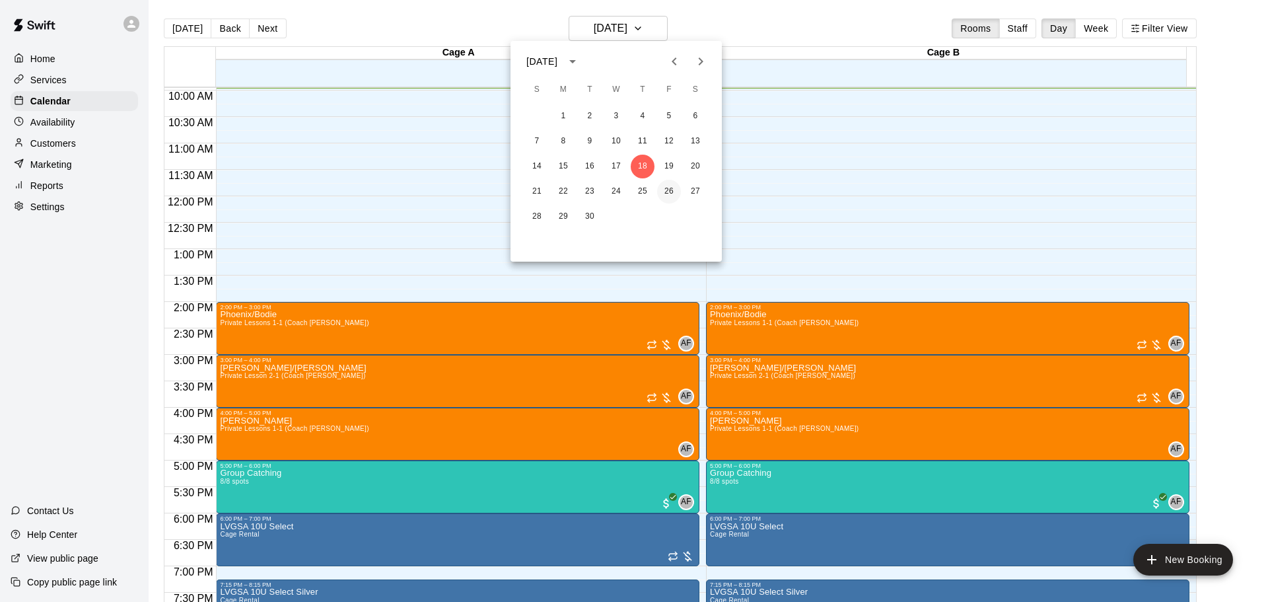
click at [666, 201] on button "26" at bounding box center [669, 192] width 24 height 24
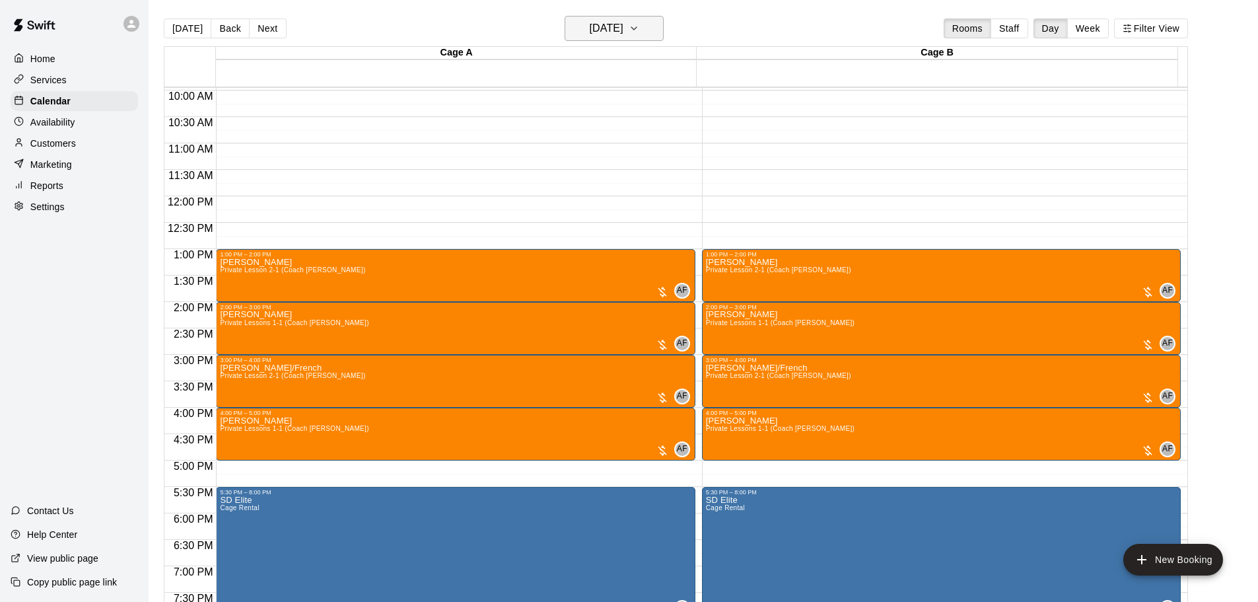
click at [623, 28] on h6 "[DATE]" at bounding box center [607, 28] width 34 height 18
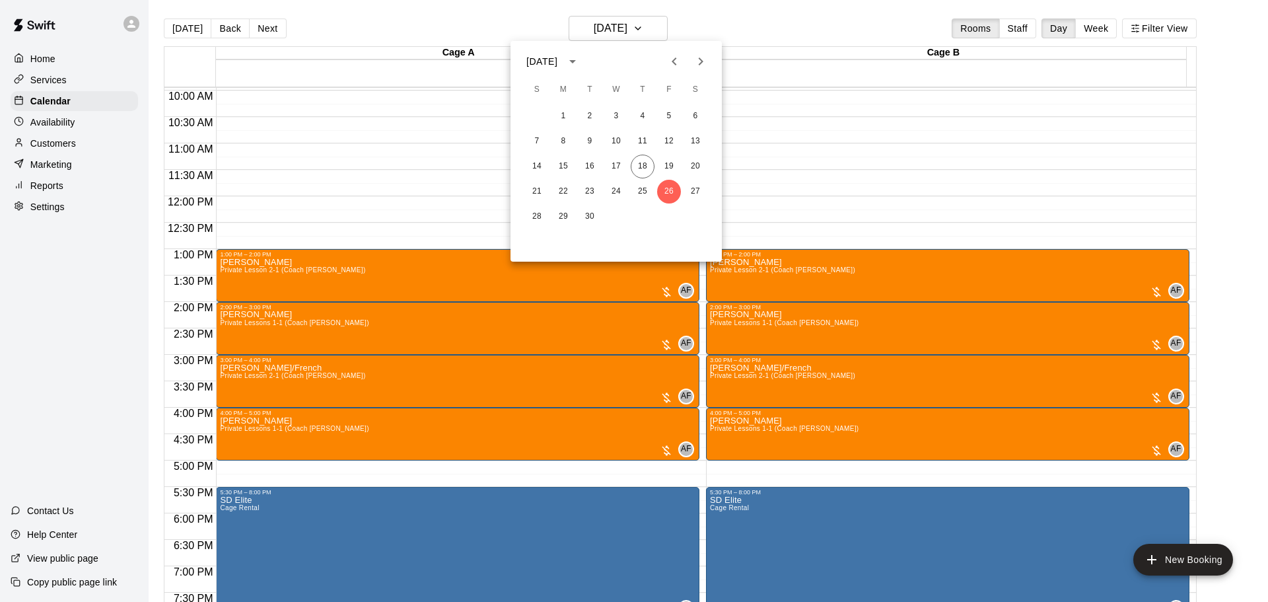
click at [697, 57] on icon "Next month" at bounding box center [701, 61] width 16 height 16
click at [662, 137] on button "10" at bounding box center [669, 141] width 24 height 24
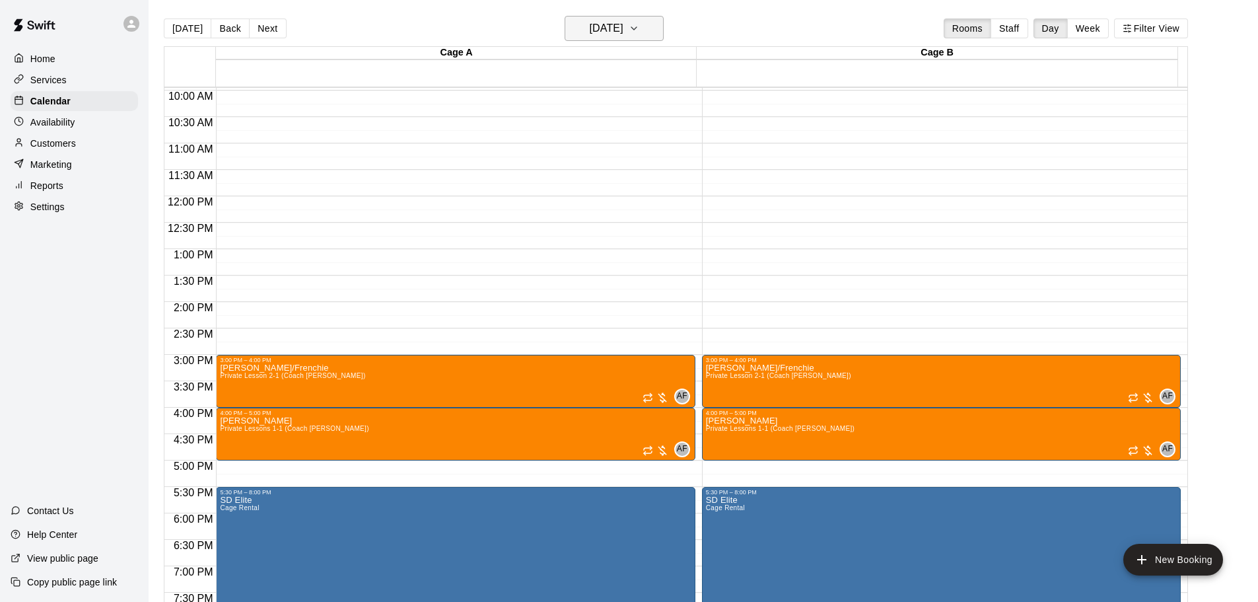
click at [605, 32] on h6 "[DATE]" at bounding box center [607, 28] width 34 height 18
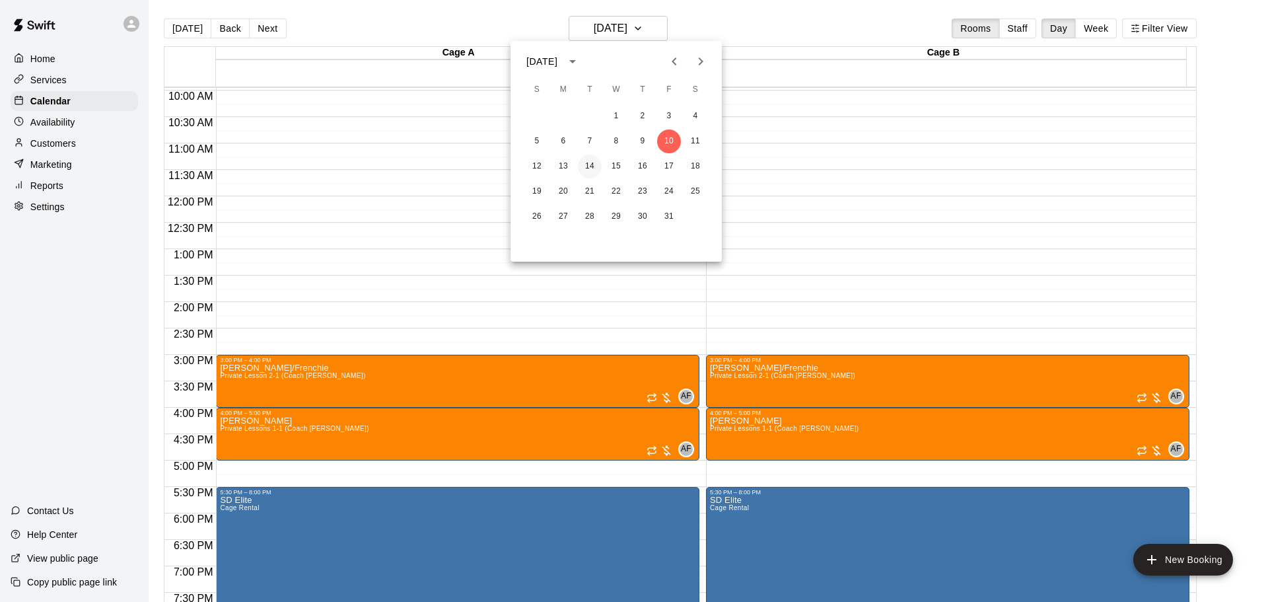
click at [594, 172] on button "14" at bounding box center [590, 167] width 24 height 24
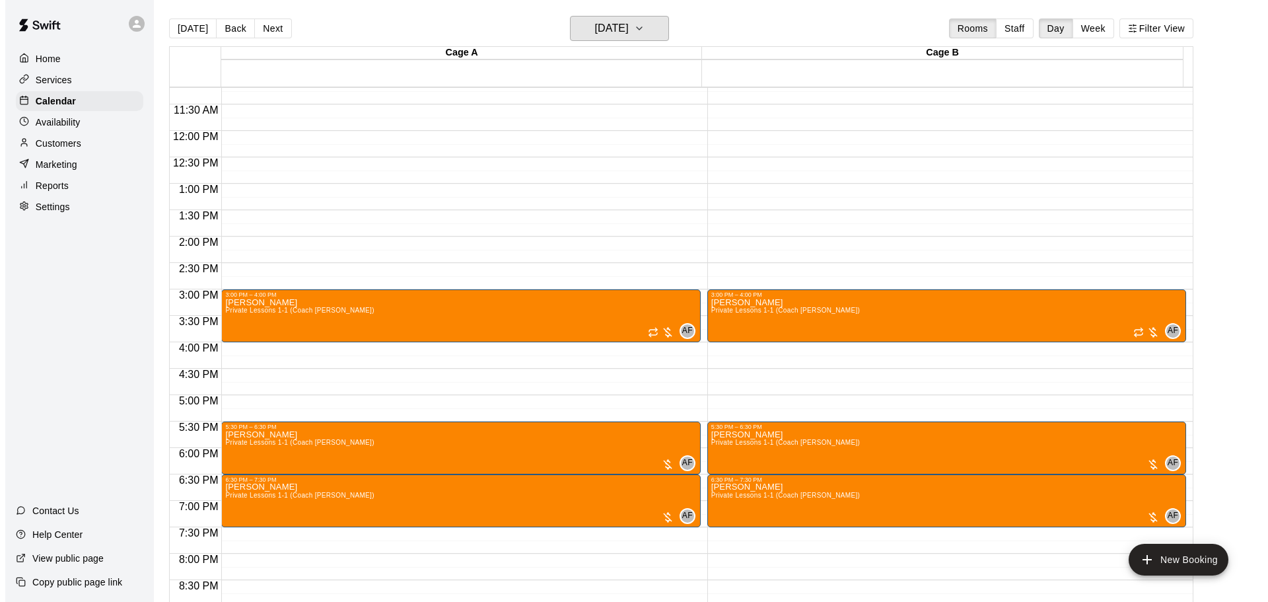
scroll to position [592, 0]
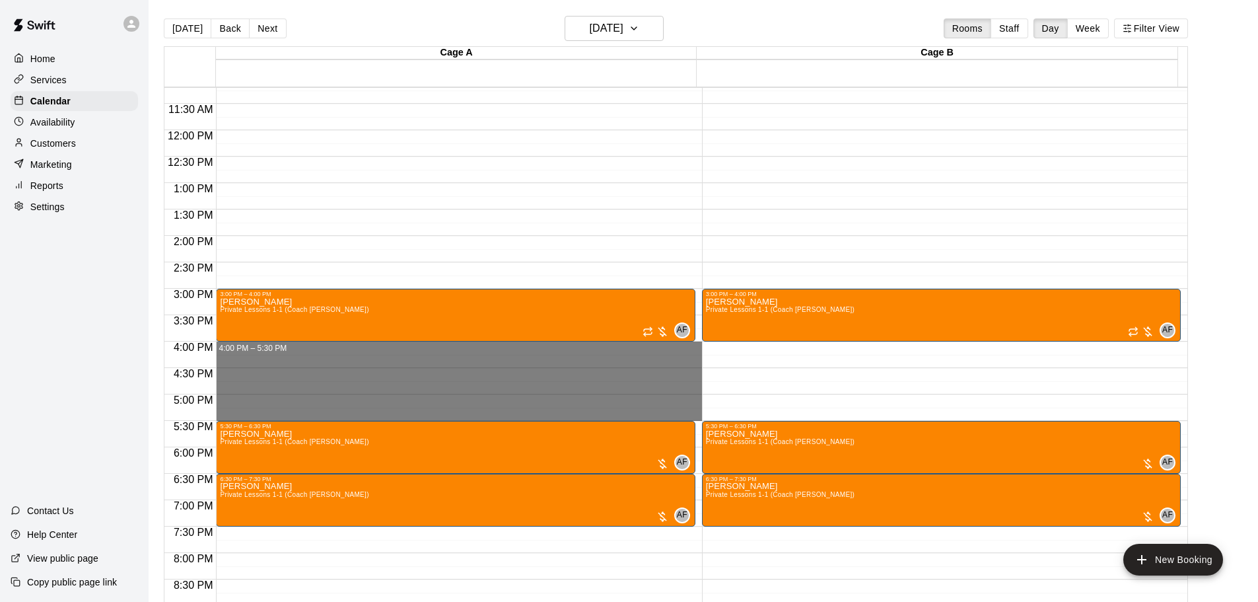
drag, startPoint x: 266, startPoint y: 347, endPoint x: 272, endPoint y: 411, distance: 65.0
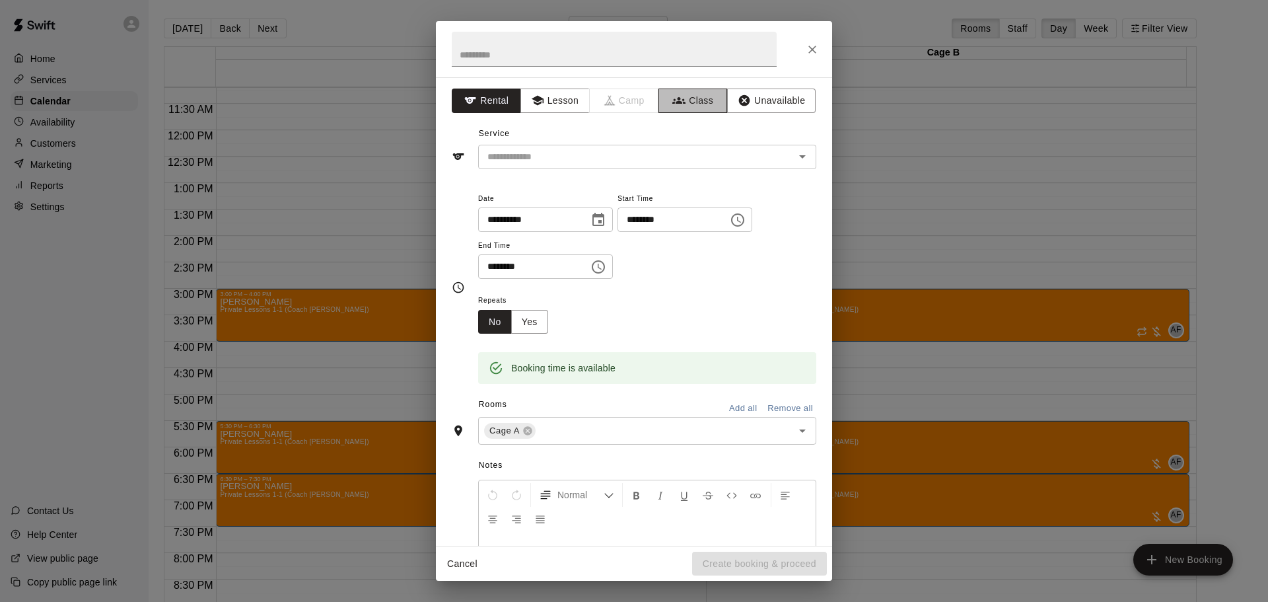
click at [701, 92] on button "Class" at bounding box center [692, 100] width 69 height 24
drag, startPoint x: 642, startPoint y: 151, endPoint x: 635, endPoint y: 157, distance: 8.5
click at [641, 152] on input "text" at bounding box center [636, 157] width 308 height 17
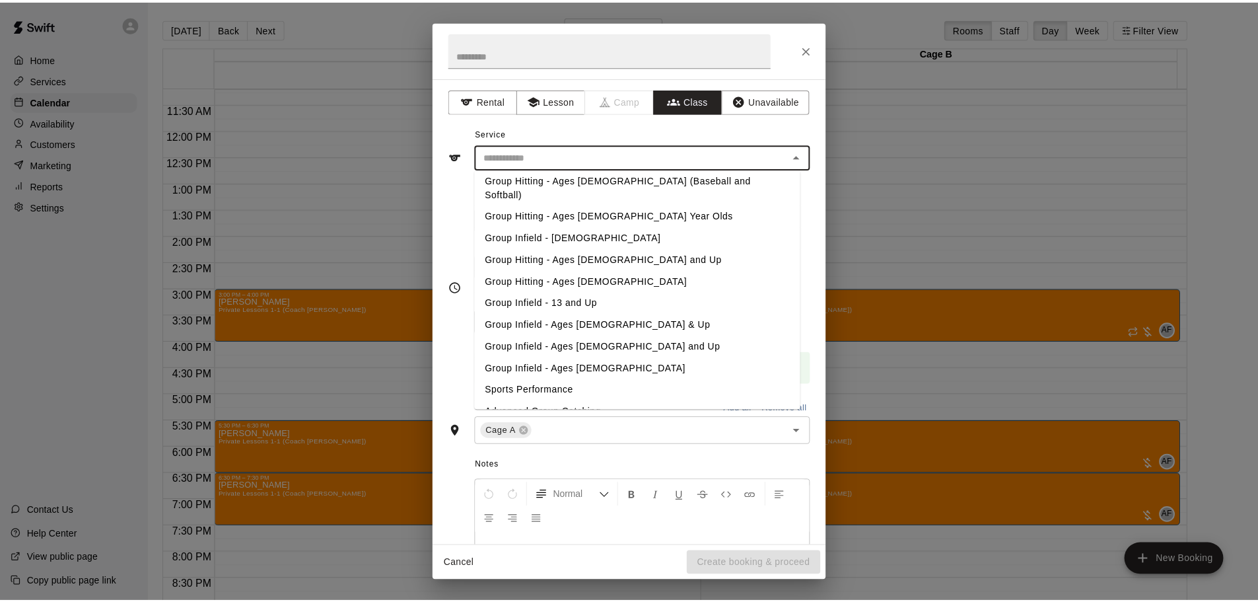
scroll to position [141, 0]
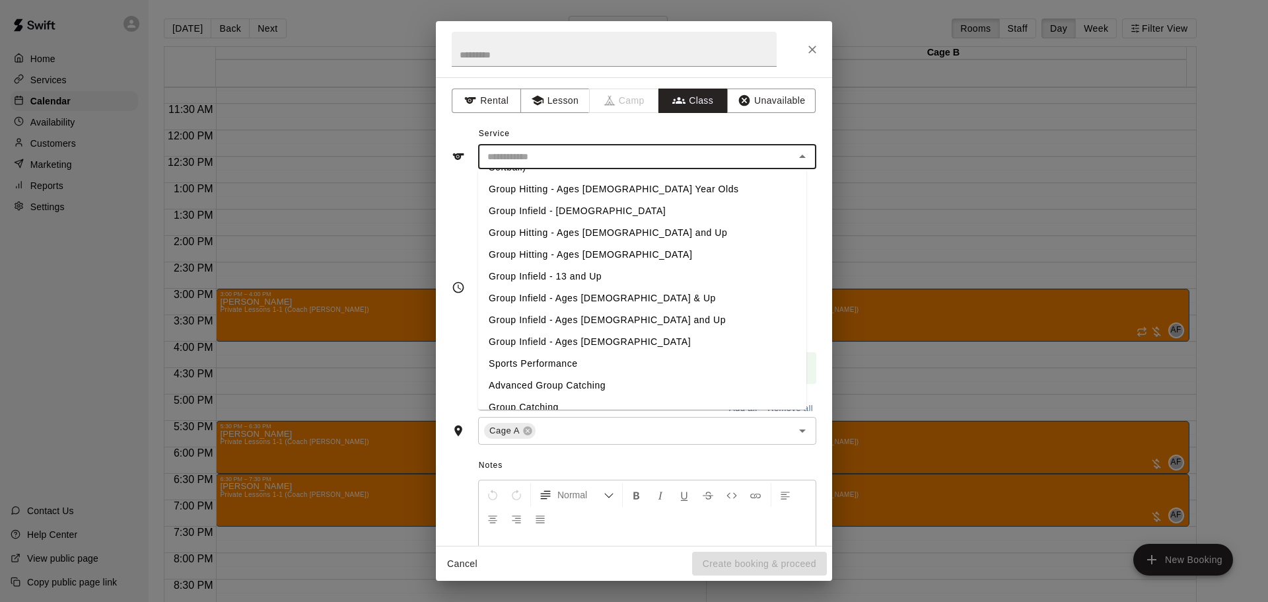
click at [576, 374] on li "Advanced Group Catching" at bounding box center [642, 385] width 328 height 22
type input "**********"
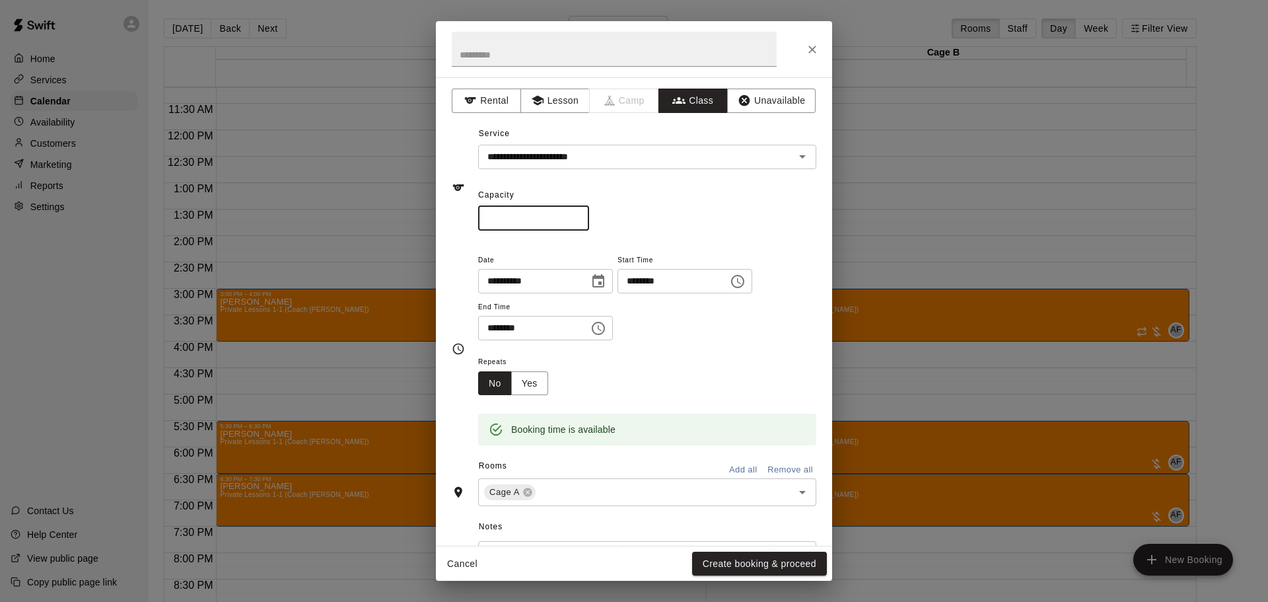
drag, startPoint x: 518, startPoint y: 221, endPoint x: 310, endPoint y: 200, distance: 209.1
click at [337, 195] on div "**********" at bounding box center [634, 301] width 1268 height 602
type input "*"
click at [736, 559] on button "Create booking & proceed" at bounding box center [759, 563] width 135 height 24
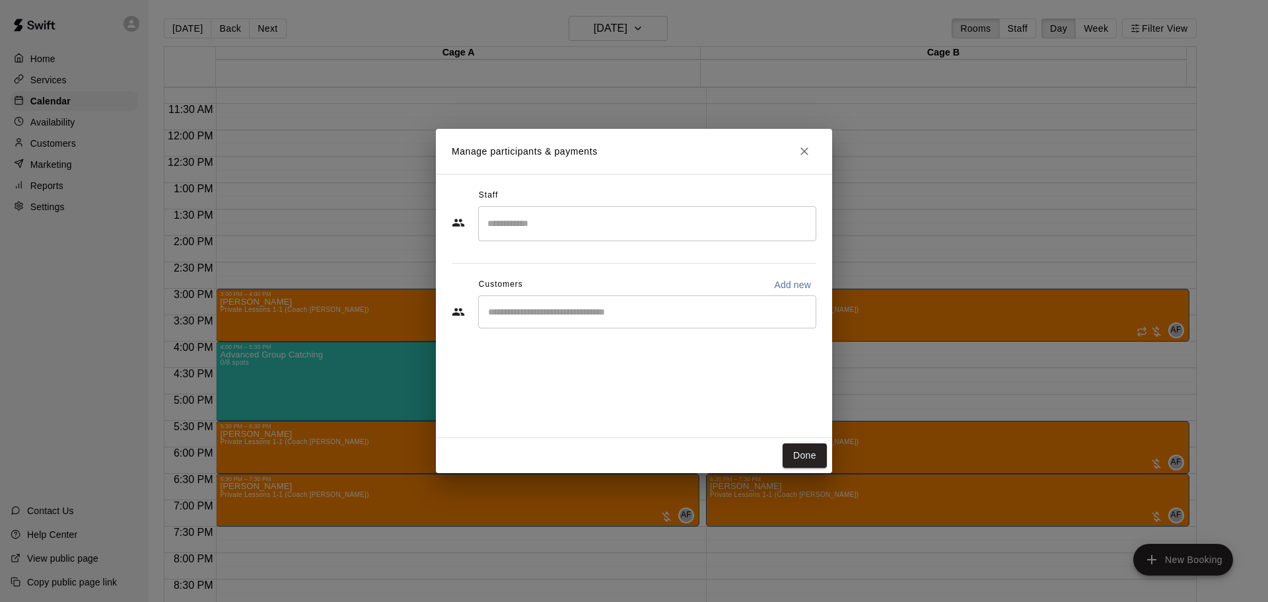
click at [559, 239] on div "​" at bounding box center [647, 223] width 338 height 35
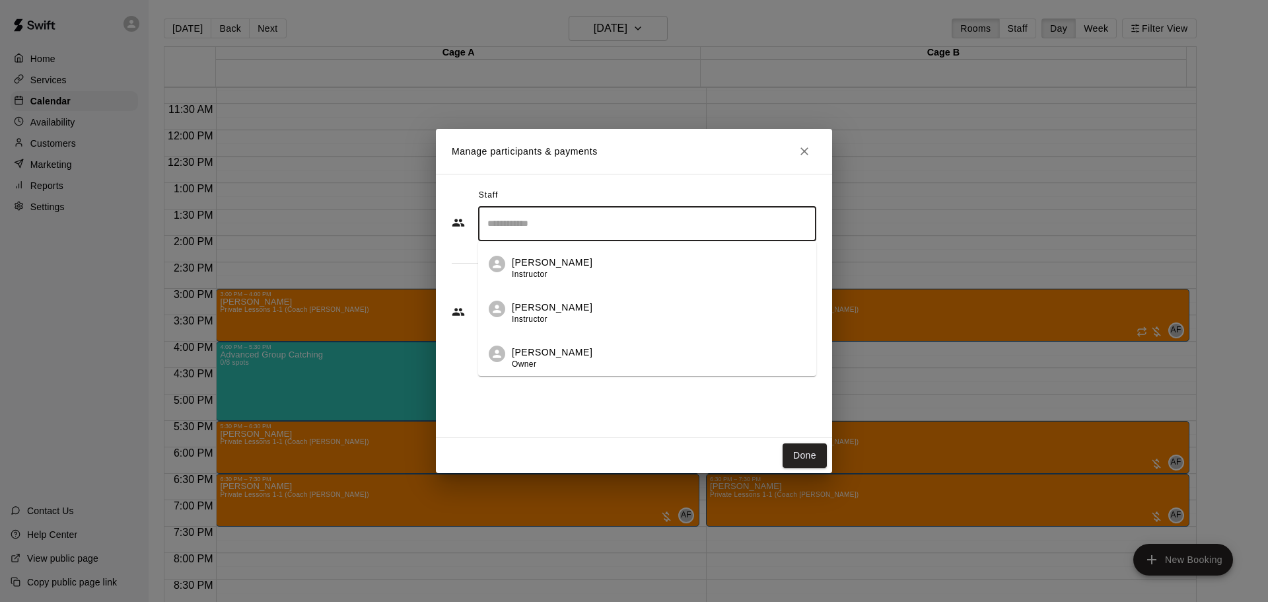
click at [551, 342] on li "[PERSON_NAME] Owner" at bounding box center [647, 353] width 338 height 45
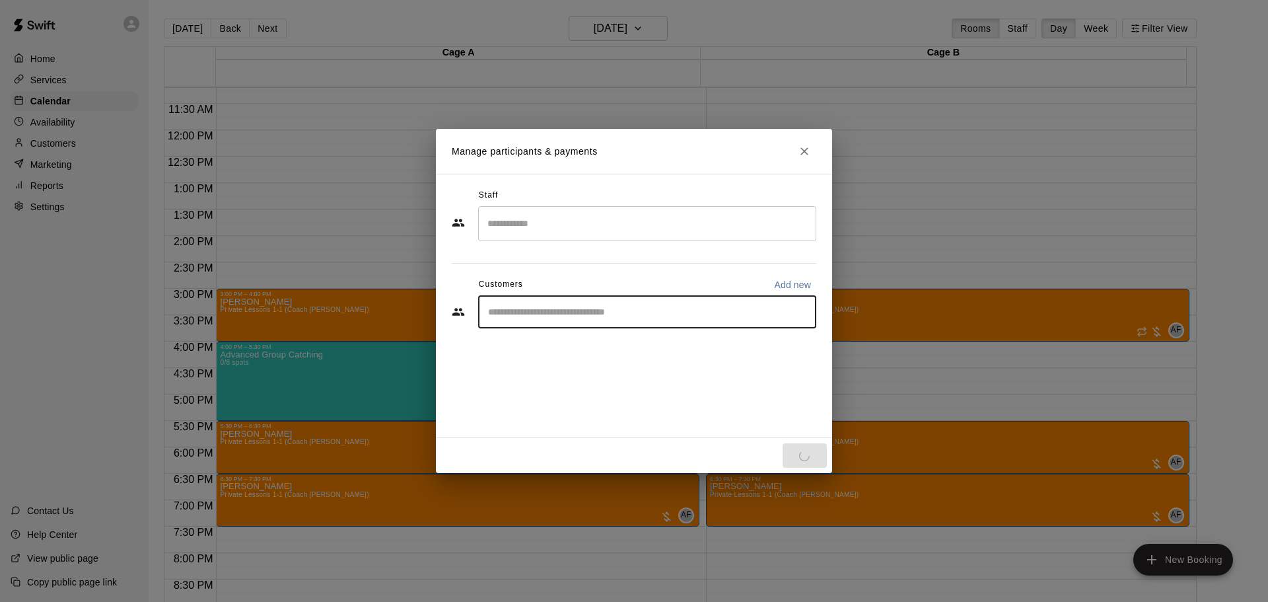
click at [549, 313] on input "Start typing to search customers..." at bounding box center [647, 311] width 326 height 13
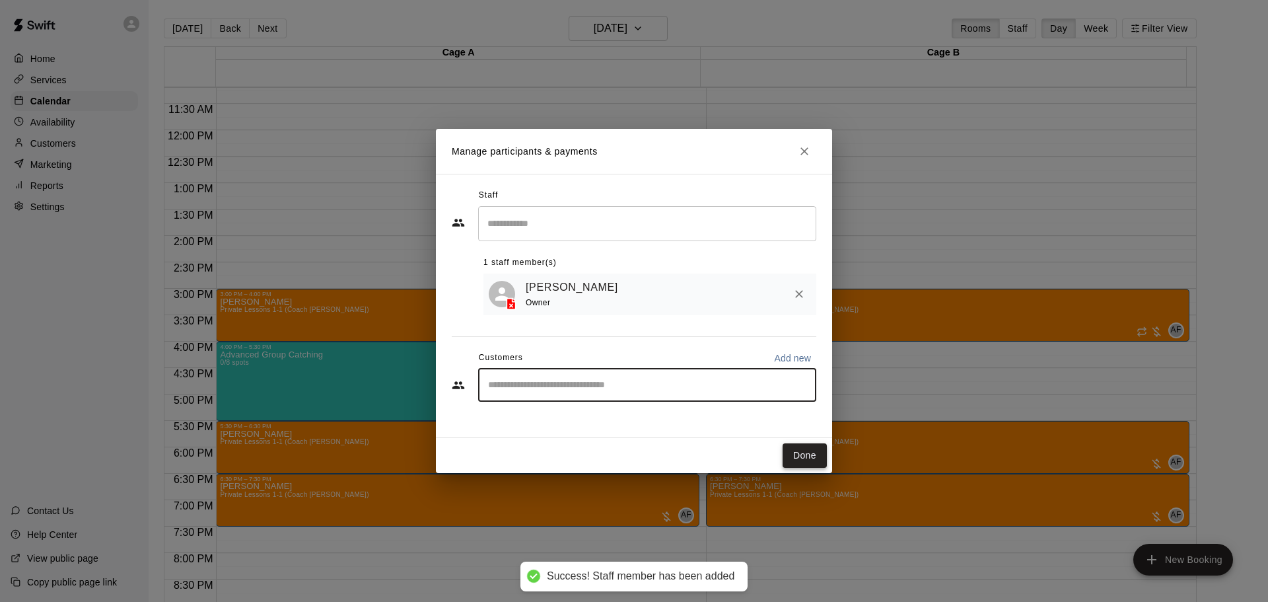
click at [804, 446] on button "Done" at bounding box center [805, 455] width 44 height 24
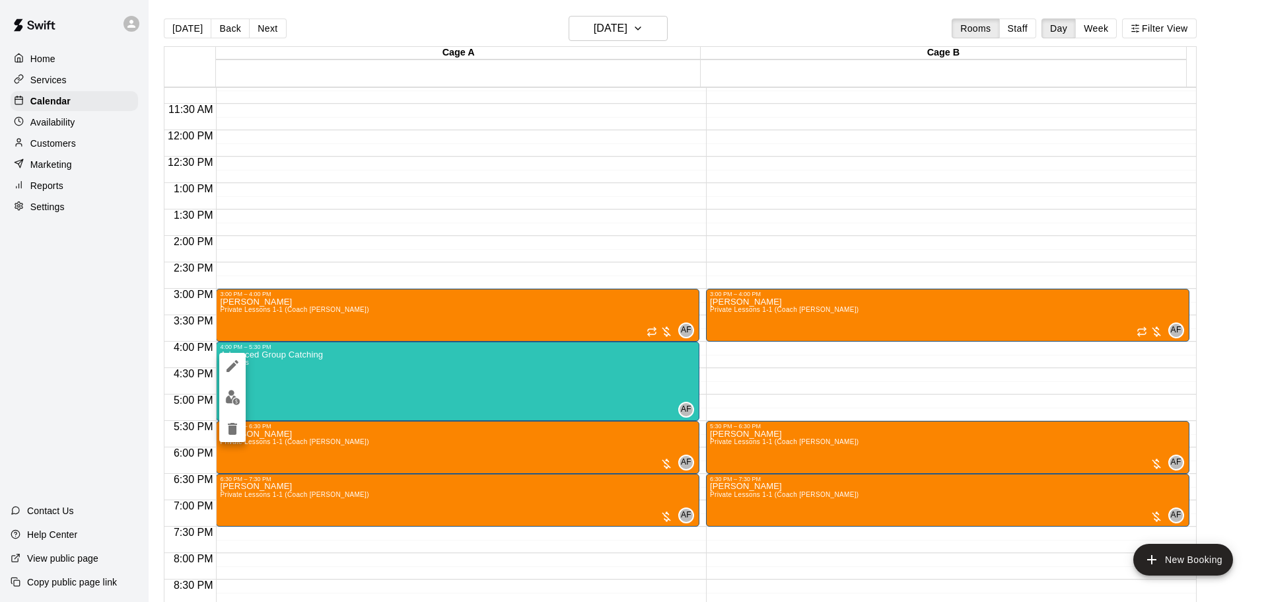
click at [229, 352] on div at bounding box center [634, 301] width 1268 height 602
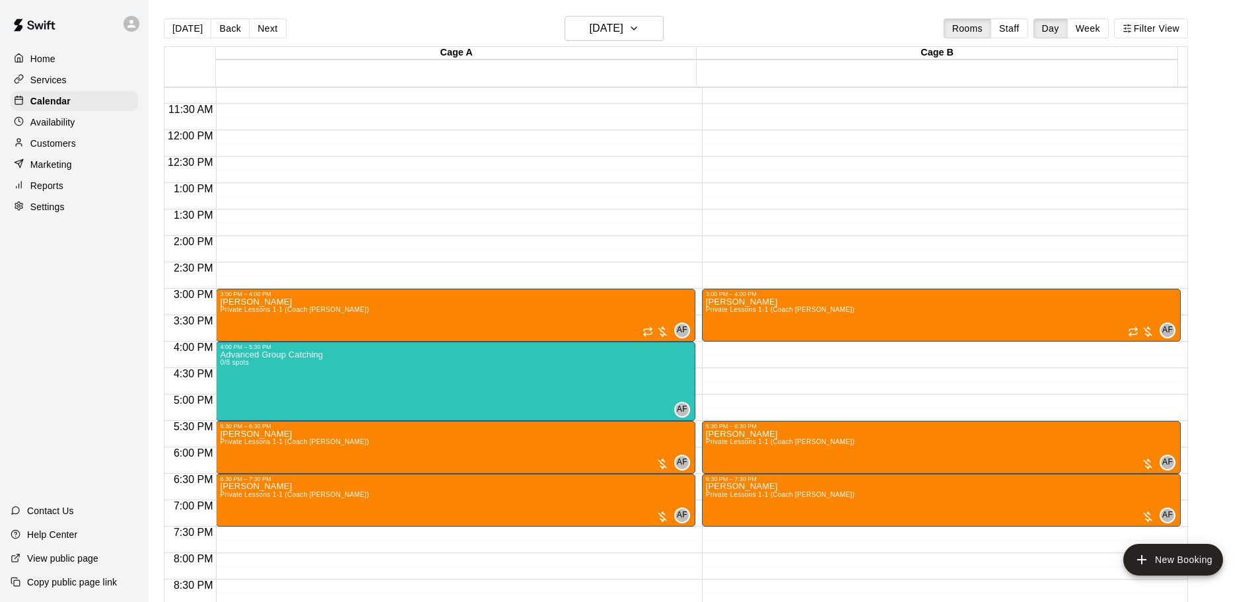
click at [228, 363] on span "0/8 spots" at bounding box center [234, 362] width 29 height 7
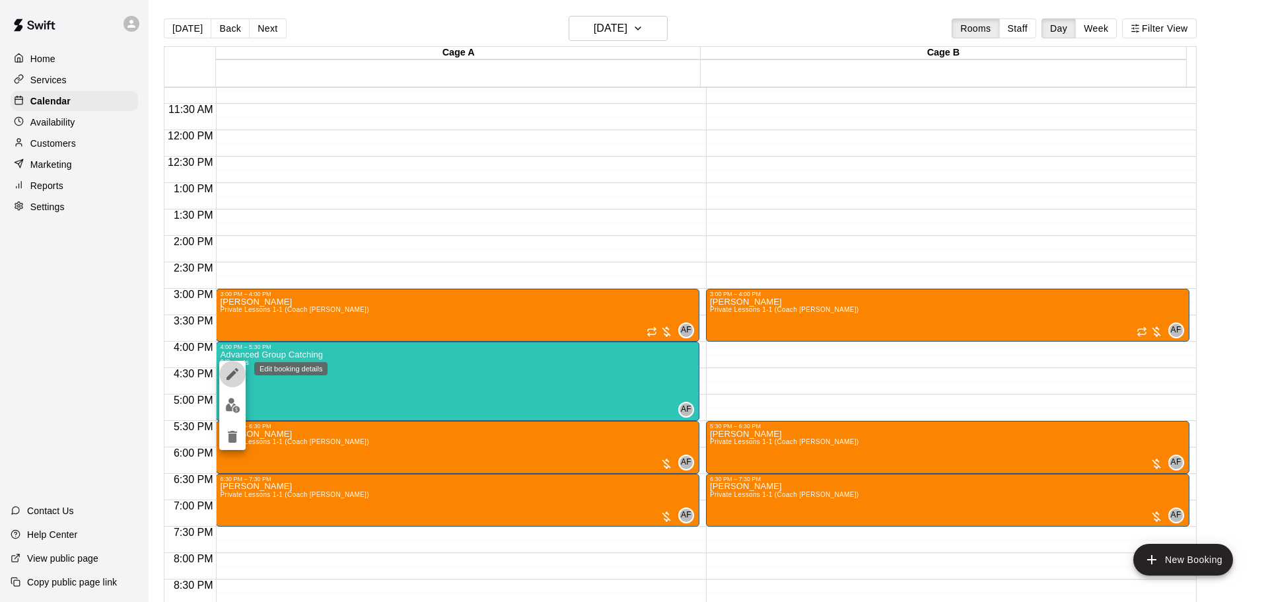
click at [228, 374] on icon "edit" at bounding box center [233, 374] width 16 height 16
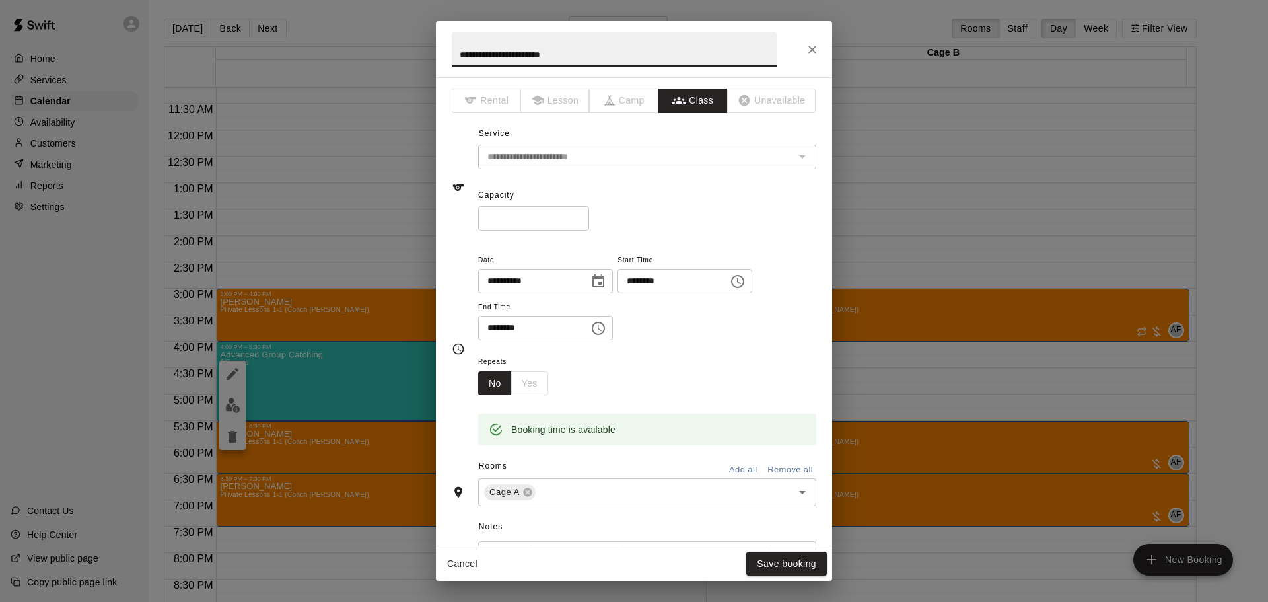
click at [732, 467] on button "Add all" at bounding box center [743, 470] width 42 height 20
click at [776, 569] on button "Save booking" at bounding box center [786, 563] width 81 height 24
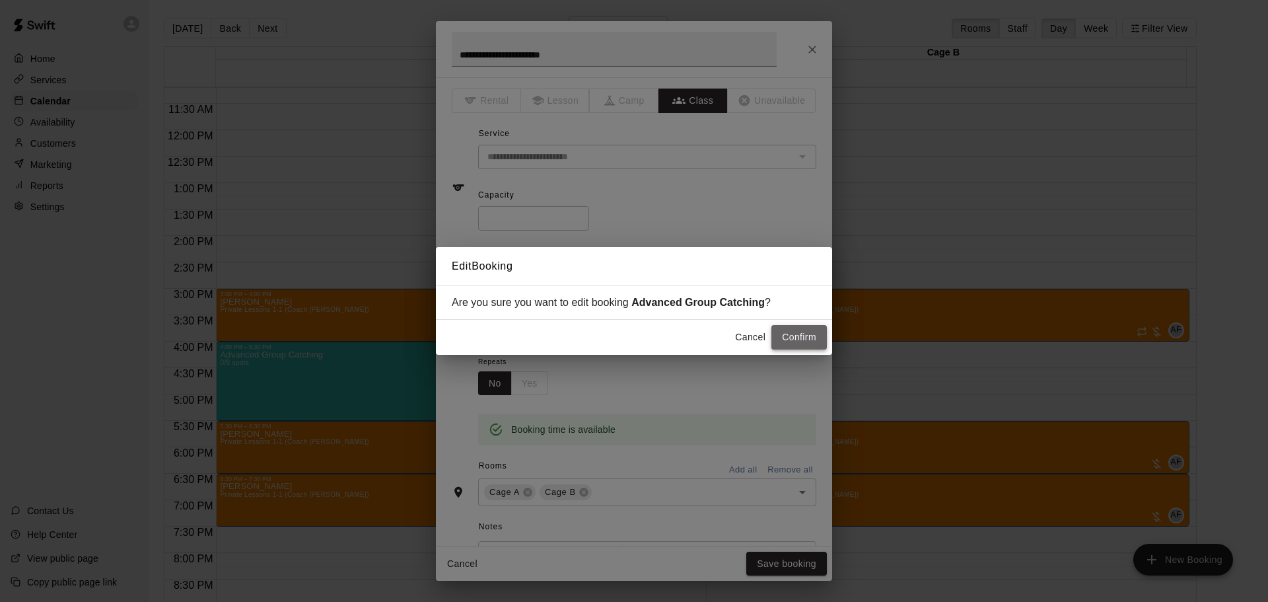
click at [798, 328] on button "Confirm" at bounding box center [798, 337] width 55 height 24
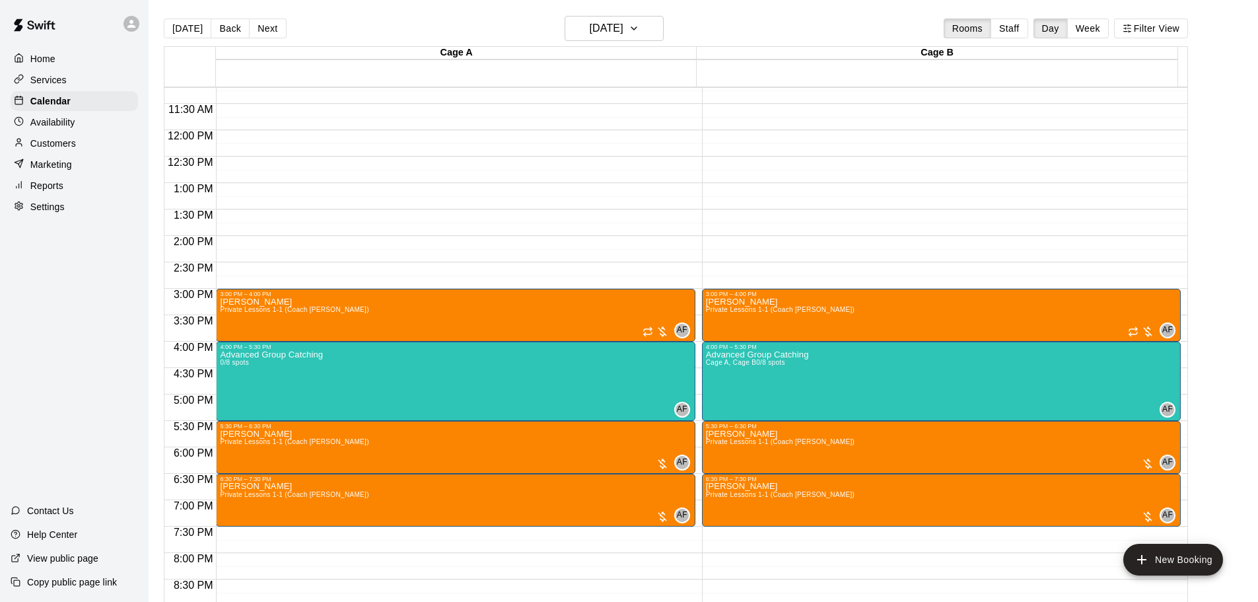
click at [73, 122] on p "Availability" at bounding box center [52, 122] width 45 height 13
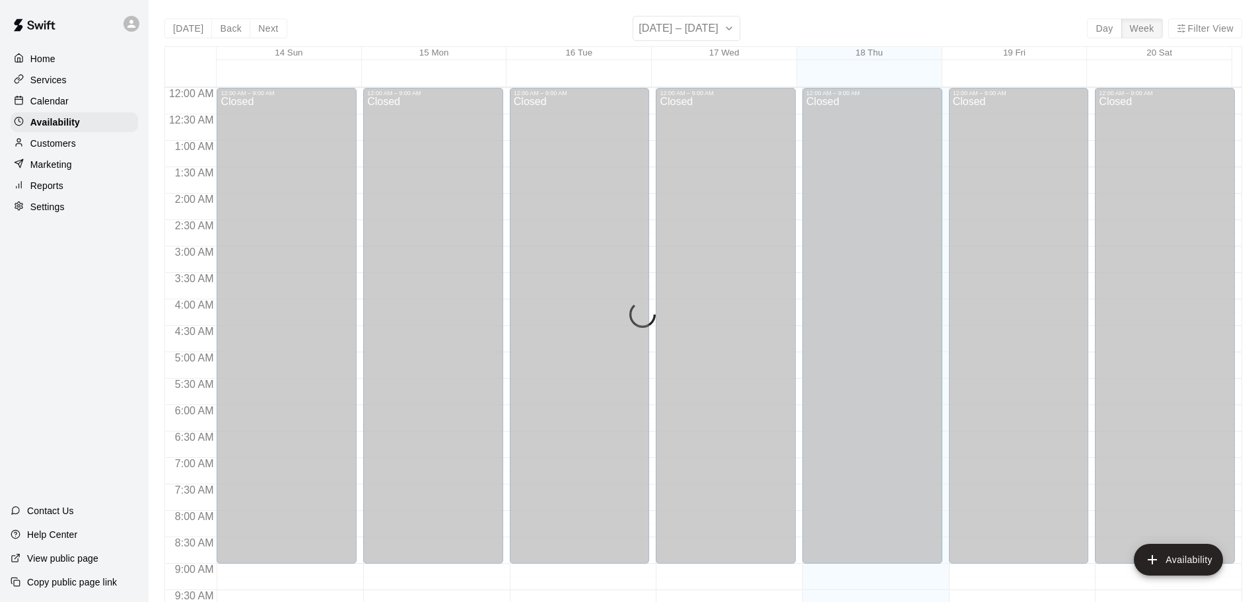
scroll to position [527, 0]
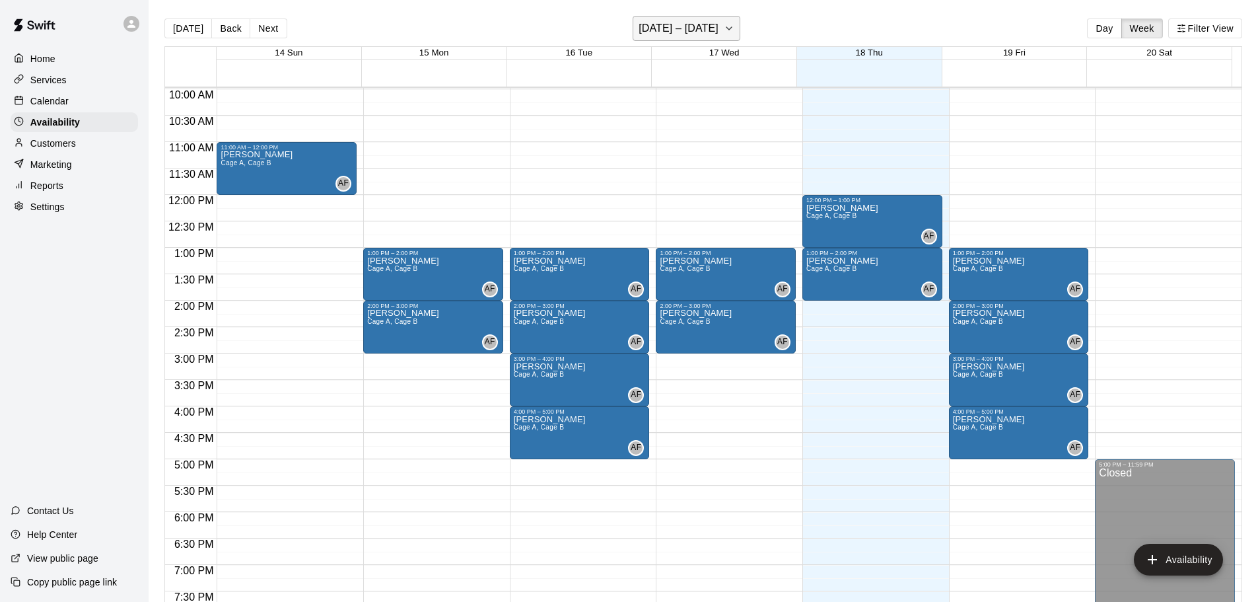
click at [740, 19] on button "[DATE] – [DATE]" at bounding box center [687, 28] width 108 height 25
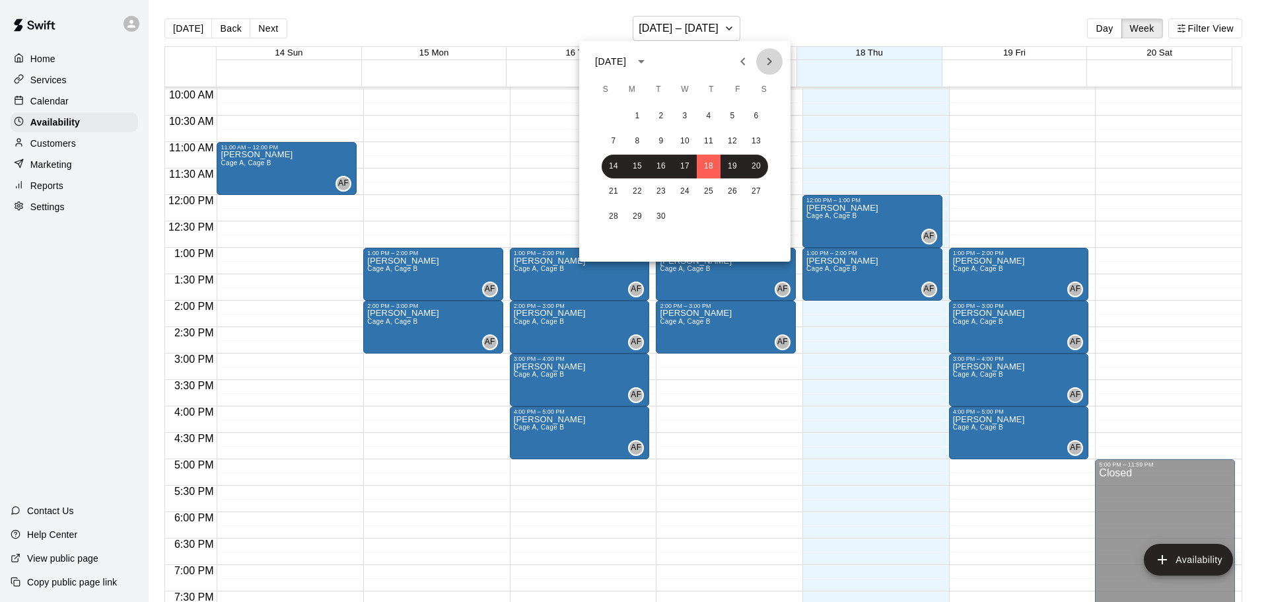
click at [779, 57] on button "Next month" at bounding box center [769, 61] width 26 height 26
click at [733, 137] on button "10" at bounding box center [732, 141] width 24 height 24
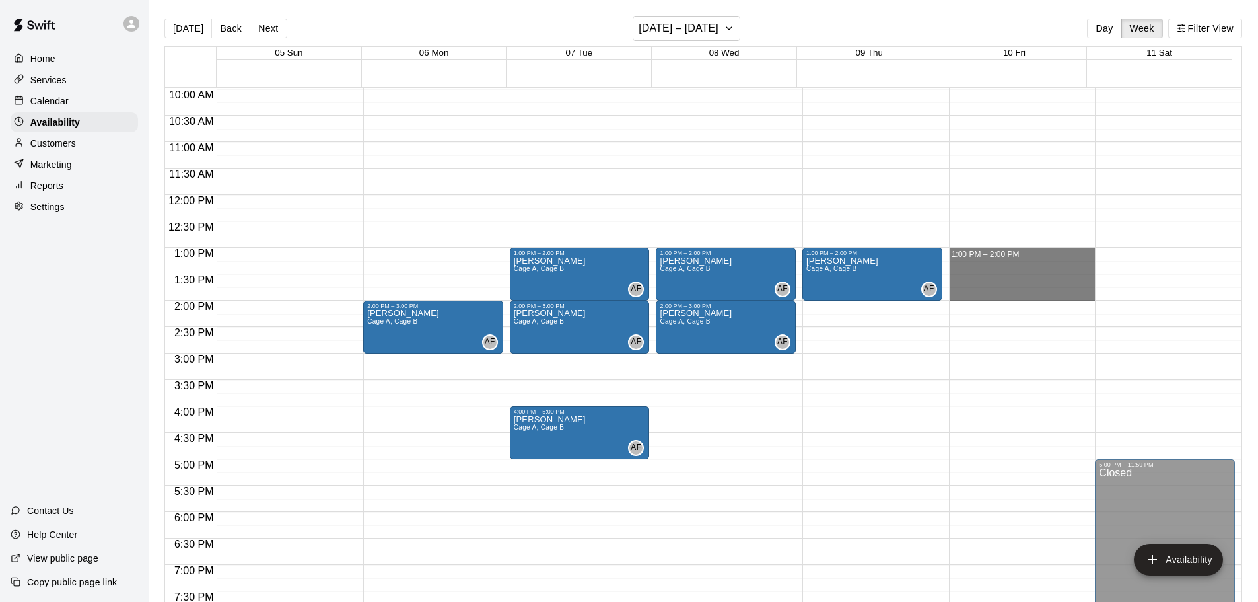
drag, startPoint x: 1011, startPoint y: 252, endPoint x: 997, endPoint y: 291, distance: 42.0
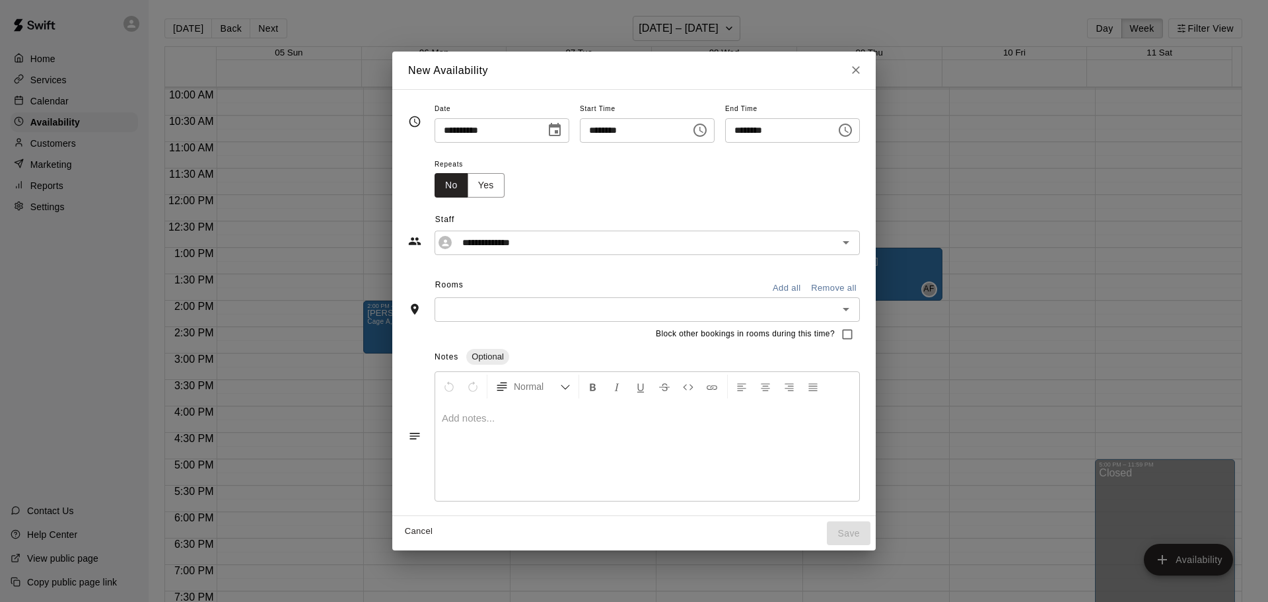
click at [804, 286] on button "Add all" at bounding box center [786, 288] width 42 height 20
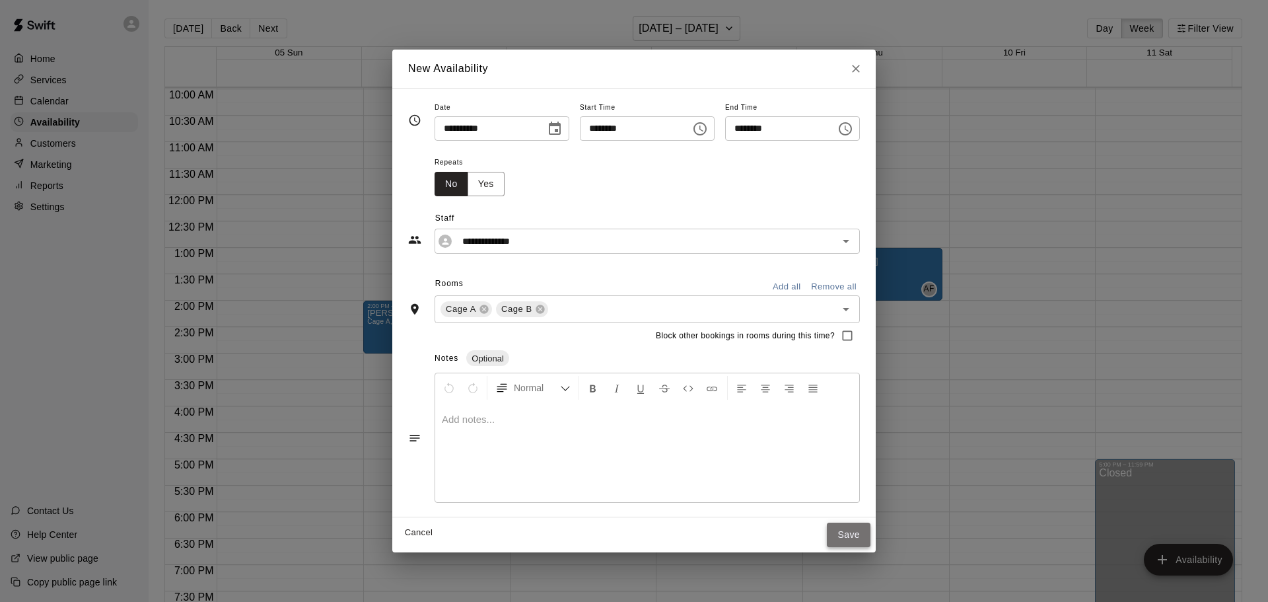
drag, startPoint x: 855, startPoint y: 539, endPoint x: 864, endPoint y: 519, distance: 21.6
click at [856, 537] on button "Save" at bounding box center [849, 534] width 44 height 24
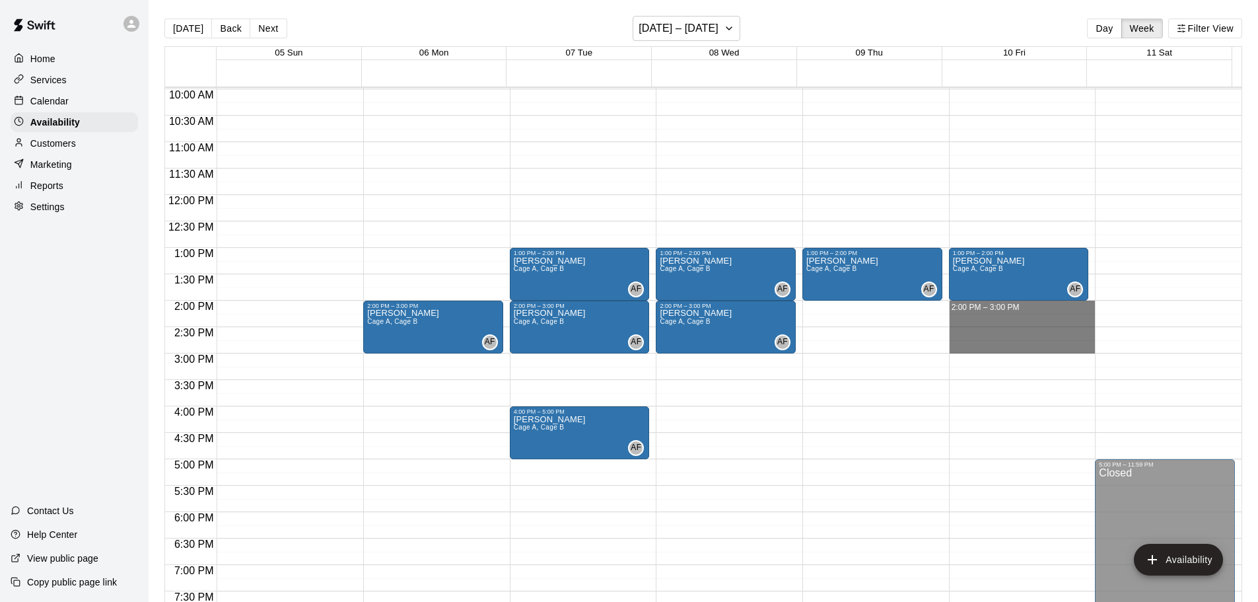
drag, startPoint x: 991, startPoint y: 304, endPoint x: 996, endPoint y: 349, distance: 45.9
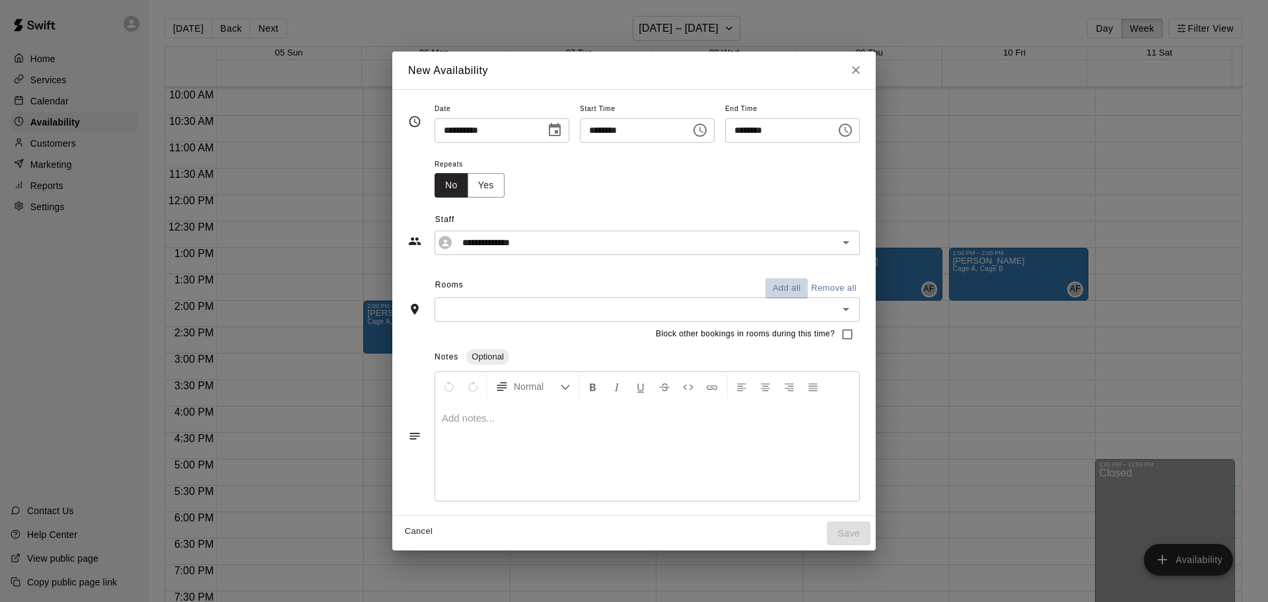
click at [796, 289] on button "Add all" at bounding box center [786, 288] width 42 height 20
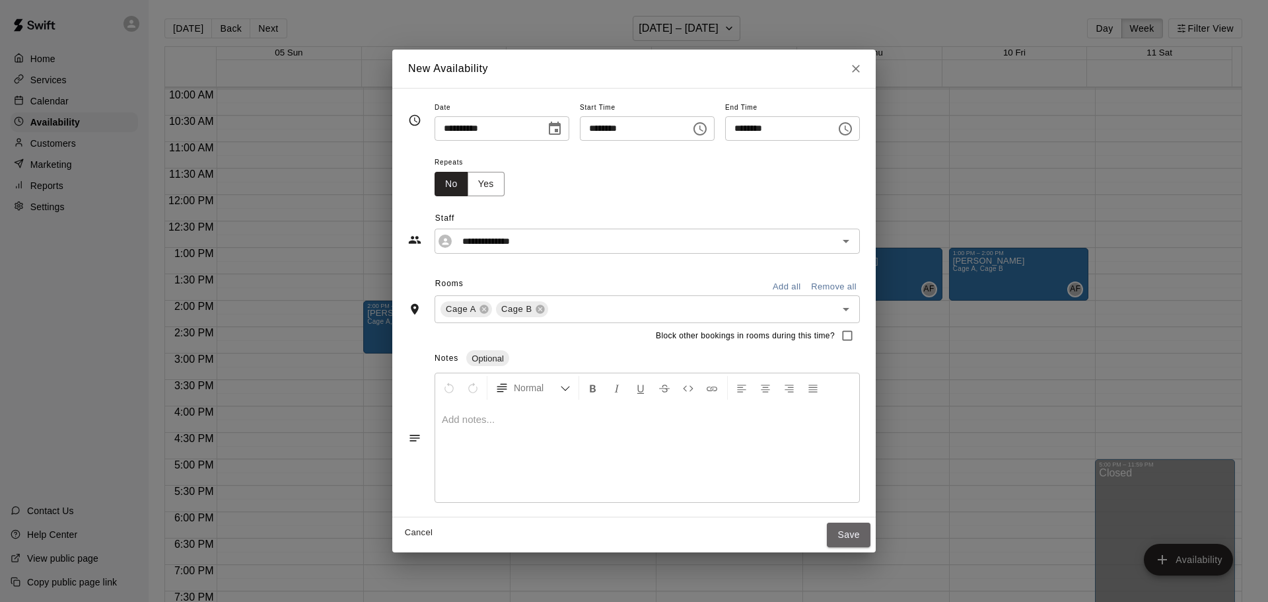
click at [869, 535] on button "Save" at bounding box center [849, 534] width 44 height 24
